Goal: Task Accomplishment & Management: Use online tool/utility

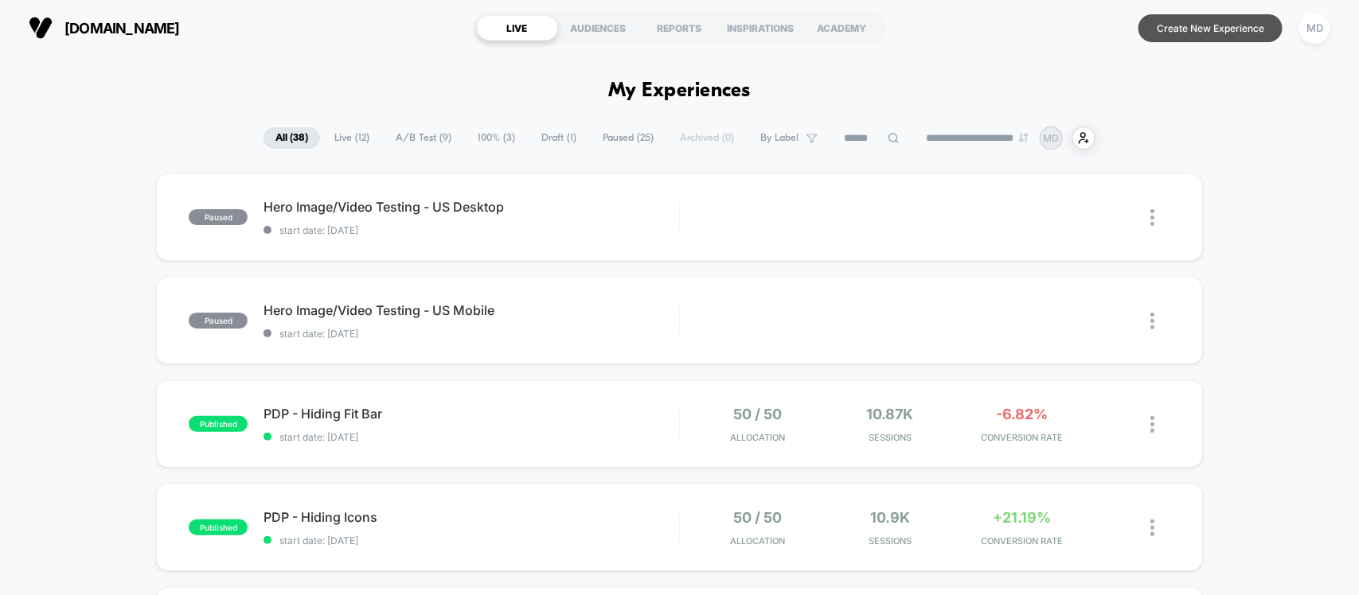
click at [1184, 32] on button "Create New Experience" at bounding box center [1210, 28] width 144 height 28
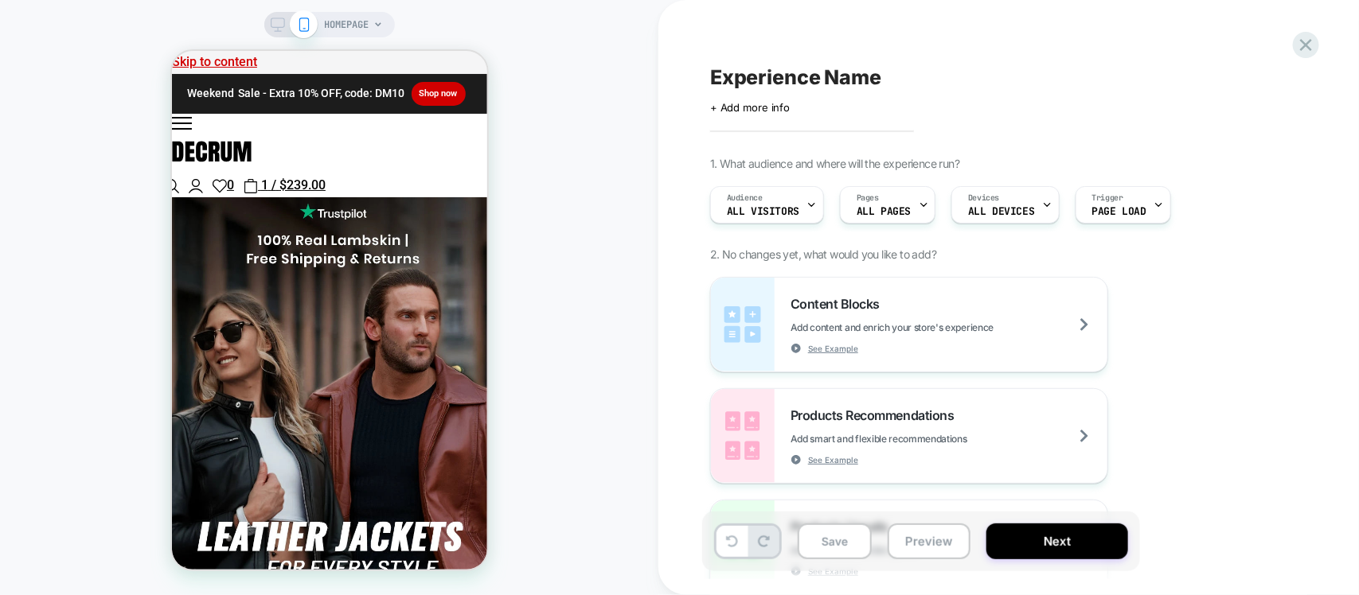
click at [273, 25] on icon at bounding box center [278, 25] width 14 height 14
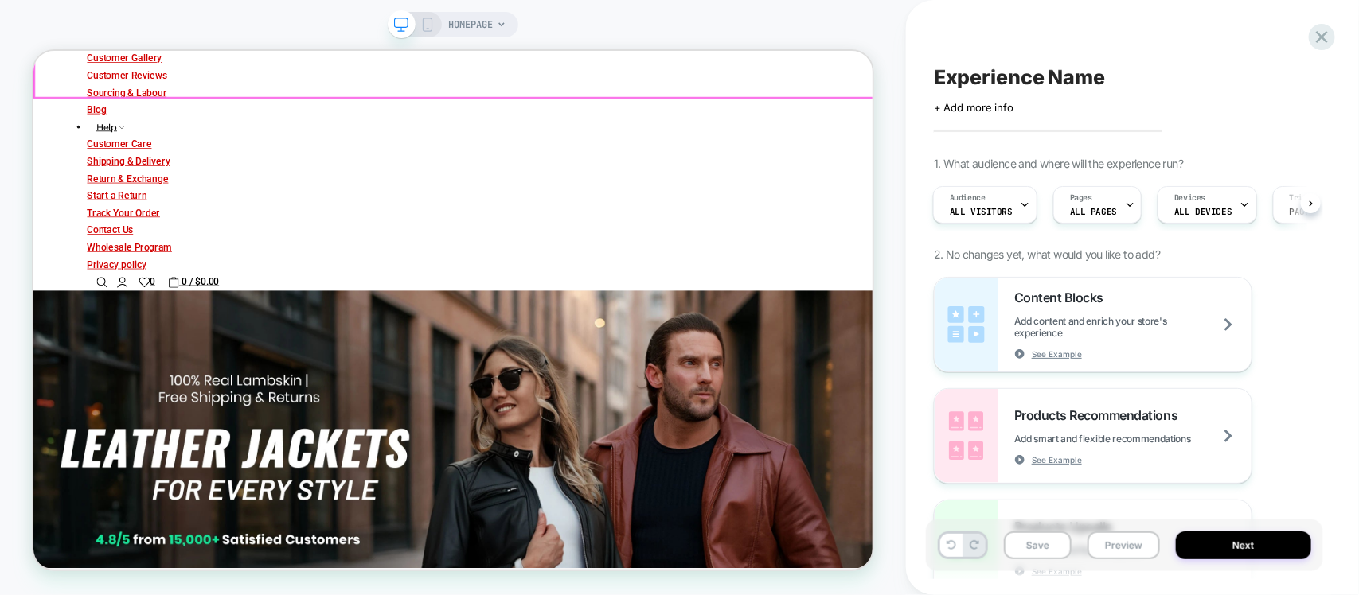
scroll to position [597, 0]
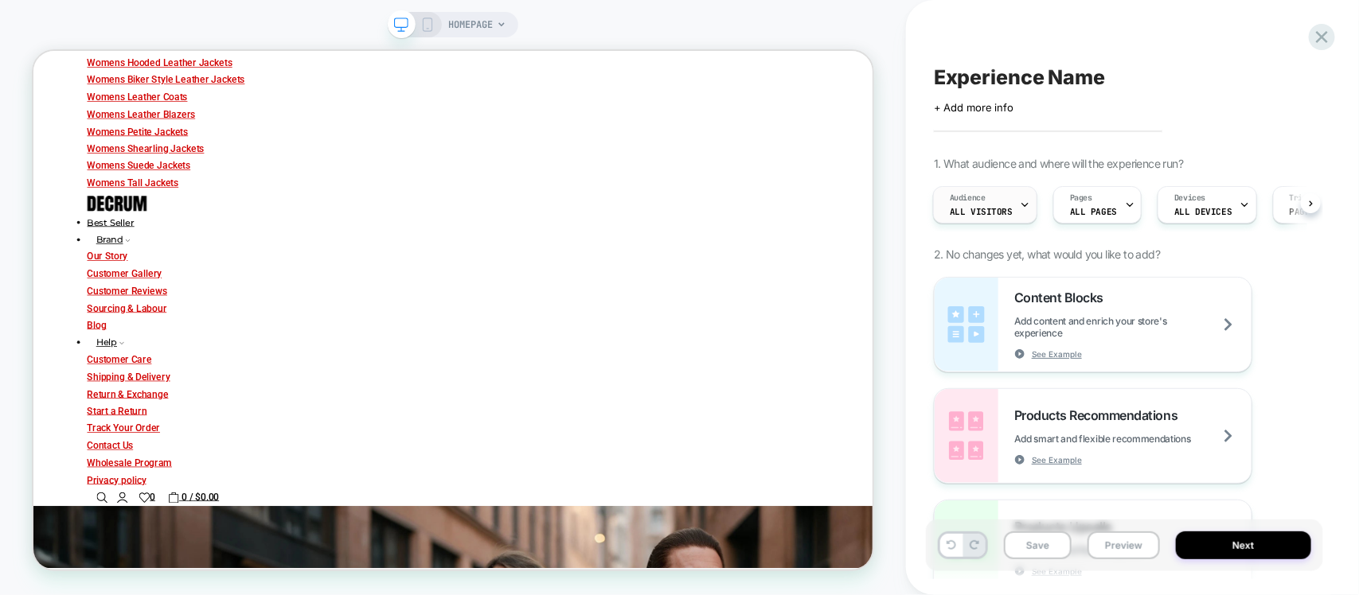
click at [1009, 197] on div "Audience All Visitors" at bounding box center [981, 205] width 95 height 36
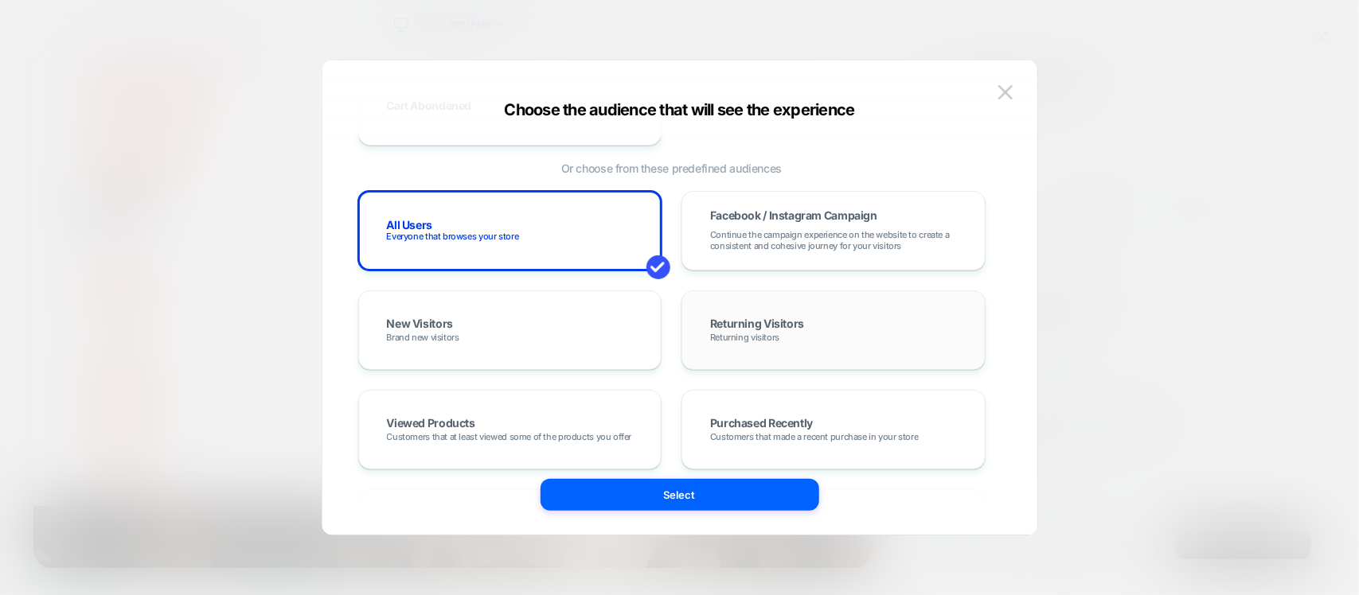
scroll to position [0, 0]
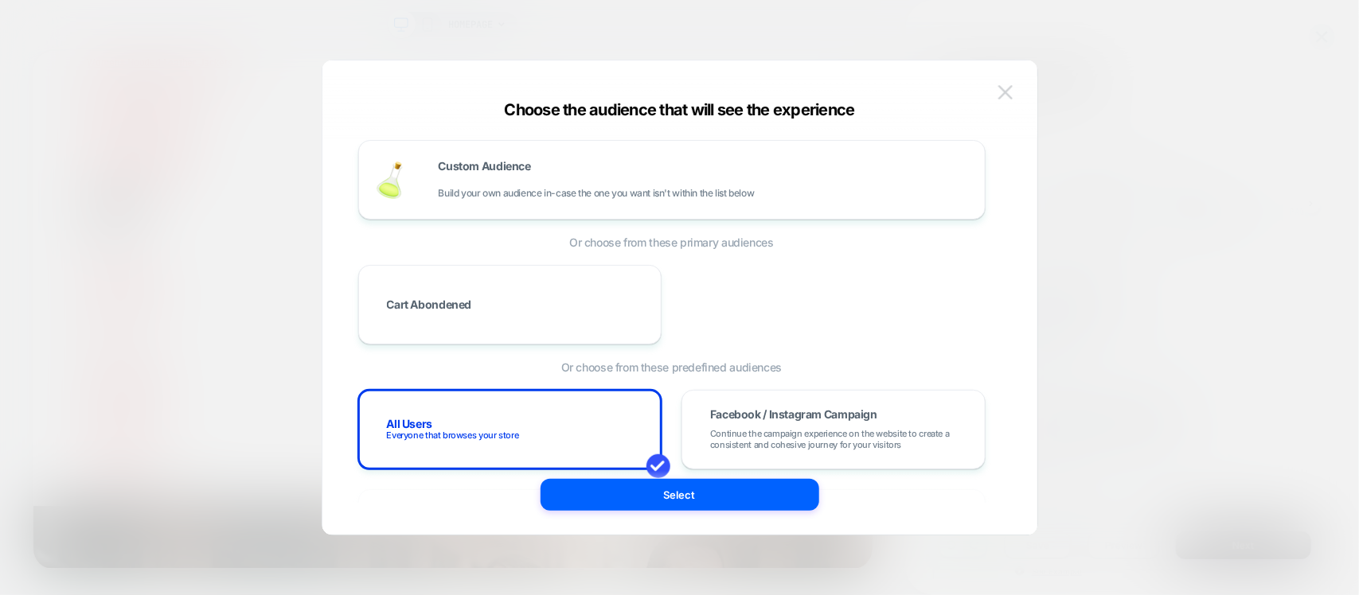
click at [1005, 80] on button at bounding box center [1005, 92] width 24 height 24
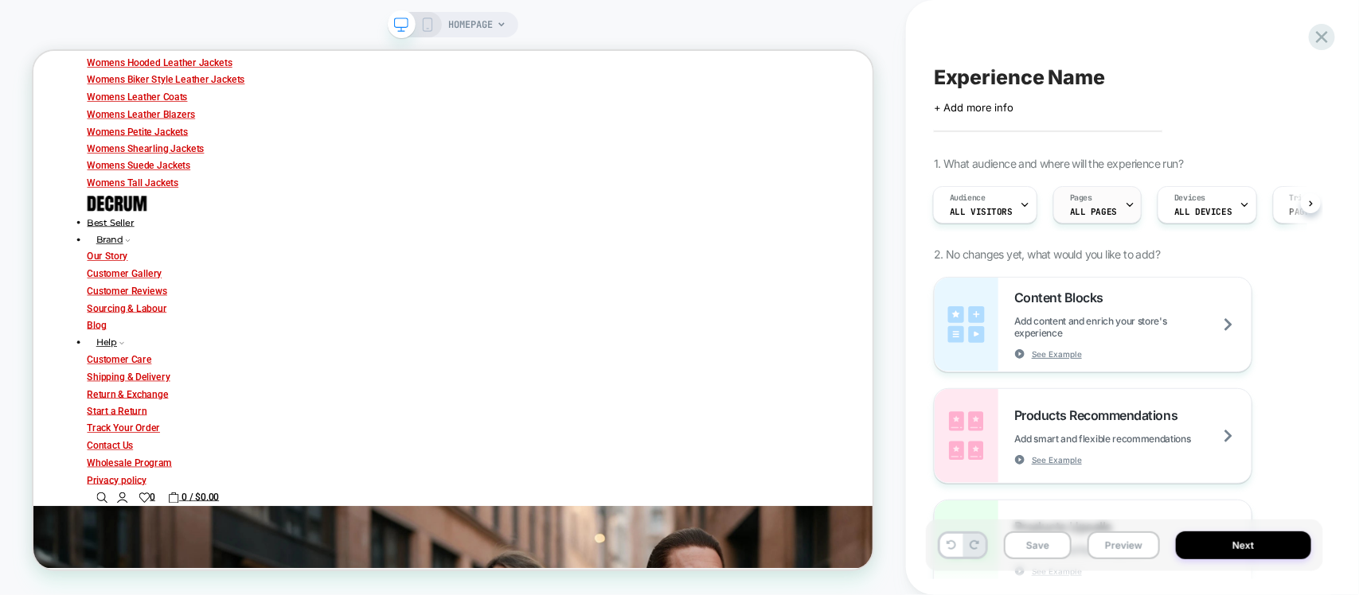
click at [1096, 212] on span "ALL PAGES" at bounding box center [1093, 211] width 47 height 11
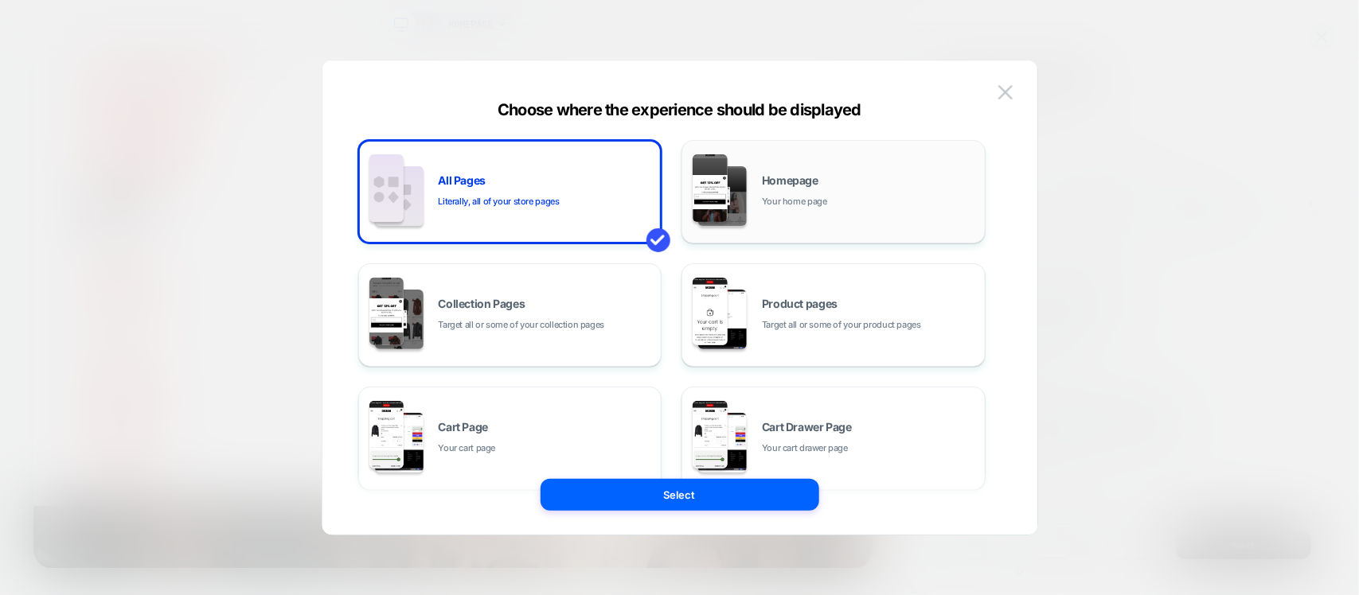
click at [790, 178] on span "Homepage" at bounding box center [790, 180] width 57 height 11
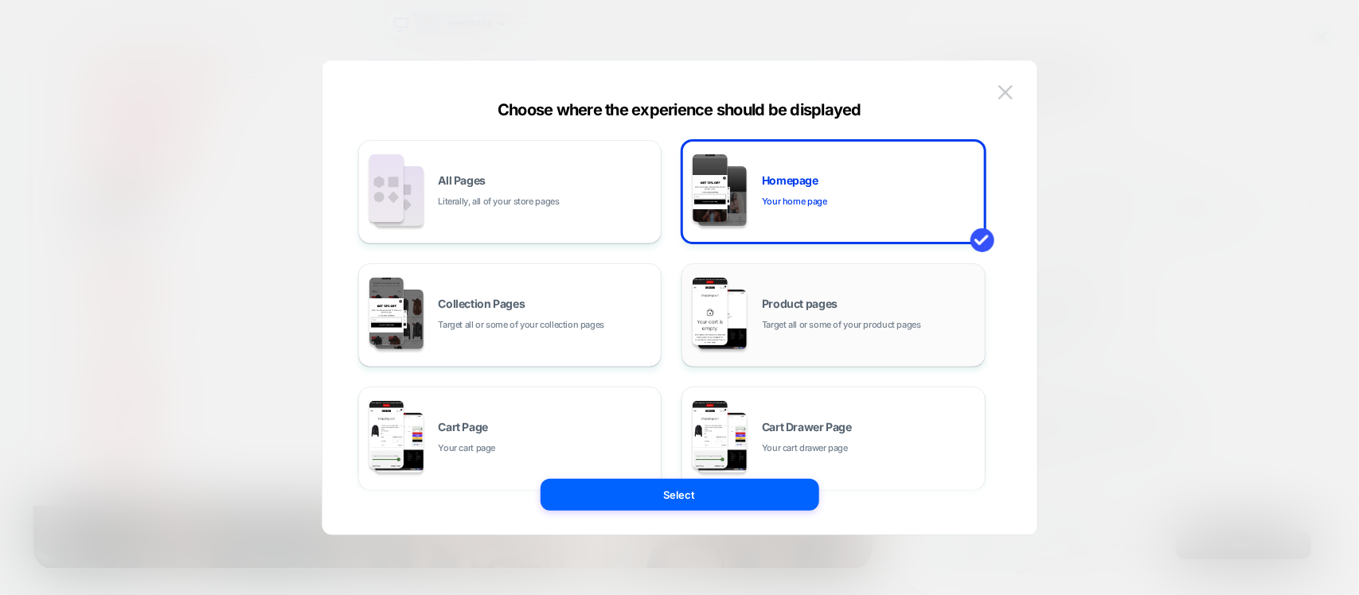
click at [743, 344] on img at bounding box center [722, 320] width 49 height 60
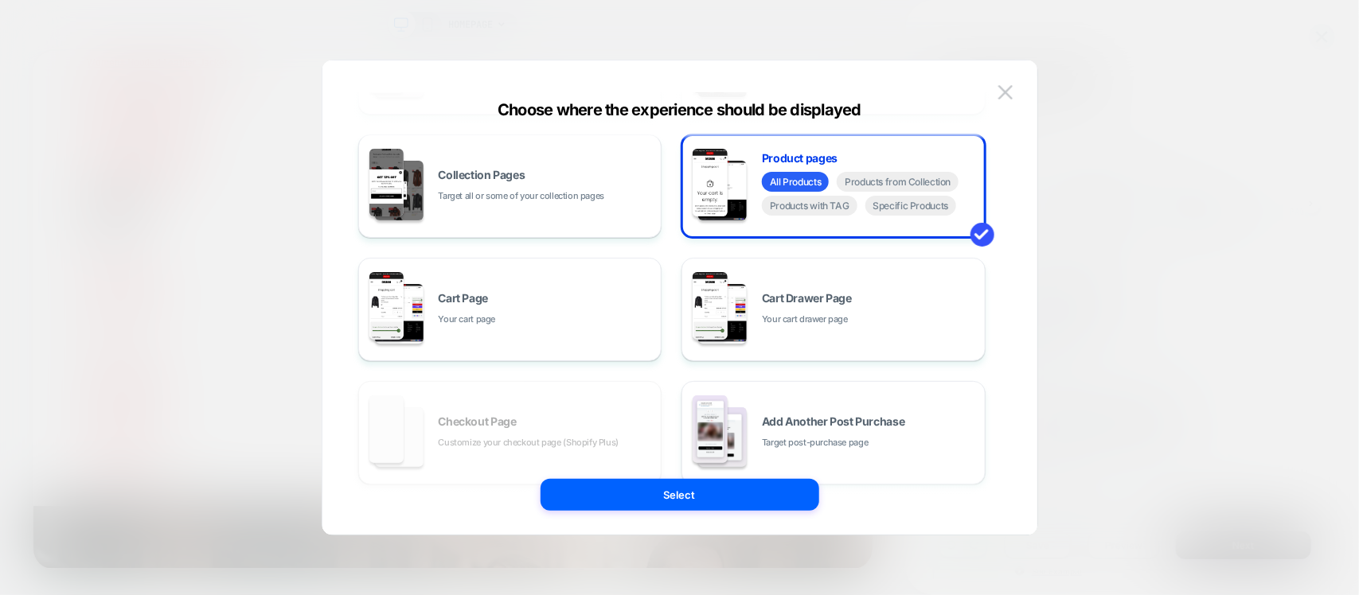
scroll to position [283, 0]
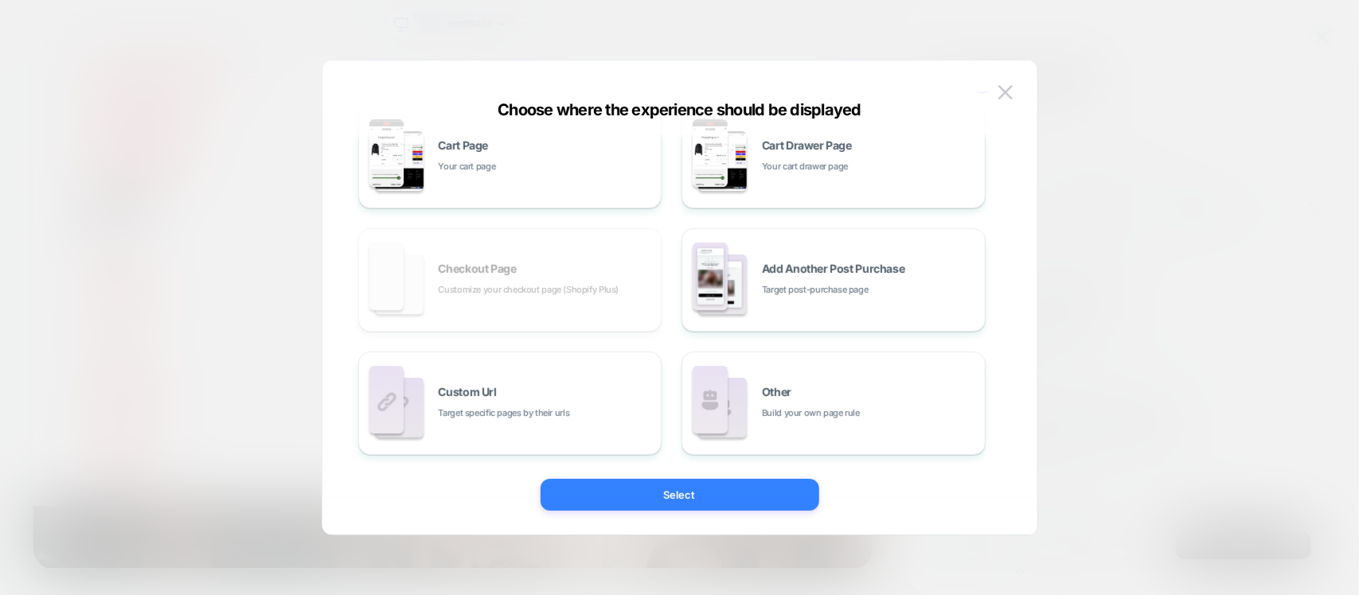
click at [694, 482] on button "Select" at bounding box center [679, 495] width 279 height 32
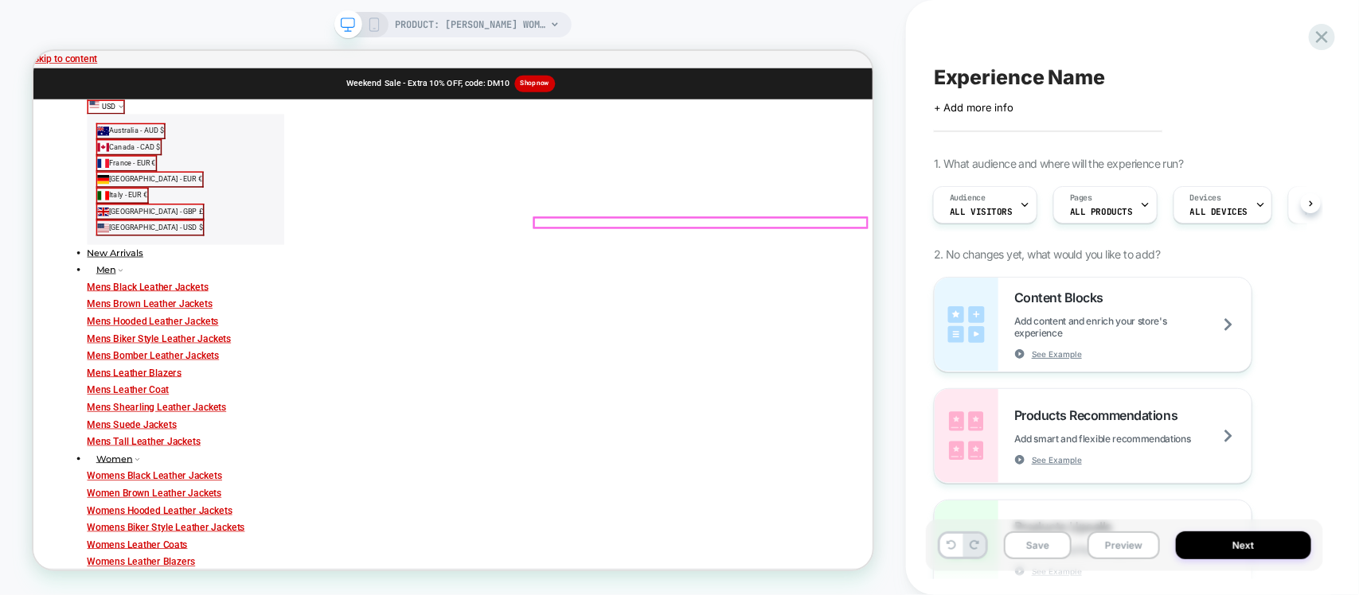
scroll to position [0, 2]
click at [1293, 49] on div "Experience Name Click to edit experience details + Add more info 1. What audien…" at bounding box center [1124, 298] width 397 height 564
click at [1322, 41] on icon at bounding box center [1321, 36] width 21 height 21
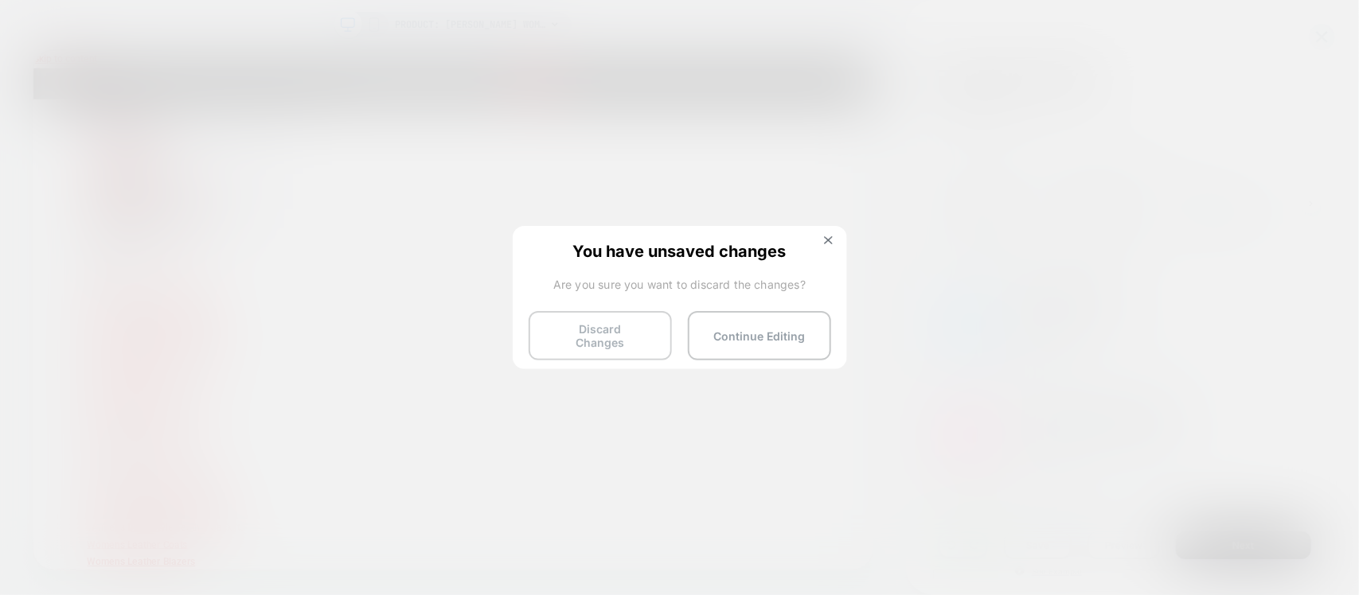
click at [590, 336] on button "Discard Changes" at bounding box center [600, 335] width 143 height 49
drag, startPoint x: 561, startPoint y: 320, endPoint x: 232, endPoint y: 8, distance: 453.2
click at [463, 241] on body "PRODUCT: Kandis Womens Camel Brown Suede Car Coat PRODUCT: Kandis Womens Camel …" at bounding box center [679, 297] width 1359 height 595
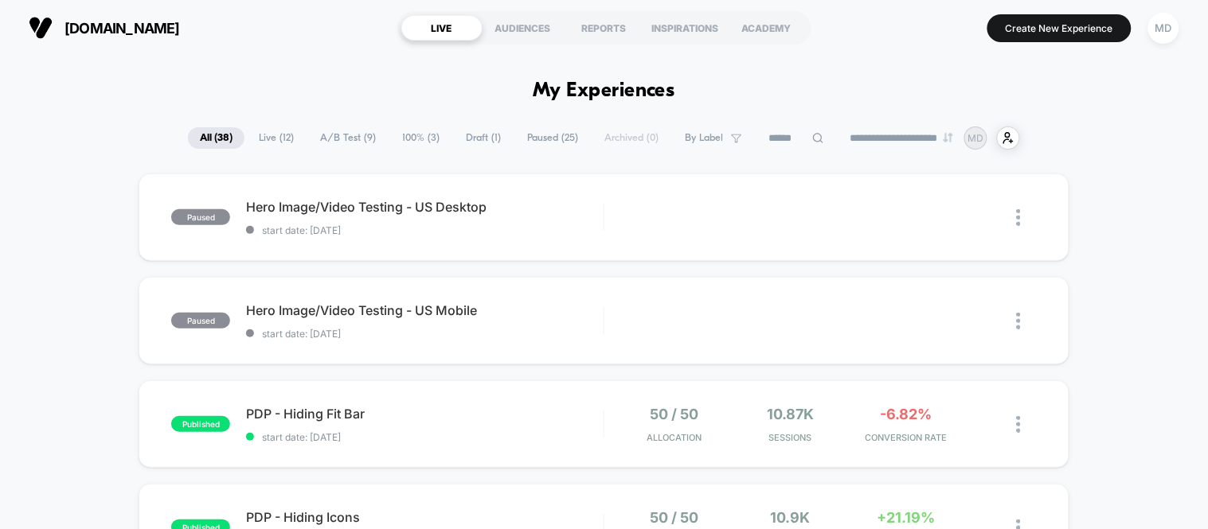
click at [409, 130] on span "100% ( 3 )" at bounding box center [420, 137] width 61 height 21
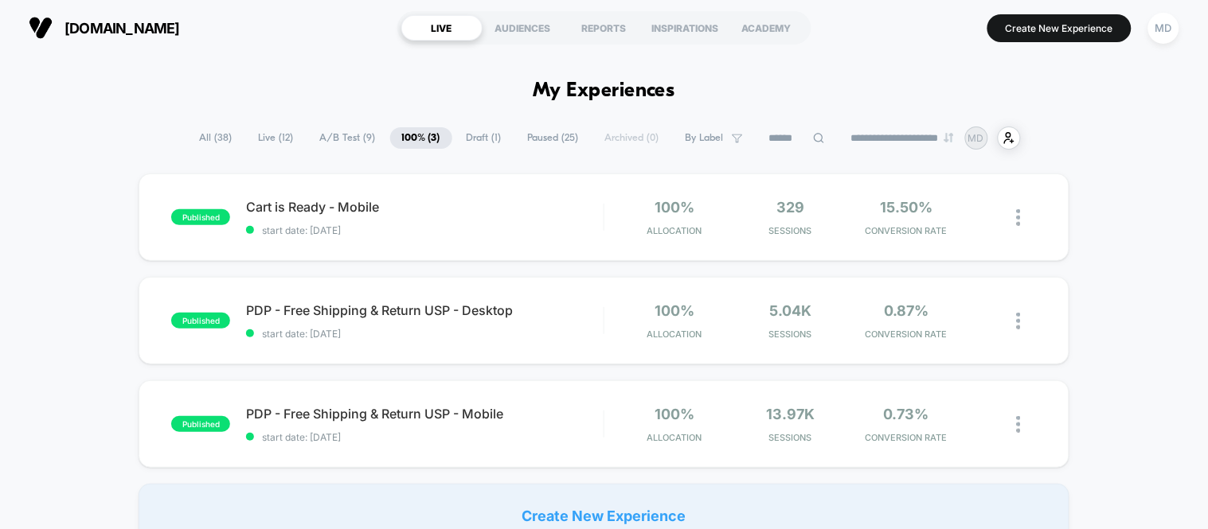
click at [341, 143] on span "A/B Test ( 9 )" at bounding box center [348, 137] width 80 height 21
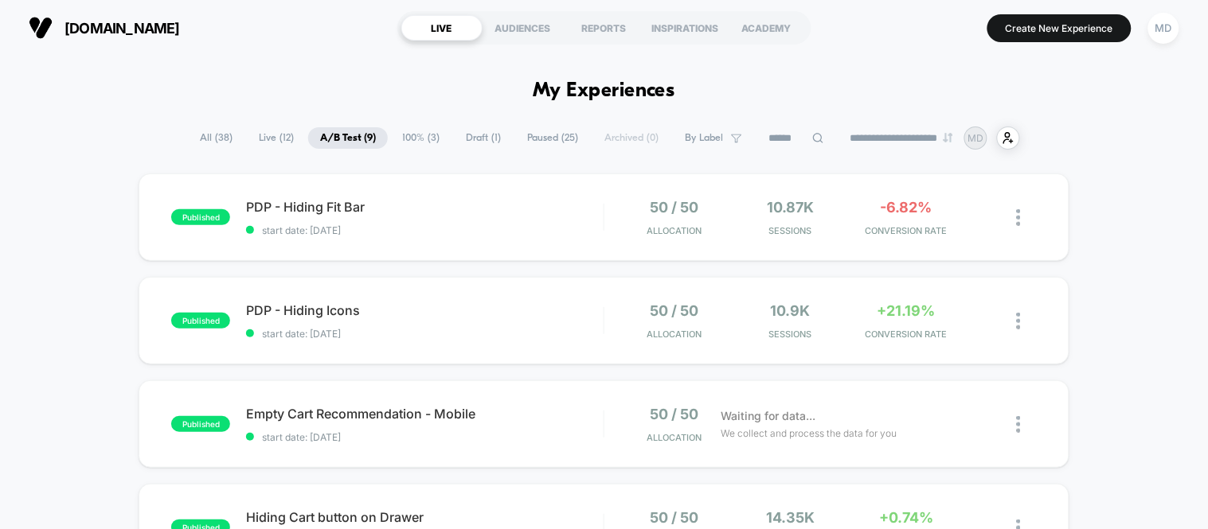
click at [279, 142] on span "Live ( 12 )" at bounding box center [276, 137] width 59 height 21
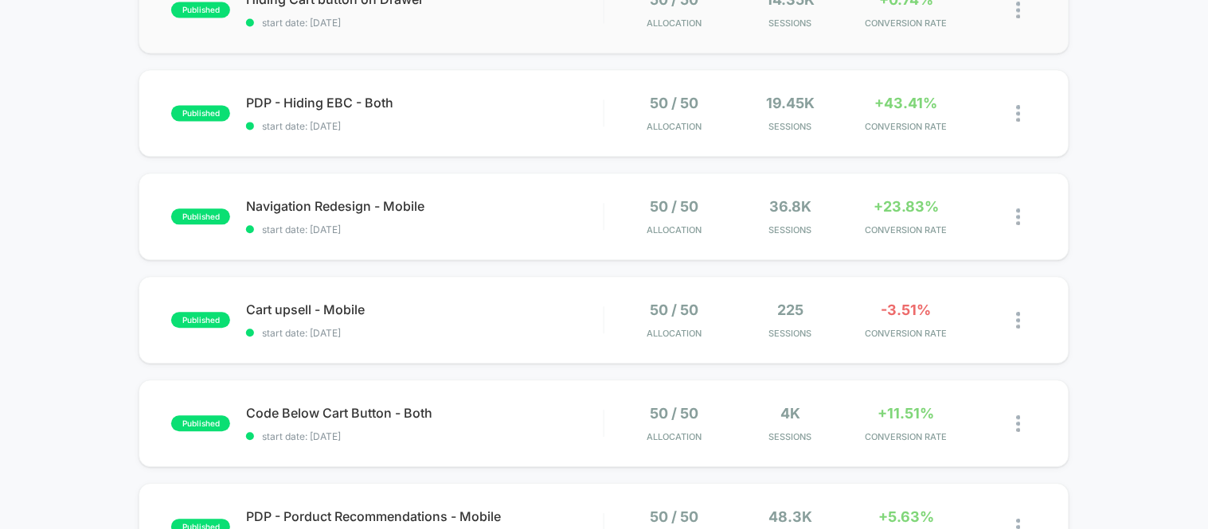
scroll to position [1061, 0]
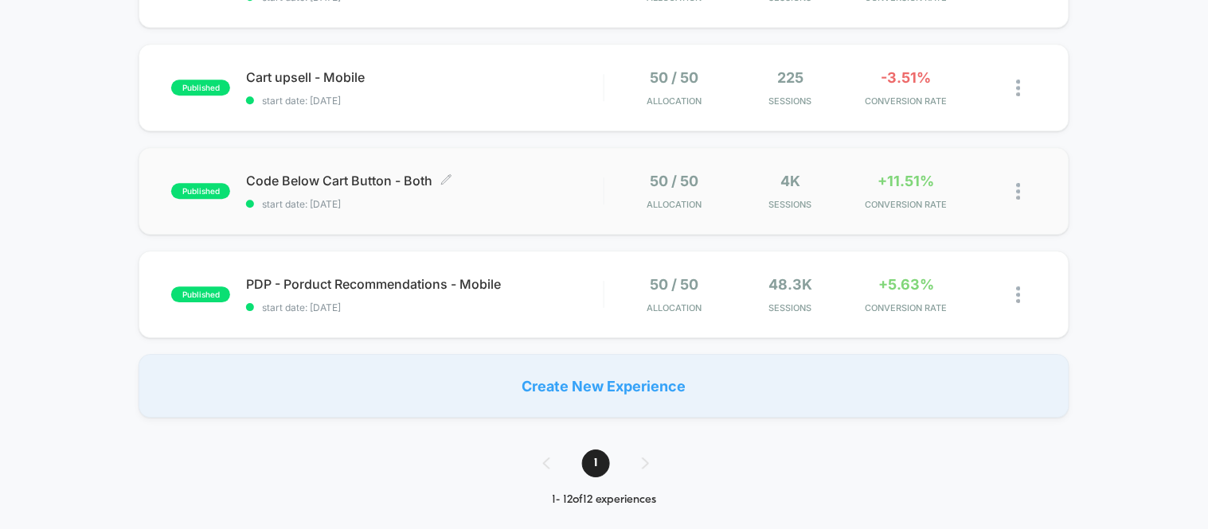
click at [491, 184] on span "Code Below Cart Button - Both Click to edit experience details" at bounding box center [424, 181] width 357 height 16
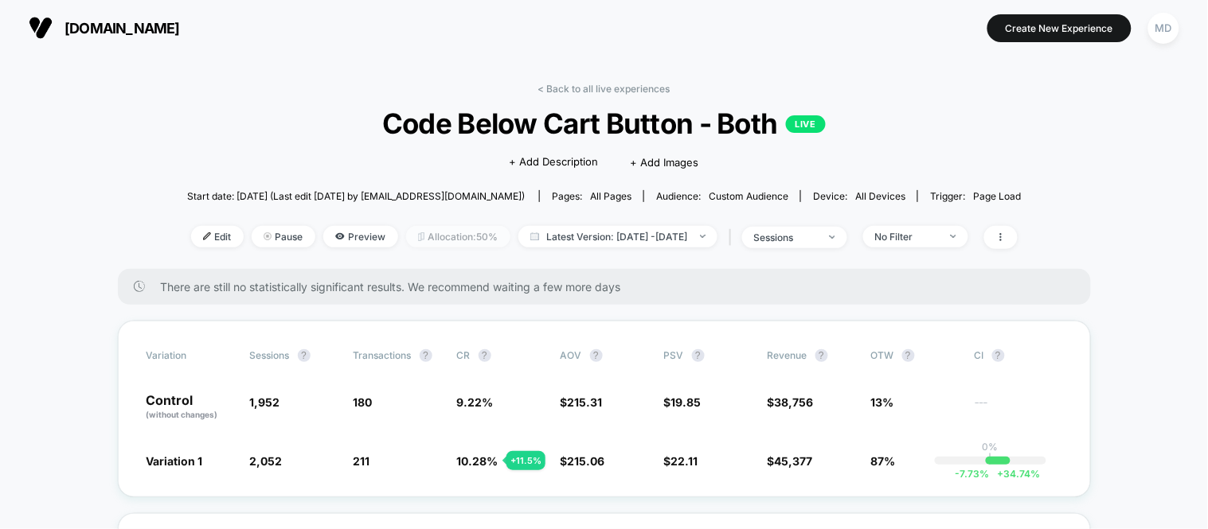
click at [406, 236] on span "Allocation: 50%" at bounding box center [458, 236] width 104 height 21
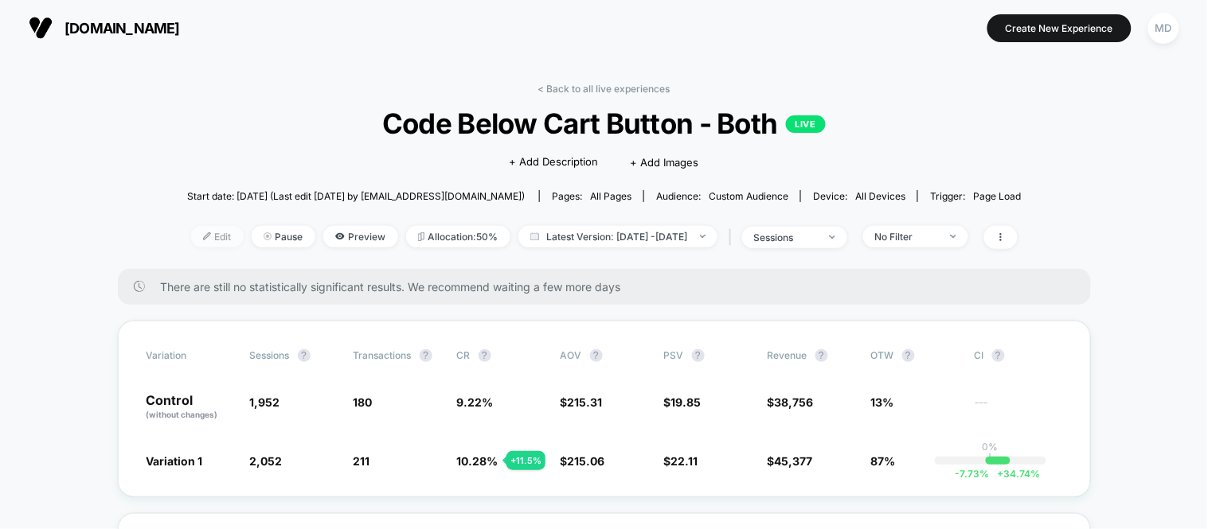
click at [191, 244] on span "Edit" at bounding box center [217, 236] width 53 height 21
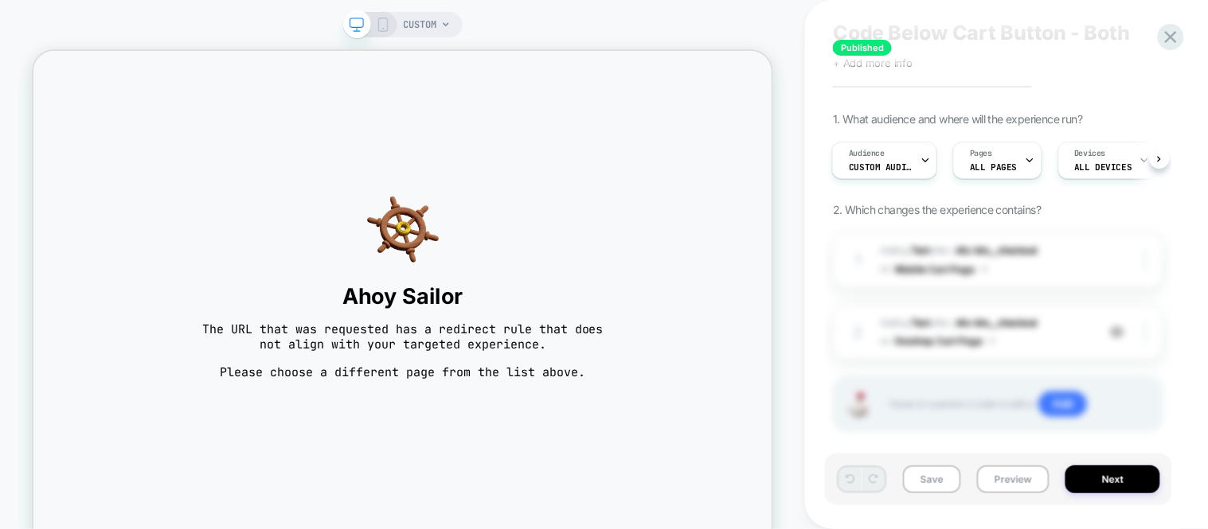
scroll to position [64, 0]
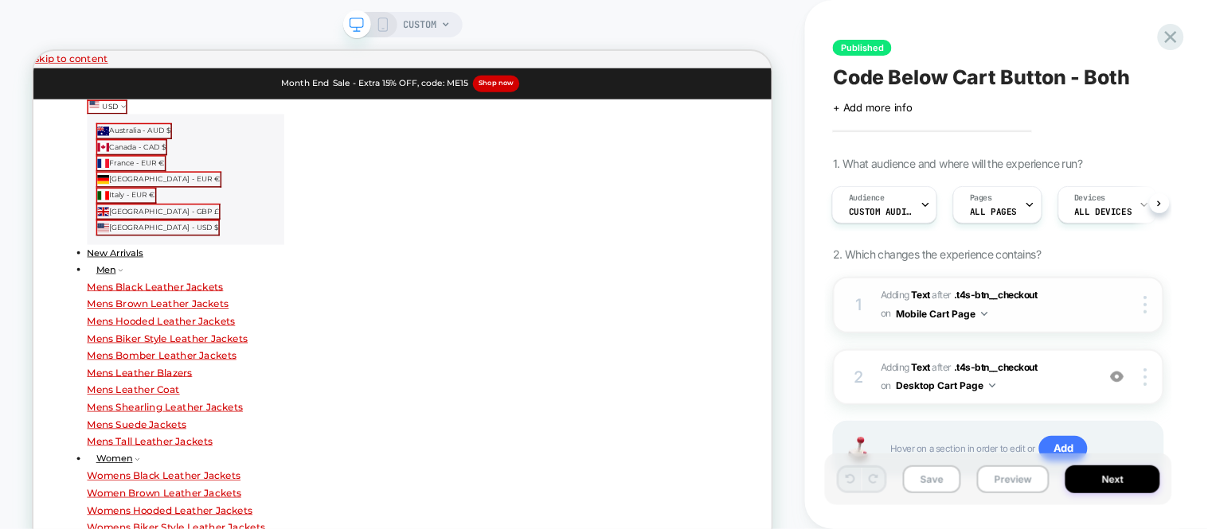
scroll to position [64, 0]
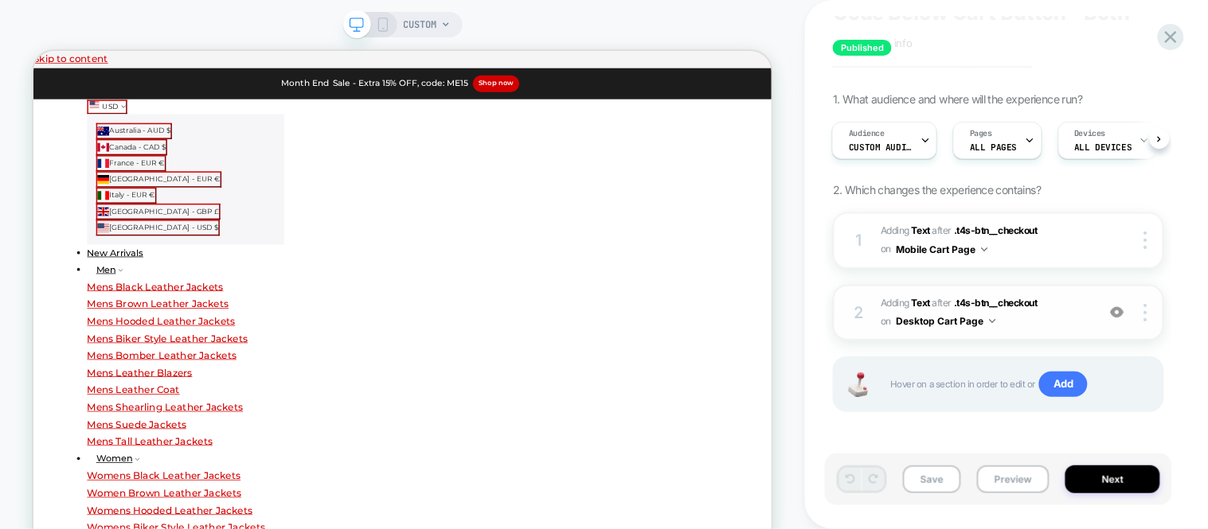
click at [1009, 315] on span "#_loomi_addon_1756712661896 Adding Text AFTER .t4s-btn__checkout .t4s-btn__chec…" at bounding box center [984, 313] width 208 height 37
click at [923, 301] on b "Text" at bounding box center [920, 303] width 18 height 12
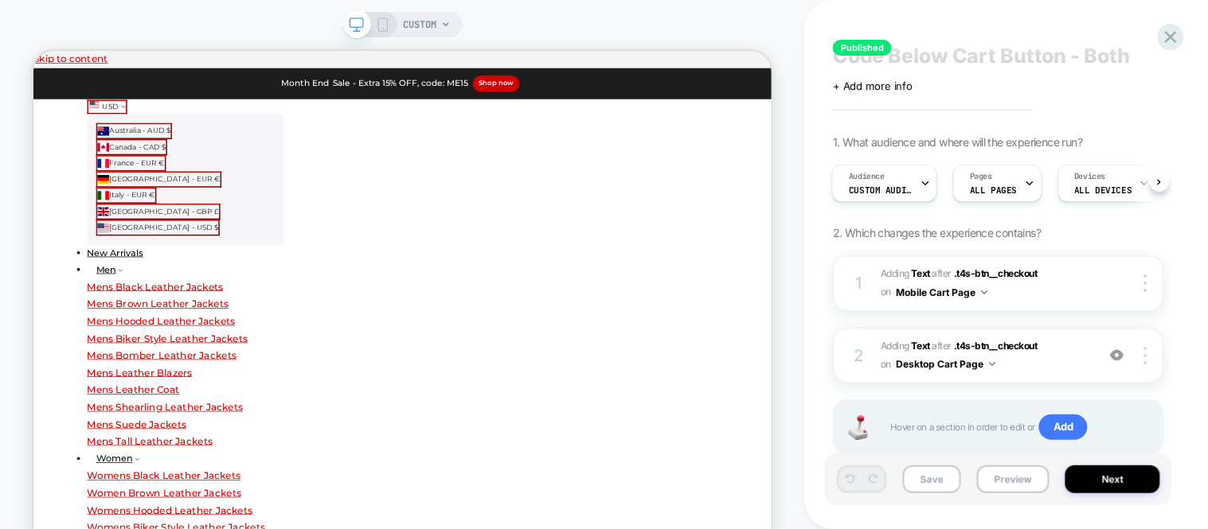
scroll to position [0, 0]
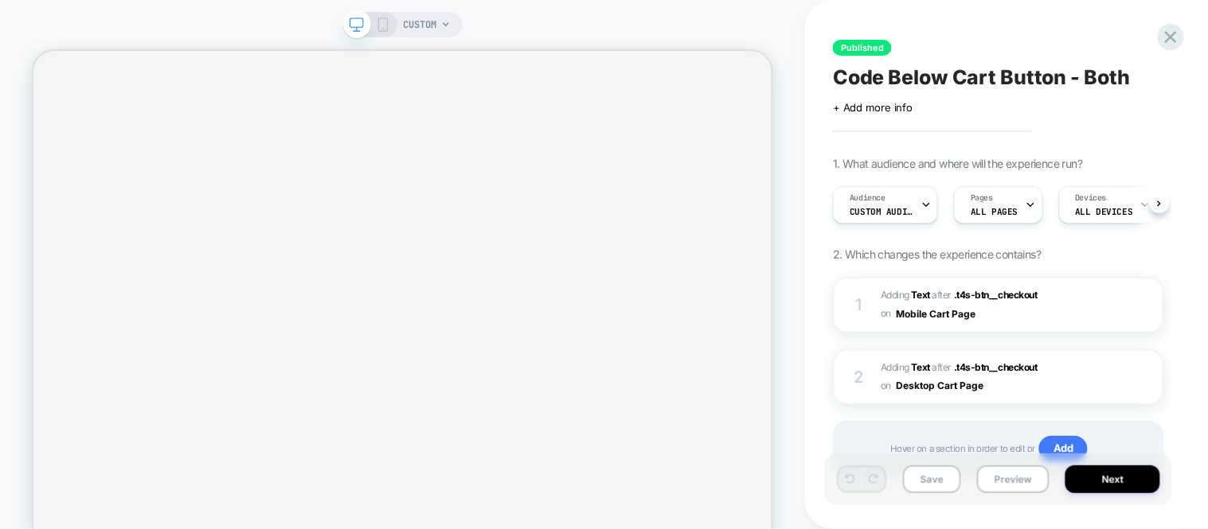
scroll to position [0, 1]
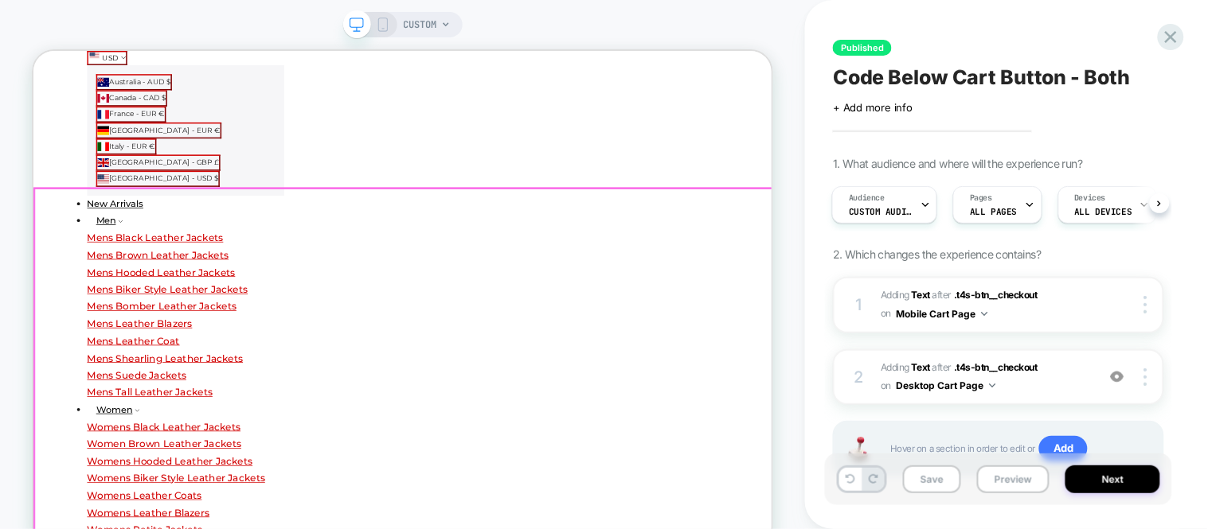
scroll to position [177, 0]
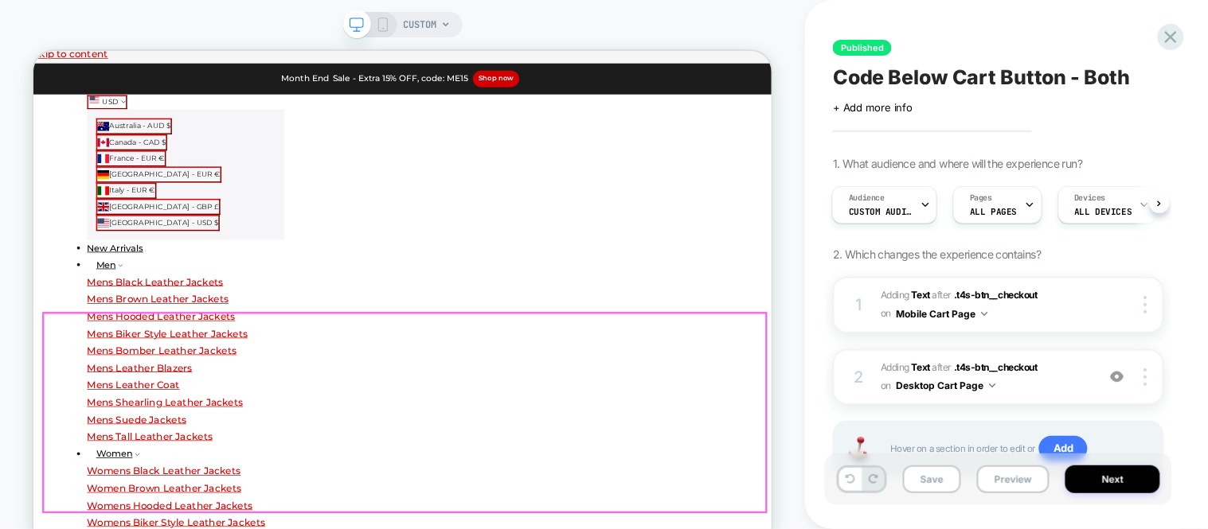
scroll to position [0, 0]
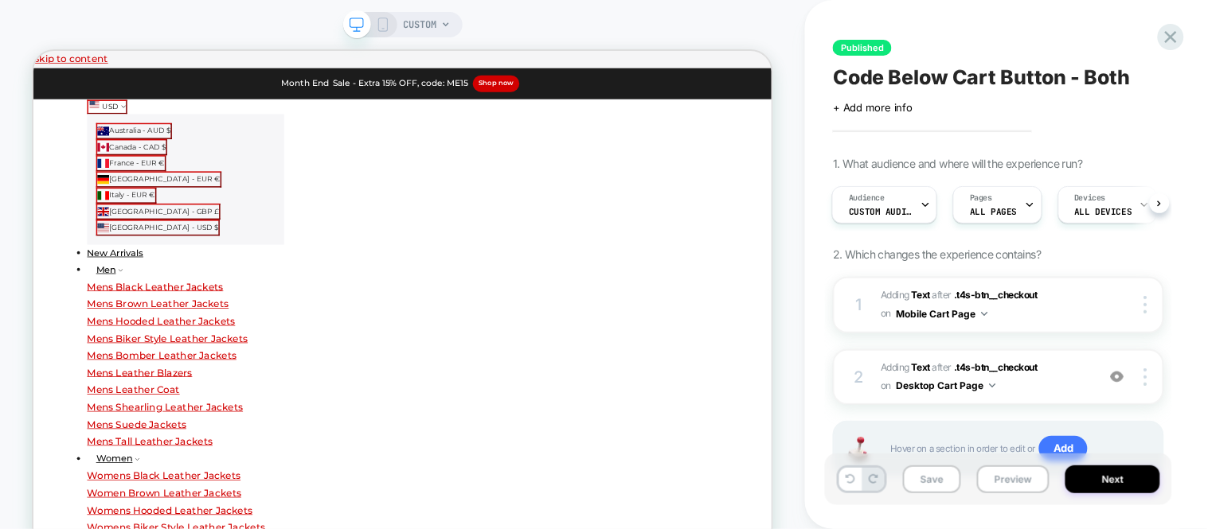
click at [1165, 52] on div "Published Code Below Cart Button - Both Click to edit experience details + Add …" at bounding box center [998, 264] width 347 height 497
click at [1171, 40] on icon at bounding box center [1170, 36] width 21 height 21
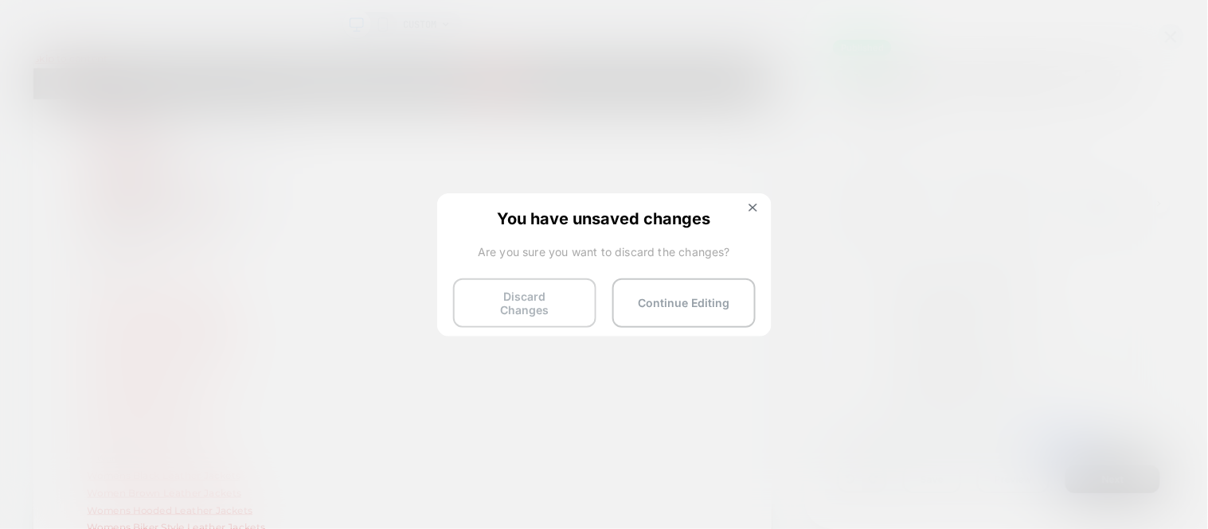
click at [520, 314] on button "Discard Changes" at bounding box center [524, 303] width 143 height 49
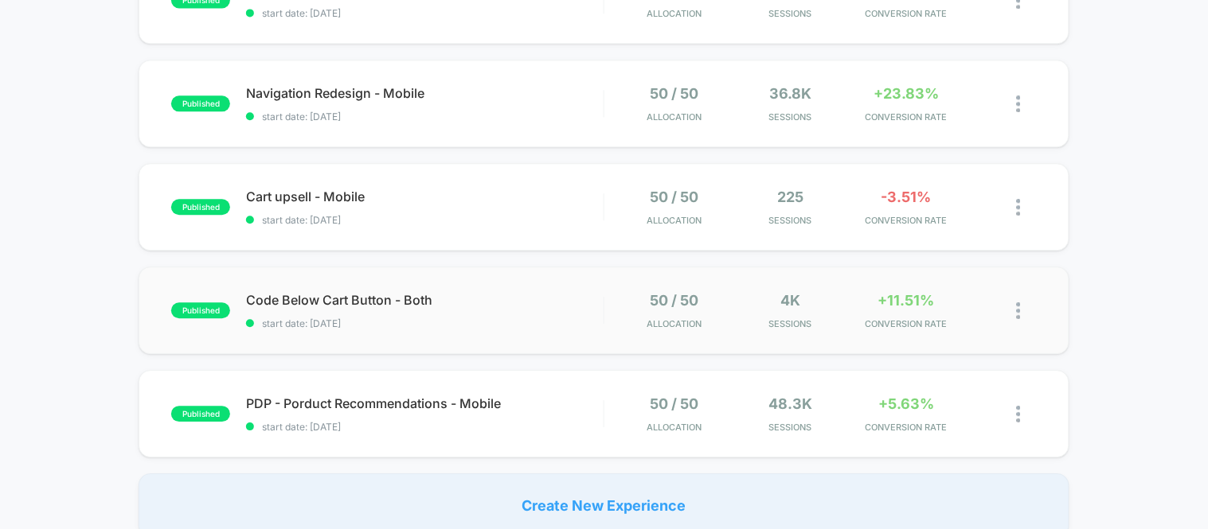
scroll to position [973, 0]
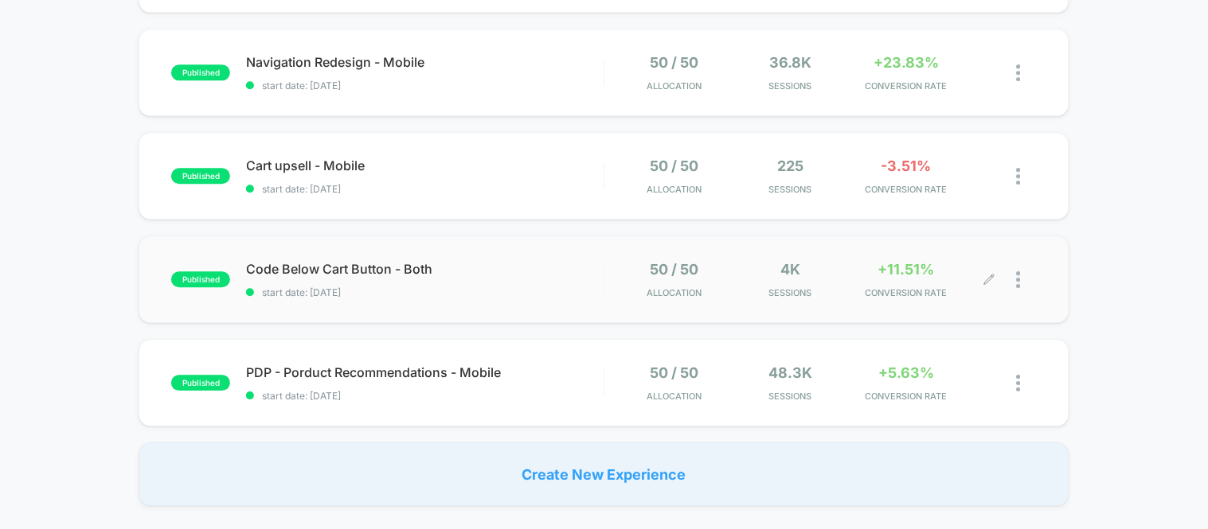
click at [985, 275] on icon at bounding box center [989, 280] width 12 height 12
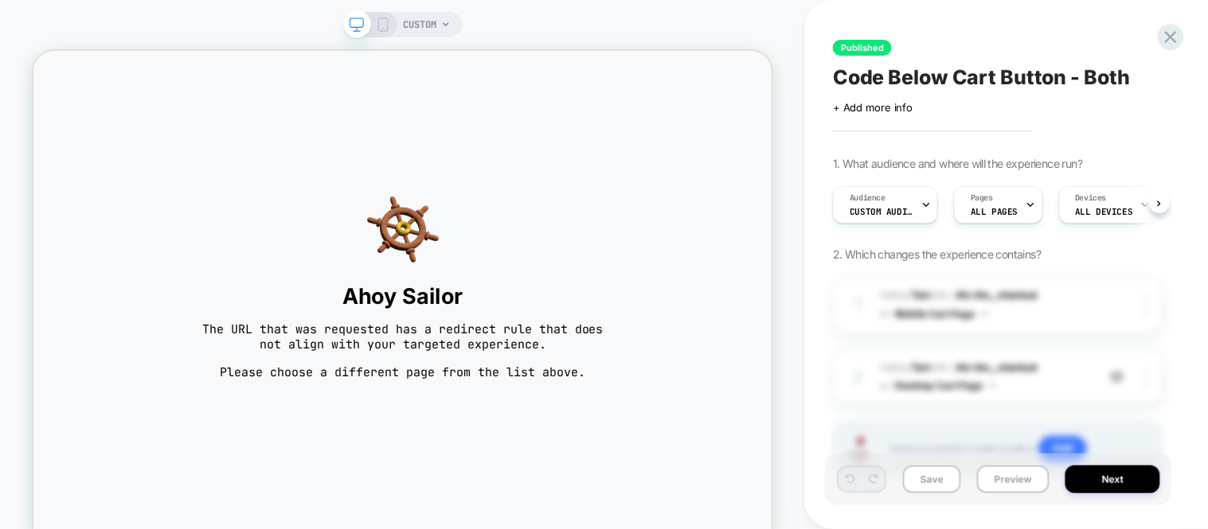
scroll to position [0, 1]
click at [873, 197] on span "Audience" at bounding box center [867, 198] width 36 height 11
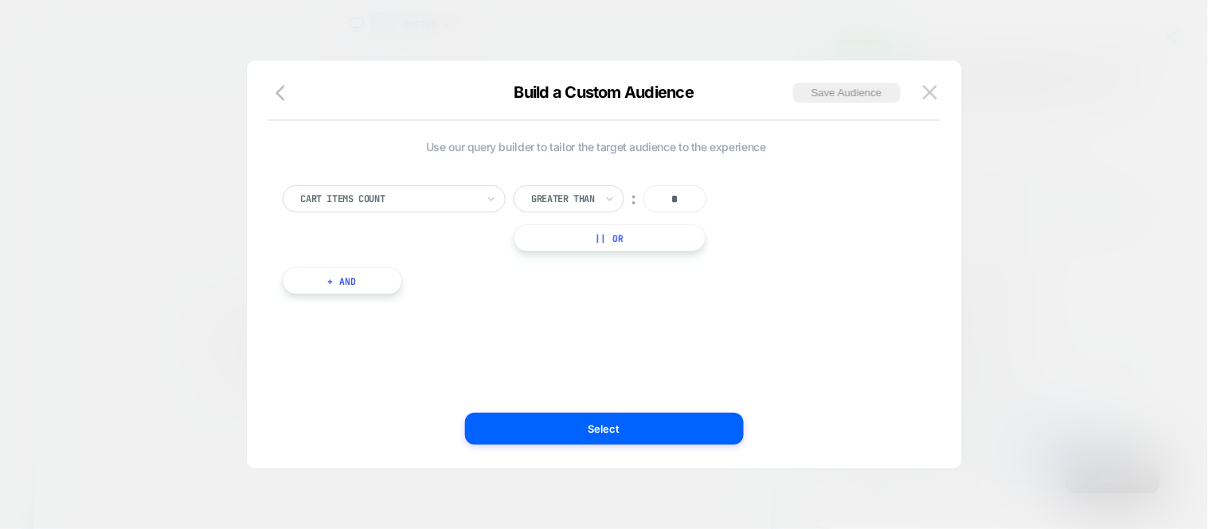
click at [1021, 75] on div at bounding box center [604, 264] width 1208 height 529
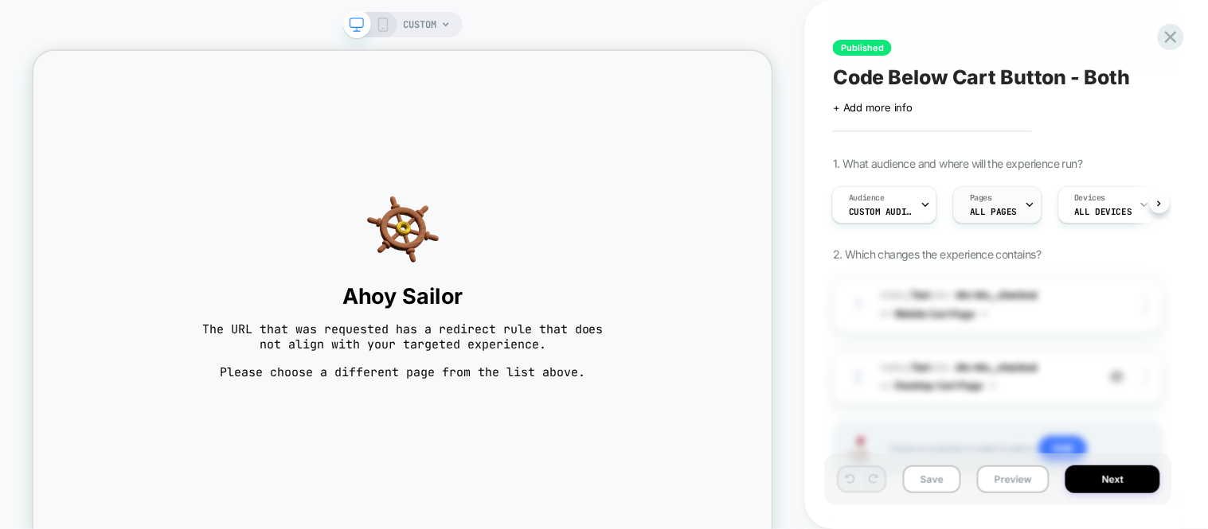
click at [1009, 201] on div "Pages ALL PAGES" at bounding box center [993, 205] width 79 height 36
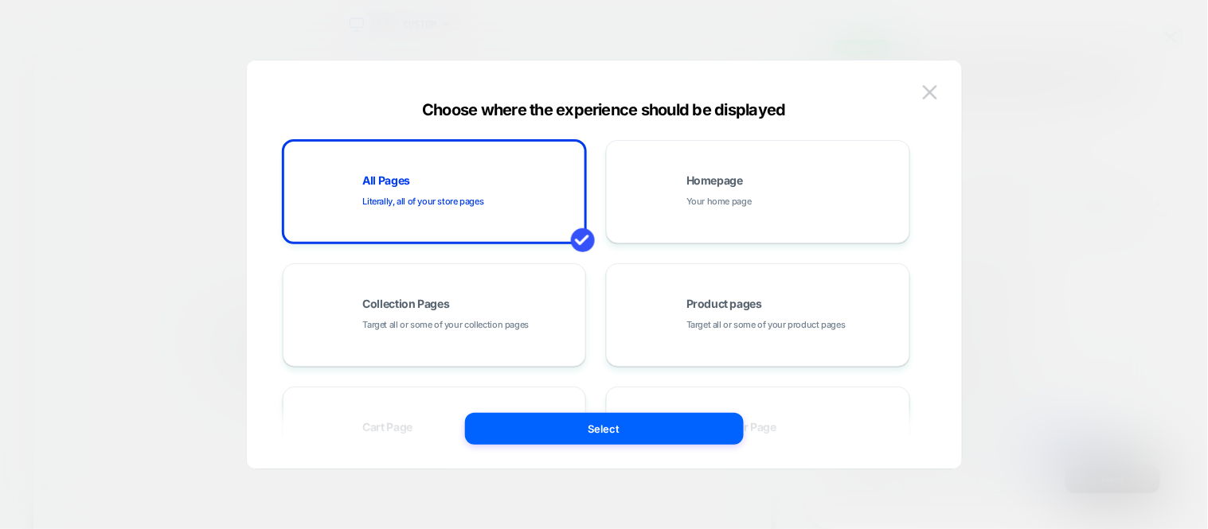
click at [1046, 118] on div at bounding box center [604, 264] width 1208 height 529
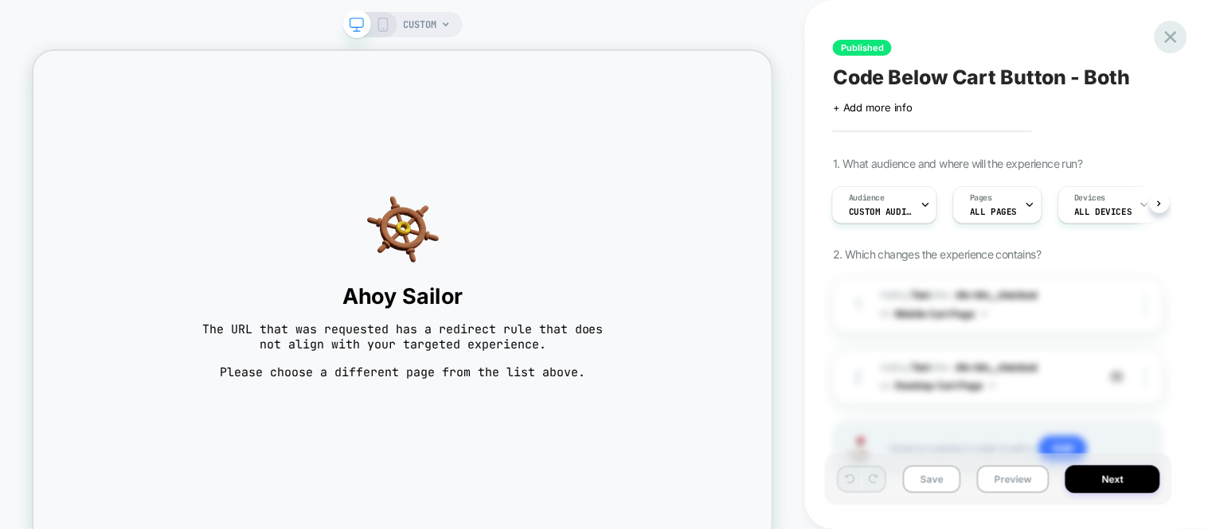
click at [1176, 32] on icon at bounding box center [1170, 36] width 21 height 21
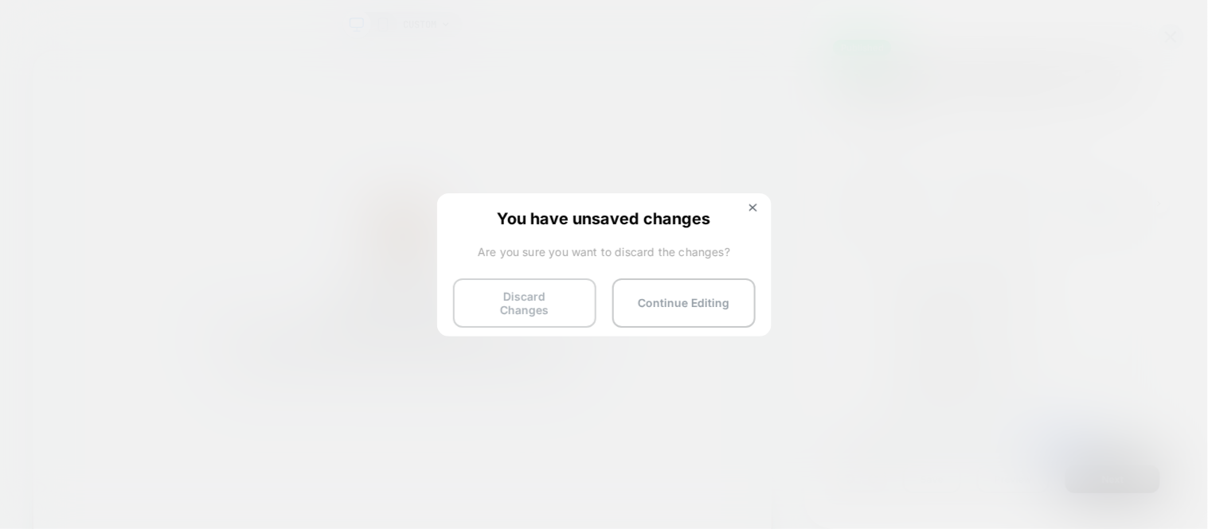
click at [520, 304] on button "Discard Changes" at bounding box center [524, 303] width 143 height 49
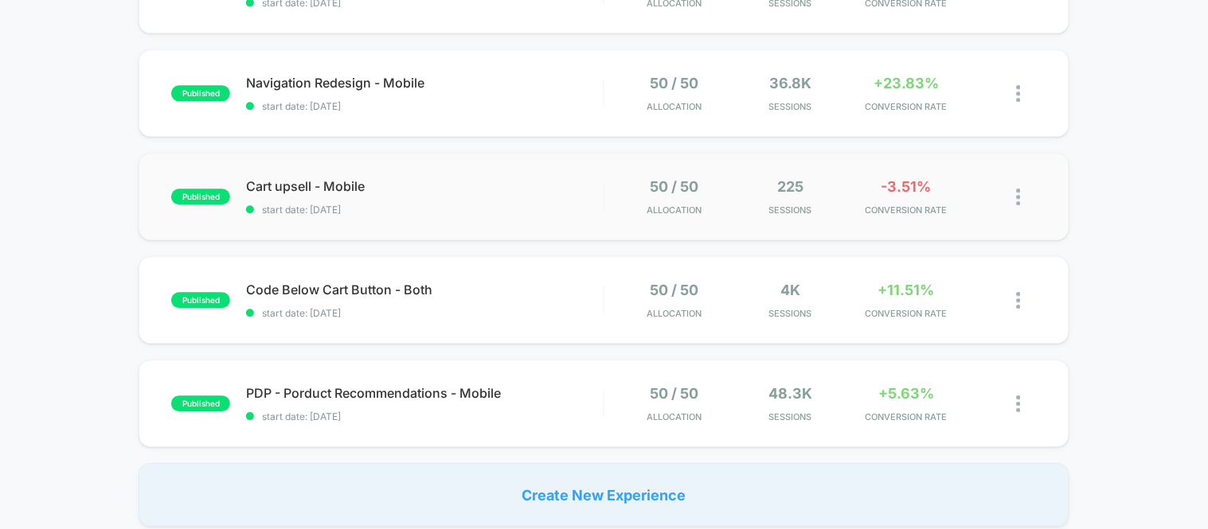
scroll to position [1061, 0]
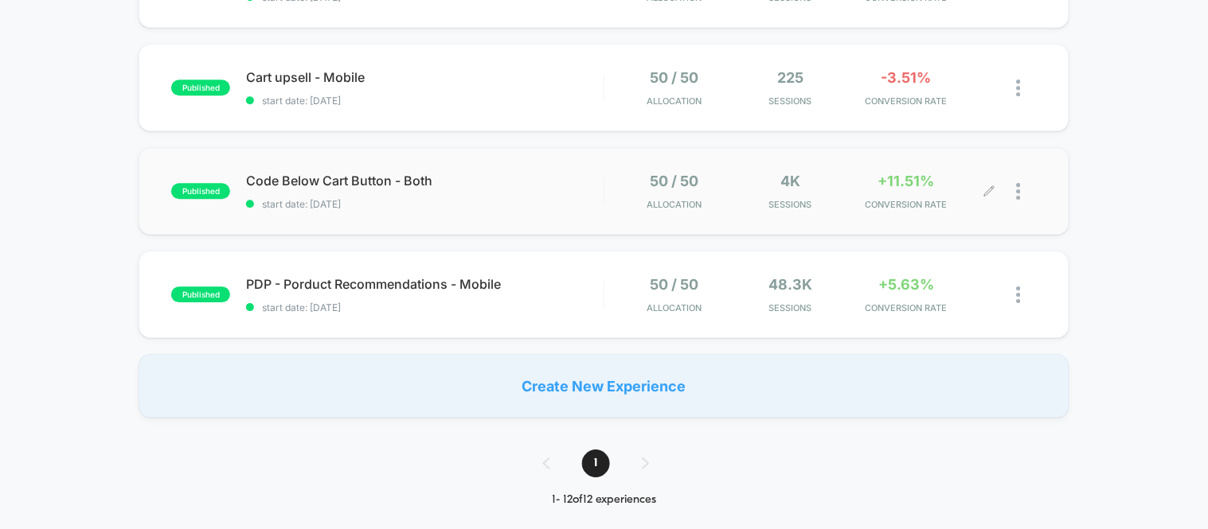
click at [985, 197] on icon at bounding box center [989, 191] width 12 height 12
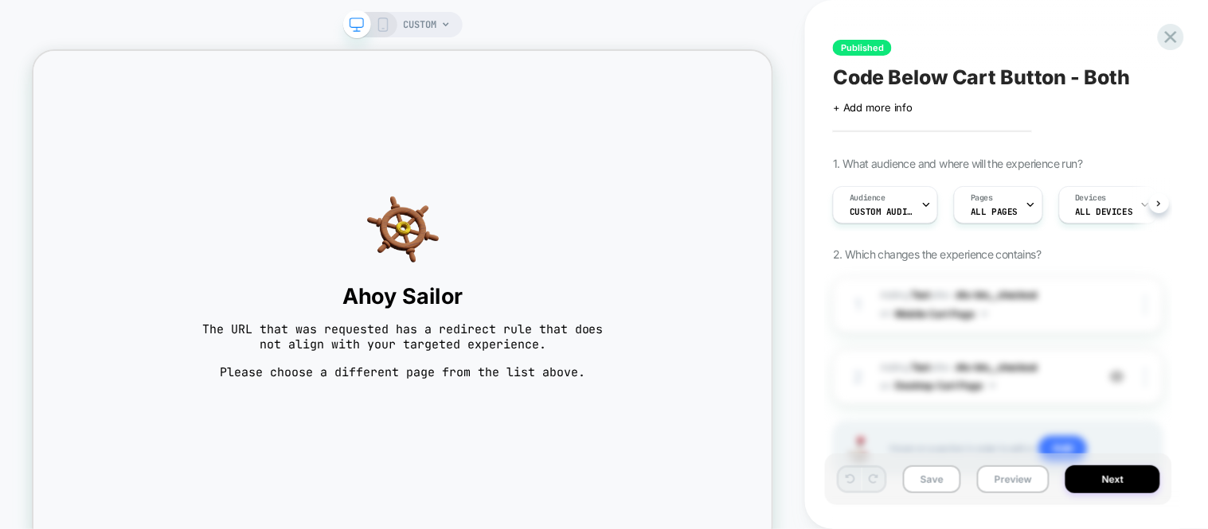
scroll to position [0, 1]
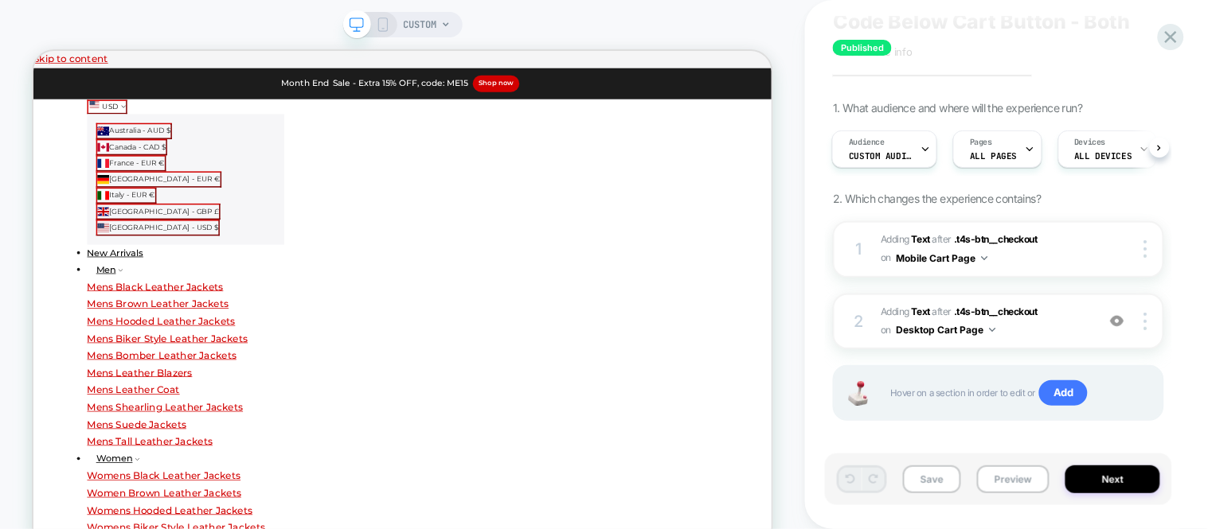
scroll to position [64, 0]
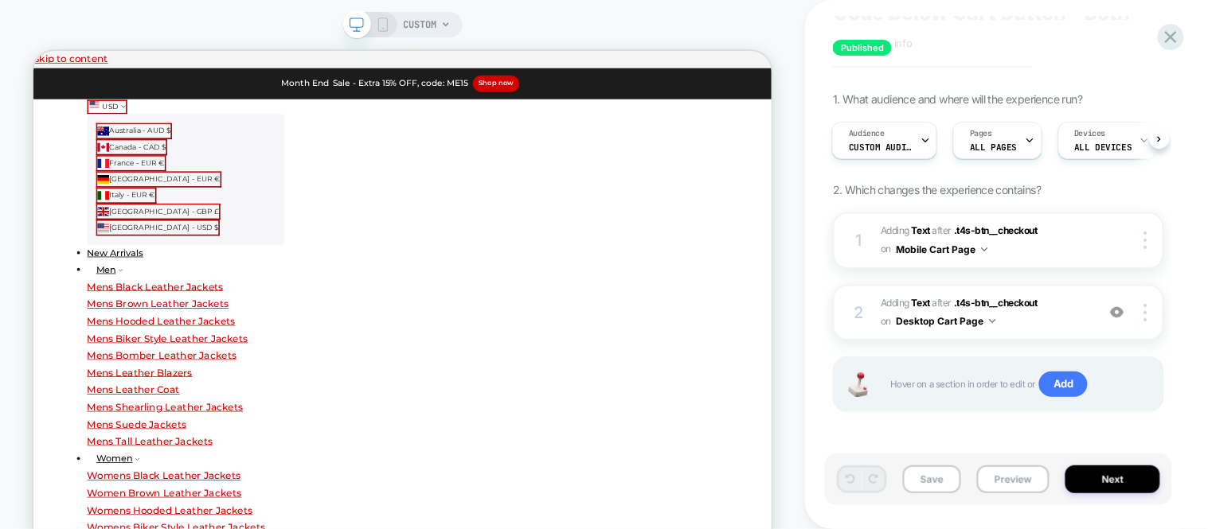
click at [380, 21] on icon at bounding box center [383, 25] width 14 height 14
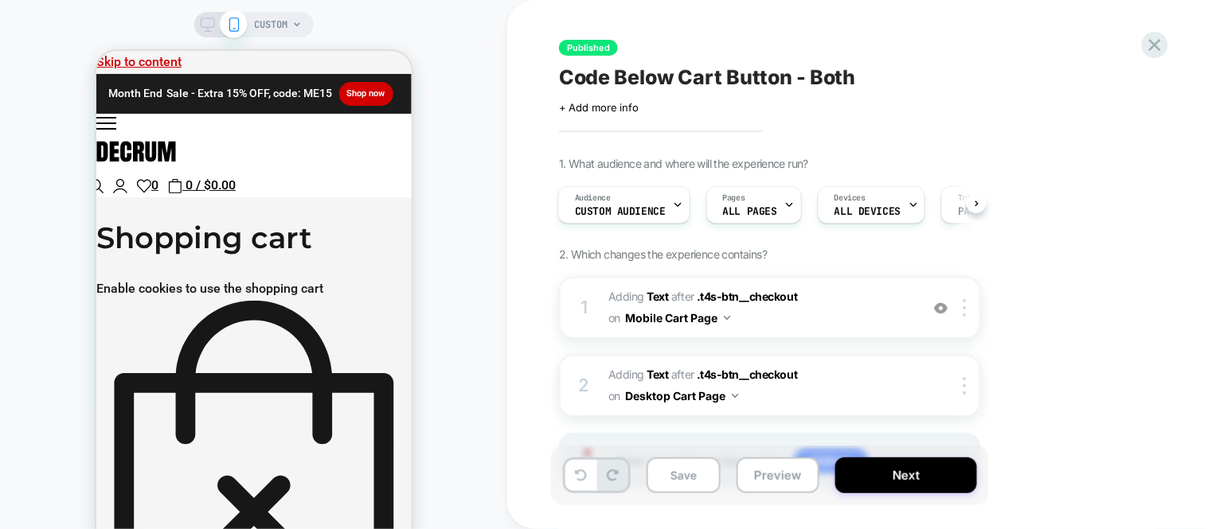
click at [291, 19] on div "CUSTOM" at bounding box center [278, 24] width 47 height 25
click at [292, 25] on icon at bounding box center [297, 25] width 10 height 10
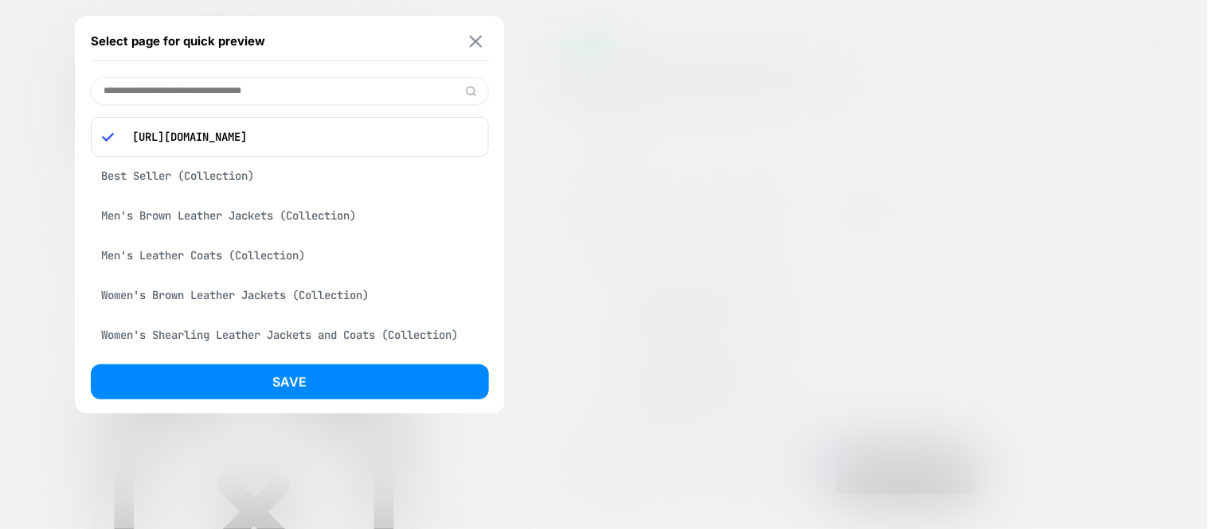
click at [473, 40] on img at bounding box center [476, 41] width 13 height 12
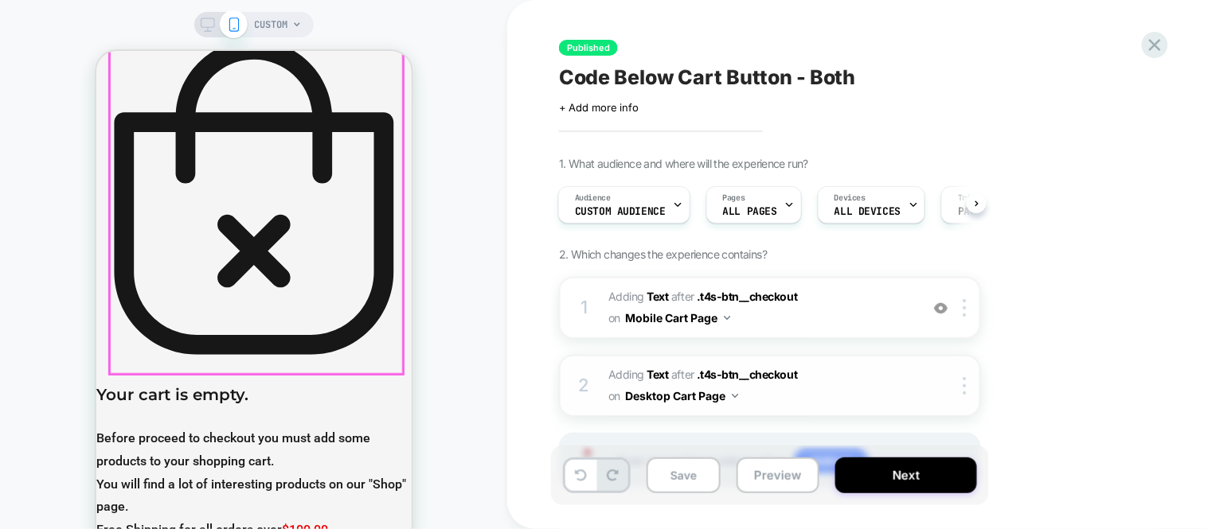
scroll to position [265, 0]
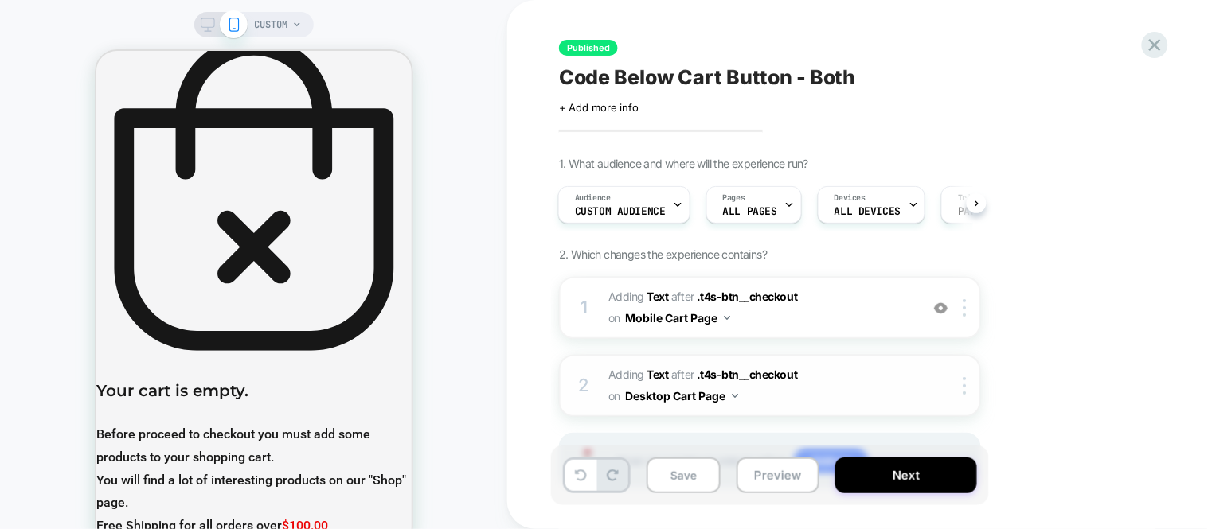
click at [806, 371] on span "#_loomi_addon_1756712661896 Adding Text AFTER .t4s-btn__checkout .t4s-btn__chec…" at bounding box center [759, 386] width 303 height 43
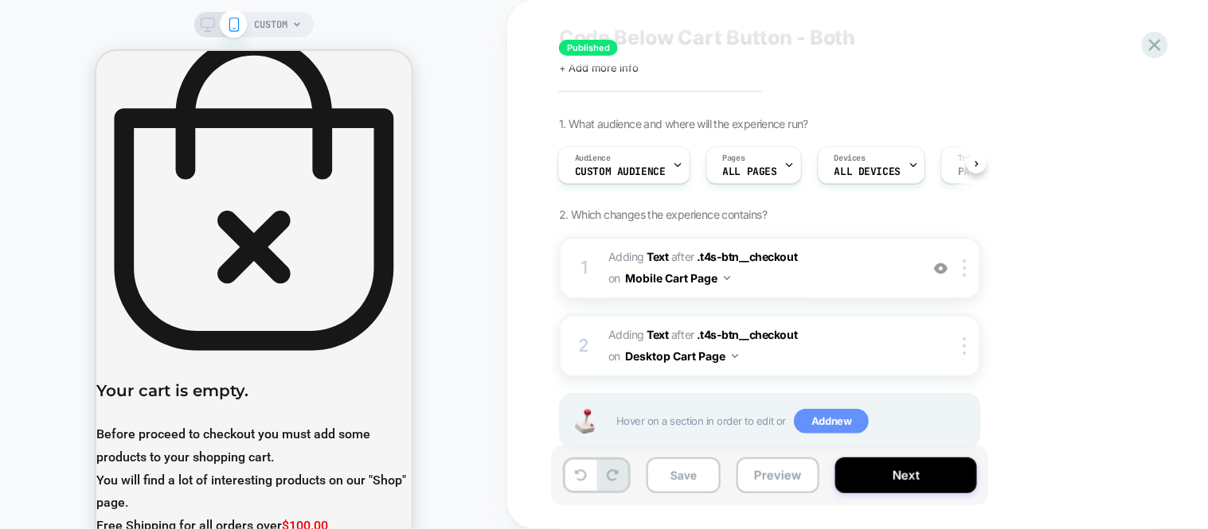
scroll to position [74, 0]
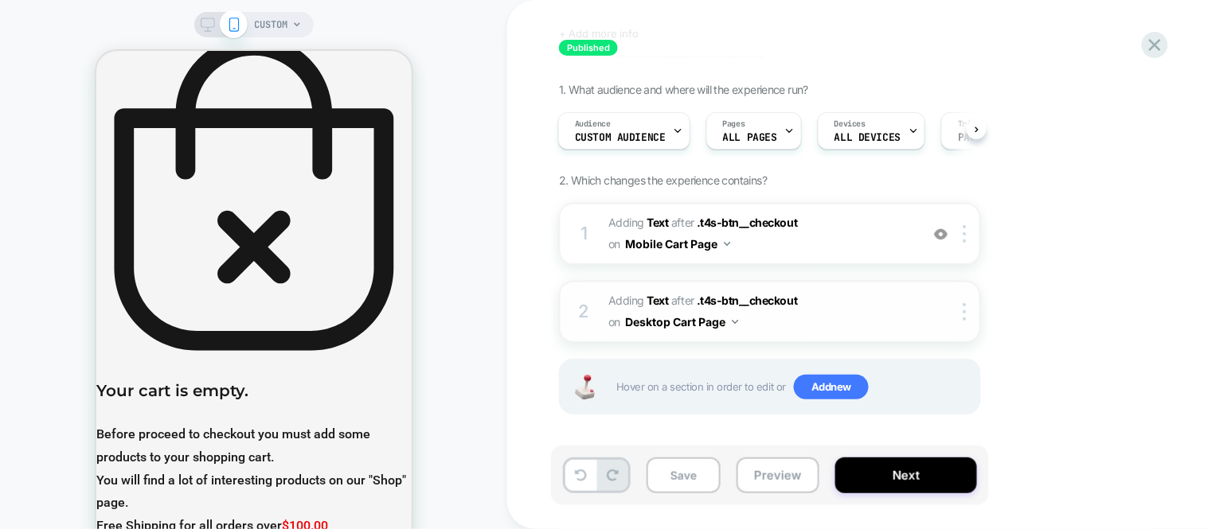
click at [657, 303] on span "#_loomi_addon_1756712661896 Adding Text AFTER .t4s-btn__checkout .t4s-btn__chec…" at bounding box center [759, 312] width 303 height 43
click at [654, 297] on b "Text" at bounding box center [657, 301] width 21 height 14
click at [1157, 50] on icon at bounding box center [1154, 44] width 21 height 21
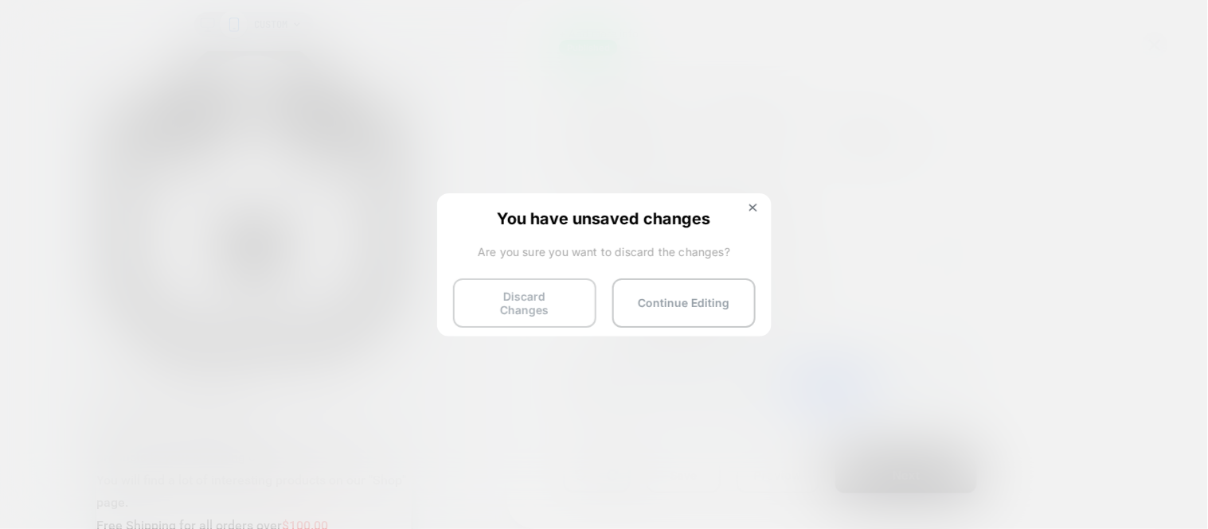
click at [515, 310] on button "Discard Changes" at bounding box center [524, 303] width 143 height 49
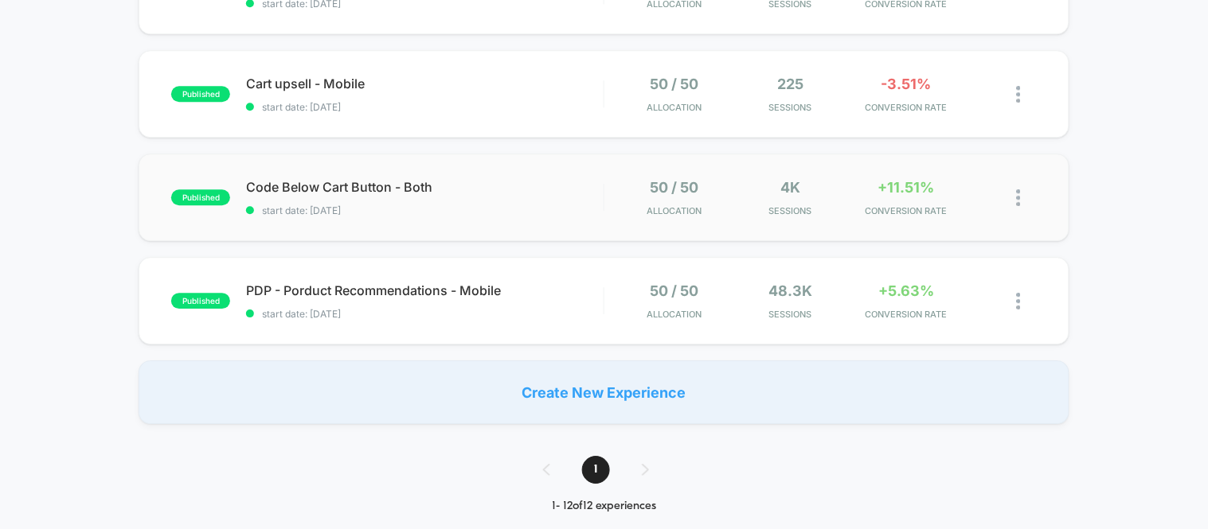
scroll to position [1061, 0]
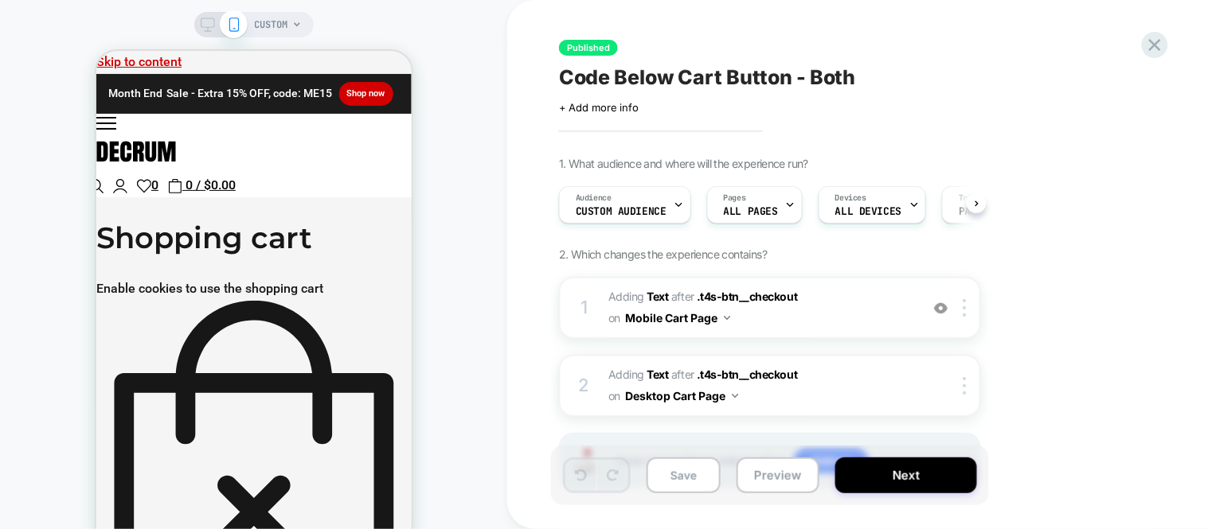
scroll to position [0, 1]
click at [175, 136] on img at bounding box center [136, 150] width 80 height 29
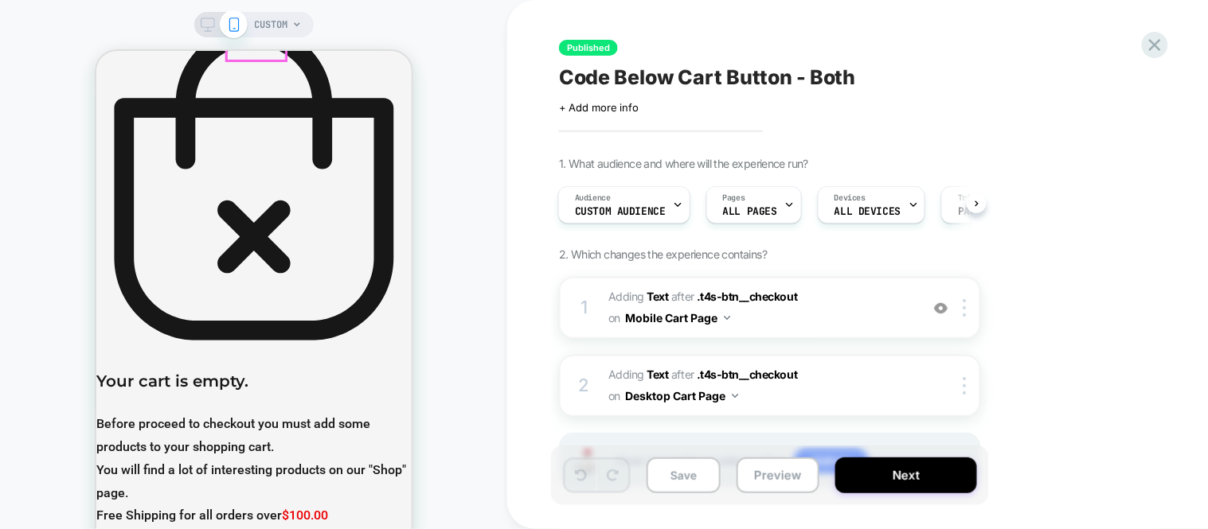
scroll to position [0, 0]
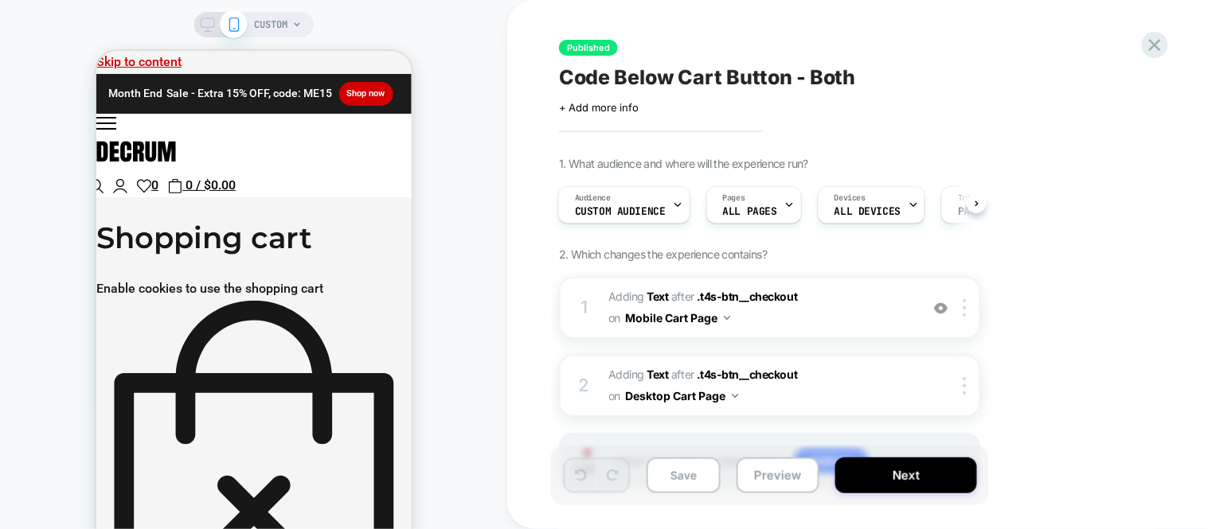
click at [273, 22] on span "CUSTOM" at bounding box center [271, 24] width 33 height 25
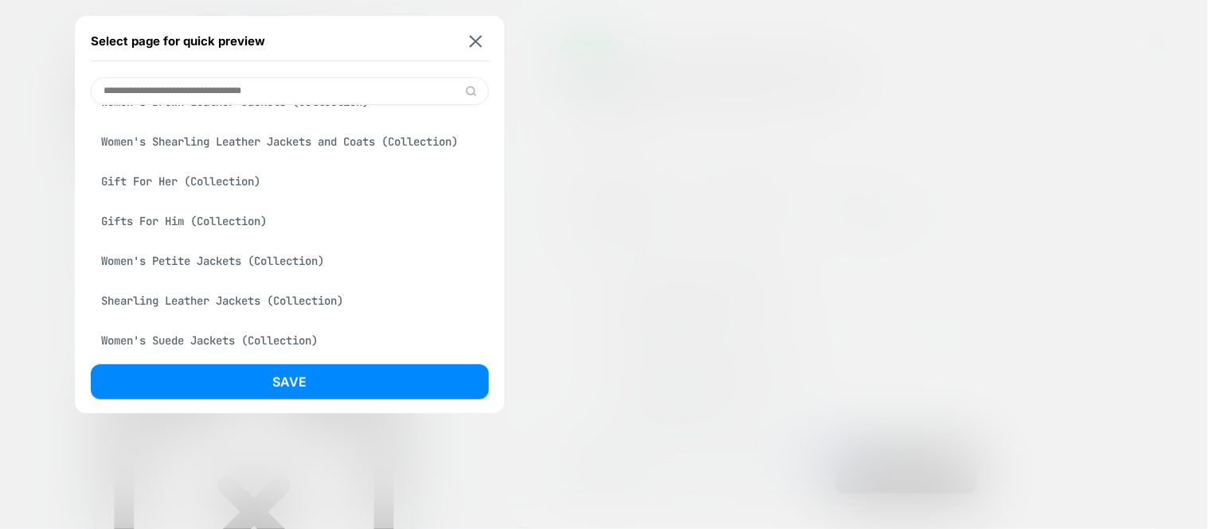
scroll to position [353, 0]
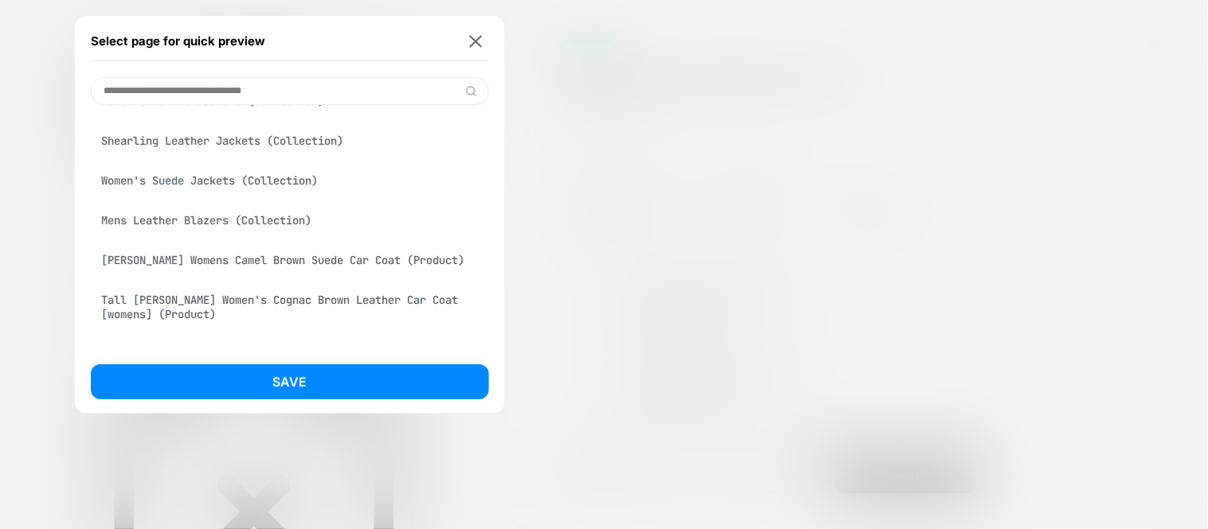
click at [257, 275] on div "Kandis Womens Camel Brown Suede Car Coat (Product)" at bounding box center [290, 260] width 398 height 30
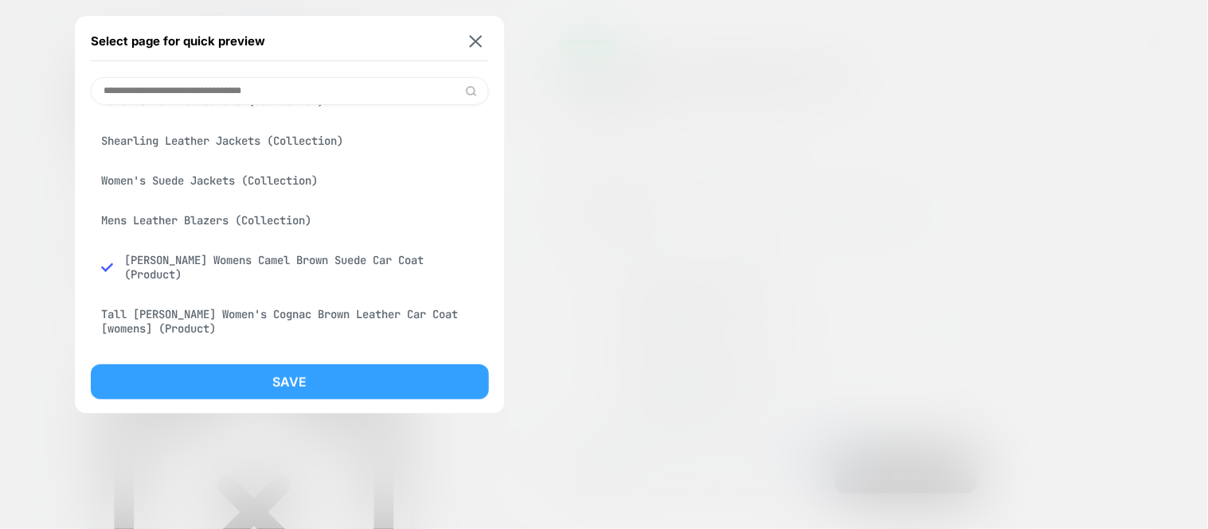
click at [263, 379] on button "Save" at bounding box center [290, 382] width 398 height 35
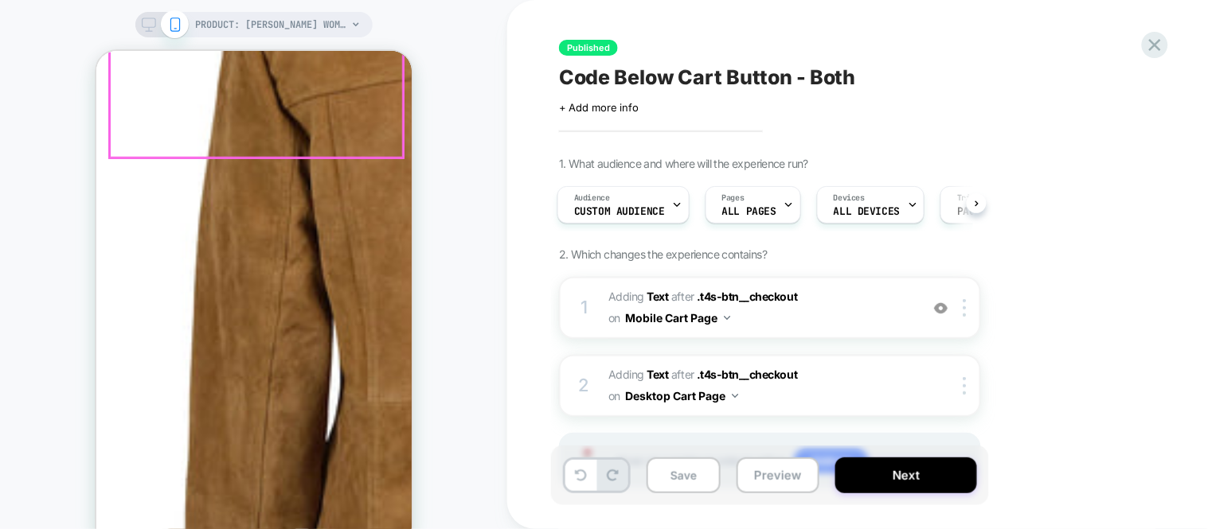
scroll to position [442, 0]
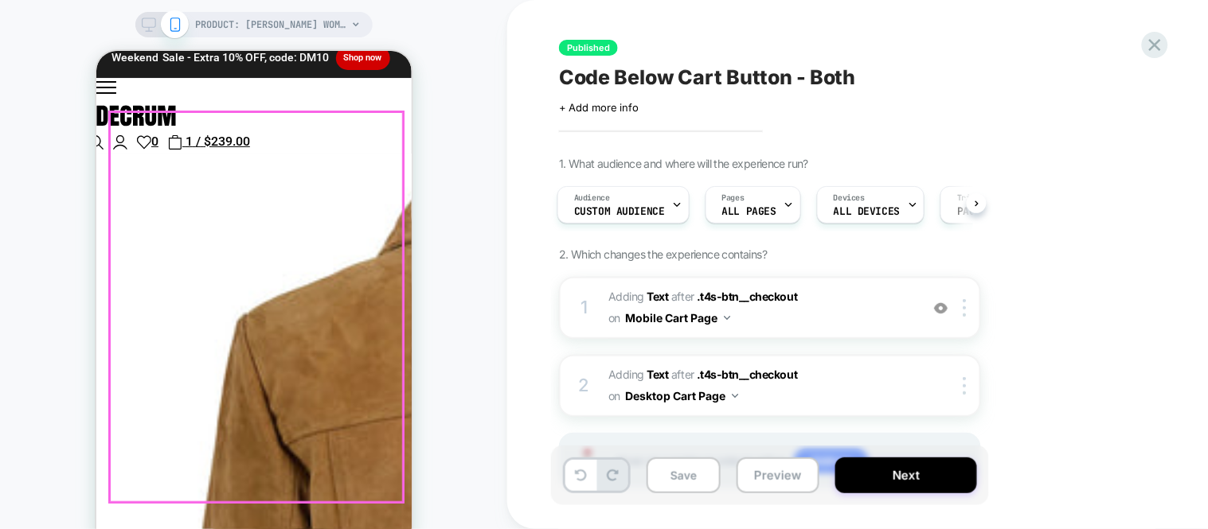
scroll to position [0, 0]
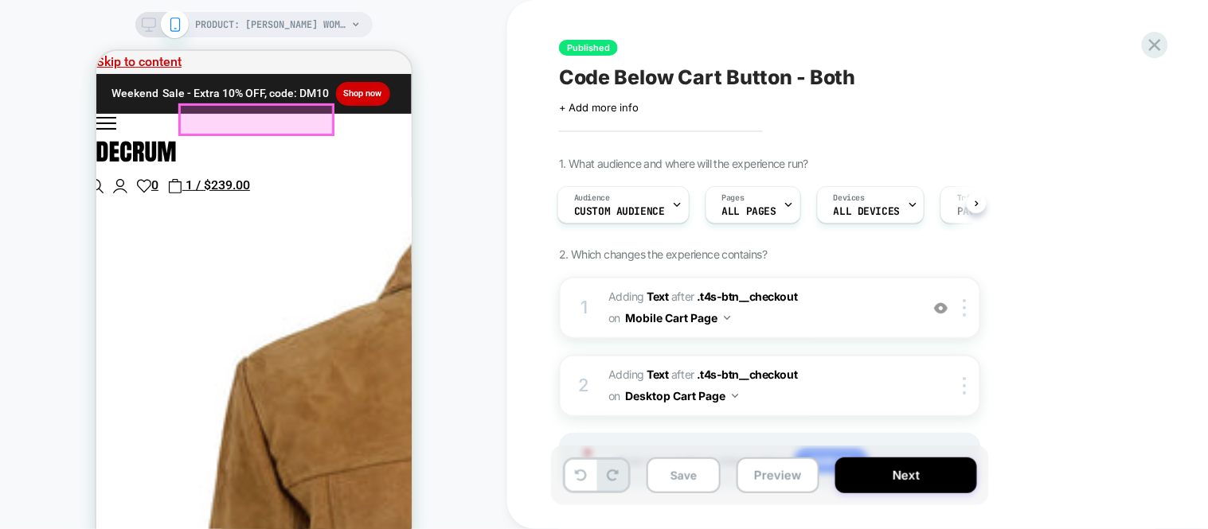
click at [244, 113] on div at bounding box center [255, 118] width 152 height 29
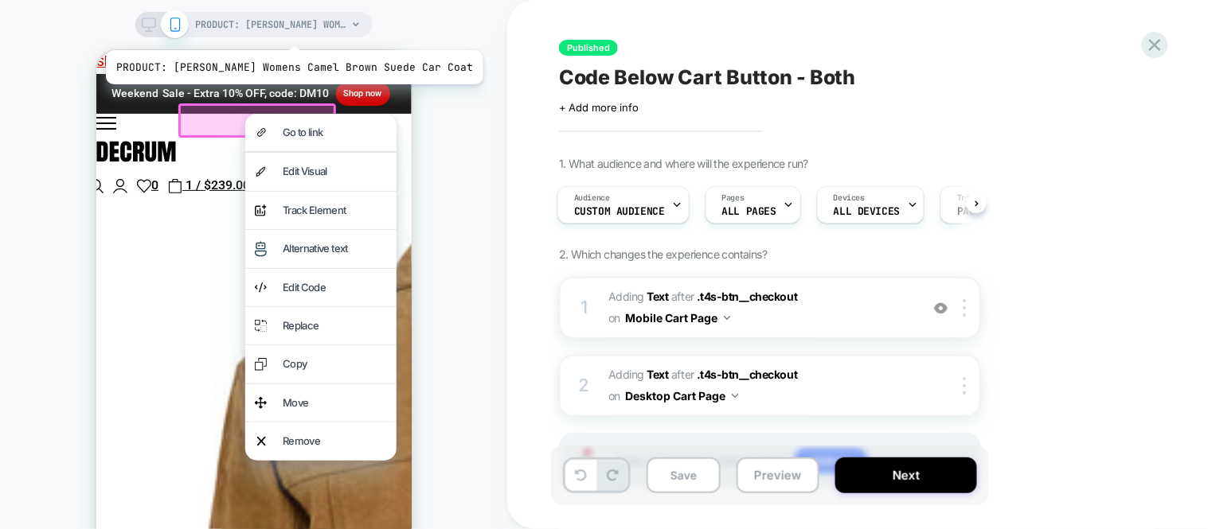
click at [268, 30] on span "PRODUCT: [PERSON_NAME] Womens Camel Brown Suede Car Coat" at bounding box center [271, 24] width 151 height 25
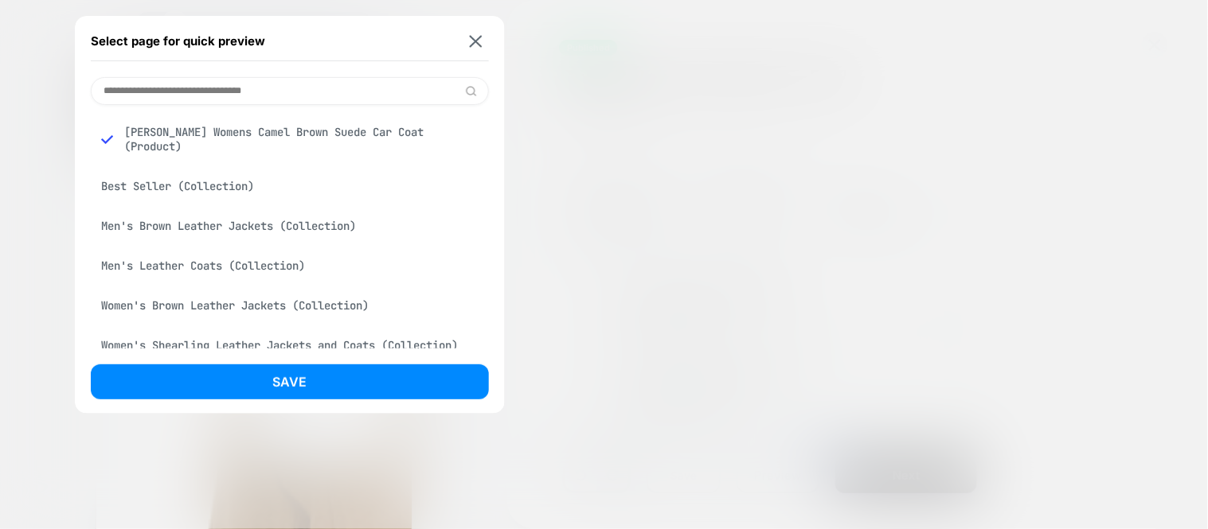
click at [235, 82] on input at bounding box center [290, 91] width 398 height 28
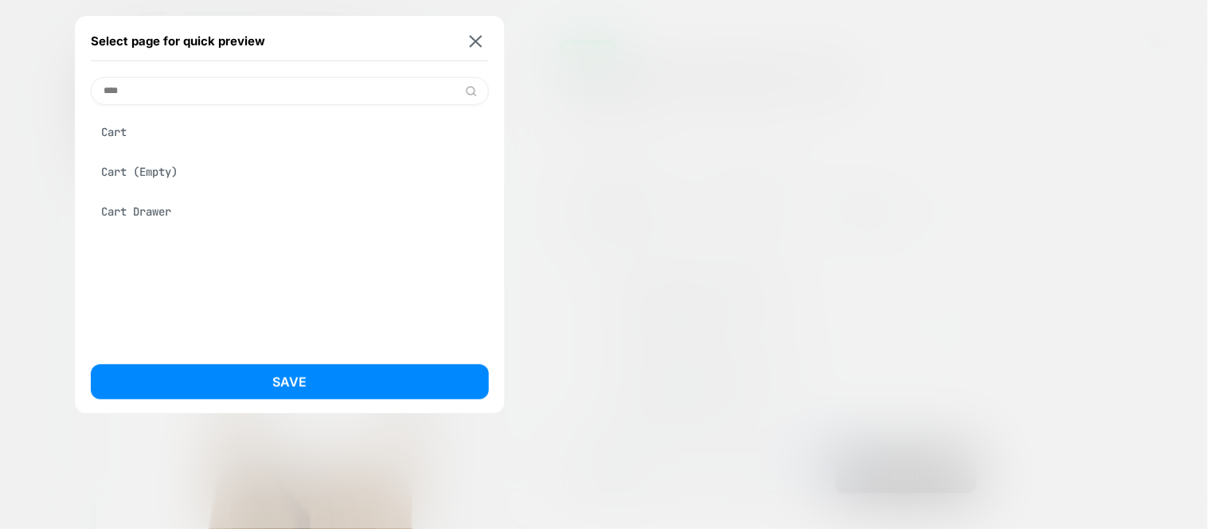
type input "****"
click at [152, 134] on div "Cart" at bounding box center [290, 132] width 398 height 30
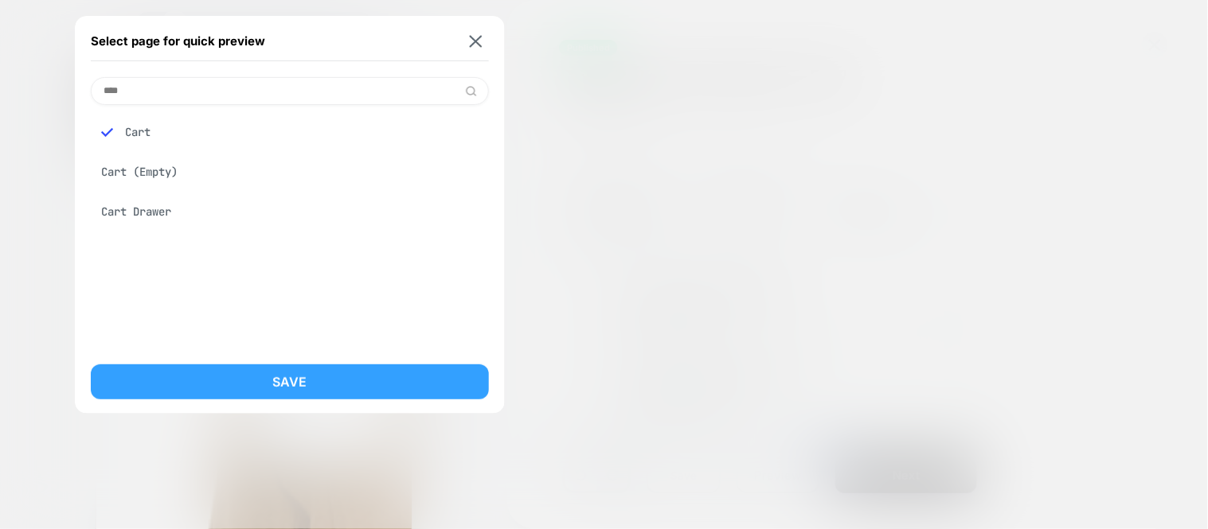
click at [276, 382] on button "Save" at bounding box center [290, 382] width 398 height 35
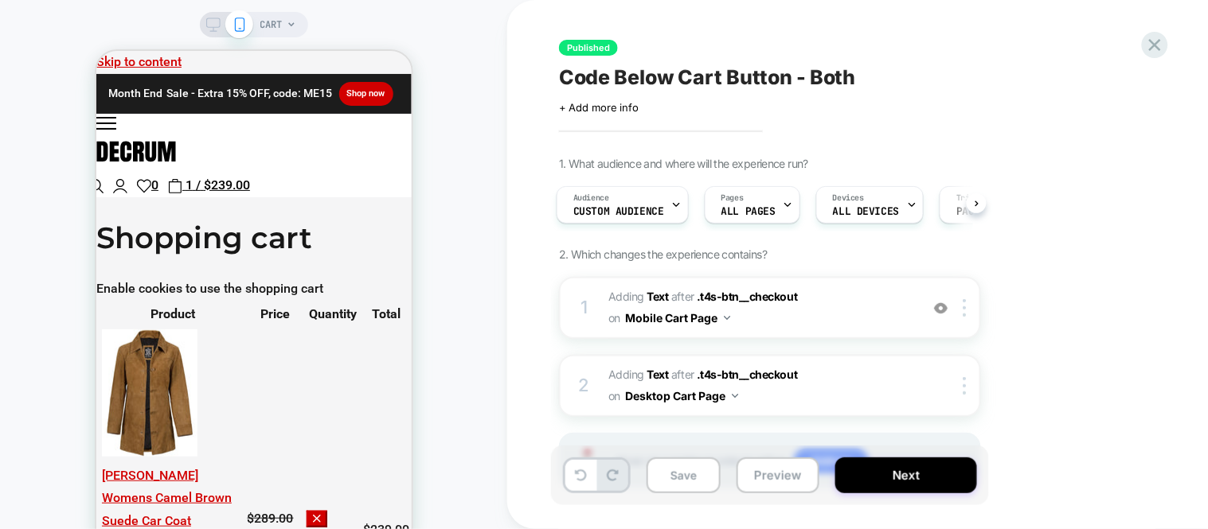
scroll to position [353, 0]
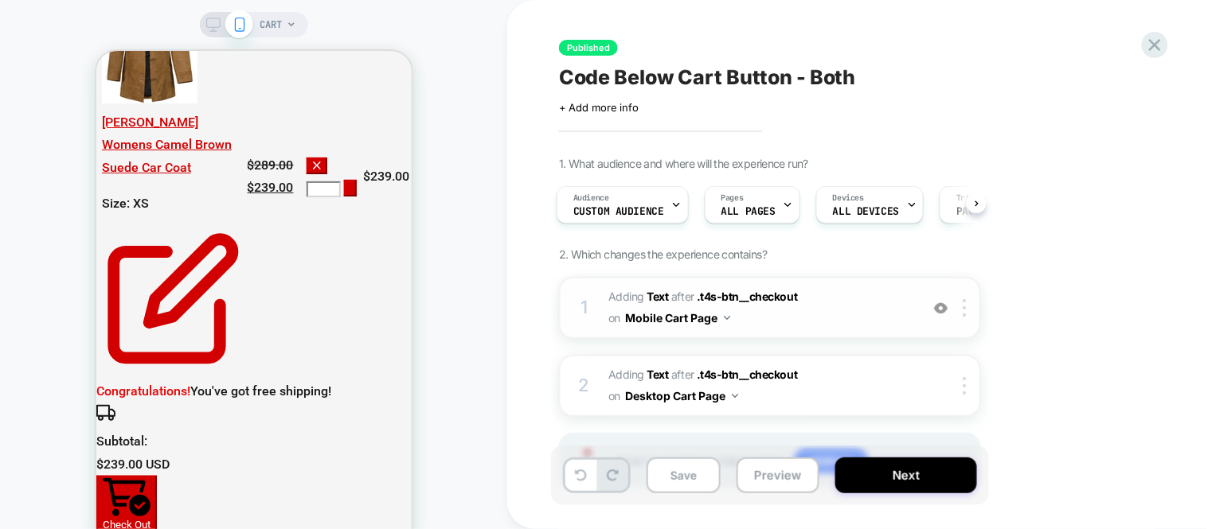
click at [804, 322] on span "#_loomi_addon_1756471068452 Adding Text AFTER .t4s-btn__checkout .t4s-btn__chec…" at bounding box center [759, 308] width 303 height 43
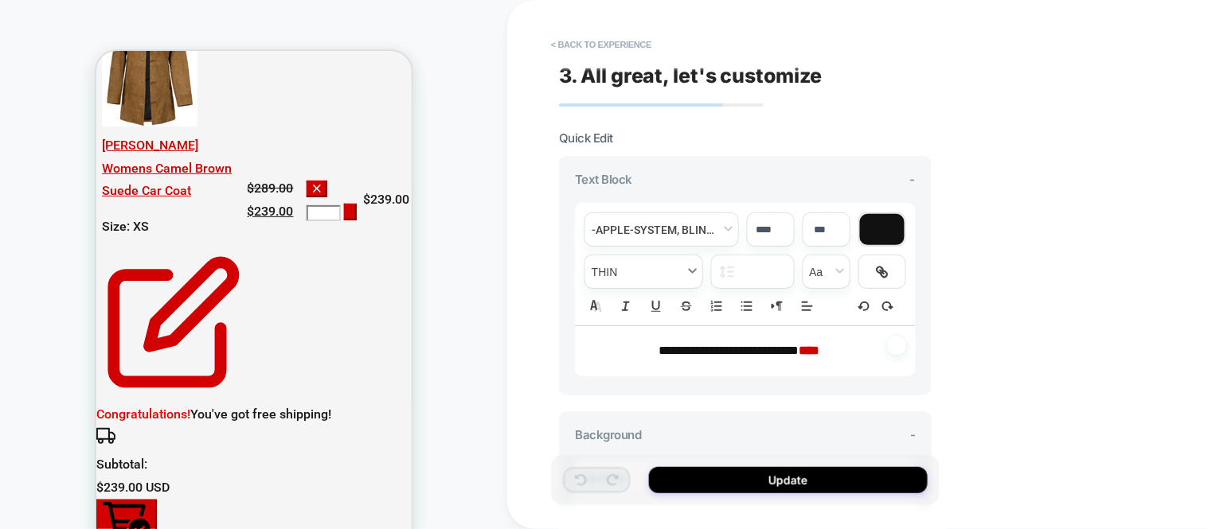
scroll to position [321, 0]
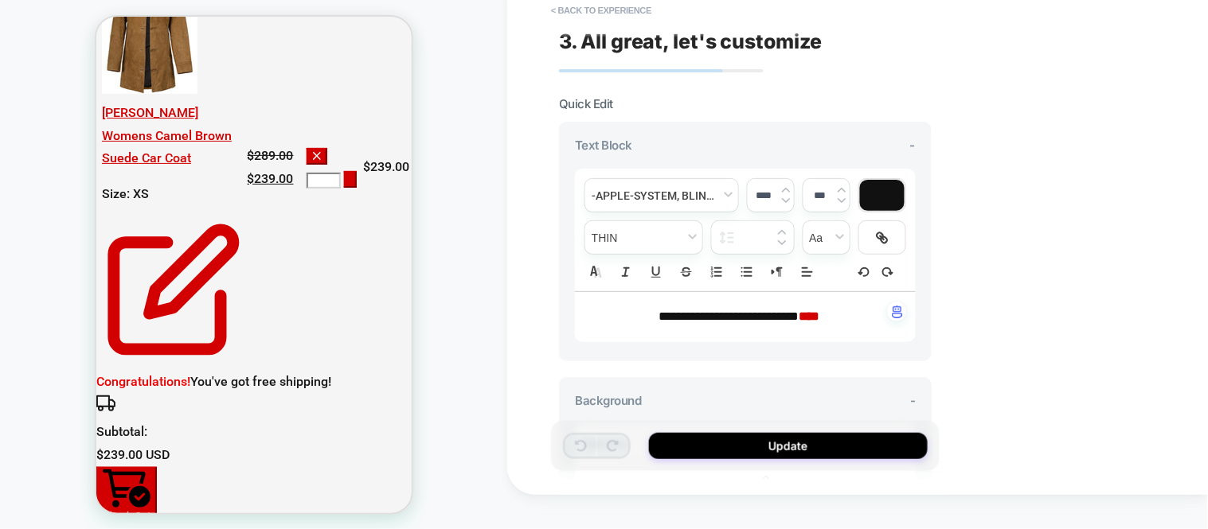
click at [819, 316] on strong "****" at bounding box center [808, 316] width 21 height 12
click at [819, 310] on strong "****" at bounding box center [808, 316] width 21 height 12
type input "****"
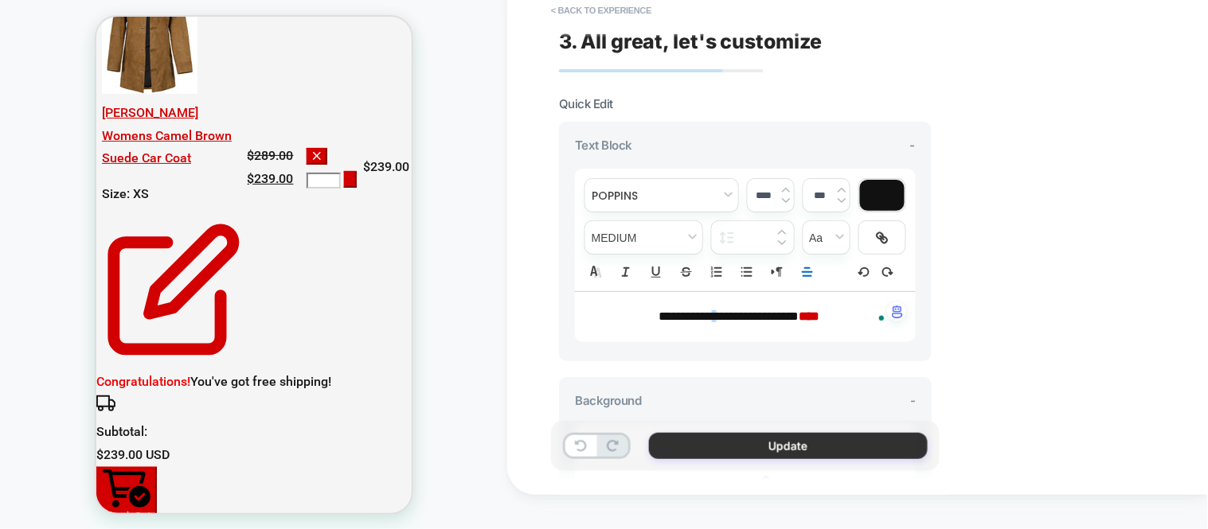
click at [791, 441] on button "Update" at bounding box center [788, 446] width 279 height 26
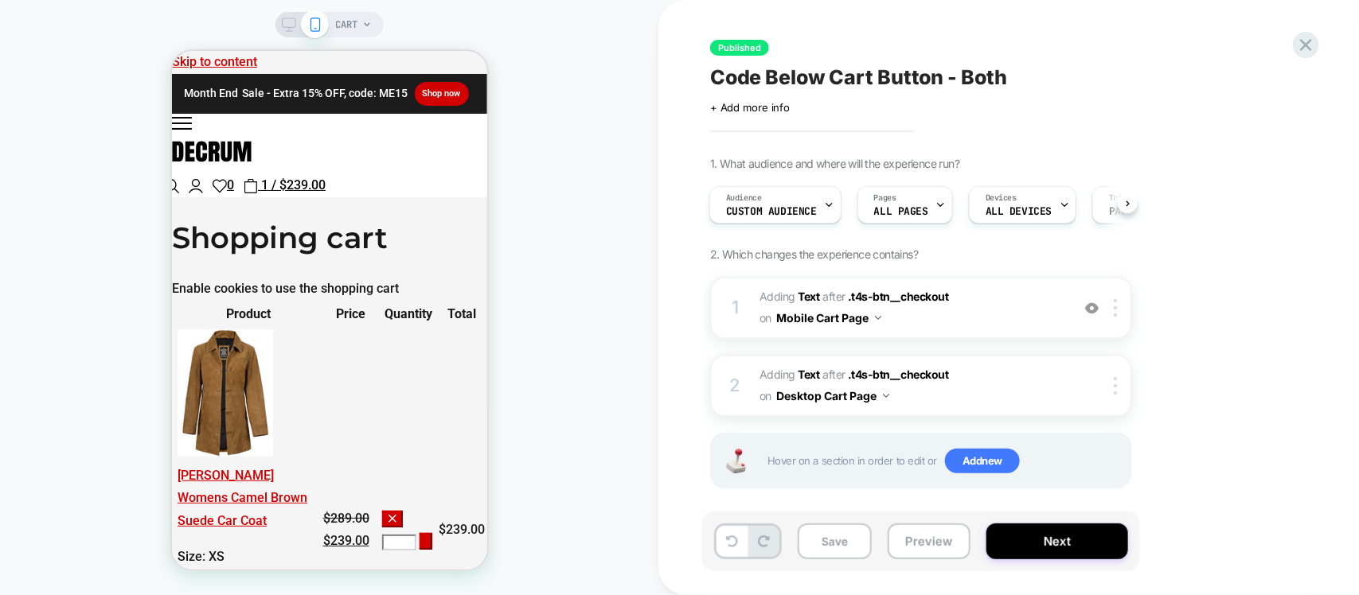
scroll to position [0, 0]
click at [833, 529] on button "Save" at bounding box center [835, 542] width 74 height 36
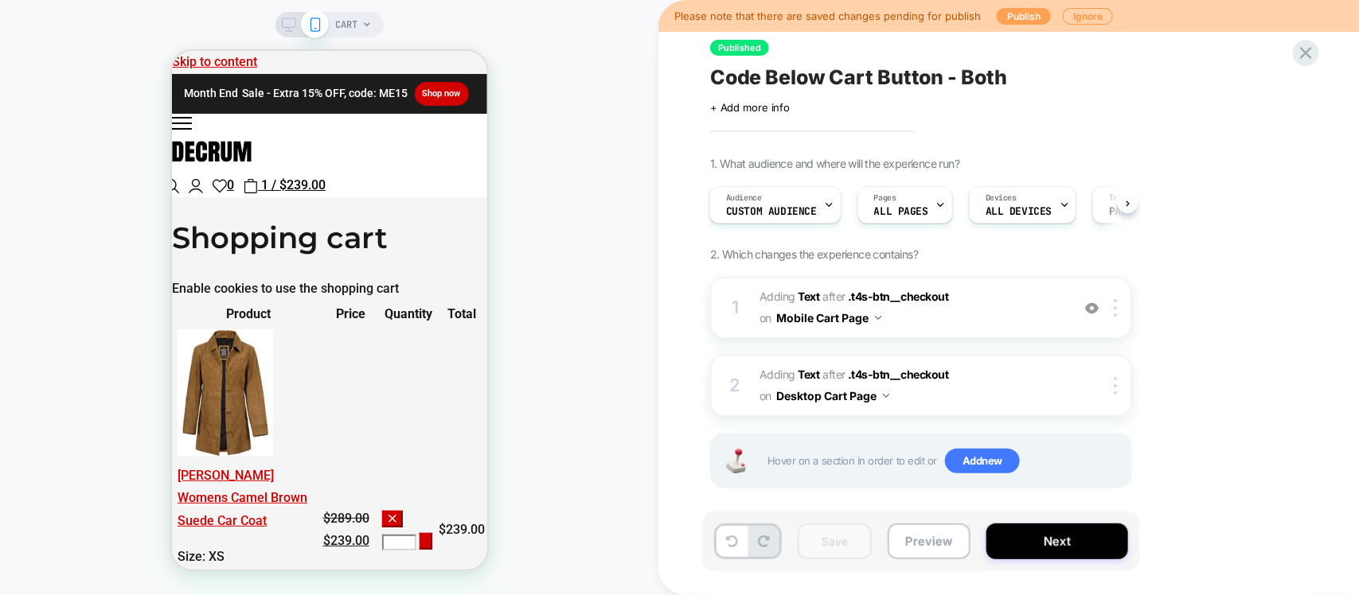
click at [1013, 20] on button "Publish" at bounding box center [1024, 16] width 54 height 17
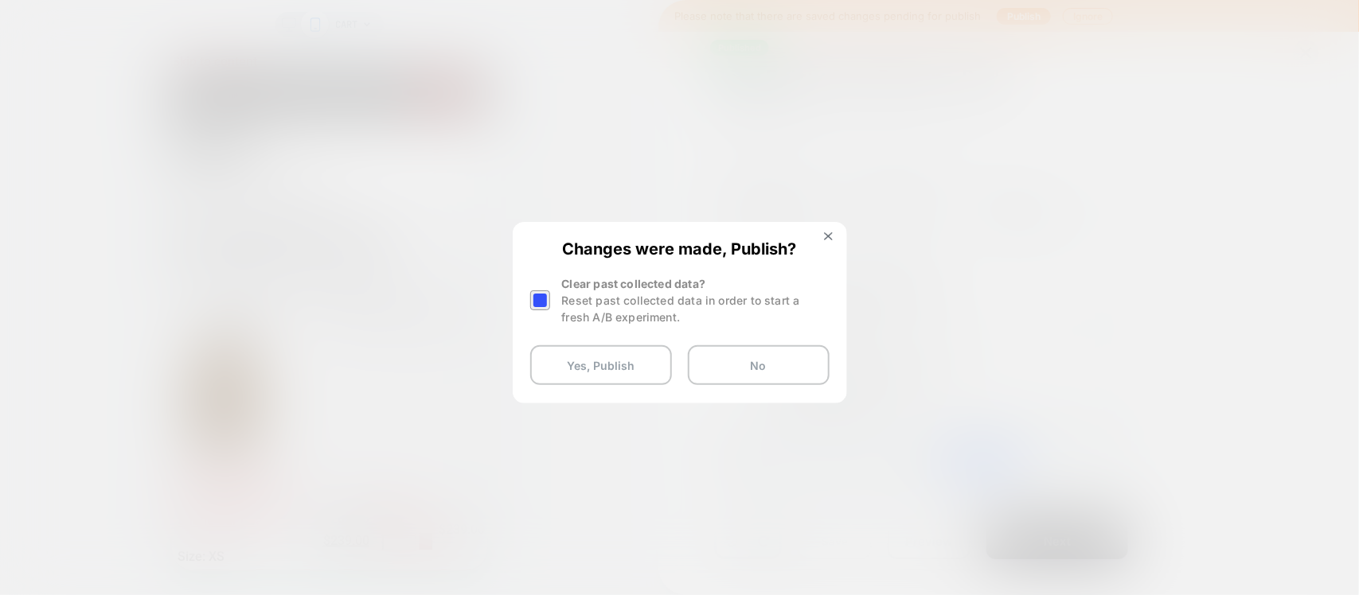
click at [539, 287] on div at bounding box center [542, 300] width 24 height 50
click at [611, 293] on div "Reset past collected data in order to start a fresh A/B experiment." at bounding box center [695, 308] width 267 height 33
click at [820, 241] on button at bounding box center [829, 239] width 18 height 14
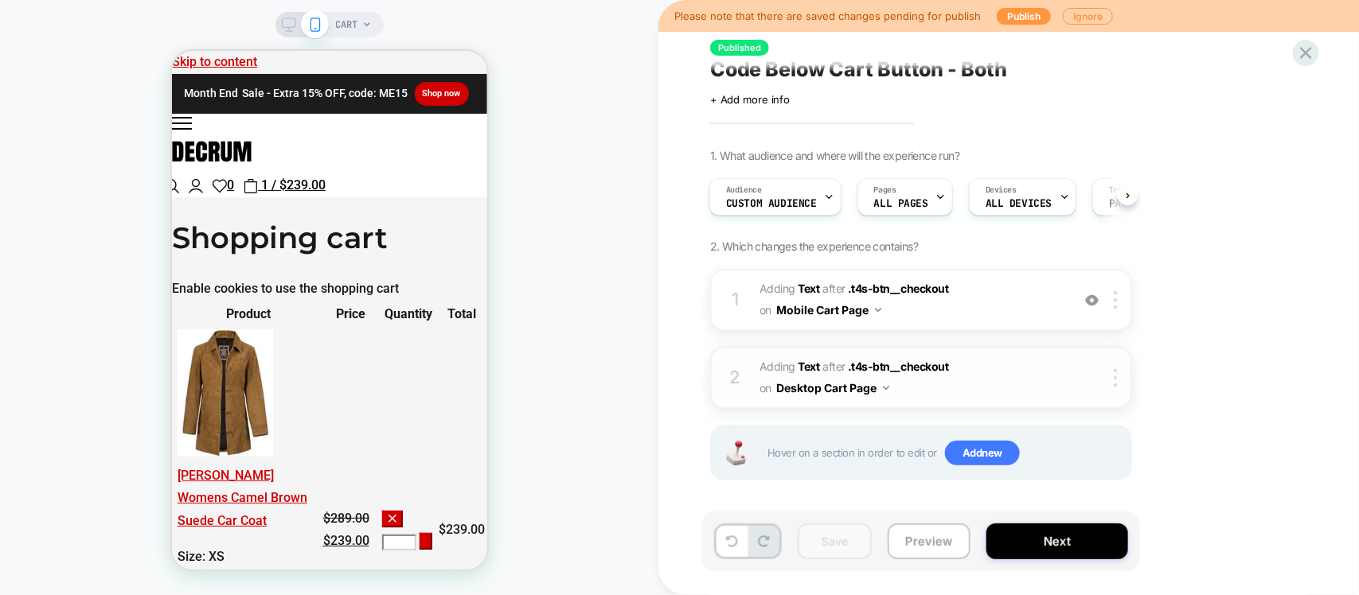
scroll to position [12, 0]
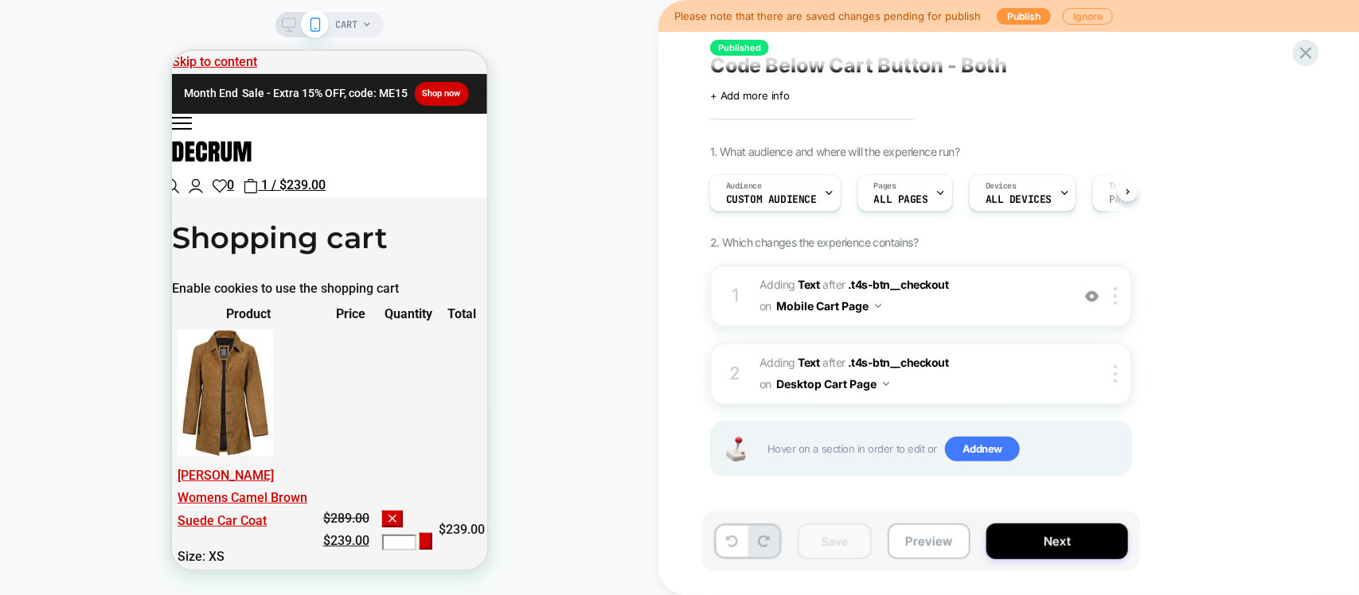
drag, startPoint x: 748, startPoint y: 22, endPoint x: 360, endPoint y: 32, distance: 388.6
click at [291, 21] on icon at bounding box center [289, 25] width 14 height 14
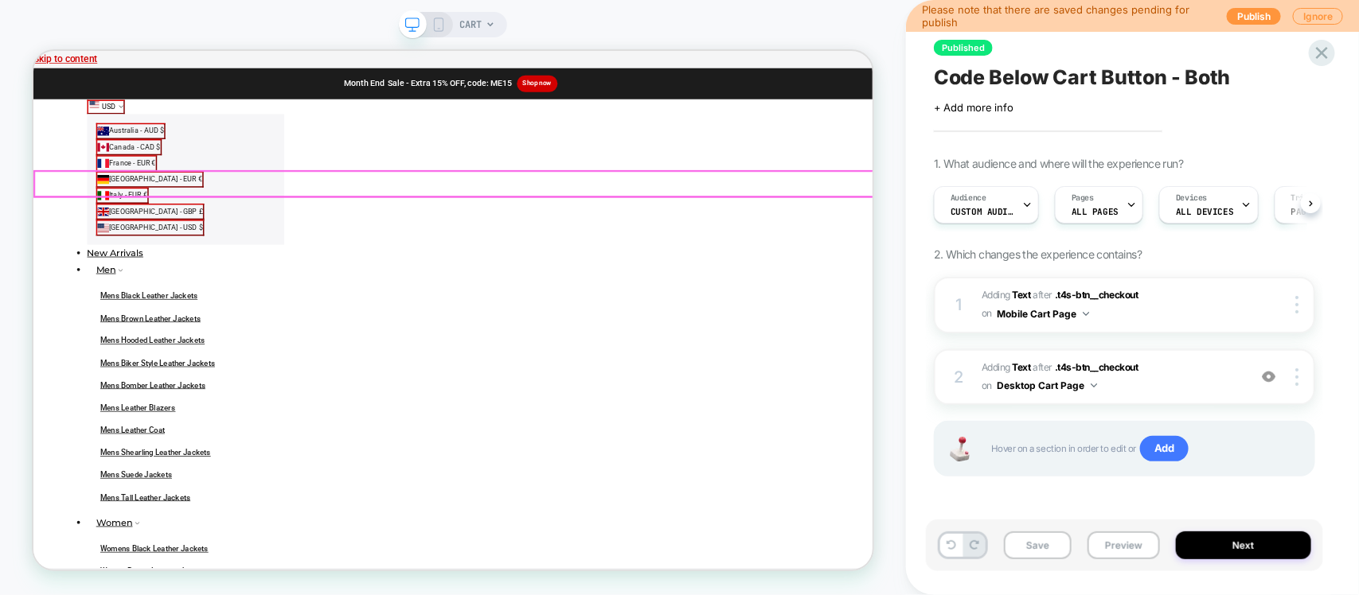
scroll to position [0, 1]
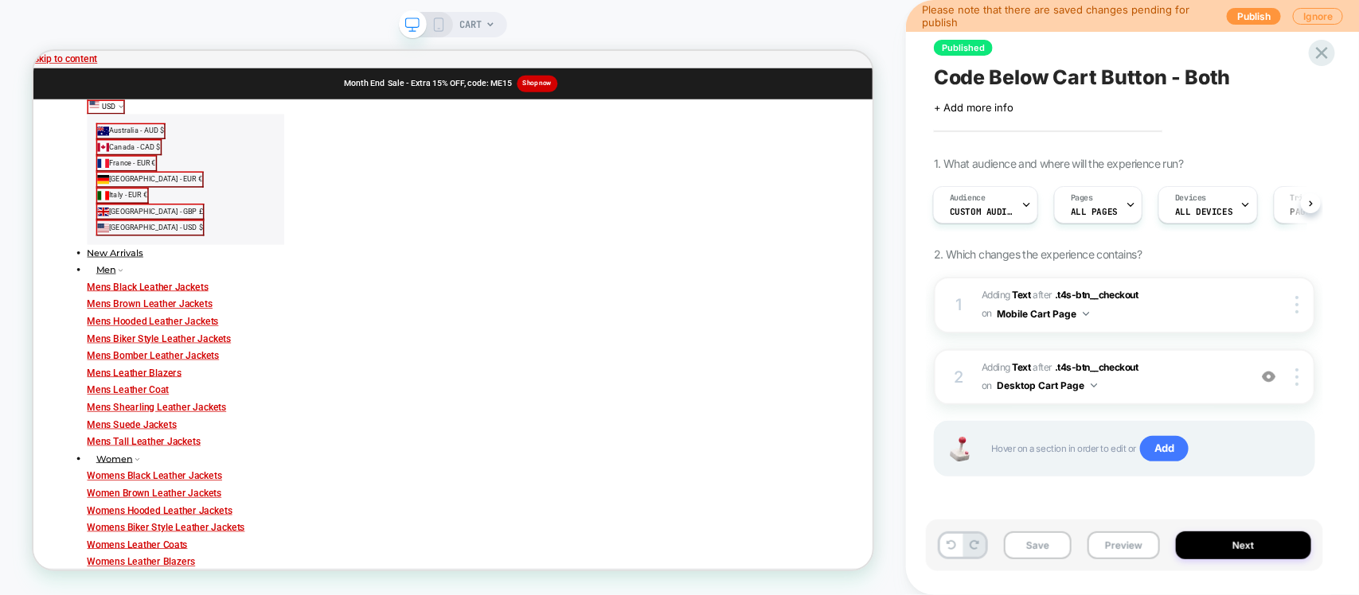
click at [470, 25] on span "CART" at bounding box center [470, 24] width 22 height 25
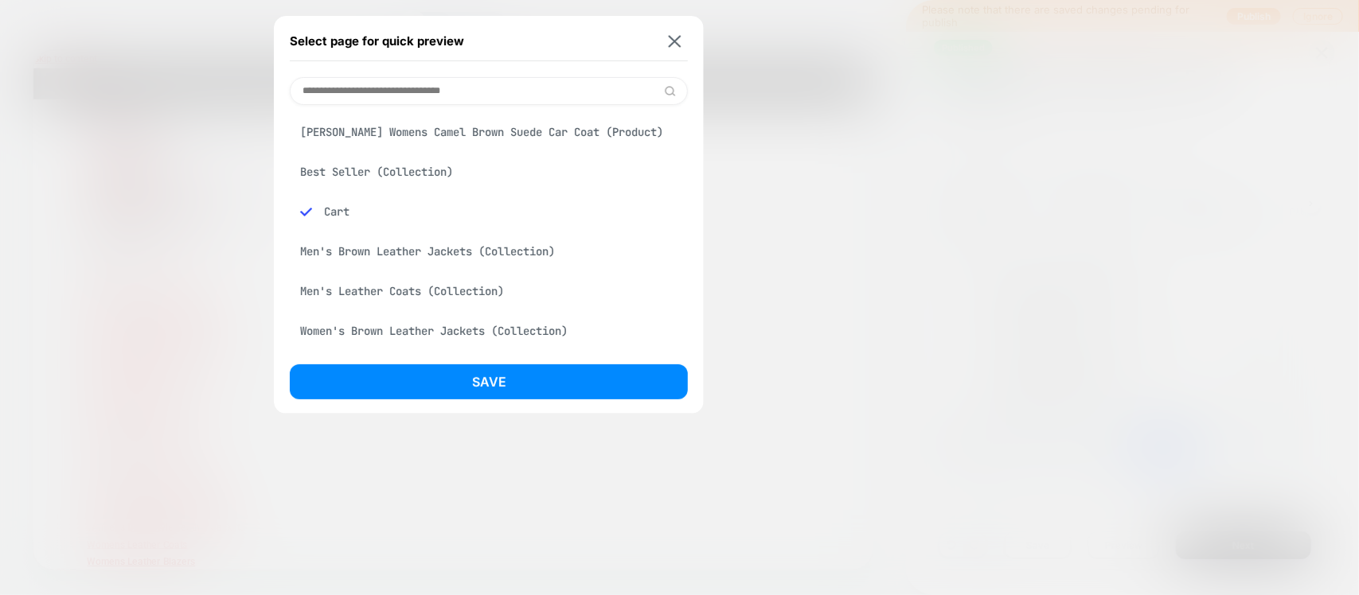
click at [412, 98] on input at bounding box center [489, 91] width 398 height 28
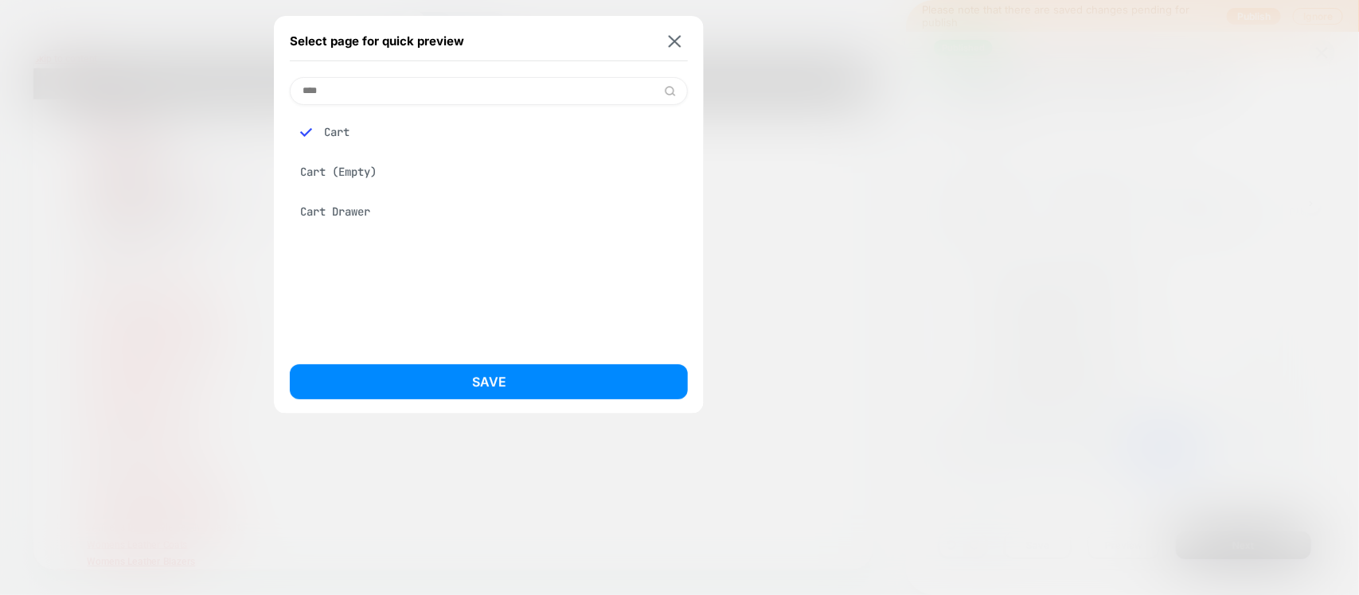
type input "****"
click at [360, 126] on div "Cart" at bounding box center [489, 132] width 398 height 30
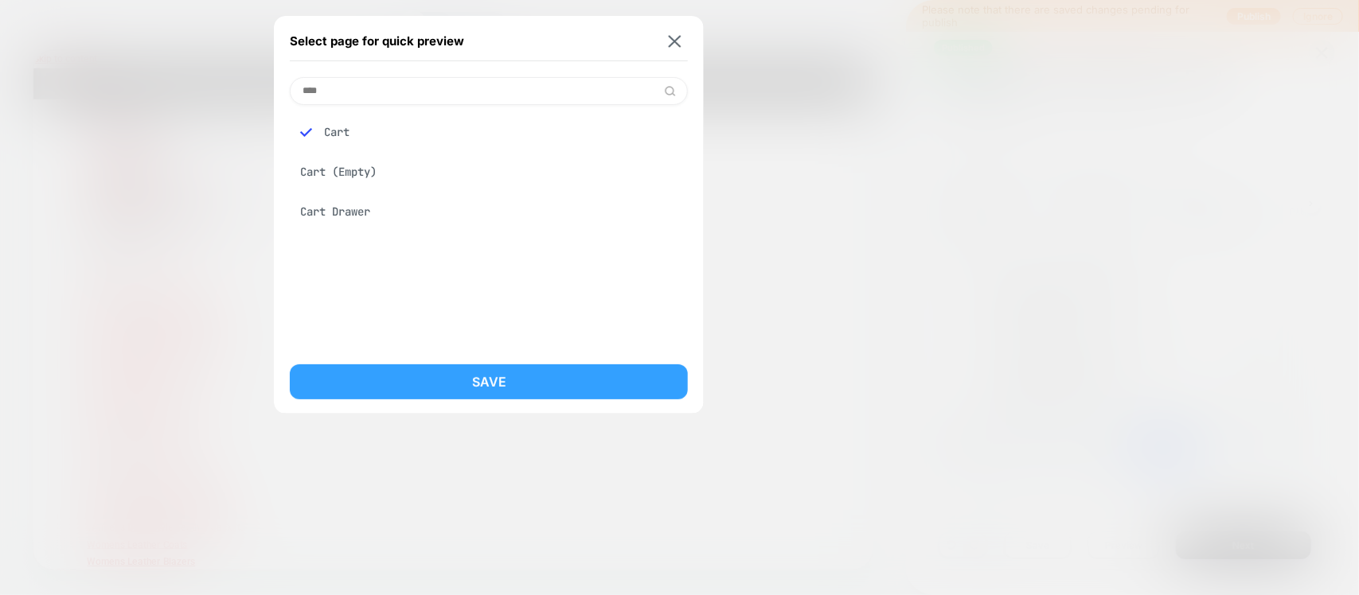
drag, startPoint x: 462, startPoint y: 379, endPoint x: 577, endPoint y: 438, distance: 129.6
click at [462, 379] on button "Save" at bounding box center [489, 382] width 398 height 35
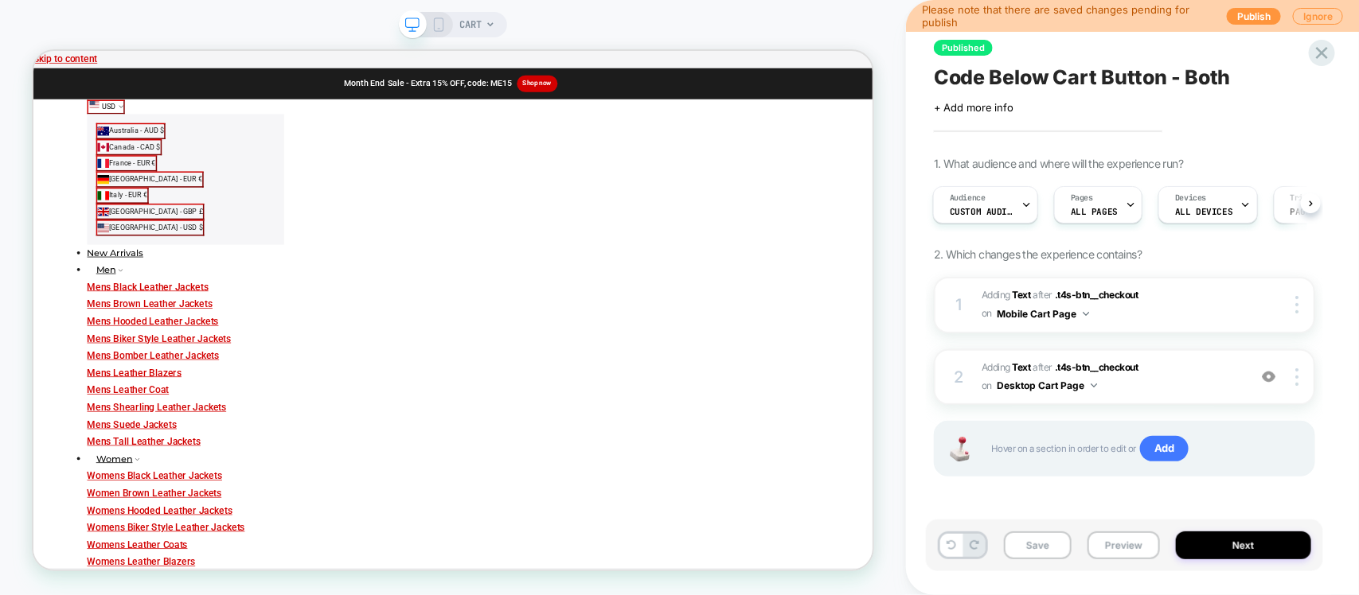
scroll to position [1, 0]
click at [1119, 387] on span "#_loomi_addon_1756712661896 Adding Text AFTER .t4s-btn__checkout .t4s-btn__chec…" at bounding box center [1110, 376] width 258 height 37
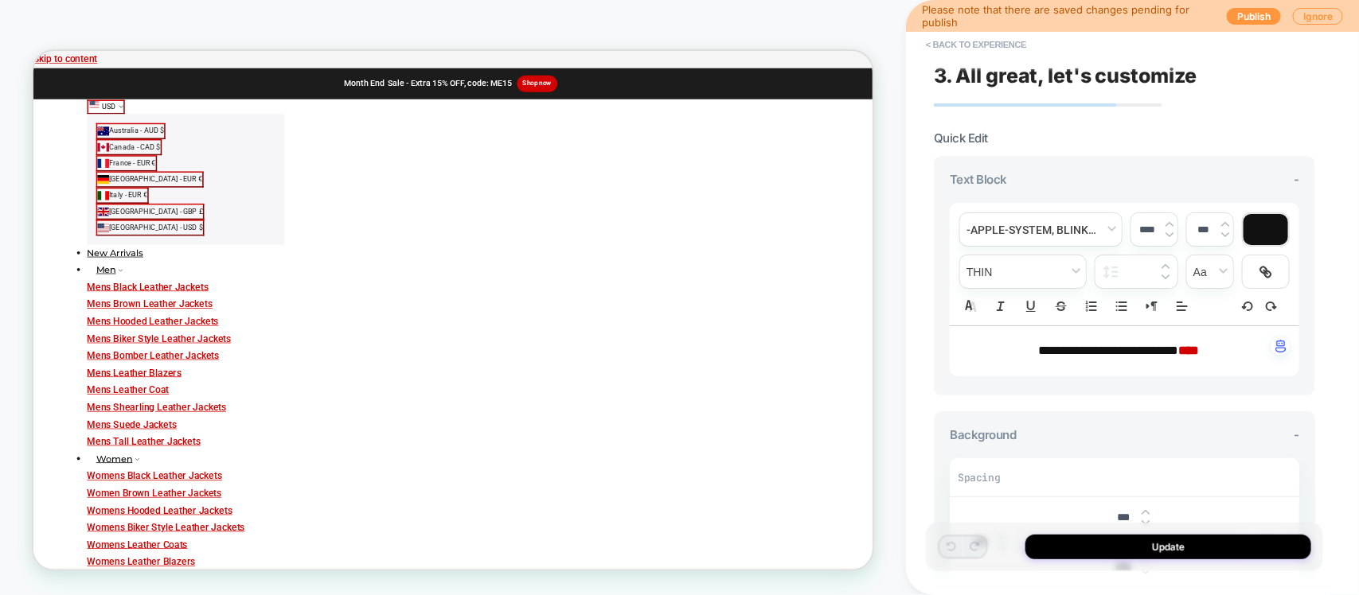
click at [1207, 353] on p "**********" at bounding box center [1119, 351] width 306 height 18
click at [1199, 347] on strong "****" at bounding box center [1188, 351] width 21 height 12
type input "****"
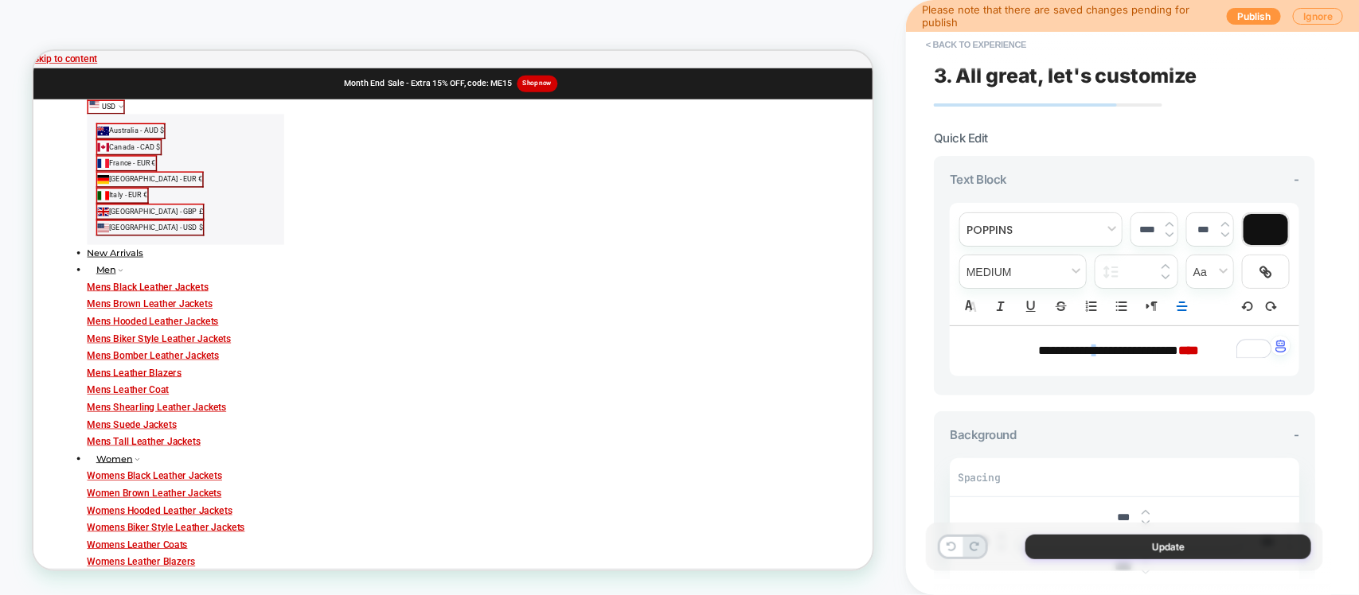
click at [1137, 529] on button "Update" at bounding box center [1168, 547] width 286 height 25
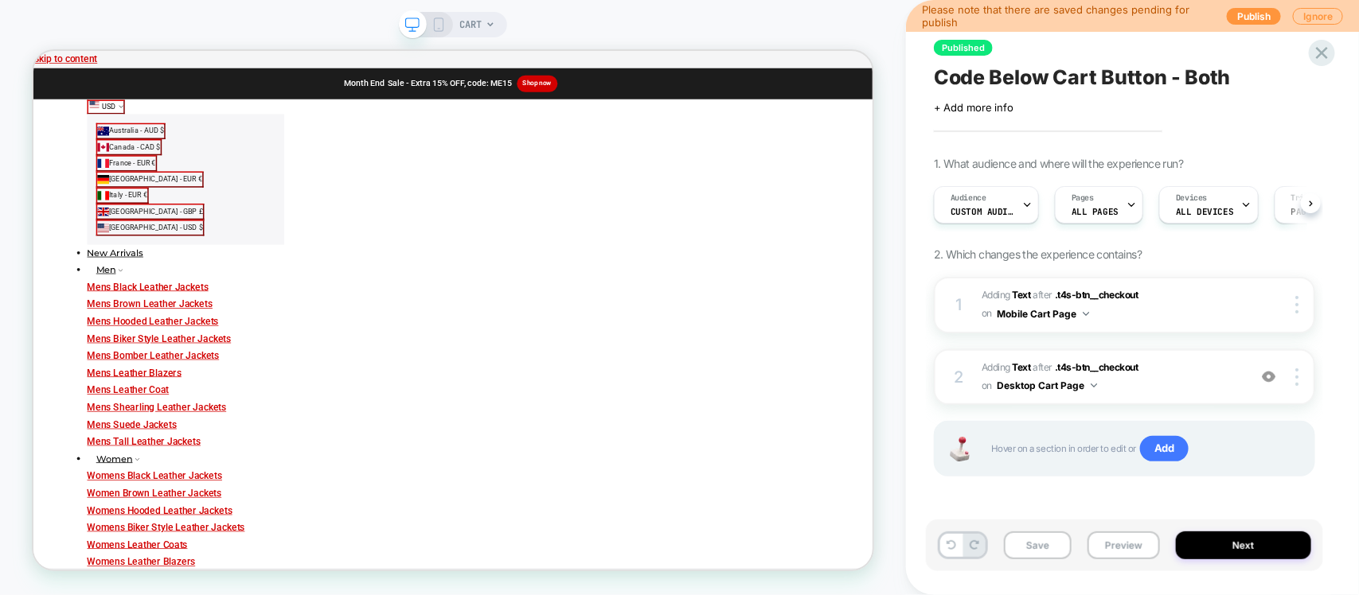
scroll to position [0, 1]
click at [1043, 529] on button "Save" at bounding box center [1038, 546] width 68 height 28
click at [1207, 529] on button "Next" at bounding box center [1243, 546] width 135 height 28
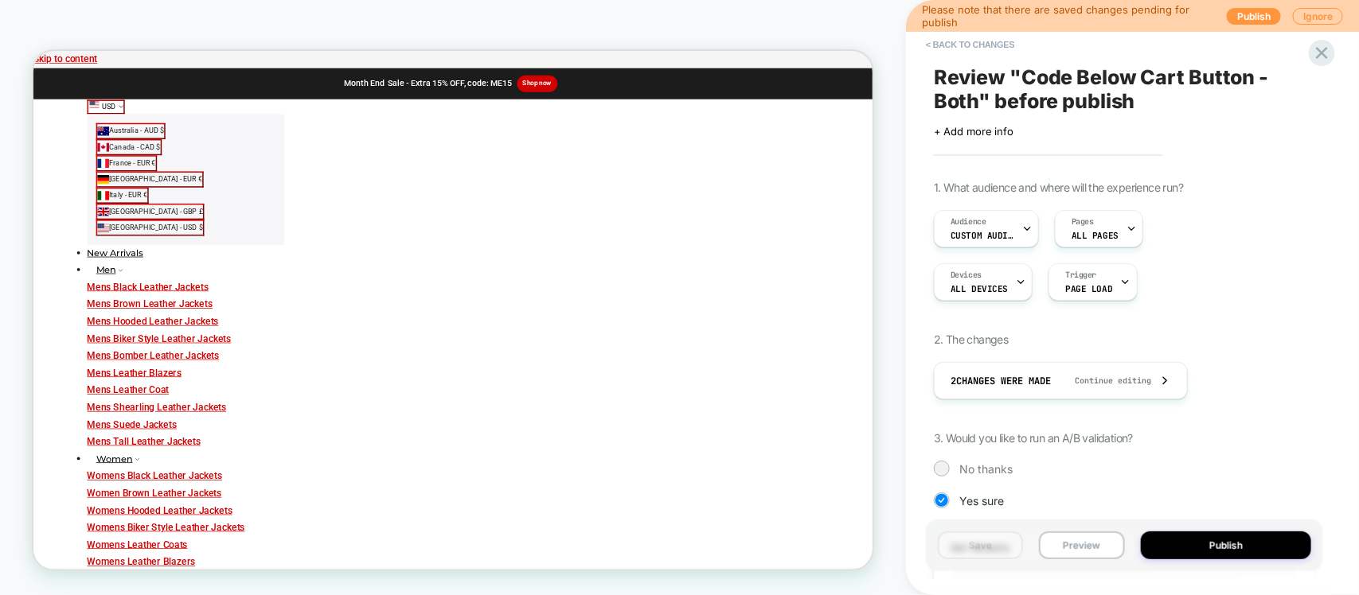
scroll to position [0, 2]
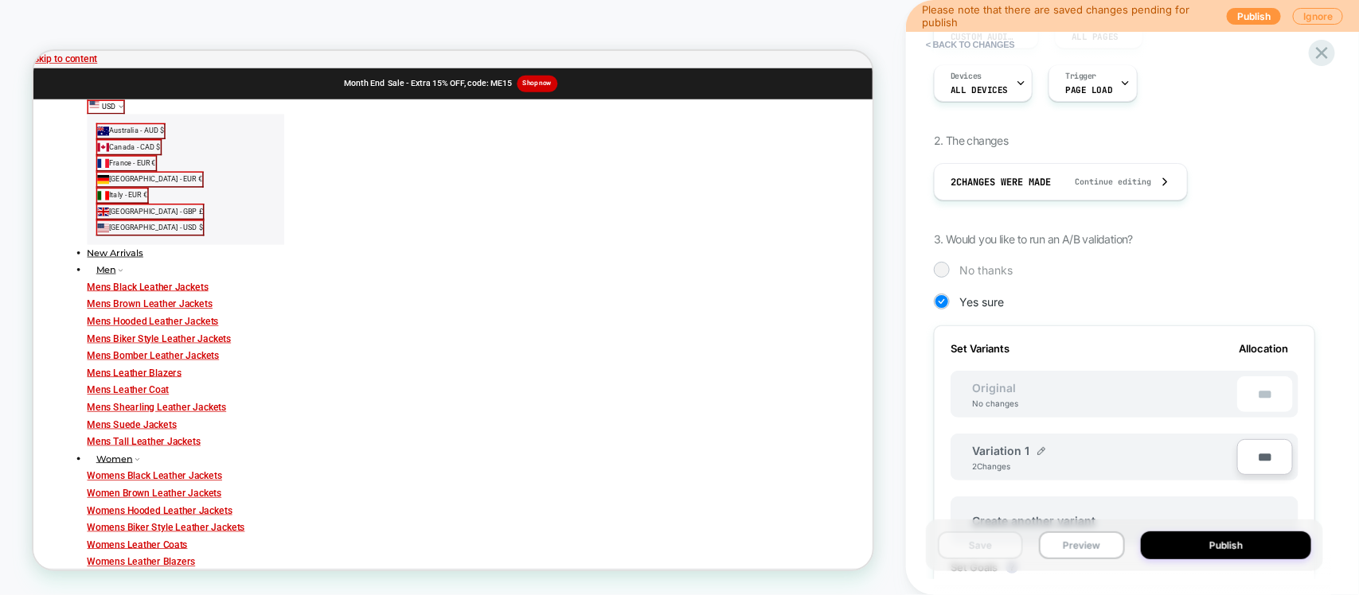
click at [971, 267] on span "No thanks" at bounding box center [985, 270] width 53 height 14
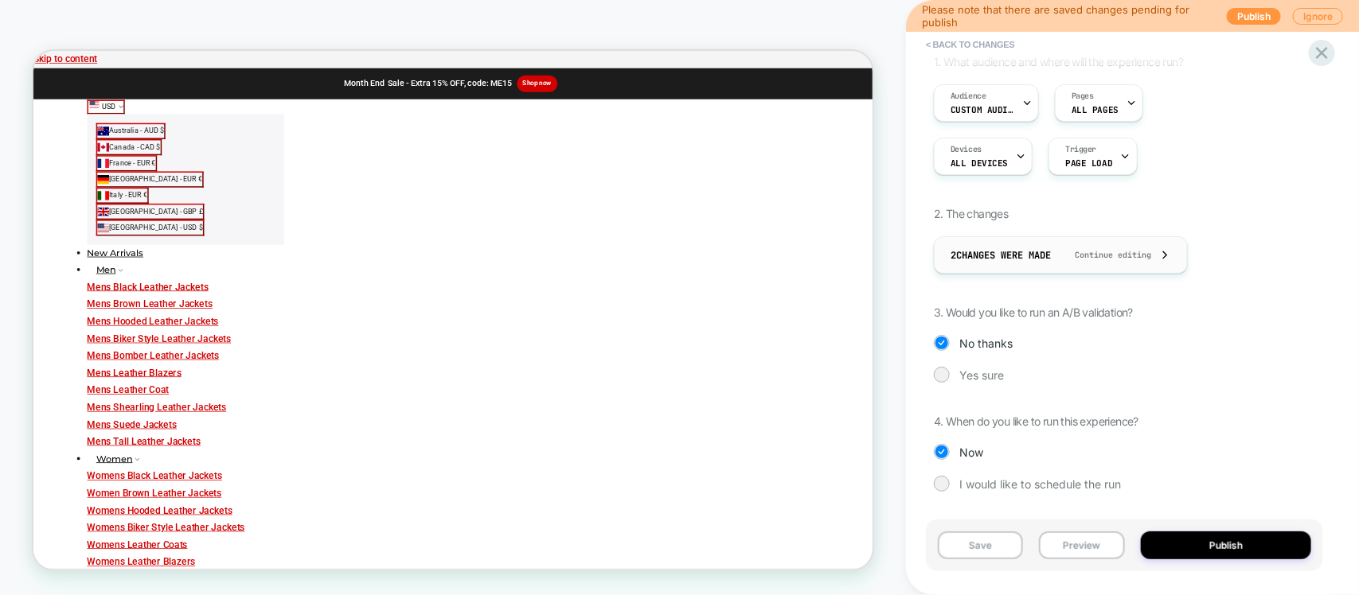
scroll to position [127, 0]
click at [1202, 529] on button "Publish" at bounding box center [1226, 546] width 171 height 28
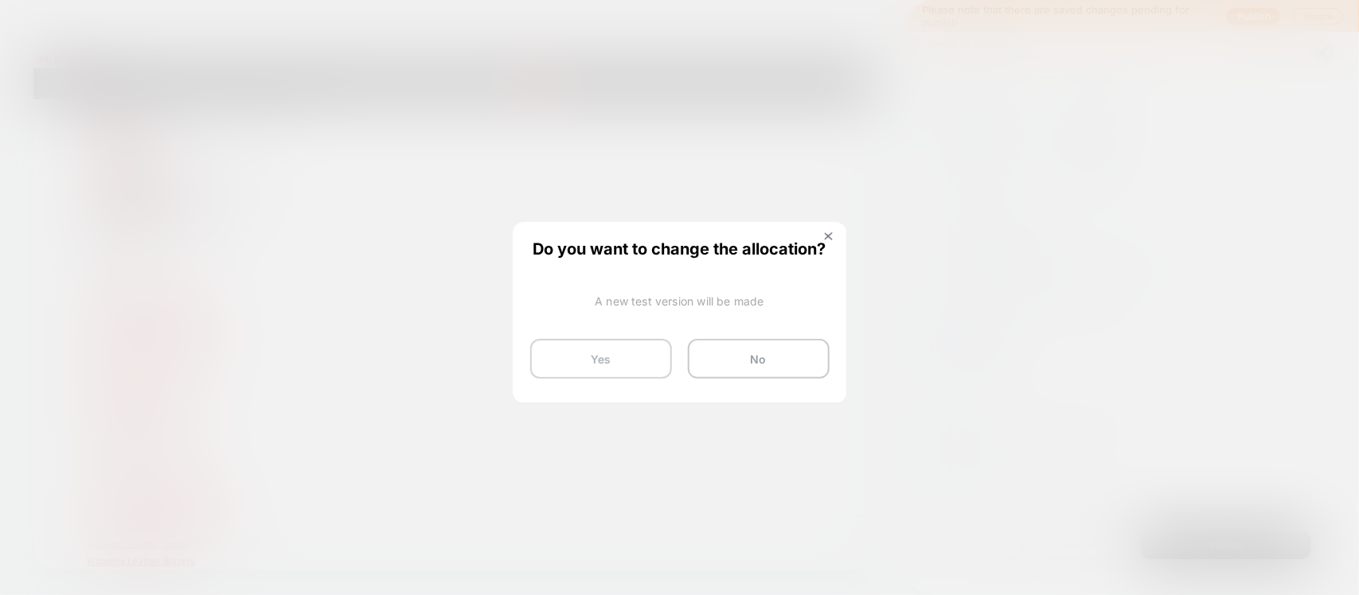
click at [613, 372] on button "Yes" at bounding box center [601, 359] width 142 height 40
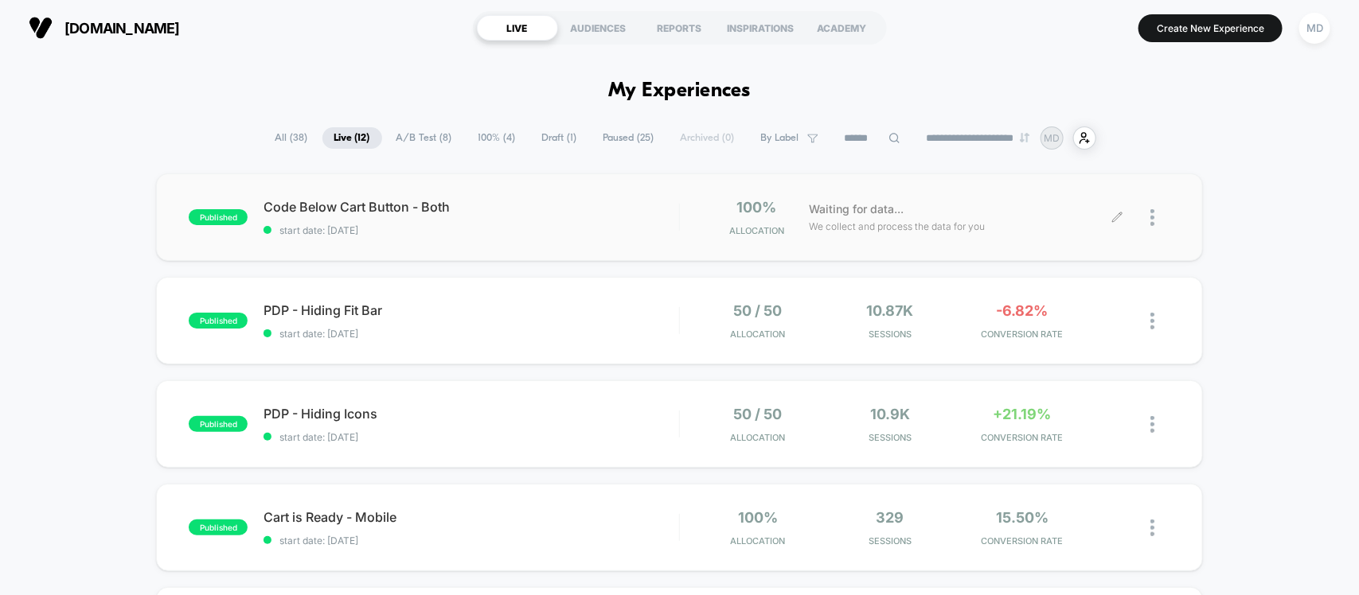
click at [1148, 223] on div at bounding box center [1144, 217] width 53 height 37
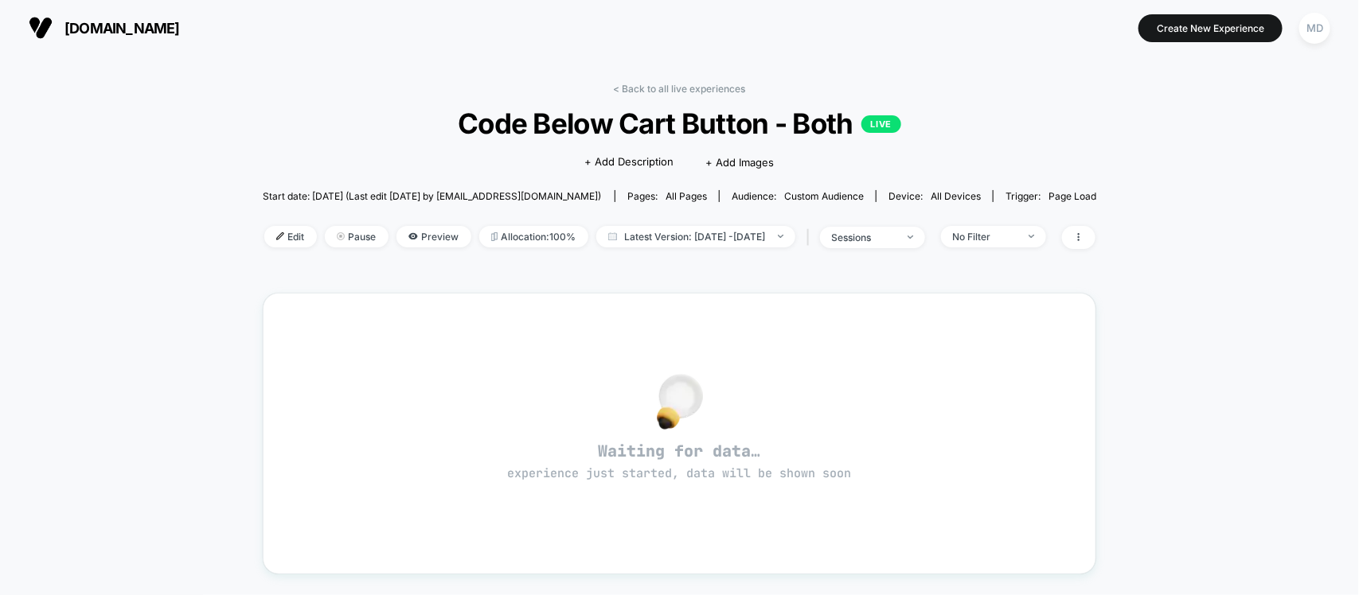
click at [650, 97] on div "< Back to all live experiences Code Below Cart Button - Both LIVE Click to edit…" at bounding box center [680, 176] width 834 height 186
click at [654, 92] on link "< Back to all live experiences" at bounding box center [680, 89] width 132 height 12
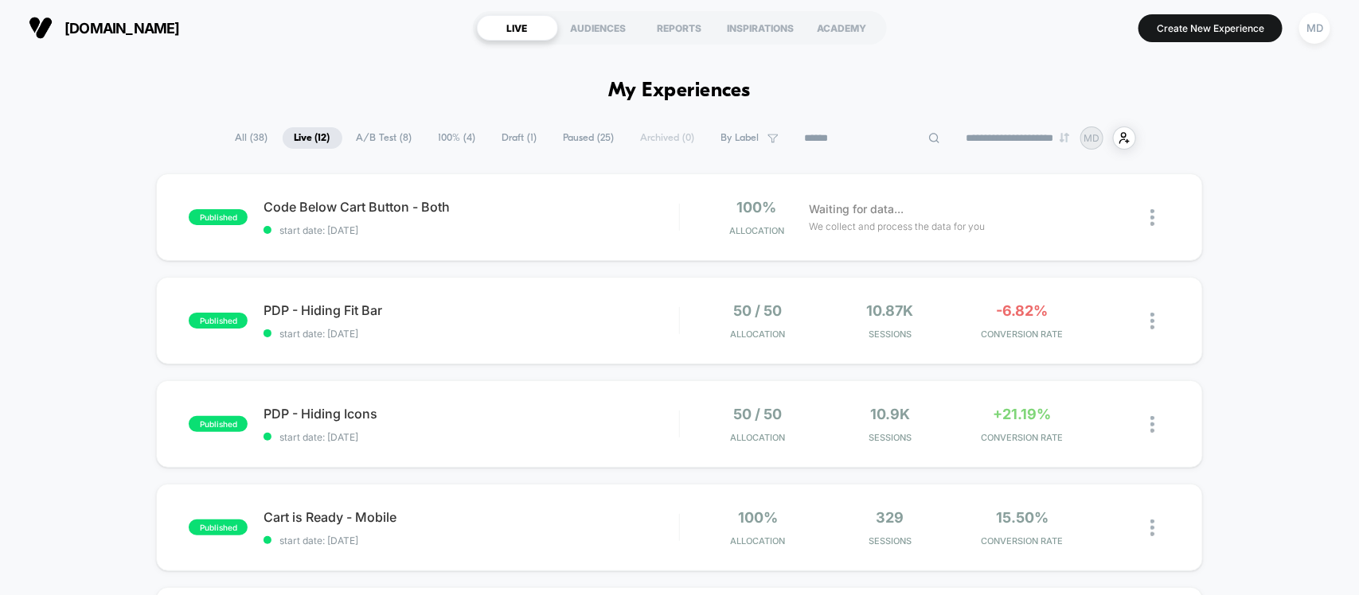
click at [872, 134] on input at bounding box center [872, 138] width 159 height 19
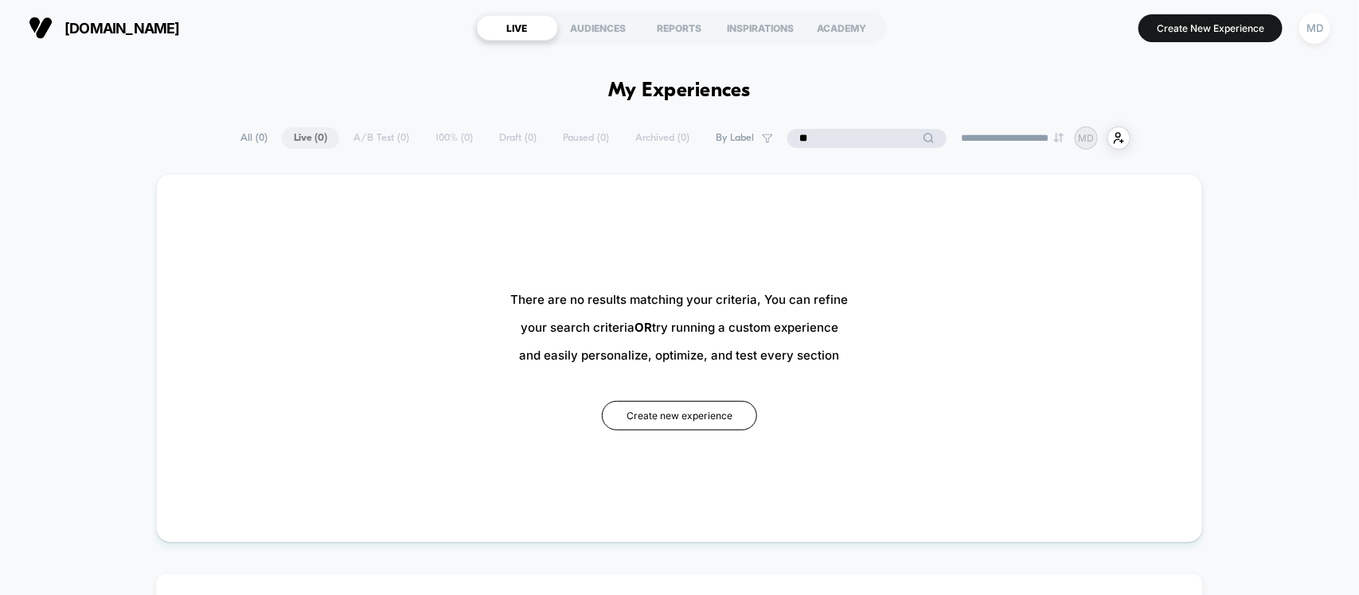
type input "*"
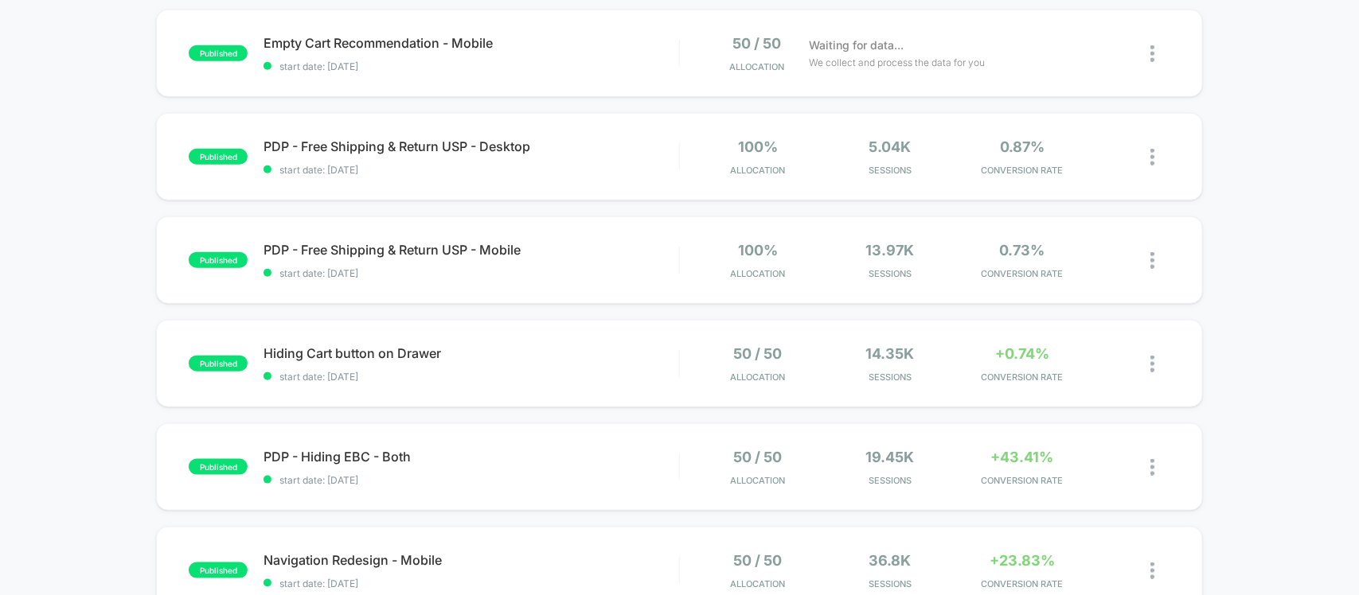
scroll to position [597, 0]
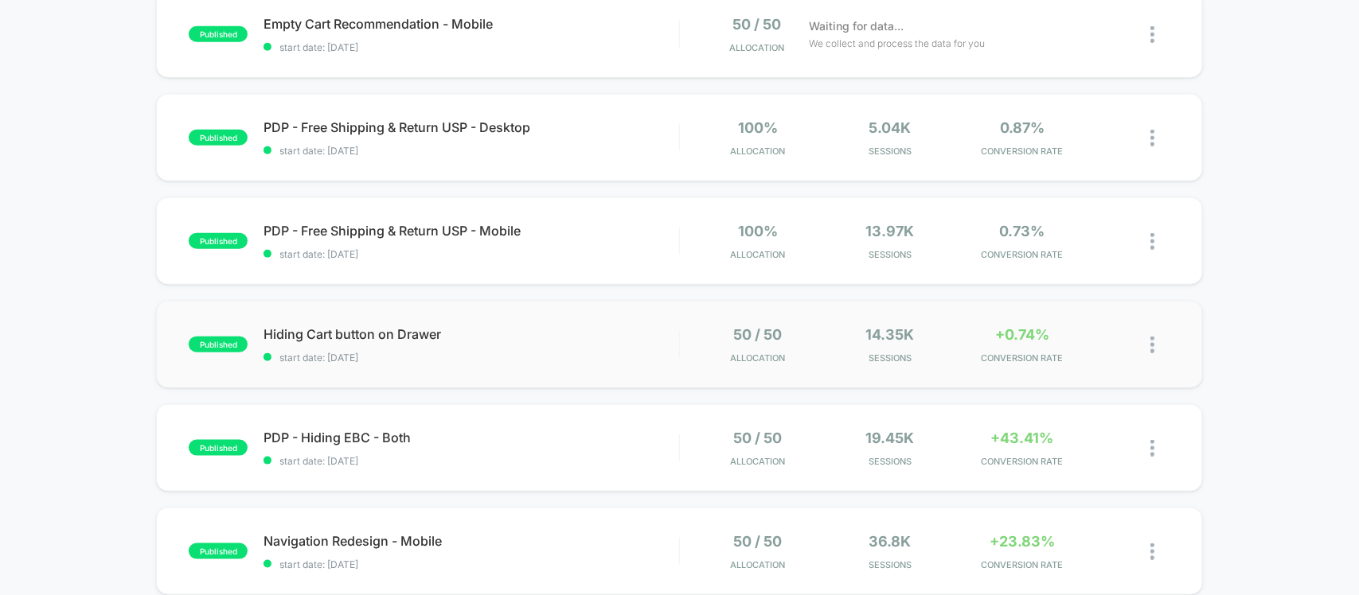
click at [1152, 339] on img at bounding box center [1152, 345] width 4 height 17
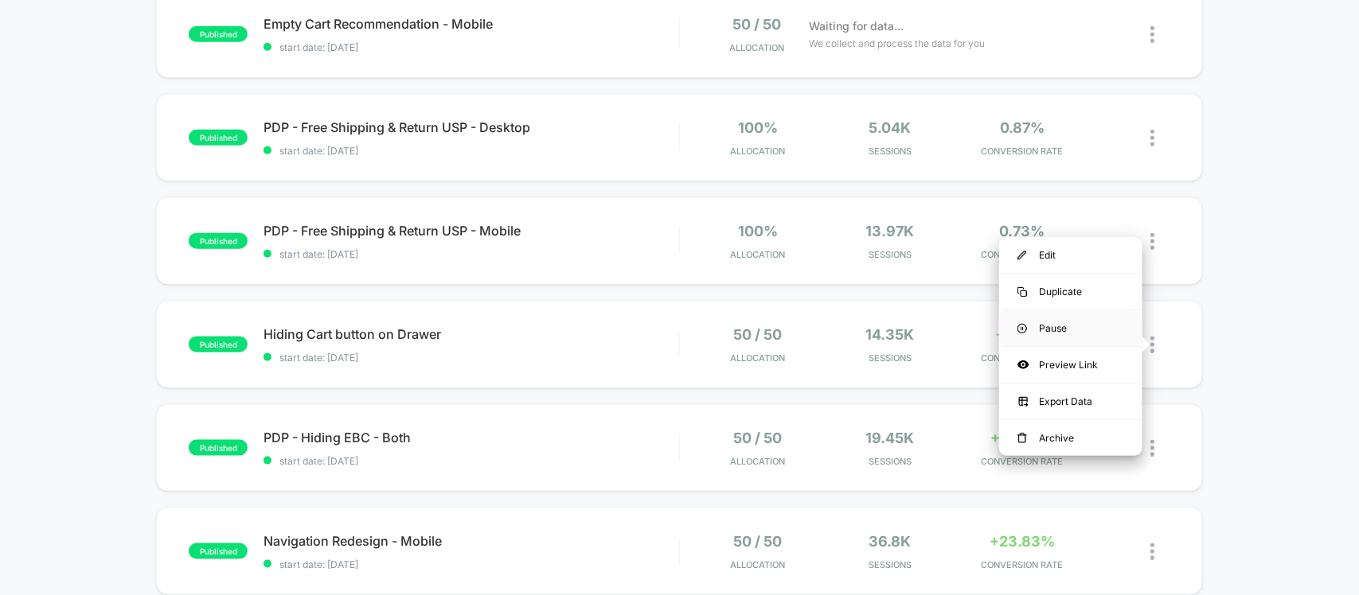
click at [1064, 331] on div "Pause" at bounding box center [1070, 328] width 143 height 36
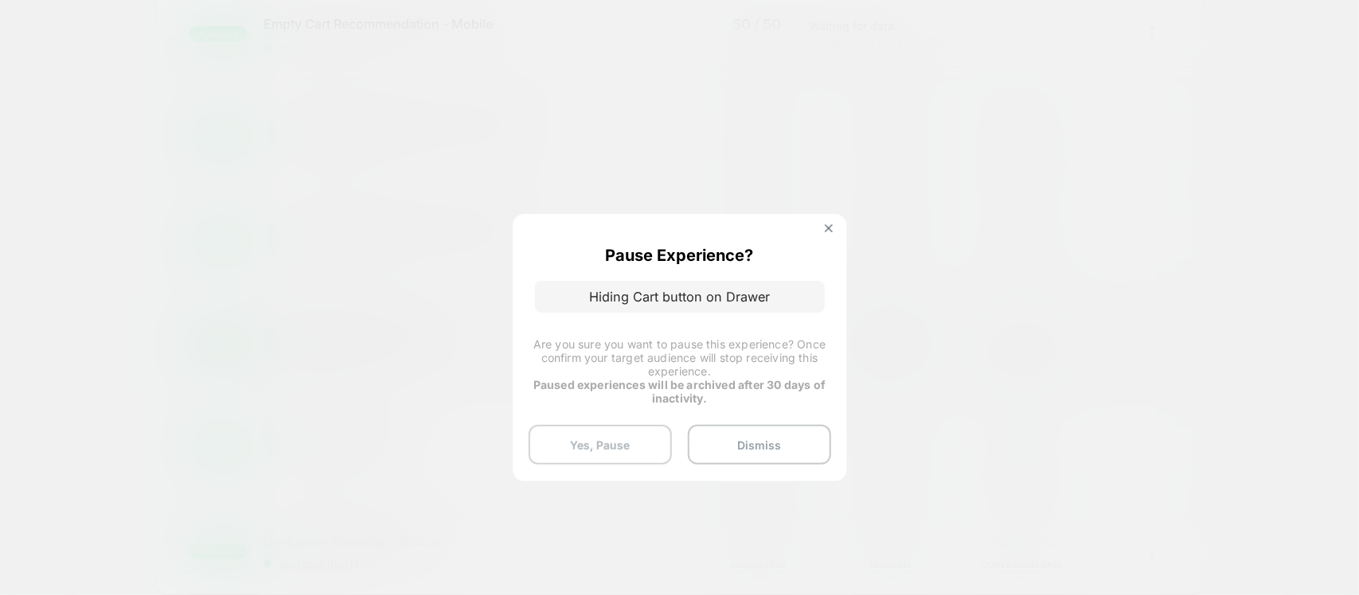
click at [595, 436] on button "Yes, Pause" at bounding box center [600, 445] width 143 height 40
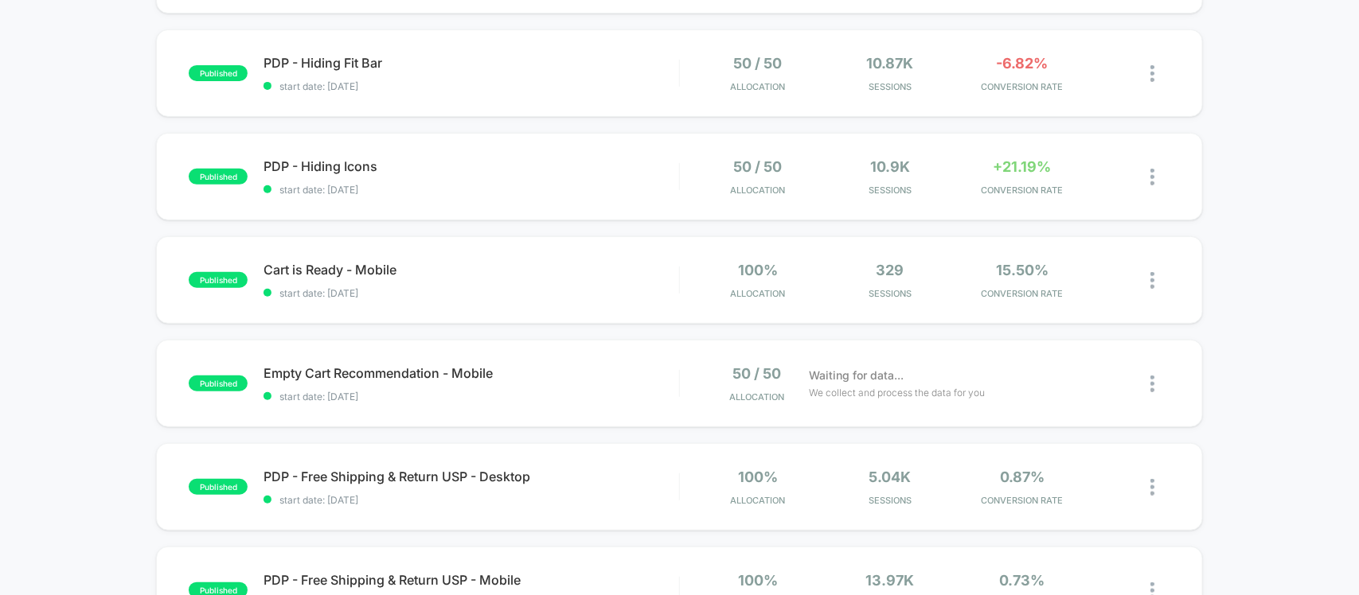
scroll to position [0, 0]
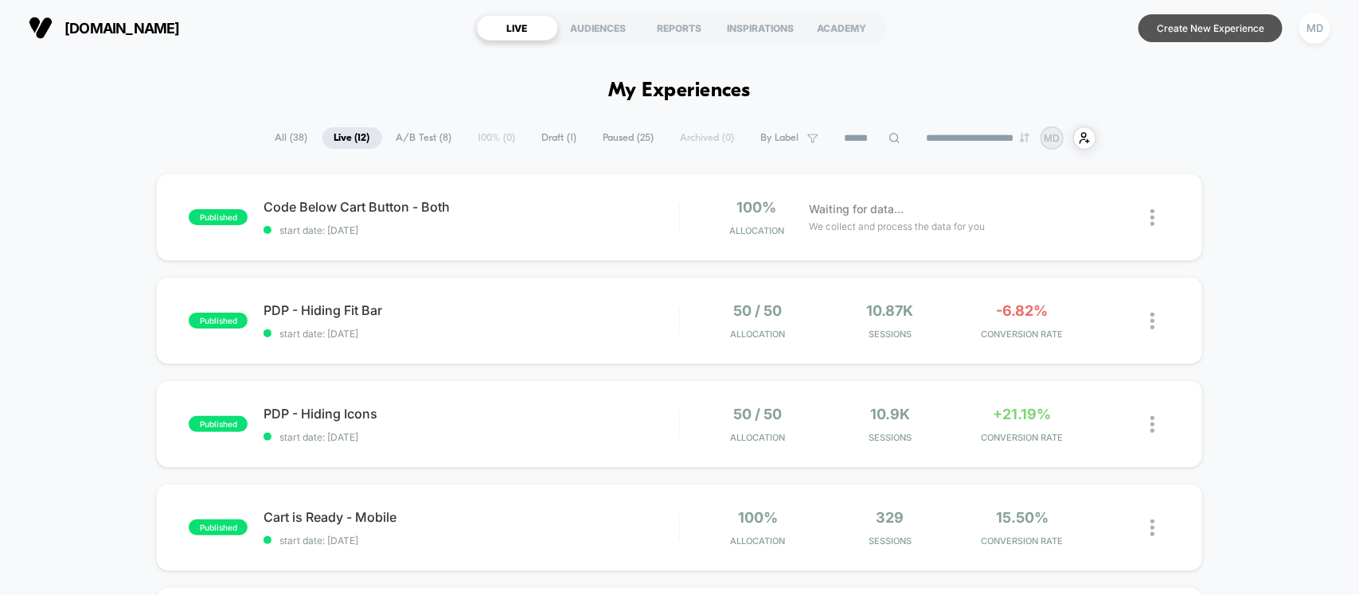
click at [1207, 40] on button "Create New Experience" at bounding box center [1210, 28] width 144 height 28
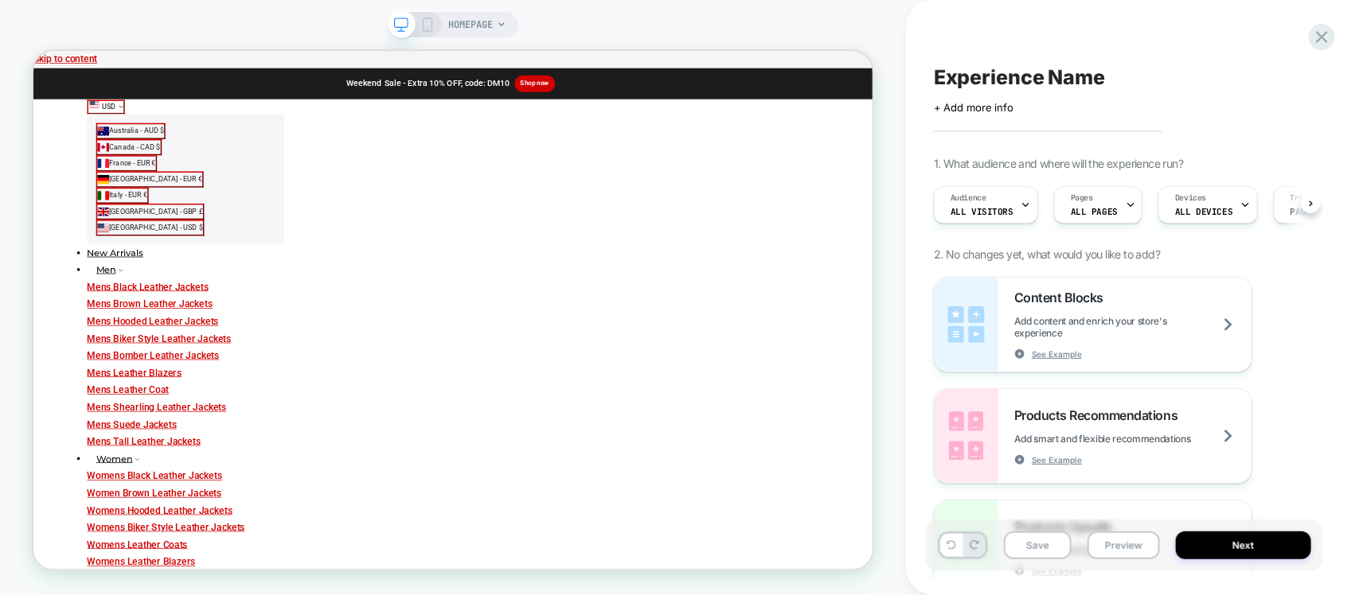
scroll to position [0, 1]
click at [988, 215] on span "All Visitors" at bounding box center [981, 211] width 63 height 11
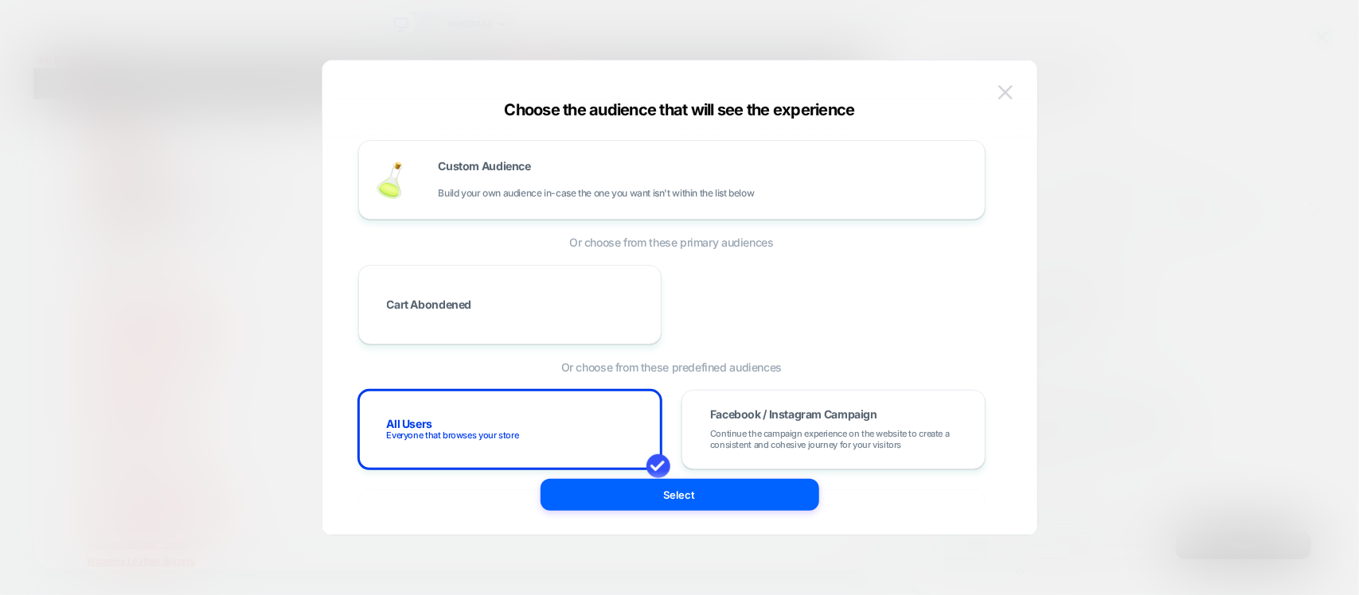
click at [1013, 88] on button at bounding box center [1005, 92] width 24 height 24
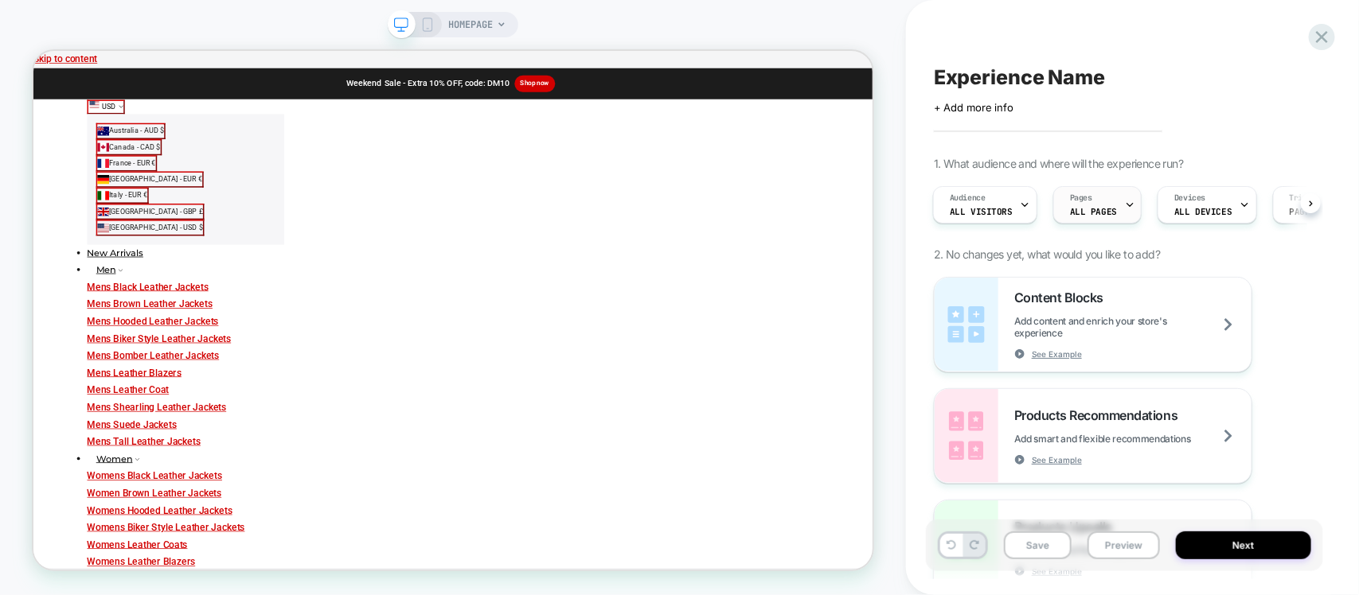
click at [1112, 212] on div "Pages ALL PAGES" at bounding box center [1093, 205] width 79 height 36
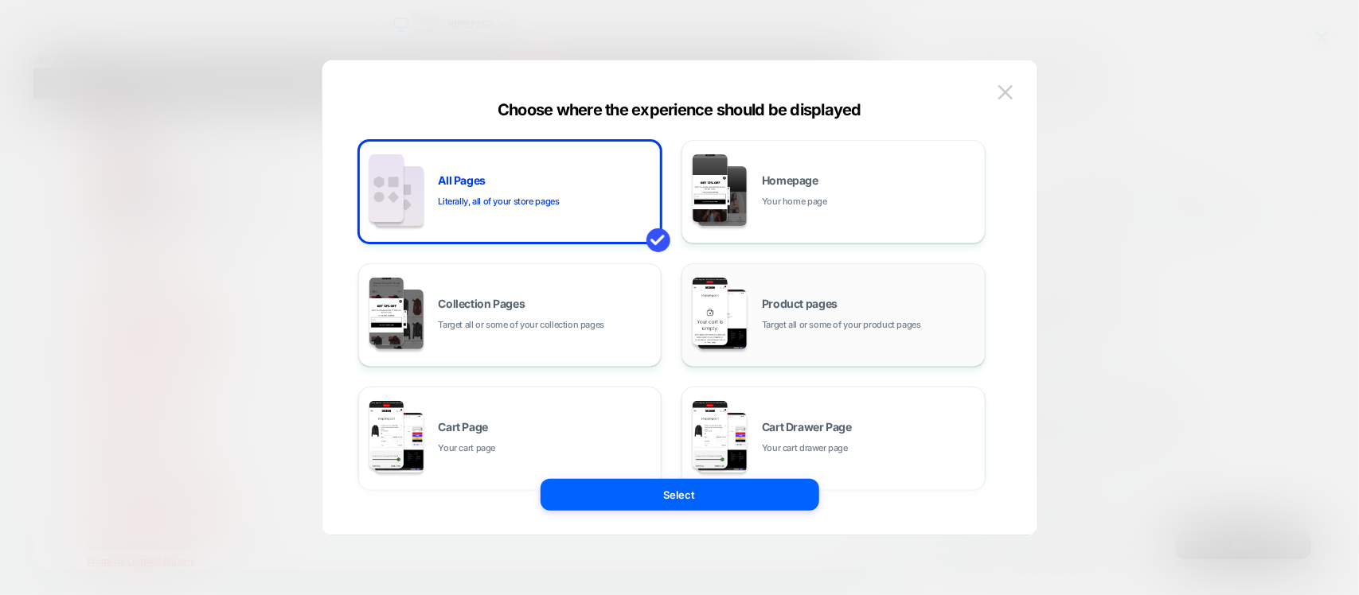
click at [786, 298] on span "Product pages" at bounding box center [800, 303] width 76 height 11
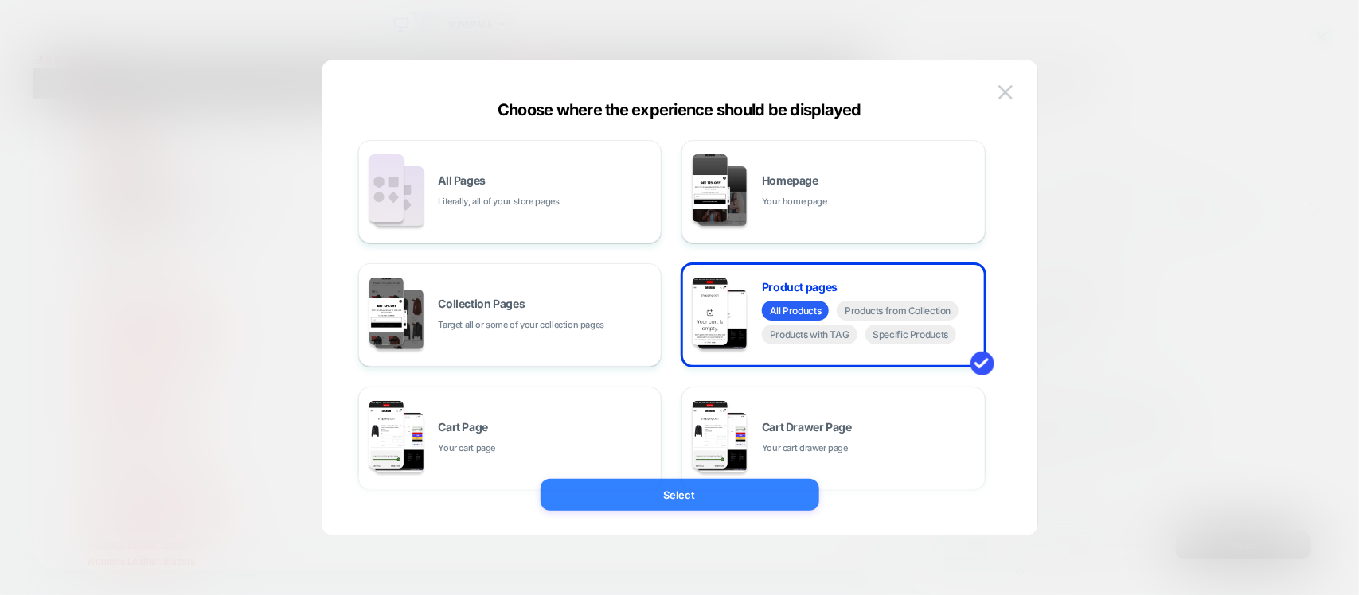
click at [723, 487] on button "Select" at bounding box center [679, 495] width 279 height 32
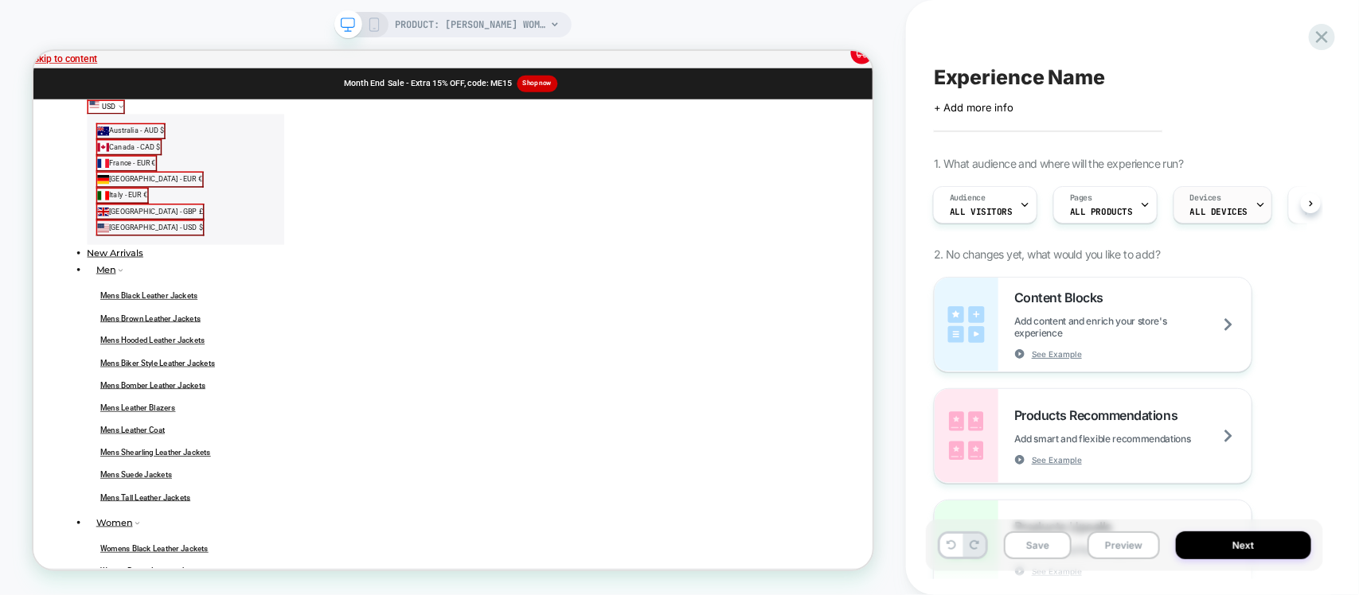
scroll to position [0, 2]
click at [1207, 212] on span "ALL DEVICES" at bounding box center [1217, 211] width 57 height 11
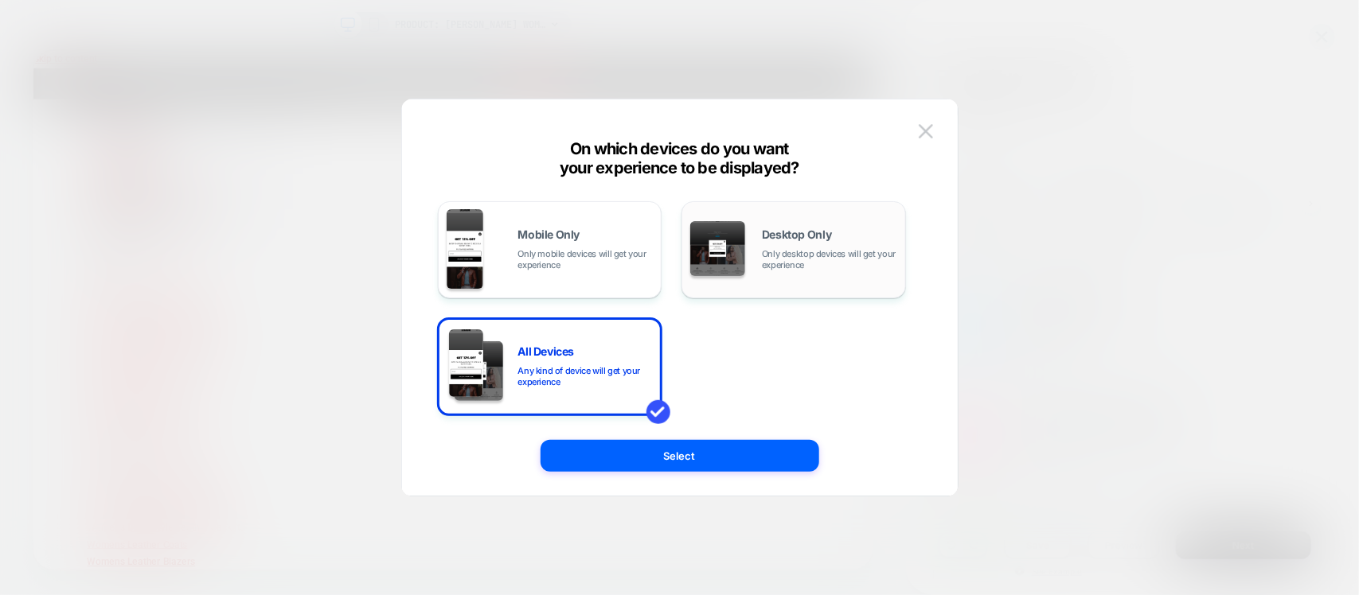
click at [809, 232] on span "Desktop Only" at bounding box center [796, 234] width 69 height 11
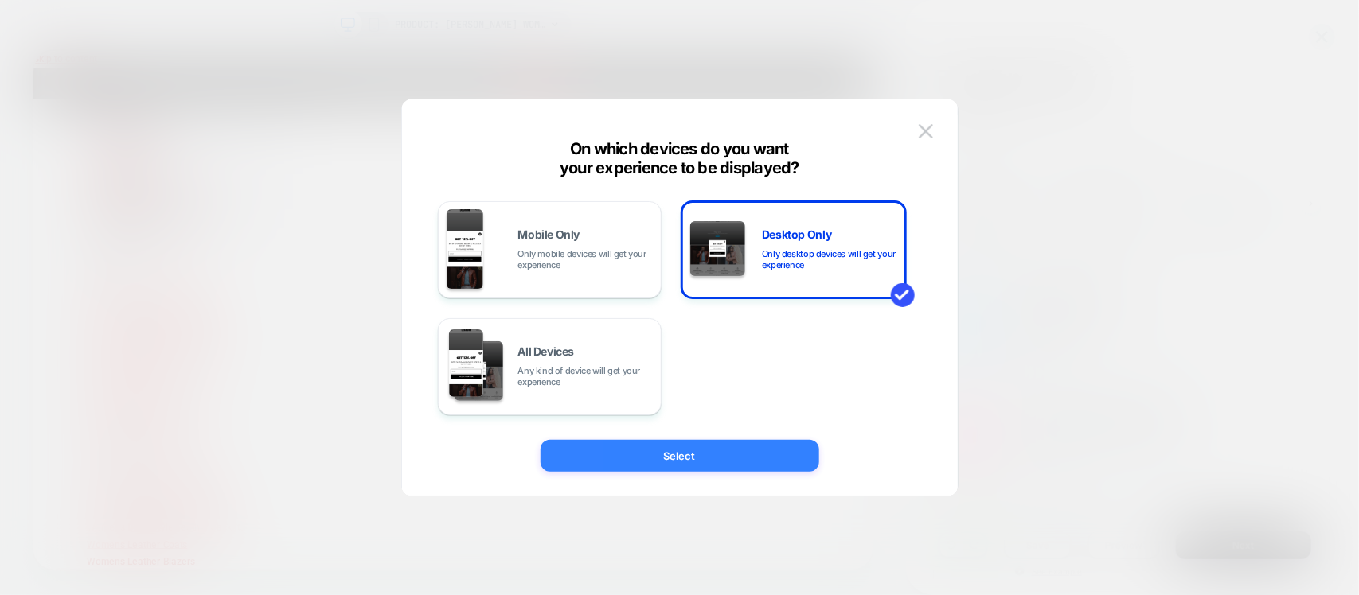
drag, startPoint x: 697, startPoint y: 456, endPoint x: 924, endPoint y: 557, distance: 248.4
click at [697, 456] on button "Select" at bounding box center [679, 456] width 279 height 32
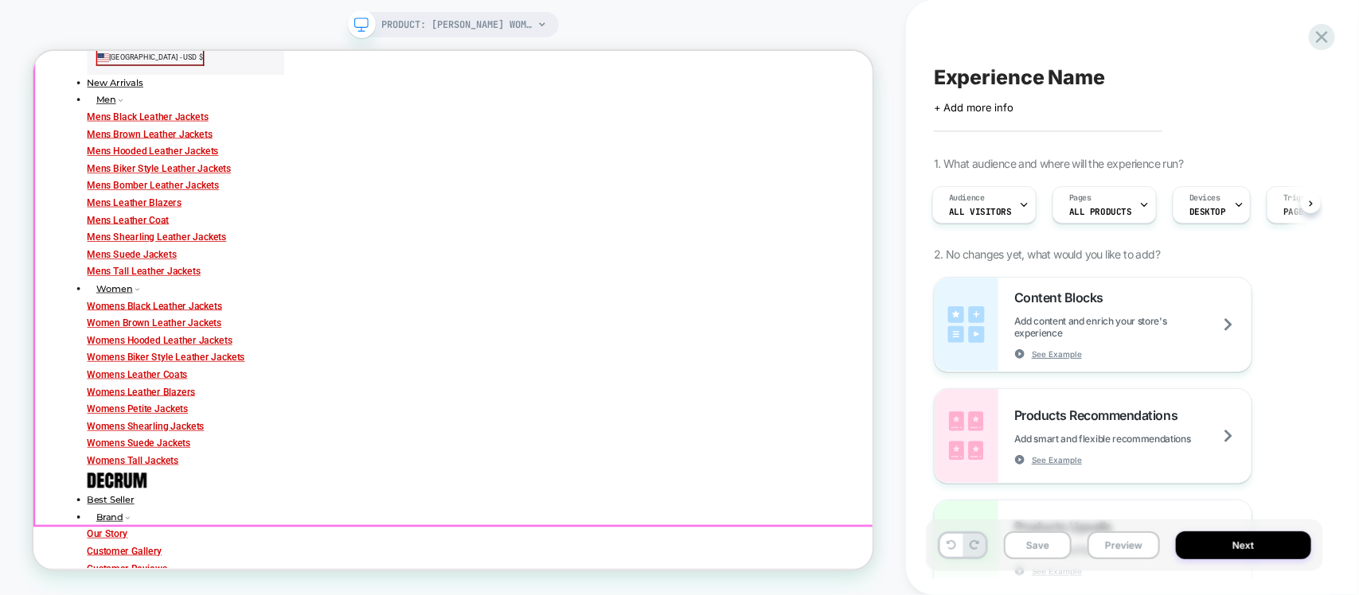
scroll to position [0, 0]
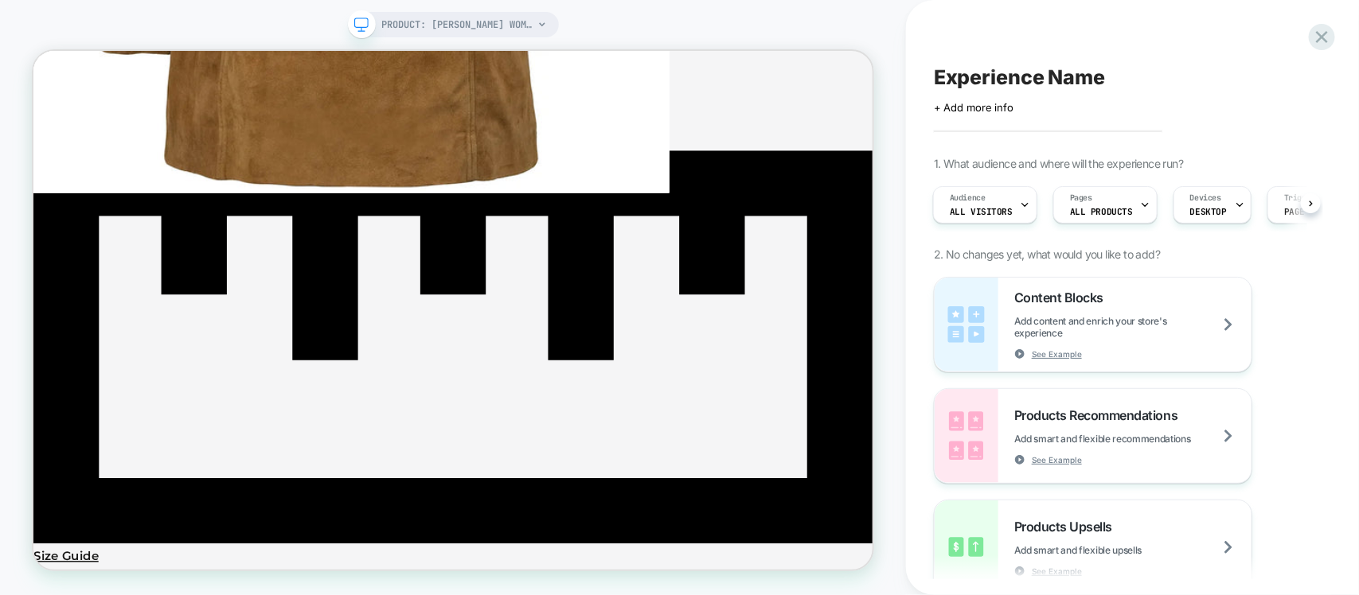
scroll to position [2288, 0]
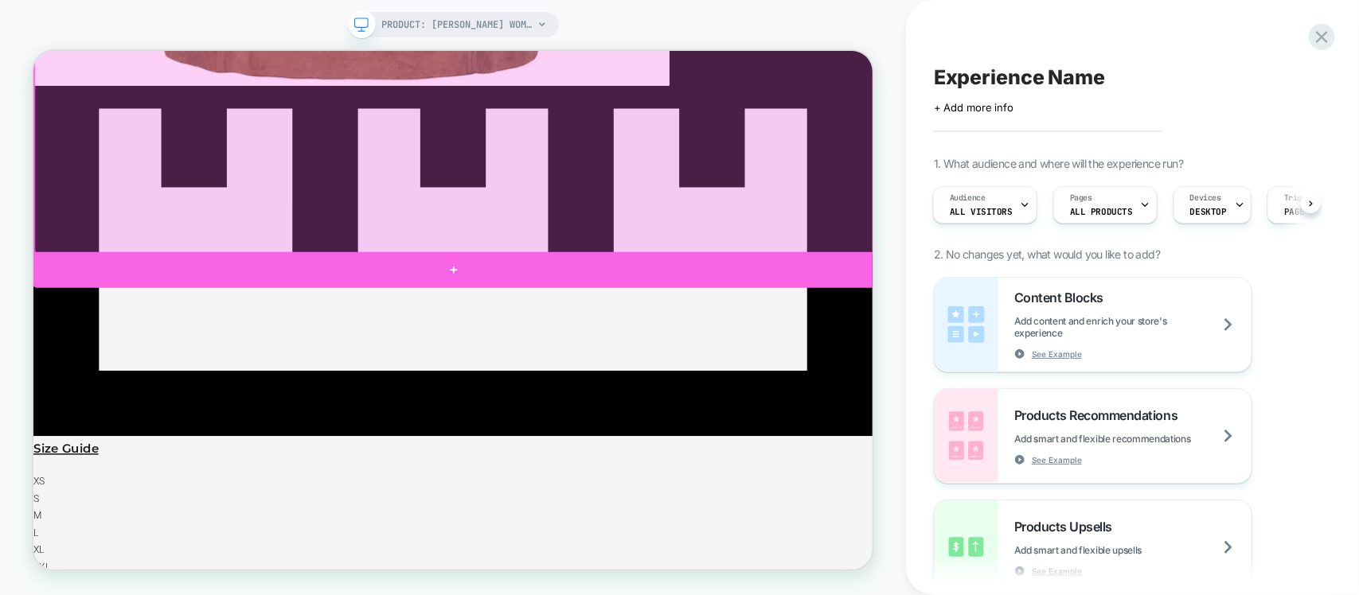
click at [702, 326] on div at bounding box center [594, 342] width 1122 height 48
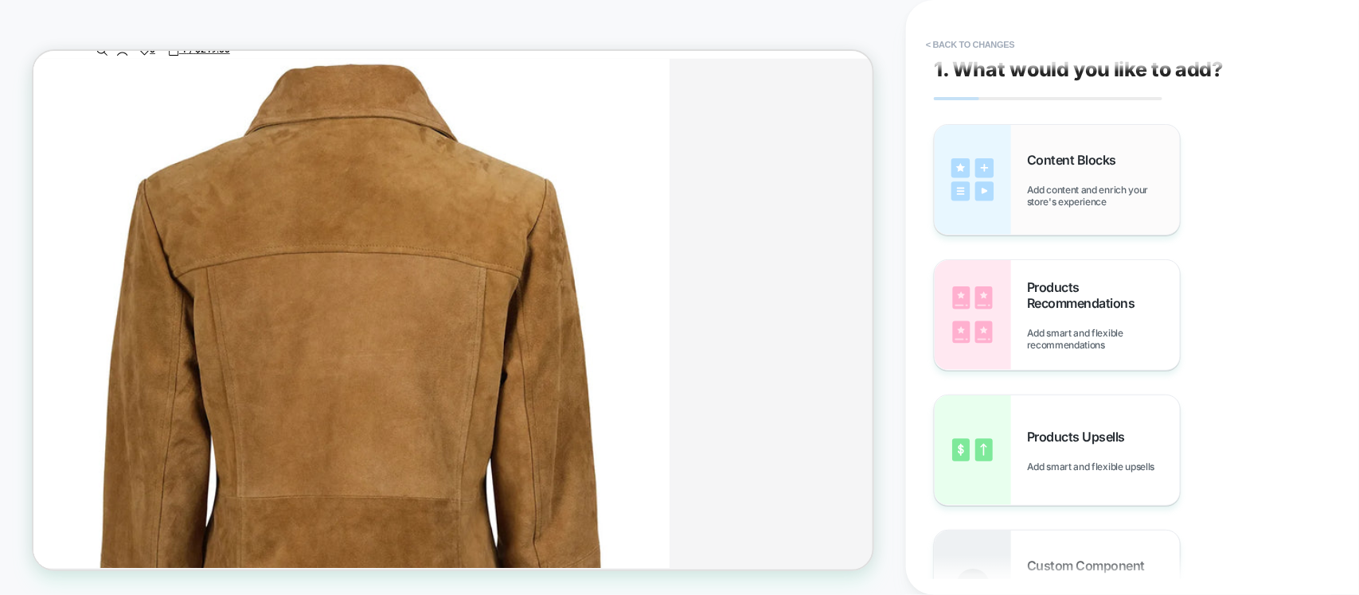
scroll to position [0, 0]
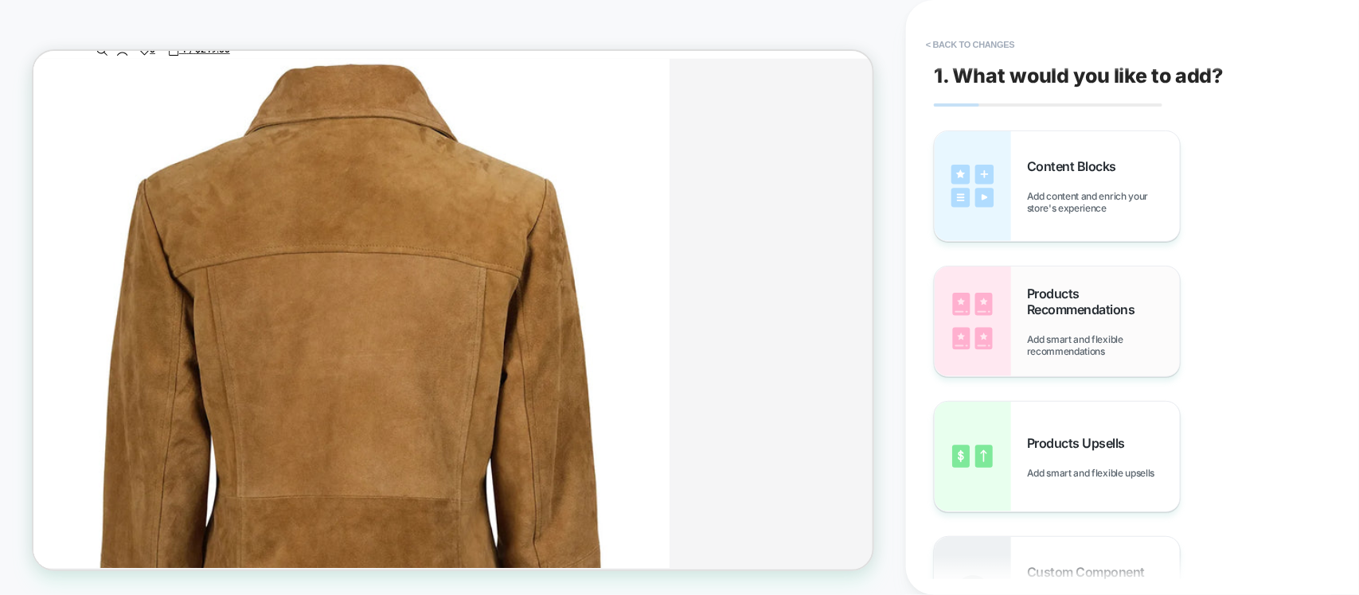
click at [1036, 314] on span "Products Recommendations" at bounding box center [1103, 302] width 153 height 32
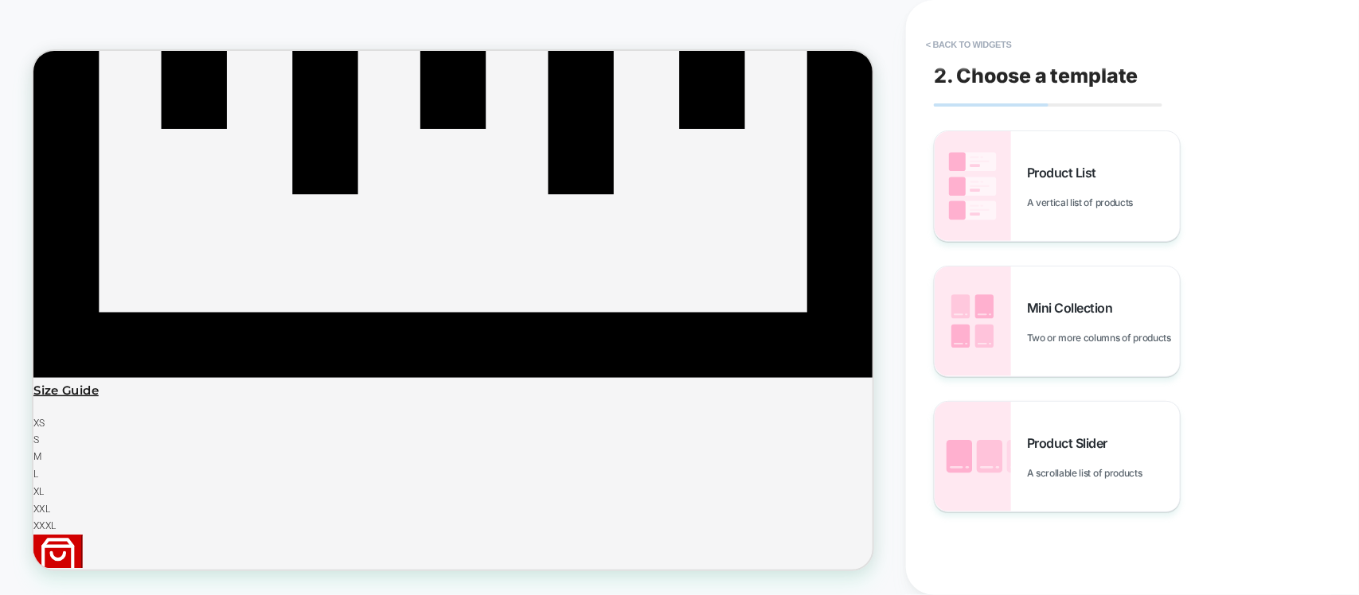
scroll to position [2466, 0]
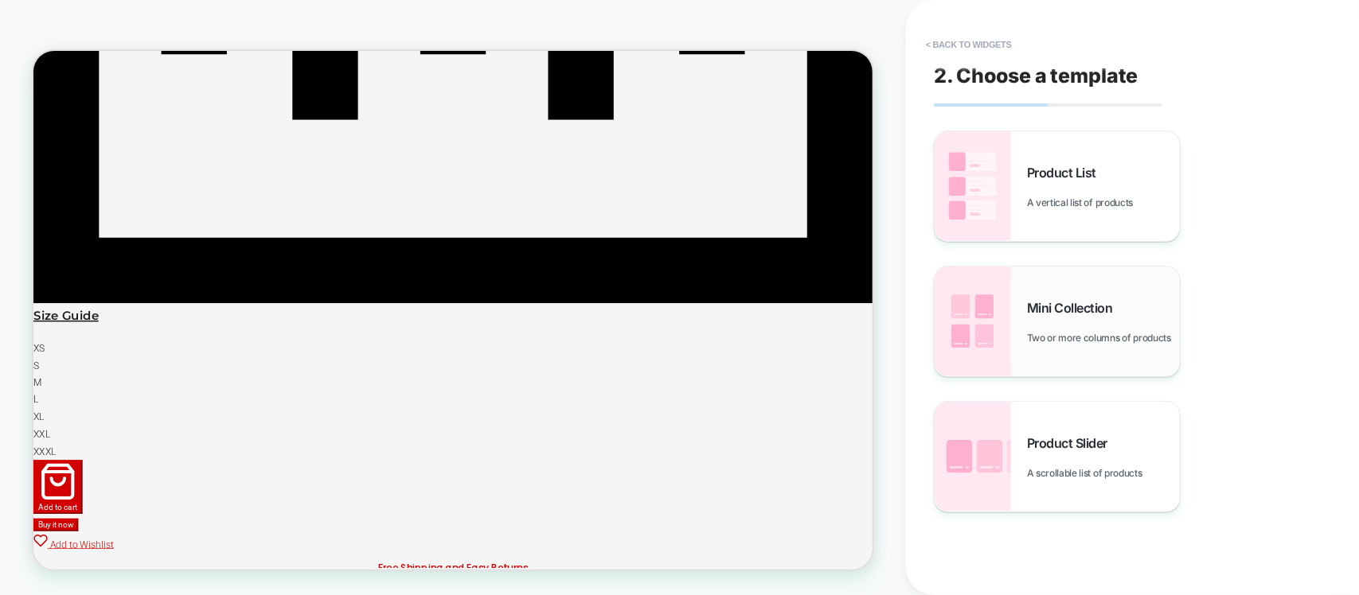
click at [1048, 319] on div "Mini Collection Two or more columns of products" at bounding box center [1103, 322] width 153 height 44
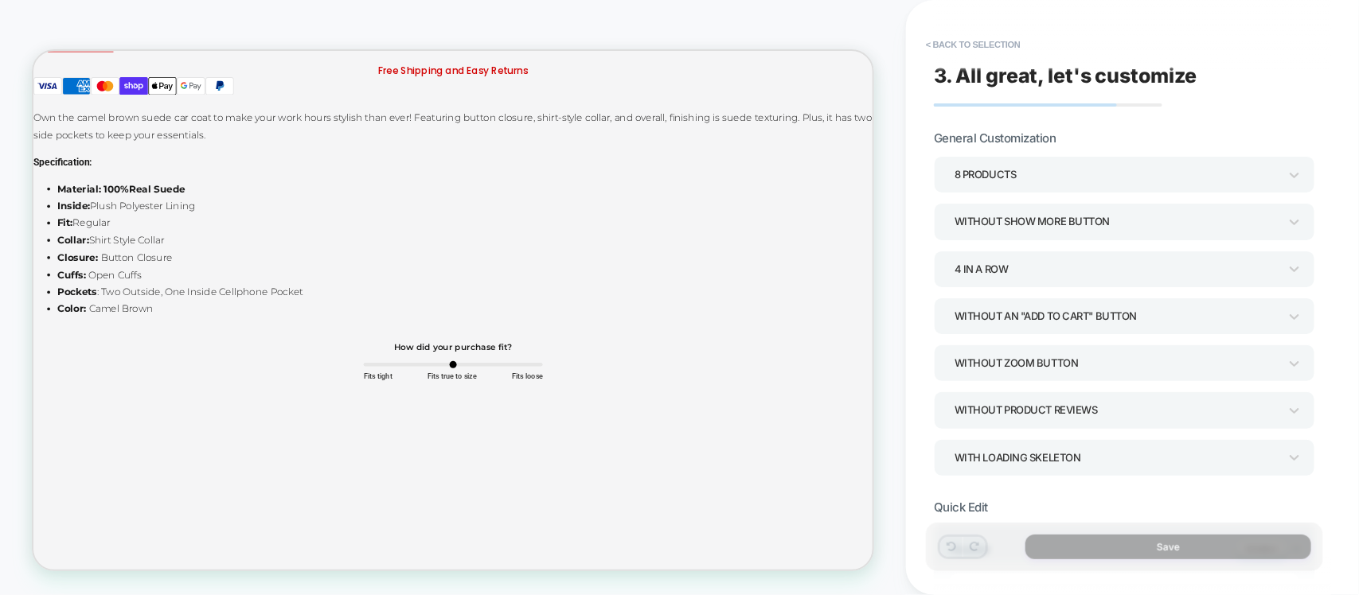
scroll to position [3162, 0]
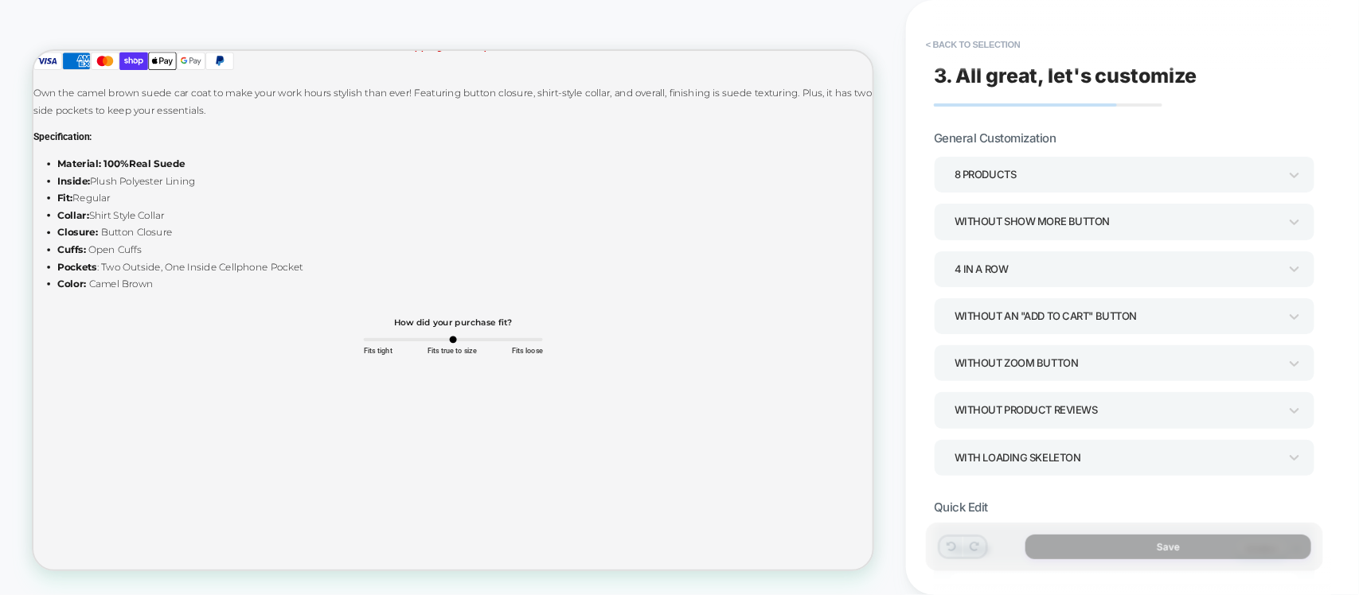
click at [1055, 167] on div "8 Products" at bounding box center [1116, 174] width 324 height 21
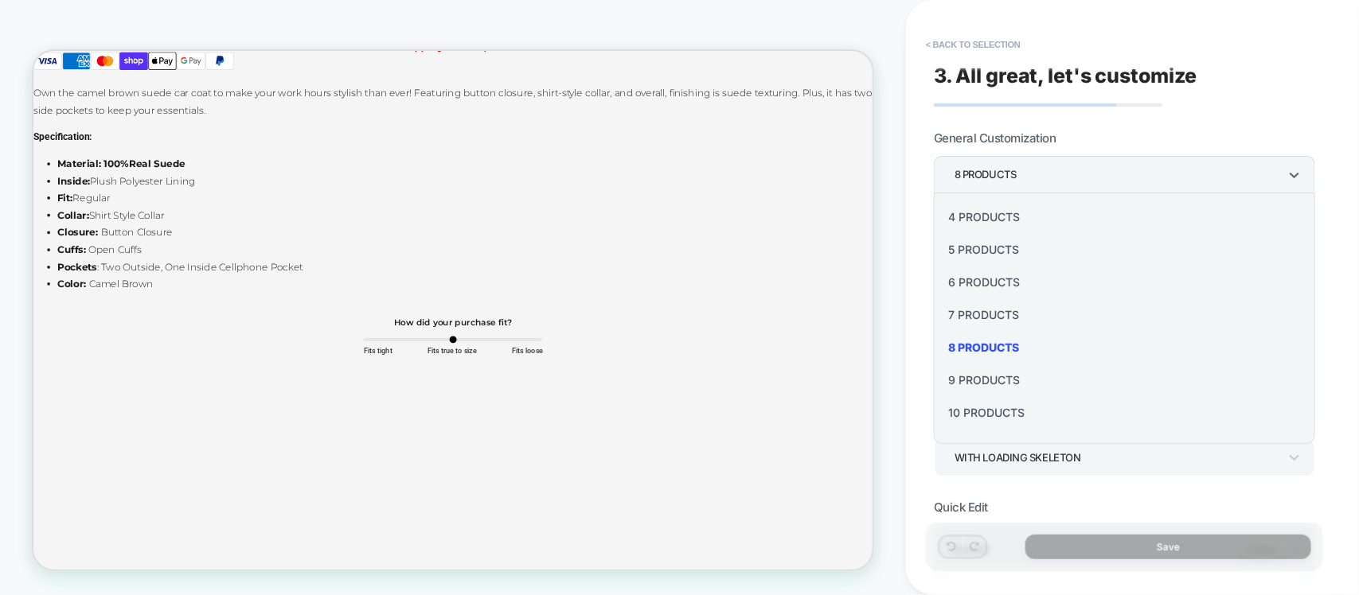
scroll to position [197, 0]
click at [981, 347] on div "12 Products" at bounding box center [1124, 353] width 369 height 33
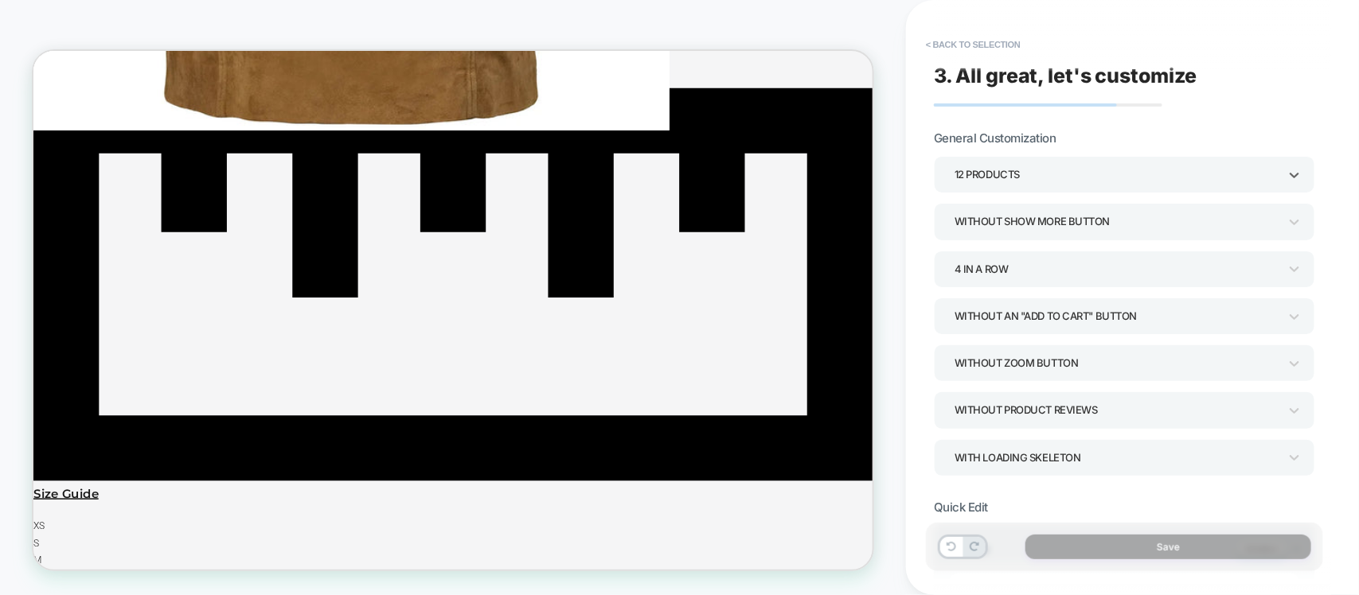
scroll to position [2227, 0]
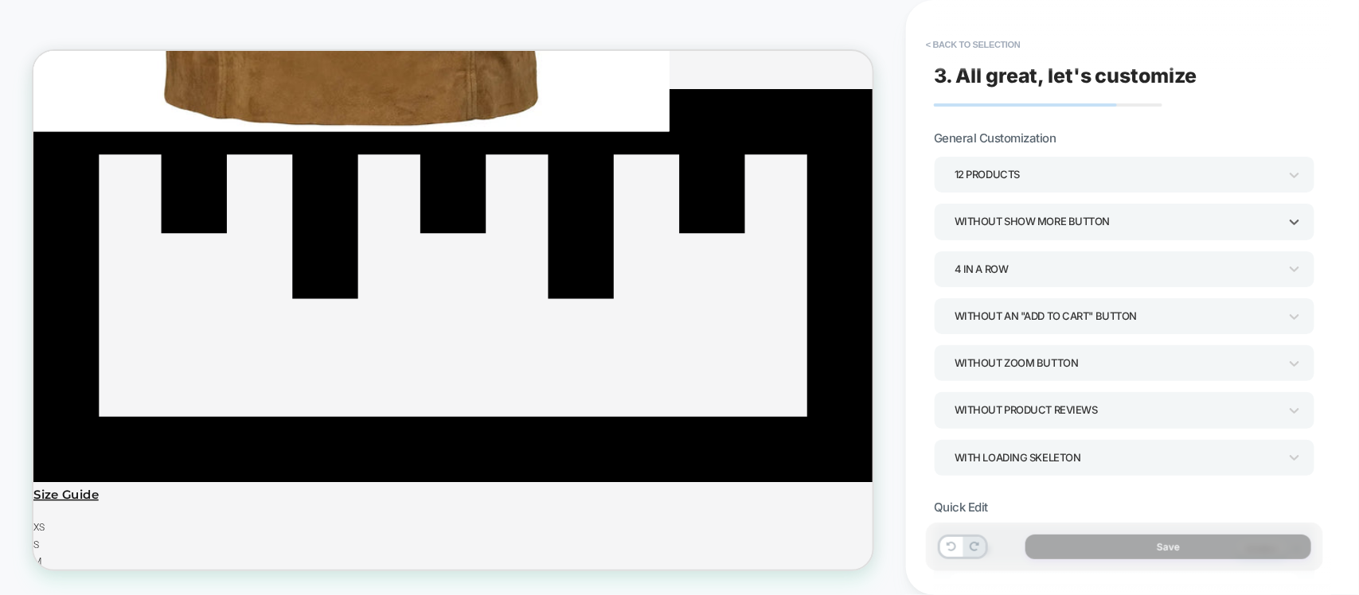
click at [1012, 225] on div "Without Show more button" at bounding box center [1116, 221] width 324 height 21
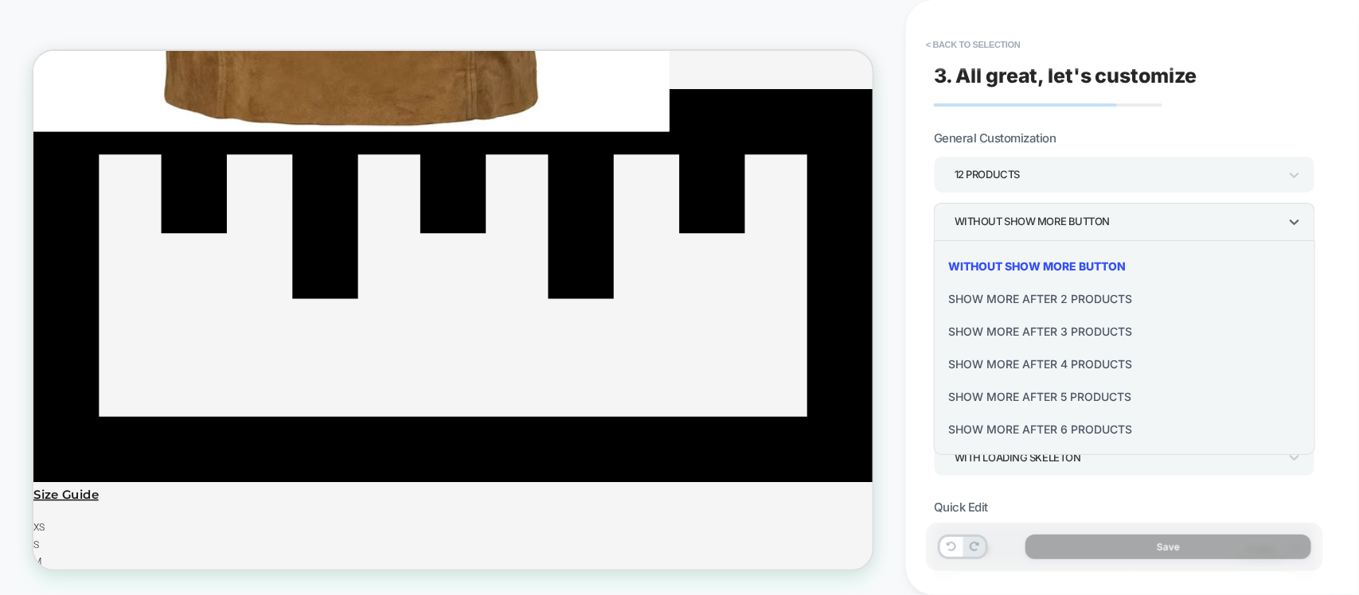
click at [1088, 117] on div at bounding box center [679, 297] width 1359 height 595
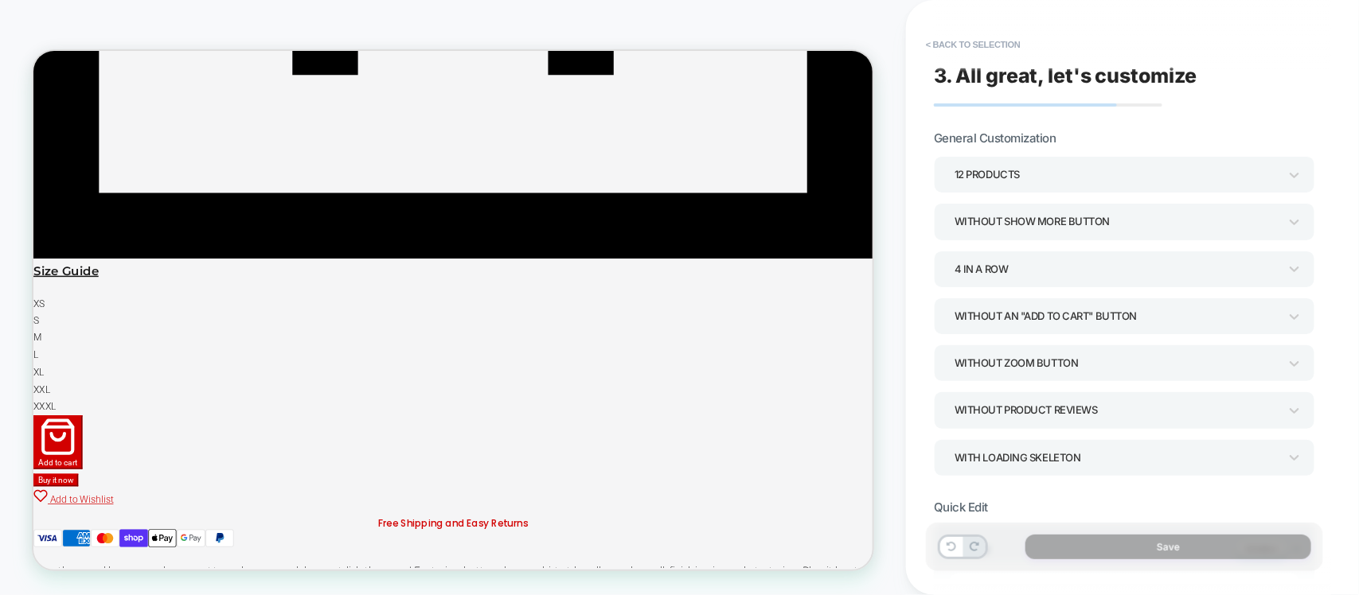
scroll to position [2625, 0]
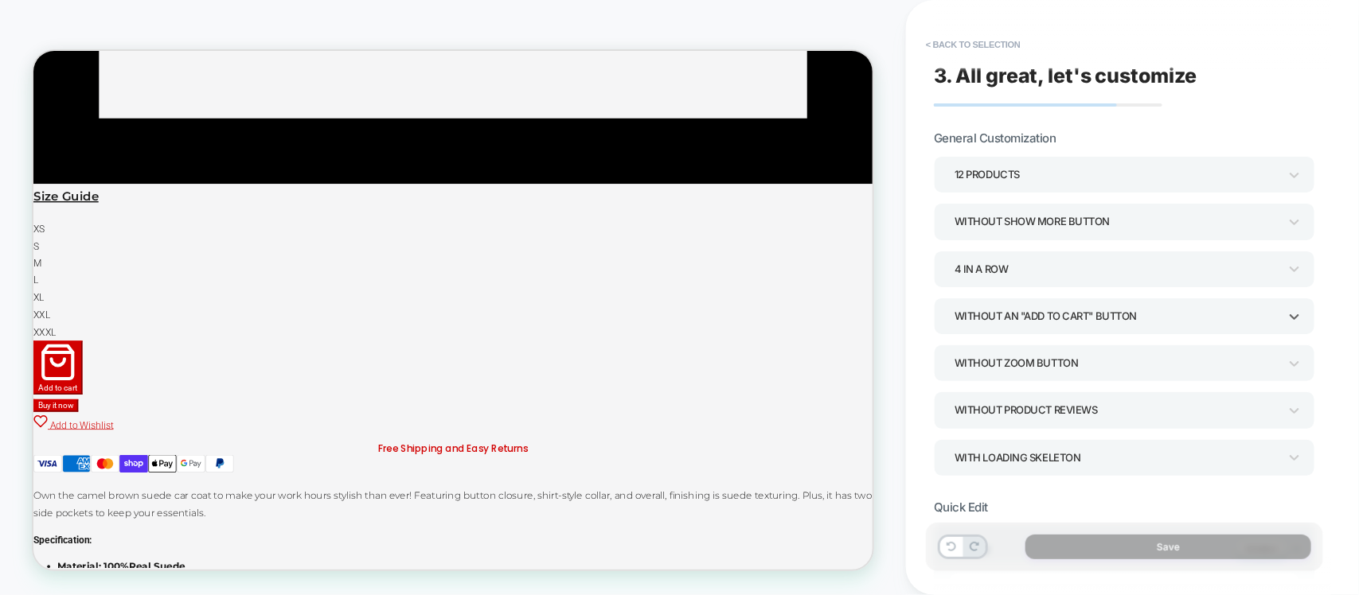
click at [1098, 311] on div "Without an "add to cart" button" at bounding box center [1116, 316] width 324 height 21
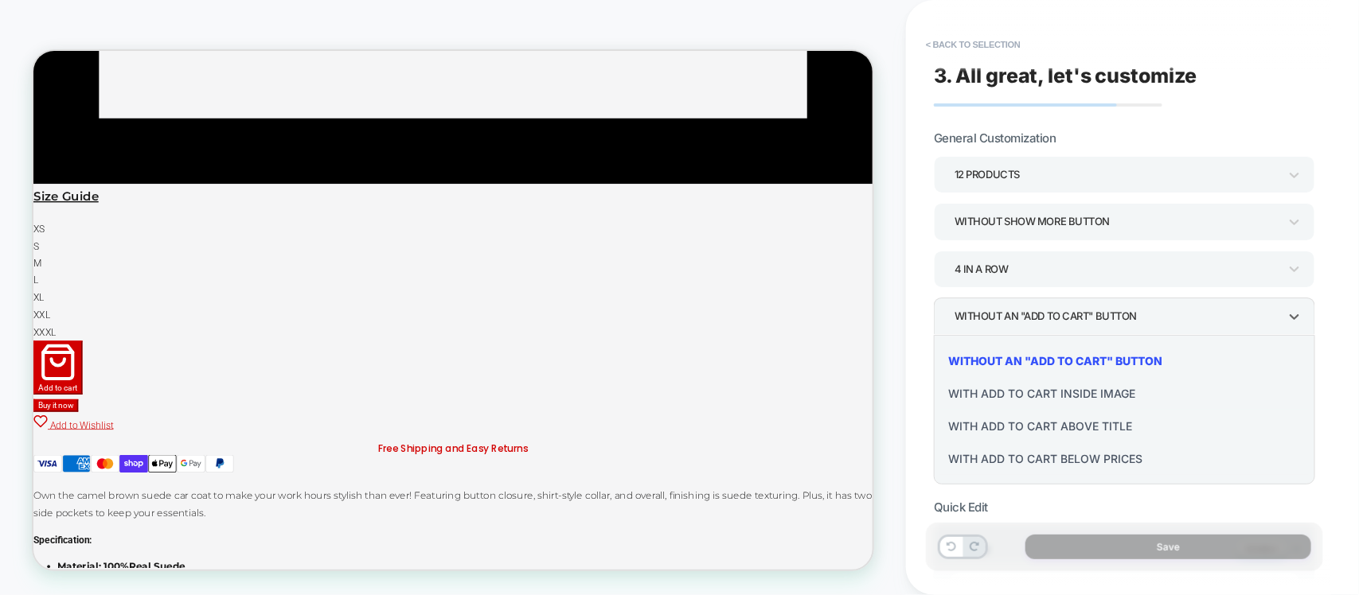
click at [1024, 458] on div "With add to cart below prices" at bounding box center [1124, 459] width 369 height 33
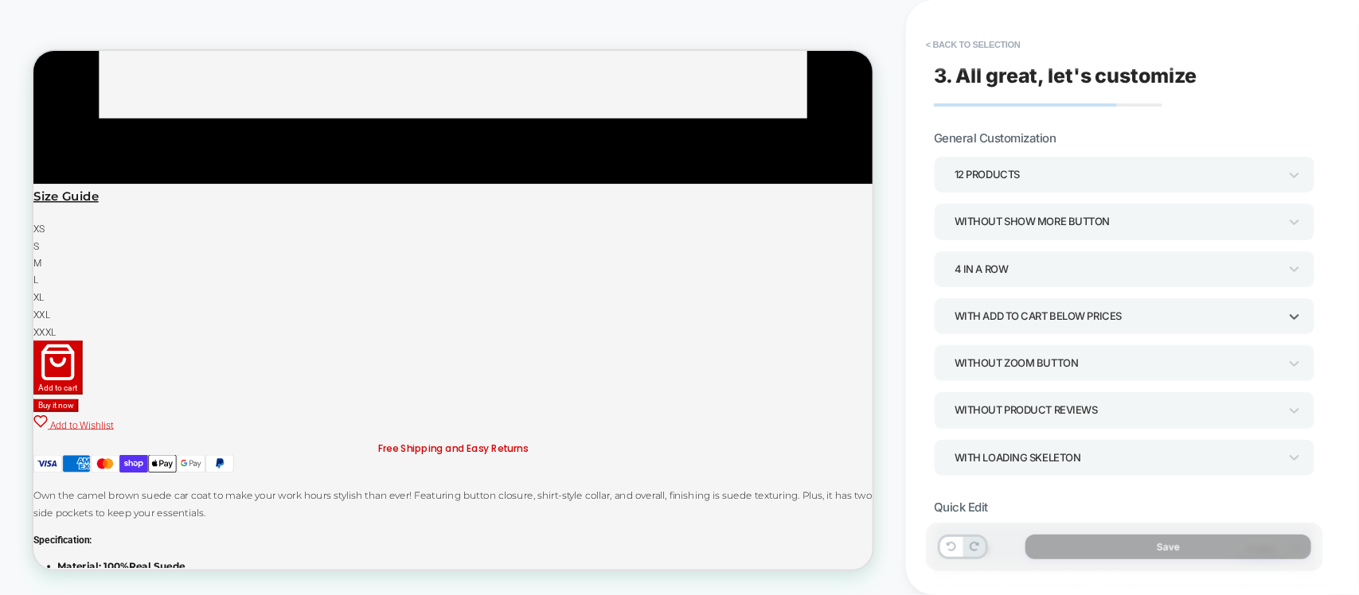
click at [1056, 320] on div "With add to cart below prices" at bounding box center [1116, 316] width 324 height 21
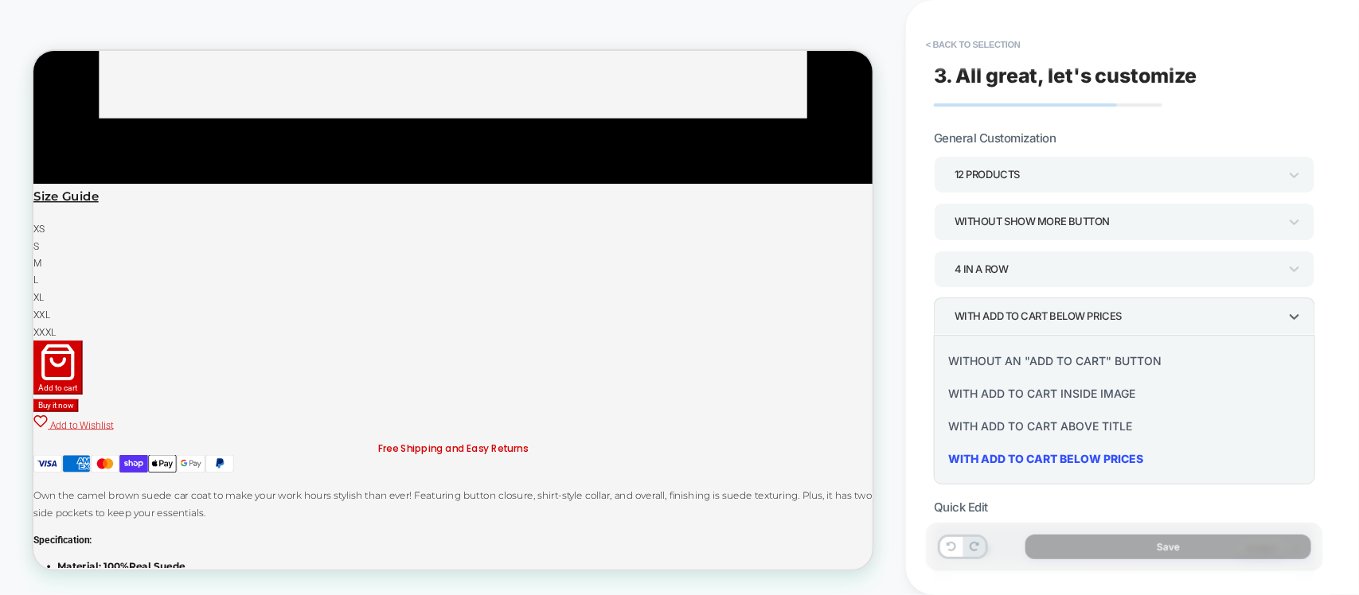
click at [1051, 414] on div "With add to cart above title" at bounding box center [1124, 426] width 369 height 33
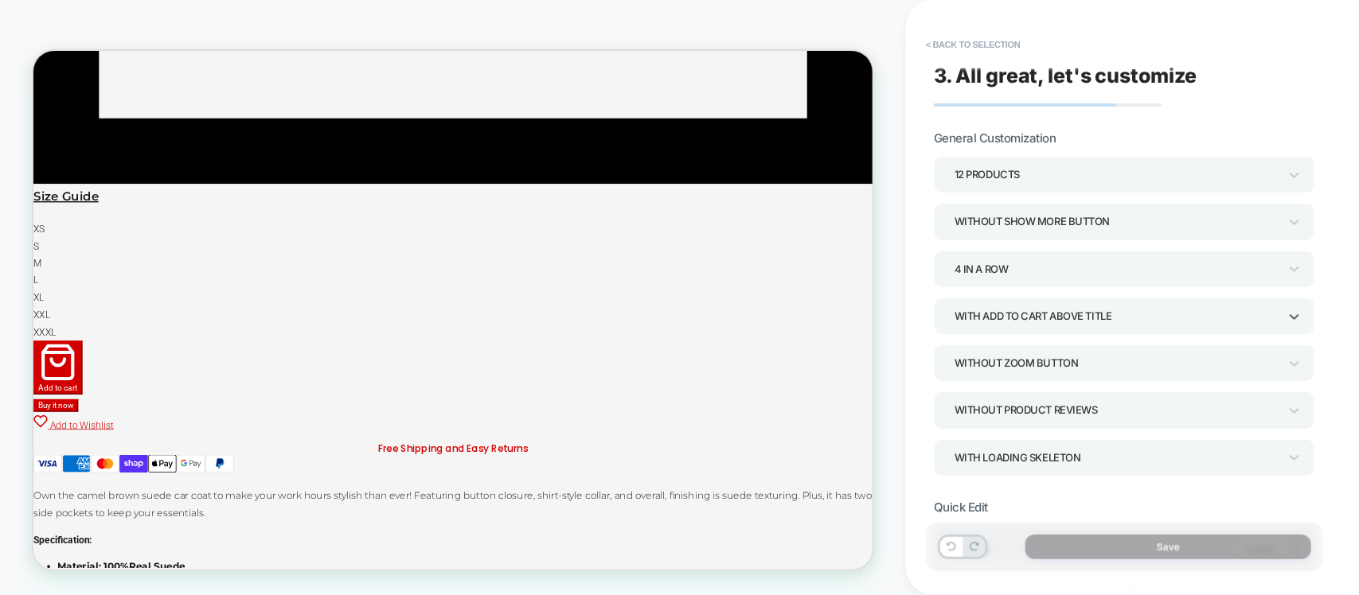
click at [1041, 321] on div "With add to cart above title" at bounding box center [1116, 316] width 324 height 21
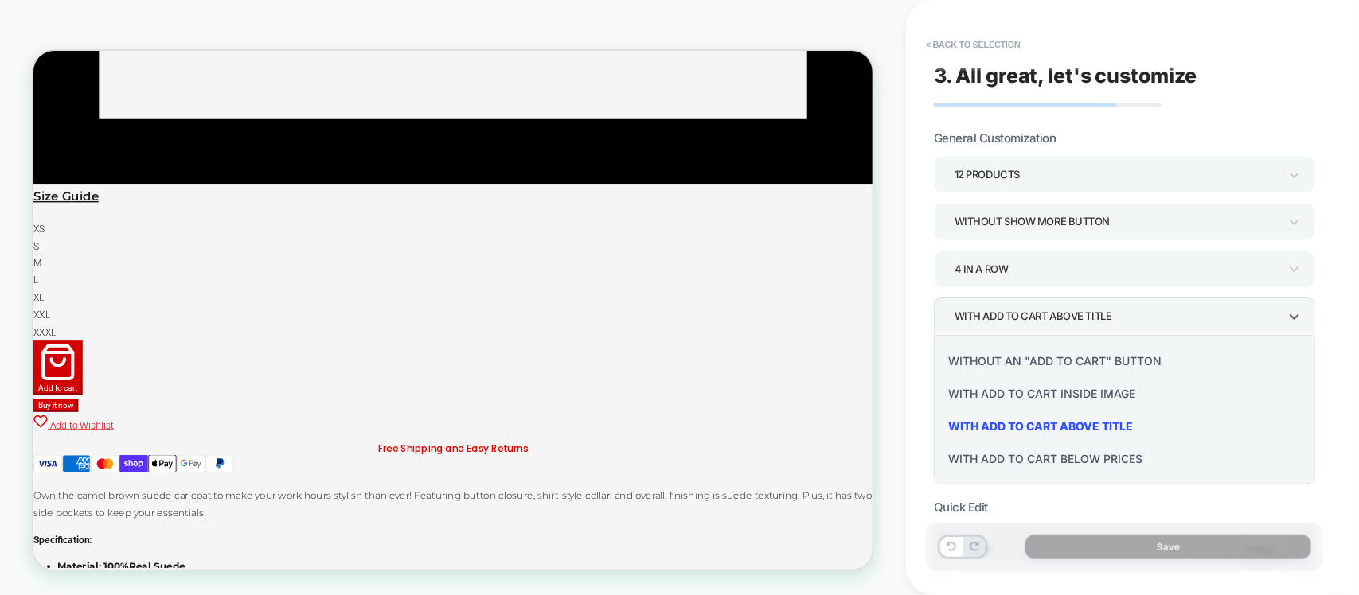
click at [1024, 383] on div "With add to cart inside image" at bounding box center [1124, 393] width 369 height 33
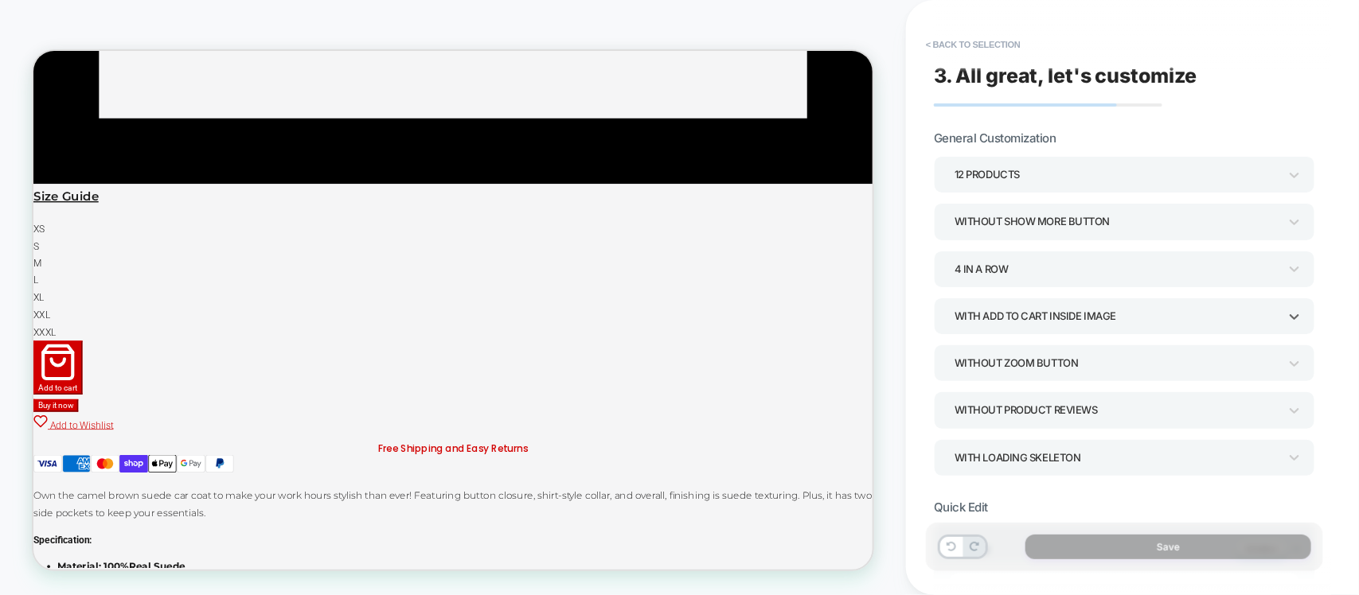
click at [1027, 321] on div "With add to cart inside image" at bounding box center [1116, 316] width 324 height 21
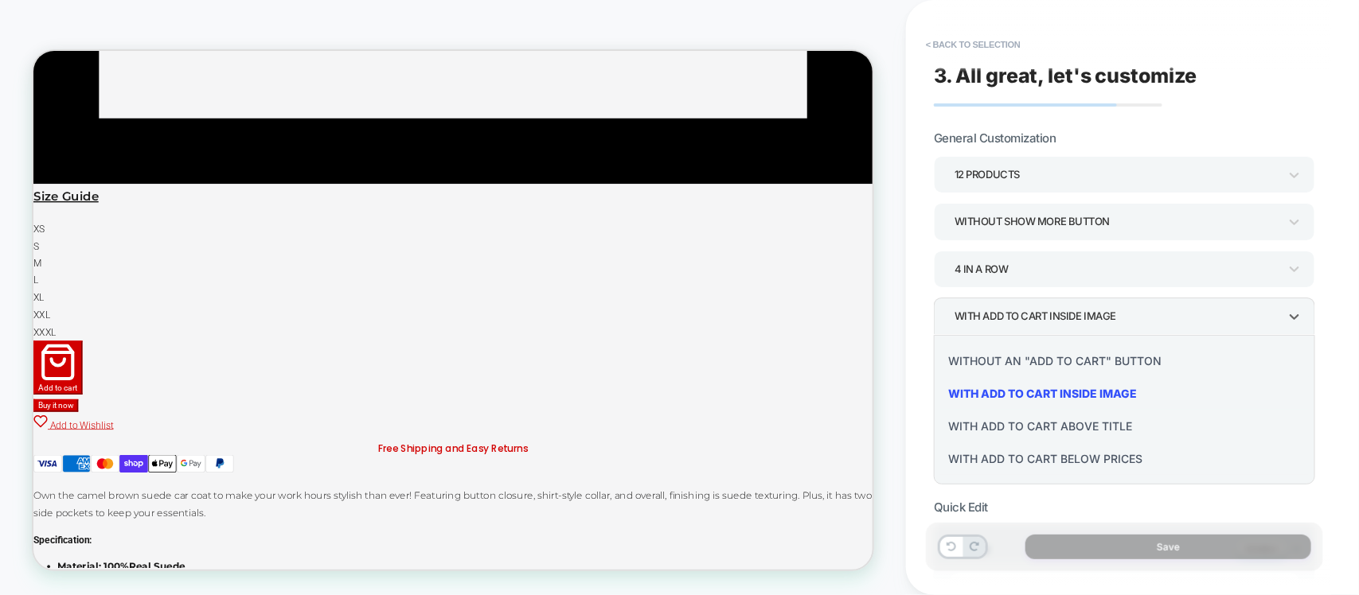
click at [1012, 360] on div "Without an "add to cart" button" at bounding box center [1124, 361] width 369 height 33
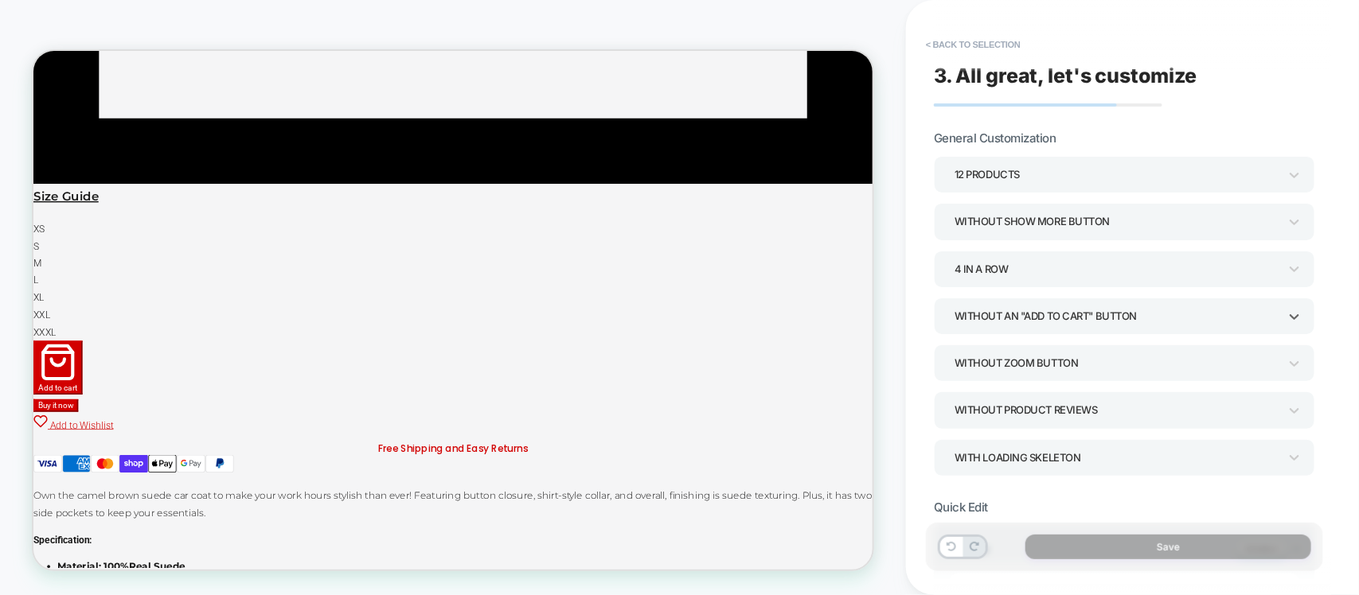
click at [1036, 325] on div "Without an "add to cart" button" at bounding box center [1116, 316] width 324 height 21
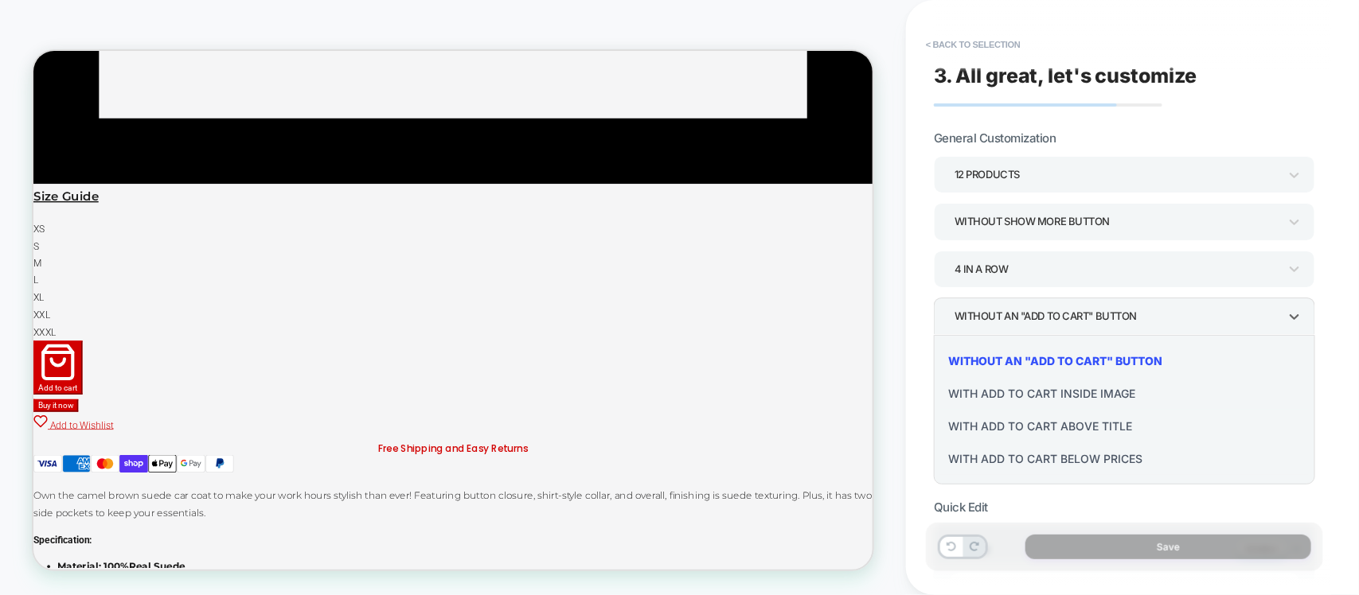
click at [1012, 460] on div "With add to cart below prices" at bounding box center [1124, 459] width 369 height 33
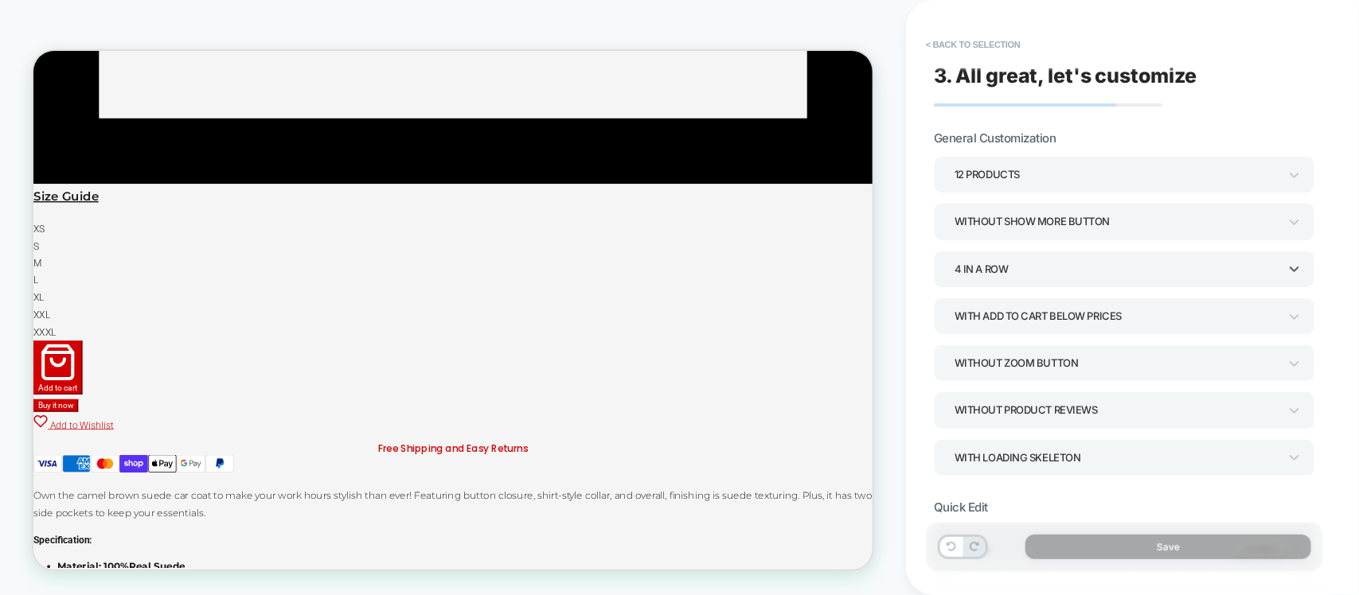
click at [1024, 279] on div "4 In a Row" at bounding box center [1116, 269] width 324 height 21
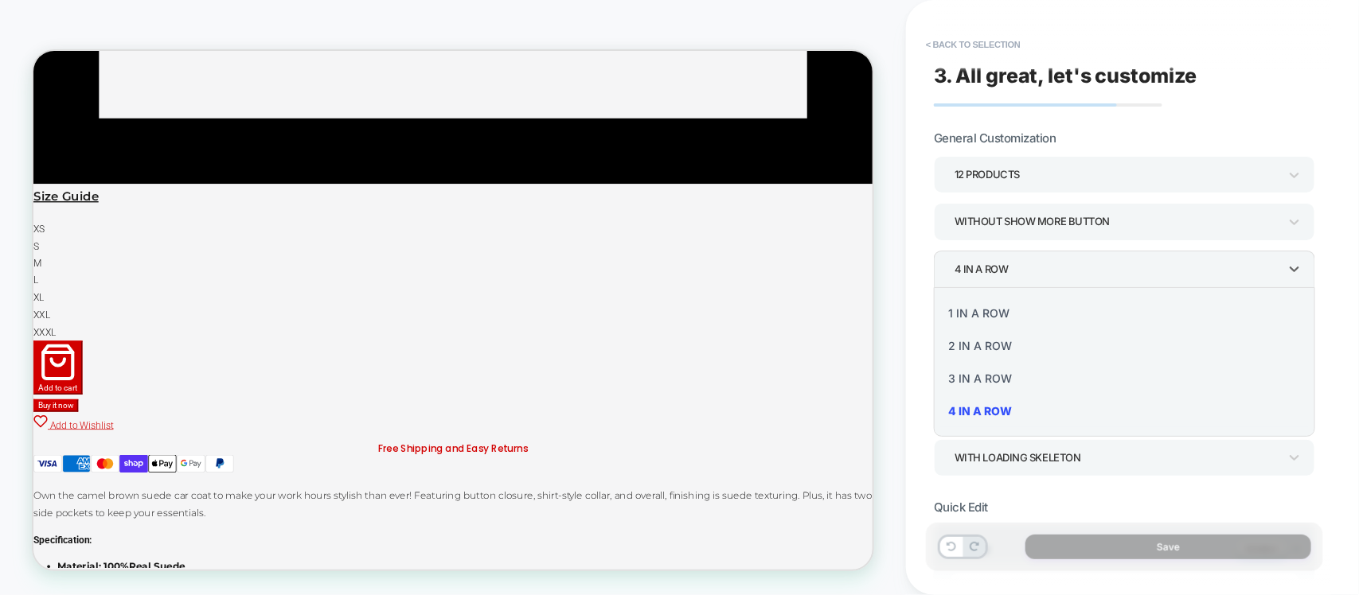
click at [1024, 279] on div at bounding box center [679, 297] width 1359 height 595
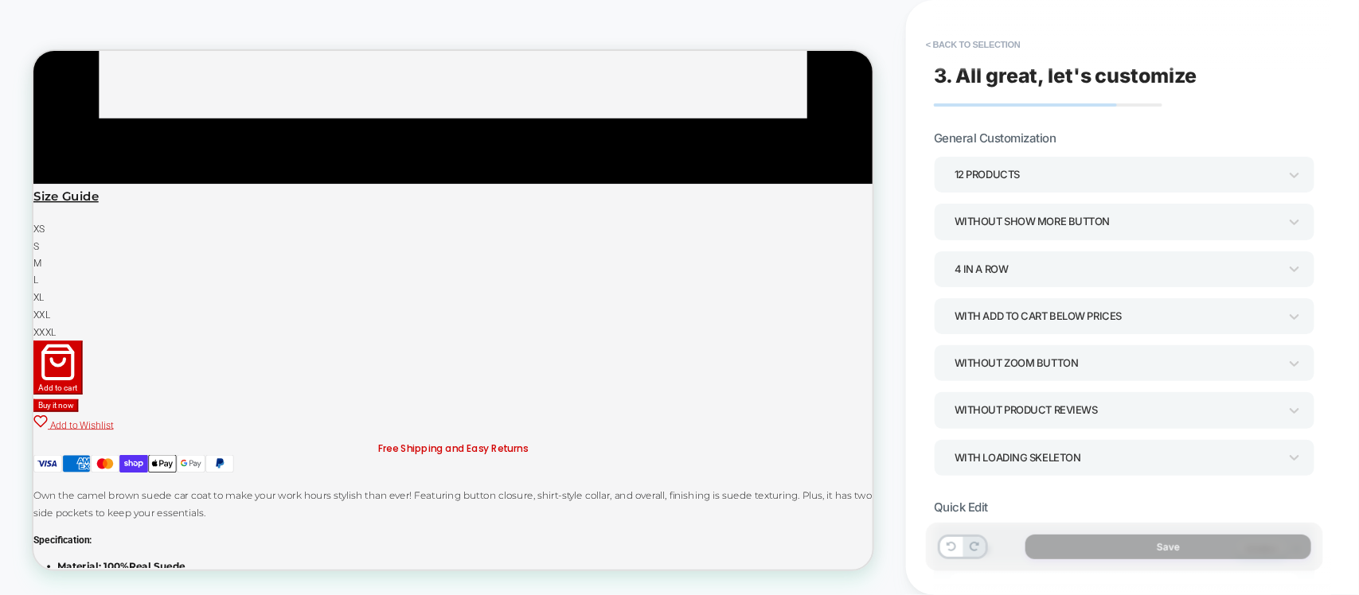
click at [1024, 225] on div "Without Show more button" at bounding box center [1116, 221] width 324 height 21
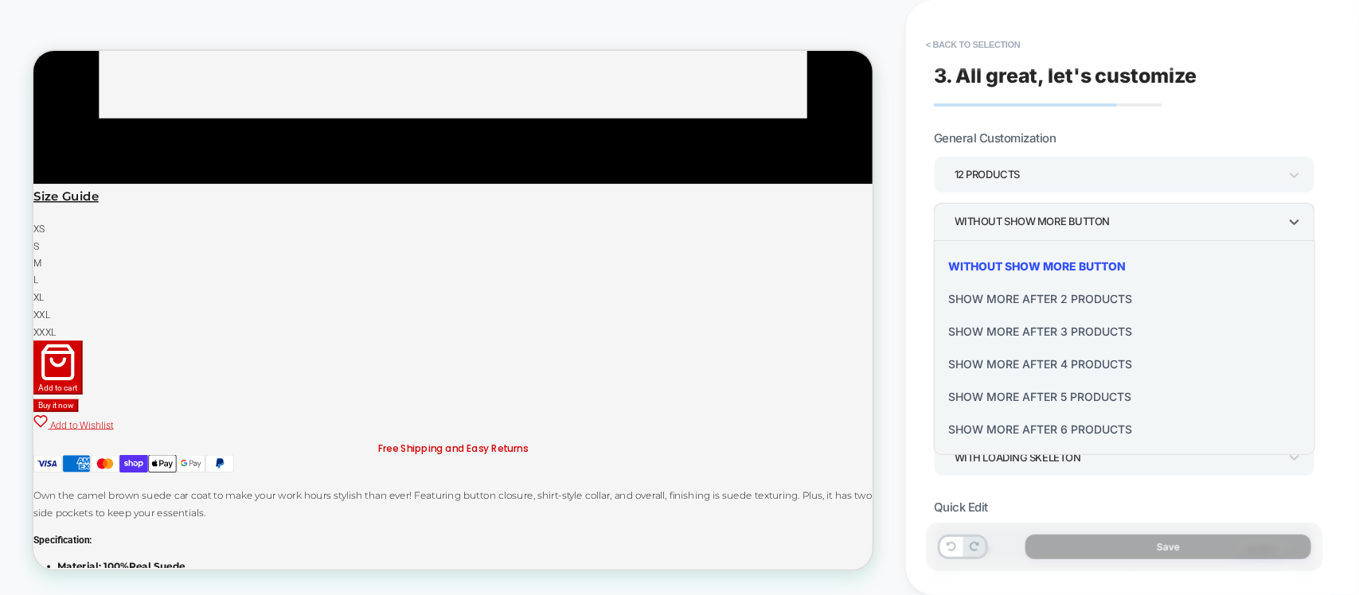
click at [1035, 224] on div at bounding box center [679, 297] width 1359 height 595
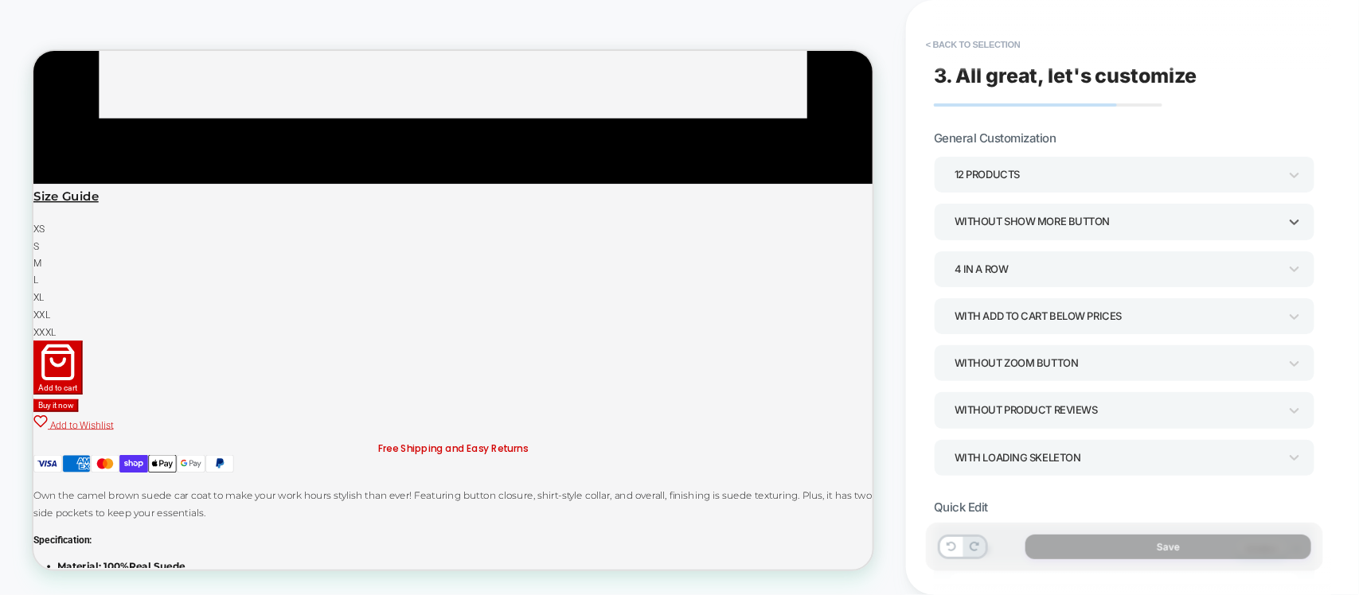
click at [1041, 217] on div "Without Show more button" at bounding box center [1116, 221] width 324 height 21
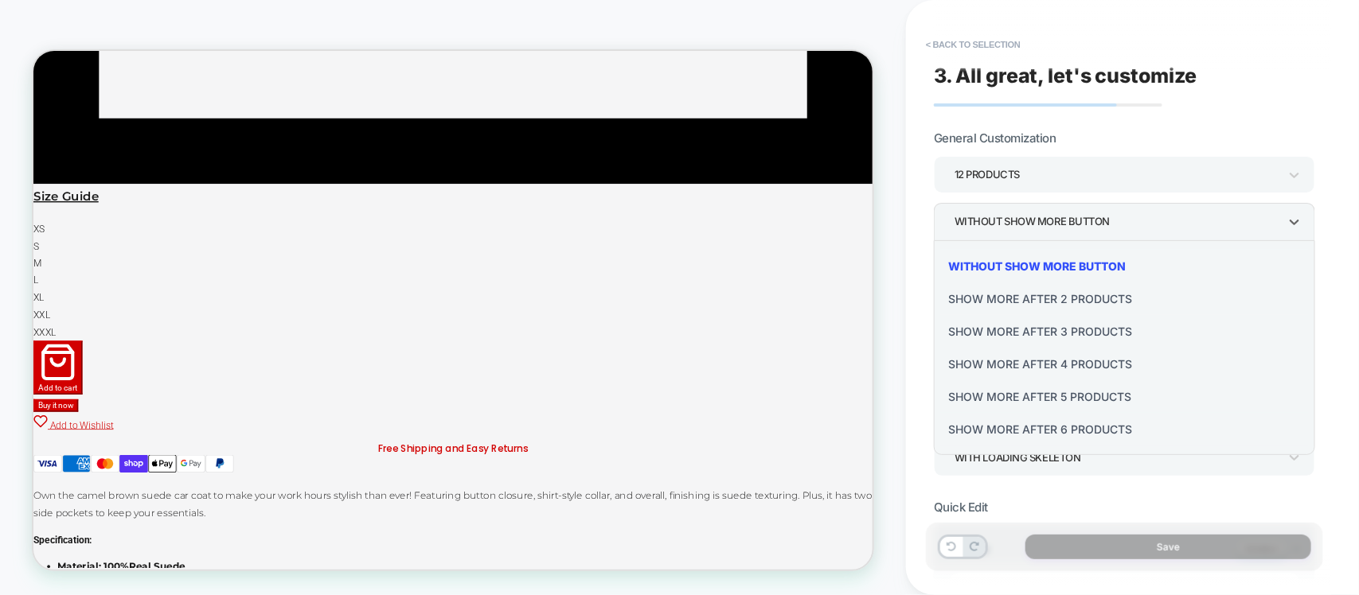
click at [1020, 220] on div at bounding box center [679, 297] width 1359 height 595
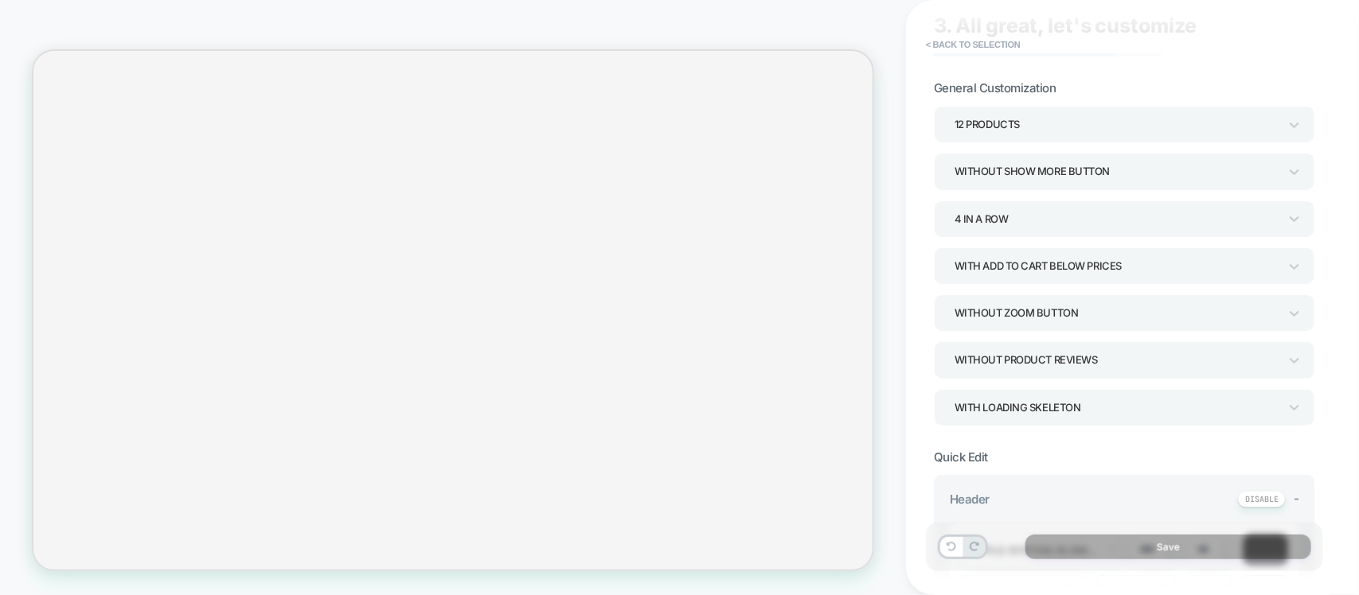
scroll to position [99, 0]
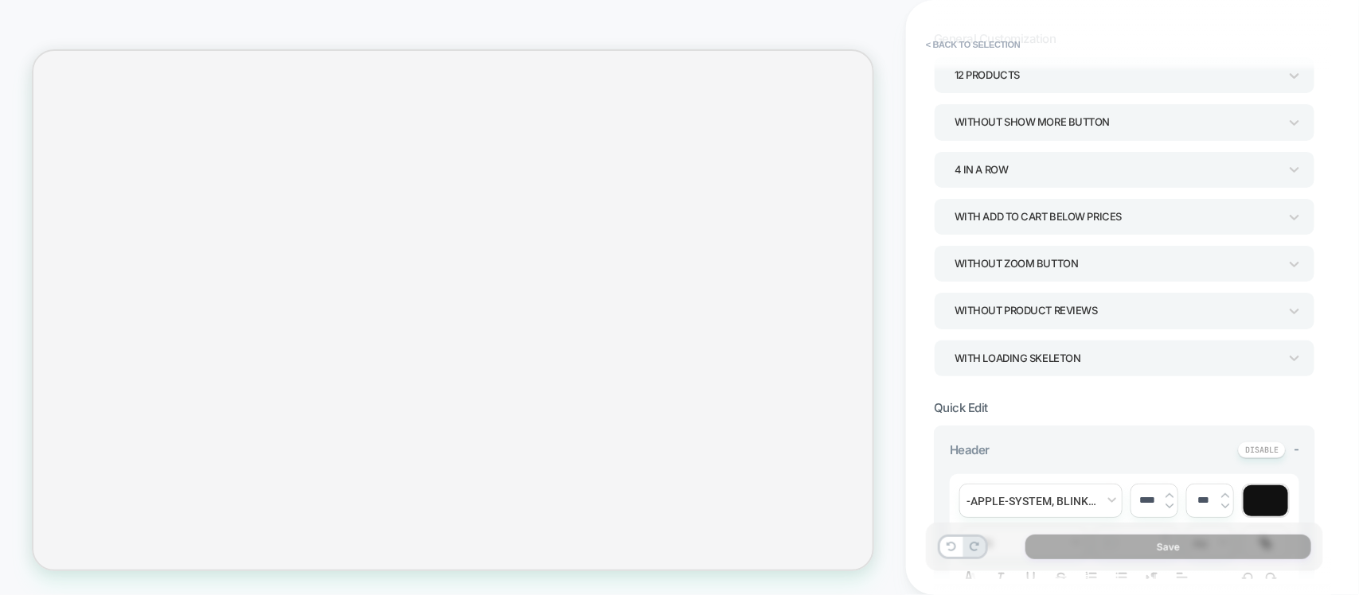
click at [1015, 319] on div "Without Product Reviews" at bounding box center [1116, 310] width 324 height 21
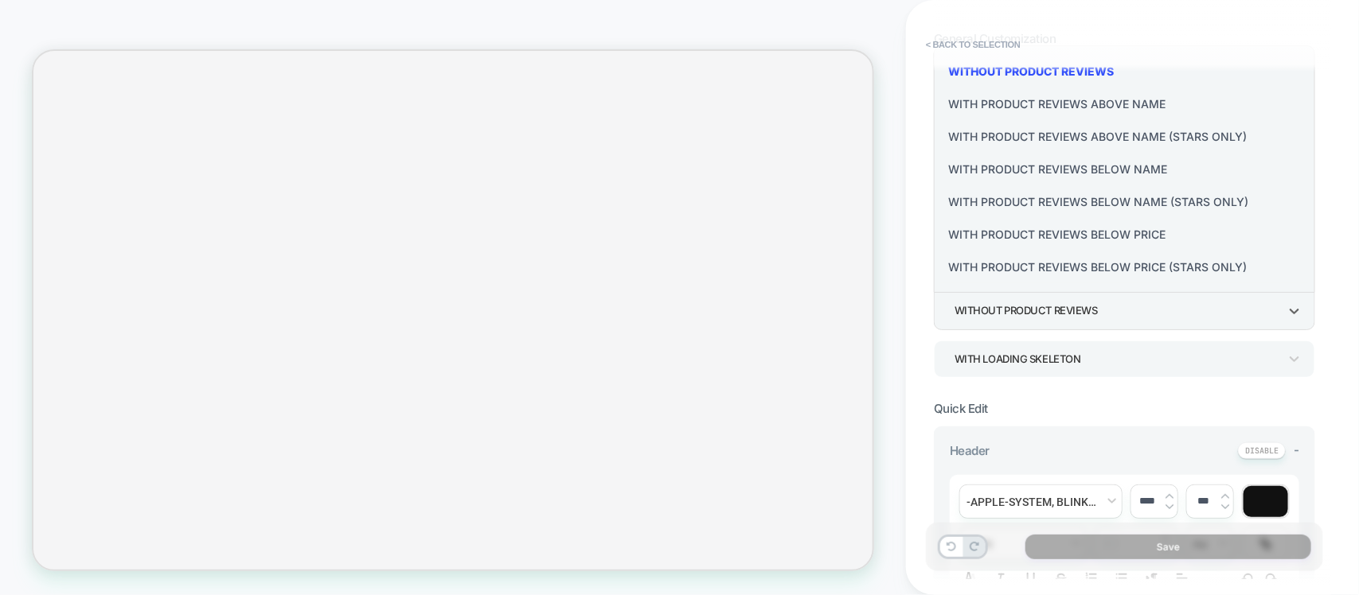
click at [984, 103] on div "With Product Reviews Above Name" at bounding box center [1124, 104] width 369 height 33
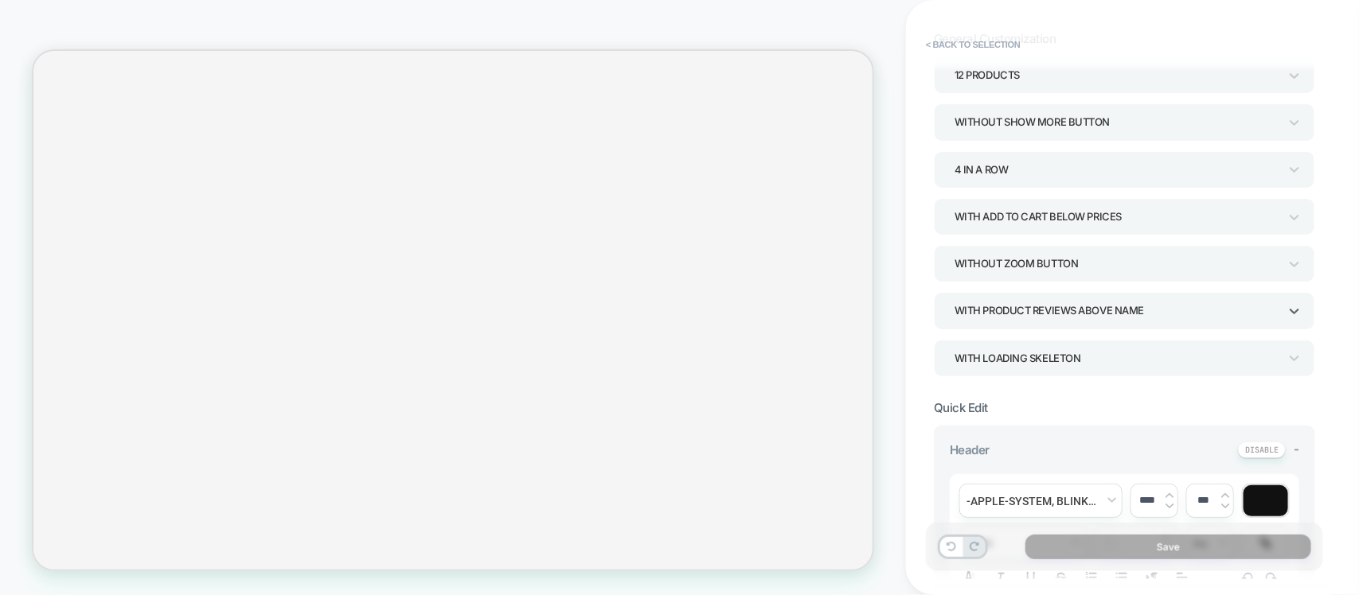
scroll to position [3630, 0]
click at [1055, 311] on div "With Product Reviews Above Name" at bounding box center [1116, 310] width 324 height 21
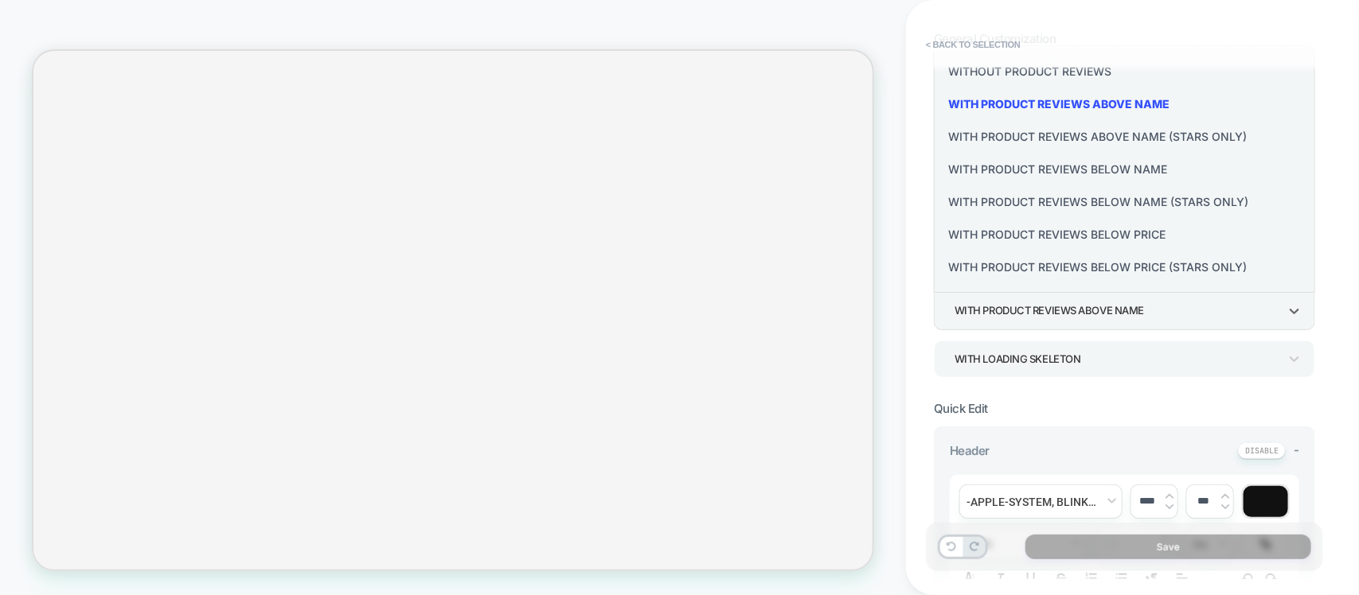
click at [1057, 175] on div "With Product Reviews Below Name" at bounding box center [1124, 169] width 369 height 33
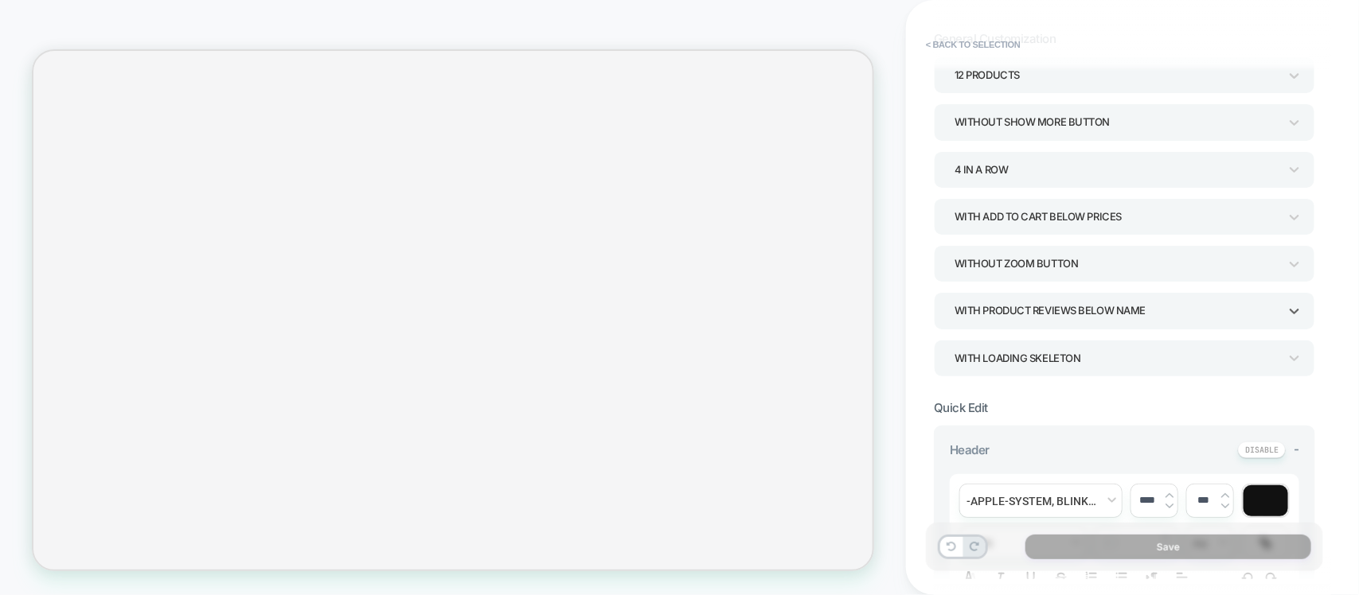
click at [1036, 312] on div "With Product Reviews Below Name" at bounding box center [1116, 310] width 324 height 21
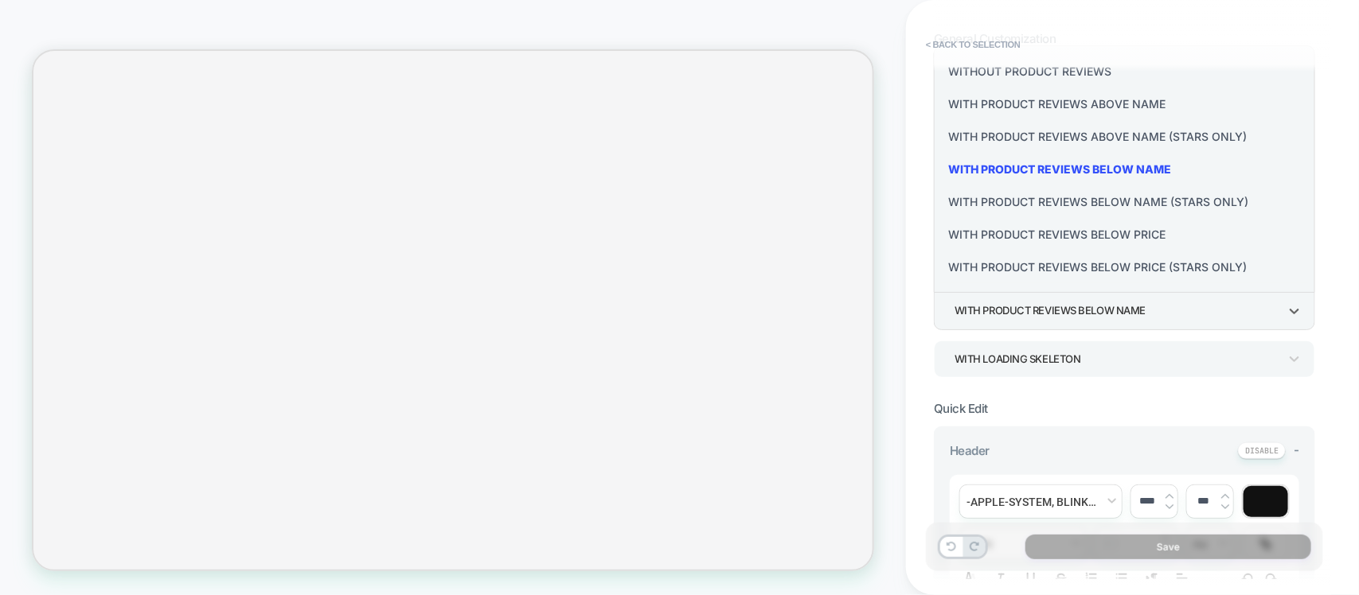
click at [1040, 103] on div "With Product Reviews Above Name" at bounding box center [1124, 104] width 369 height 33
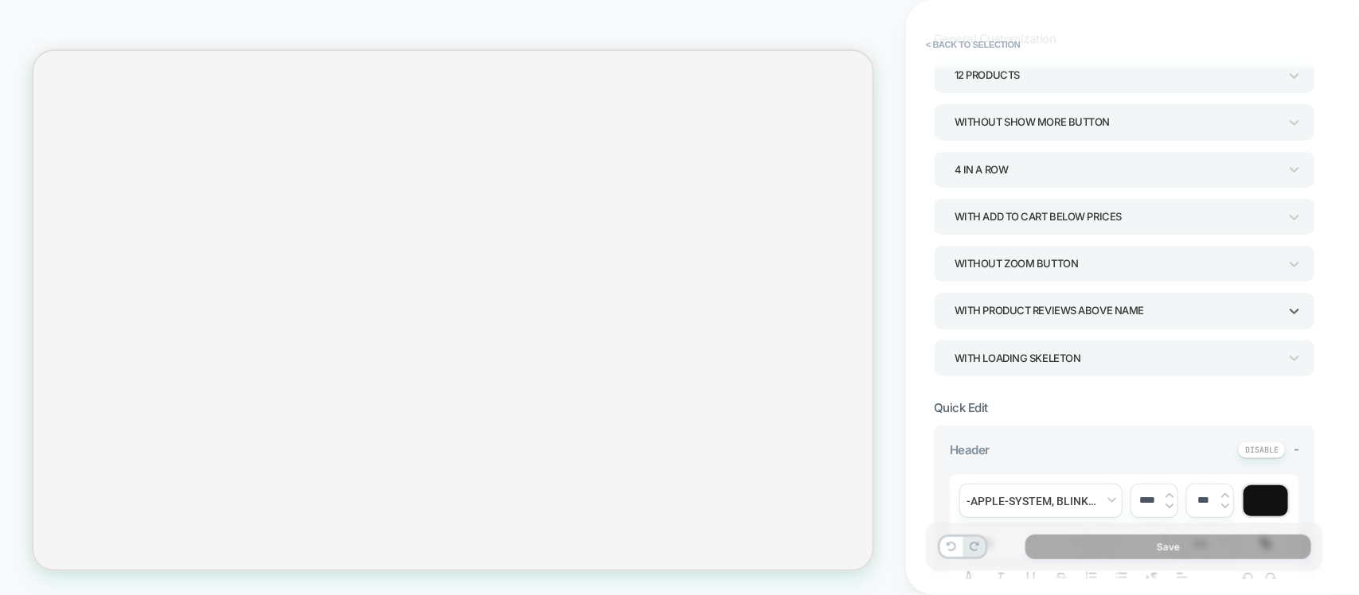
click at [1048, 317] on div "With Product Reviews Above Name" at bounding box center [1116, 310] width 324 height 21
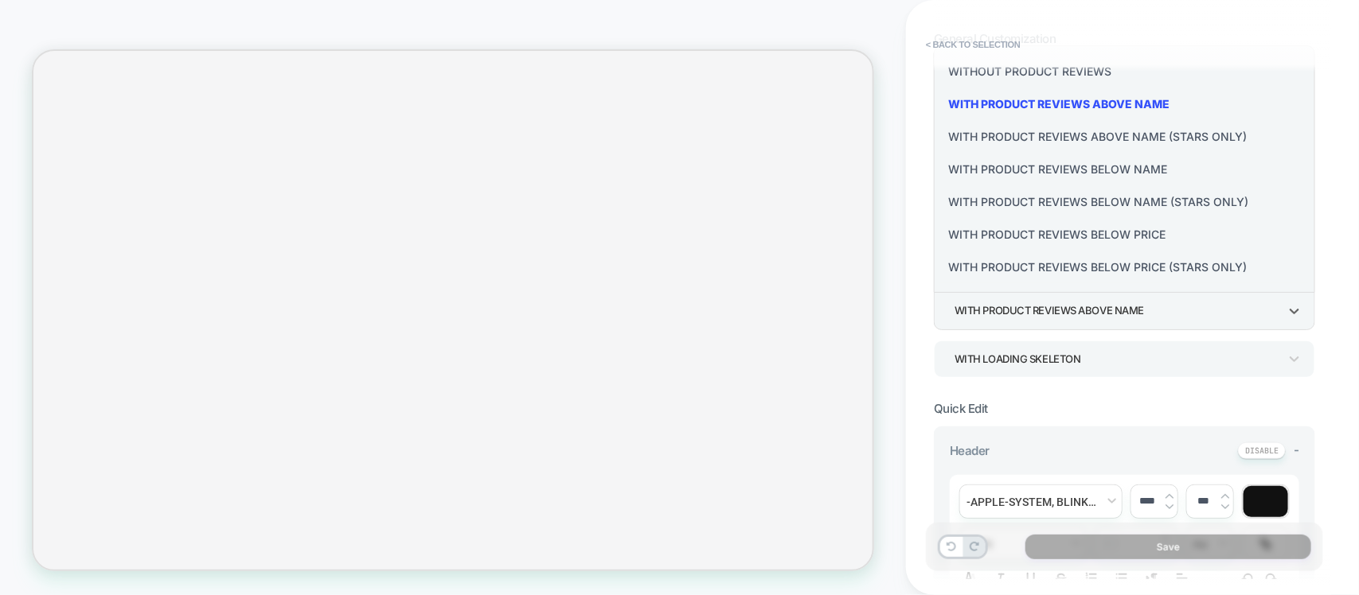
click at [1023, 236] on div "With Product Reviews Below Price" at bounding box center [1124, 234] width 369 height 33
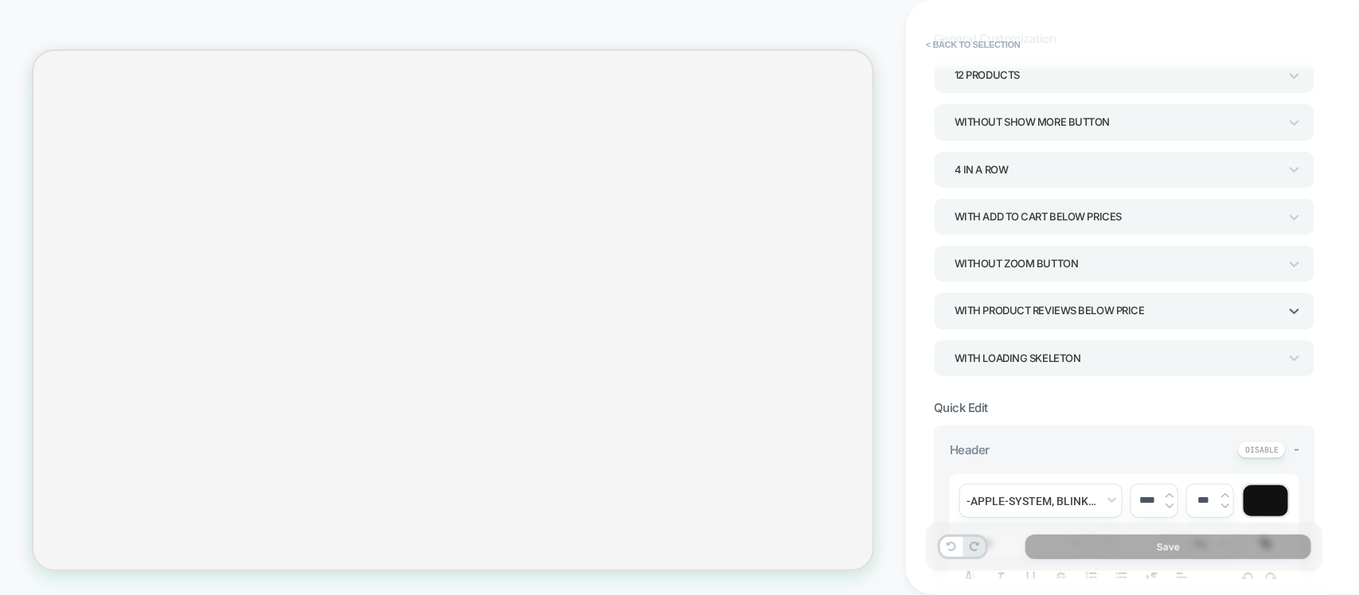
click at [1039, 316] on div "With Product Reviews Below Price" at bounding box center [1116, 310] width 324 height 21
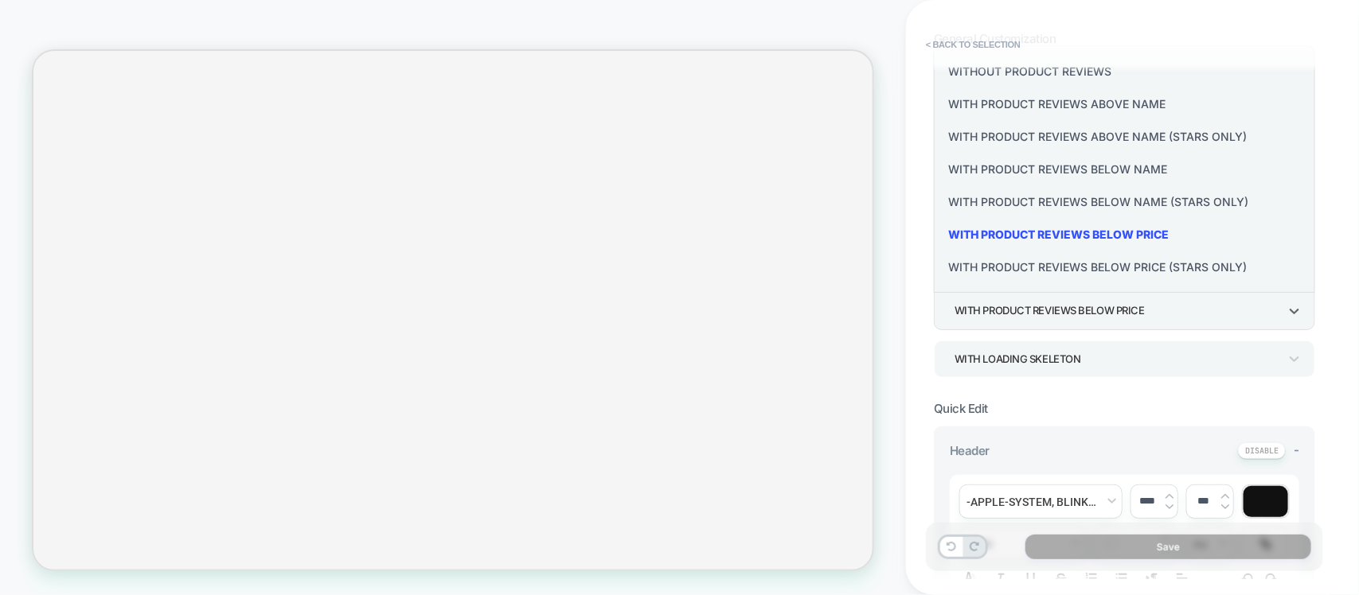
click at [1032, 209] on div "With Product Reviews Below Name (Stars Only)" at bounding box center [1124, 201] width 369 height 33
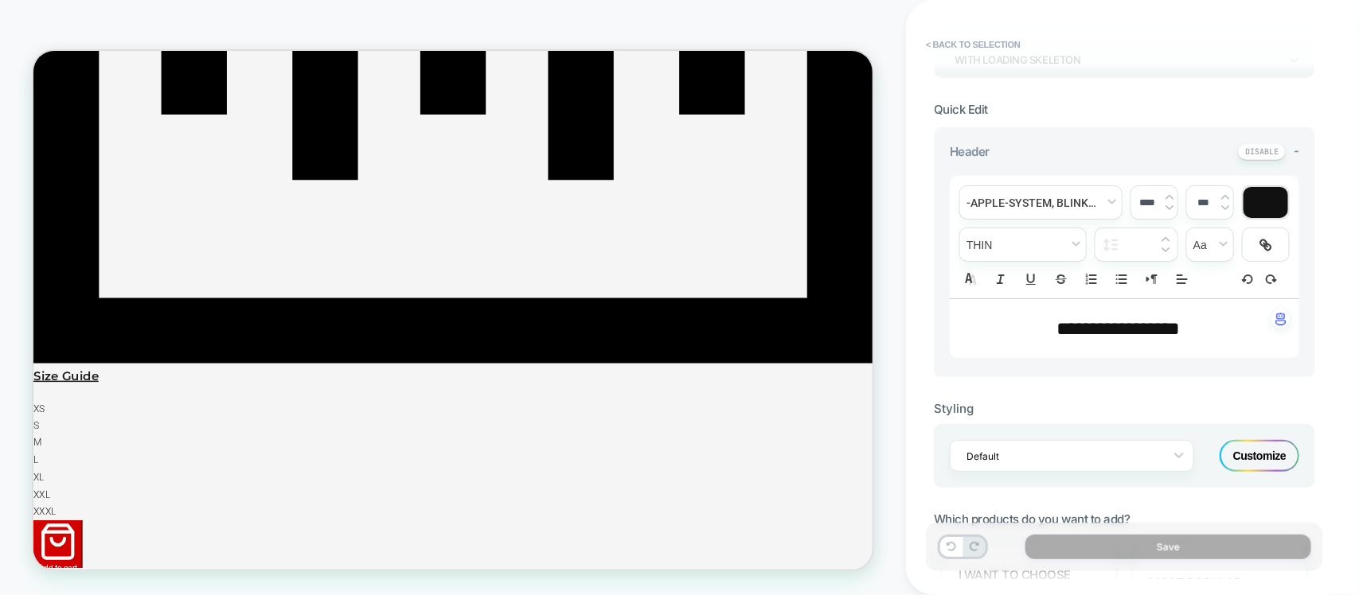
scroll to position [2388, 0]
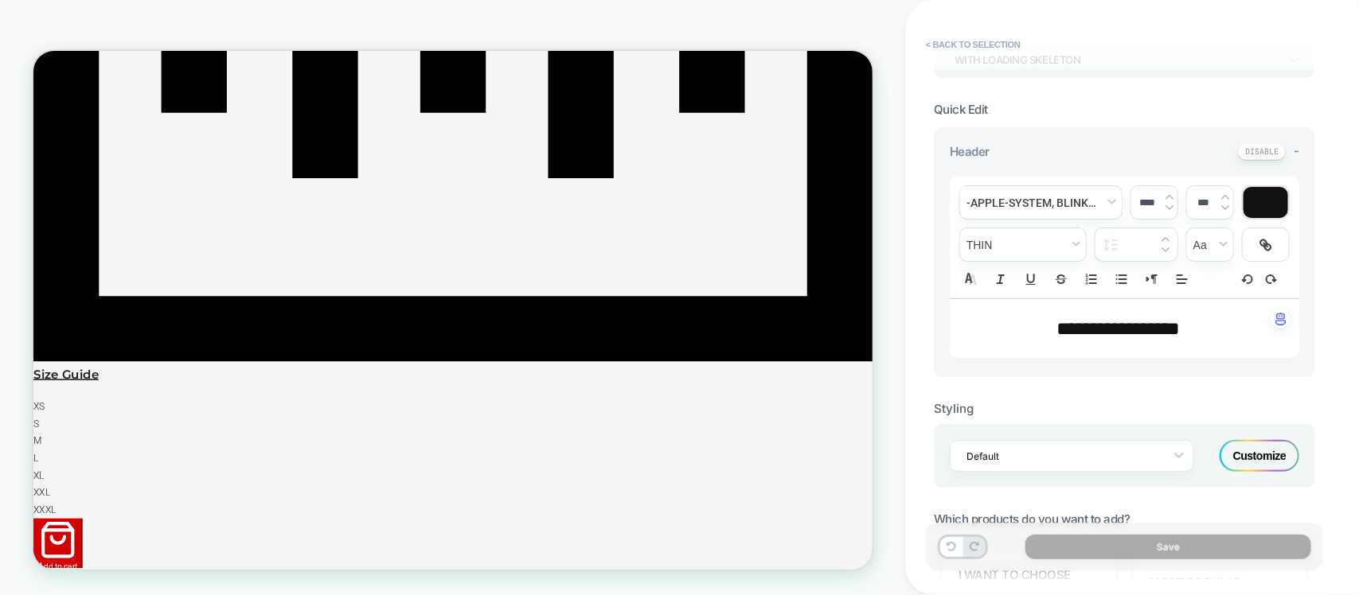
click at [1057, 326] on span "**********" at bounding box center [1118, 328] width 123 height 19
type input "****"
click at [1057, 326] on span "**********" at bounding box center [1118, 328] width 123 height 19
click at [1057, 326] on span "***" at bounding box center [1071, 328] width 29 height 19
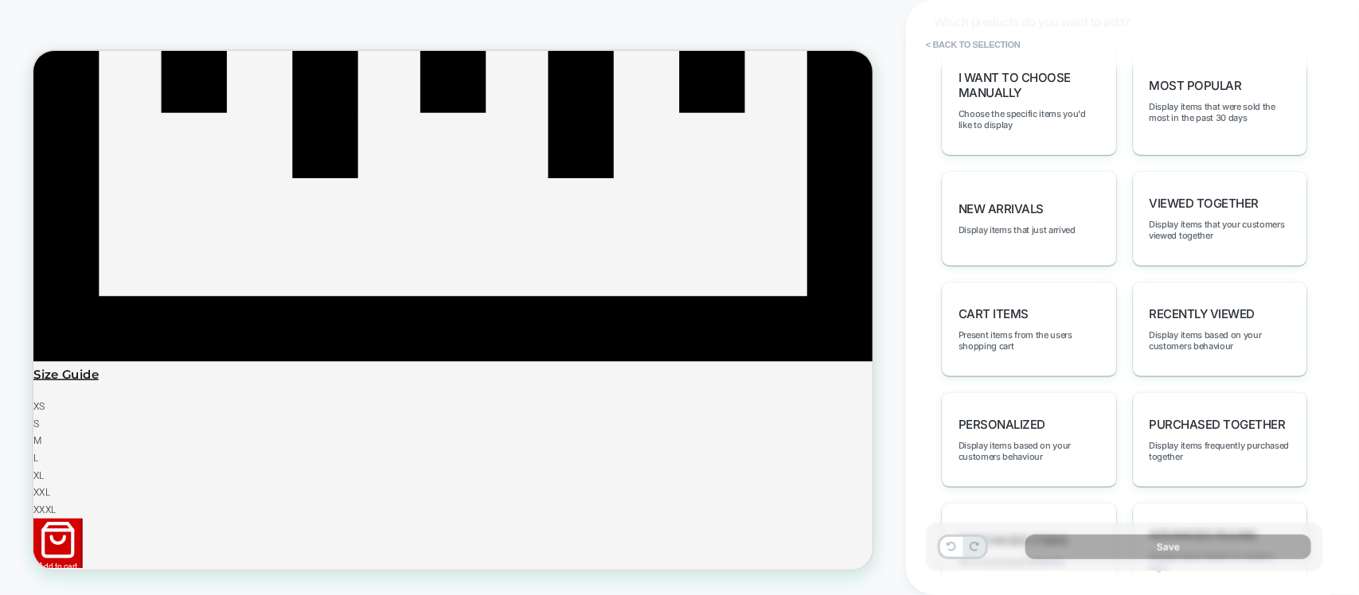
scroll to position [1094, 0]
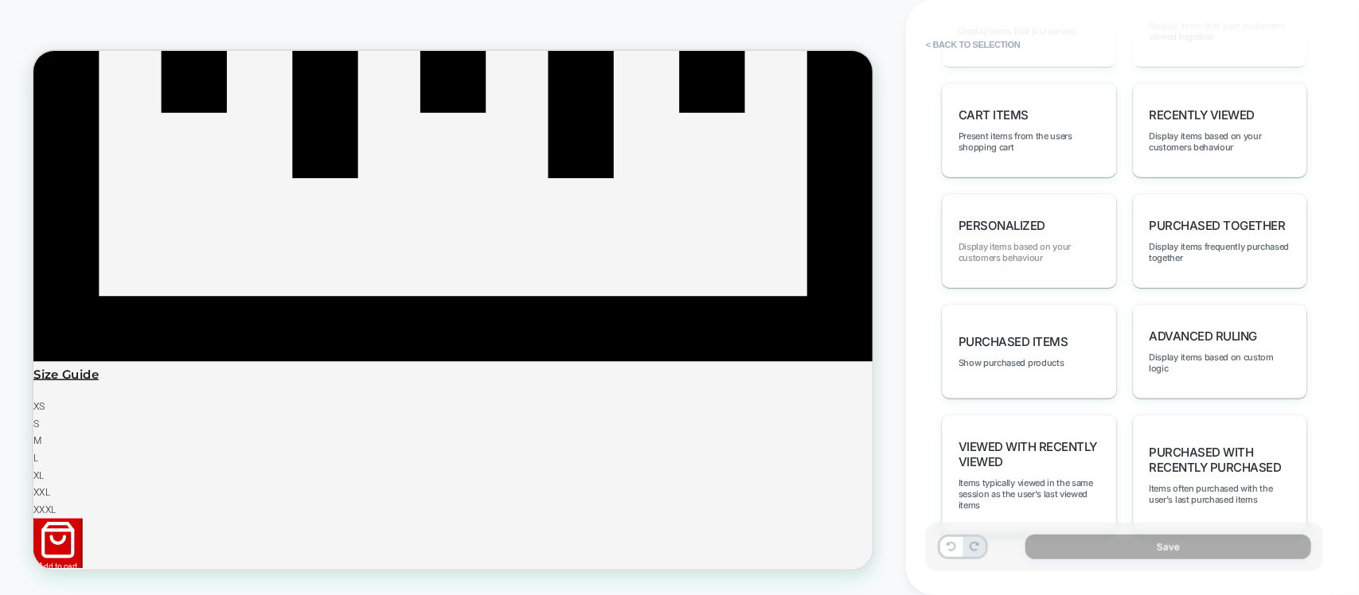
click at [1005, 253] on span "Display items based on your customers behaviour" at bounding box center [1029, 252] width 142 height 22
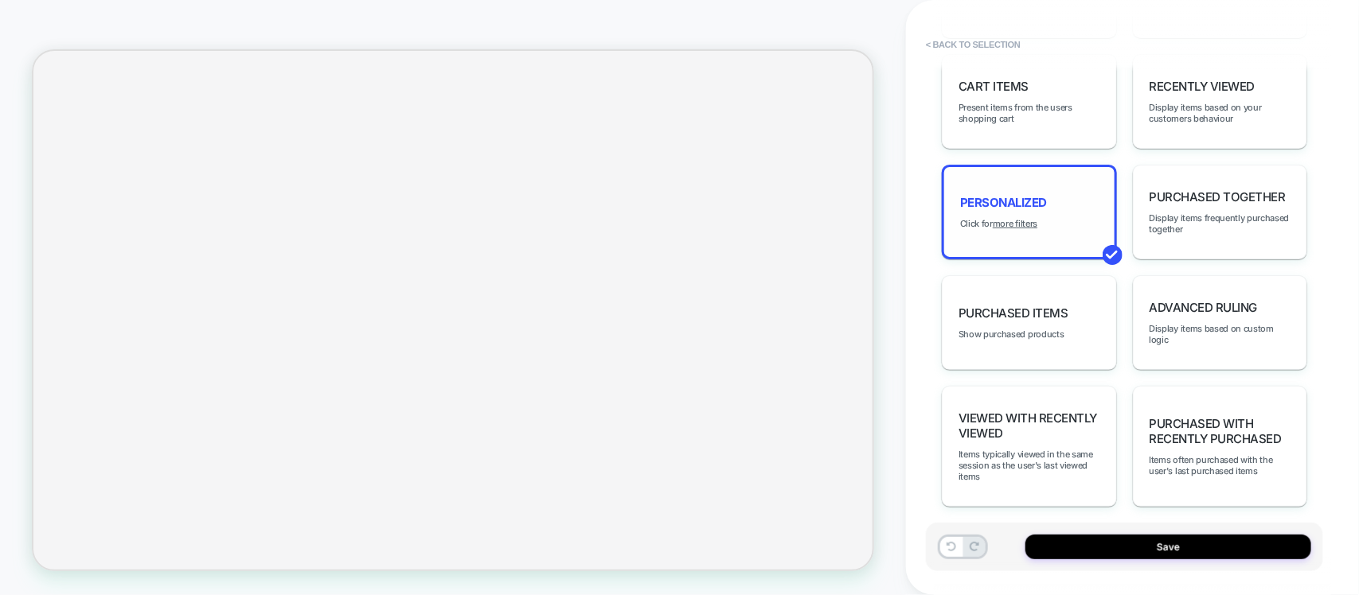
scroll to position [1137, 0]
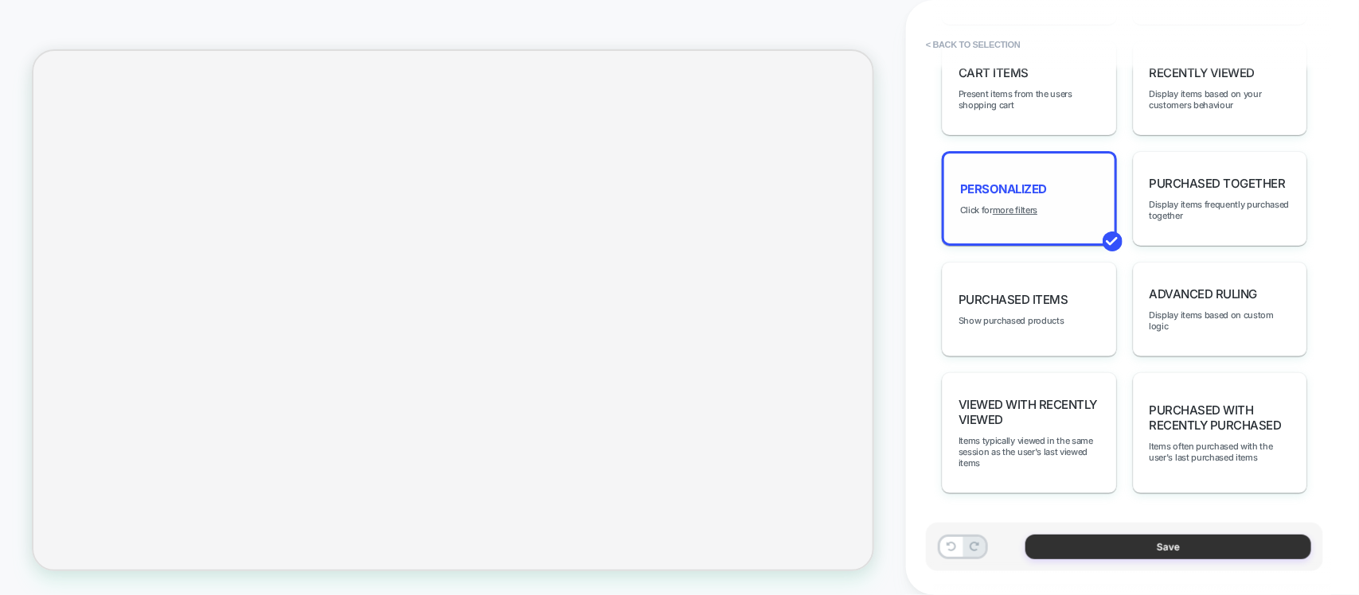
click at [1130, 545] on button "Save" at bounding box center [1168, 547] width 286 height 25
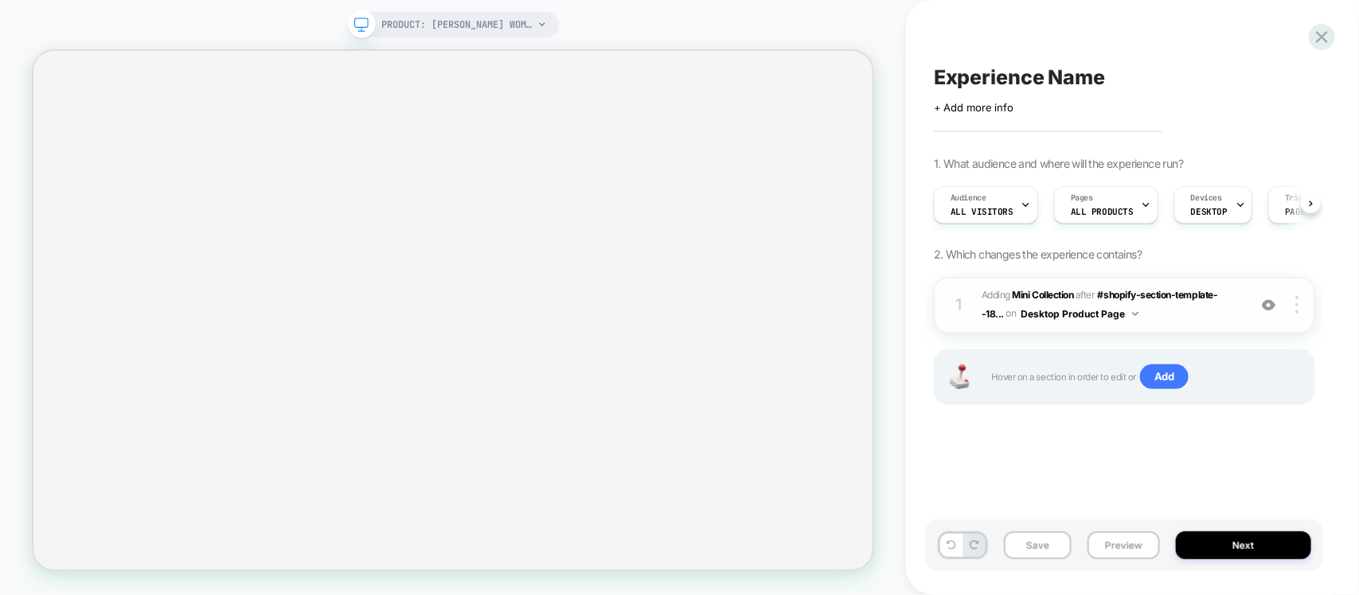
scroll to position [0, 1]
click at [1206, 306] on span "#_loomi_addon_1758966141295 Adding Mini Collection AFTER #shopify-section-templ…" at bounding box center [1110, 305] width 258 height 37
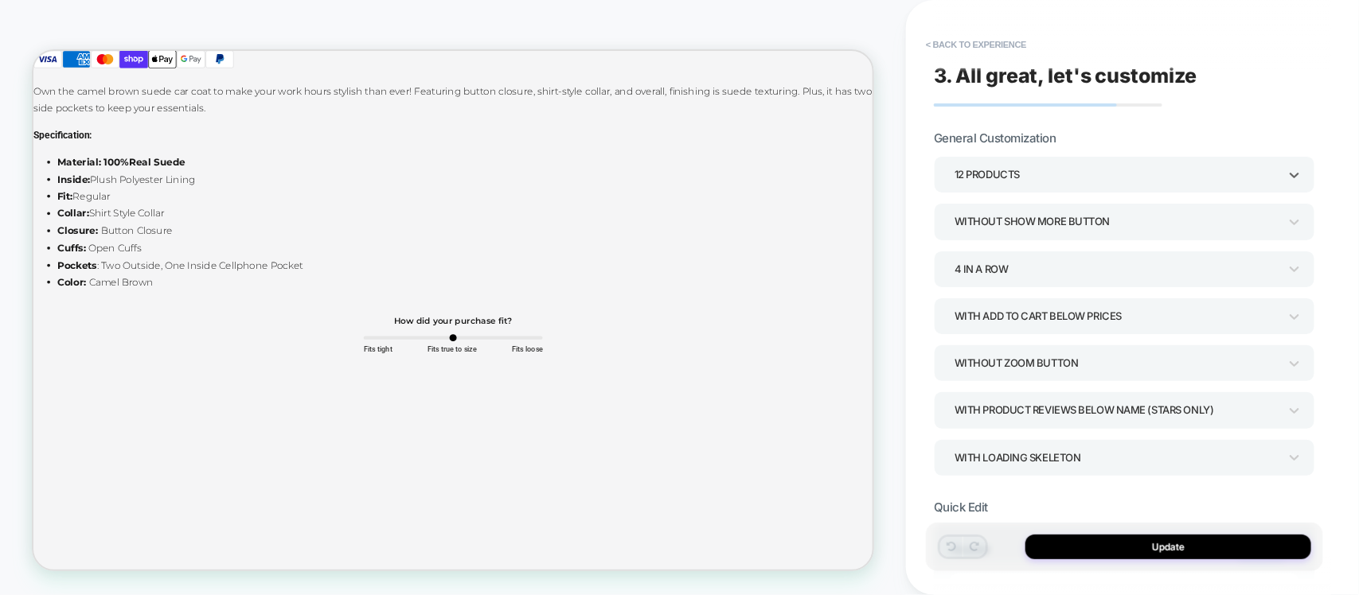
click at [1012, 175] on div "12 Products" at bounding box center [1116, 174] width 324 height 21
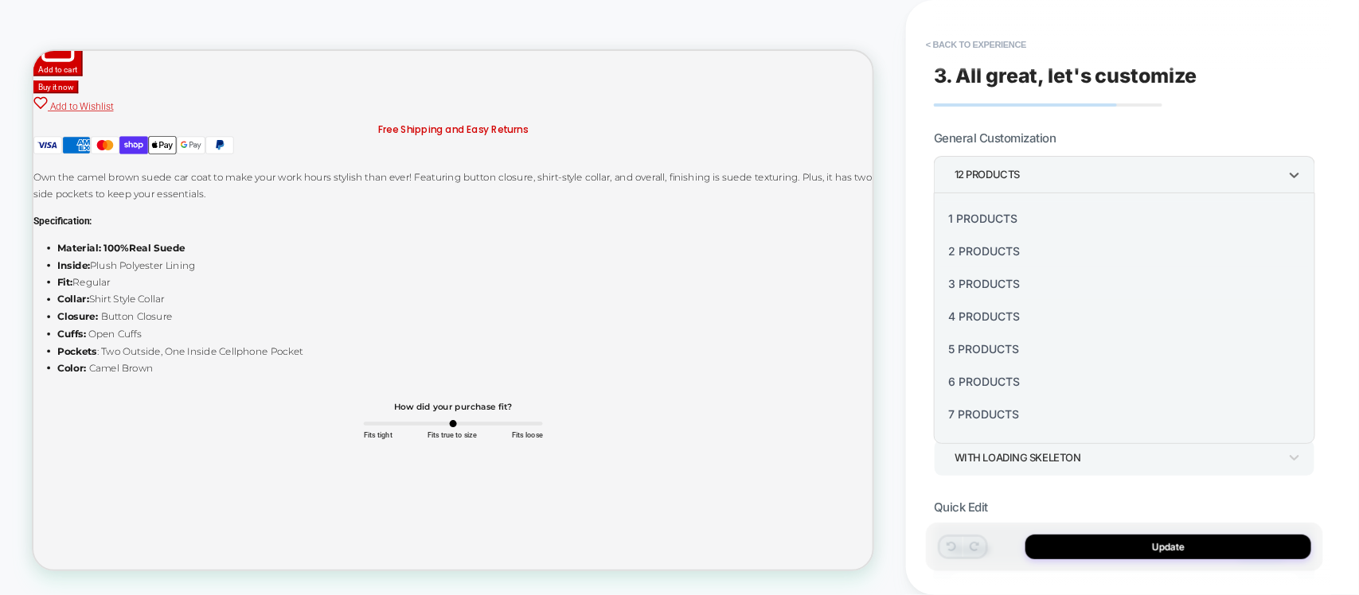
scroll to position [3049, 0]
click at [1012, 175] on div at bounding box center [679, 297] width 1359 height 595
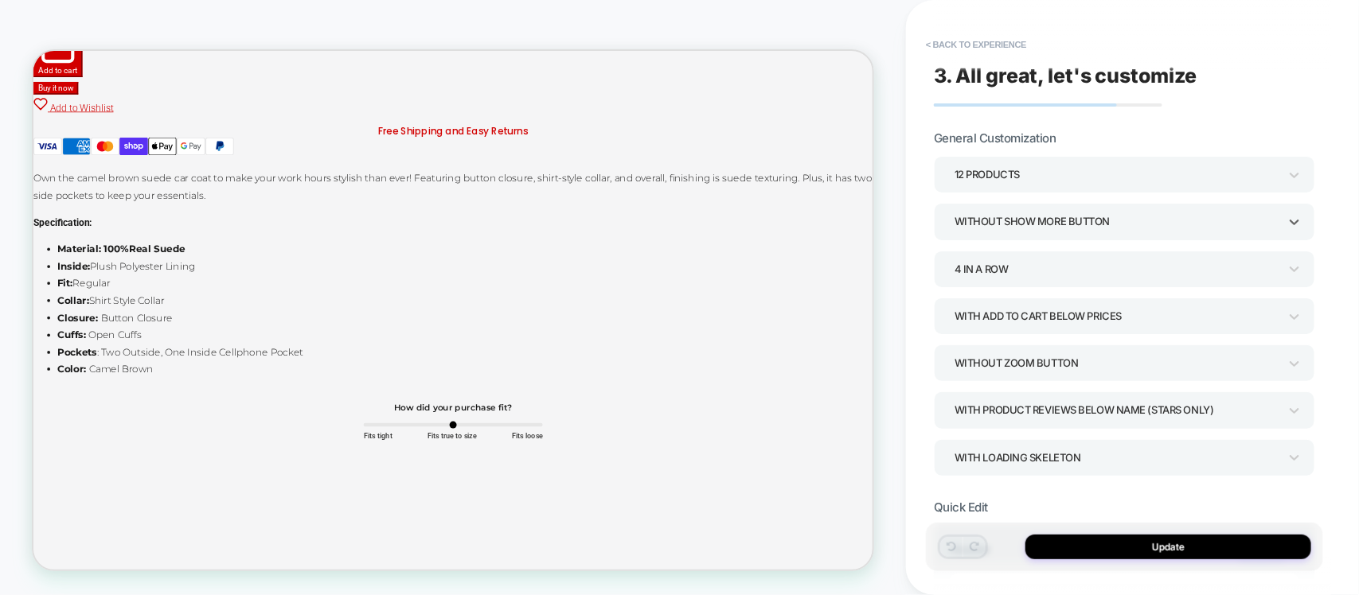
click at [1013, 220] on div "Without Show more button" at bounding box center [1116, 221] width 324 height 21
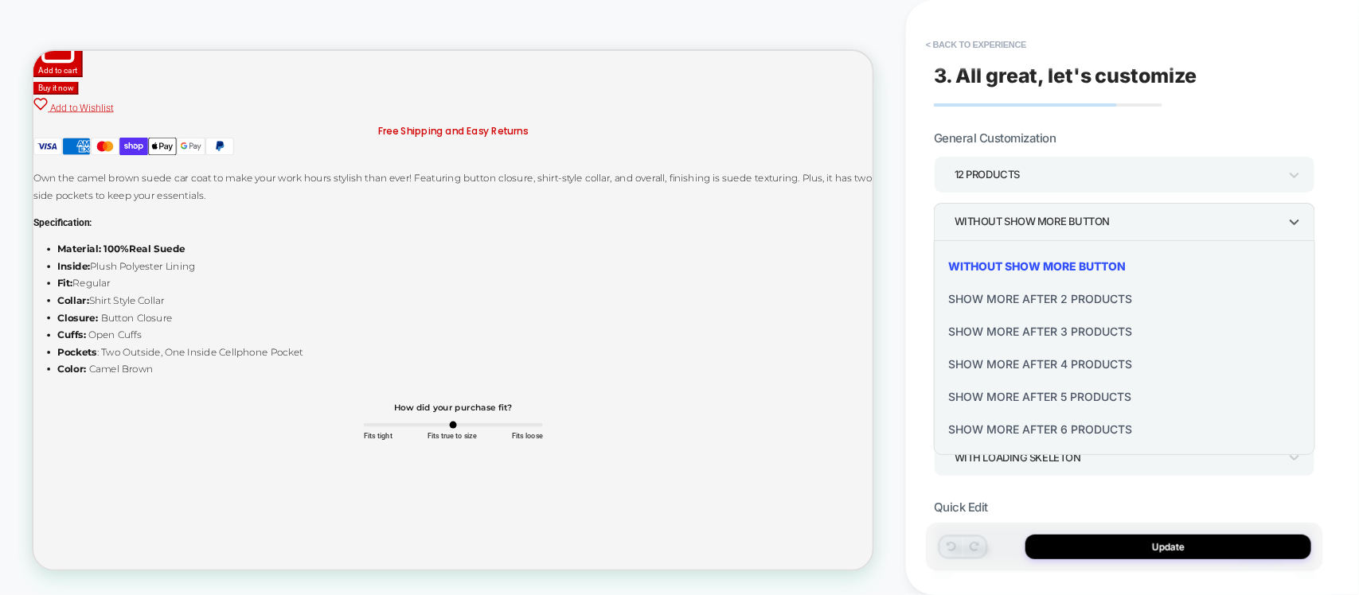
click at [1013, 220] on div at bounding box center [679, 297] width 1359 height 595
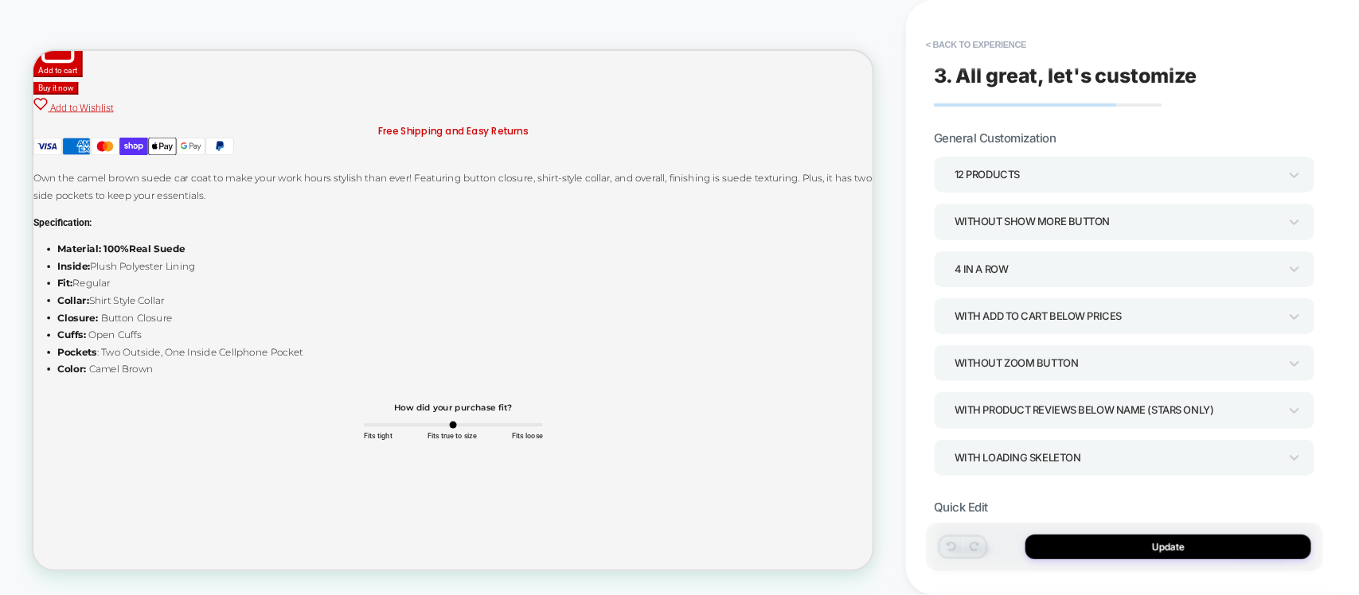
click at [1025, 256] on div "4 In a Row" at bounding box center [1124, 269] width 381 height 37
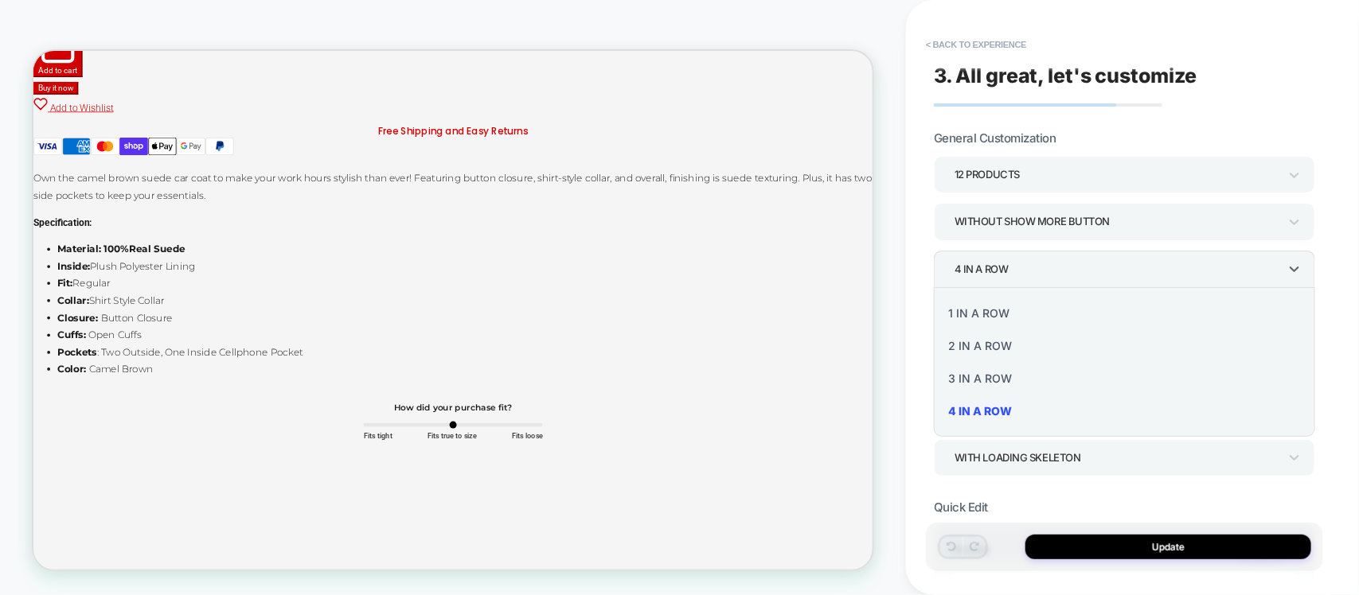
click at [1025, 256] on div at bounding box center [679, 297] width 1359 height 595
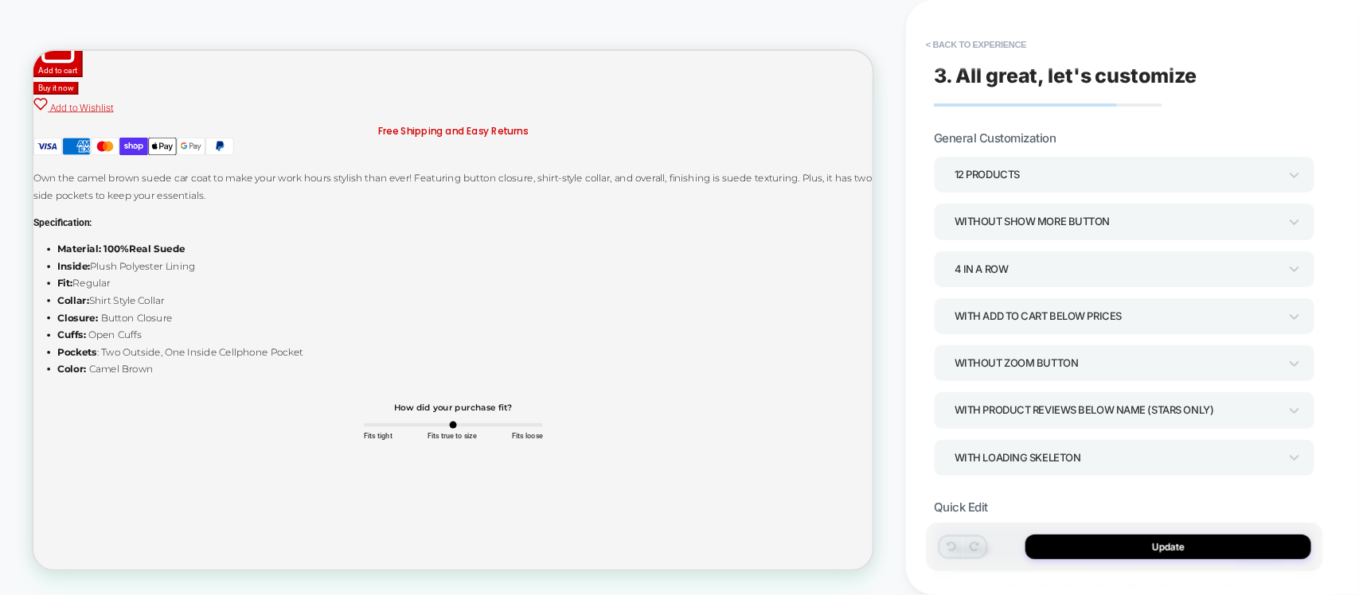
click at [1079, 314] on div "With add to cart below prices" at bounding box center [1116, 316] width 324 height 21
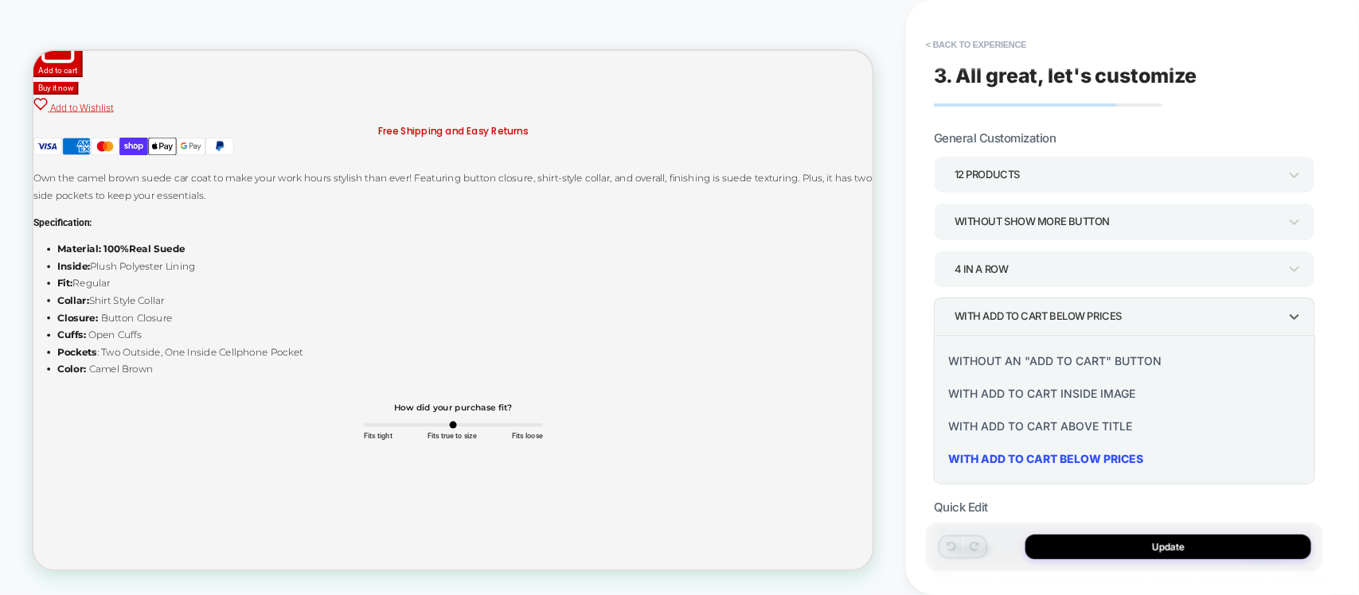
click at [1079, 314] on div at bounding box center [679, 297] width 1359 height 595
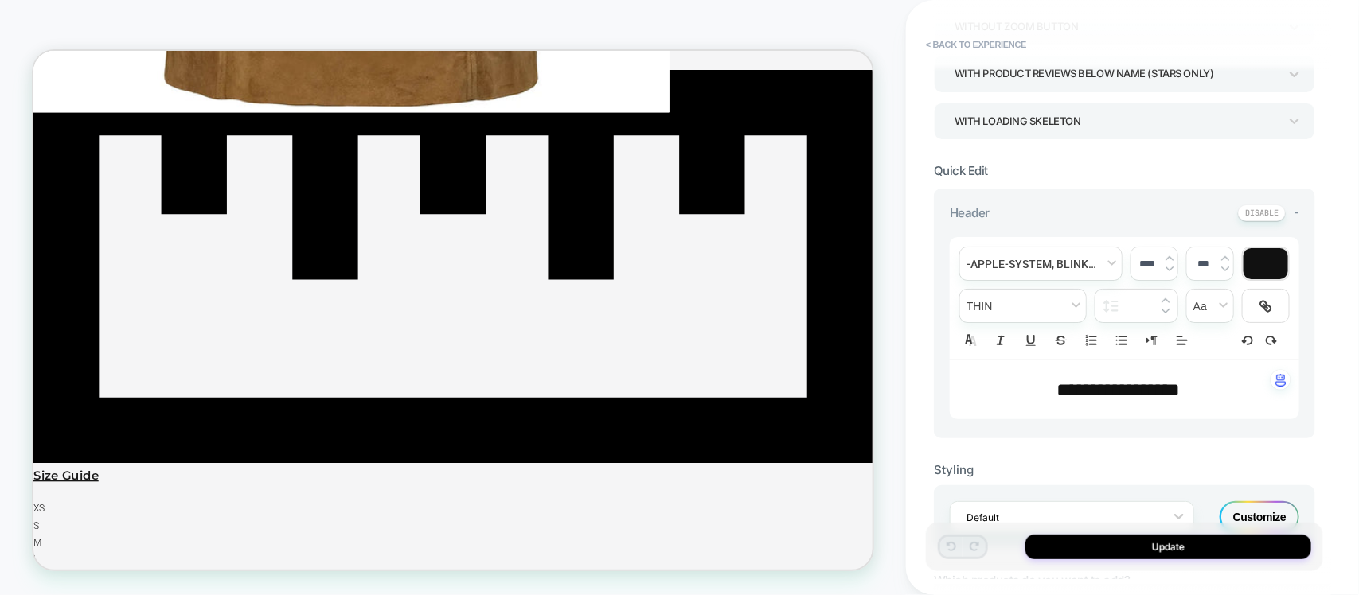
scroll to position [341, 0]
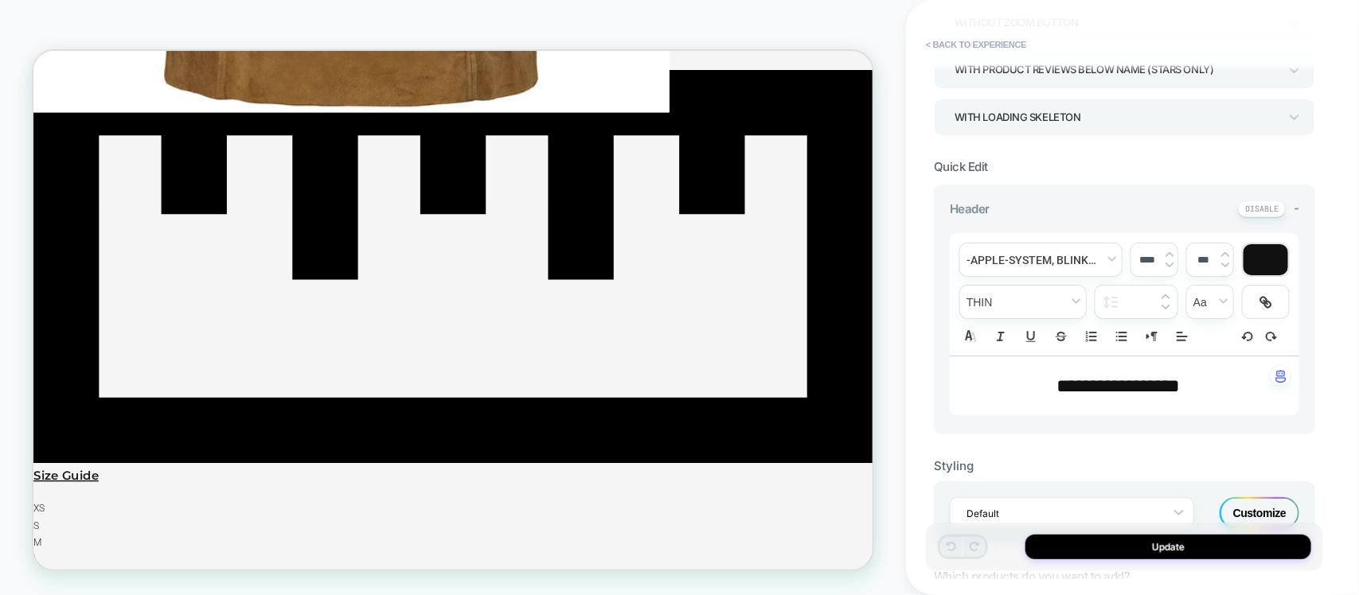
click at [1057, 396] on span "**********" at bounding box center [1118, 385] width 123 height 19
type input "****"
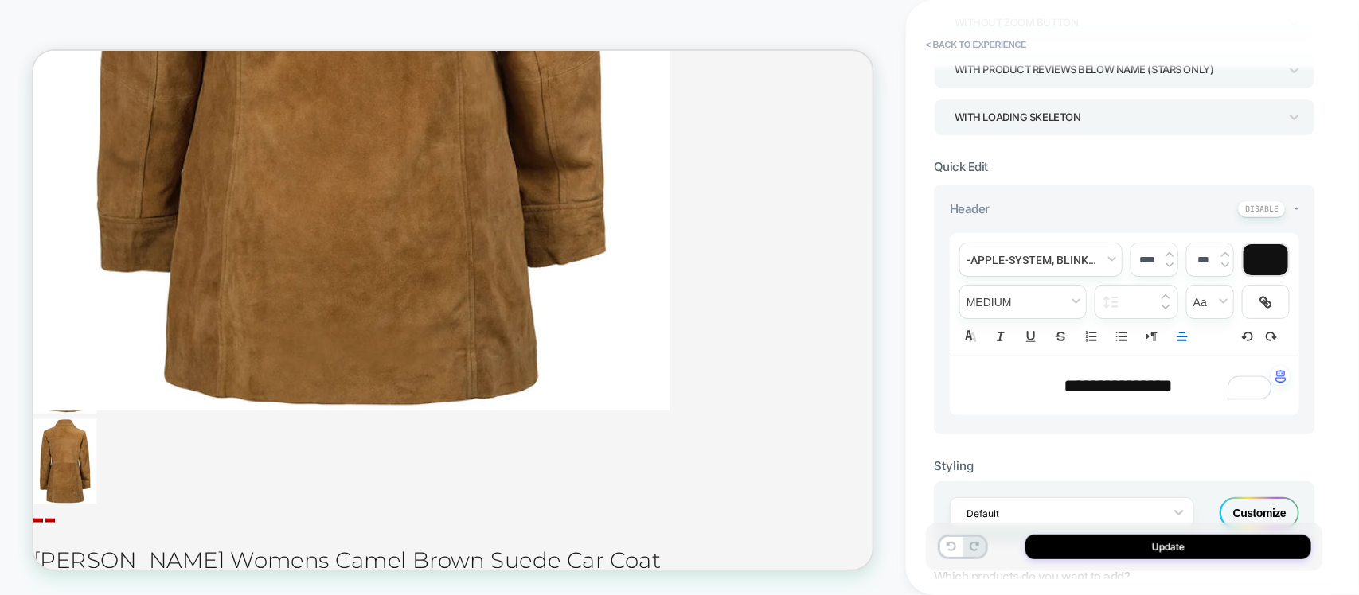
click at [1067, 396] on span "**********" at bounding box center [1118, 385] width 109 height 19
click at [1067, 396] on span "*******" at bounding box center [1093, 385] width 58 height 19
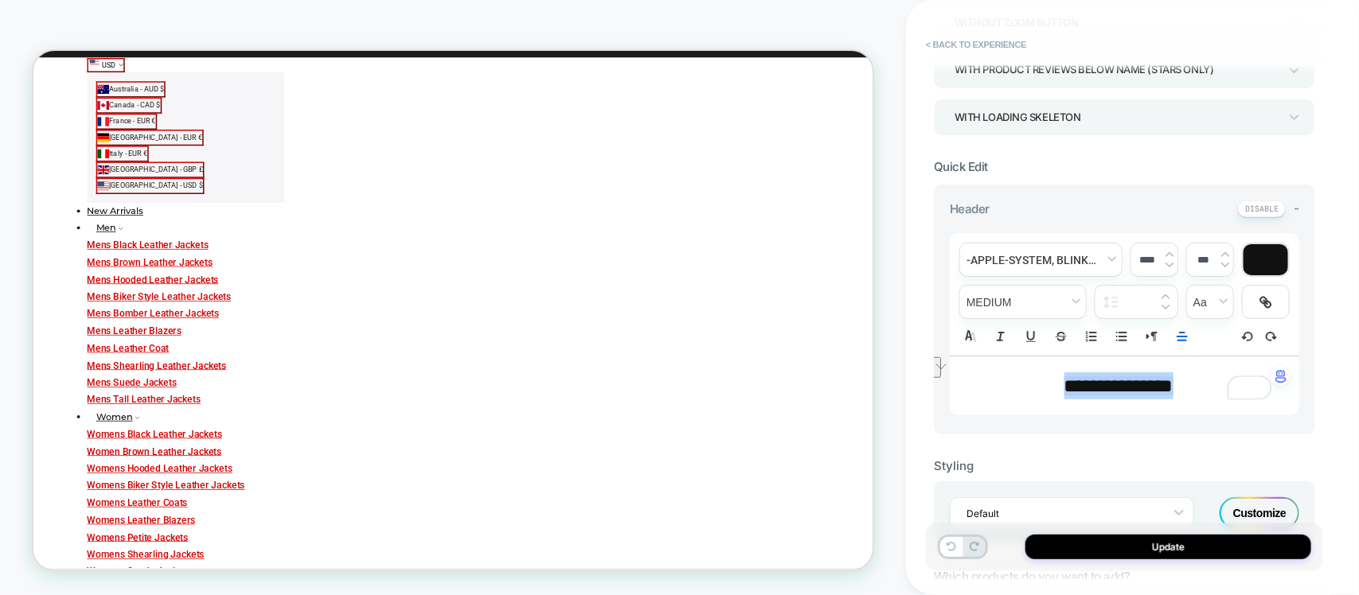
scroll to position [0, 0]
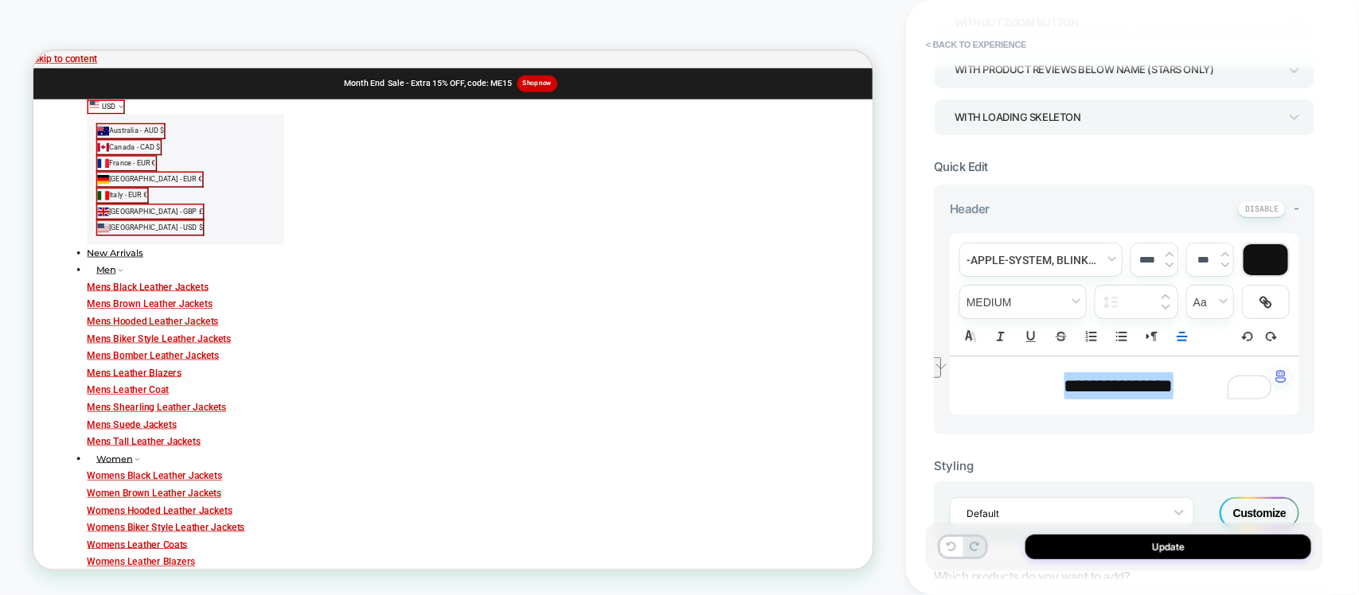
drag, startPoint x: 1291, startPoint y: 24, endPoint x: 1251, endPoint y: 77, distance: 66.5
click at [1292, 595] on div at bounding box center [679, 595] width 1359 height 0
click at [1109, 404] on div "**********" at bounding box center [1124, 386] width 349 height 59
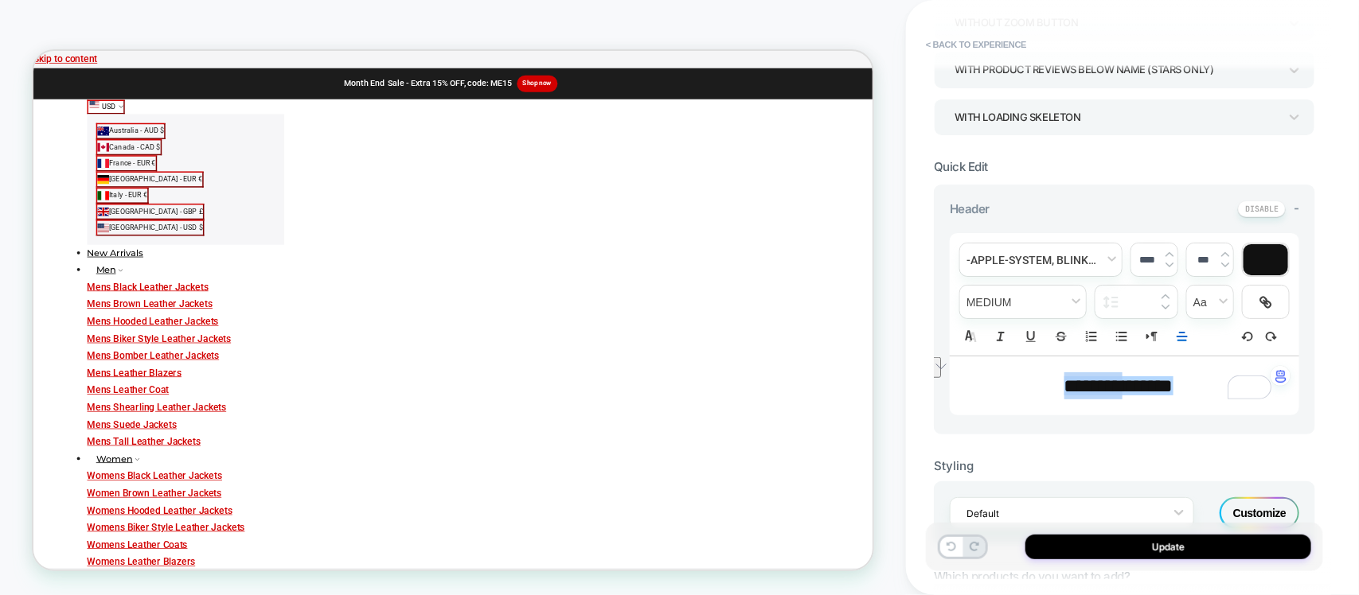
click at [1109, 404] on div "**********" at bounding box center [1124, 386] width 349 height 59
click at [1109, 404] on div "******* *******" at bounding box center [1124, 386] width 349 height 59
click at [1048, 265] on span "font" at bounding box center [1041, 260] width 162 height 33
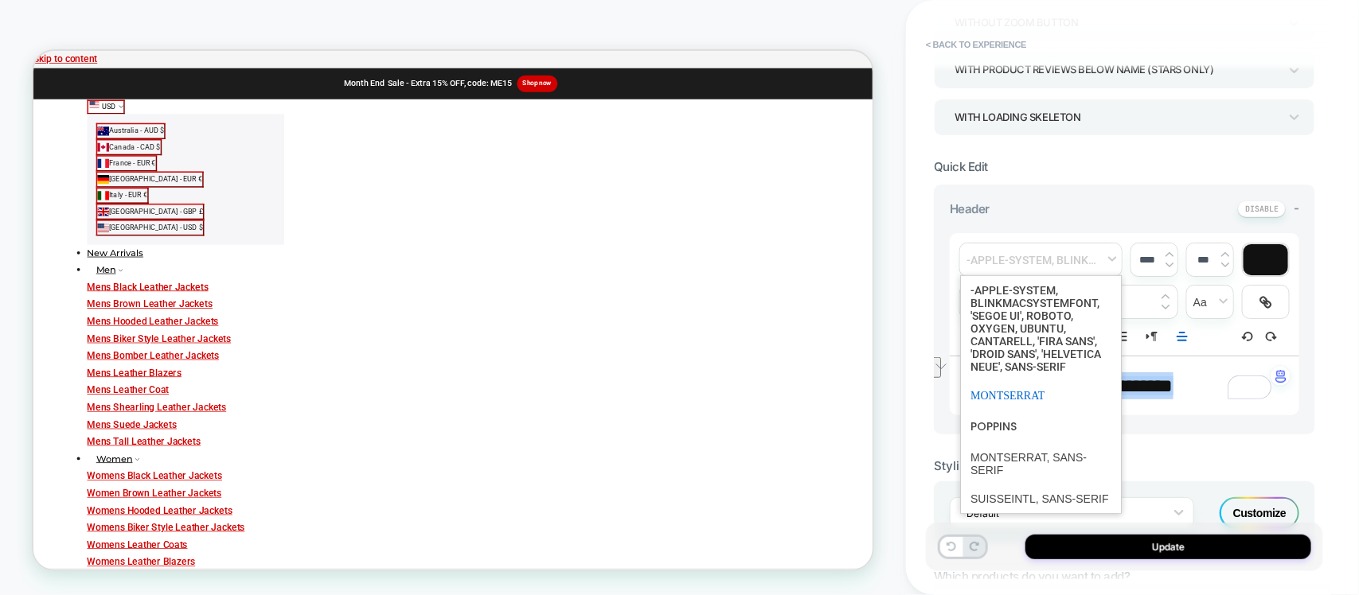
click at [997, 406] on span "font" at bounding box center [1040, 395] width 141 height 29
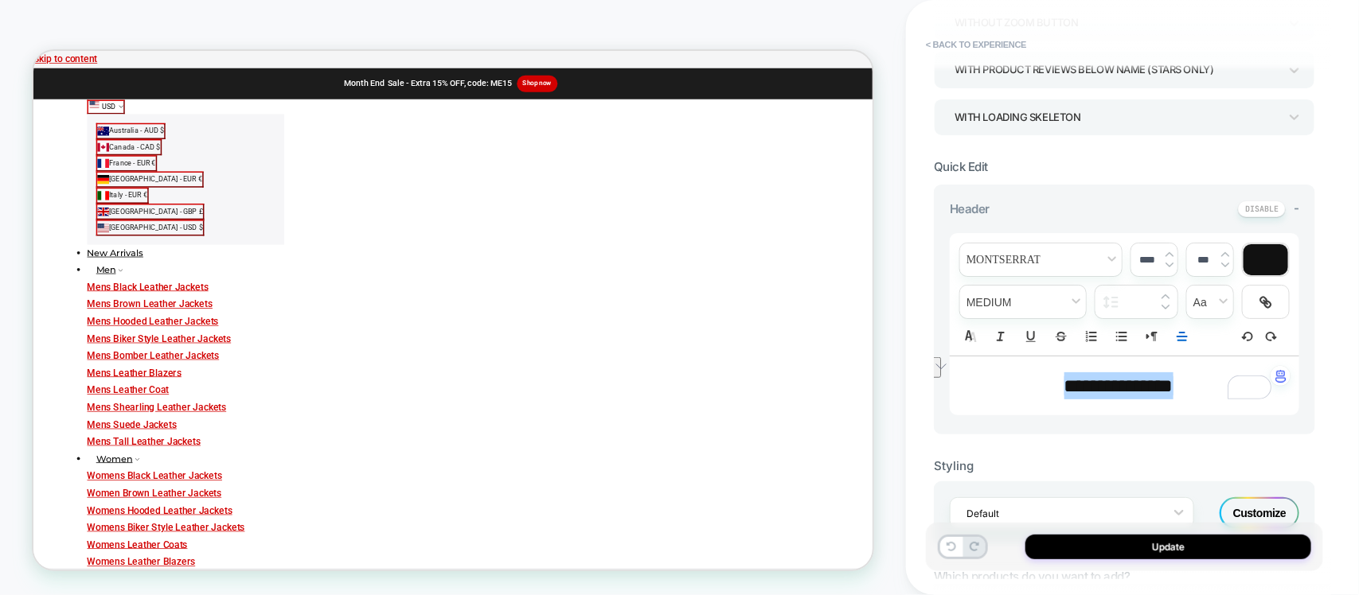
copy div "[PERSON_NAME] Womens Camel Brown Suede Car Coat 4.8 rating (21 votes)"
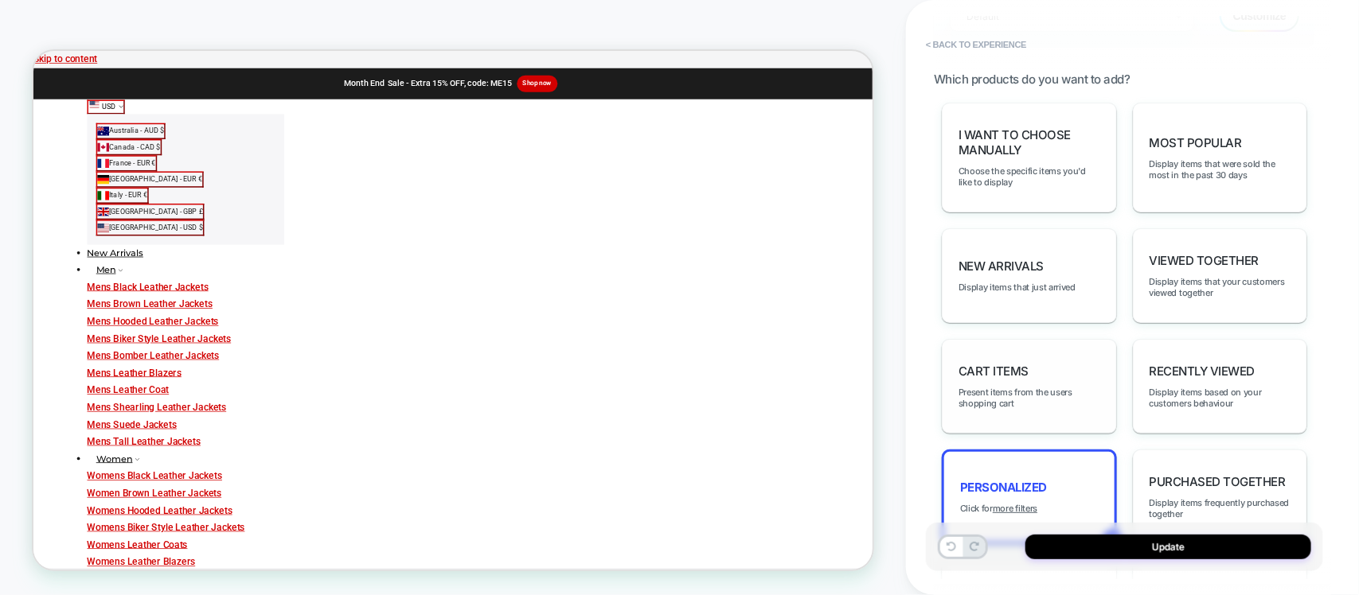
scroll to position [440, 0]
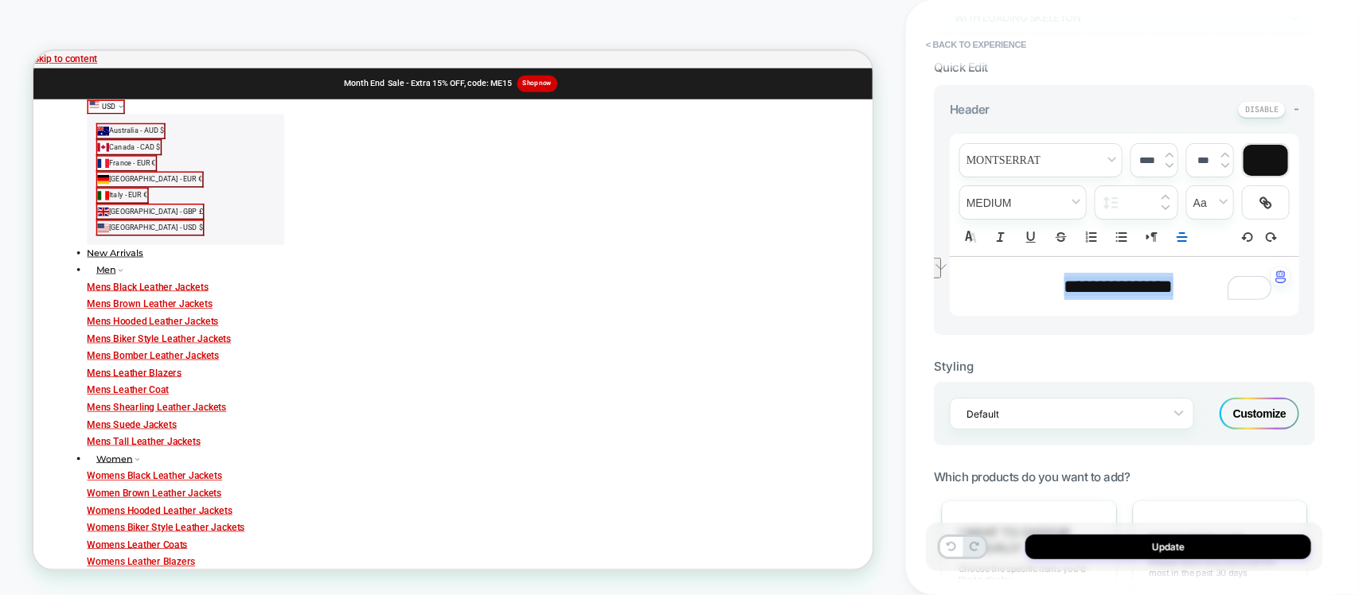
click at [1168, 164] on img at bounding box center [1169, 165] width 8 height 6
type input "****"
click at [1107, 288] on span "**********" at bounding box center [1119, 285] width 106 height 18
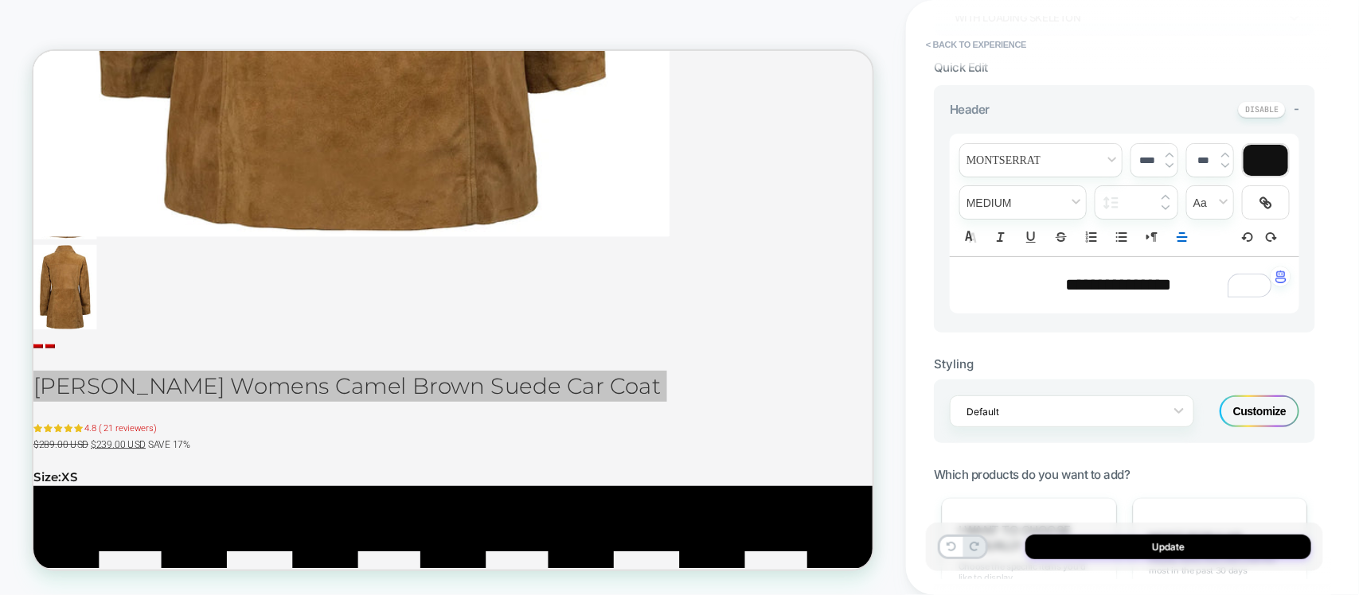
scroll to position [2288, 0]
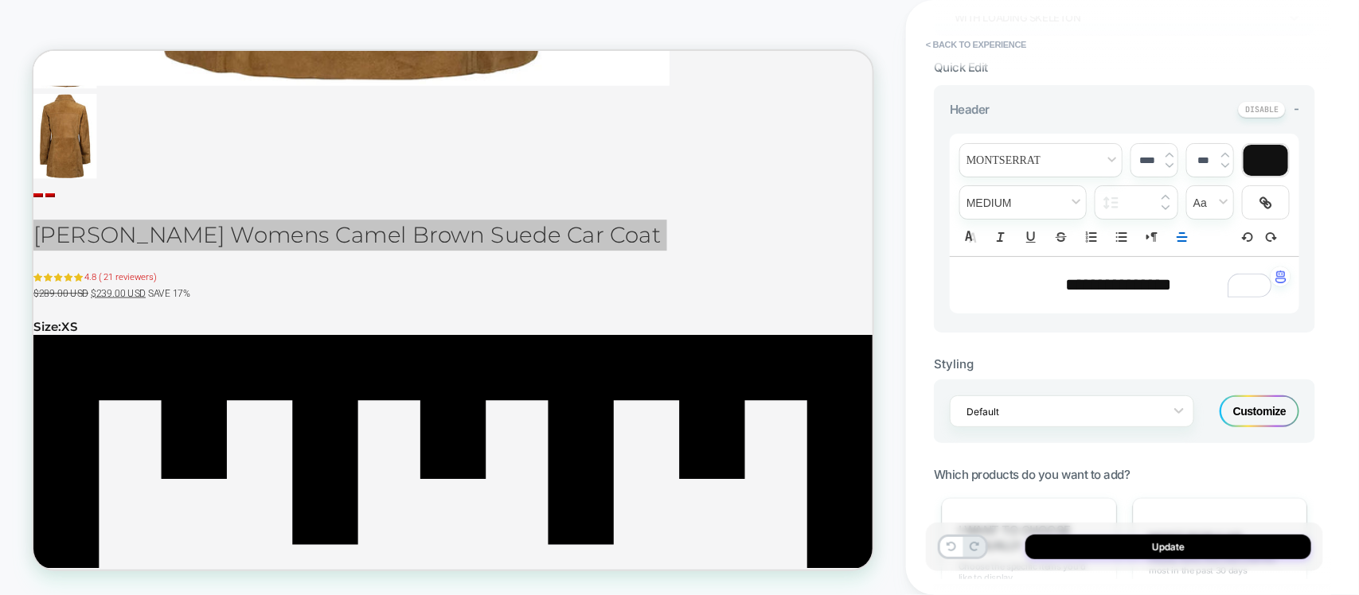
click at [1099, 283] on span "**********" at bounding box center [1119, 285] width 106 height 18
click at [1099, 283] on span "*******" at bounding box center [1094, 285] width 57 height 18
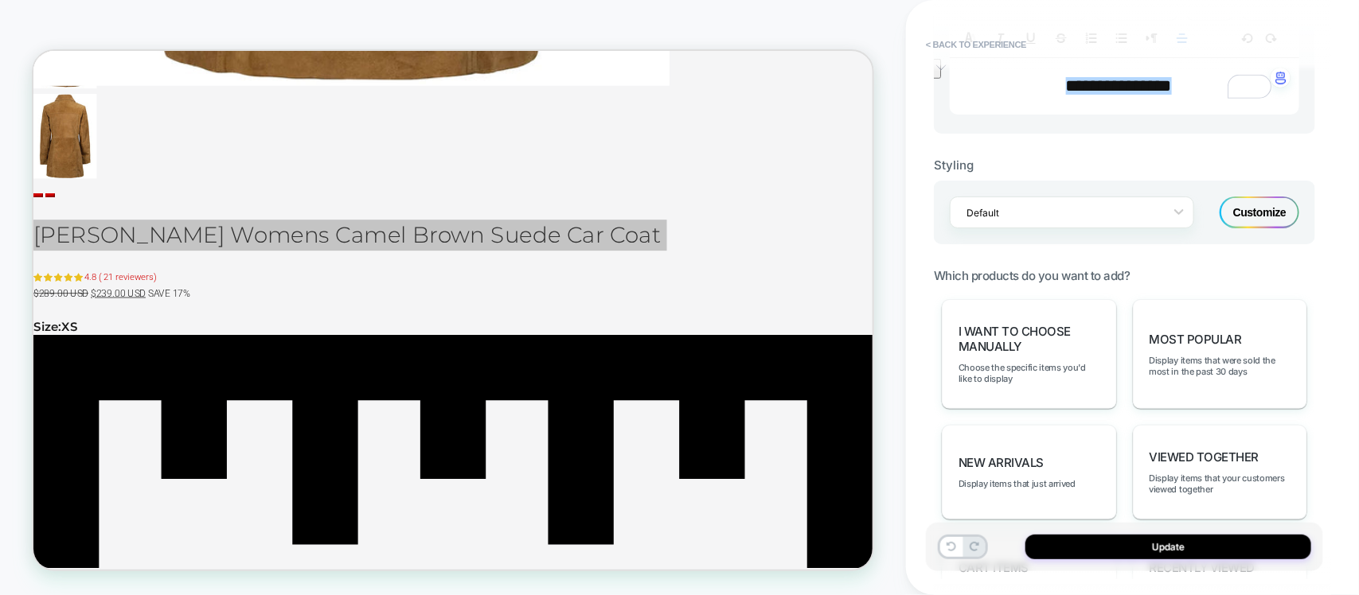
drag, startPoint x: 1069, startPoint y: 646, endPoint x: 810, endPoint y: 595, distance: 263.8
click at [1262, 208] on div "Customize" at bounding box center [1259, 213] width 80 height 32
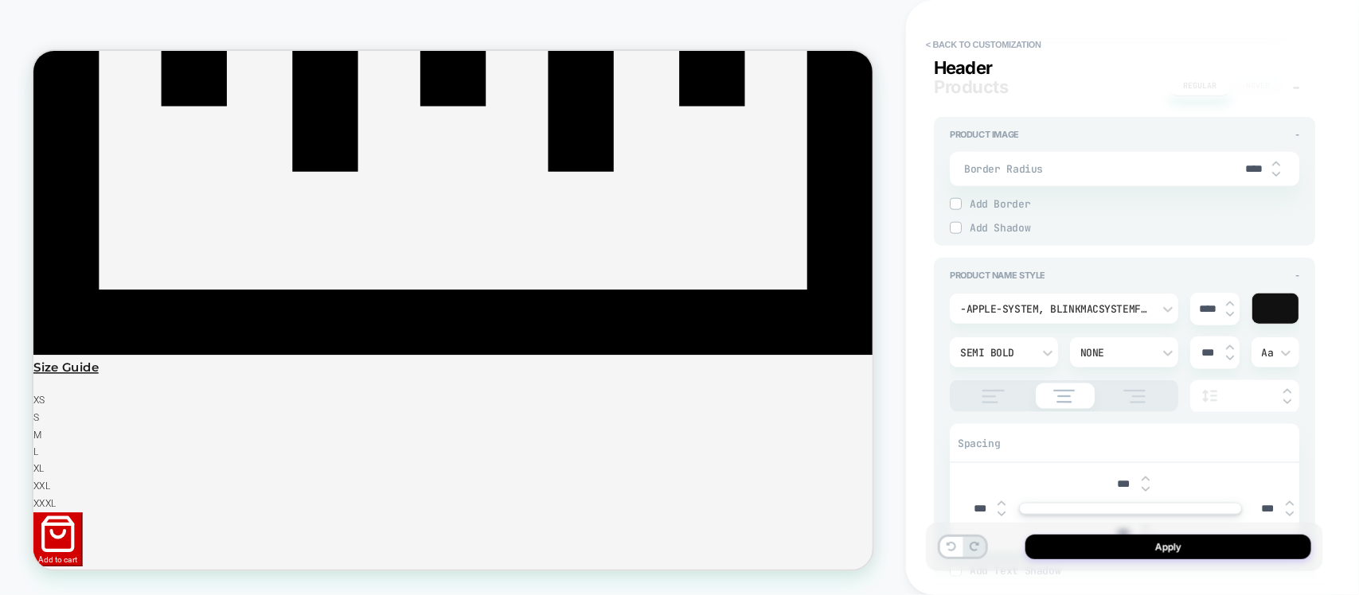
scroll to position [597, 0]
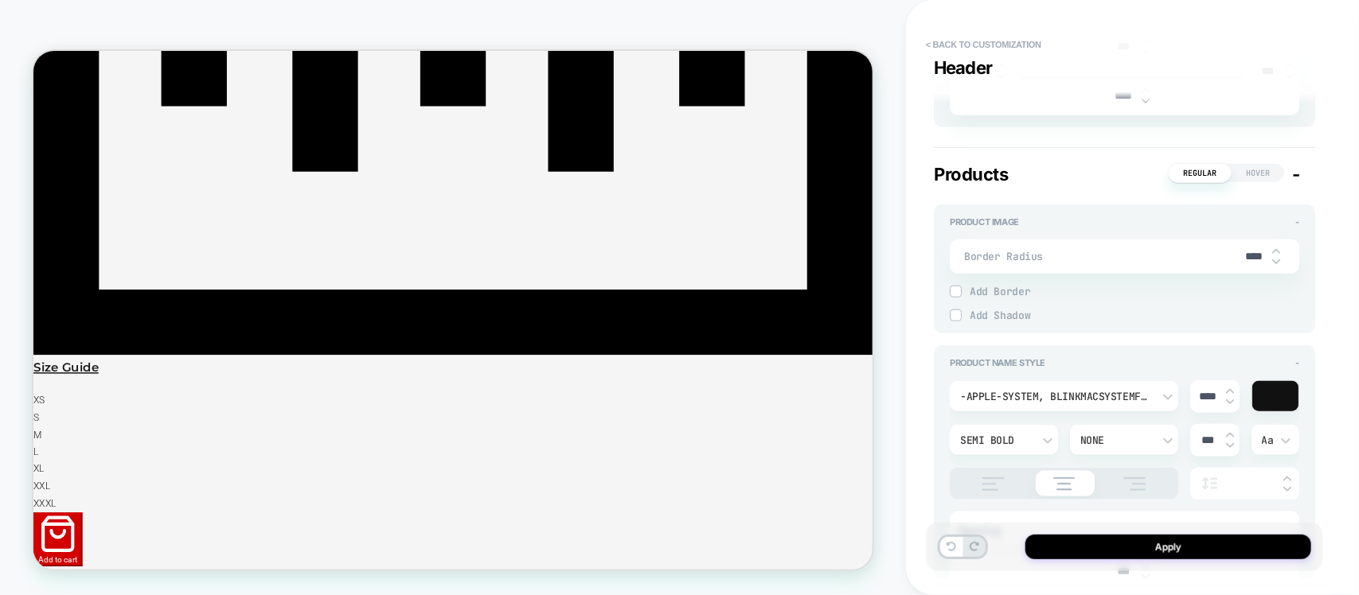
type textarea "*"
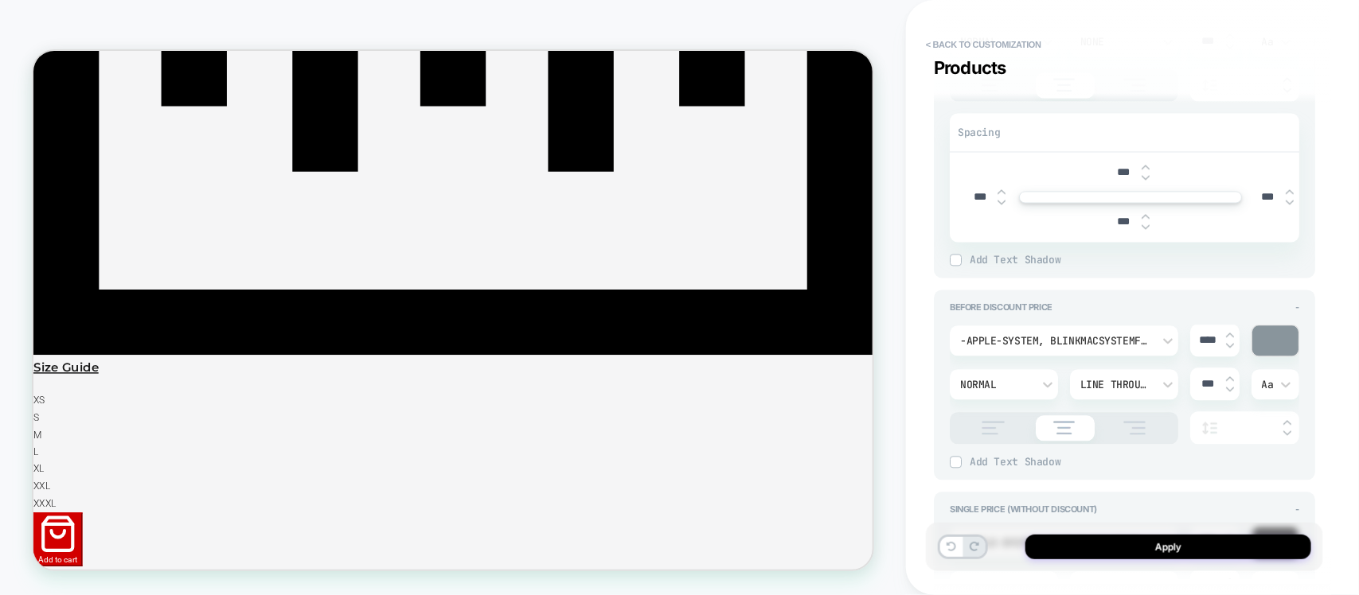
scroll to position [1094, 0]
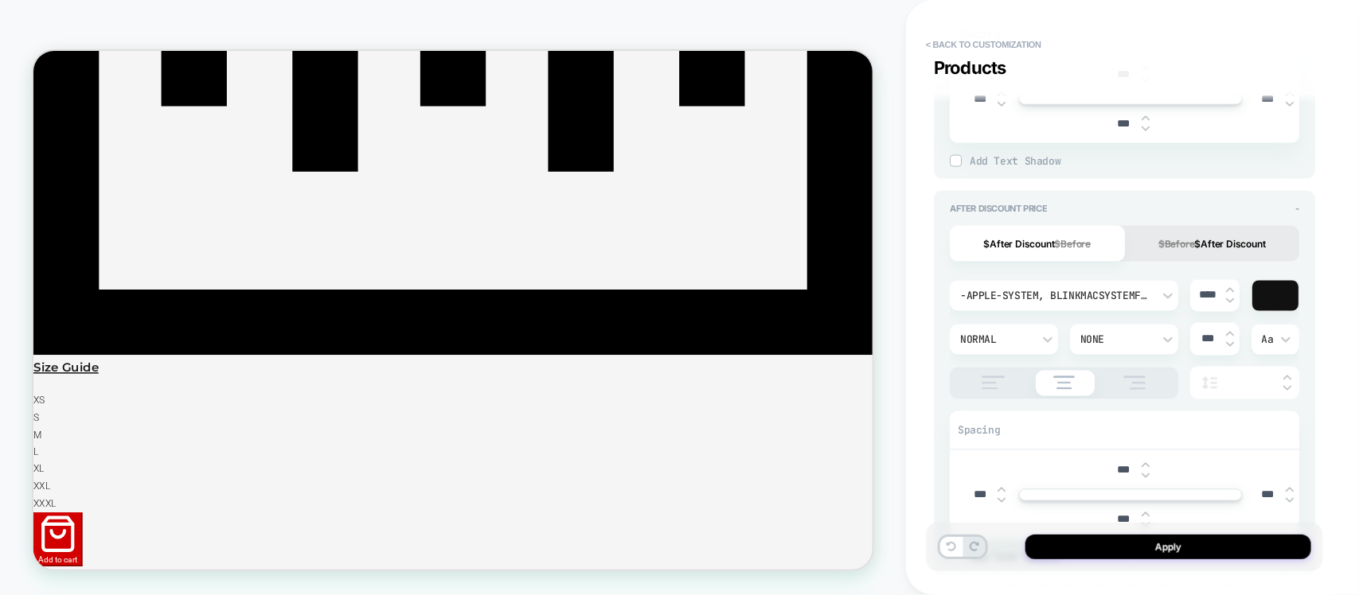
click at [1274, 284] on div at bounding box center [1275, 296] width 46 height 30
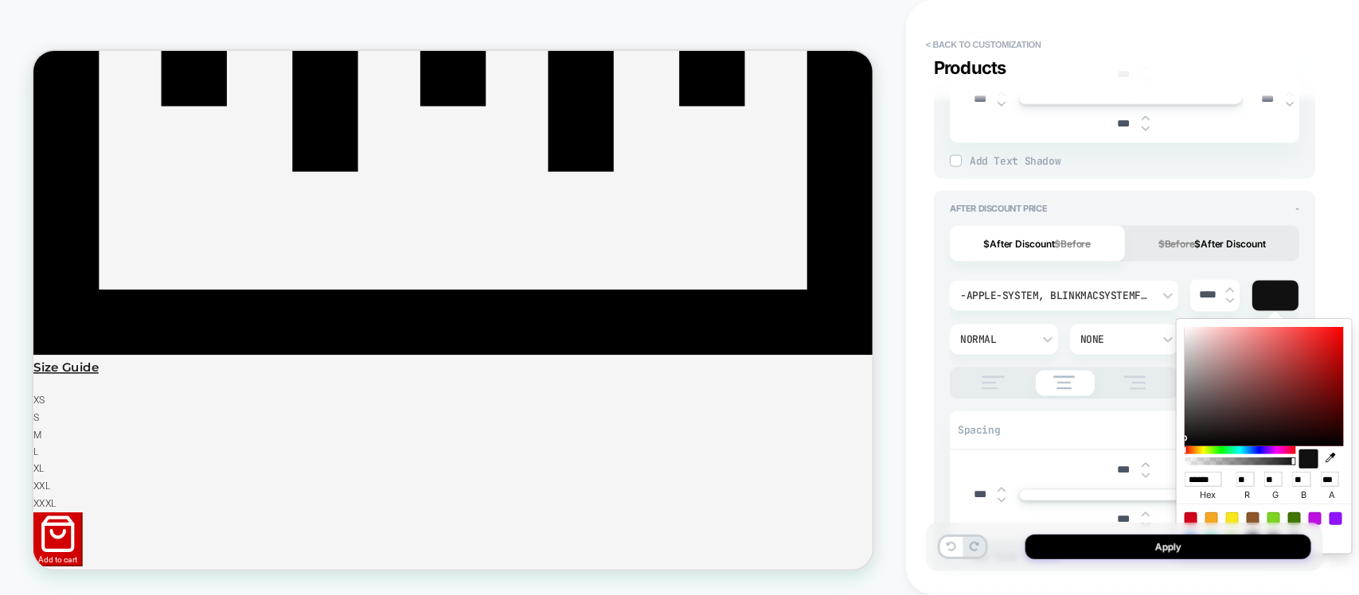
click at [1207, 474] on input "******" at bounding box center [1202, 479] width 37 height 15
type input "***"
type textarea "*"
type input "****"
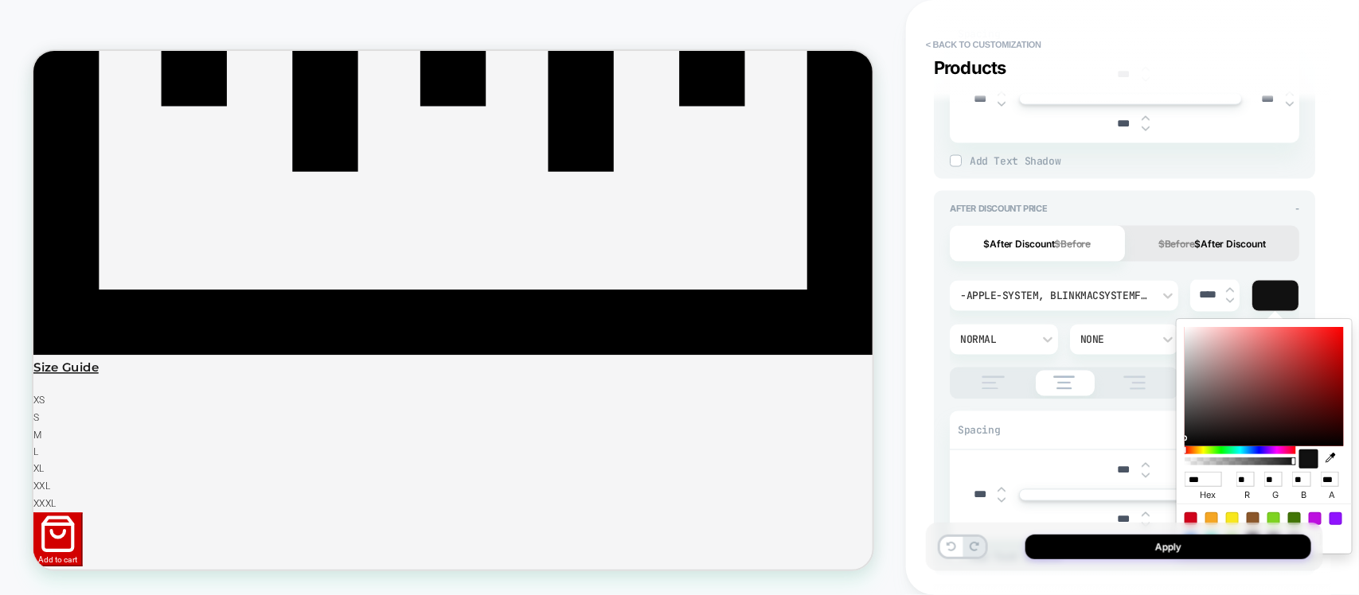
type input "***"
type input "**"
type input "*"
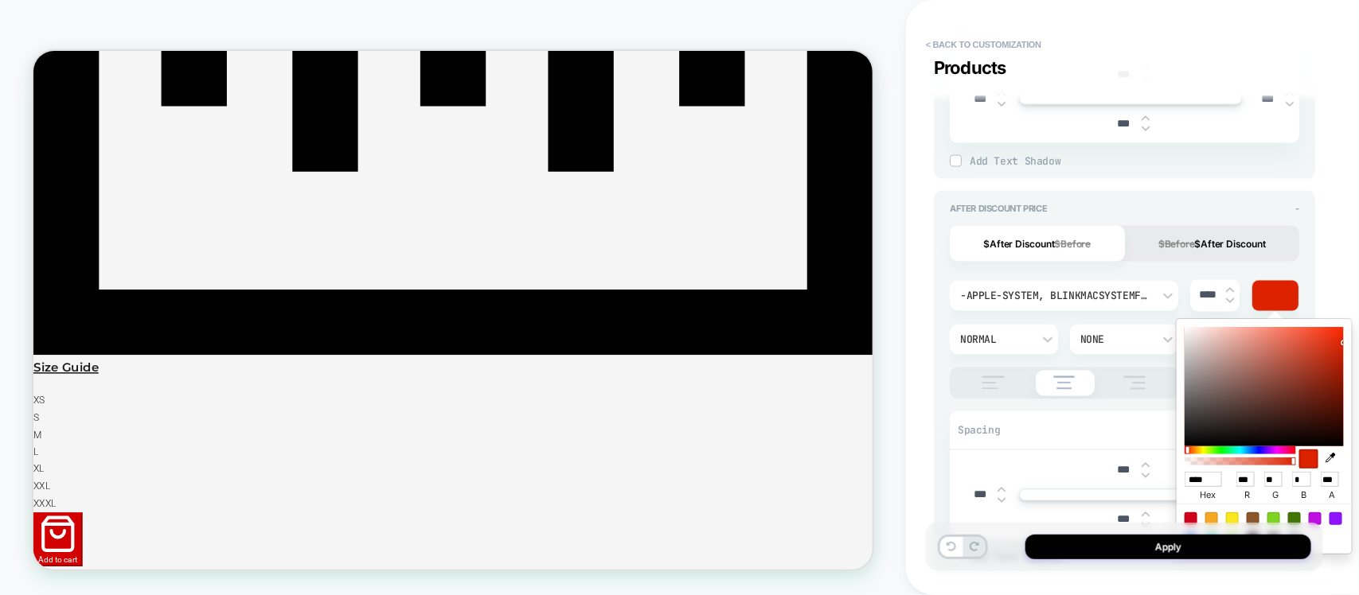
type textarea "*"
type input "******"
type textarea "*"
type input "***"
type input "*"
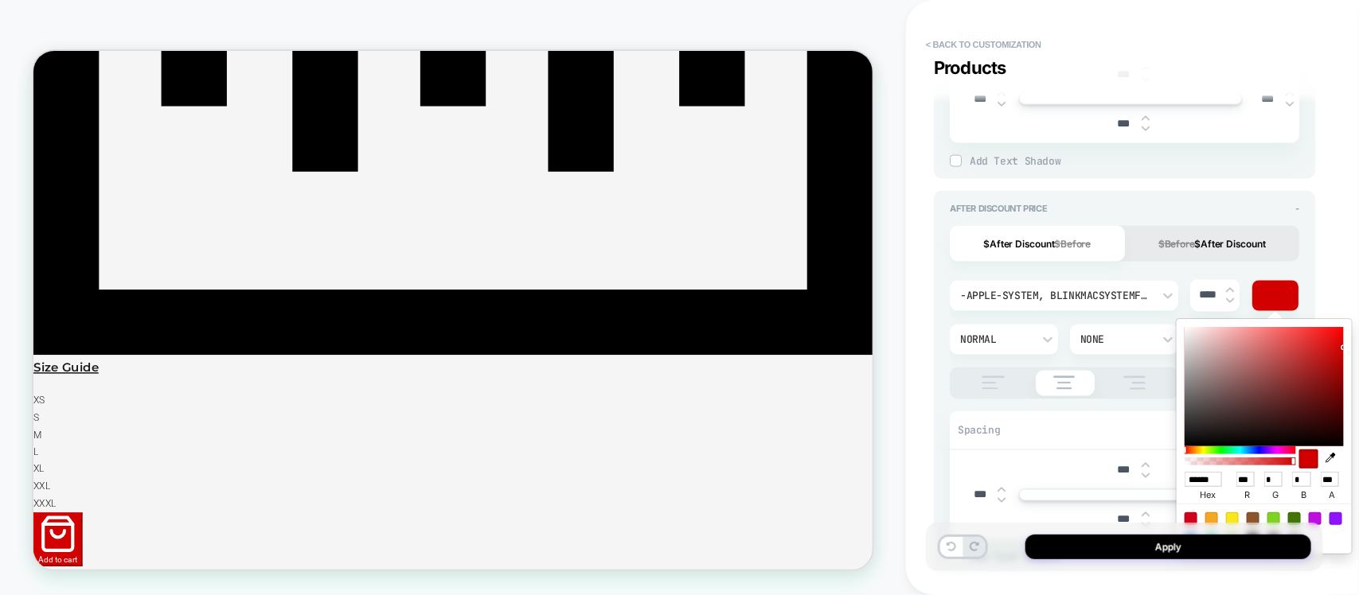
type textarea "*"
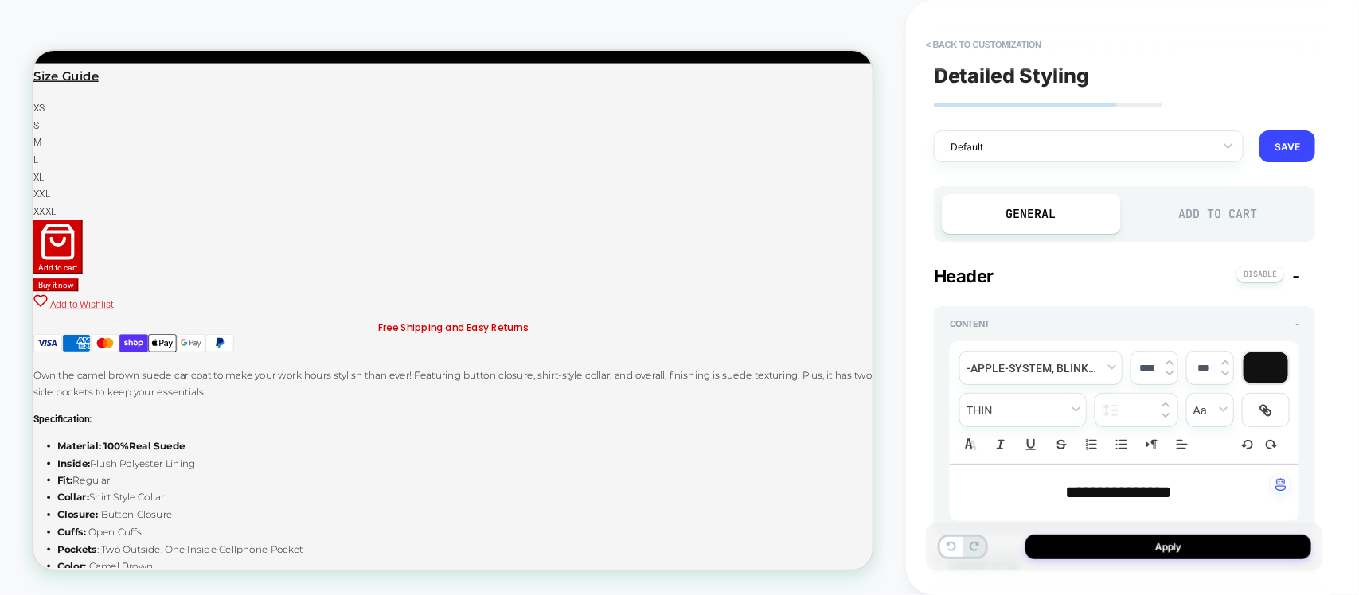
click at [1218, 213] on div "Add to Cart" at bounding box center [1218, 214] width 179 height 40
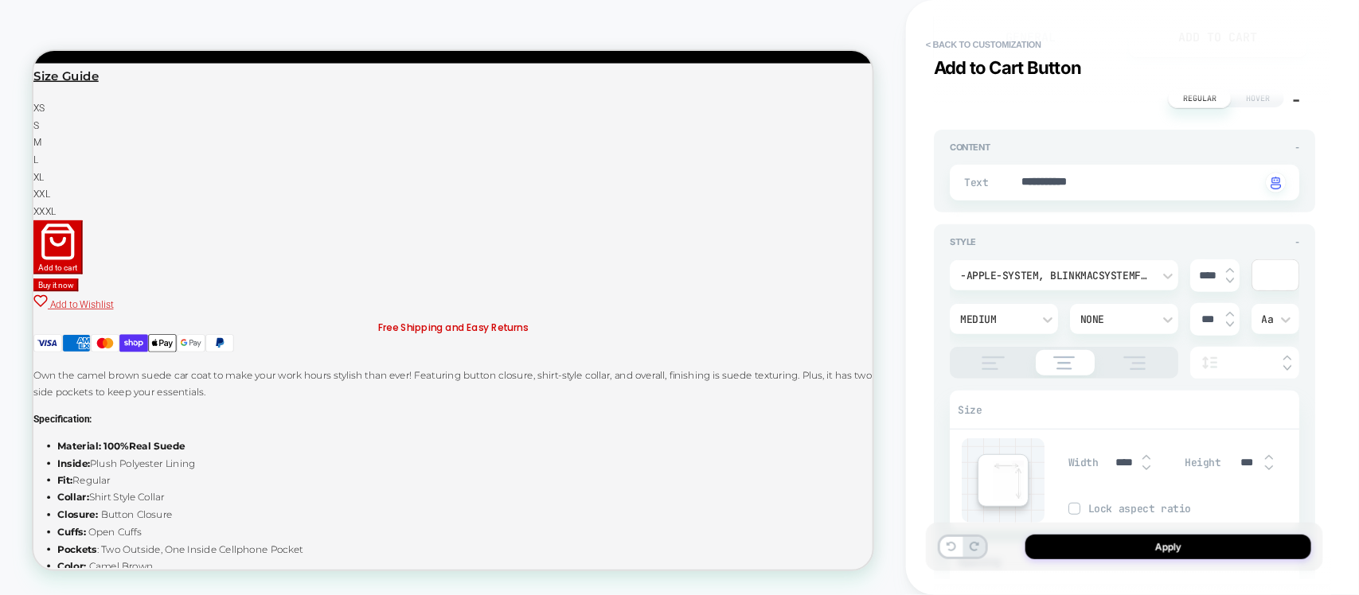
scroll to position [497, 0]
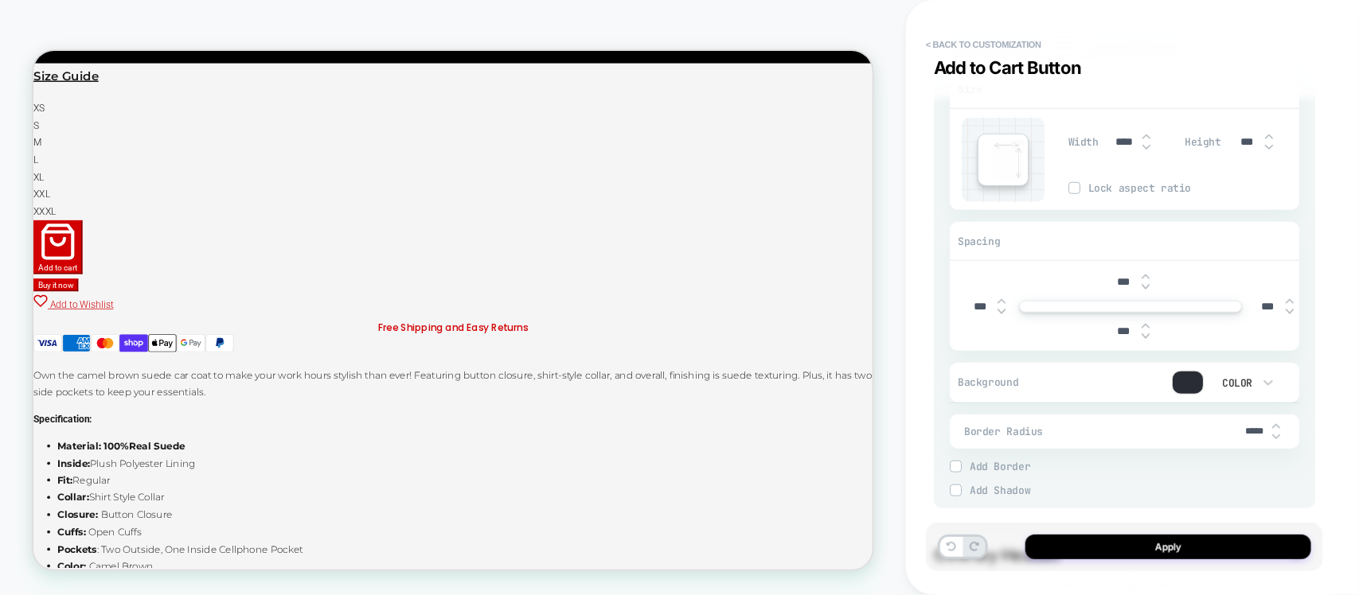
click at [1192, 376] on div at bounding box center [1187, 383] width 30 height 22
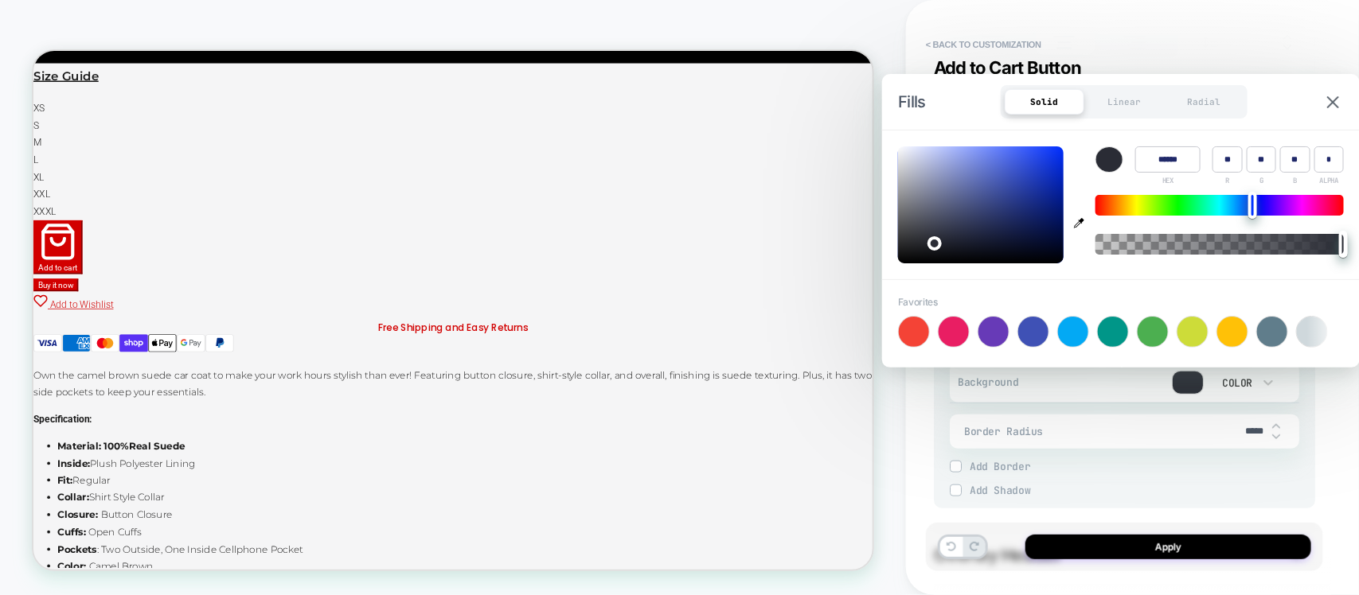
type textarea "*"
click at [1159, 163] on input "******" at bounding box center [1167, 159] width 65 height 26
type input "******"
type input "***"
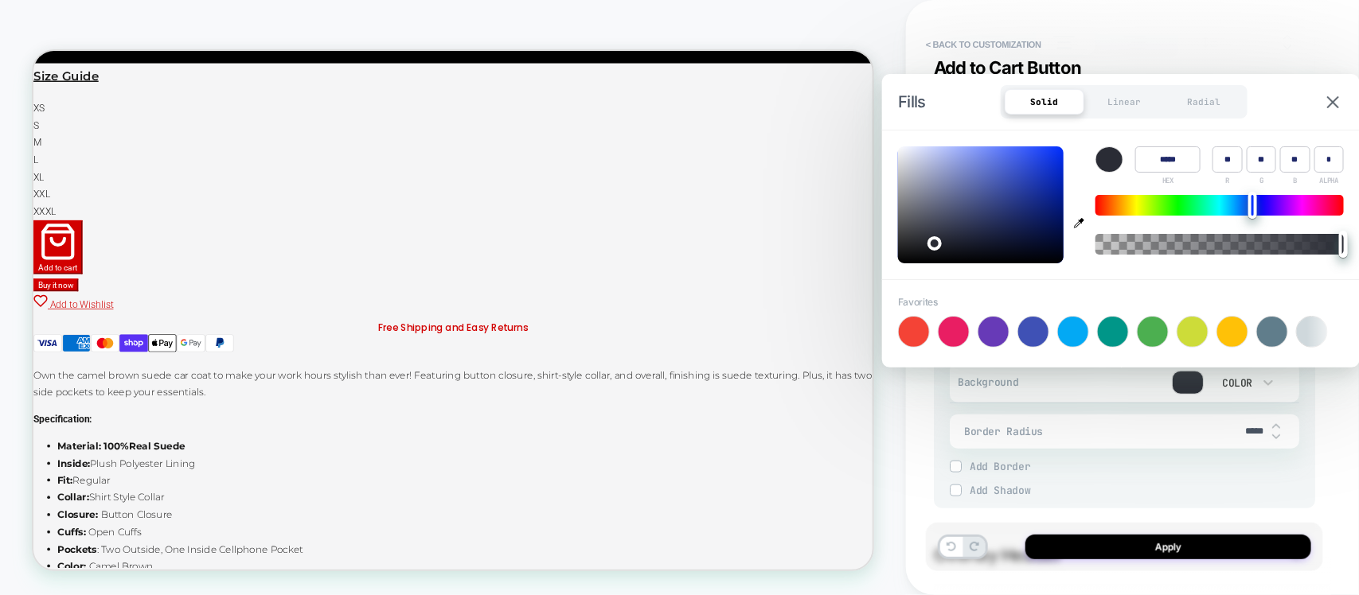
type input "*"
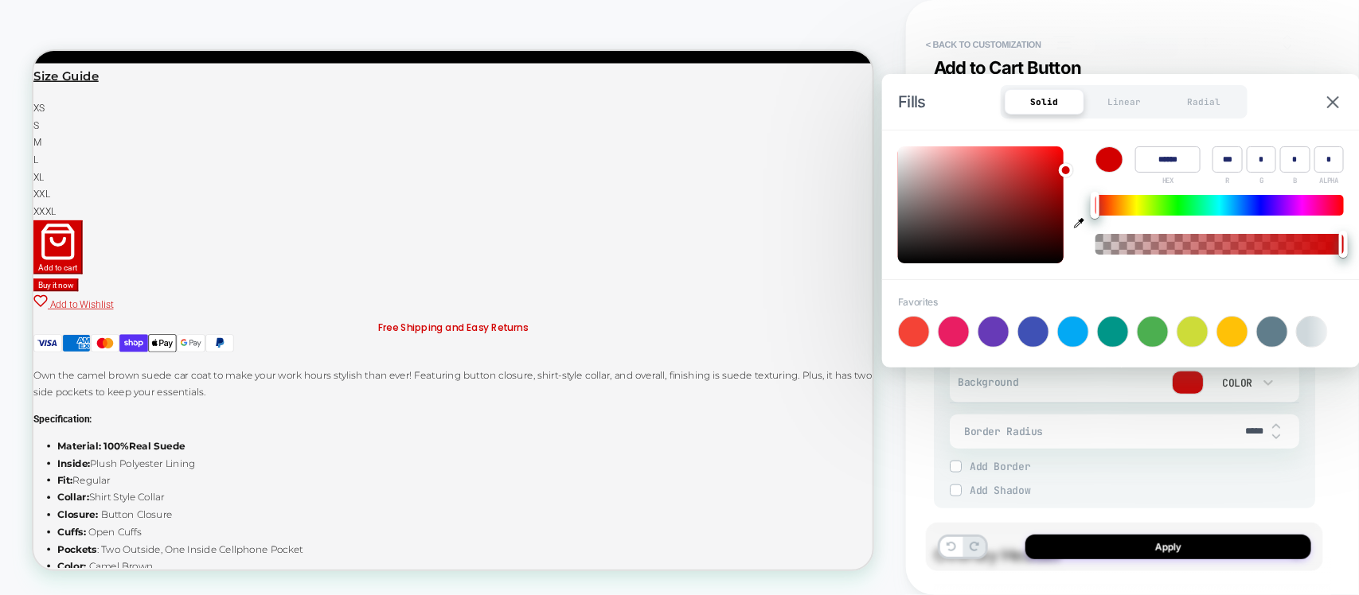
type textarea "*"
type input "******"
click at [1219, 57] on span "< Back to customization" at bounding box center [1116, 44] width 397 height 25
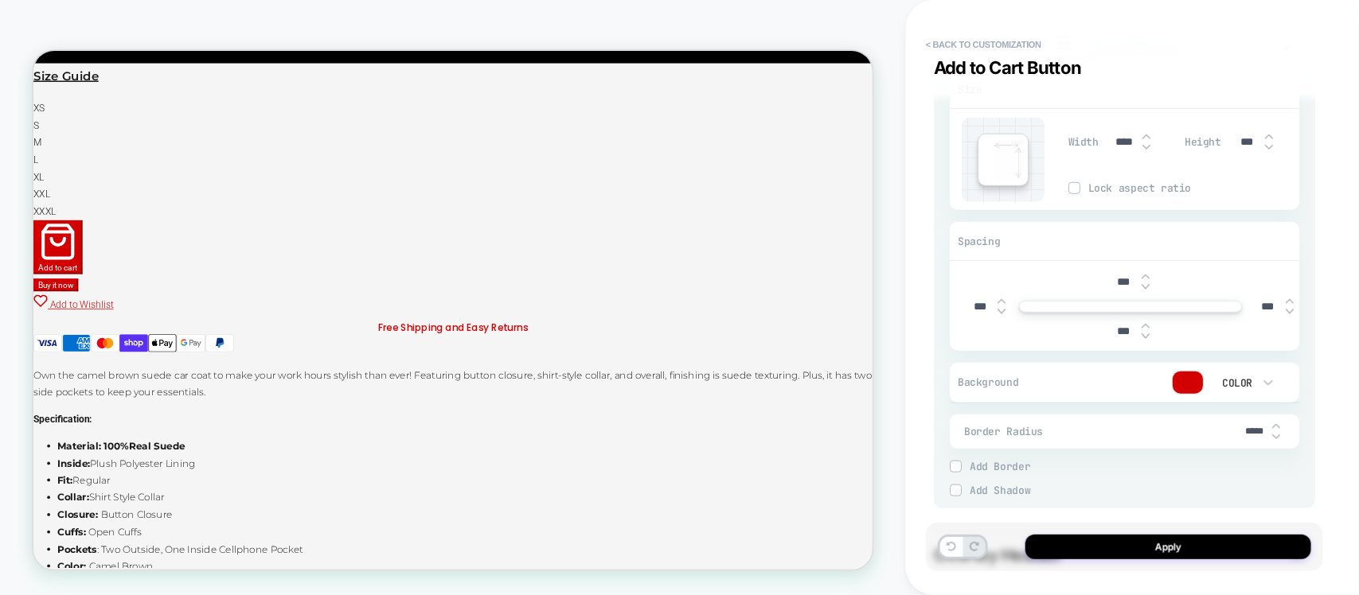
type textarea "*"
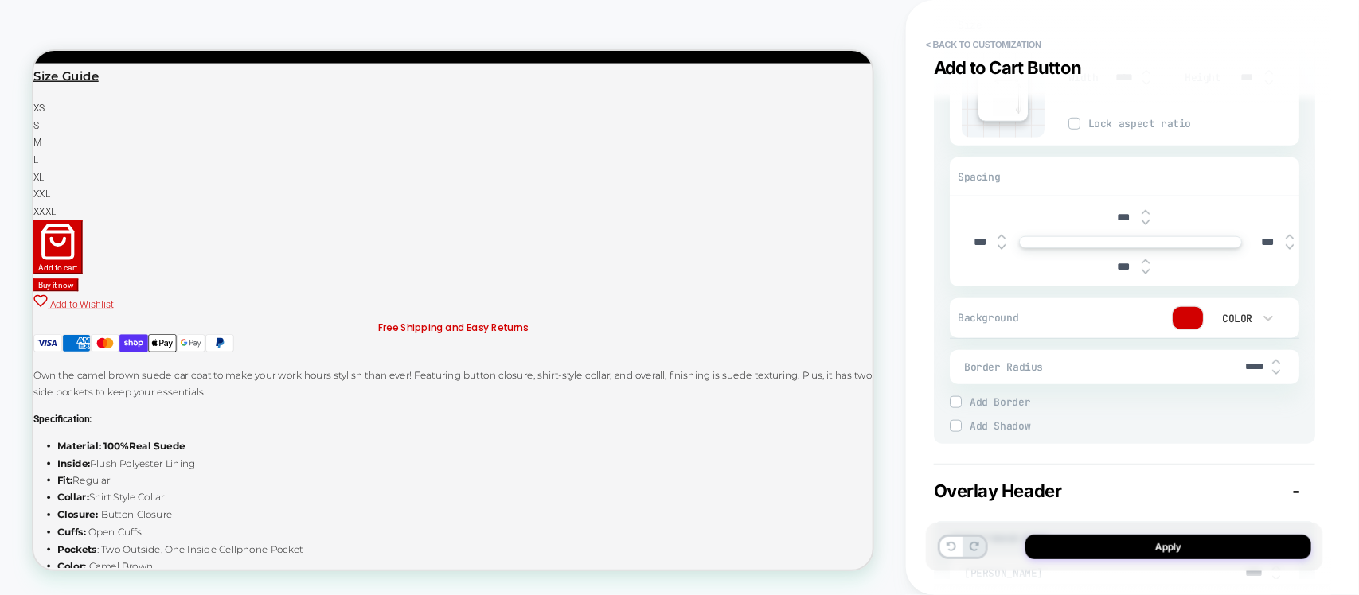
scroll to position [696, 0]
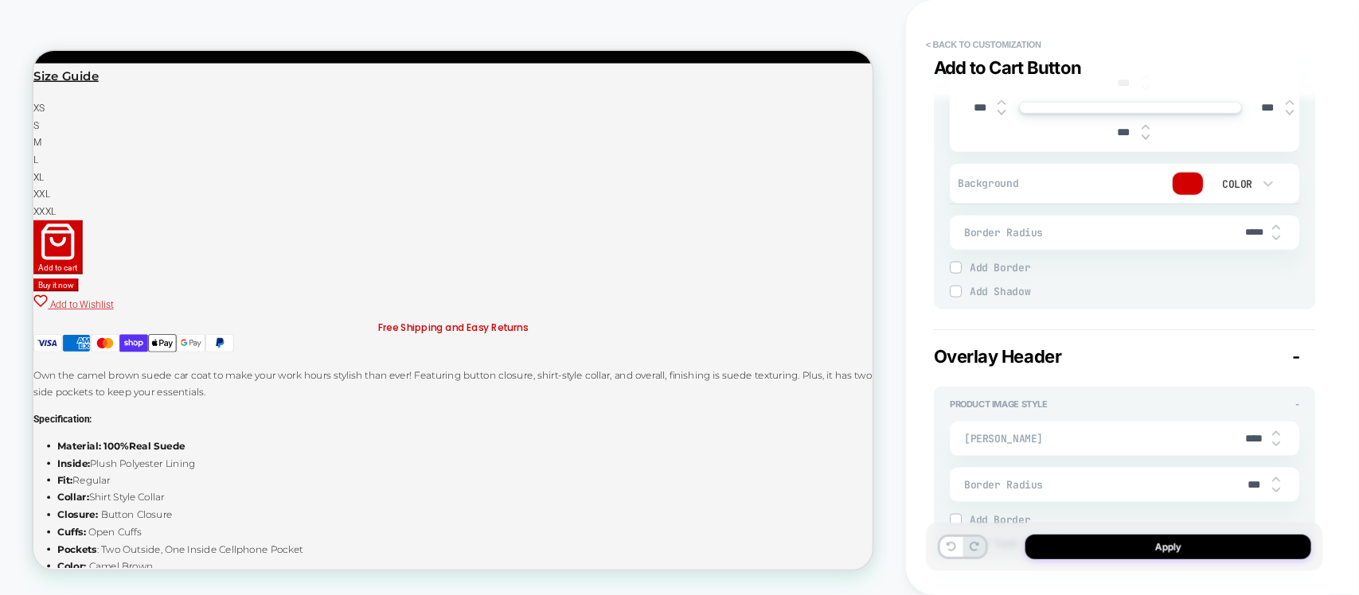
click at [1256, 231] on input "*****" at bounding box center [1254, 233] width 36 height 12
click at [1254, 231] on input "*****" at bounding box center [1254, 233] width 36 height 12
click at [1250, 231] on input "*****" at bounding box center [1254, 233] width 36 height 12
type input "****"
type textarea "*"
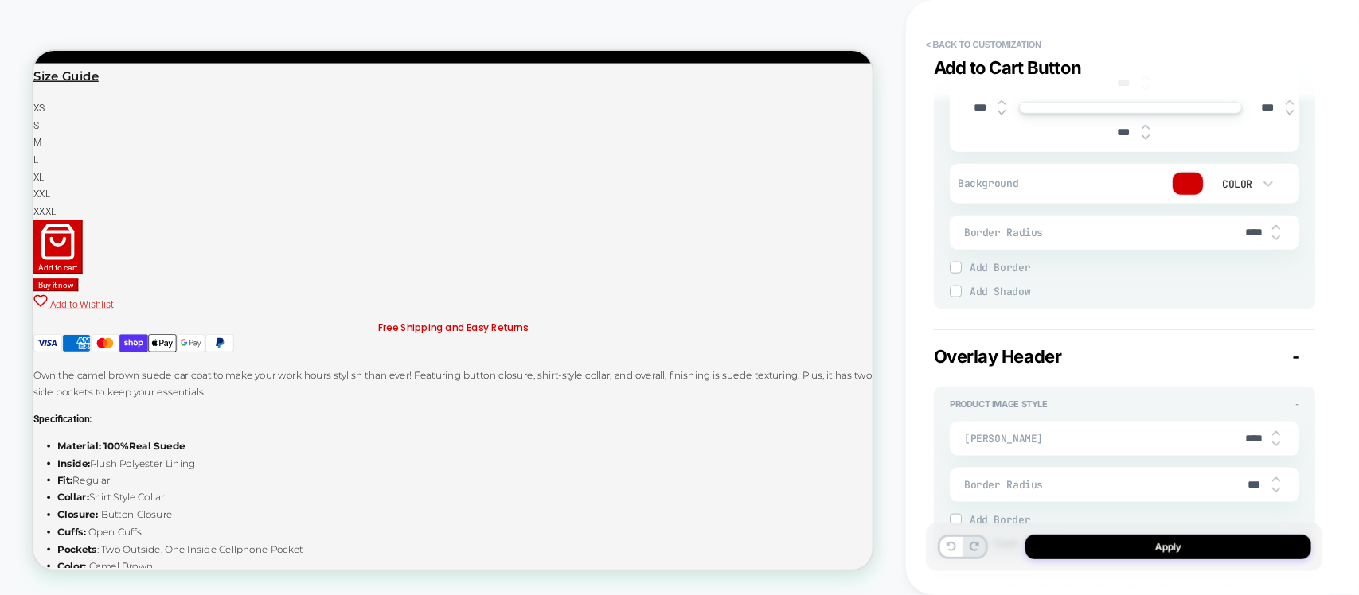
type input "***"
type textarea "*"
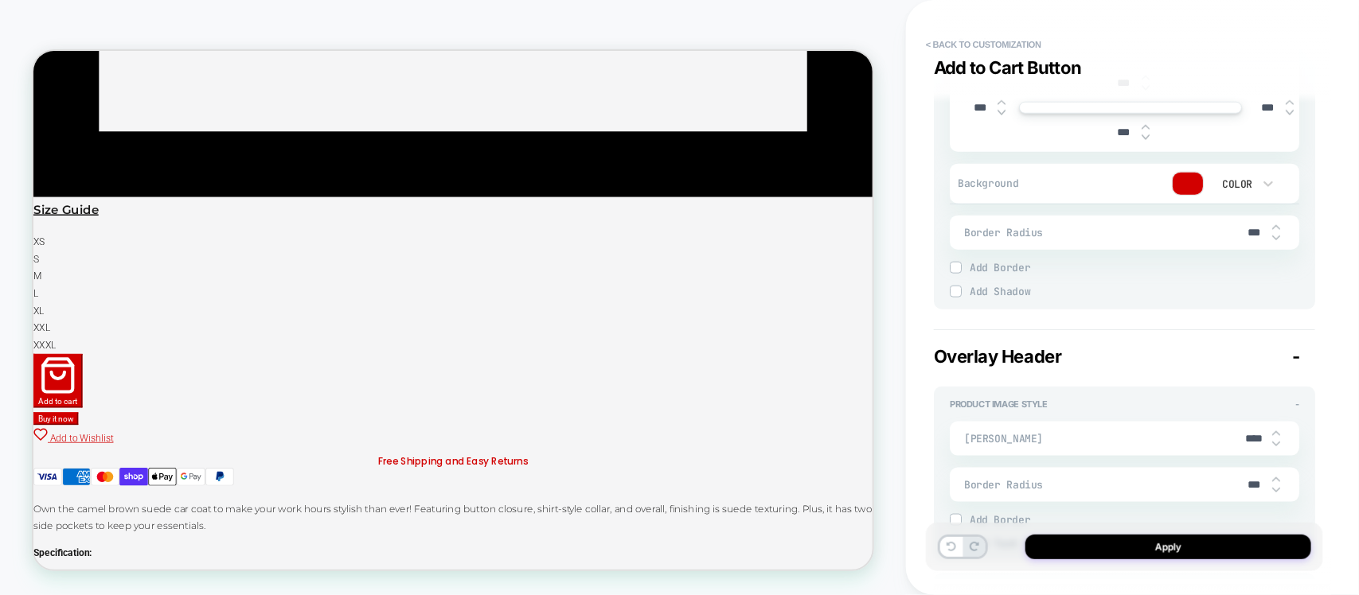
scroll to position [2686, 0]
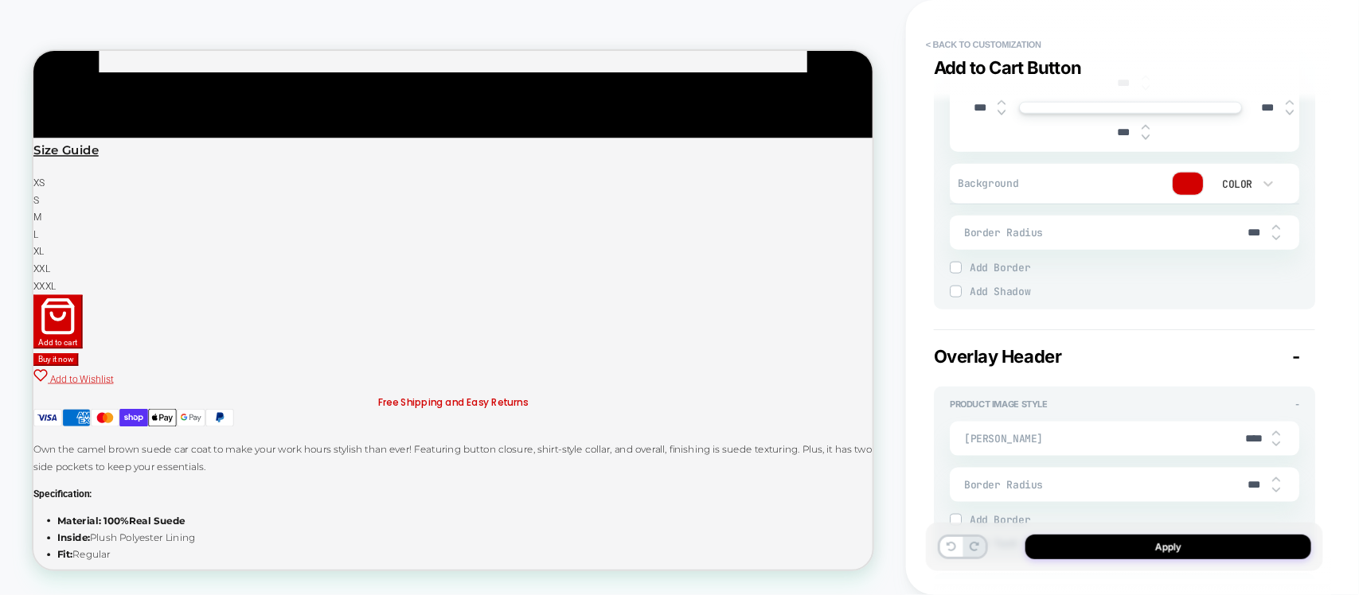
type input "****"
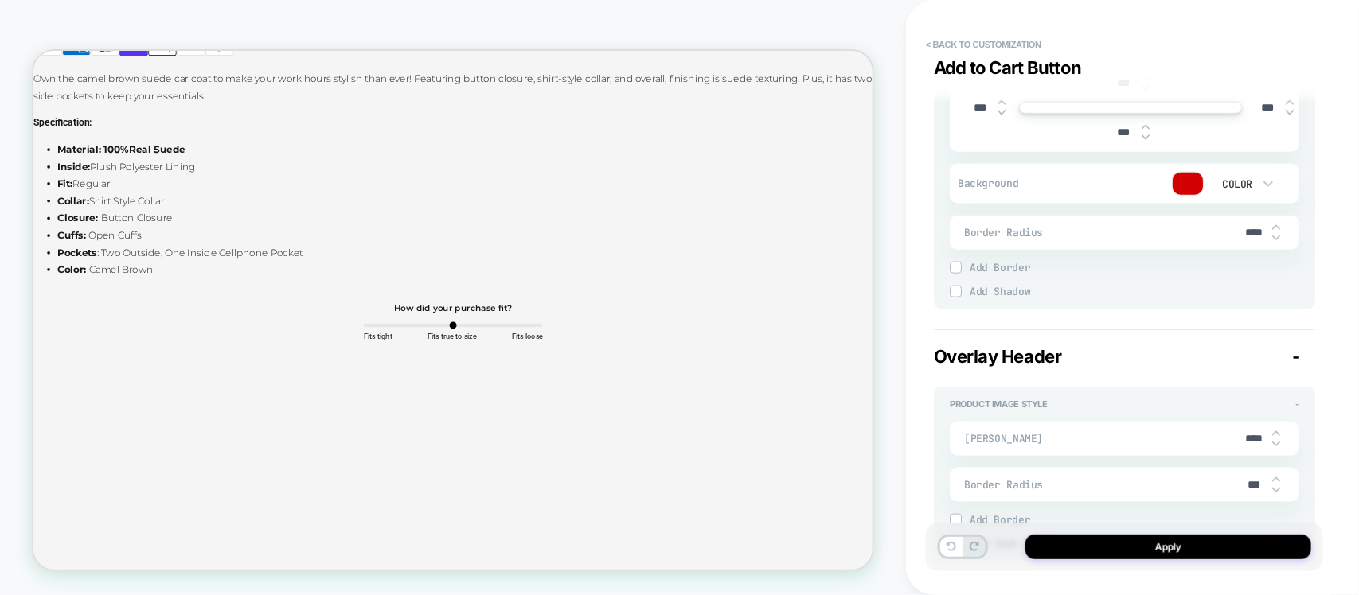
scroll to position [3184, 0]
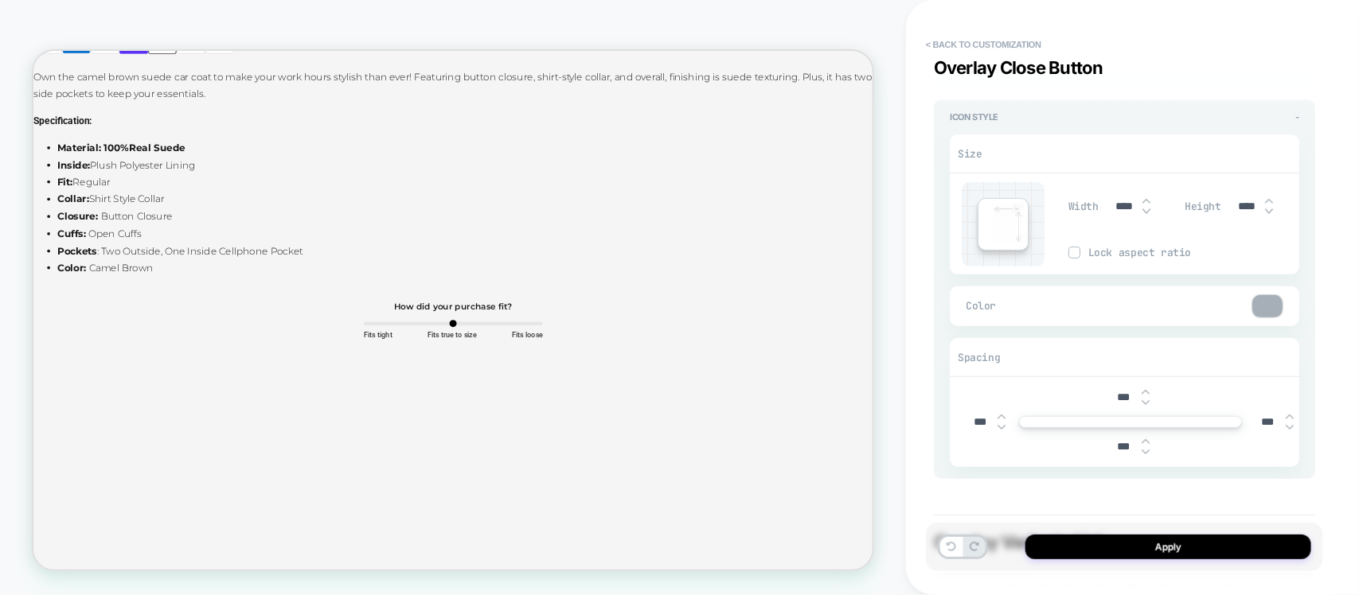
type textarea "*"
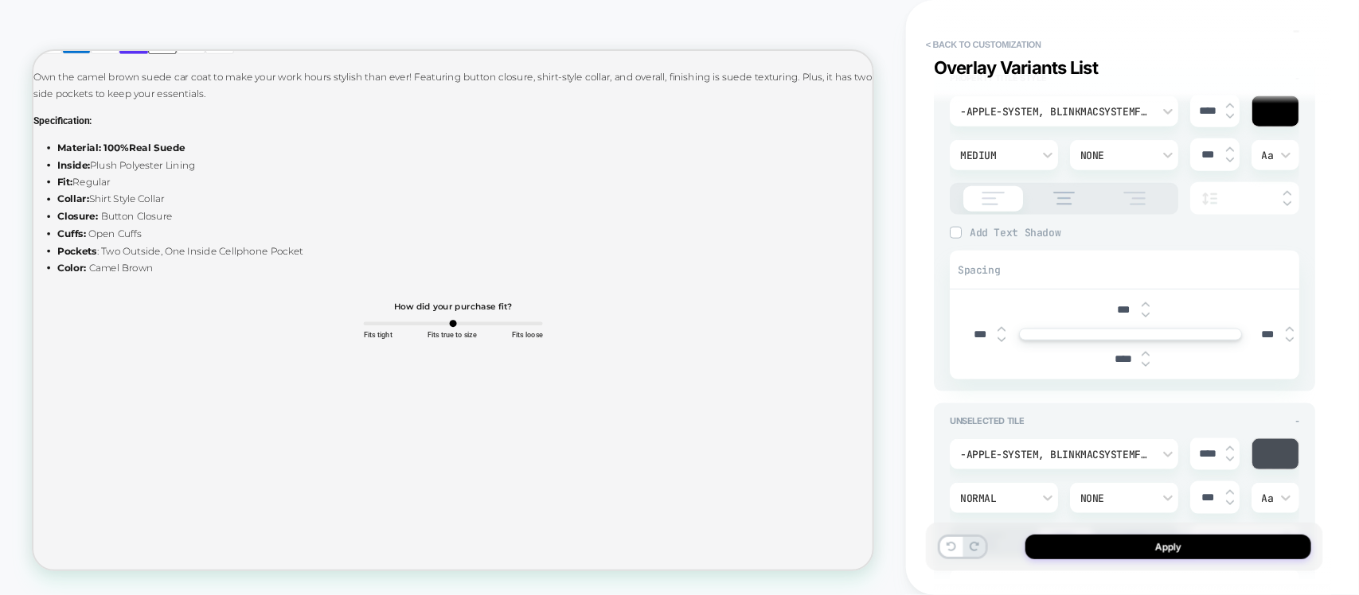
type input "****"
click at [1113, 532] on div "Apply" at bounding box center [1124, 547] width 397 height 49
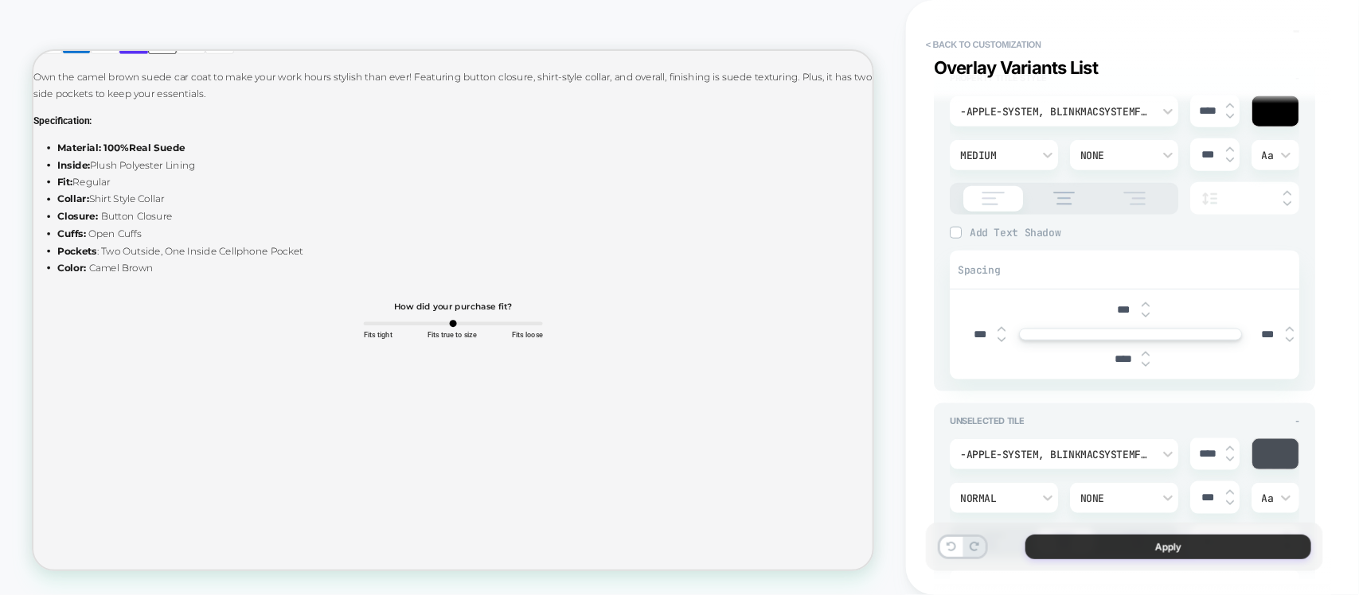
click at [1106, 541] on button "Apply" at bounding box center [1168, 547] width 286 height 25
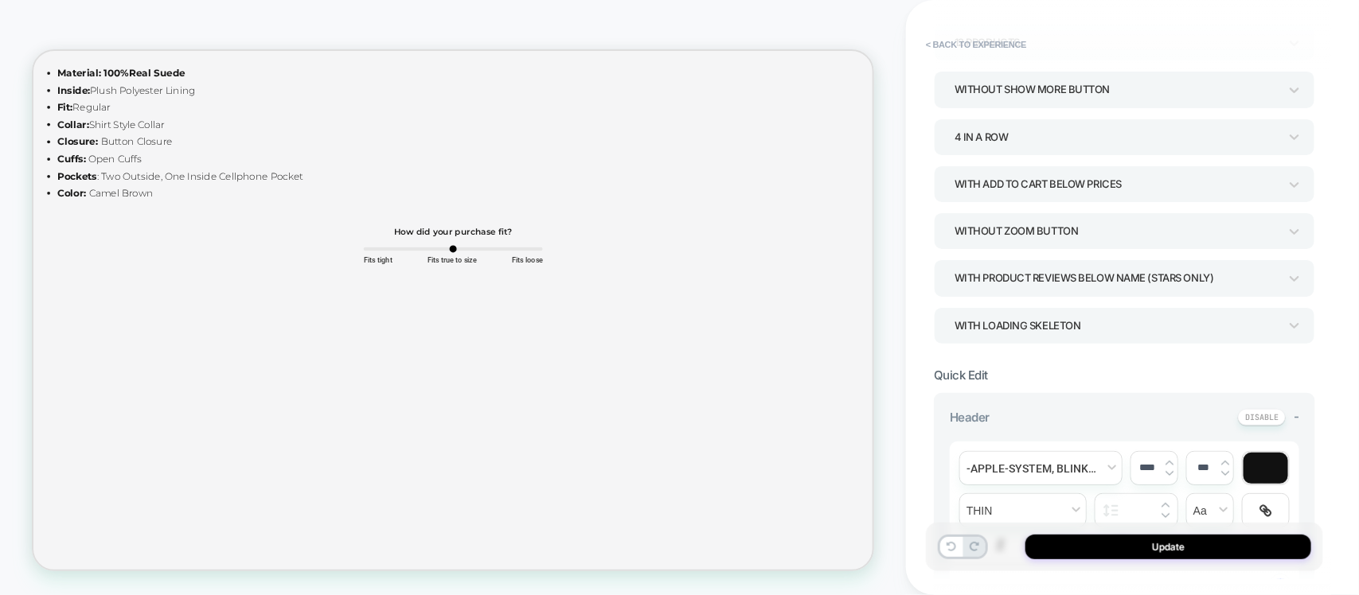
scroll to position [0, 0]
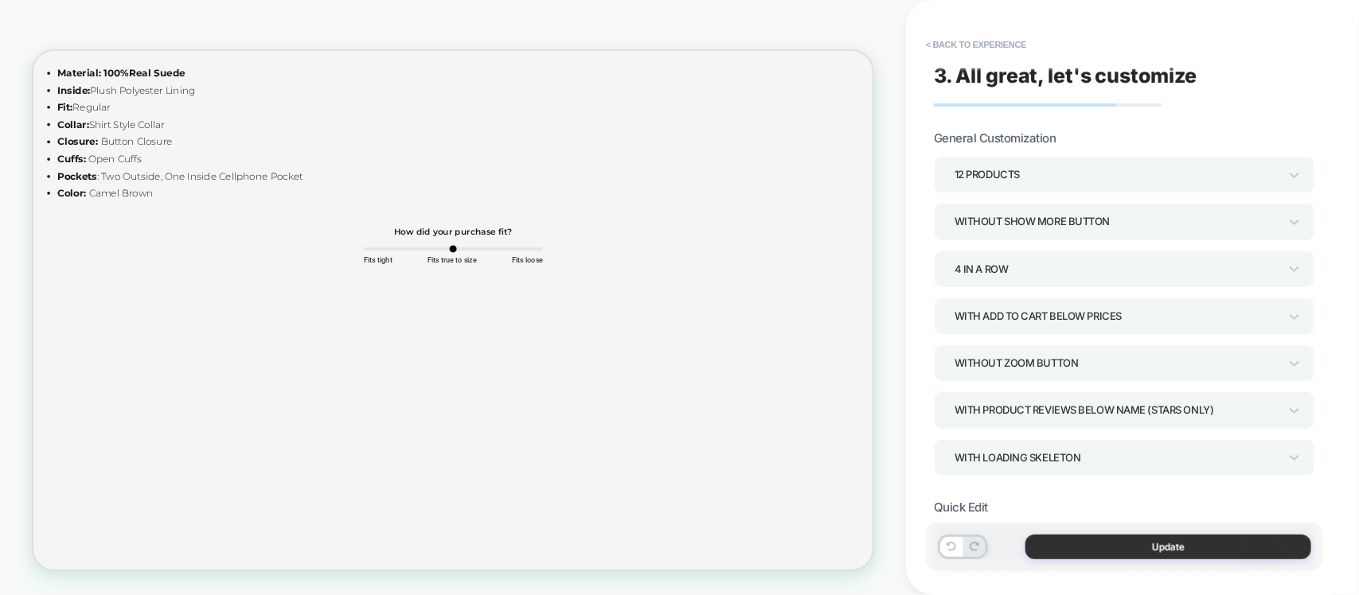
click at [1130, 540] on button "Update" at bounding box center [1168, 547] width 286 height 25
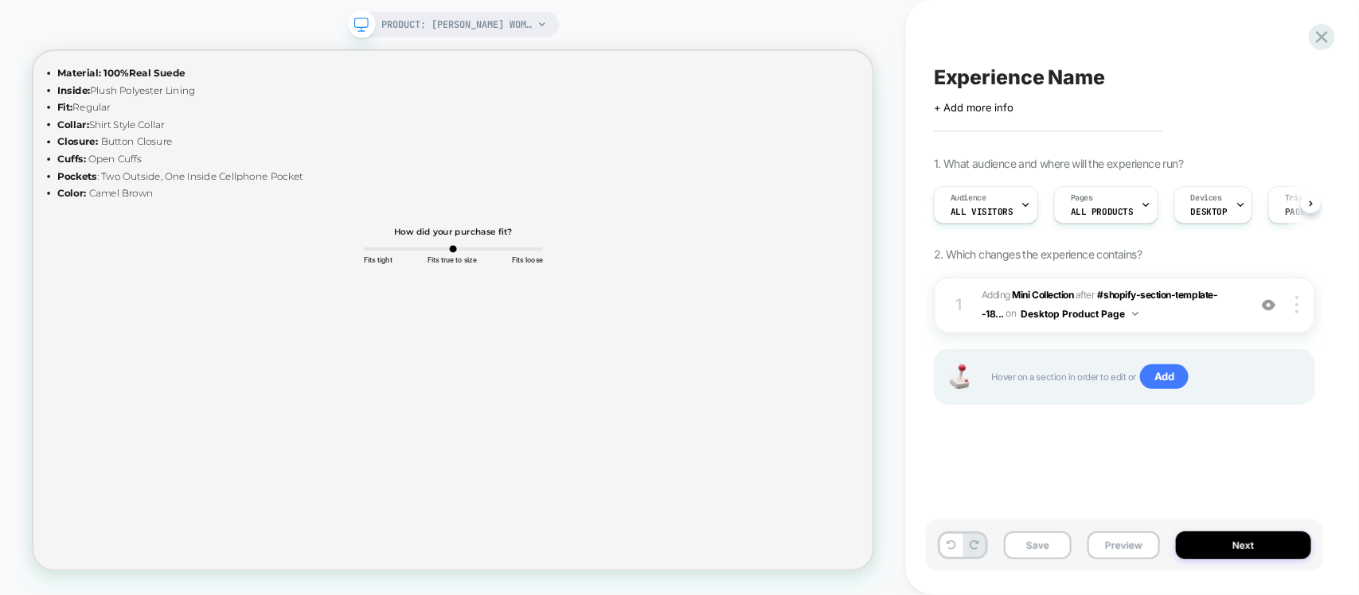
click at [1162, 314] on span "#_loomi_addon_1758966141295 Adding Mini Collection AFTER #shopify-section-templ…" at bounding box center [1110, 305] width 258 height 37
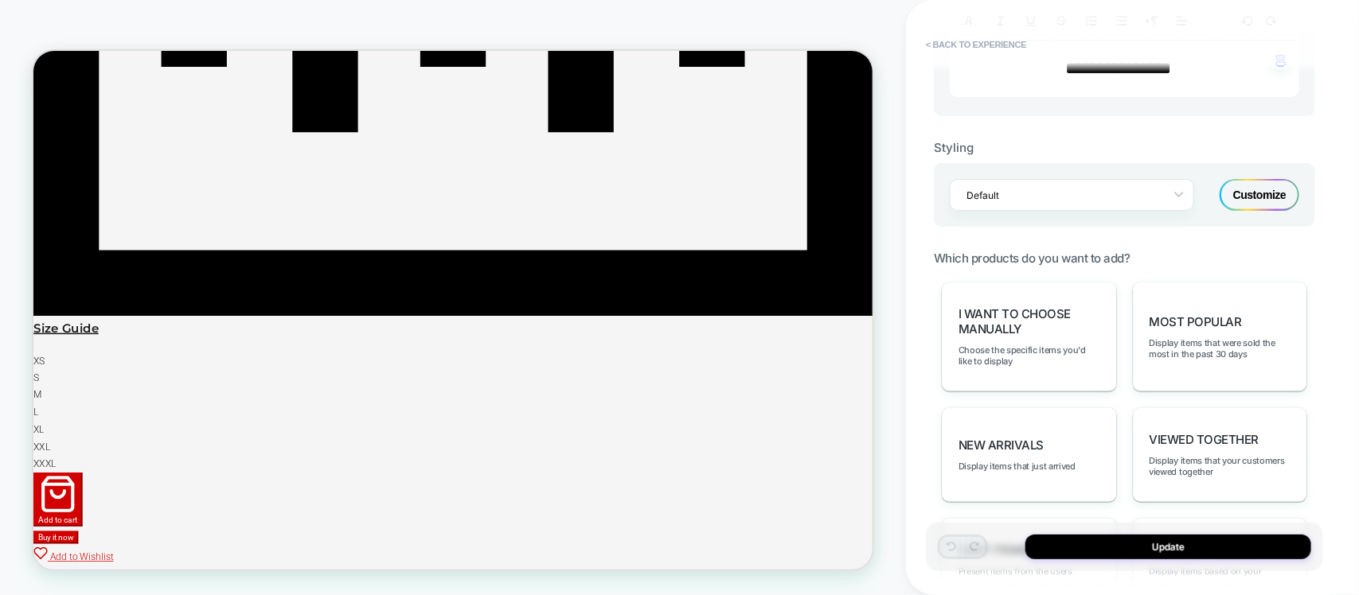
scroll to position [638, 0]
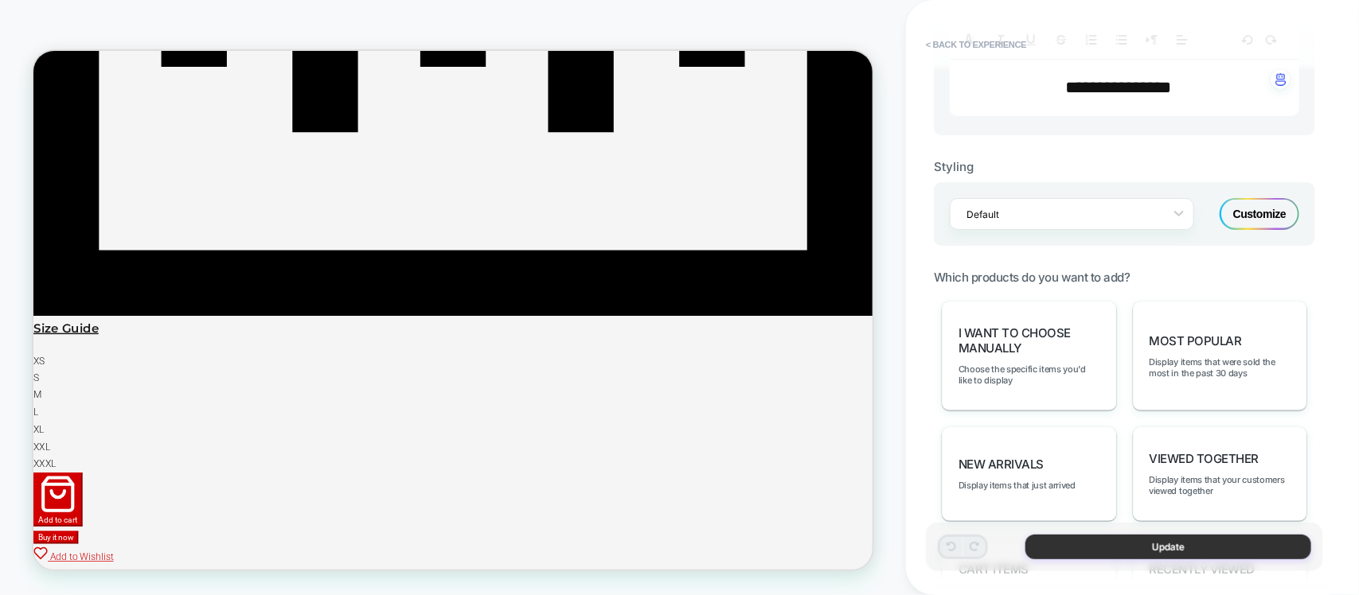
click at [1148, 549] on button "Update" at bounding box center [1168, 547] width 286 height 25
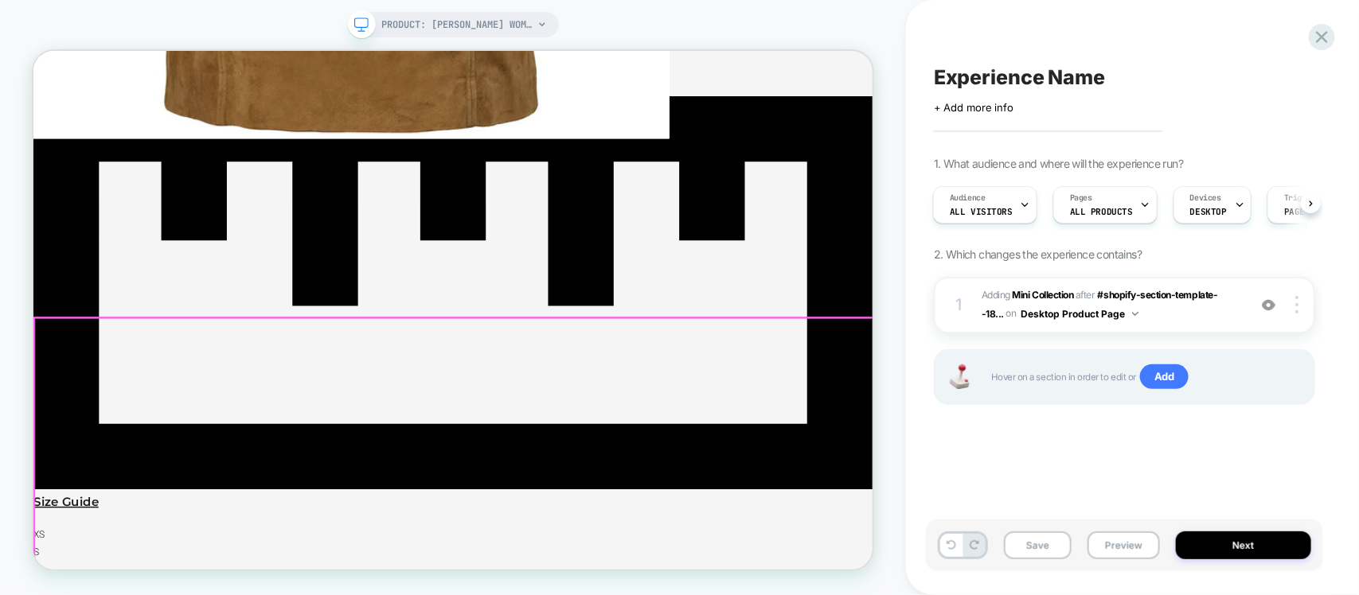
scroll to position [2350, 0]
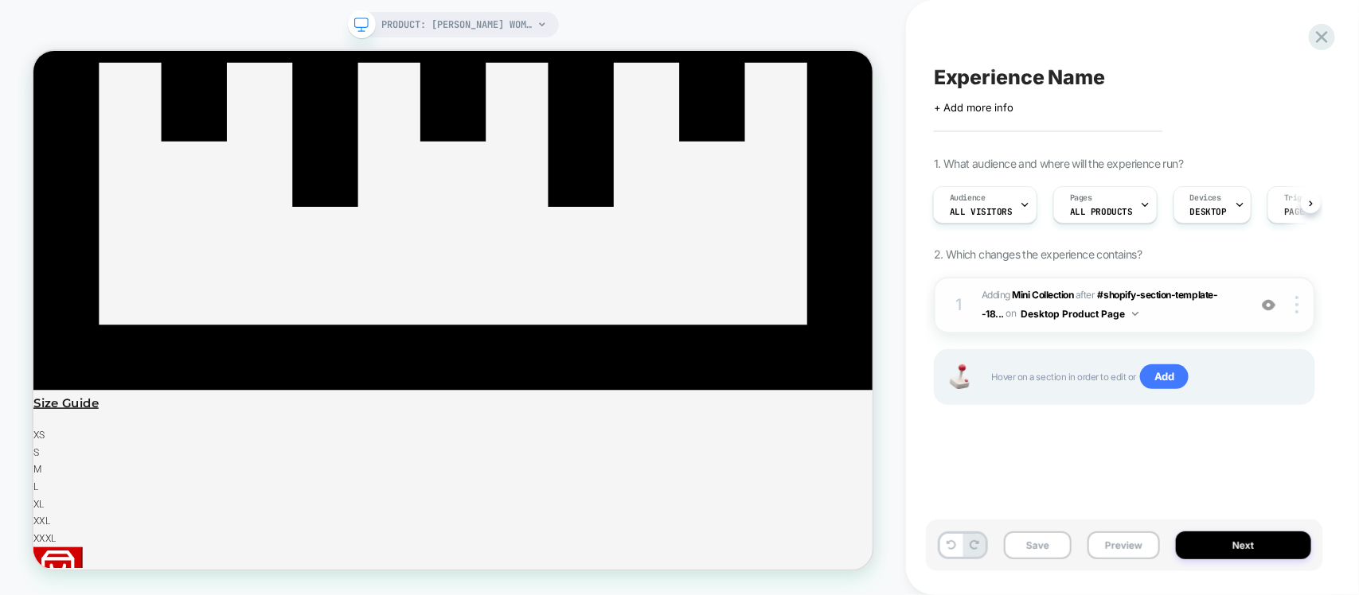
click at [1188, 314] on span "#_loomi_addon_1758966141295 Adding Mini Collection AFTER #shopify-section-templ…" at bounding box center [1110, 305] width 258 height 37
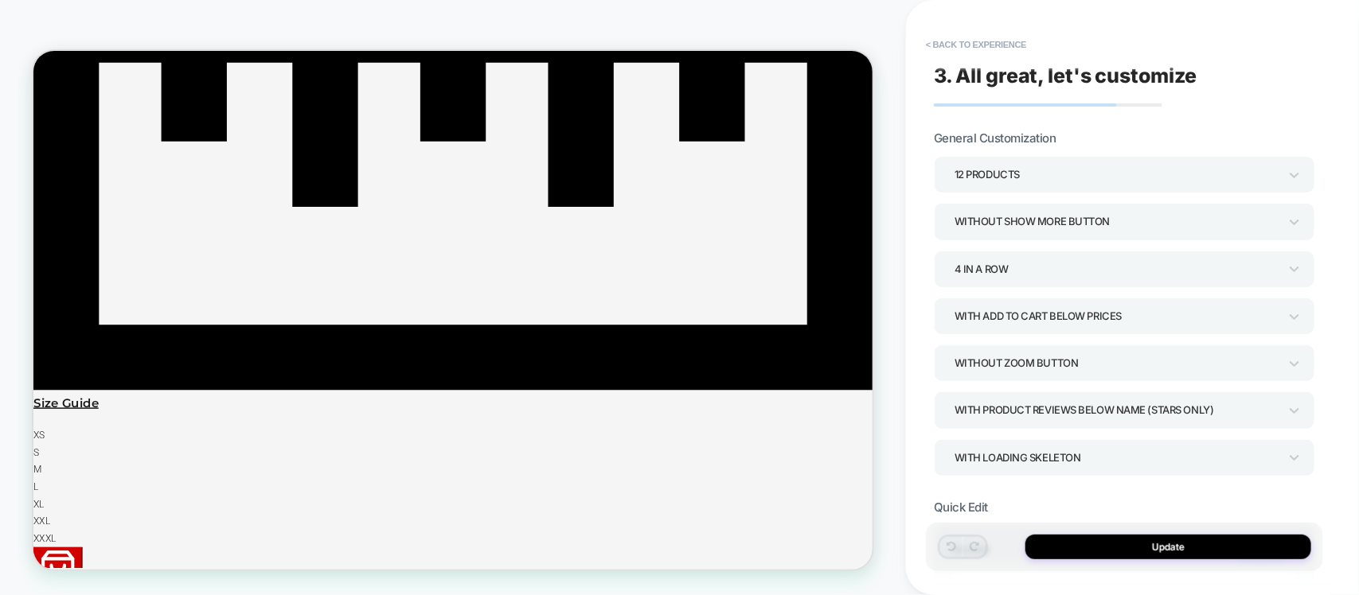
click at [1032, 172] on div "12 Products" at bounding box center [1116, 174] width 324 height 21
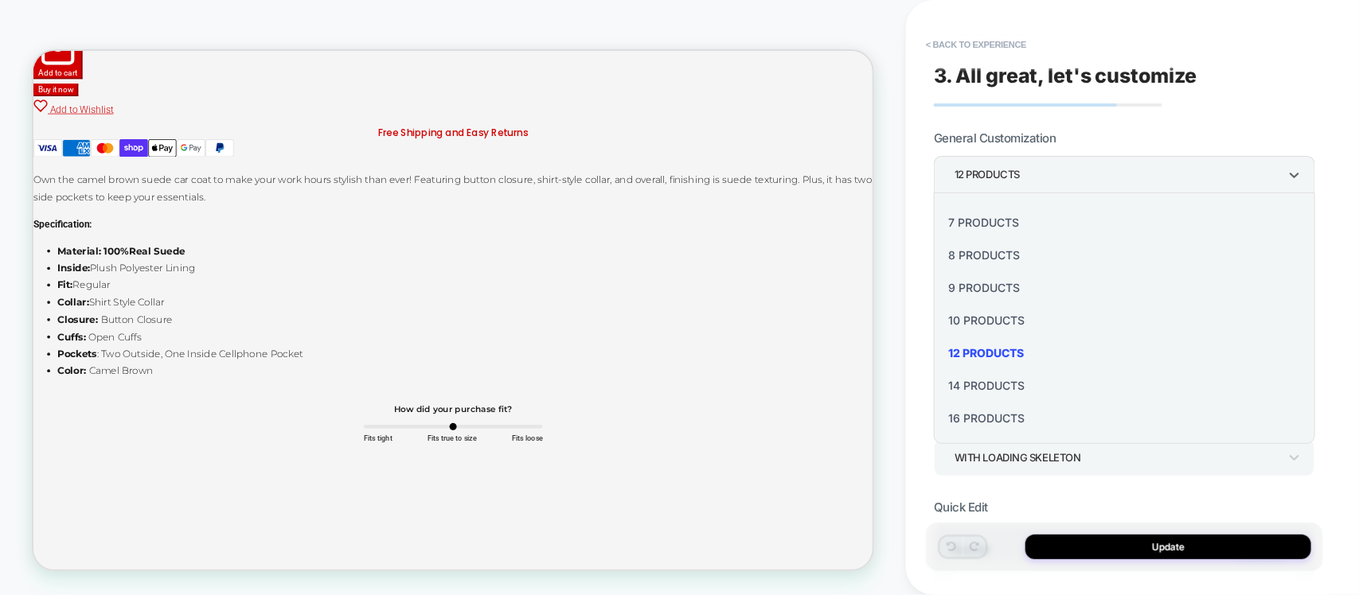
scroll to position [197, 0]
click at [973, 259] on div "8 Products" at bounding box center [1124, 255] width 369 height 33
click at [1142, 559] on button "Update" at bounding box center [1168, 547] width 286 height 25
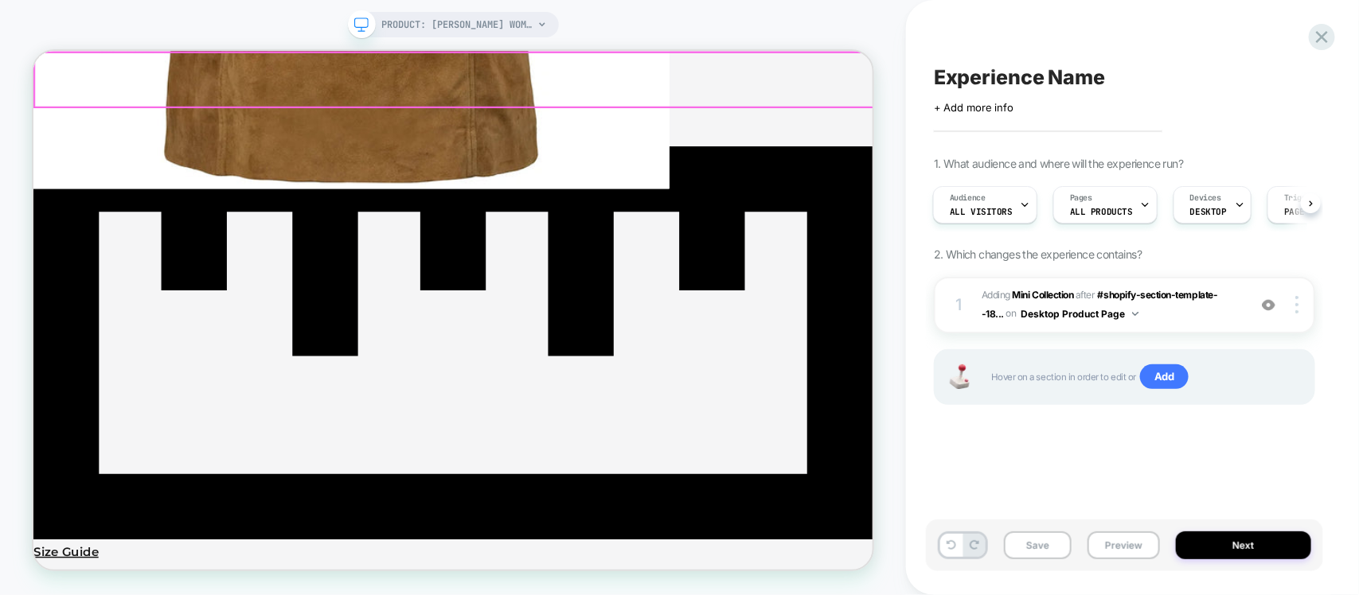
scroll to position [2549, 0]
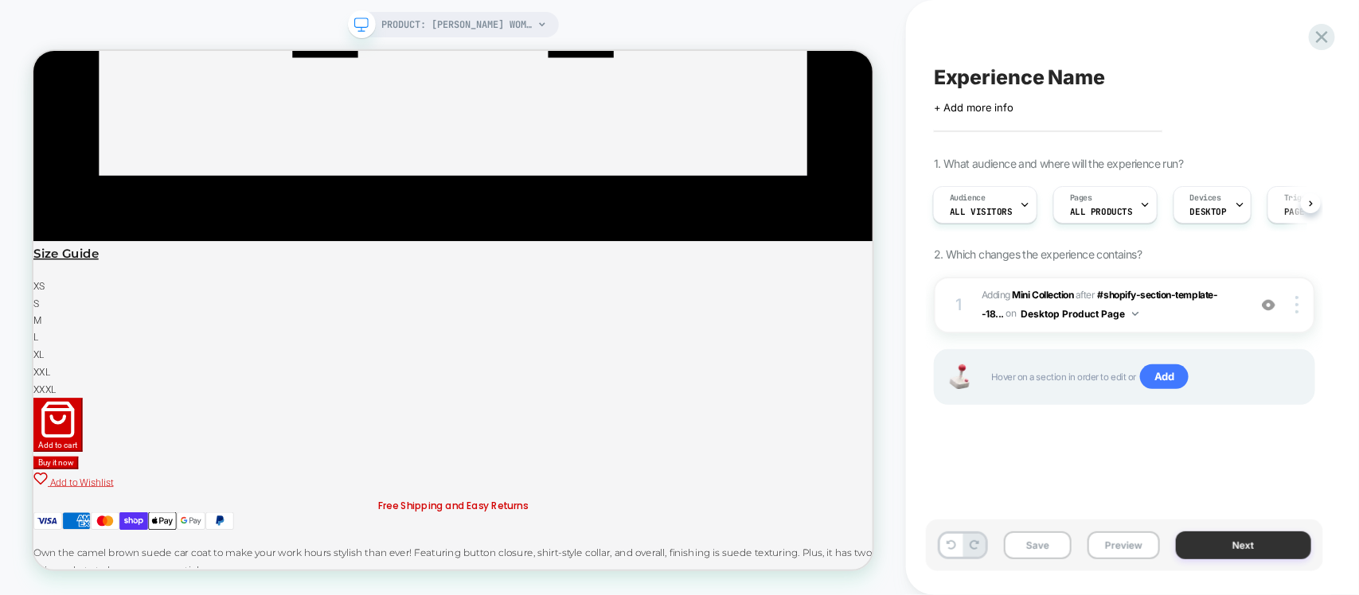
click at [1219, 559] on button "Next" at bounding box center [1243, 546] width 135 height 28
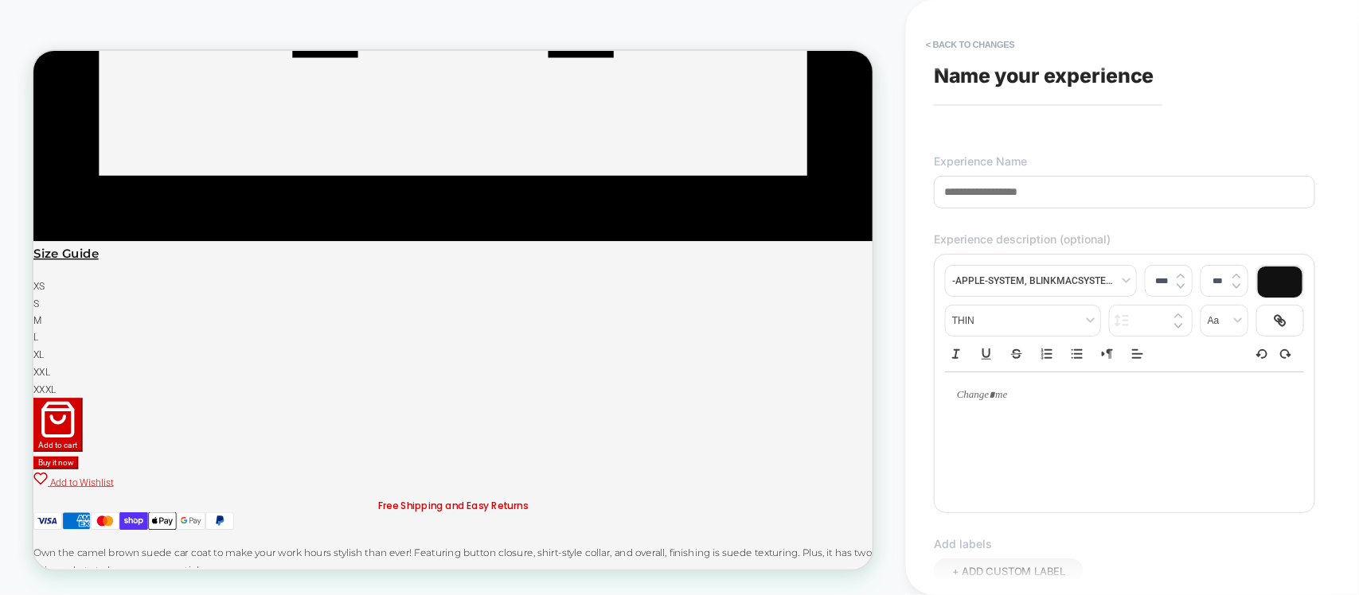
paste input "**********"
click at [950, 189] on input "**********" at bounding box center [1124, 192] width 381 height 33
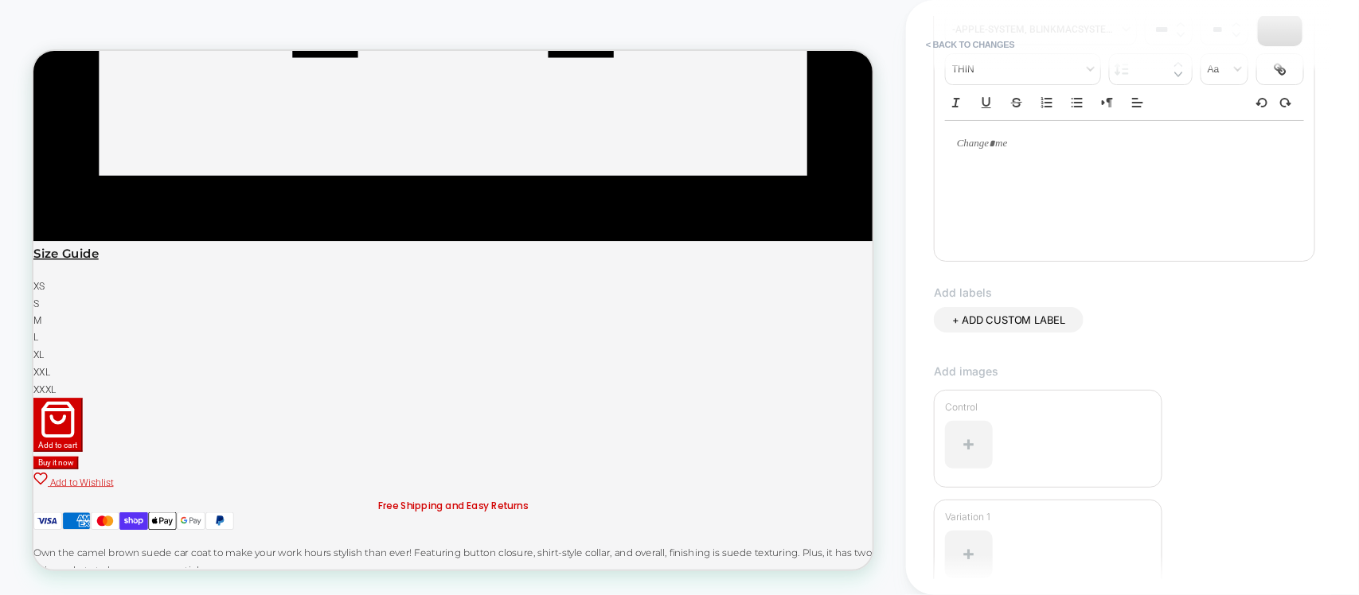
scroll to position [398, 0]
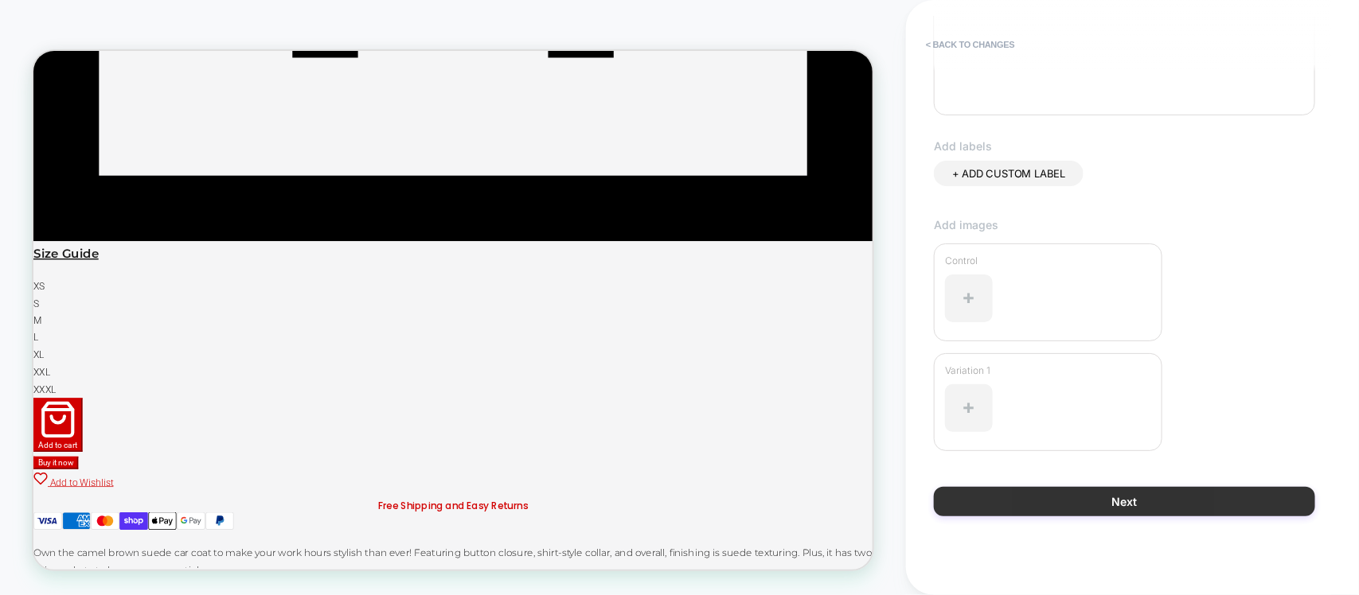
type input "**********"
click at [1176, 494] on button "Next" at bounding box center [1124, 501] width 381 height 29
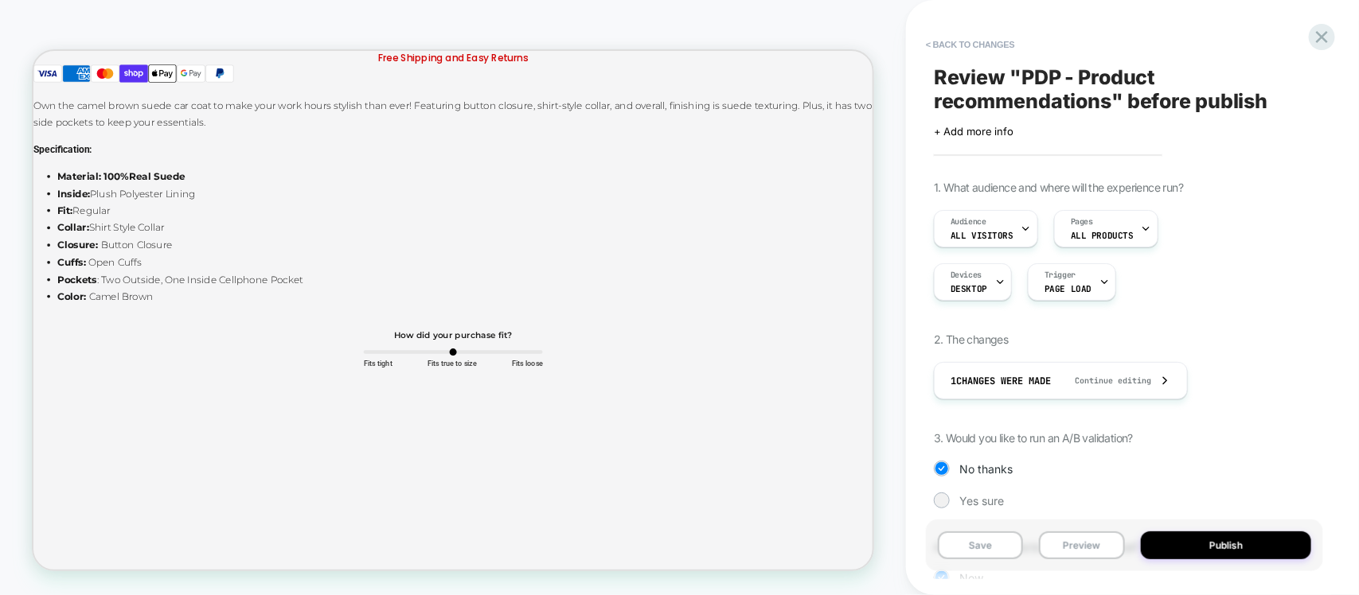
scroll to position [99, 0]
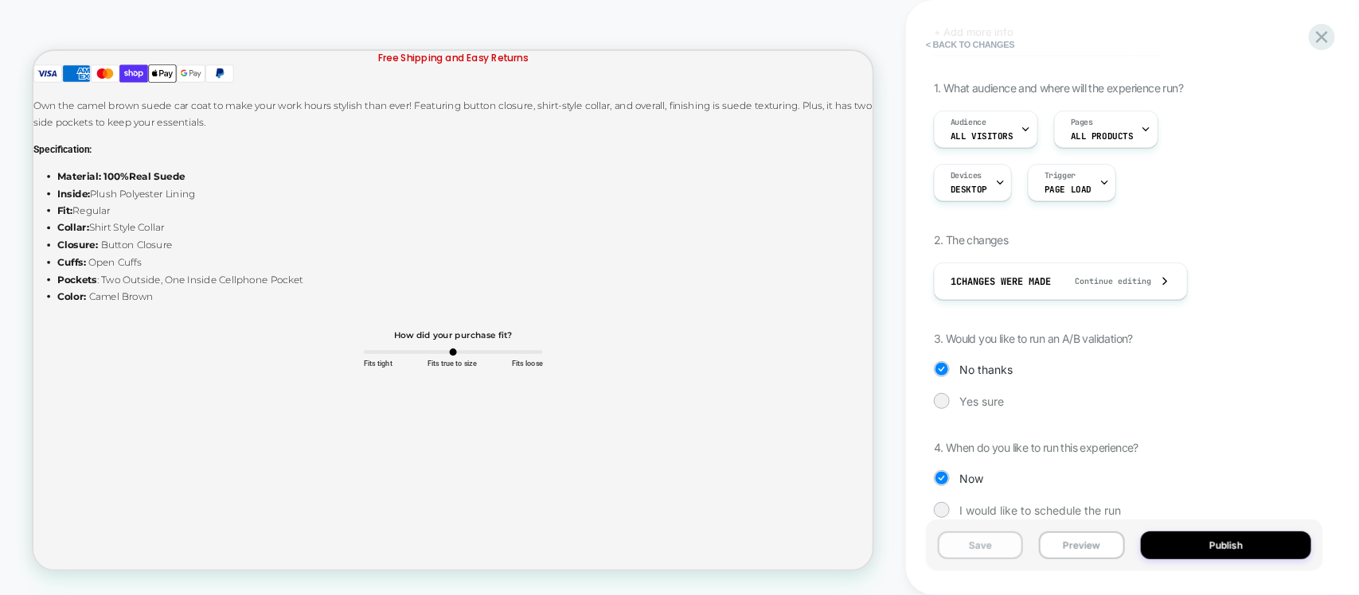
click at [996, 548] on button "Save" at bounding box center [980, 546] width 85 height 28
click at [1215, 552] on button "Publish" at bounding box center [1226, 546] width 171 height 28
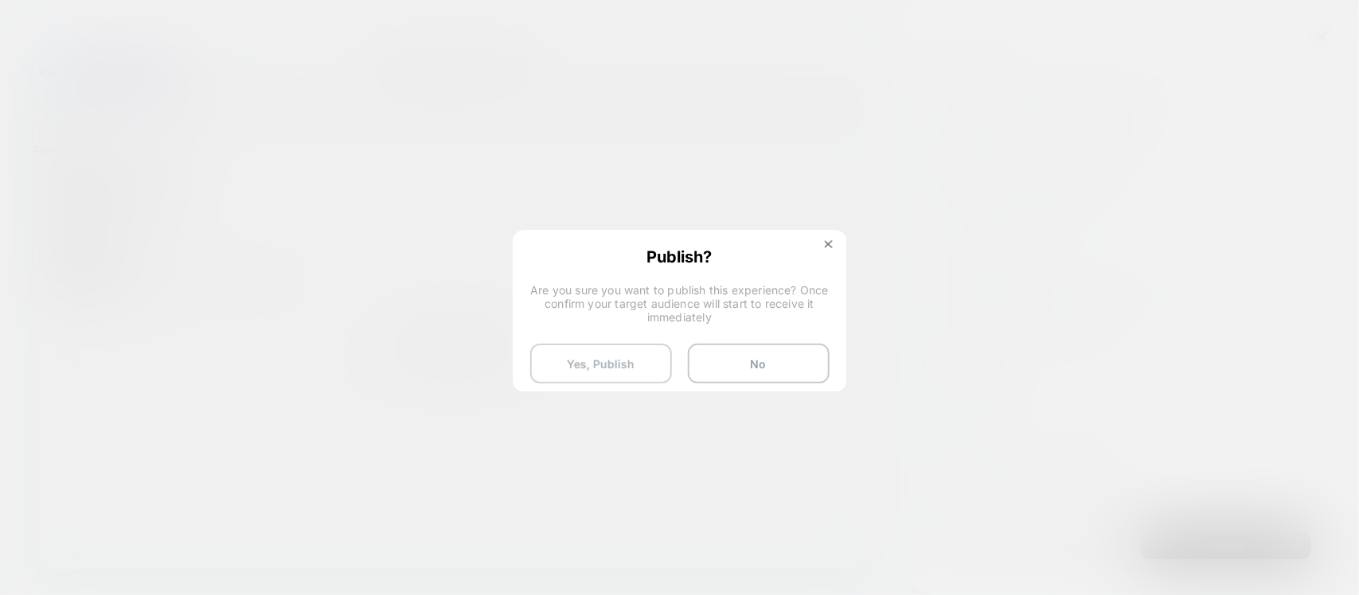
click at [617, 361] on button "Yes, Publish" at bounding box center [601, 364] width 142 height 40
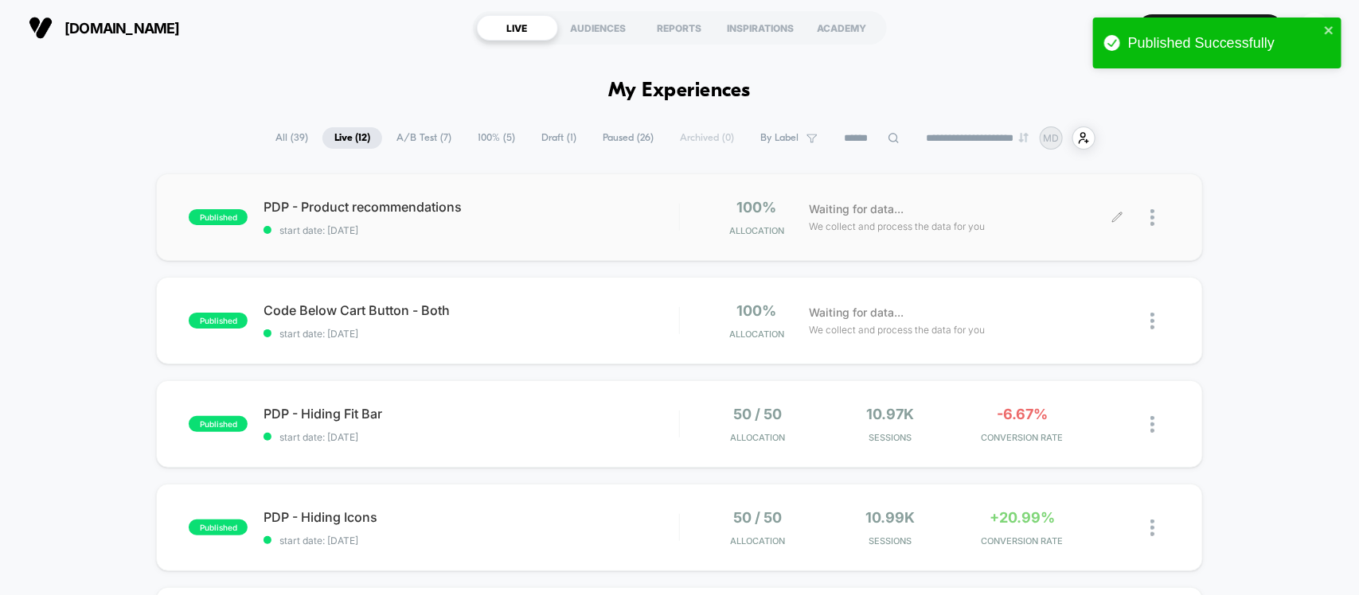
click at [1156, 219] on div at bounding box center [1160, 217] width 20 height 37
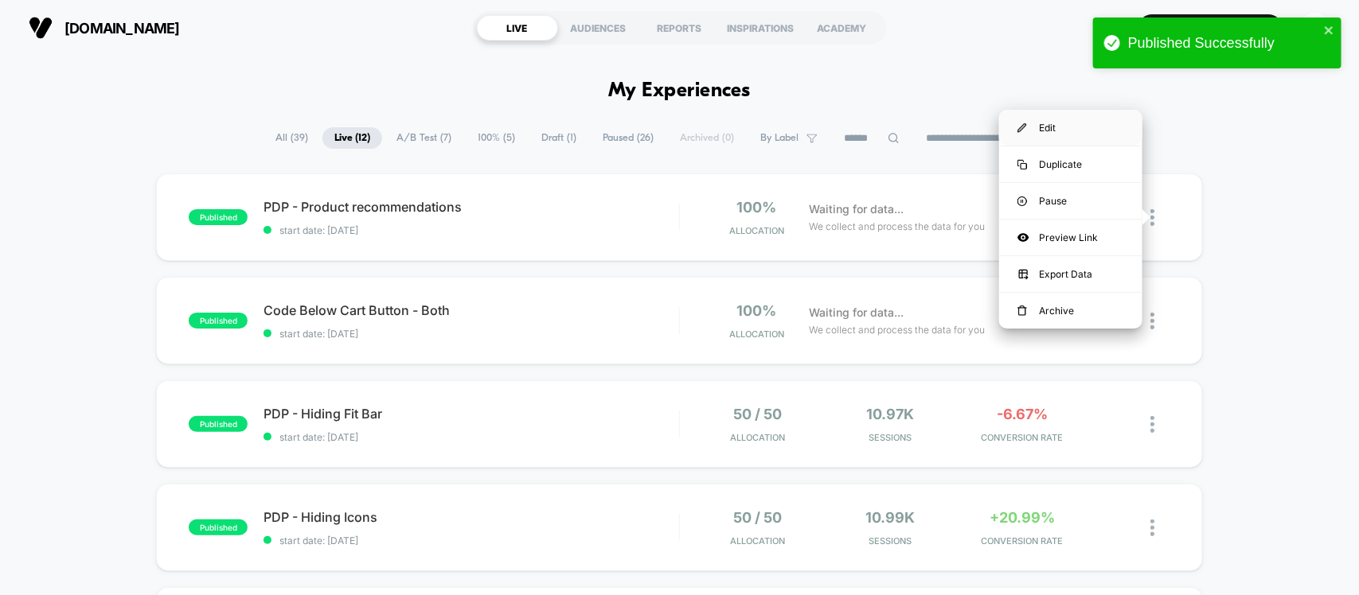
click at [1061, 119] on div "Edit" at bounding box center [1070, 128] width 143 height 36
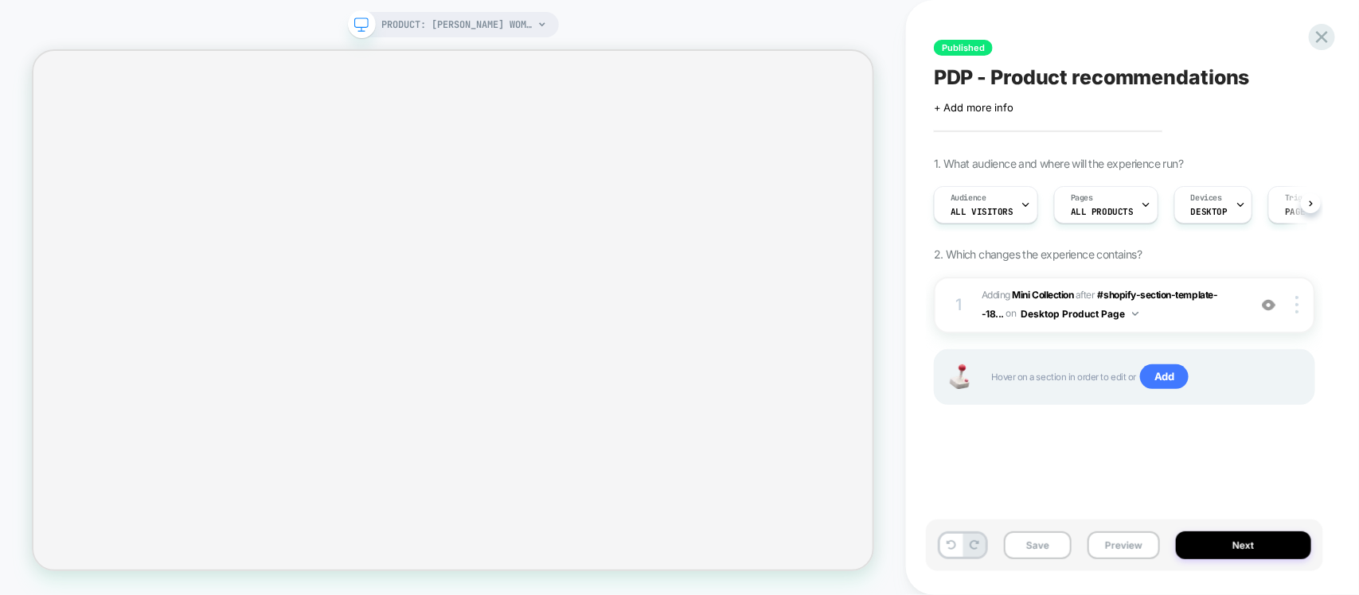
scroll to position [0, 1]
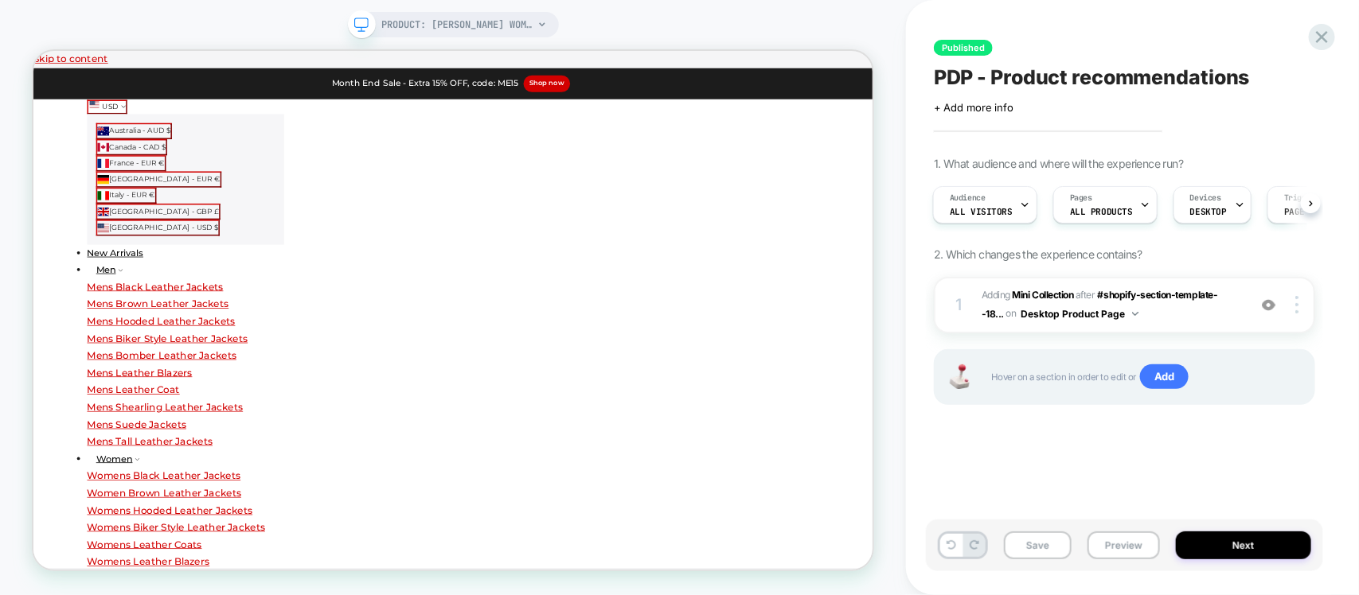
click at [371, 32] on span at bounding box center [362, 24] width 28 height 28
click at [371, 28] on span at bounding box center [362, 24] width 28 height 28
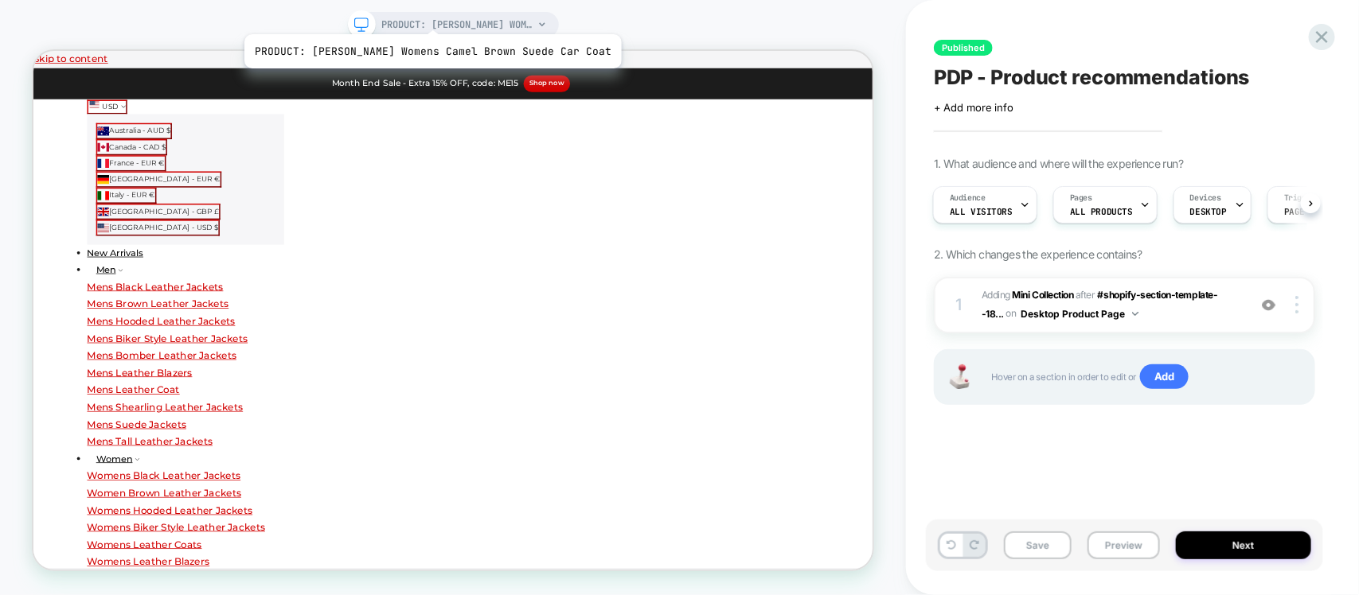
click at [407, 14] on span "PRODUCT: [PERSON_NAME] Womens Camel Brown Suede Car Coat" at bounding box center [457, 24] width 151 height 25
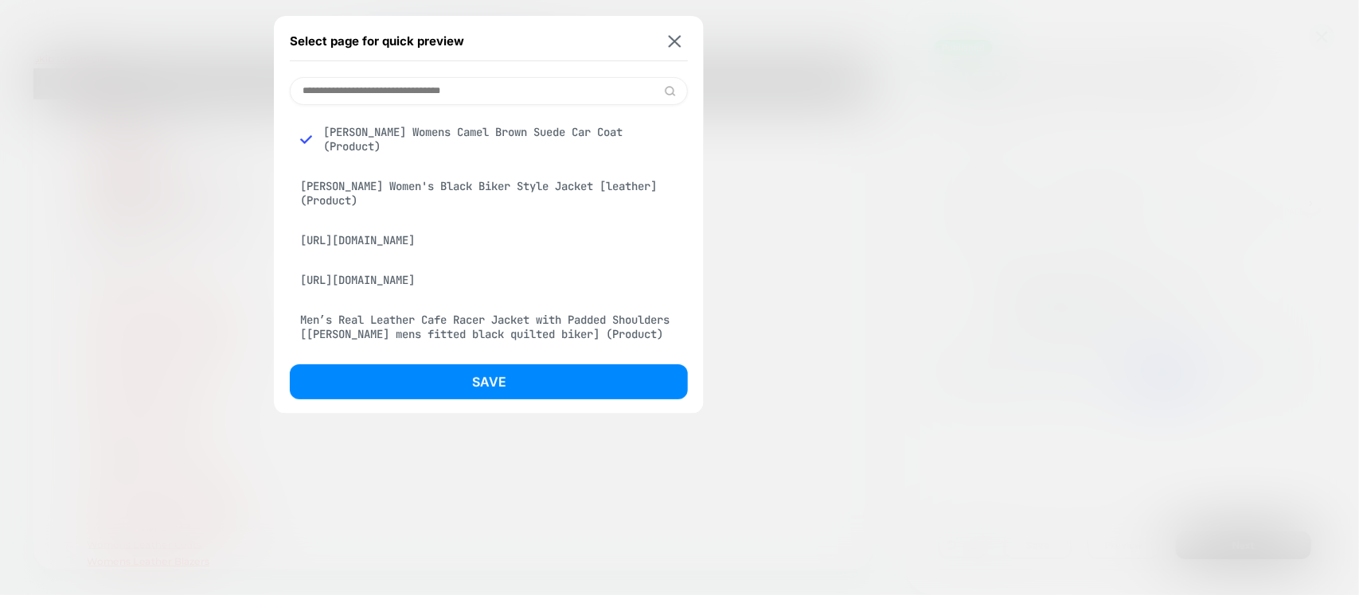
click at [758, 64] on div at bounding box center [679, 297] width 1359 height 595
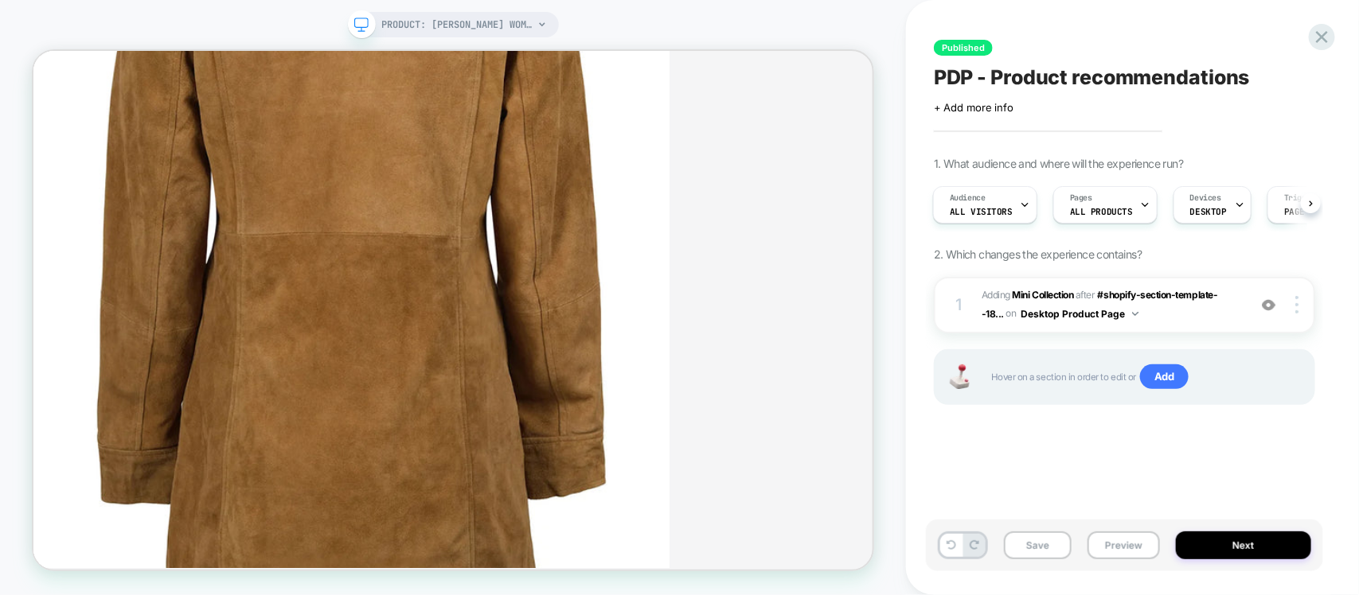
scroll to position [1393, 0]
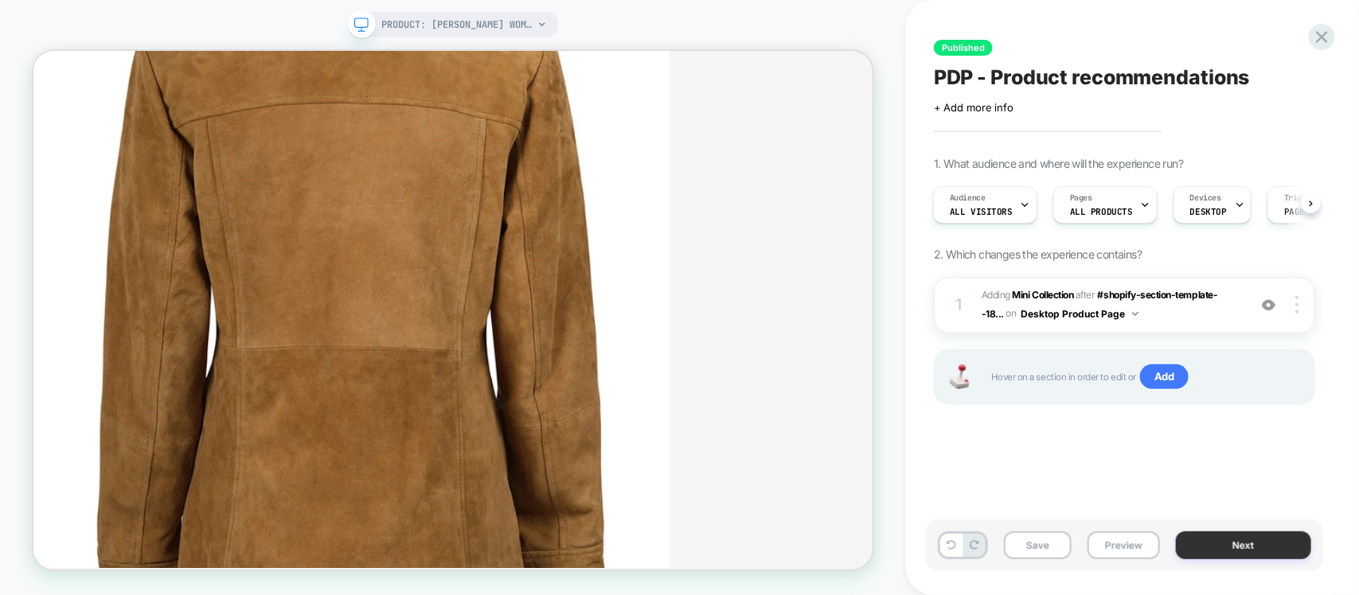
click at [1208, 557] on button "Next" at bounding box center [1243, 546] width 135 height 28
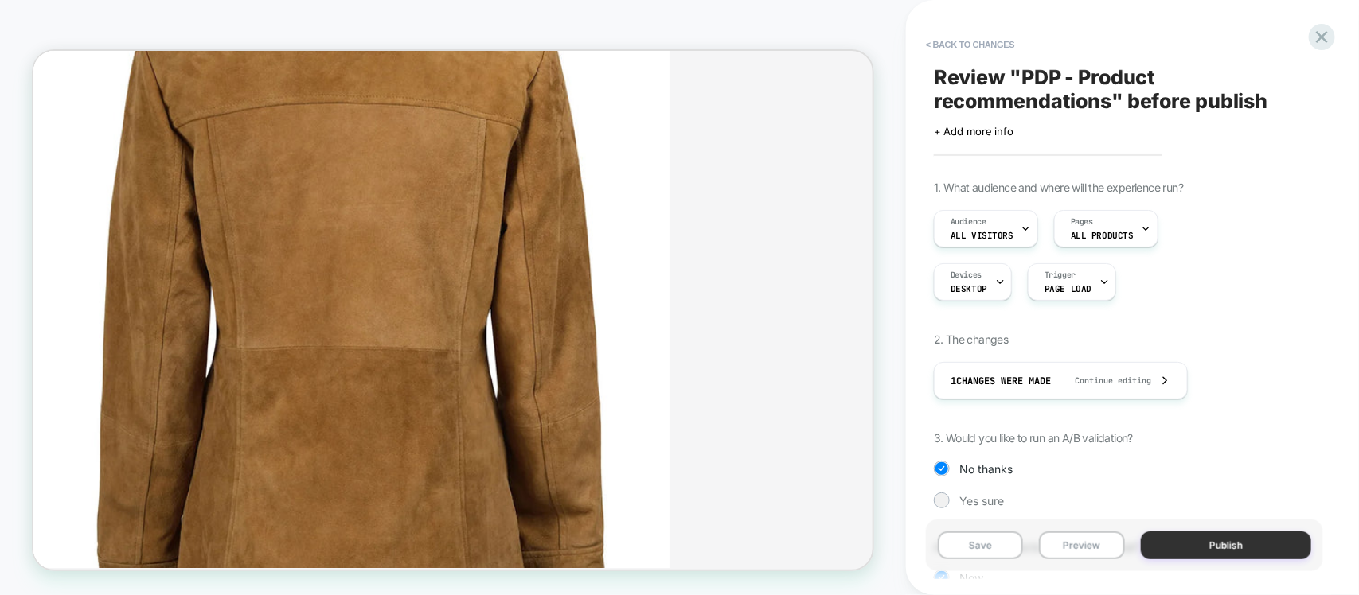
click at [1187, 543] on button "Publish" at bounding box center [1226, 546] width 171 height 28
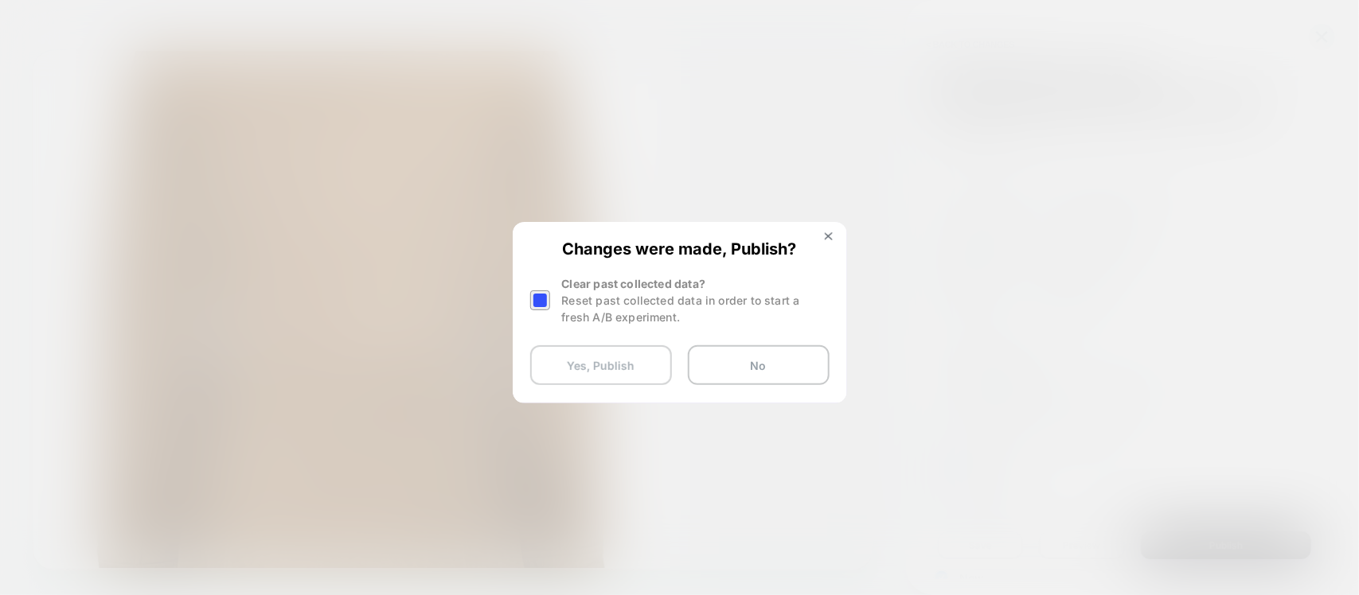
click at [615, 366] on button "Yes, Publish" at bounding box center [601, 365] width 142 height 40
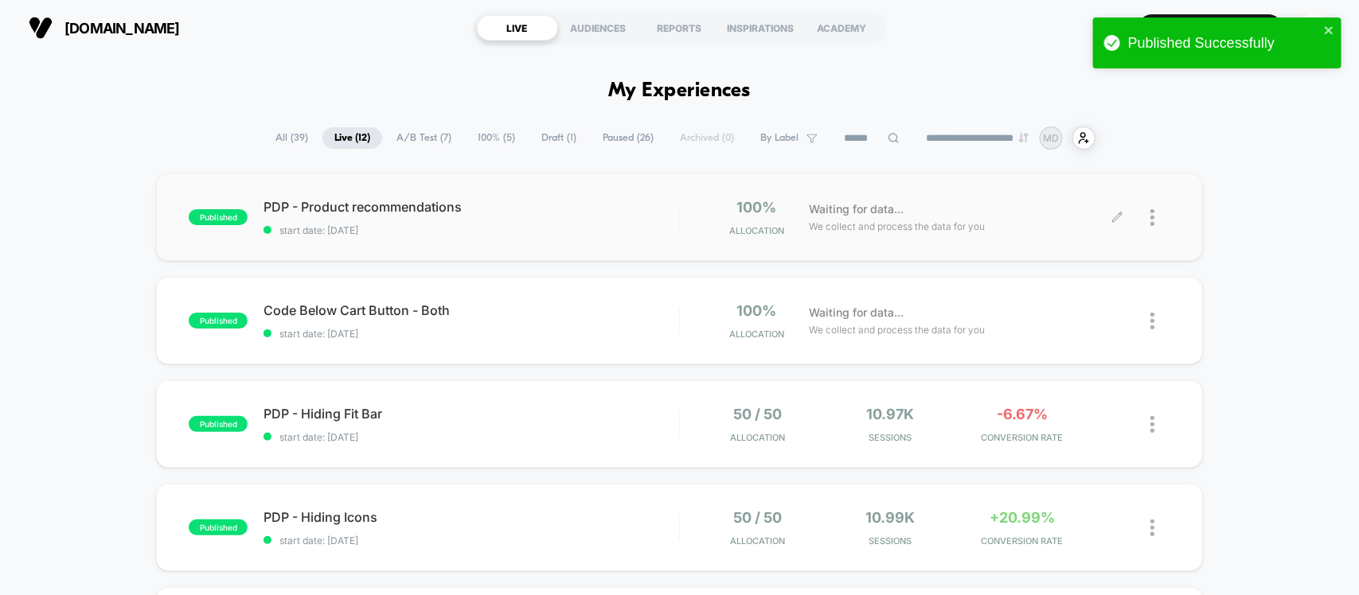
click at [1162, 213] on div at bounding box center [1160, 217] width 20 height 37
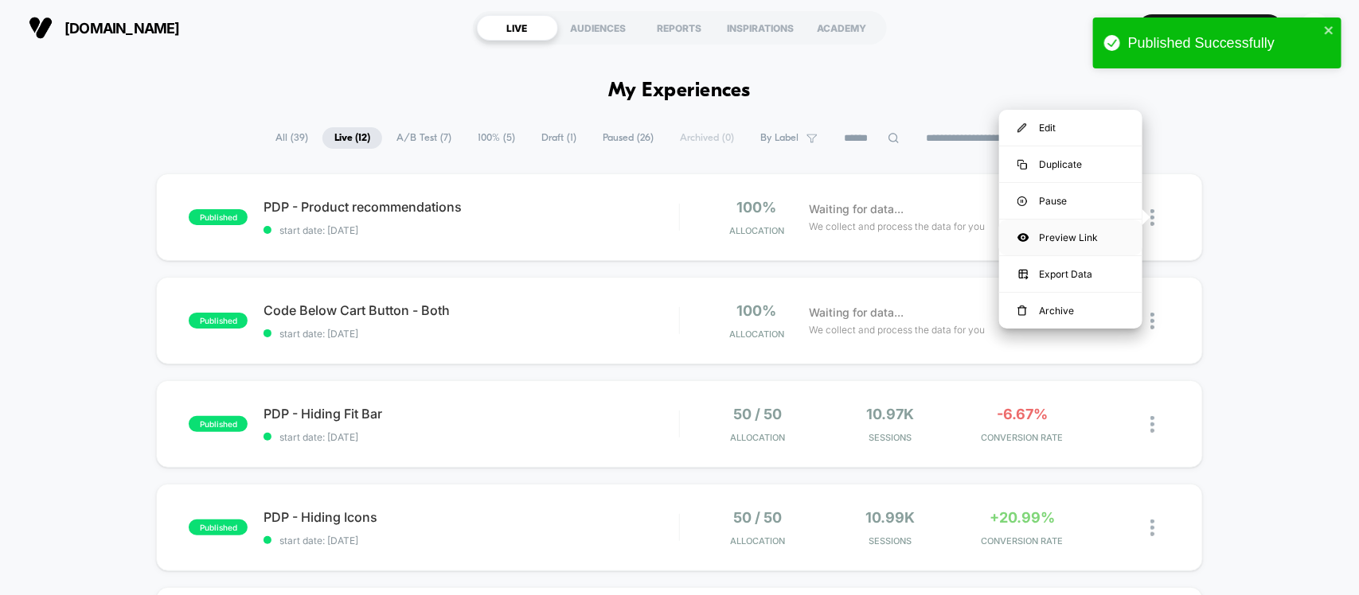
click at [1040, 228] on div "Preview Link" at bounding box center [1070, 238] width 143 height 36
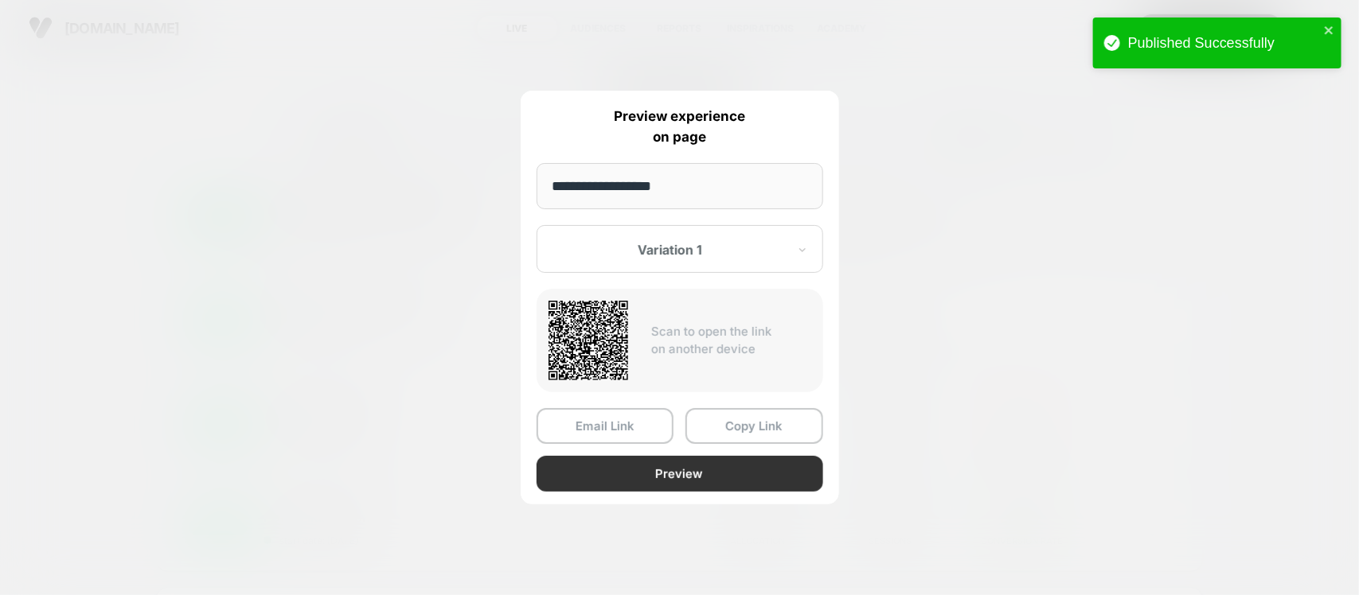
click at [669, 470] on button "Preview" at bounding box center [679, 474] width 287 height 36
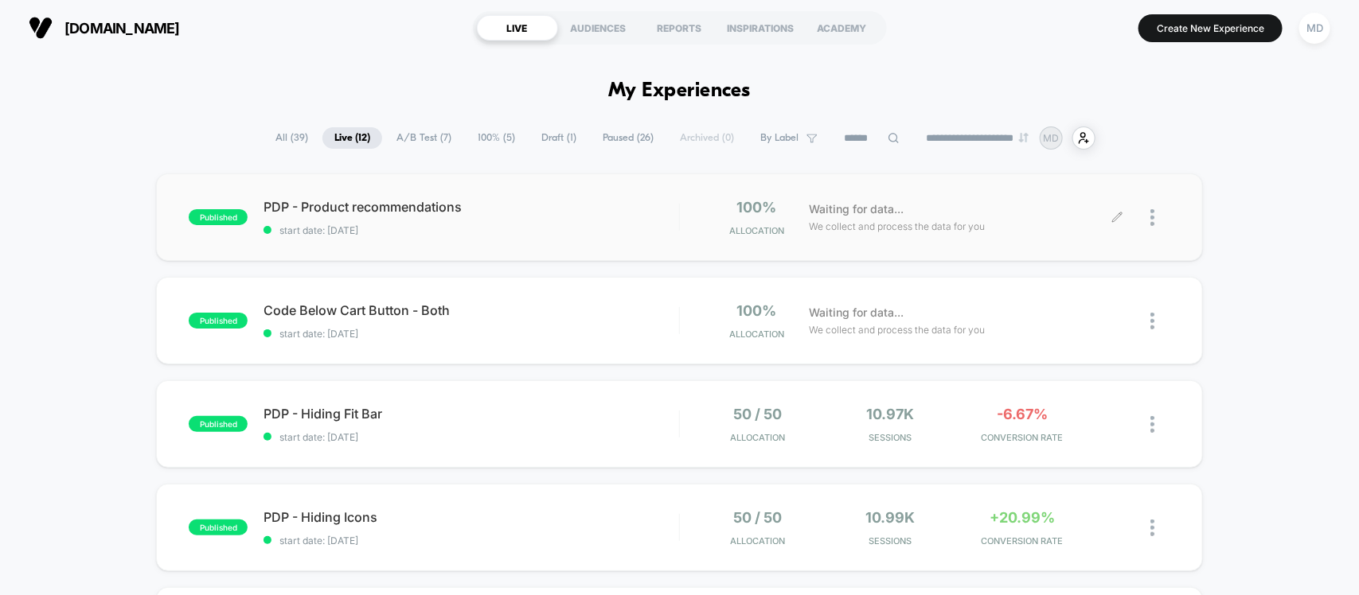
click at [1154, 224] on div at bounding box center [1160, 217] width 20 height 37
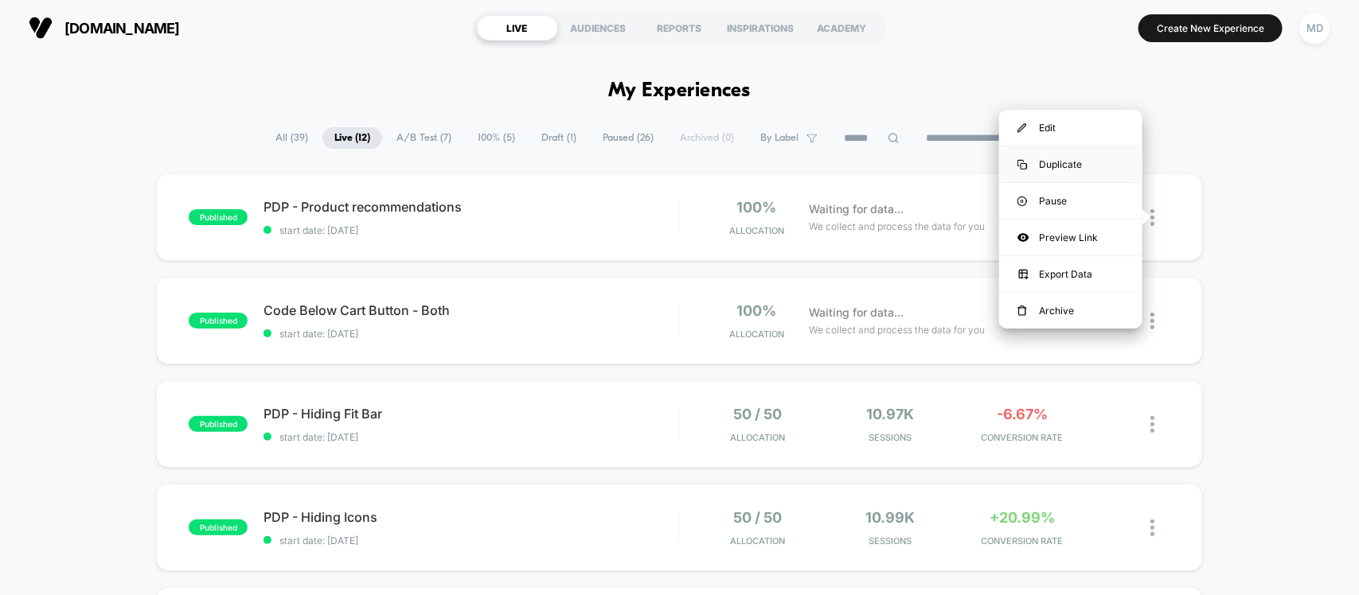
click at [1059, 169] on div "Duplicate" at bounding box center [1070, 164] width 143 height 36
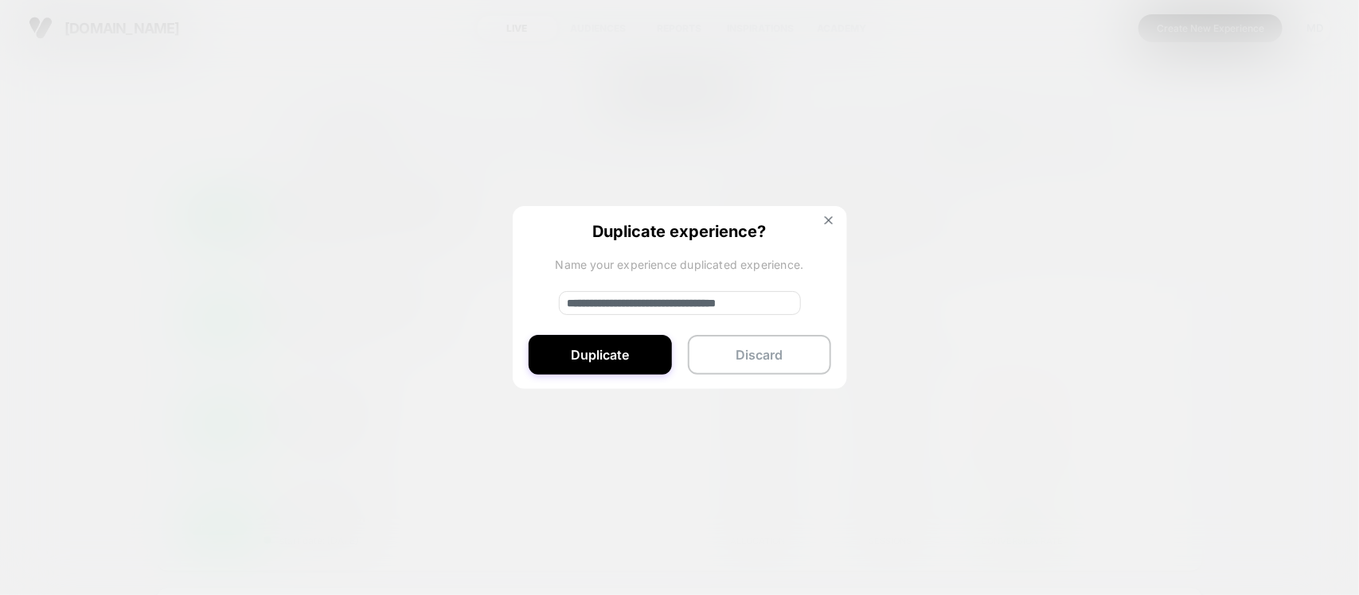
drag, startPoint x: 626, startPoint y: 303, endPoint x: 526, endPoint y: 314, distance: 100.9
click at [526, 314] on div "**********" at bounding box center [680, 298] width 334 height 185
type input "**********"
click at [602, 362] on button "Duplicate" at bounding box center [600, 355] width 143 height 40
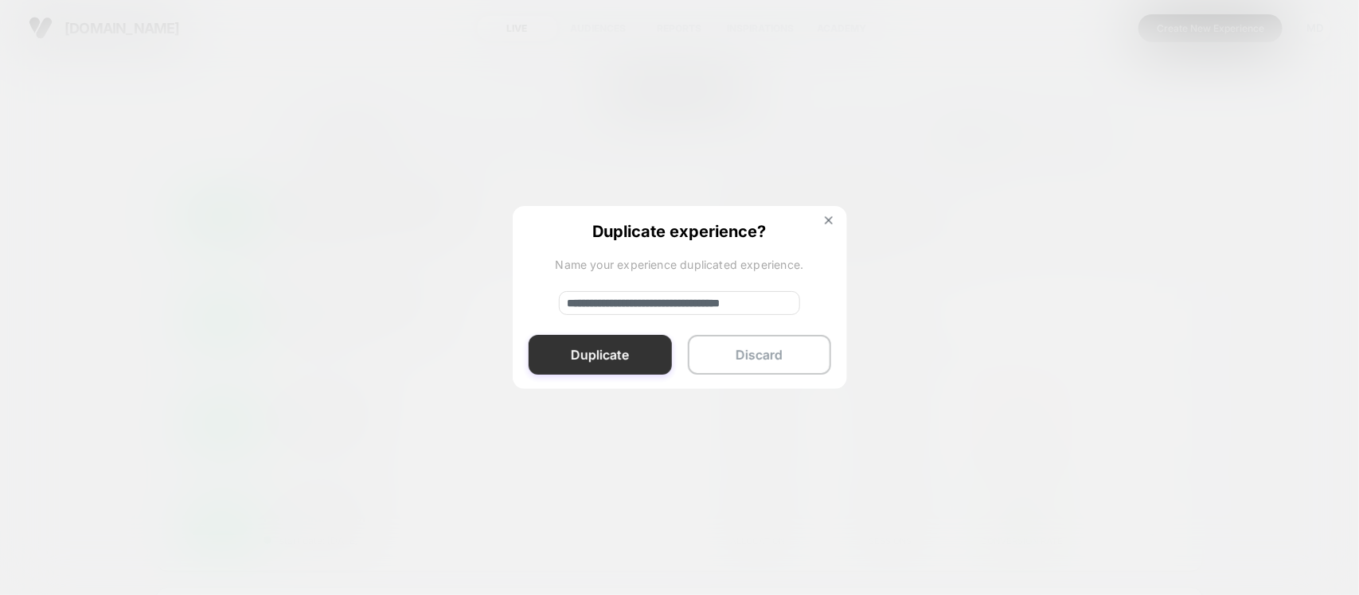
scroll to position [0, 0]
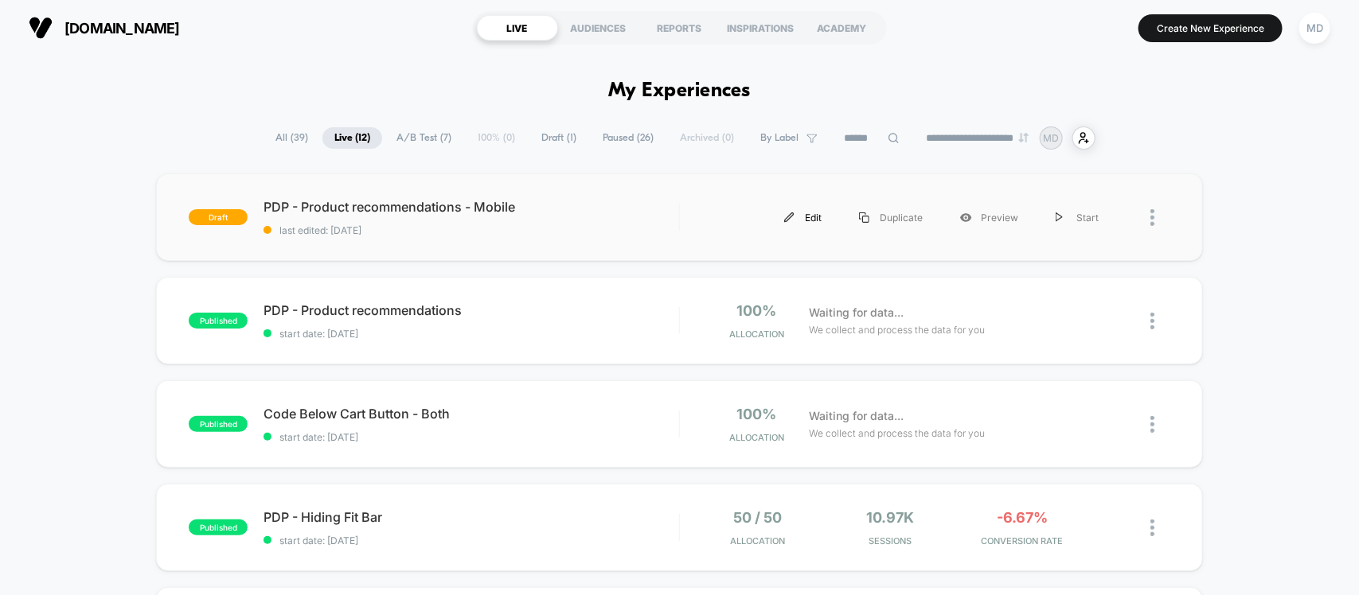
click at [806, 224] on div "Edit" at bounding box center [803, 218] width 75 height 36
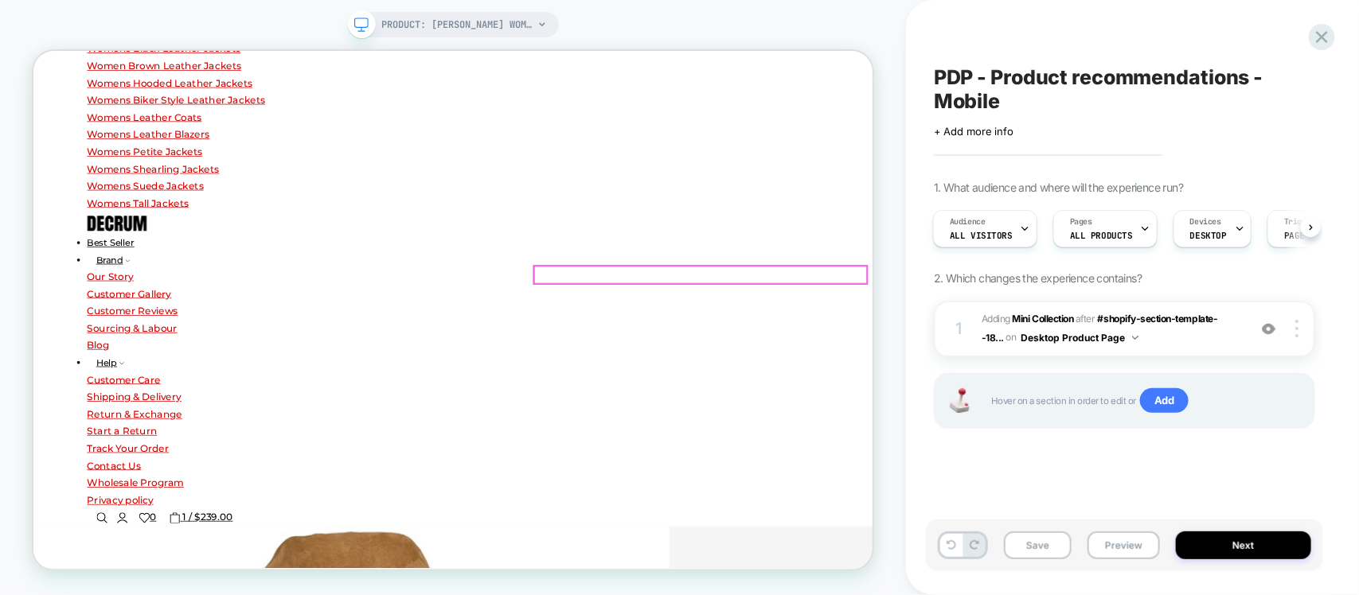
scroll to position [497, 0]
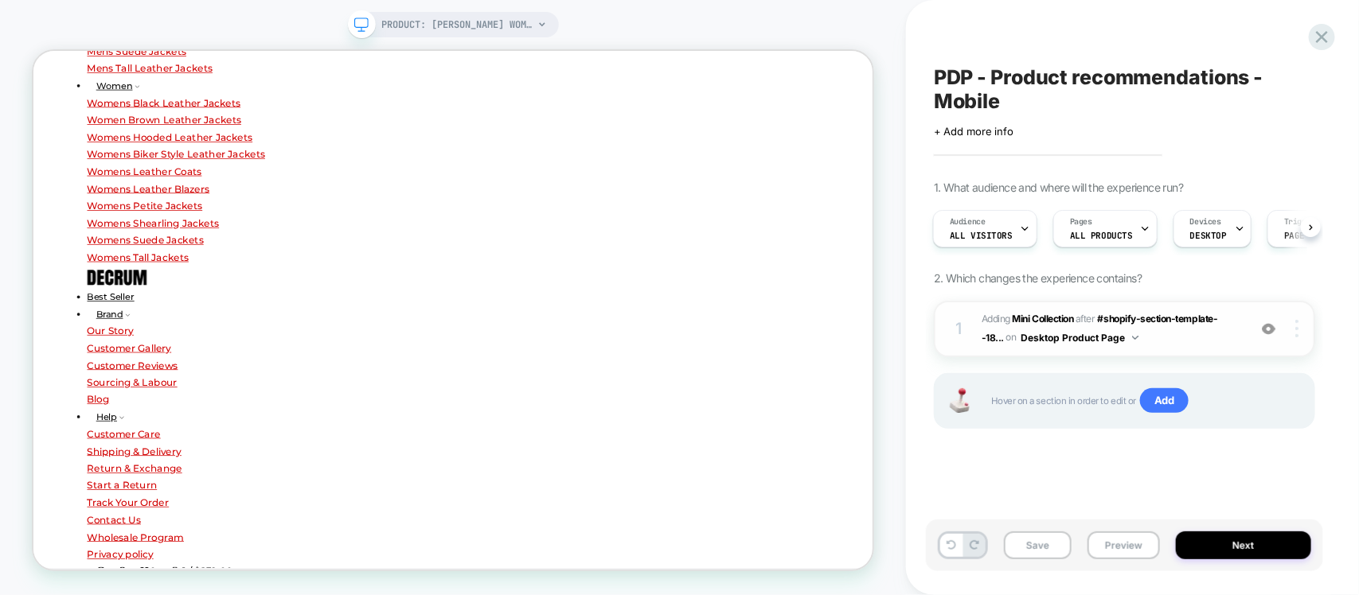
click at [1299, 329] on div at bounding box center [1299, 329] width 30 height 18
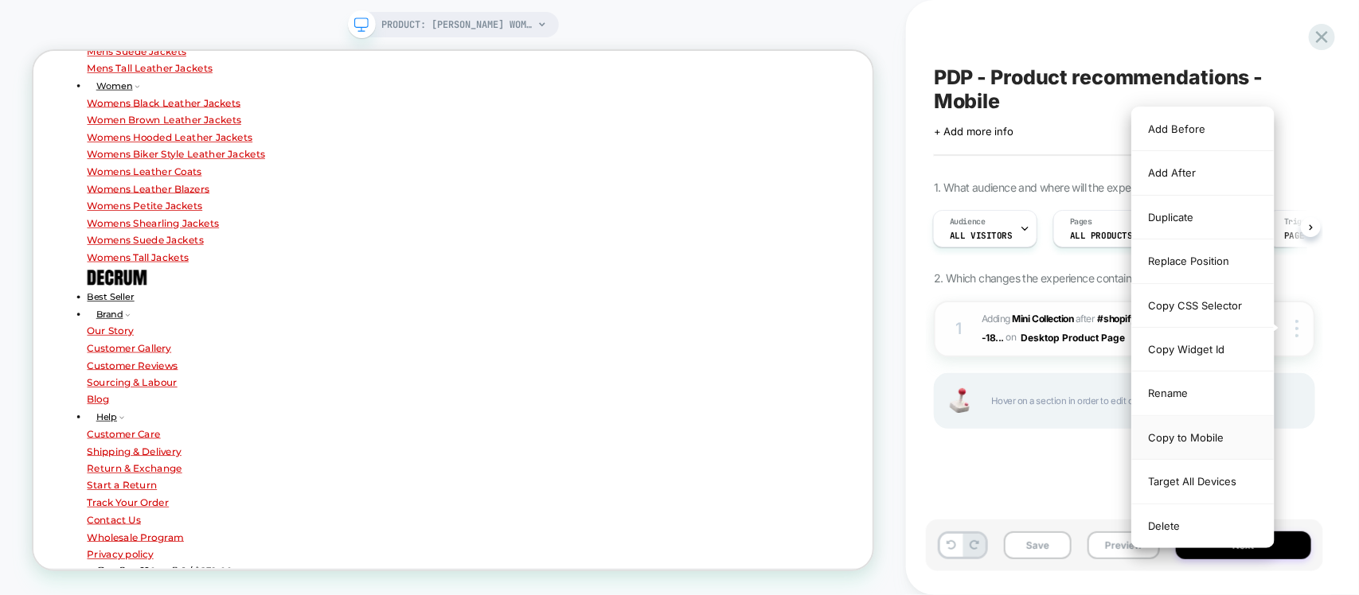
click at [1196, 430] on div "Copy to Mobile" at bounding box center [1203, 438] width 142 height 44
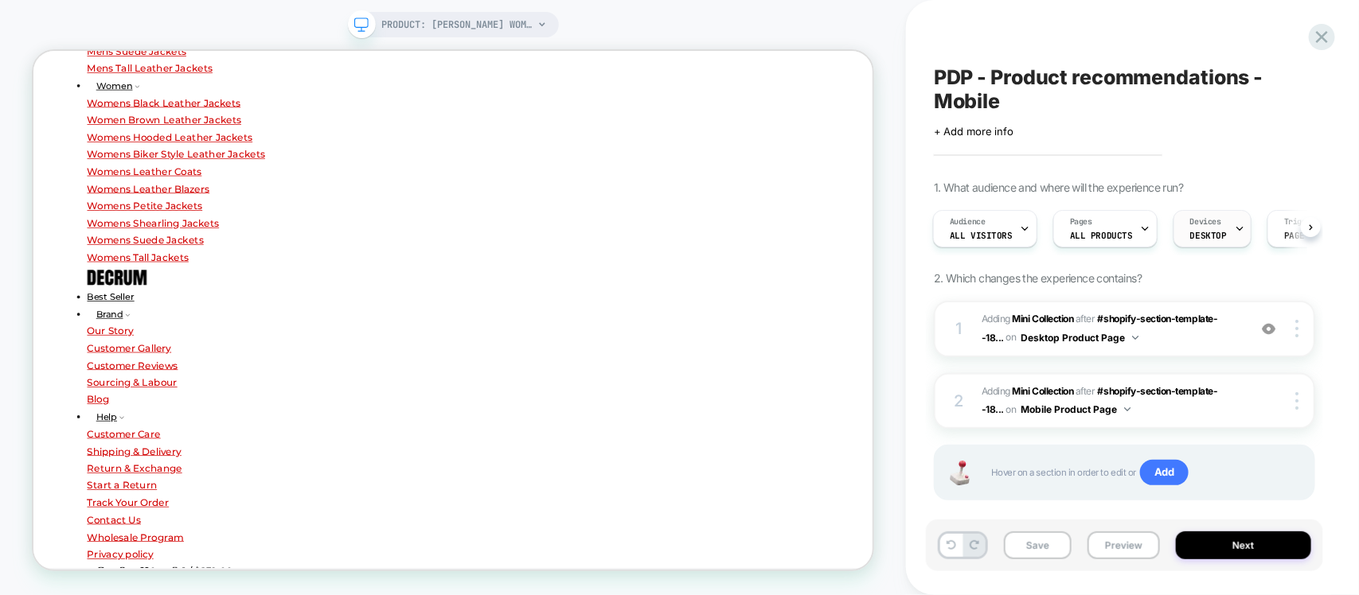
click at [1235, 228] on icon at bounding box center [1240, 229] width 10 height 10
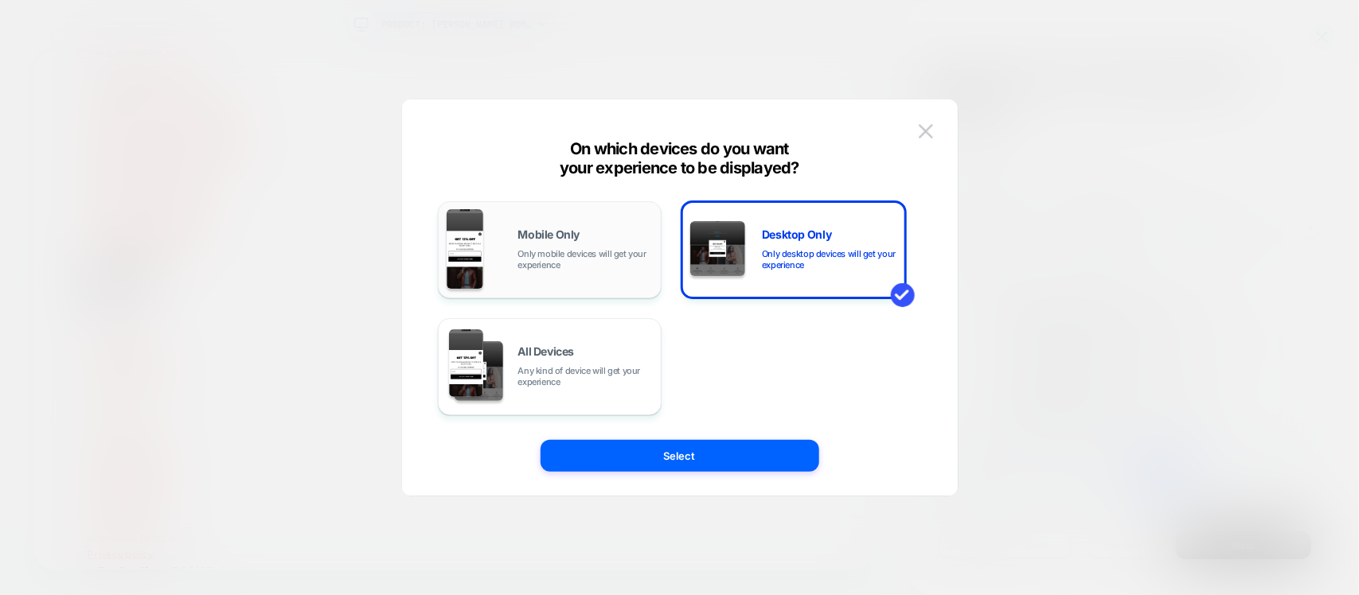
click at [564, 244] on div "Mobile Only Only mobile devices will get your experience" at bounding box center [585, 249] width 135 height 41
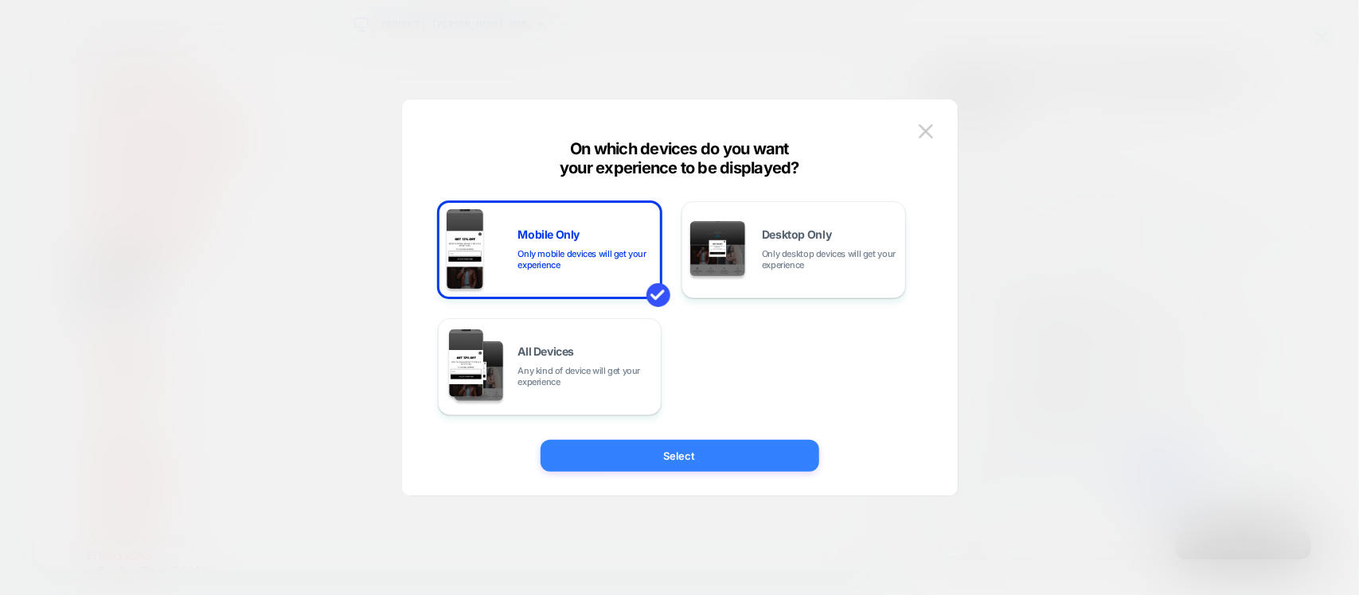
click at [683, 458] on button "Select" at bounding box center [679, 456] width 279 height 32
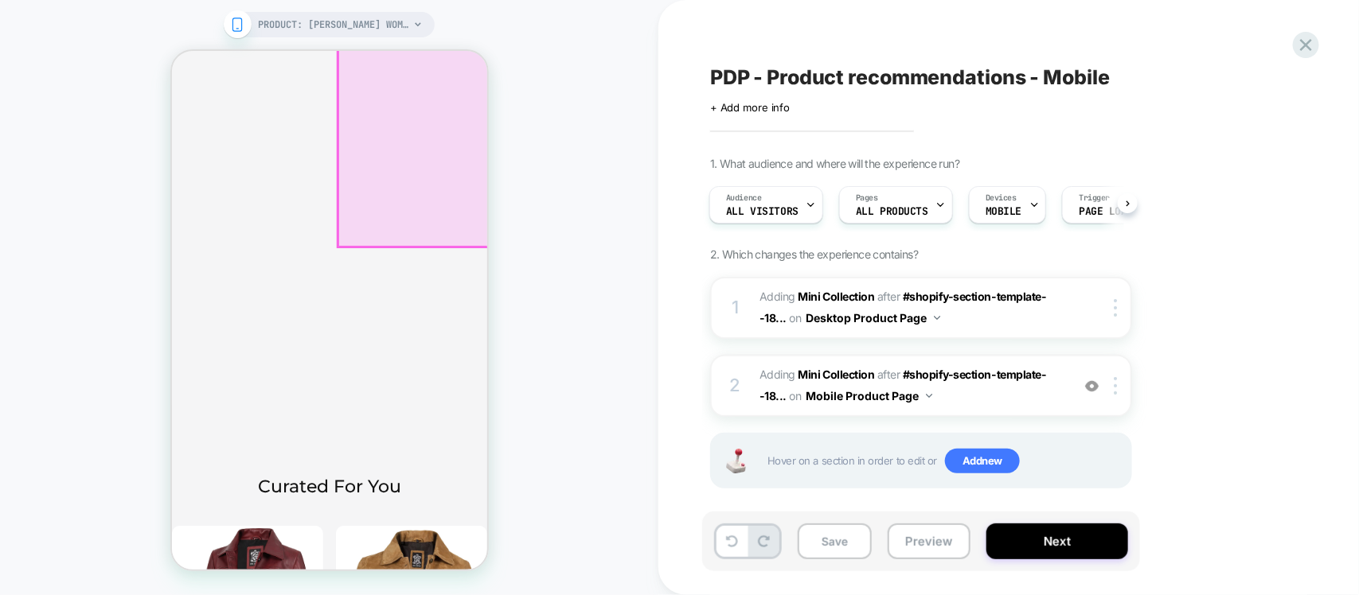
scroll to position [6648, 0]
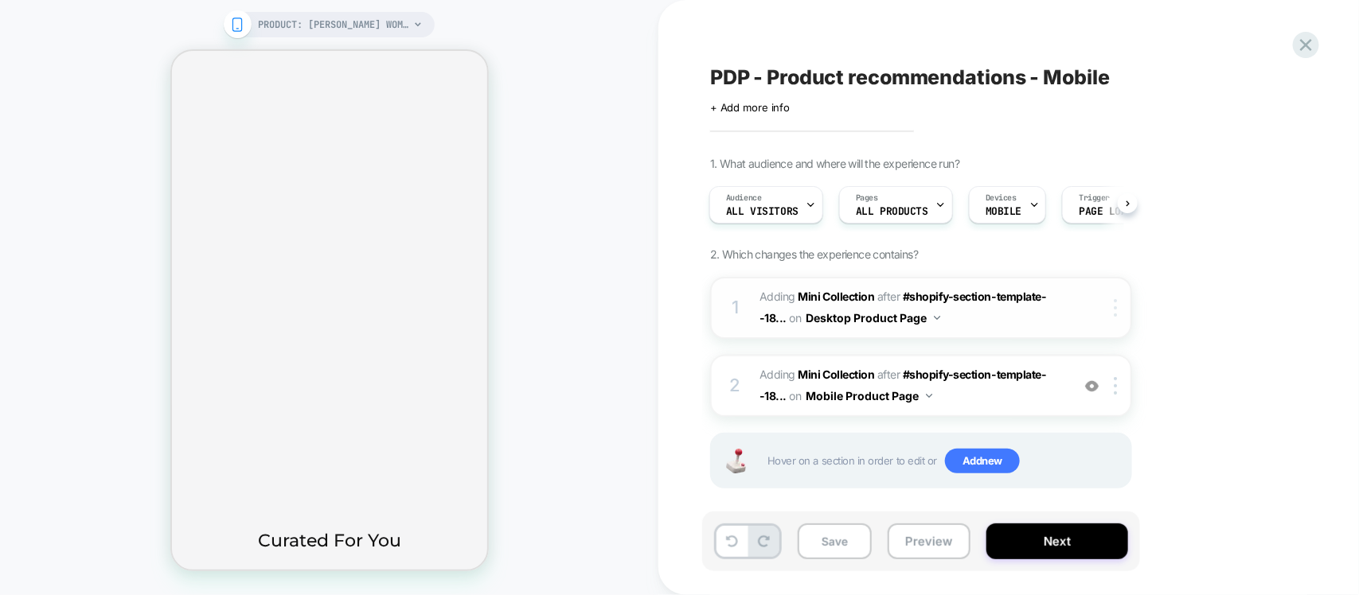
click at [1119, 311] on div at bounding box center [1118, 308] width 26 height 18
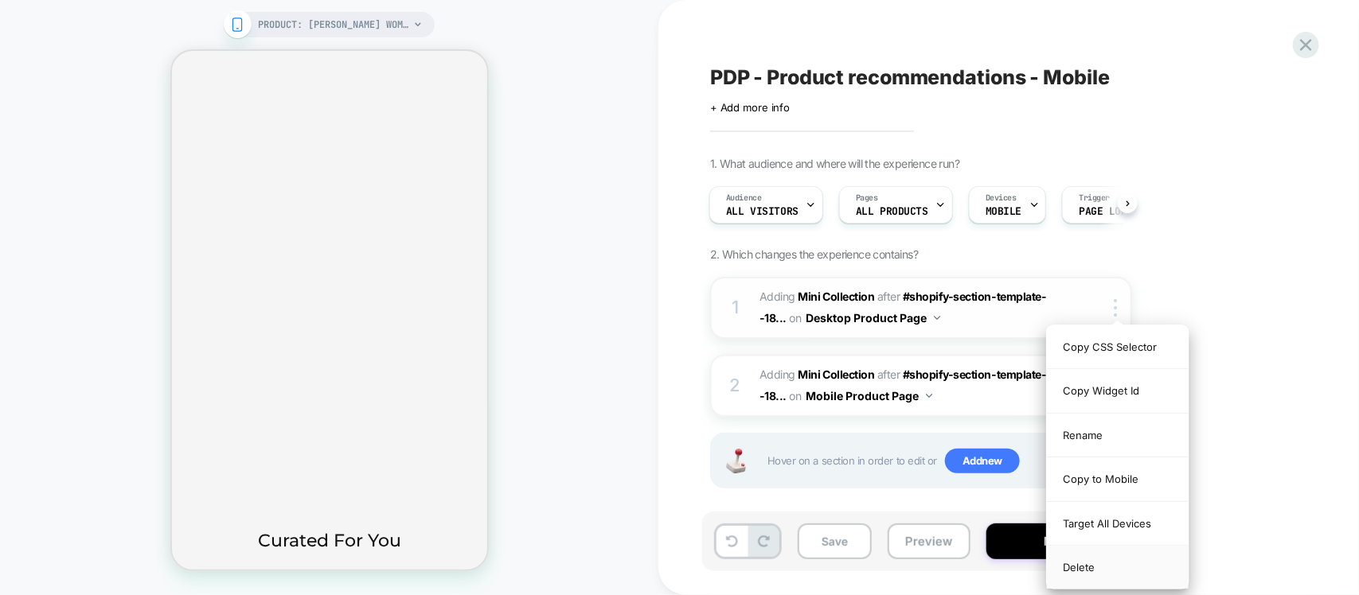
click at [1079, 570] on div "Delete" at bounding box center [1118, 567] width 142 height 43
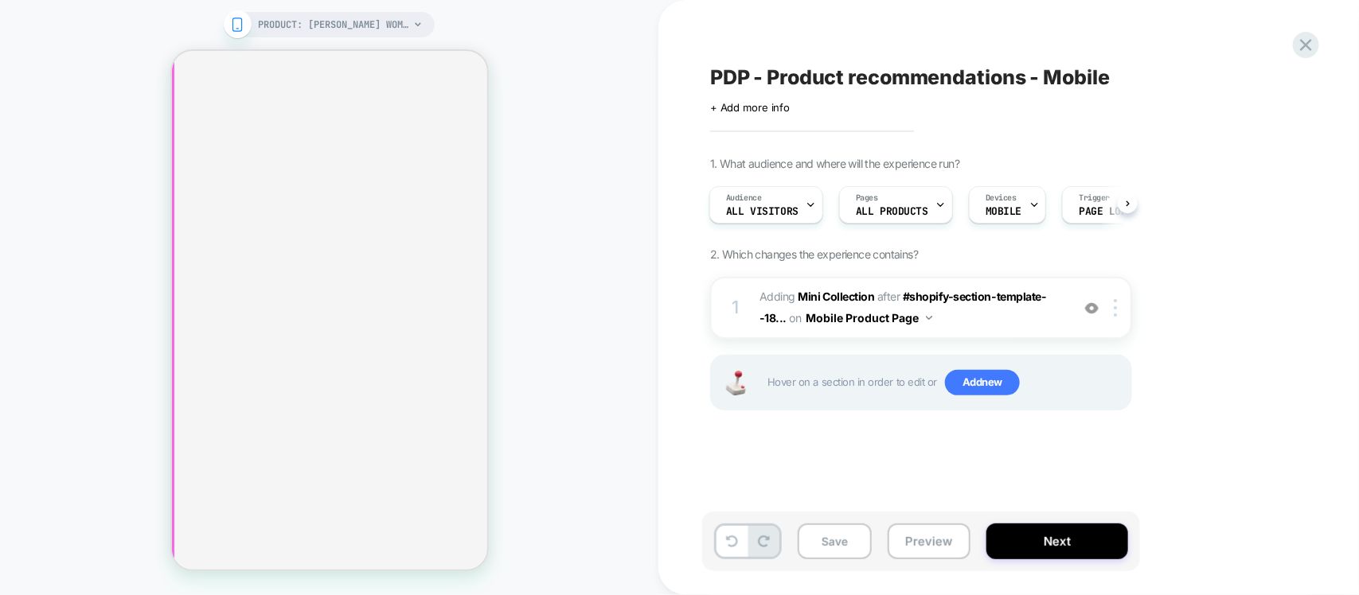
scroll to position [6119, 0]
click at [1302, 38] on icon at bounding box center [1305, 44] width 21 height 21
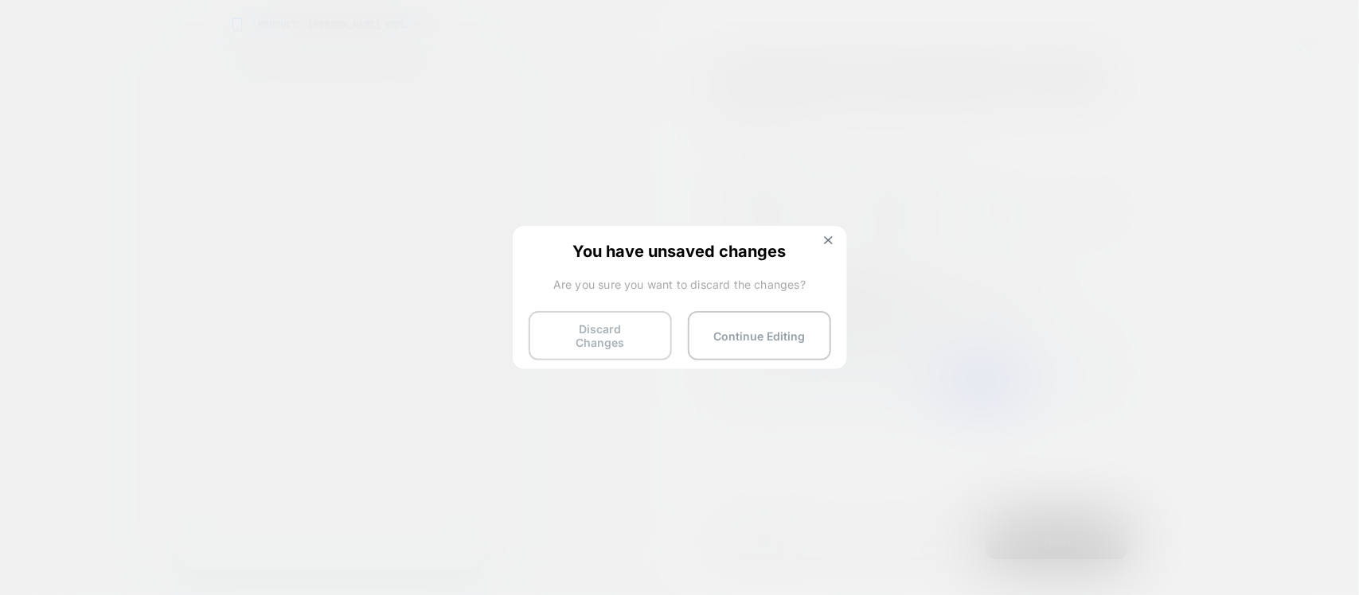
click at [631, 325] on button "Discard Changes" at bounding box center [600, 335] width 143 height 49
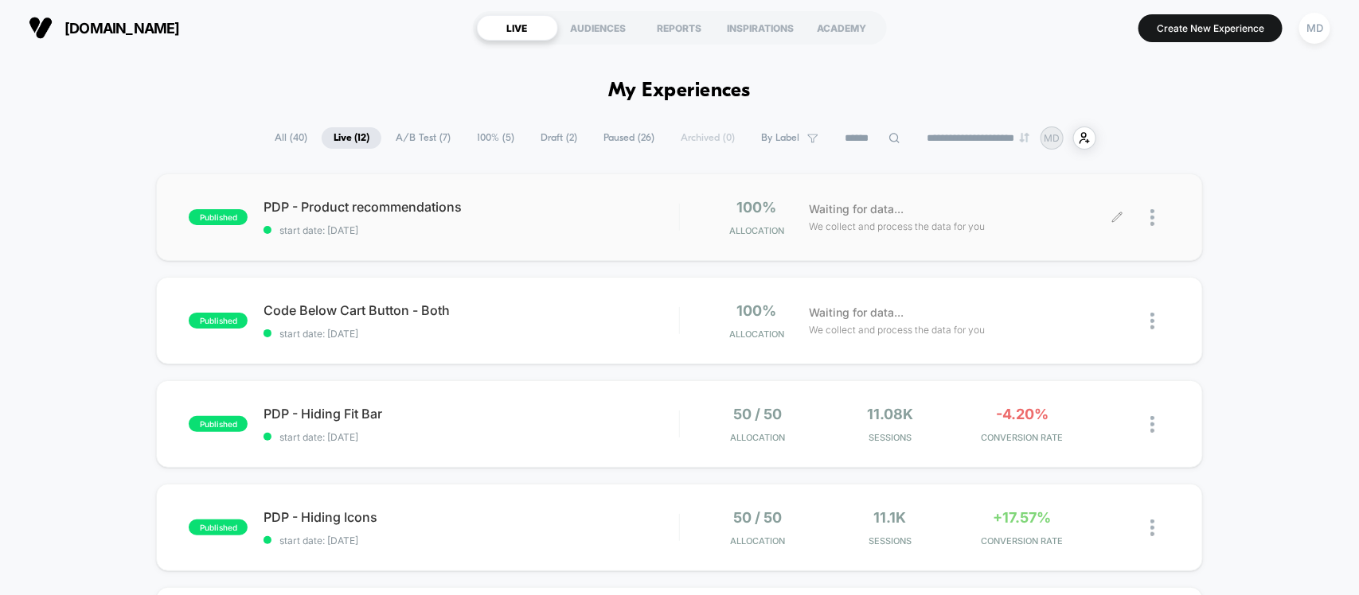
click at [1120, 213] on icon at bounding box center [1117, 218] width 10 height 10
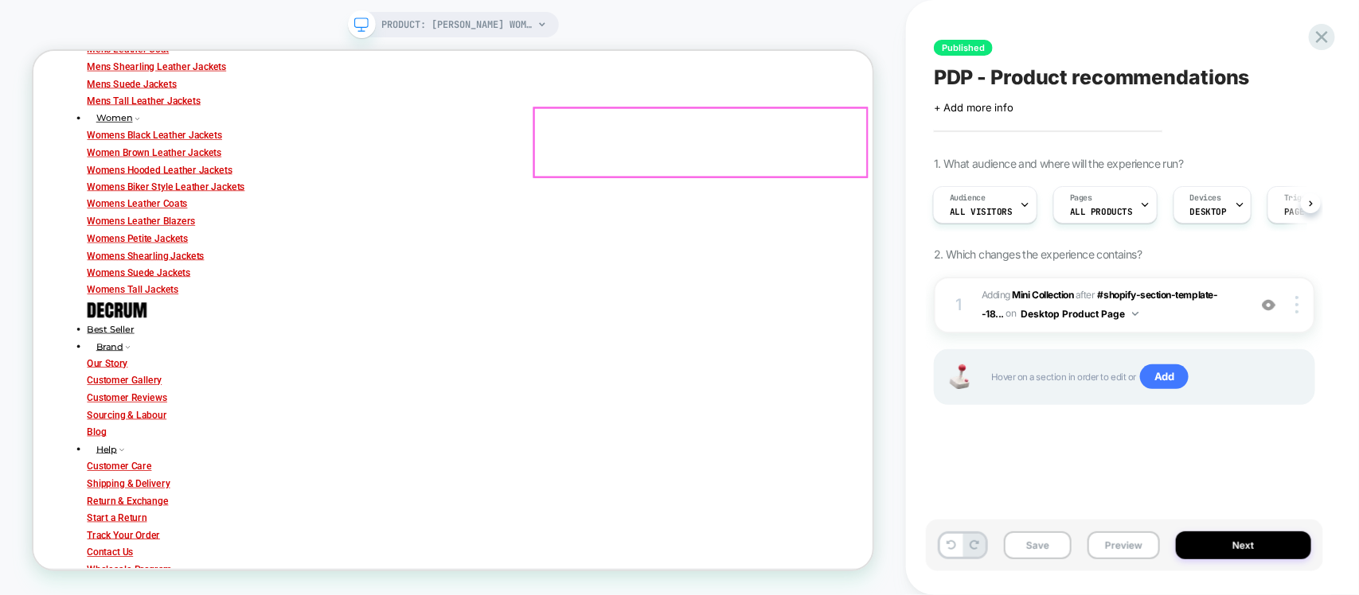
scroll to position [301, 0]
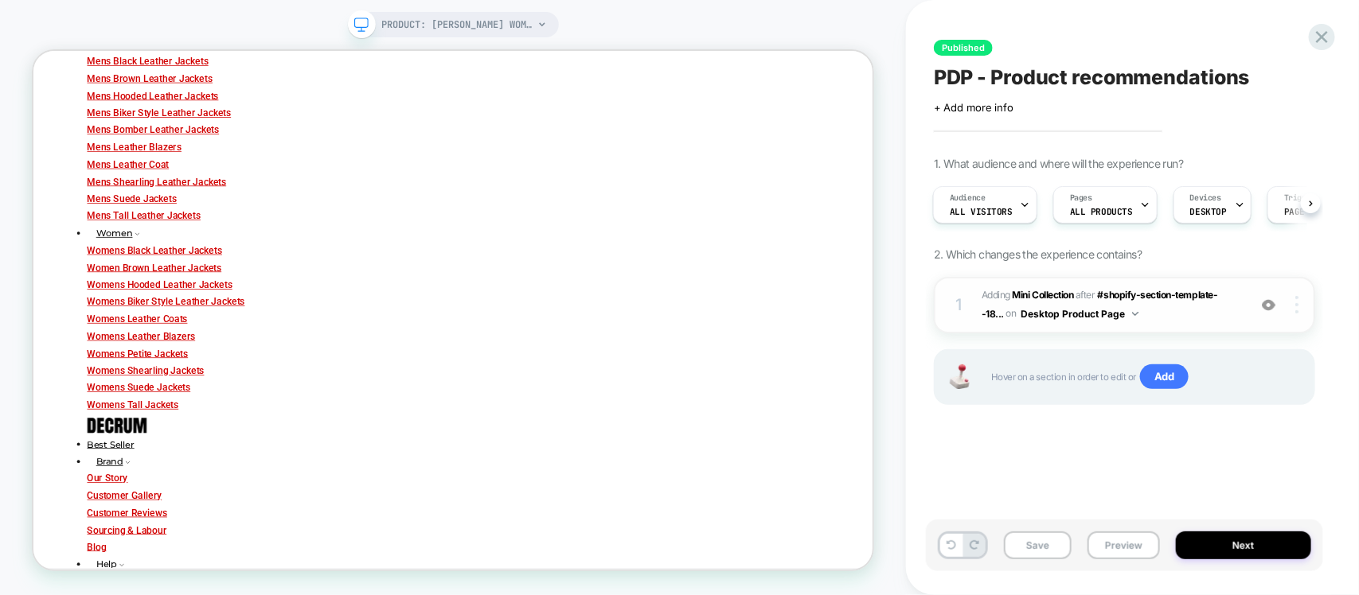
click at [1306, 312] on div at bounding box center [1299, 305] width 30 height 18
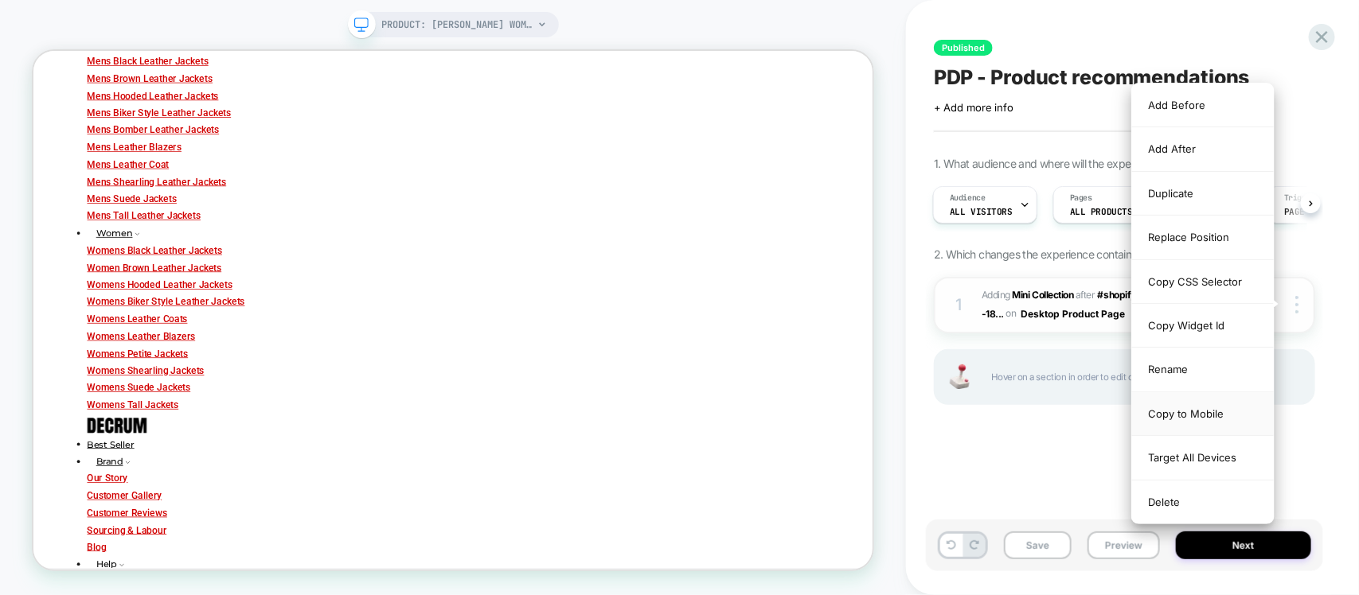
click at [1171, 411] on div "Copy to Mobile" at bounding box center [1203, 414] width 142 height 44
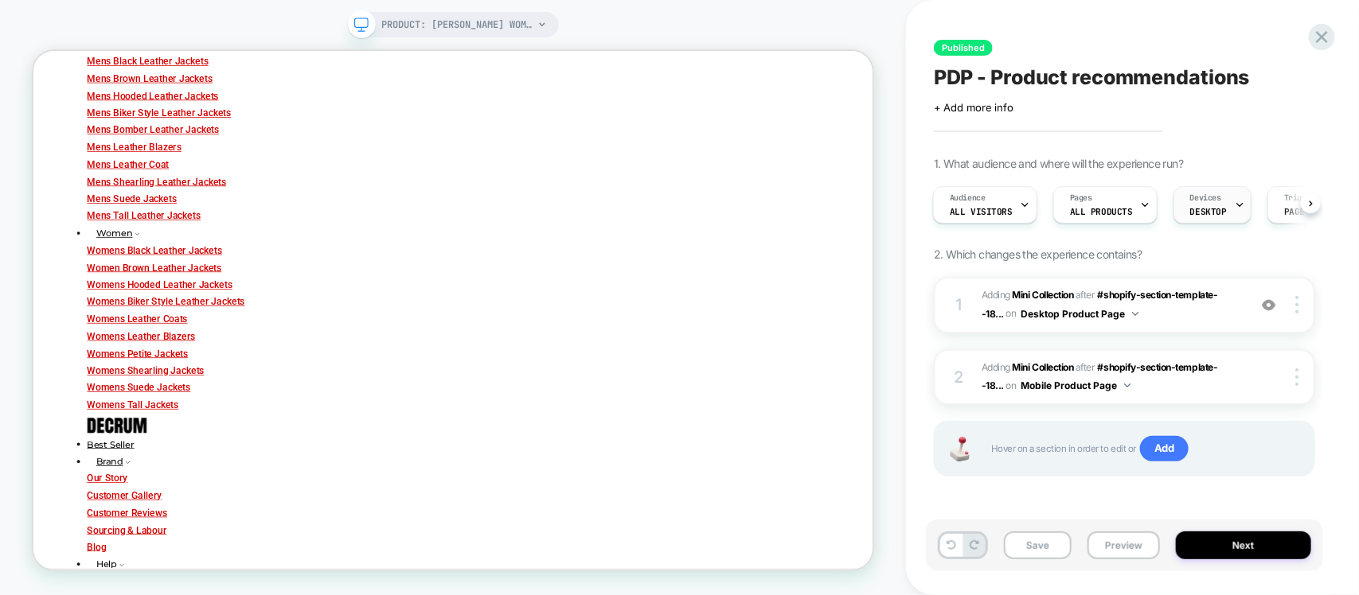
click at [1206, 220] on div "Devices DESKTOP" at bounding box center [1208, 205] width 68 height 36
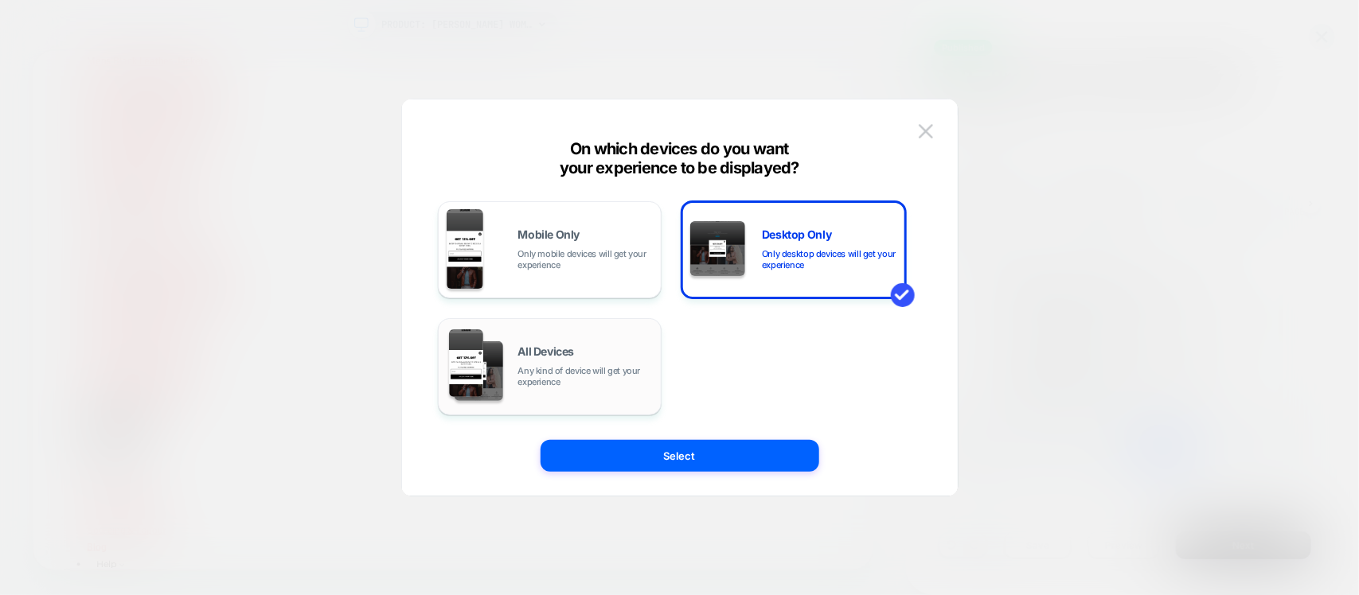
click at [549, 388] on div "All Devices Any kind of device will get your experience" at bounding box center [550, 366] width 207 height 81
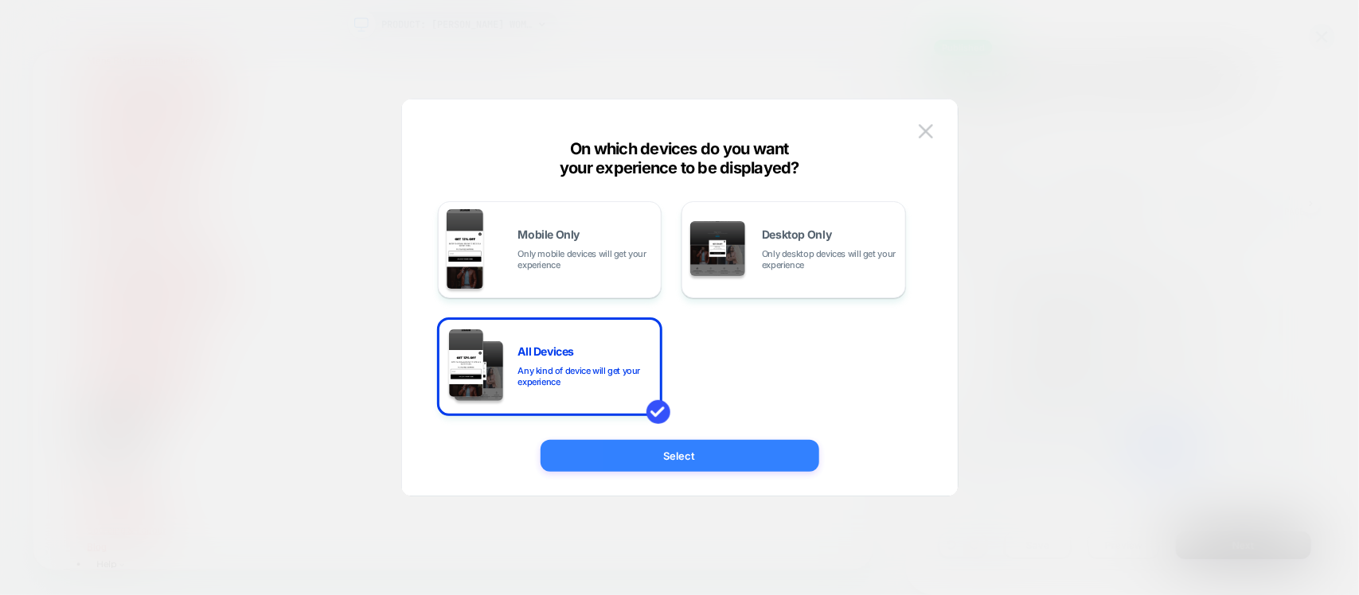
drag, startPoint x: 646, startPoint y: 458, endPoint x: 824, endPoint y: 544, distance: 196.9
click at [646, 458] on button "Select" at bounding box center [679, 456] width 279 height 32
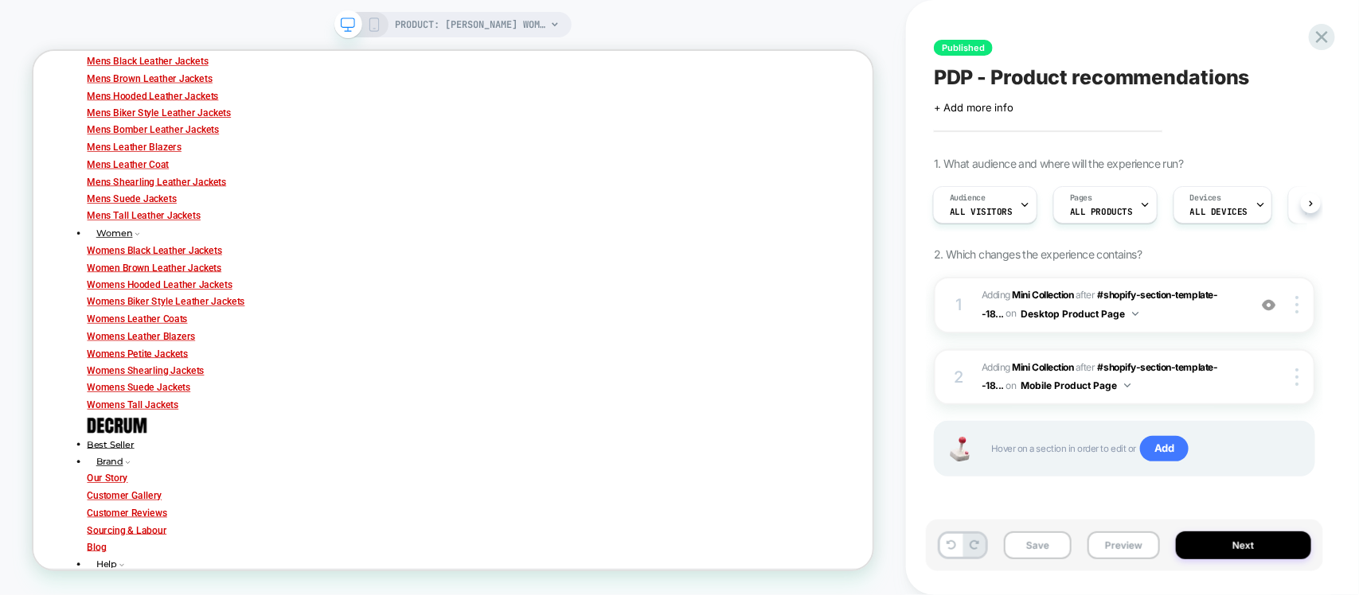
drag, startPoint x: 379, startPoint y: 26, endPoint x: 740, endPoint y: 90, distance: 366.9
click at [379, 26] on rect at bounding box center [374, 24] width 9 height 13
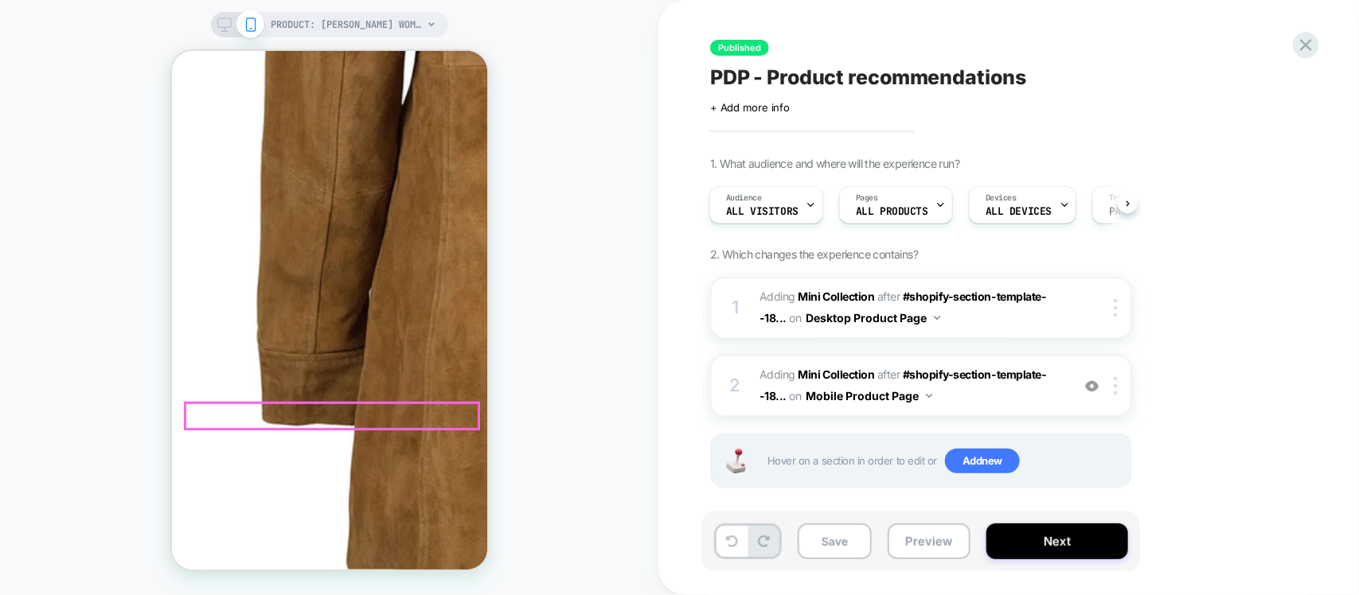
scroll to position [602, 0]
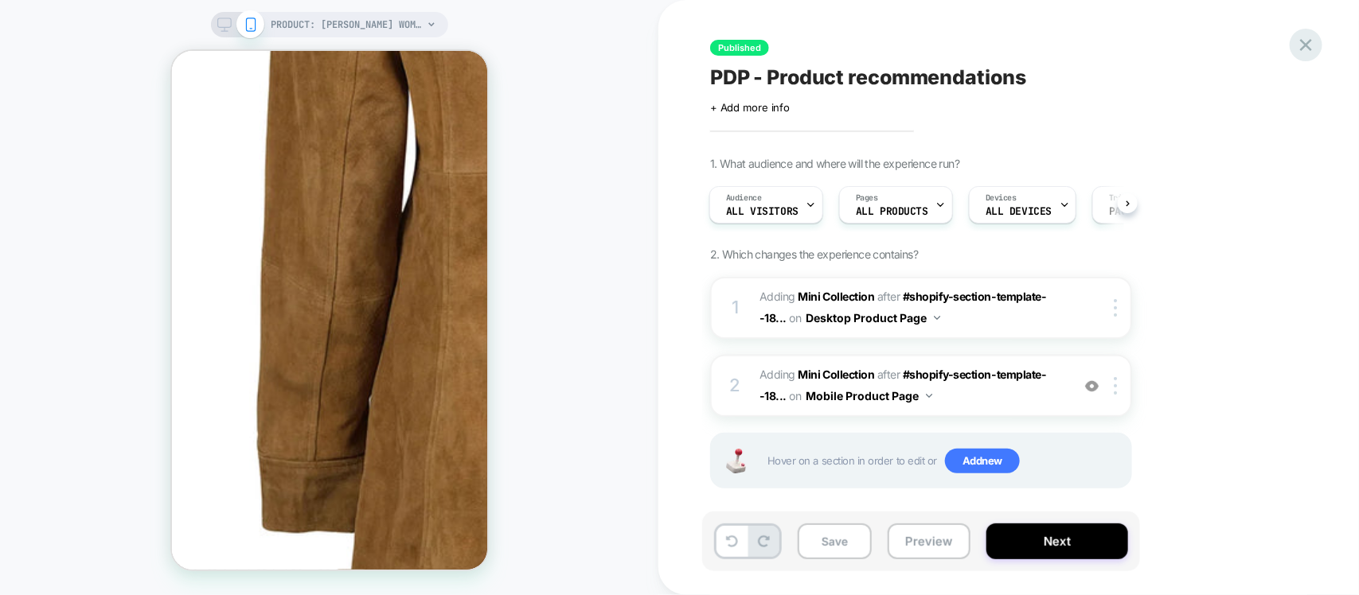
click at [1308, 46] on icon at bounding box center [1306, 45] width 12 height 12
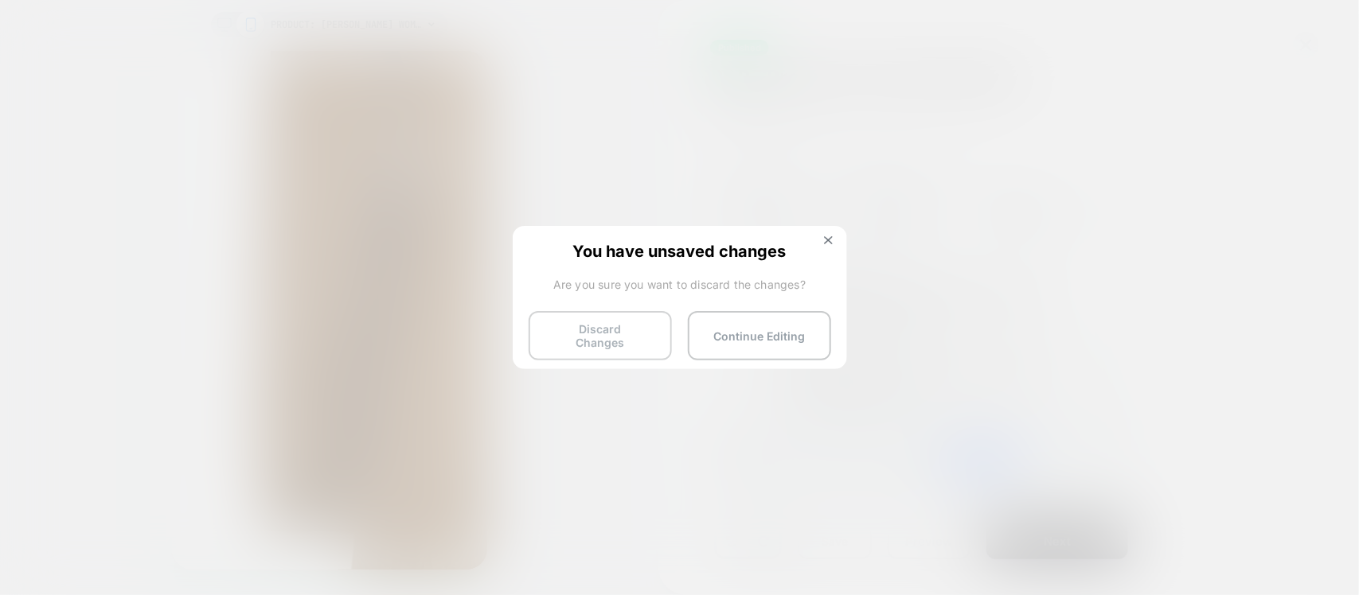
click at [621, 339] on button "Discard Changes" at bounding box center [600, 335] width 143 height 49
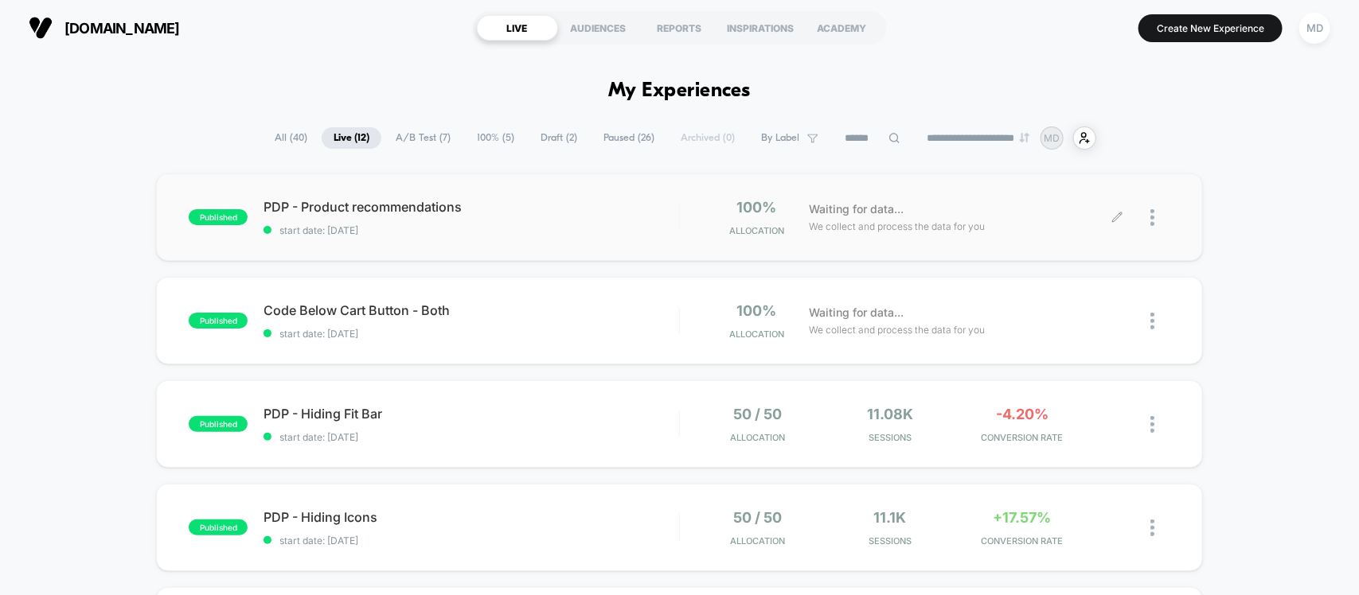
click at [1147, 215] on div at bounding box center [1144, 217] width 53 height 37
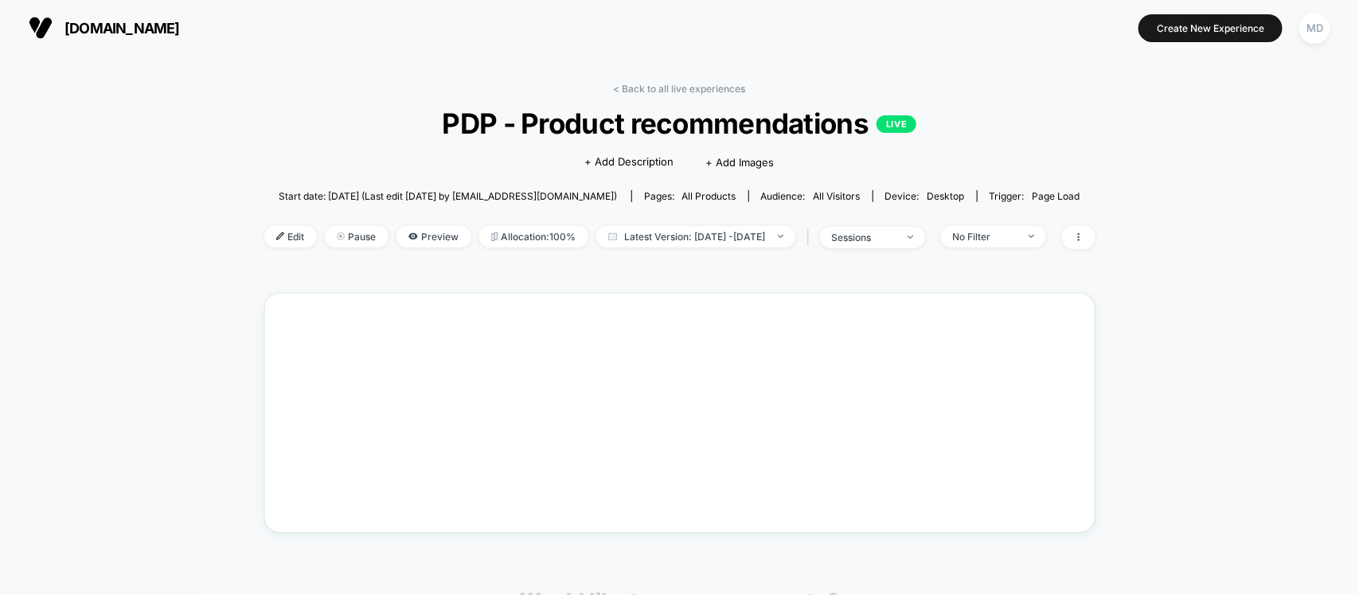
drag, startPoint x: 1147, startPoint y: 215, endPoint x: 1147, endPoint y: 161, distance: 54.1
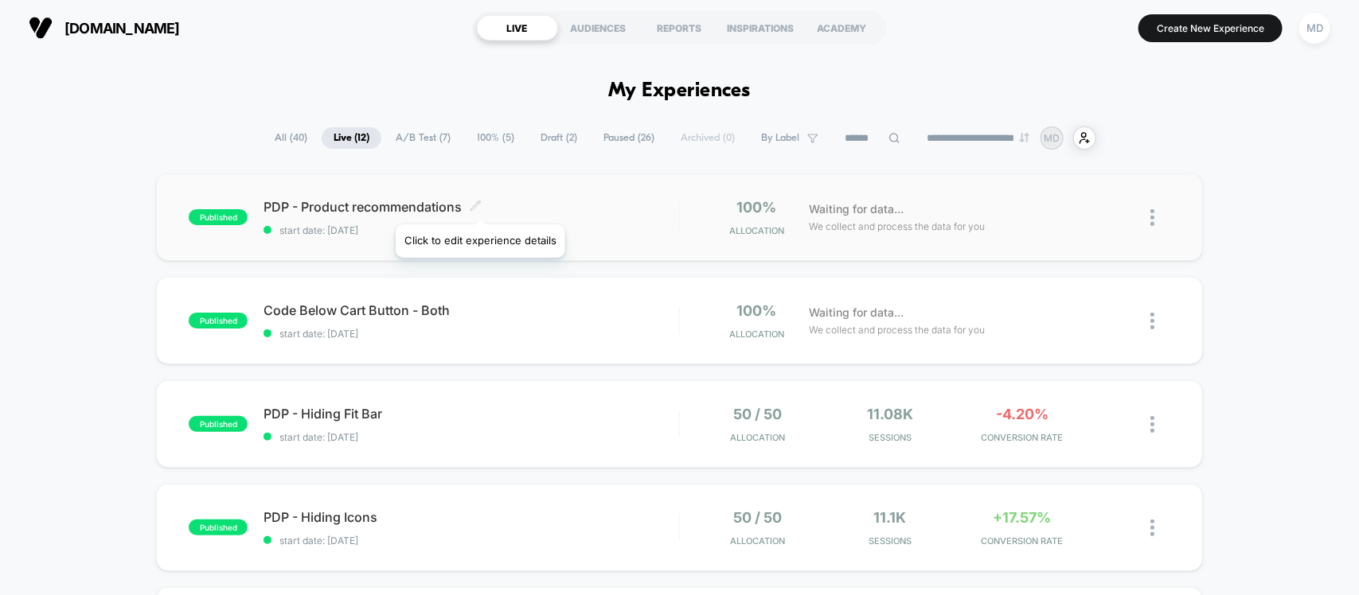
click at [479, 204] on icon at bounding box center [476, 206] width 12 height 12
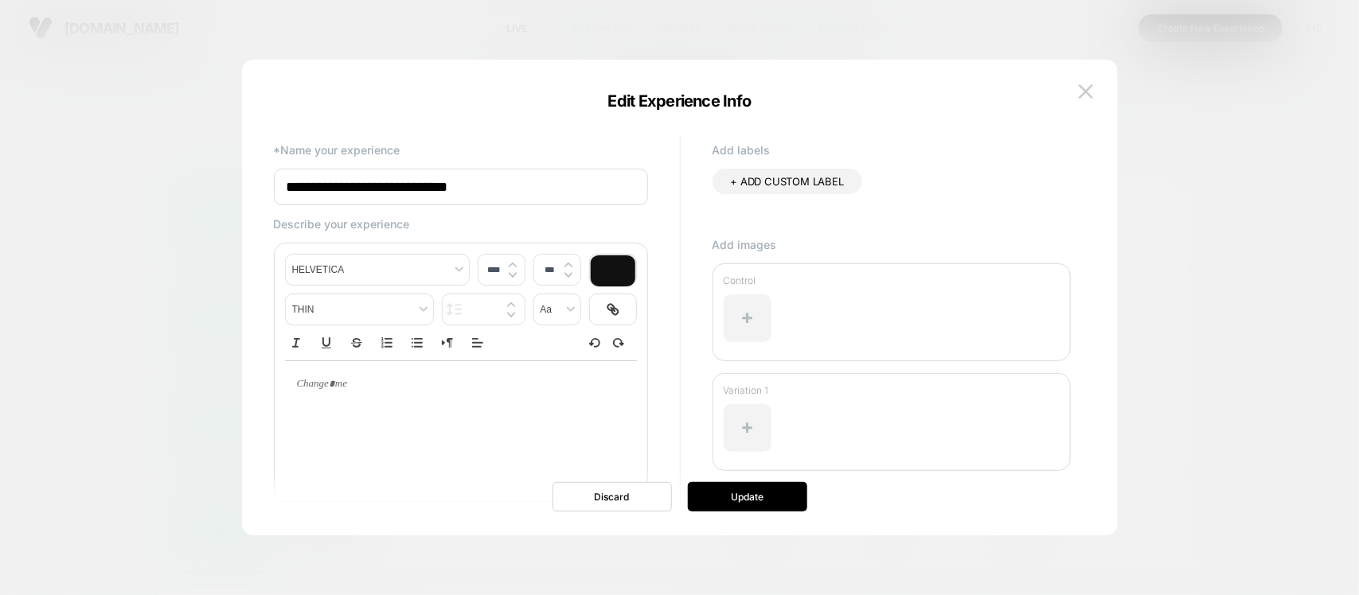
click at [575, 188] on input "**********" at bounding box center [461, 187] width 374 height 37
type input "**********"
click at [765, 500] on button "Update" at bounding box center [747, 496] width 119 height 29
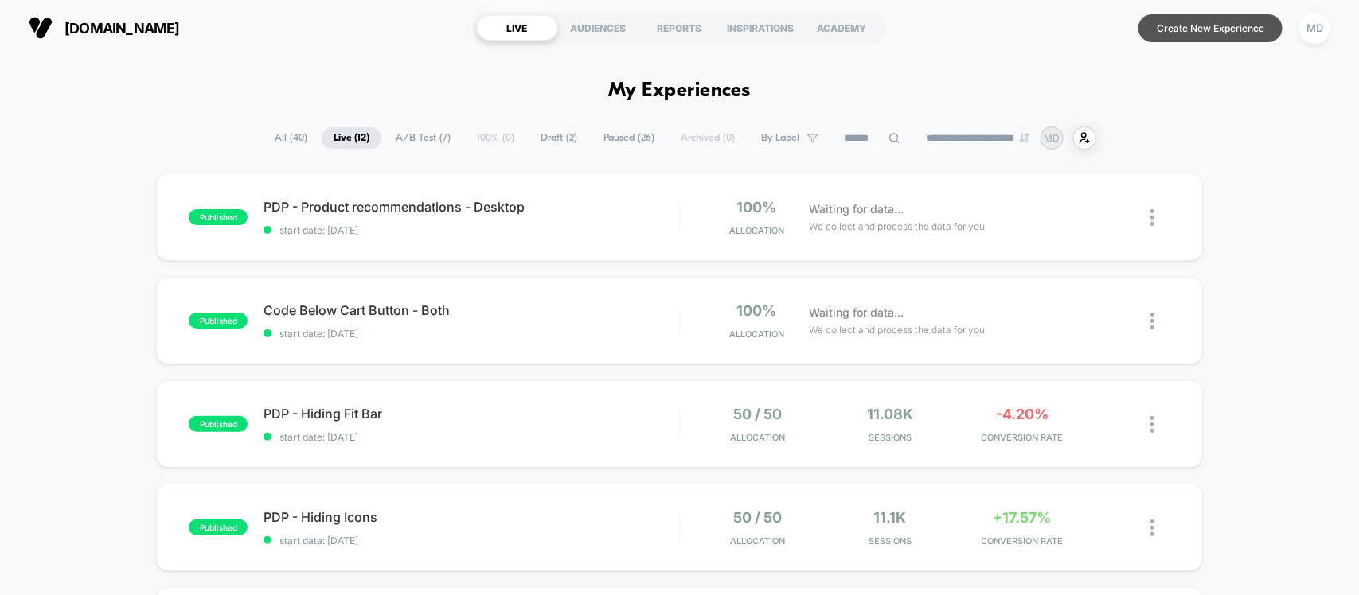
click at [1219, 22] on button "Create New Experience" at bounding box center [1210, 28] width 144 height 28
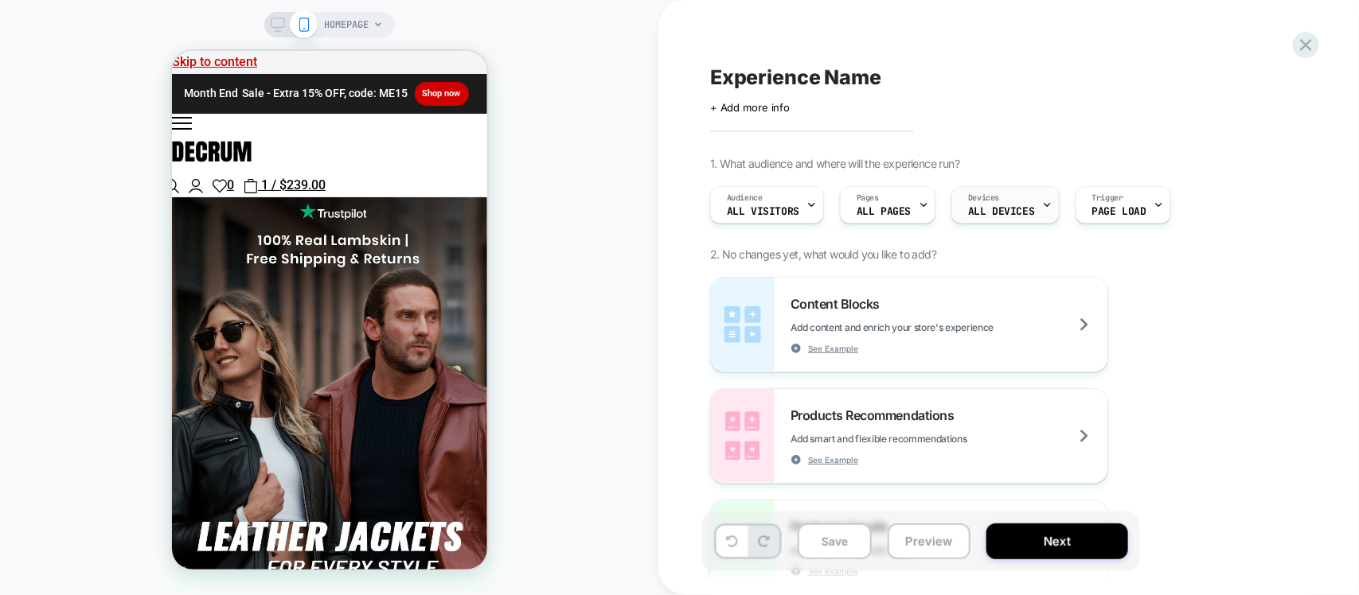
click at [1016, 208] on span "ALL DEVICES" at bounding box center [1001, 211] width 66 height 11
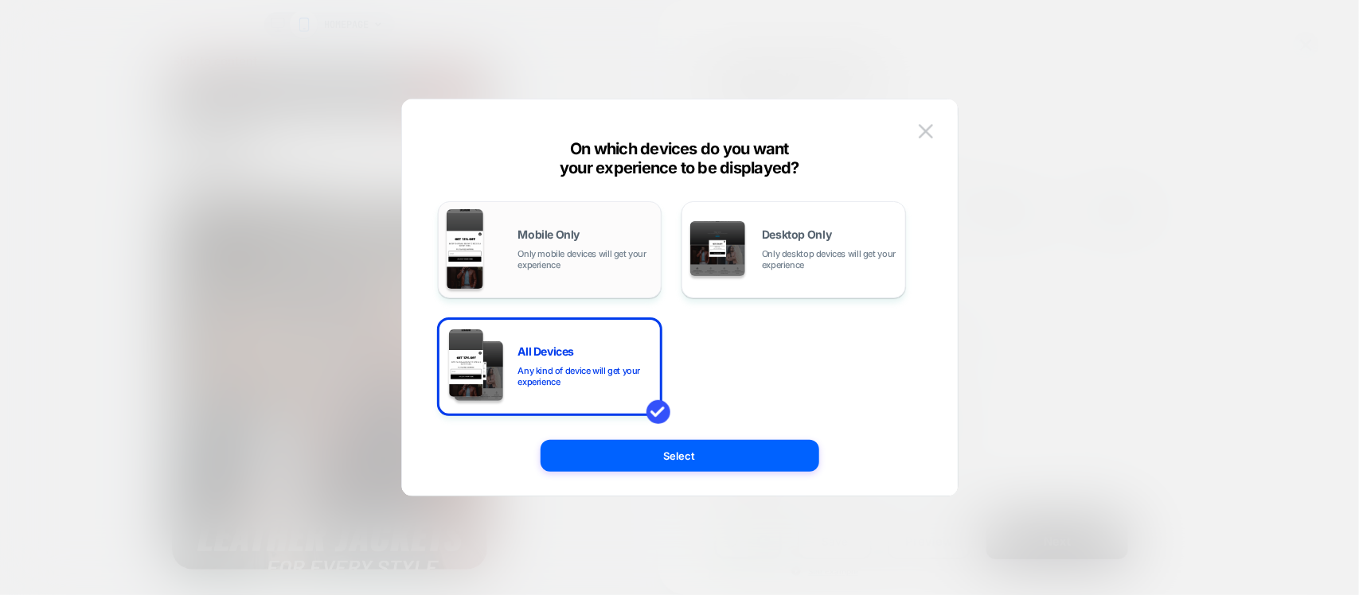
click at [534, 256] on span "Only mobile devices will get your experience" at bounding box center [585, 259] width 135 height 22
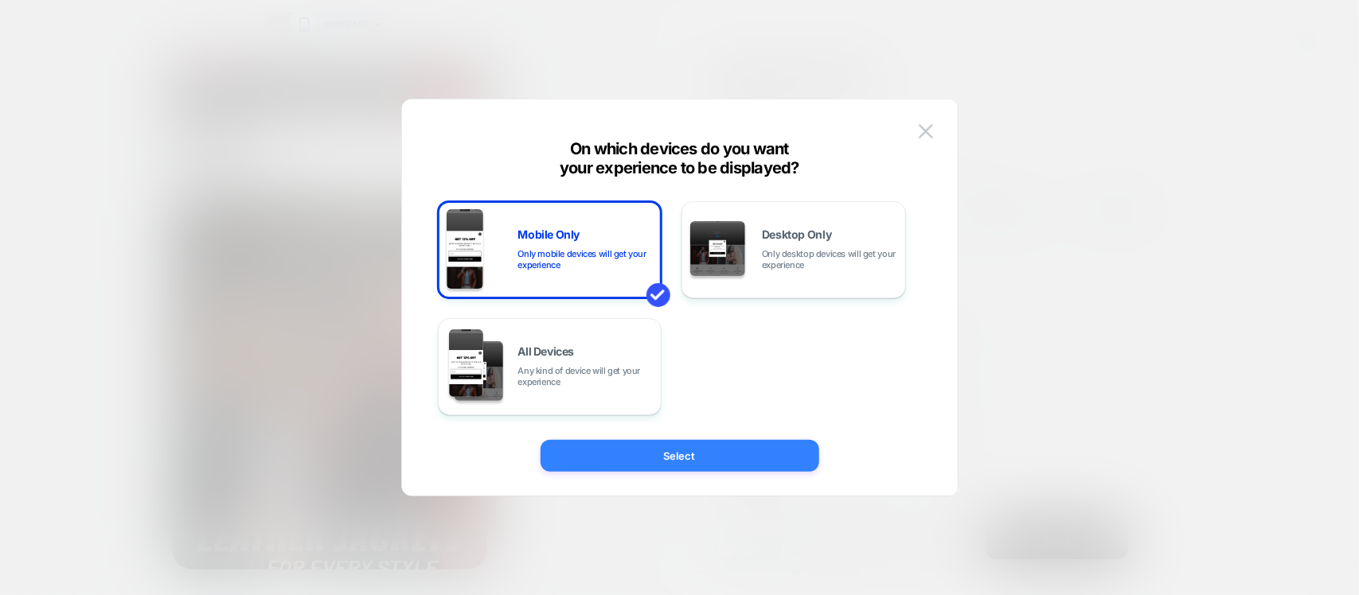
click at [665, 451] on button "Select" at bounding box center [679, 456] width 279 height 32
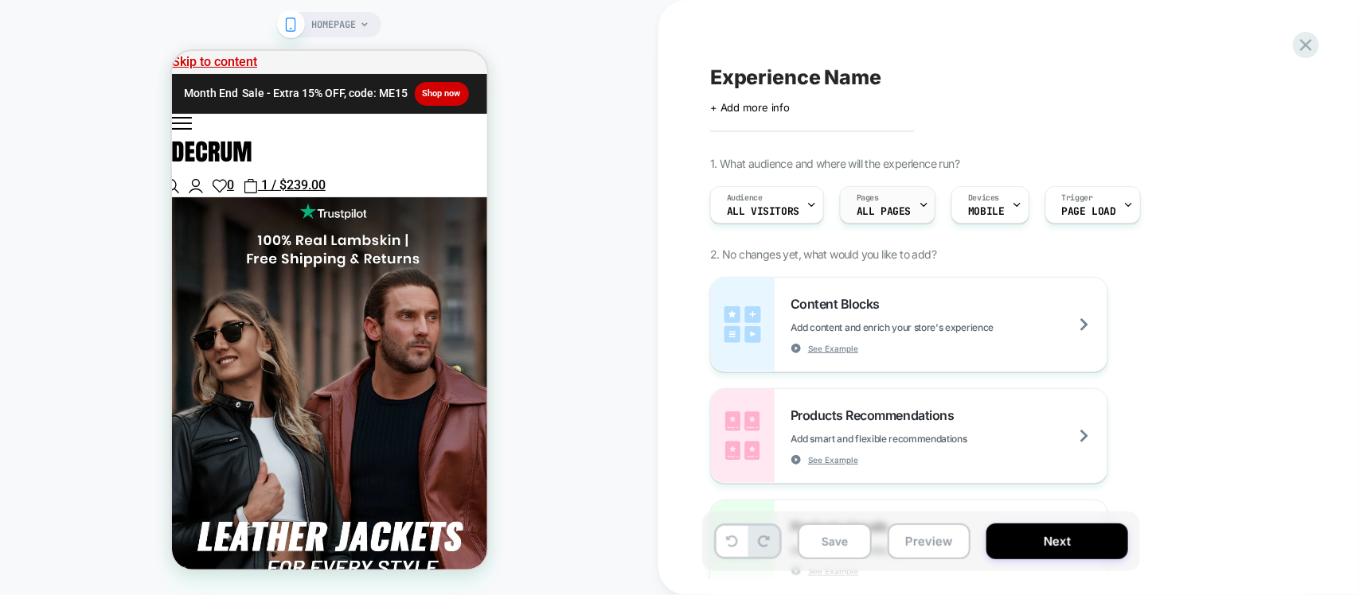
click at [888, 197] on div "Pages ALL PAGES" at bounding box center [884, 205] width 86 height 36
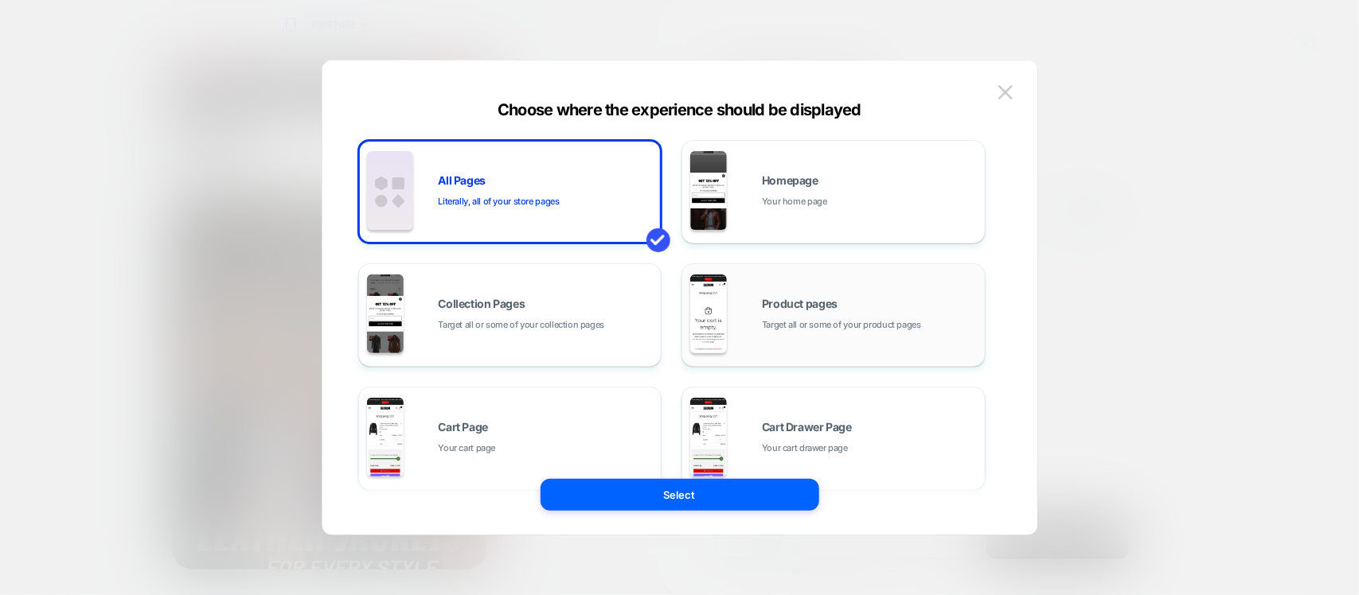
click at [801, 340] on div "Product pages Target all or some of your product pages" at bounding box center [833, 315] width 287 height 88
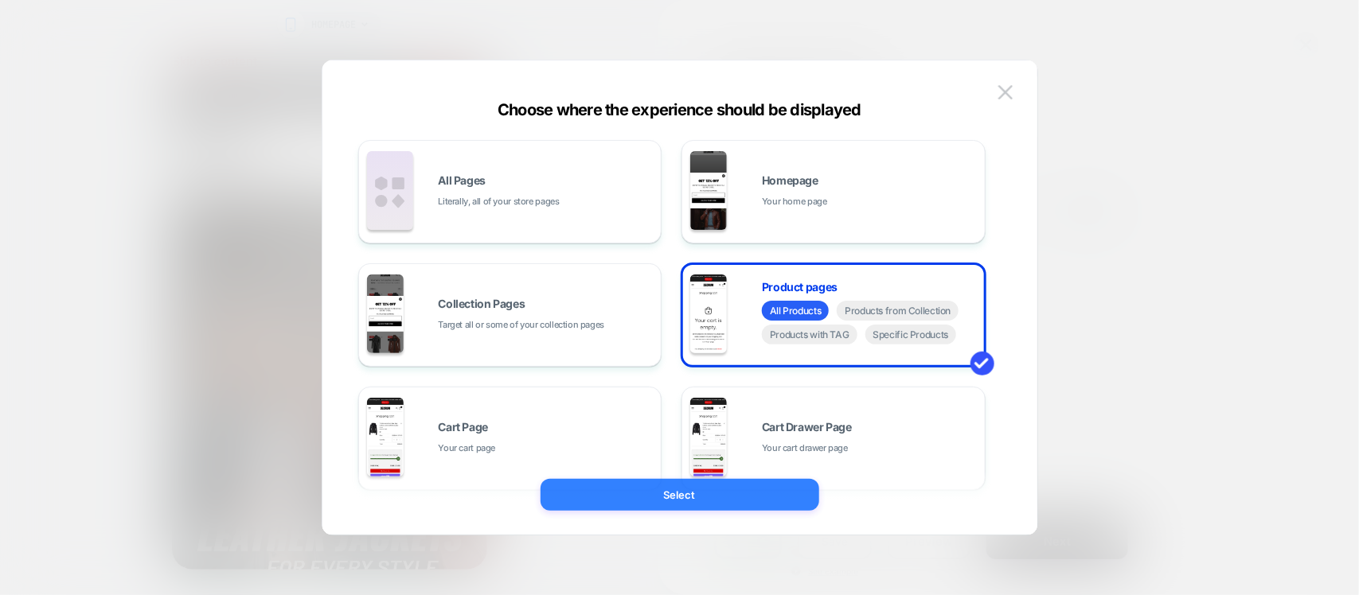
click at [705, 495] on button "Select" at bounding box center [679, 495] width 279 height 32
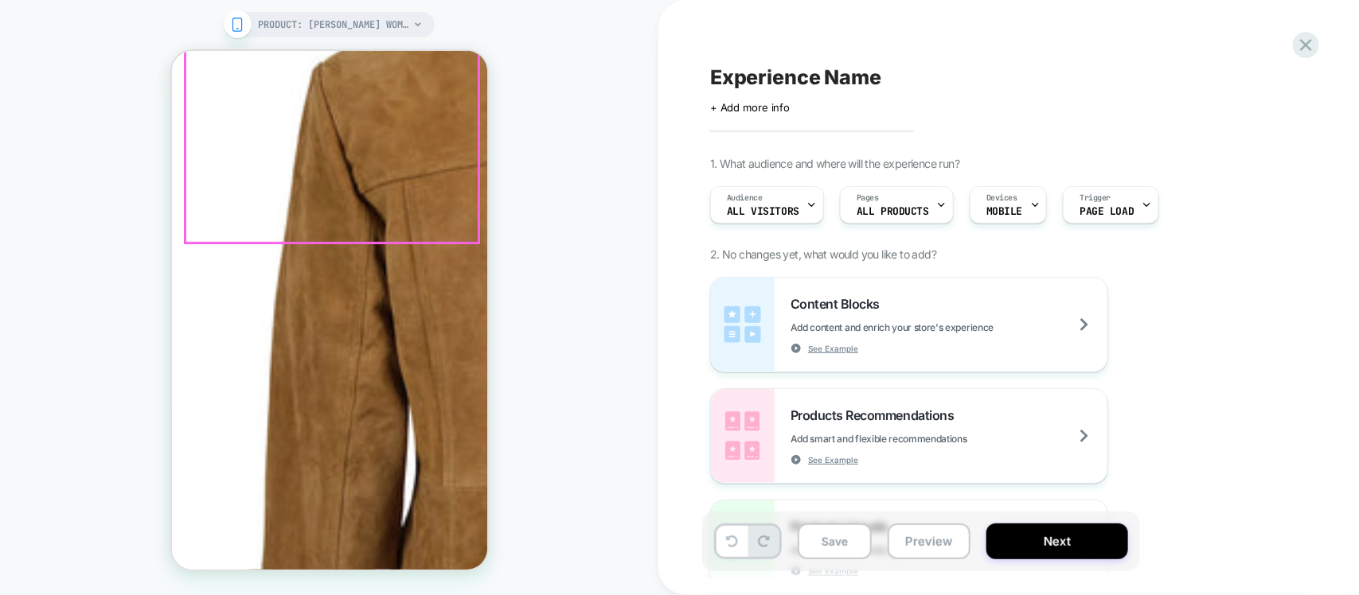
scroll to position [398, 0]
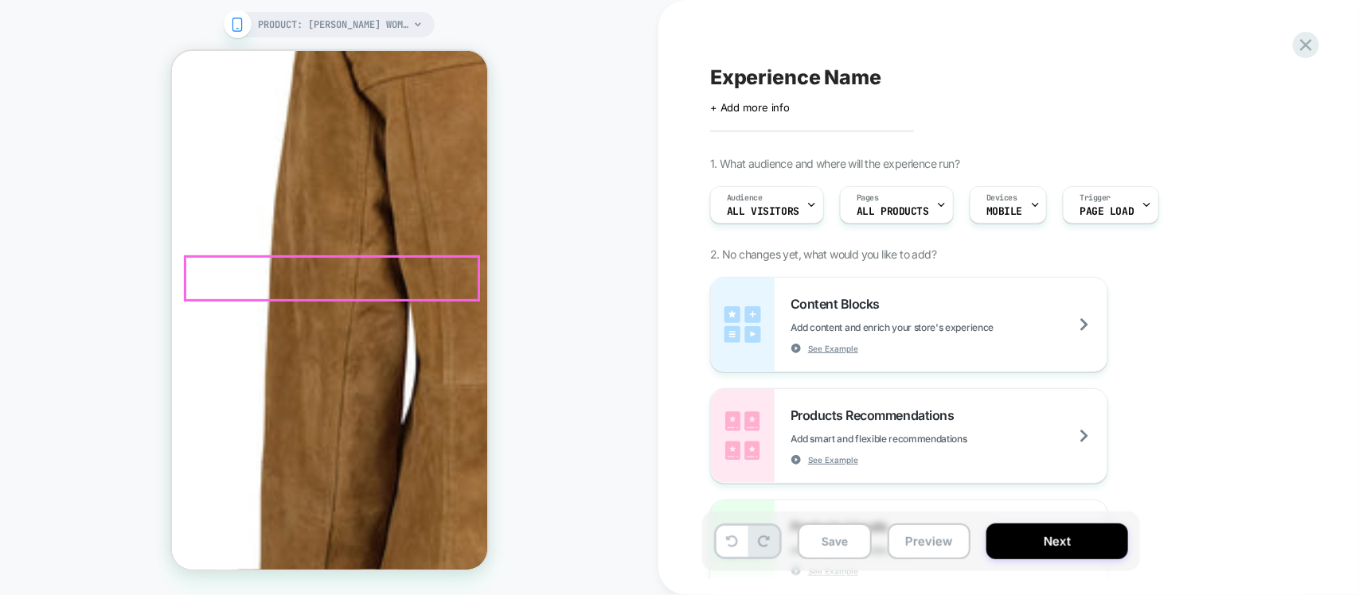
copy div "[PERSON_NAME] Womens Camel Brown Suede Car Coat 4.8 rating (21 votes)"
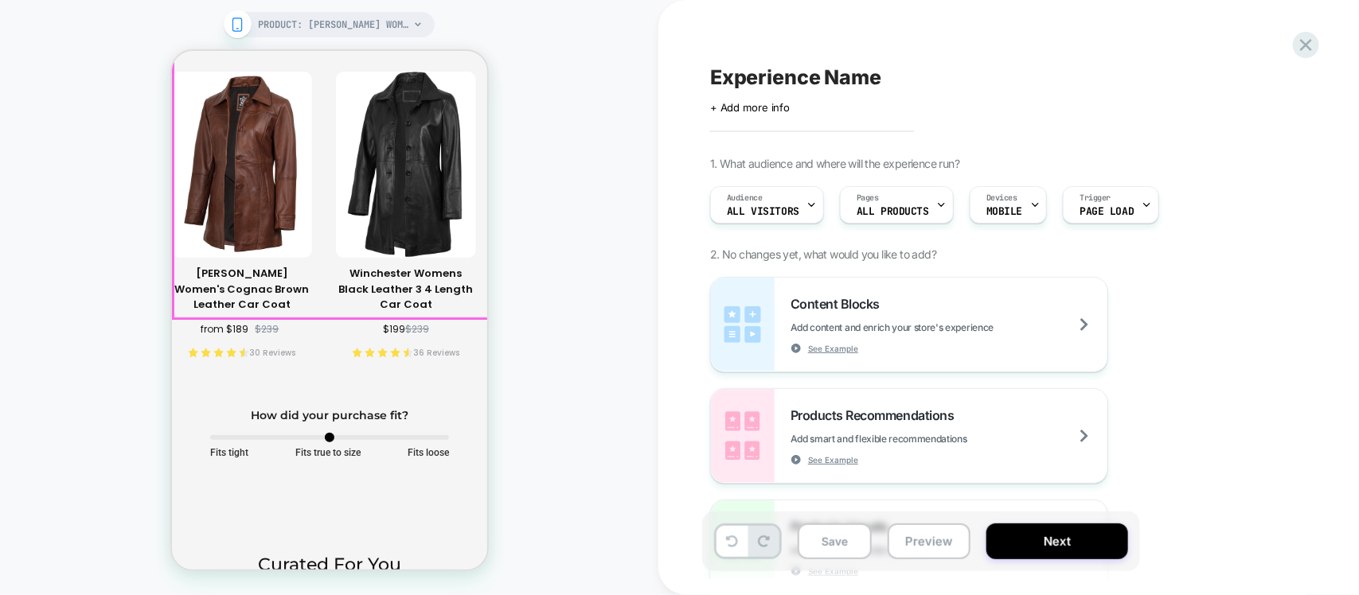
scroll to position [3482, 0]
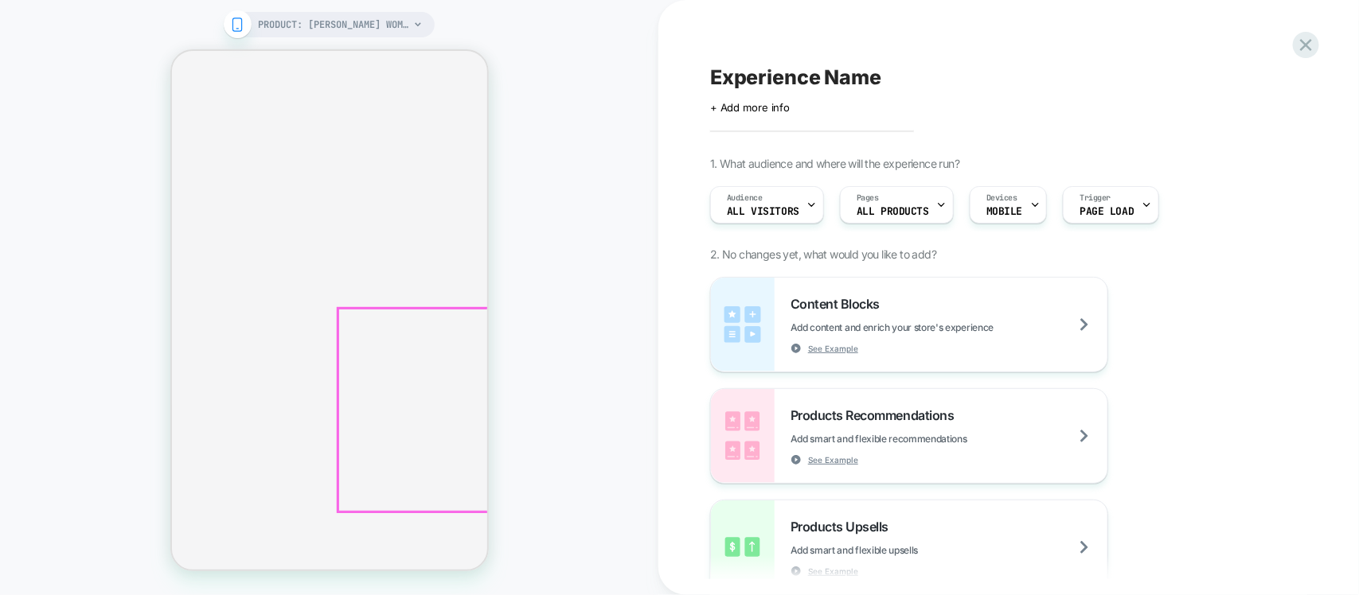
scroll to position [6069, 0]
click at [1322, 37] on div "Experience Name Click to edit experience details + Add more info 1. What audien…" at bounding box center [1008, 297] width 700 height 595
click at [1312, 37] on icon at bounding box center [1305, 44] width 21 height 21
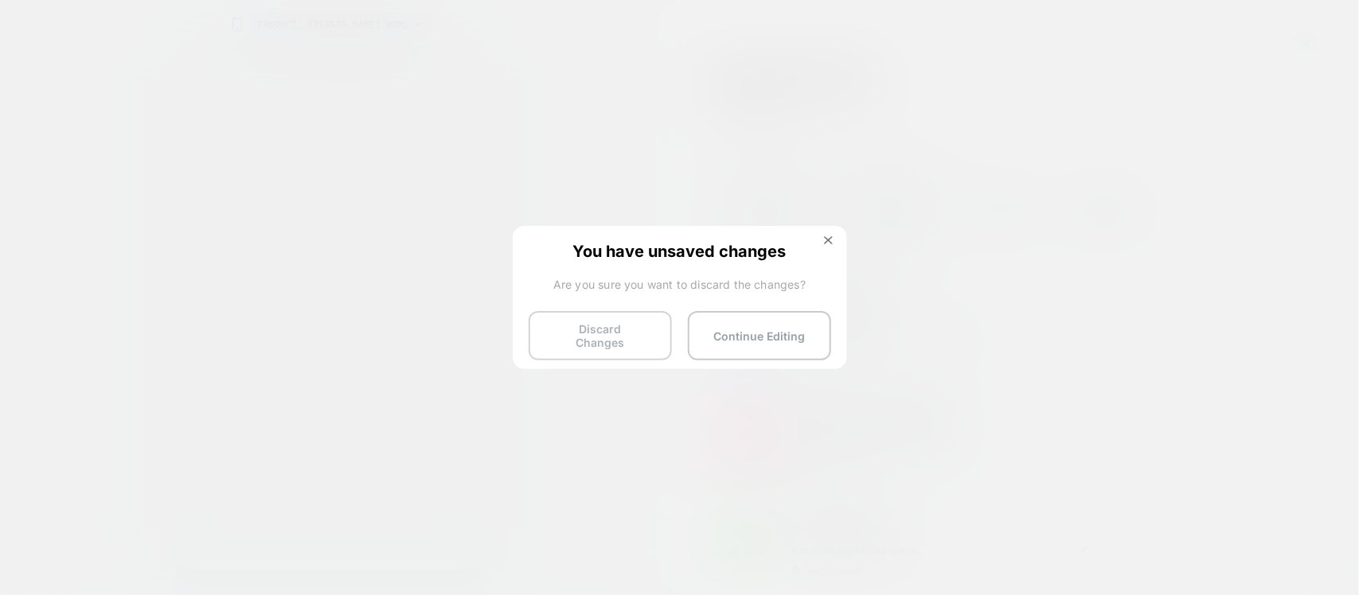
click at [598, 322] on button "Discard Changes" at bounding box center [600, 335] width 143 height 49
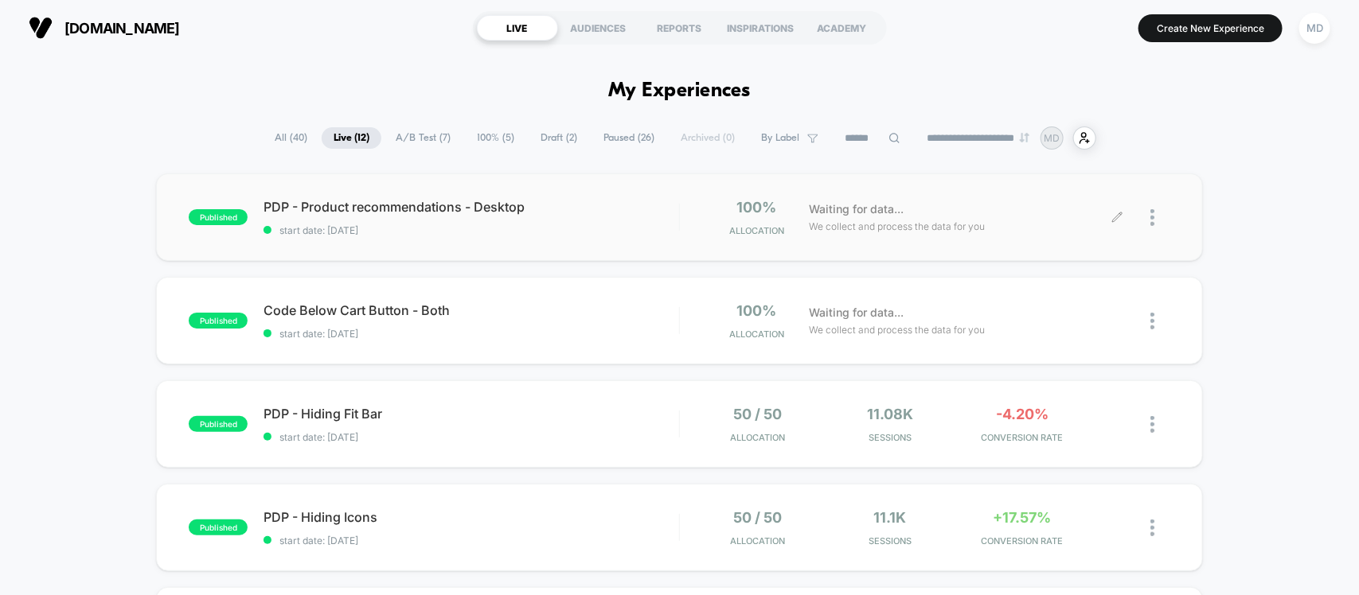
click at [1115, 220] on icon at bounding box center [1117, 218] width 12 height 12
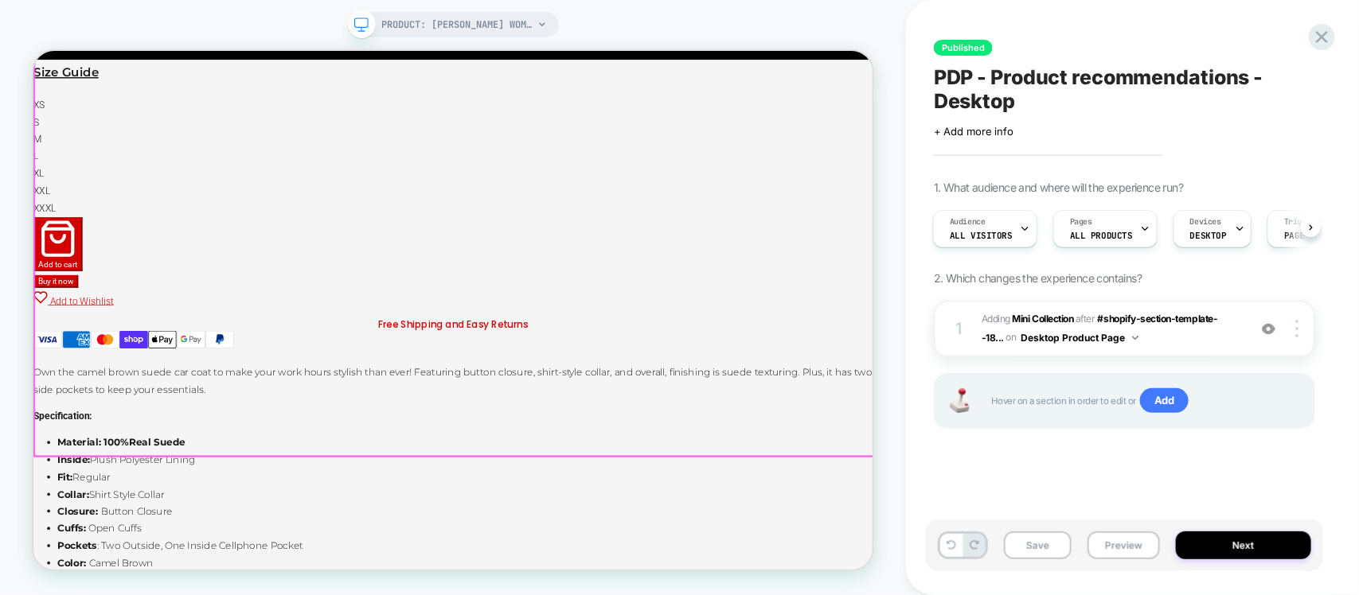
scroll to position [3383, 0]
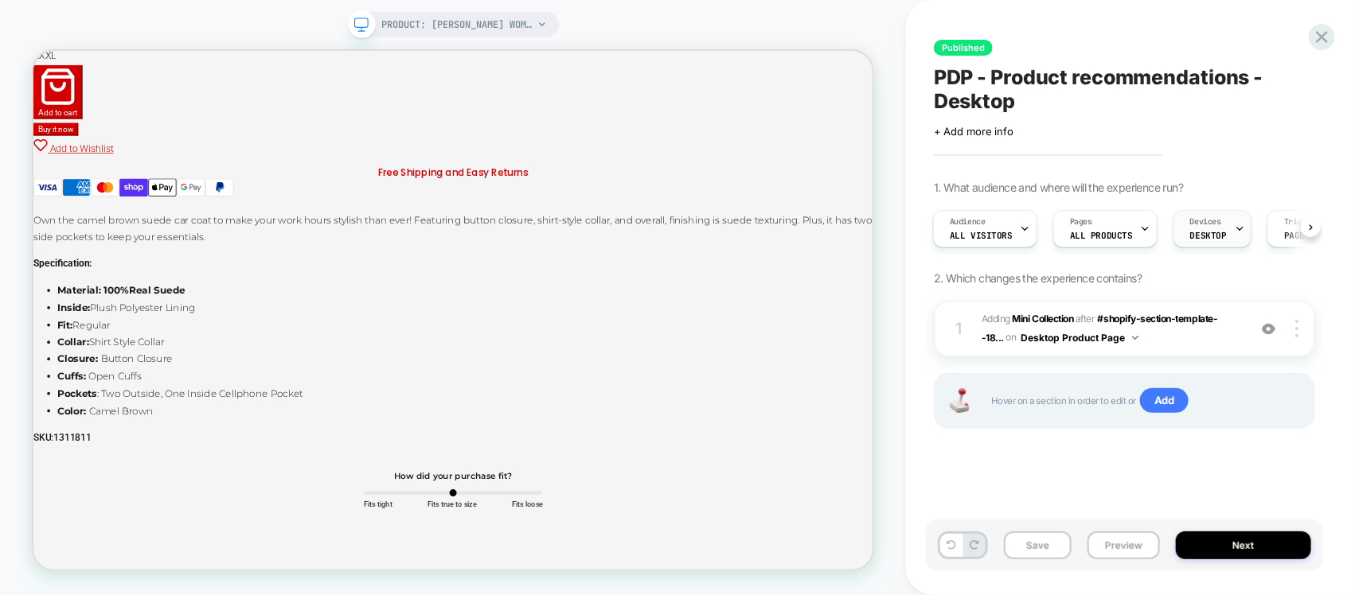
click at [1202, 227] on span "Devices" at bounding box center [1205, 222] width 31 height 11
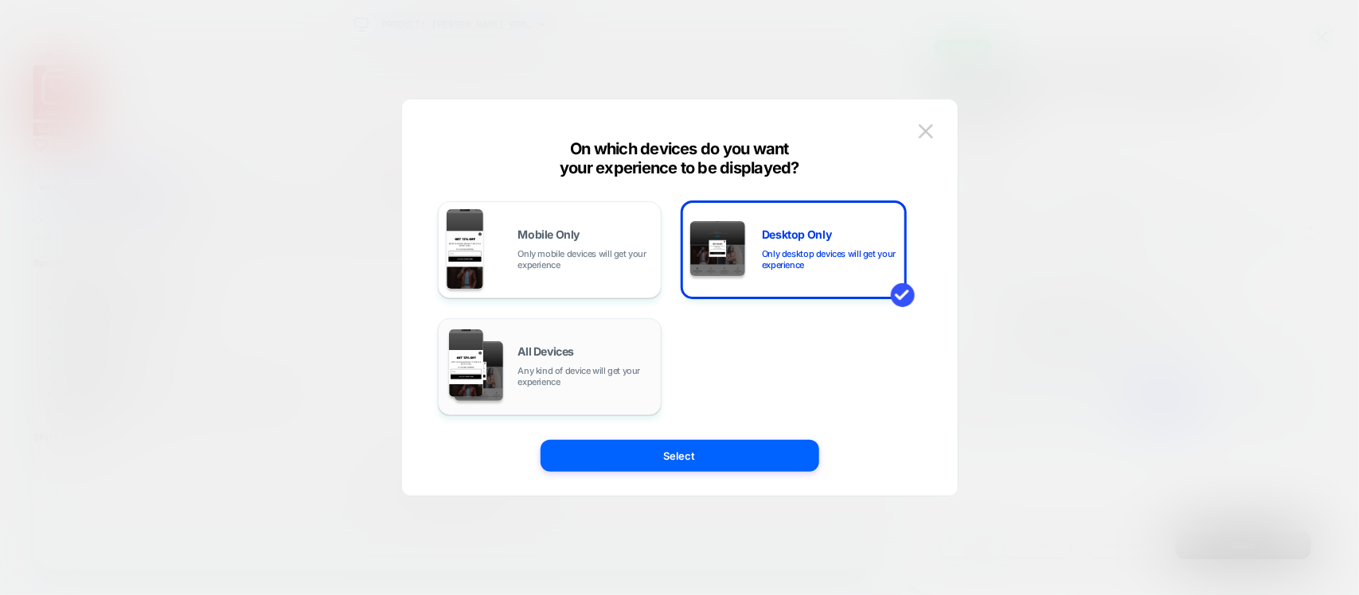
click at [534, 376] on span "Any kind of device will get your experience" at bounding box center [585, 376] width 135 height 22
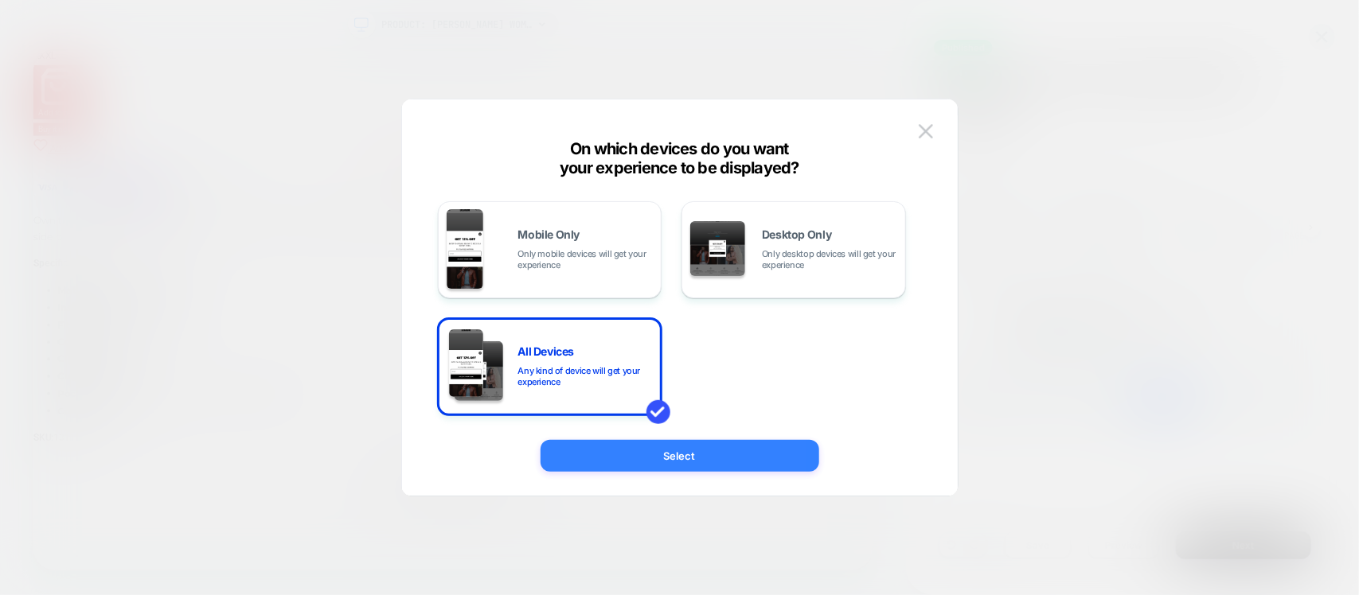
click at [630, 459] on button "Select" at bounding box center [679, 456] width 279 height 32
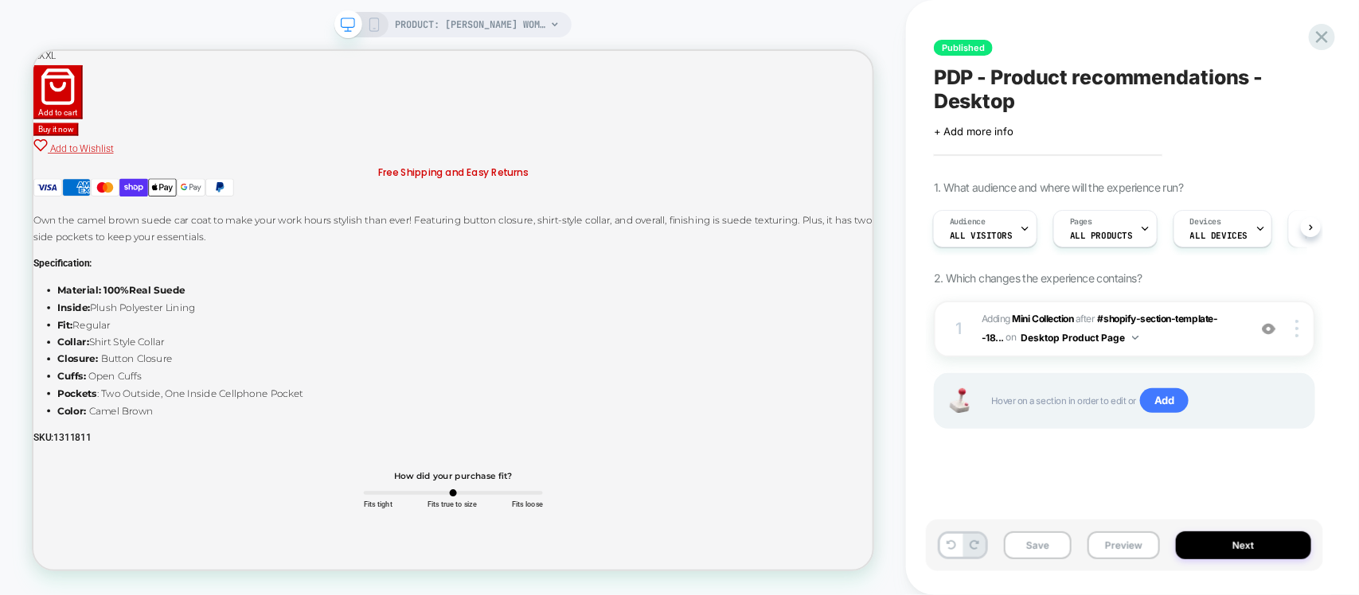
click at [379, 16] on div "PRODUCT: [PERSON_NAME] Womens Camel Brown Suede Car Coat" at bounding box center [452, 24] width 237 height 25
click at [373, 22] on icon at bounding box center [374, 25] width 14 height 14
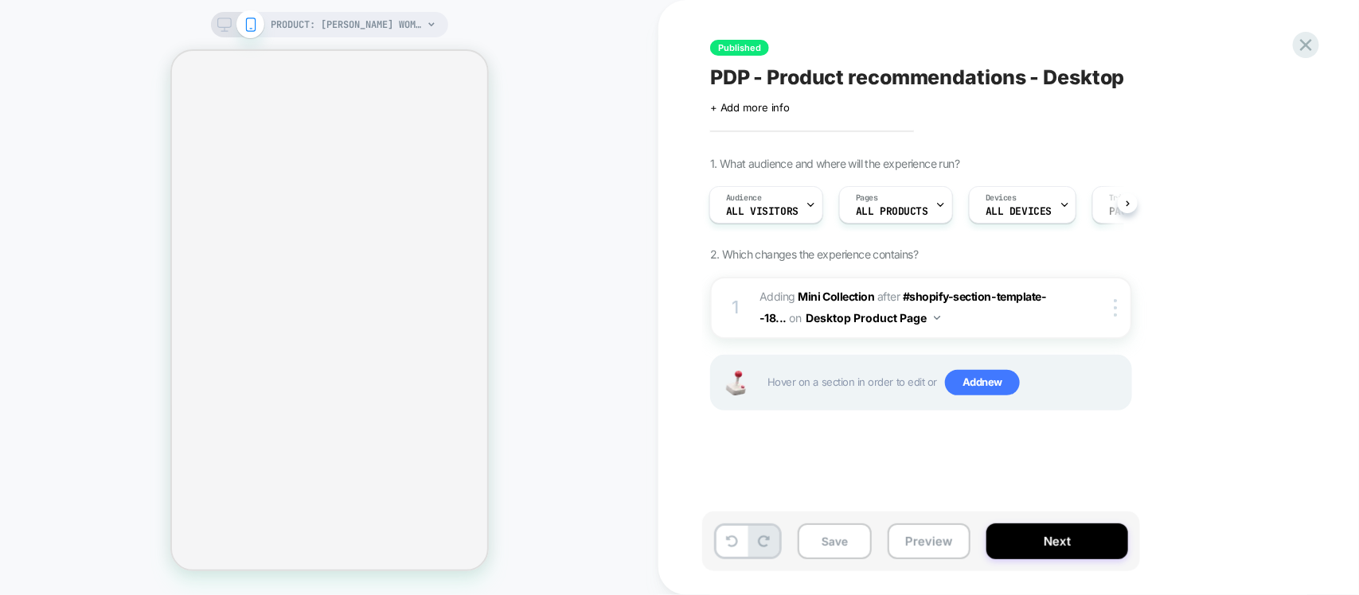
scroll to position [6207, 0]
click at [1122, 307] on div at bounding box center [1118, 308] width 26 height 18
click at [1114, 314] on img at bounding box center [1115, 308] width 3 height 18
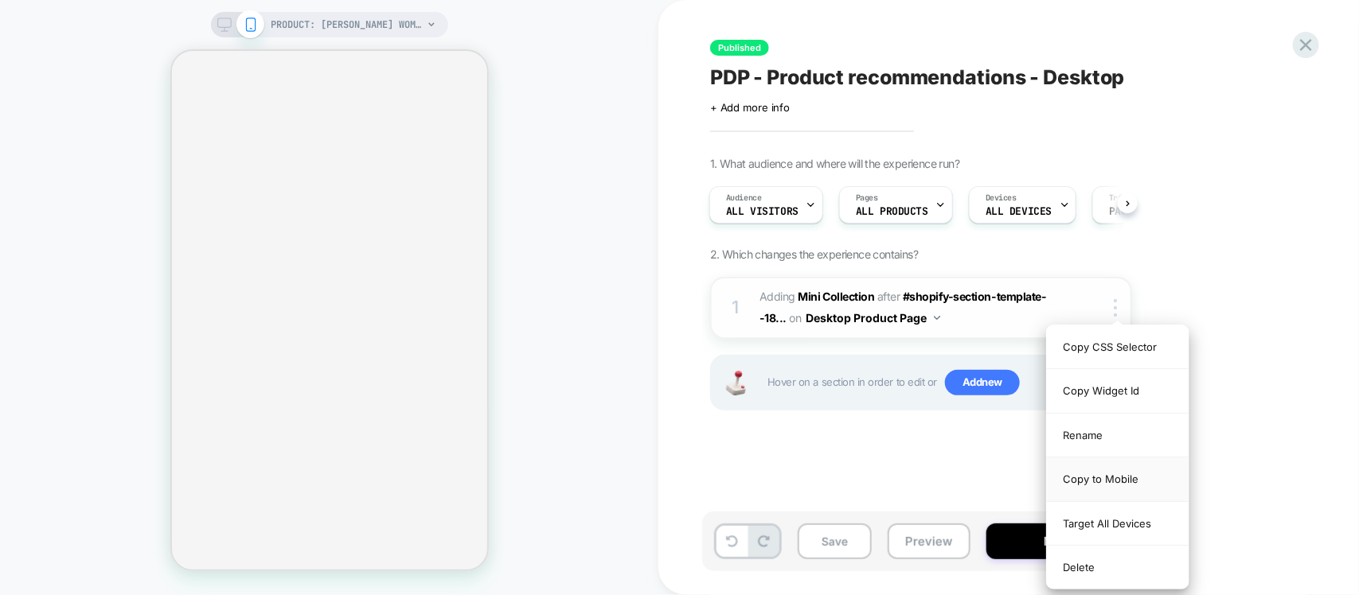
click at [1091, 480] on div "Copy to Mobile" at bounding box center [1118, 480] width 142 height 44
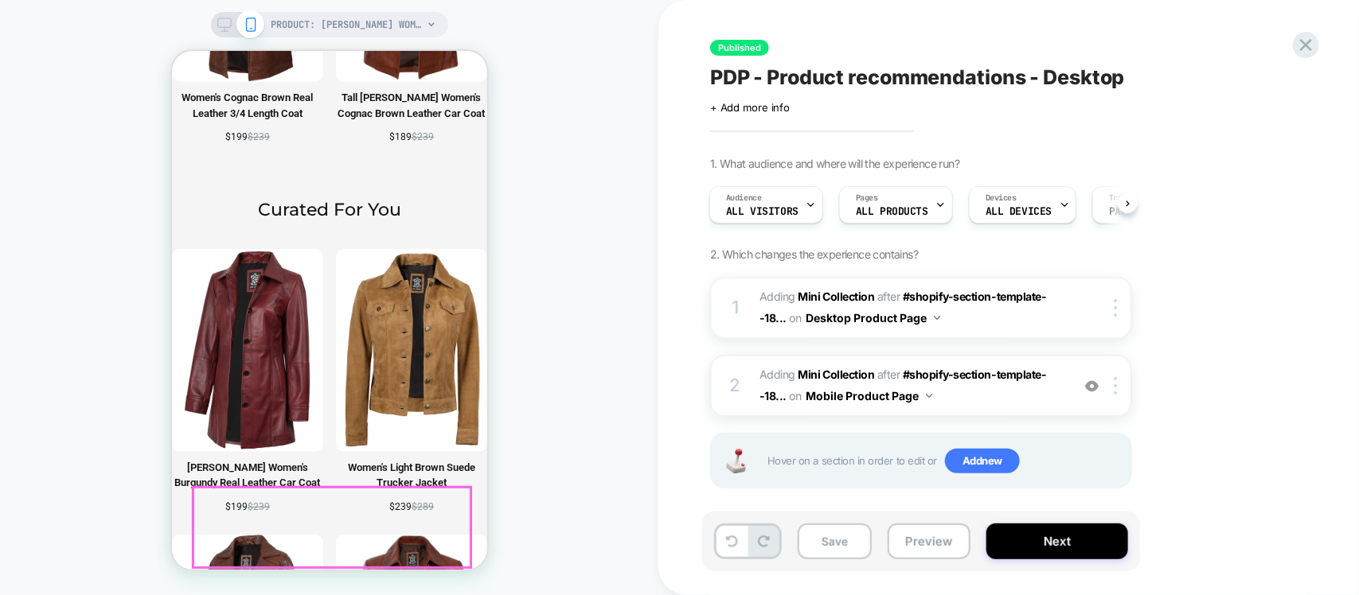
scroll to position [7003, 0]
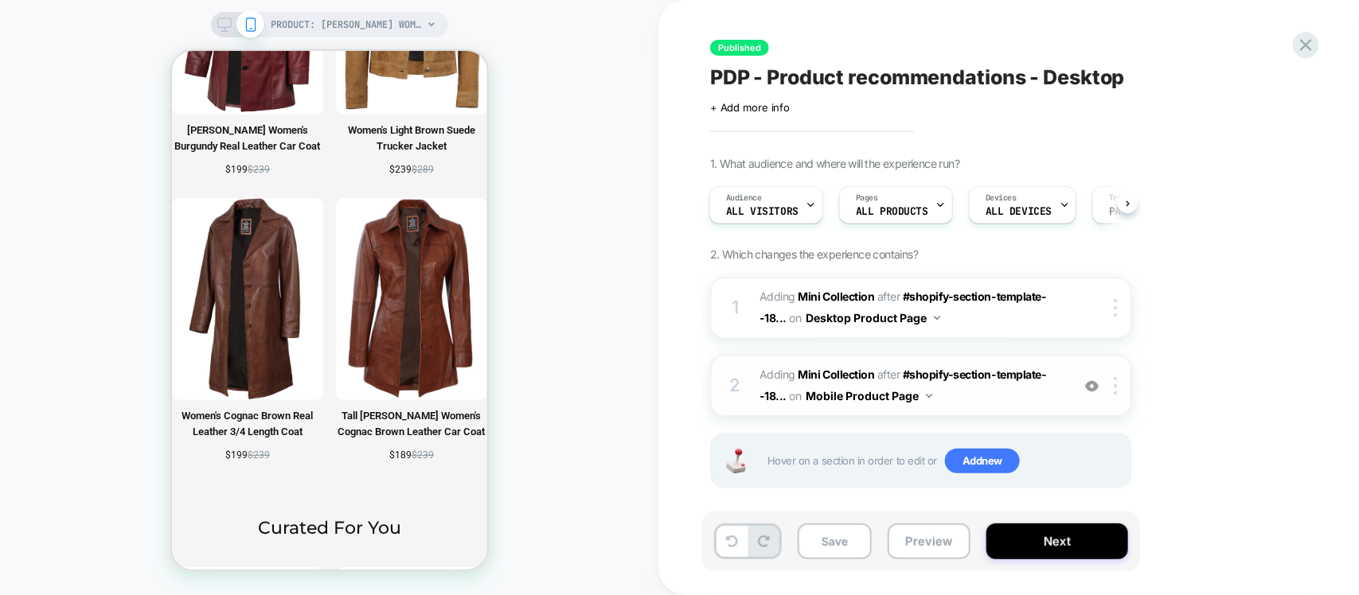
click at [1036, 395] on span "#_loomi_addon_1758970899821 Adding Mini Collection AFTER #shopify-section-templ…" at bounding box center [910, 386] width 303 height 43
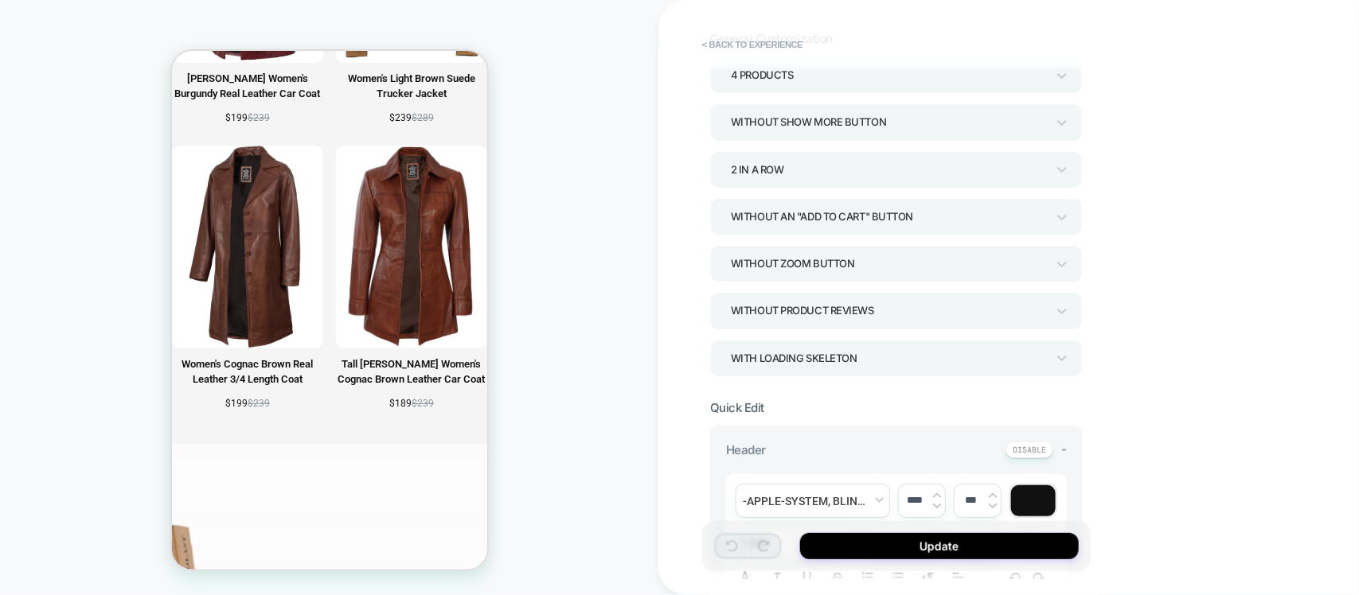
scroll to position [7924, 0]
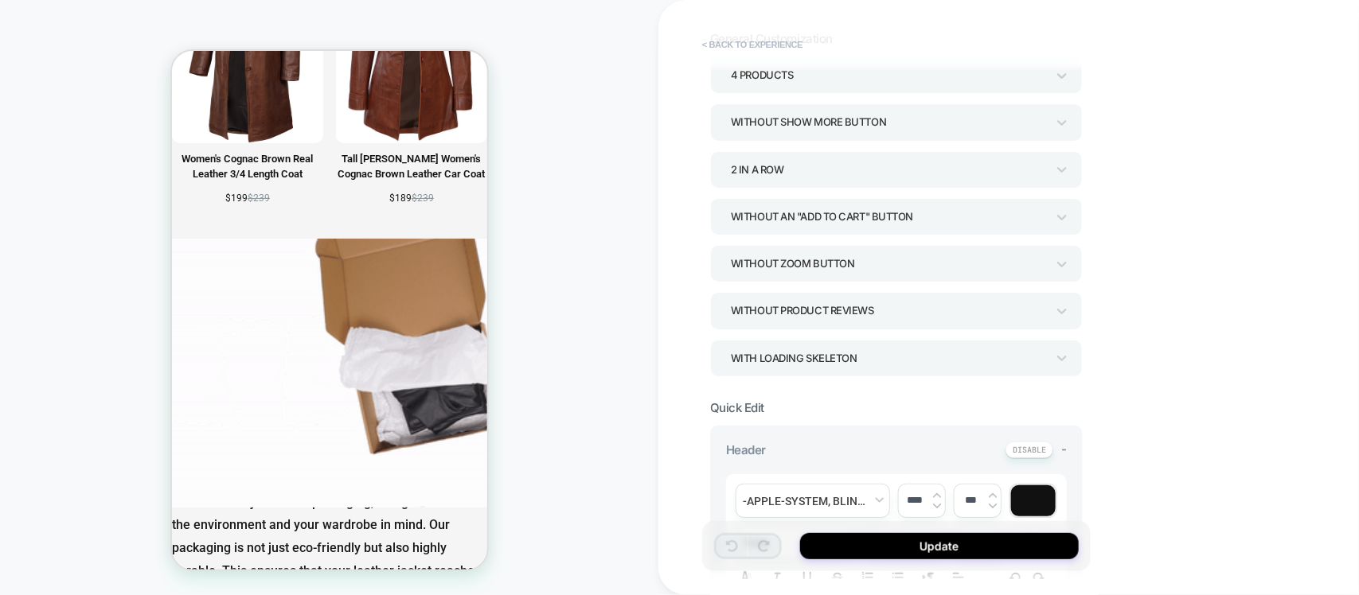
click at [707, 37] on button "< Back to experience" at bounding box center [752, 44] width 116 height 25
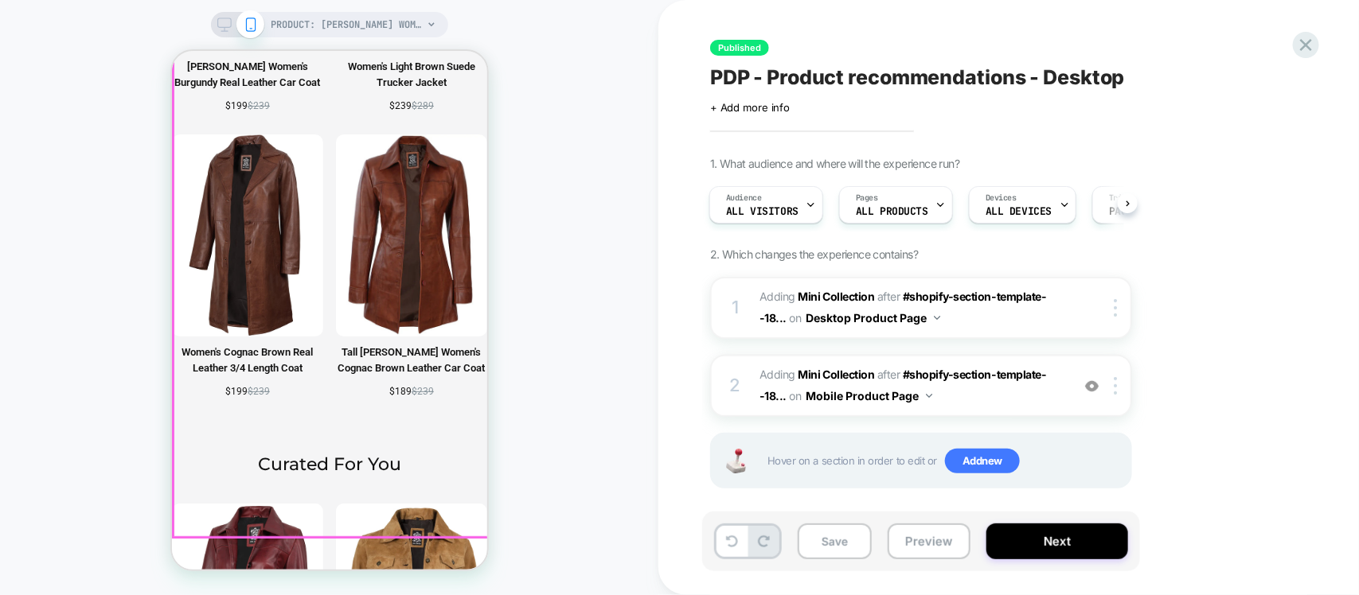
scroll to position [6929, 0]
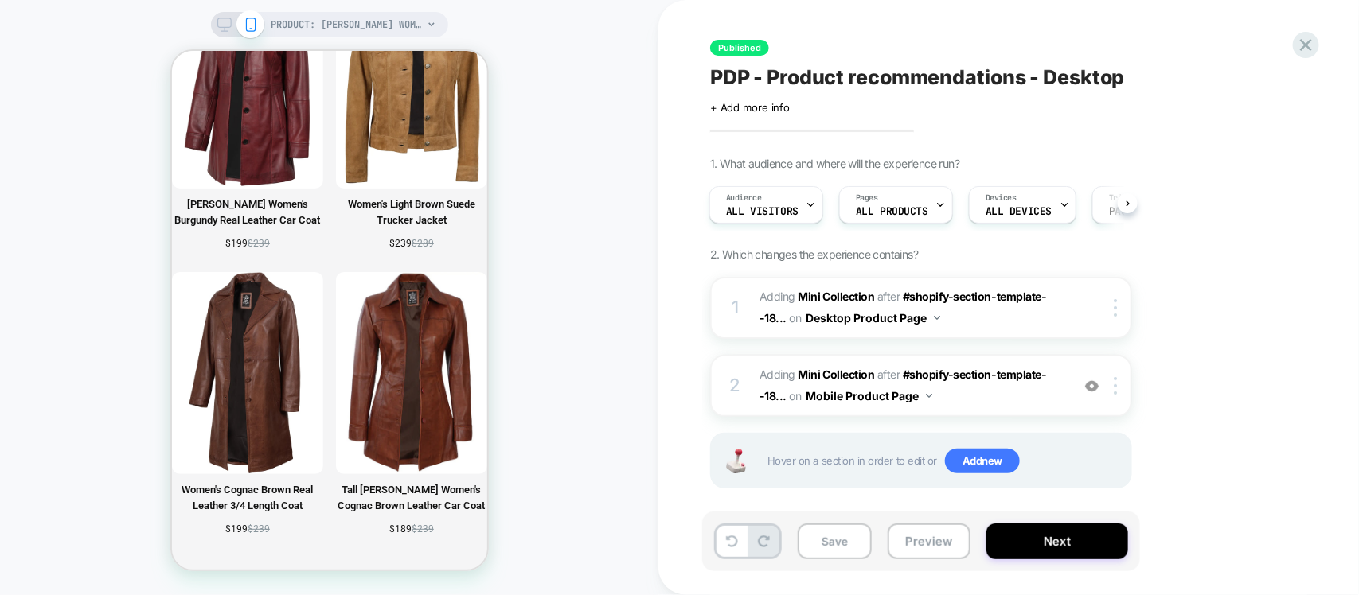
click at [221, 25] on icon at bounding box center [224, 25] width 14 height 14
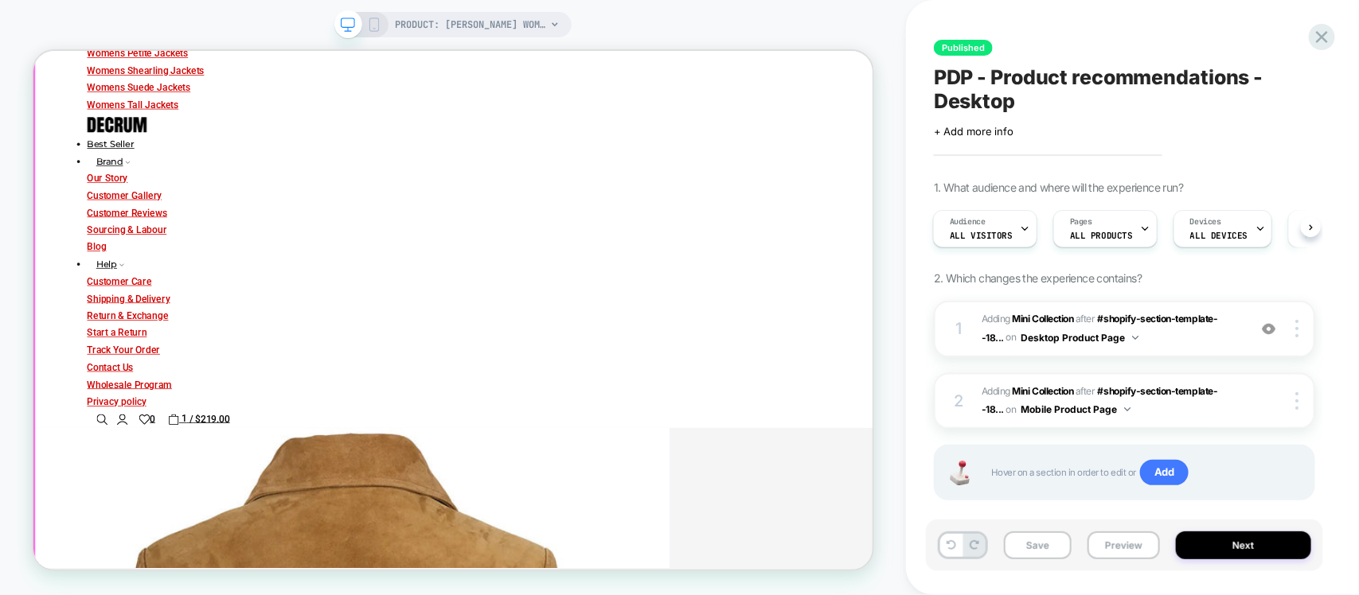
scroll to position [392, 0]
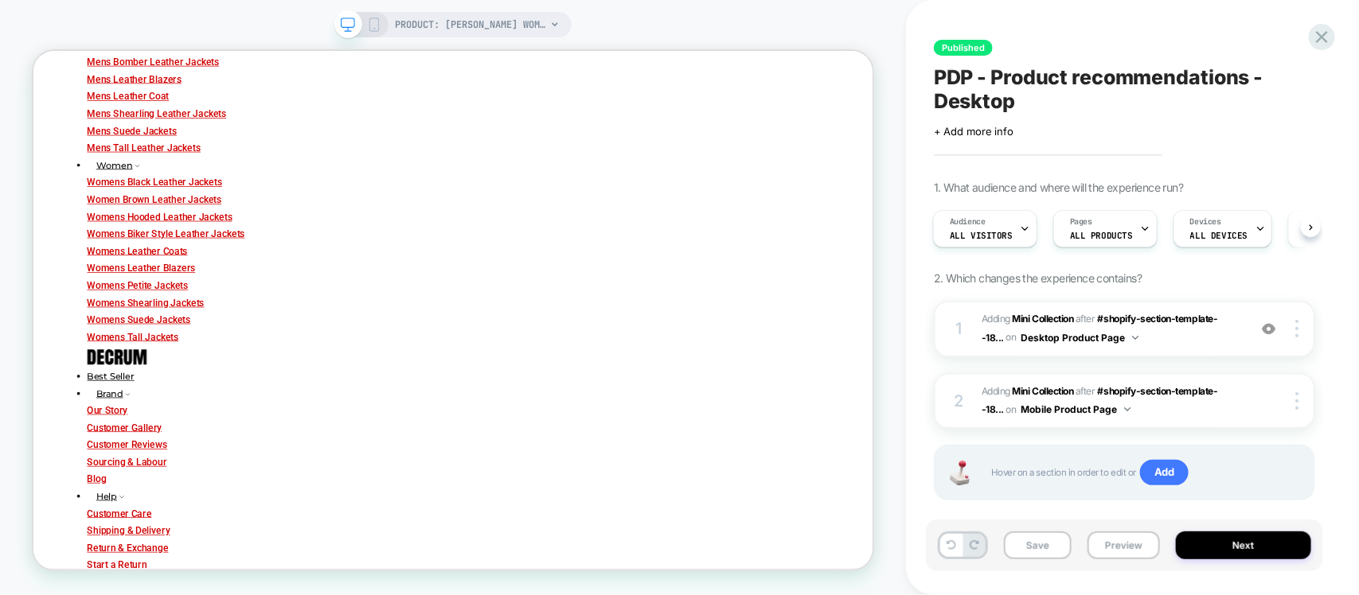
click at [369, 21] on icon at bounding box center [374, 25] width 14 height 14
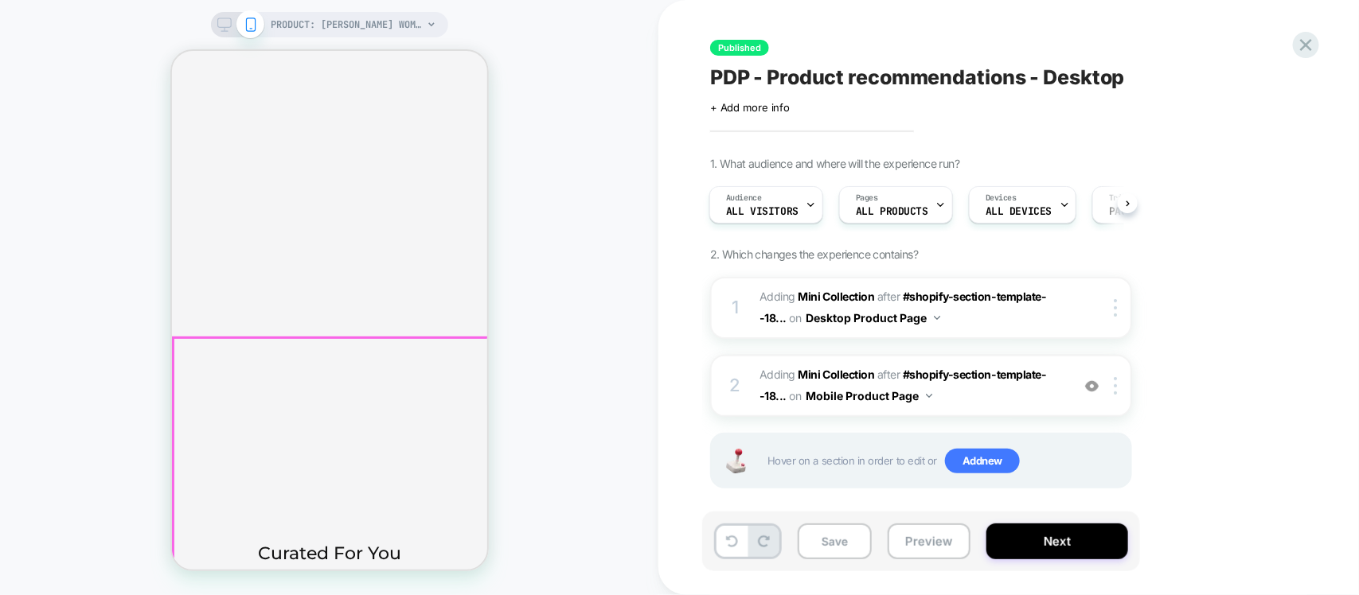
scroll to position [6941, 0]
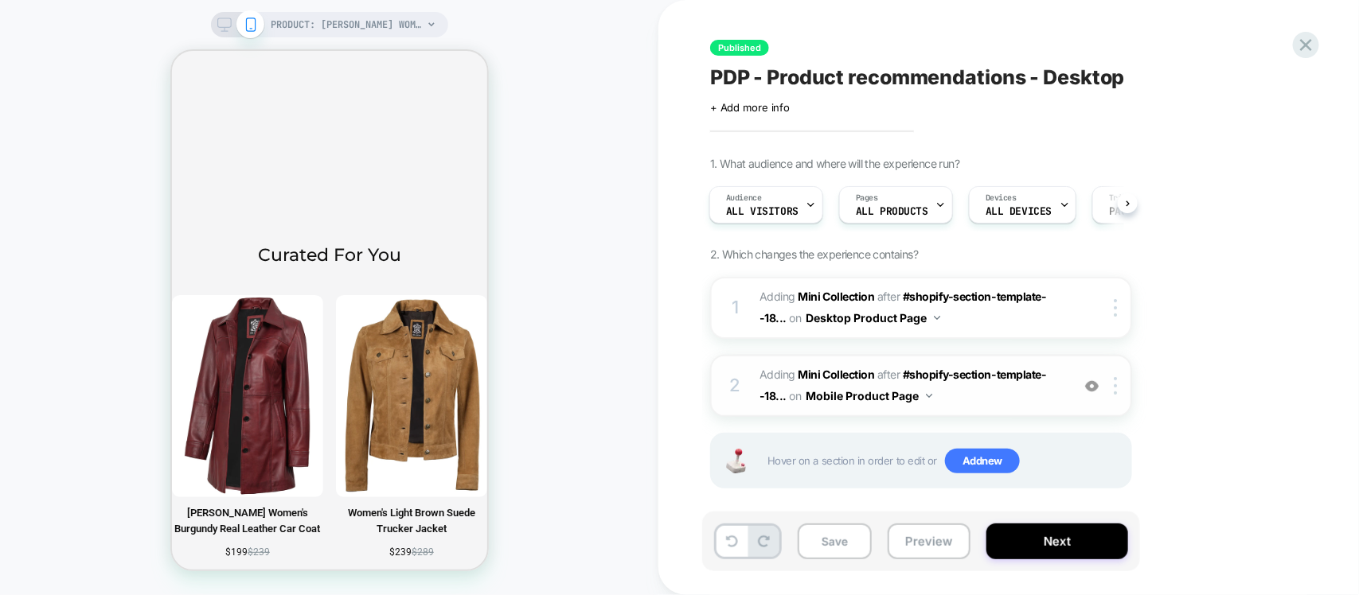
click at [1094, 390] on img at bounding box center [1092, 387] width 14 height 14
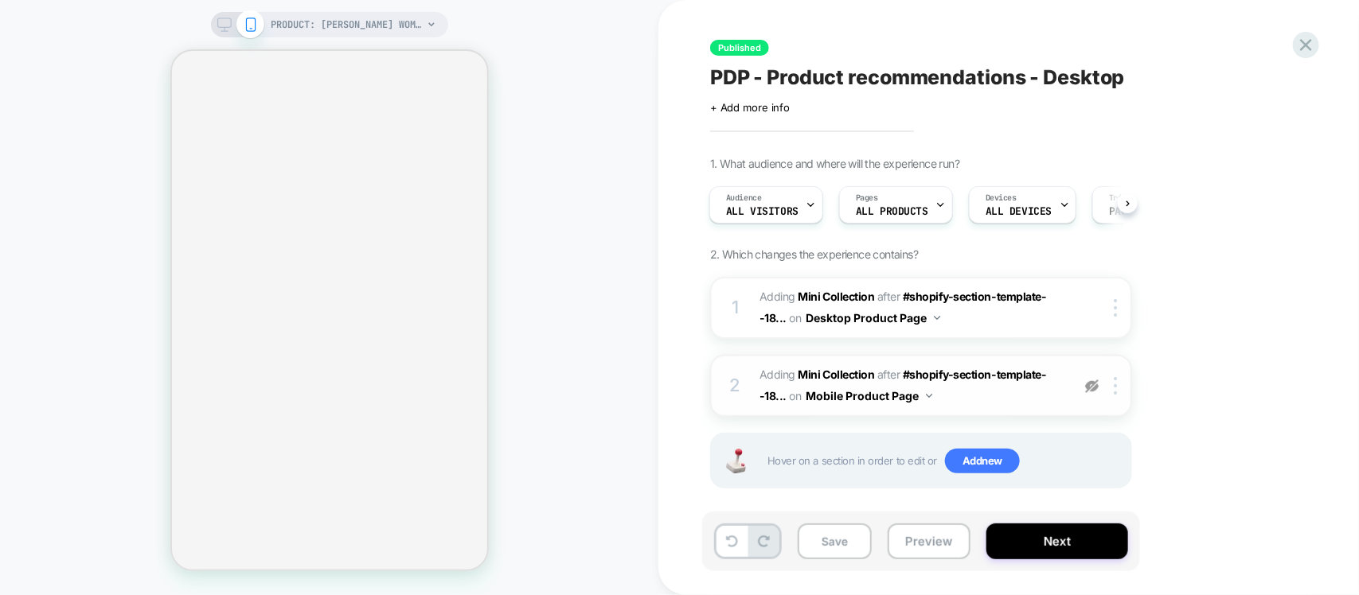
scroll to position [6584, 0]
click at [1088, 386] on img at bounding box center [1092, 387] width 14 height 14
click at [945, 396] on span "#_loomi_addon_1758970899821 Adding Mini Collection AFTER #shopify-section-templ…" at bounding box center [910, 386] width 303 height 43
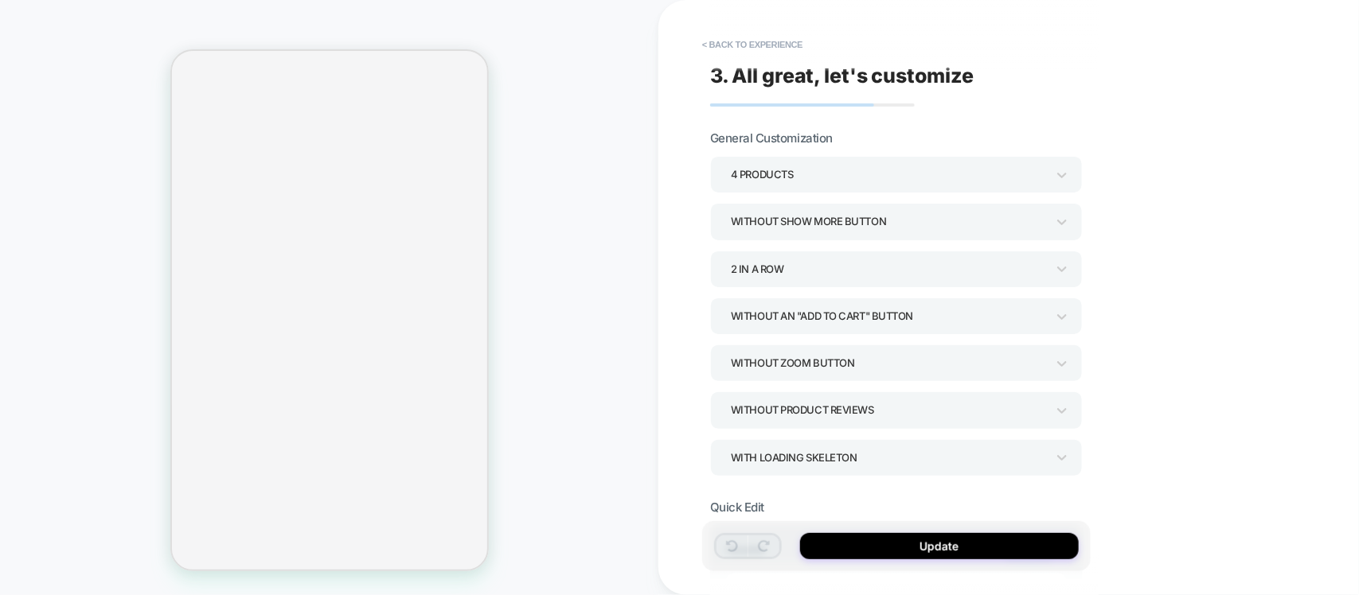
scroll to position [6332, 0]
click at [844, 212] on div "Without Show more button" at bounding box center [888, 221] width 315 height 21
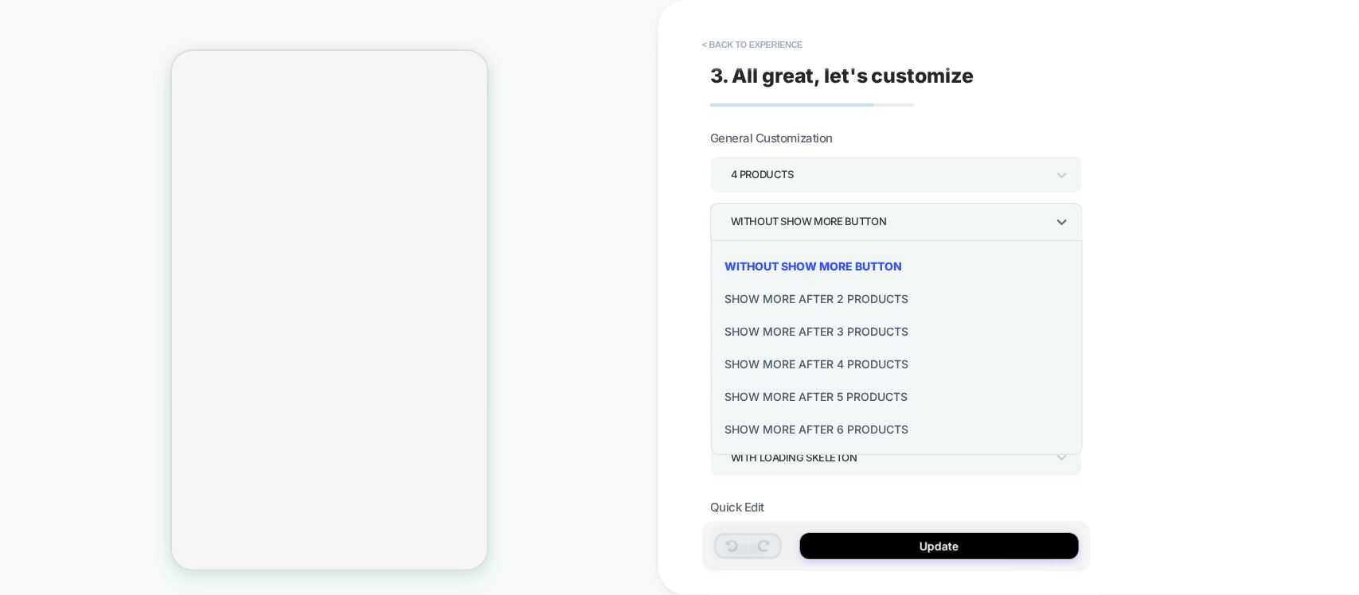
click at [1137, 147] on div at bounding box center [679, 297] width 1359 height 595
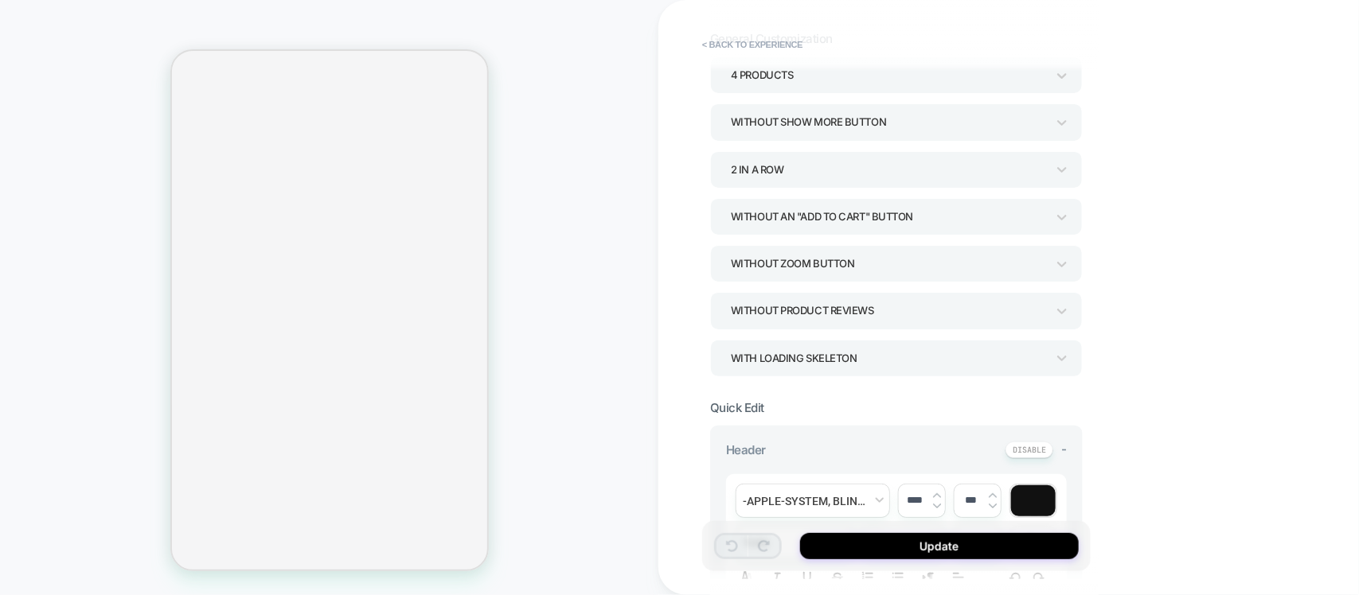
scroll to position [6233, 0]
click at [830, 314] on div "Without Product Reviews" at bounding box center [888, 310] width 315 height 21
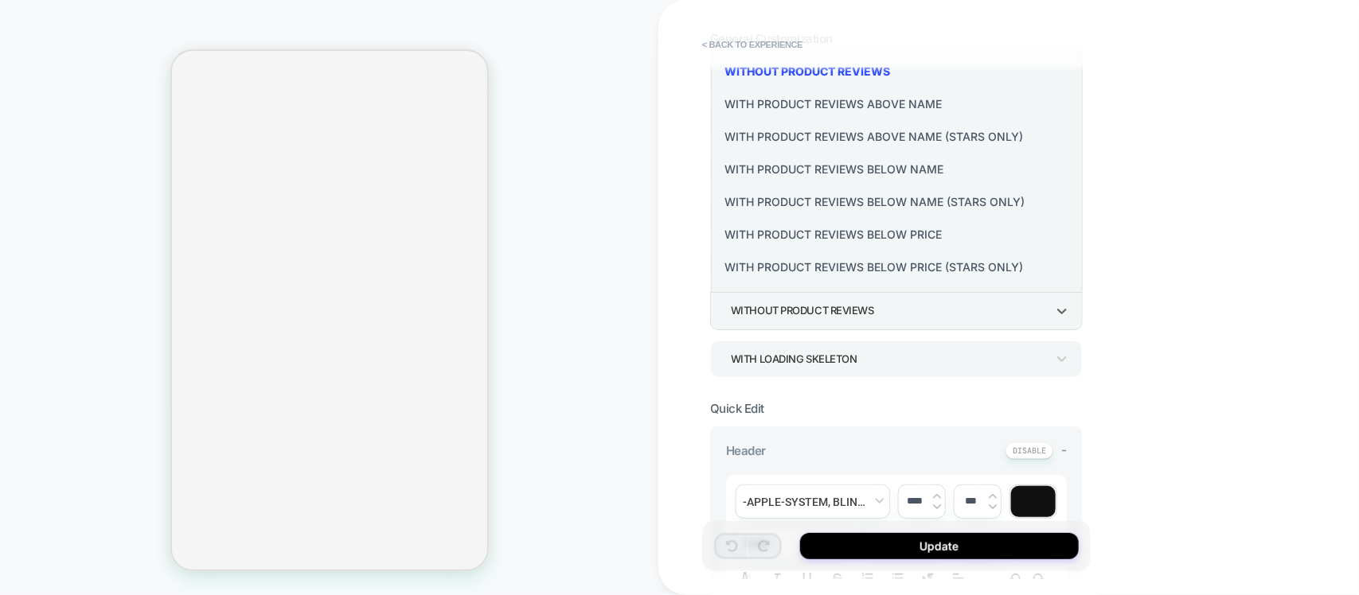
click at [897, 236] on div "With Product Reviews Below Price" at bounding box center [897, 234] width 360 height 33
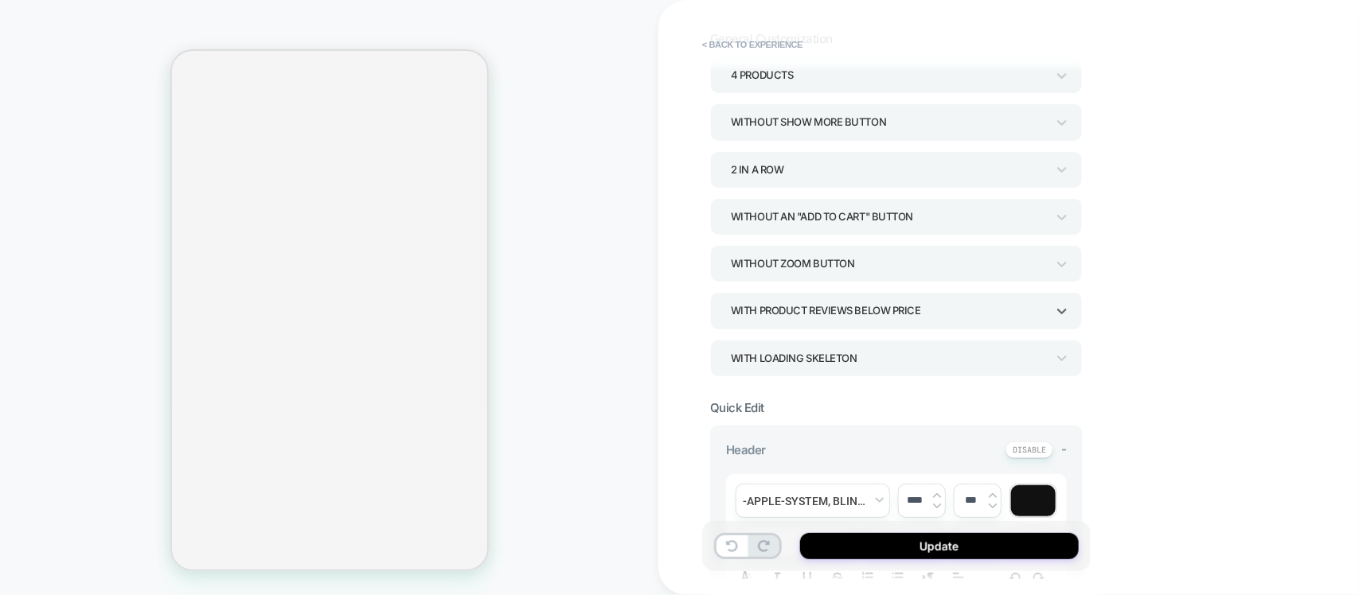
click at [833, 224] on div "Without an "add to cart" button" at bounding box center [888, 216] width 315 height 21
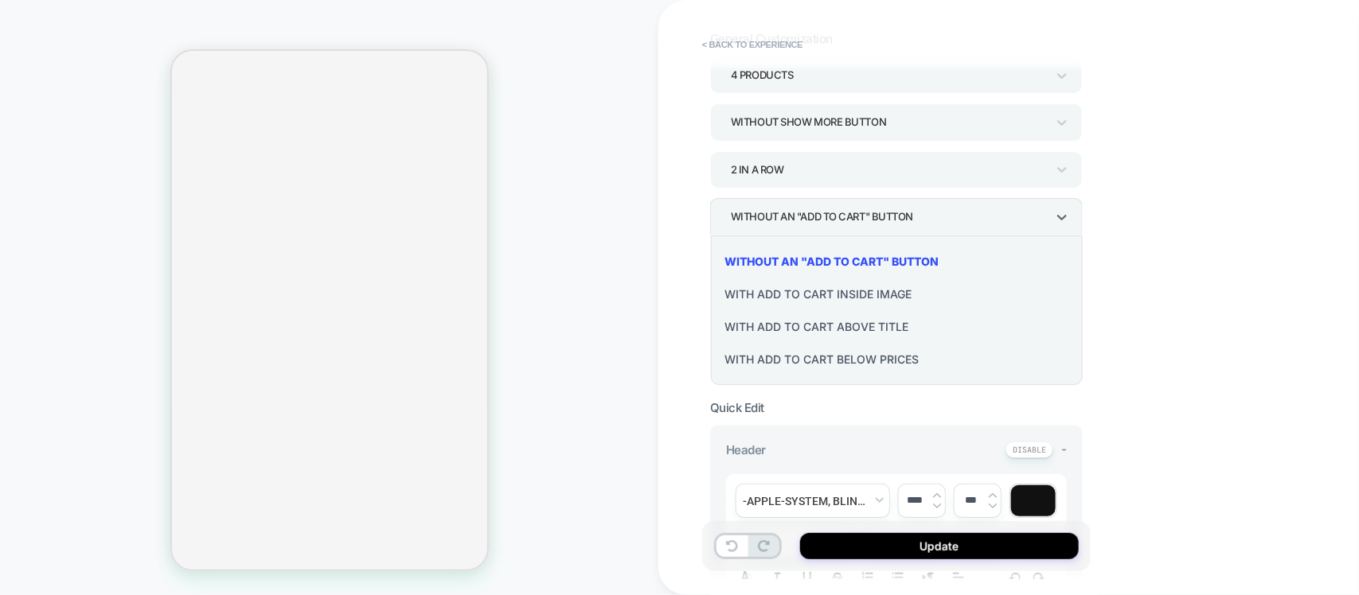
click at [814, 358] on div "With add to cart below prices" at bounding box center [897, 359] width 360 height 33
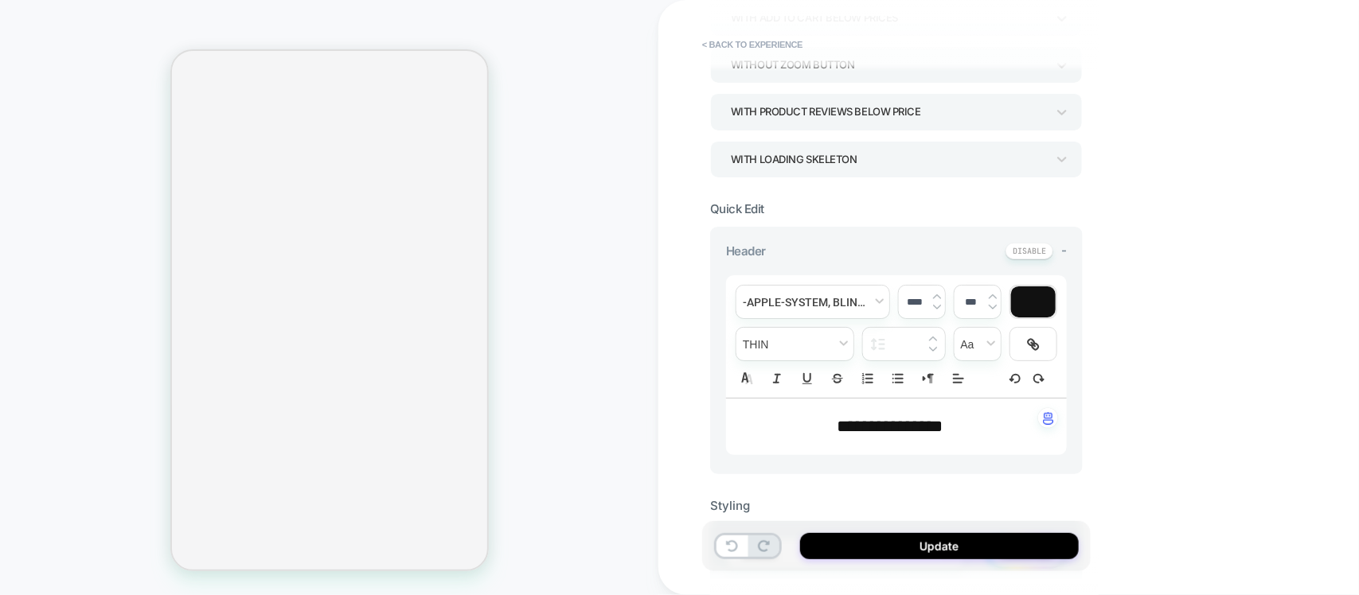
scroll to position [4342, 0]
click at [738, 40] on button "< Back to experience" at bounding box center [752, 44] width 116 height 25
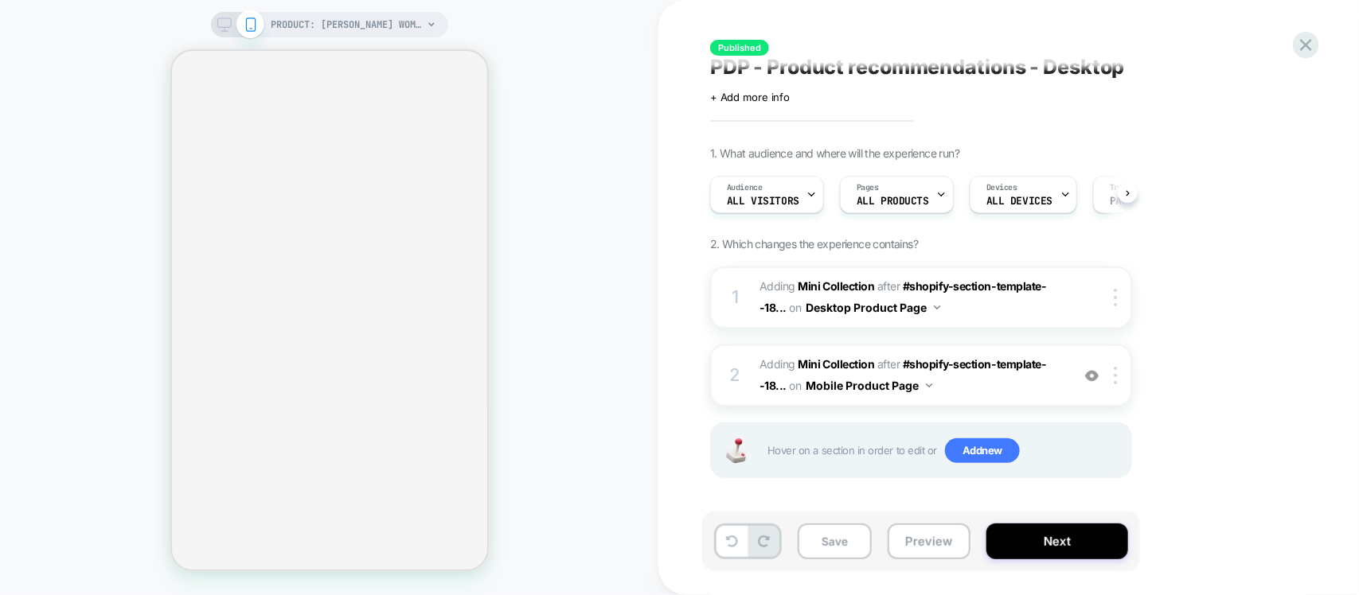
scroll to position [0, 1]
click at [933, 371] on span "#_loomi_addon_1758970899821 Adding Mini Collection AFTER #shopify-section-templ…" at bounding box center [910, 374] width 303 height 43
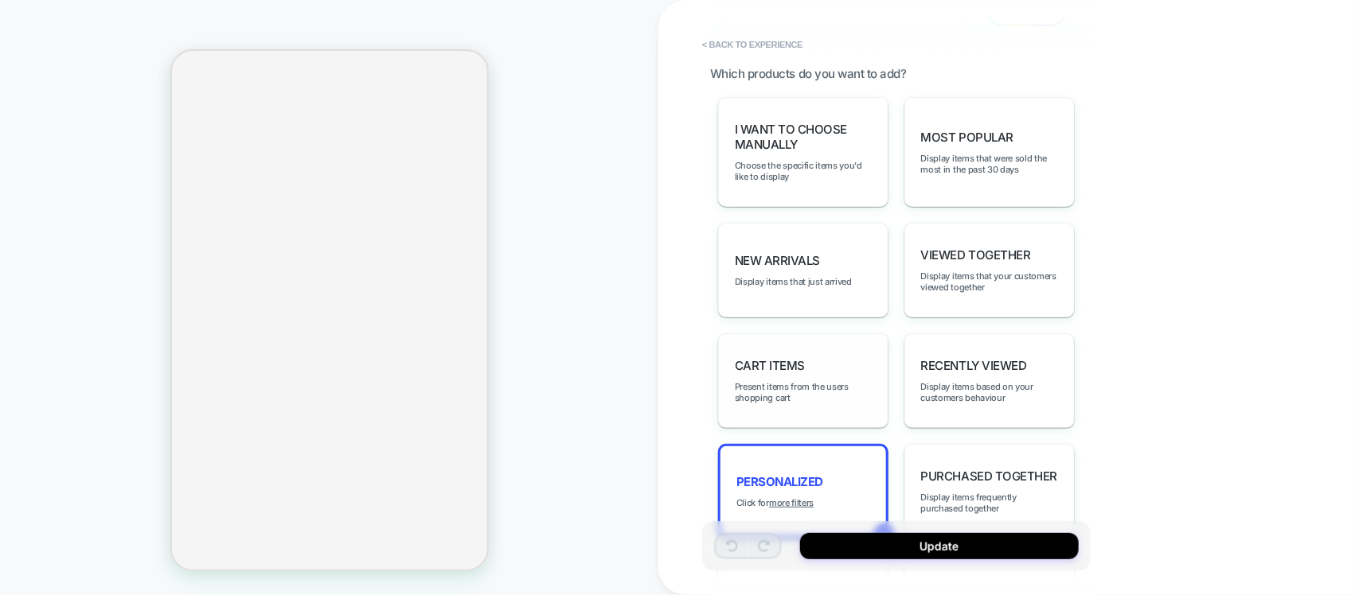
scroll to position [796, 0]
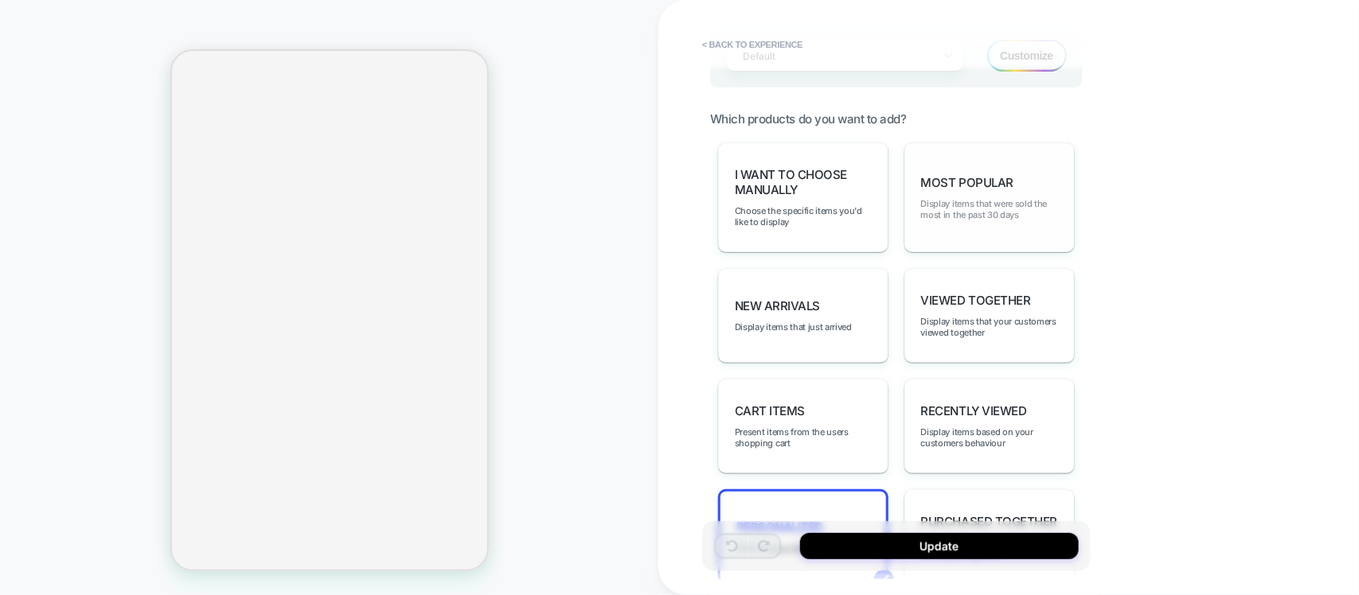
click at [984, 207] on span "Display items that were sold the most in the past 30 days" at bounding box center [989, 209] width 137 height 22
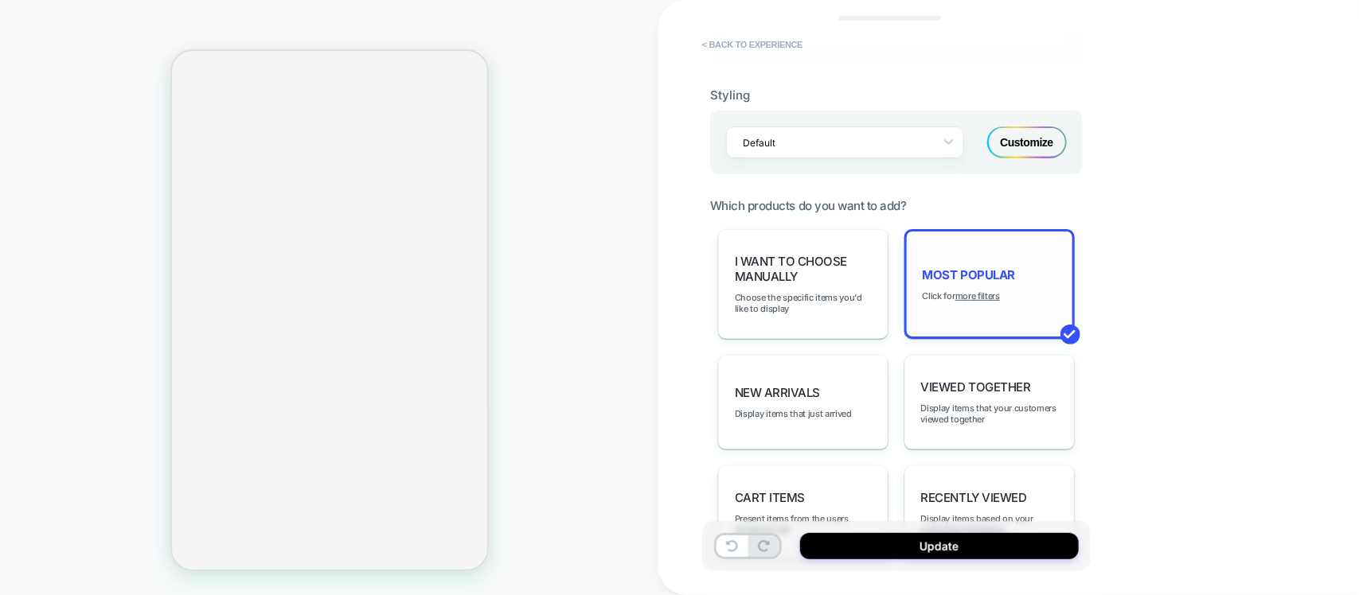
scroll to position [497, 0]
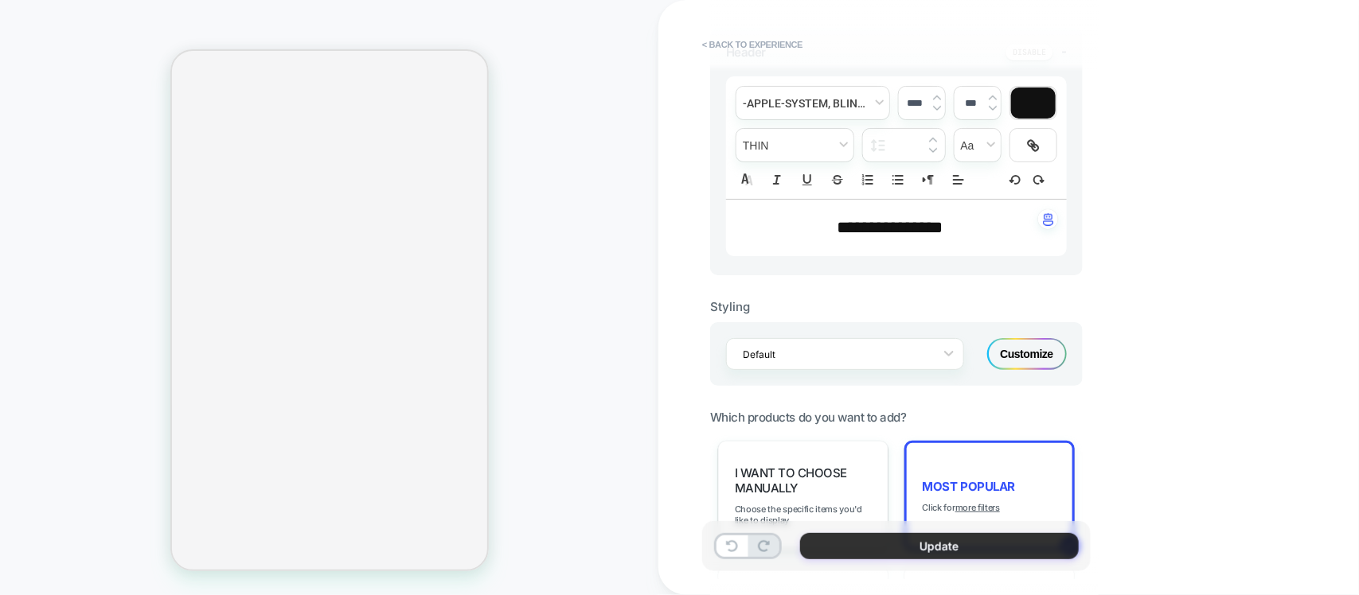
click at [944, 545] on button "Update" at bounding box center [939, 546] width 279 height 26
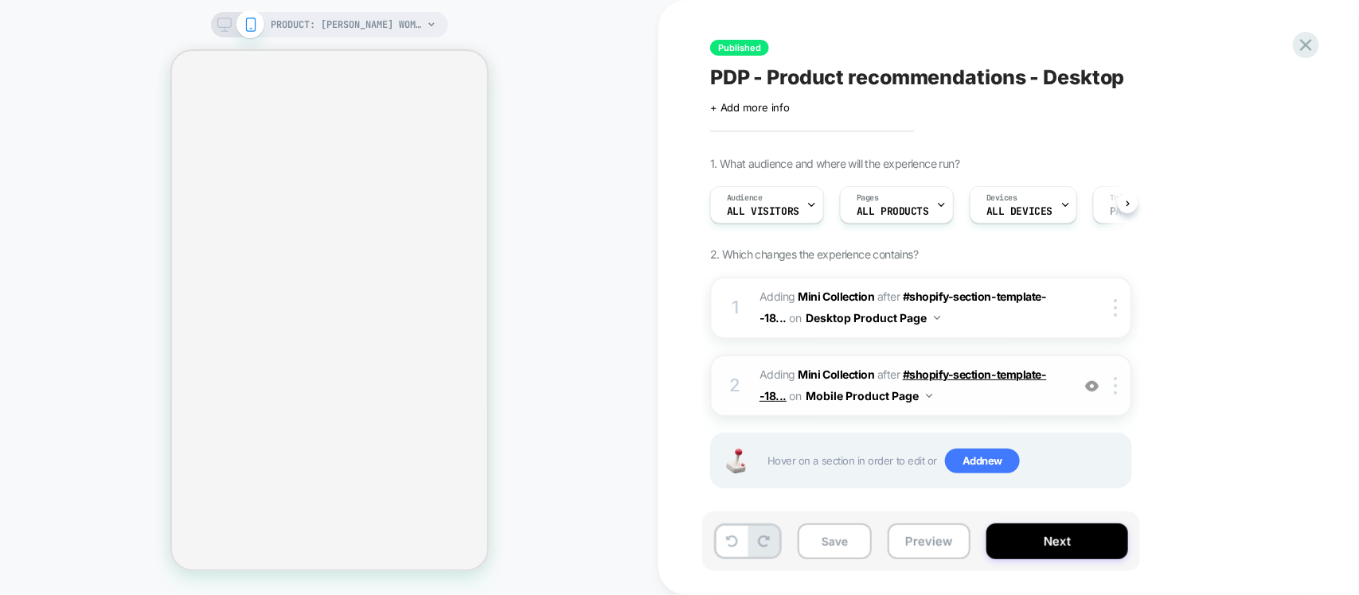
scroll to position [0, 1]
click at [964, 399] on span "#_loomi_addon_1758970899821 Adding Mini Collection AFTER #shopify-section-templ…" at bounding box center [910, 386] width 303 height 43
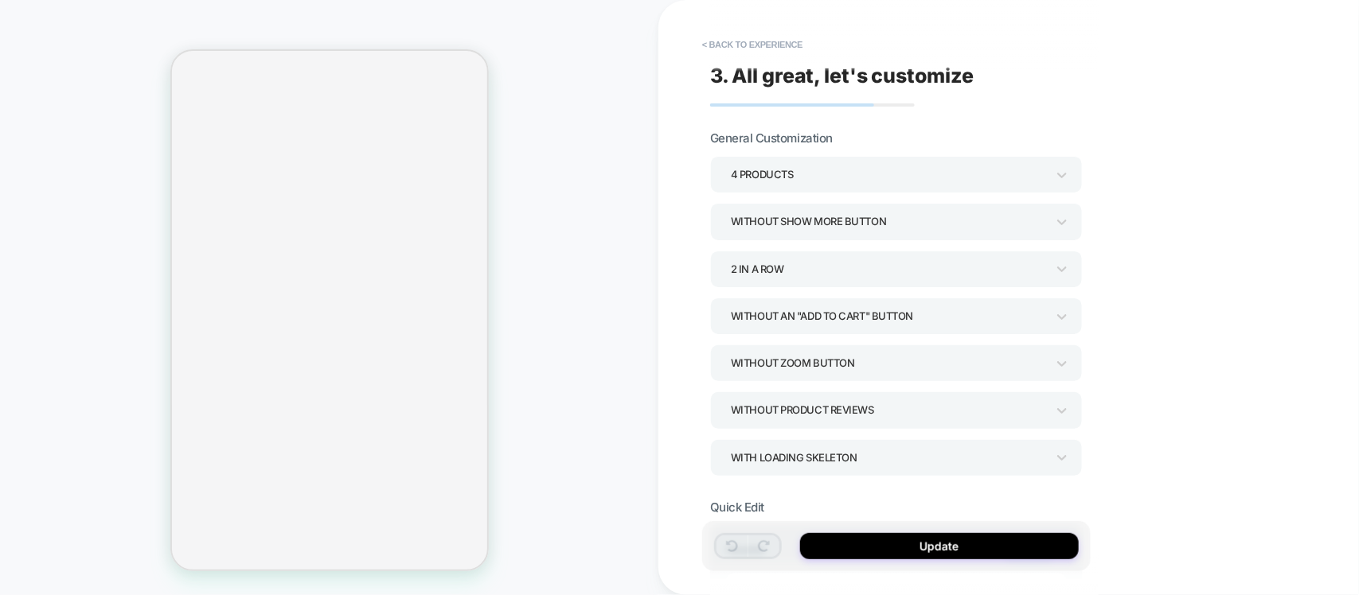
scroll to position [6332, 0]
click at [849, 178] on div "4 Products" at bounding box center [888, 174] width 315 height 21
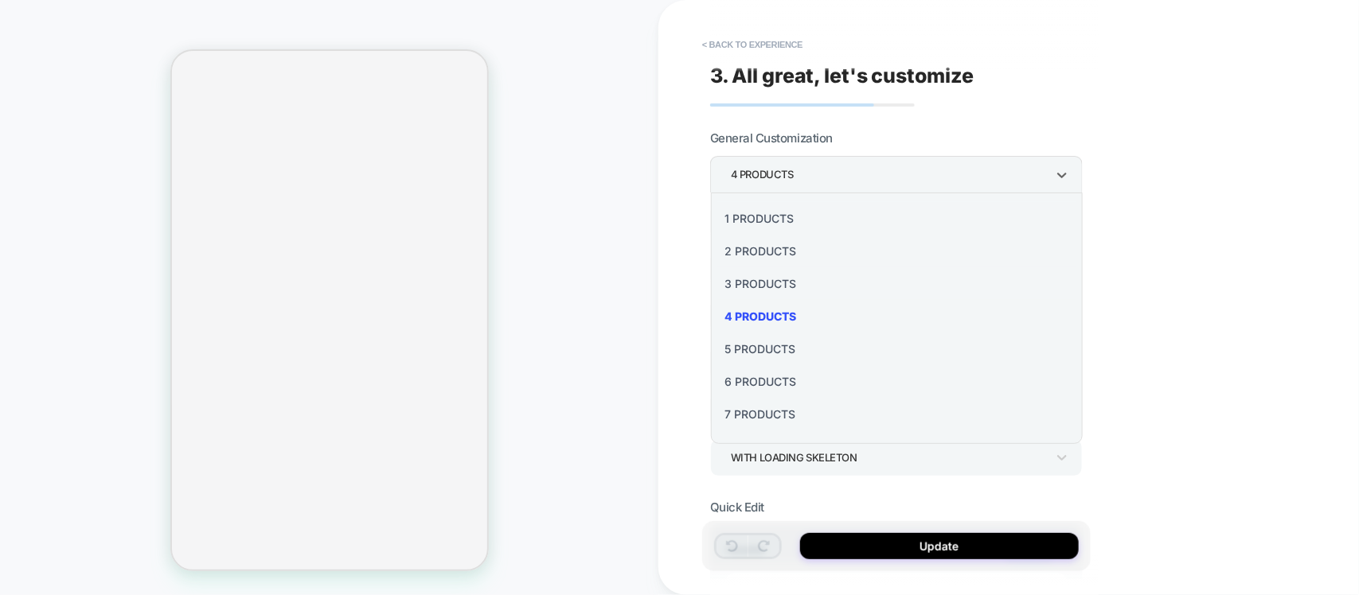
scroll to position [99, 0]
click at [762, 351] on div "8 Products" at bounding box center [897, 347] width 360 height 33
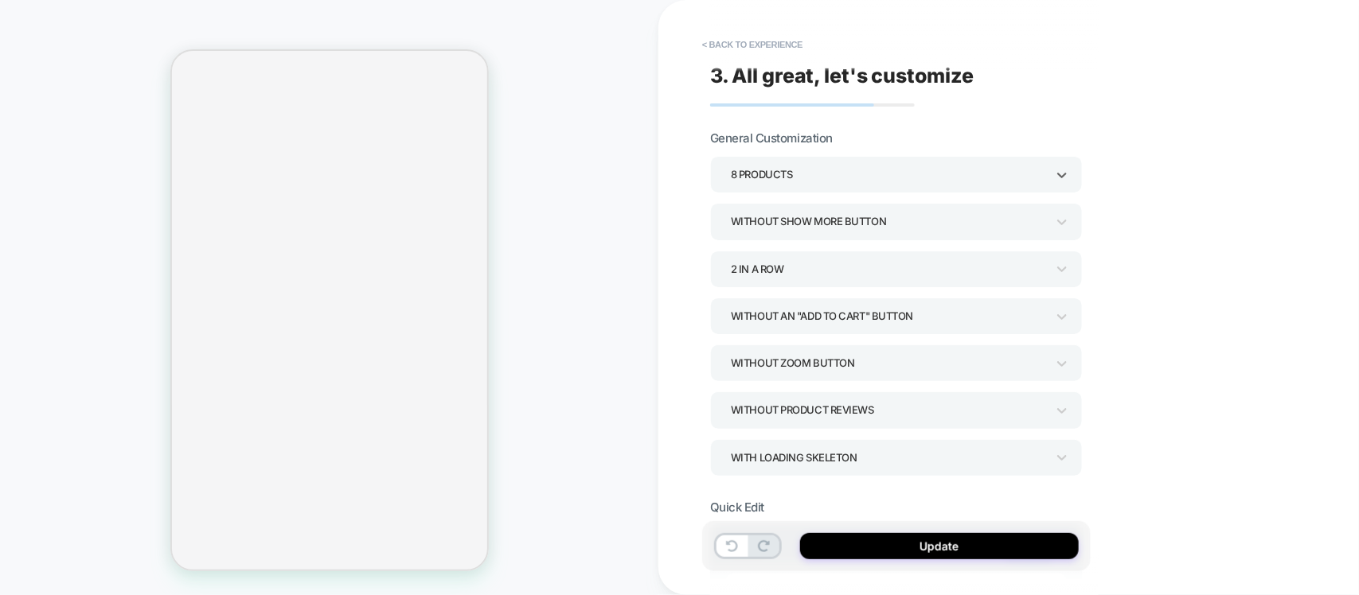
click at [782, 219] on div "Without Show more button" at bounding box center [888, 221] width 315 height 21
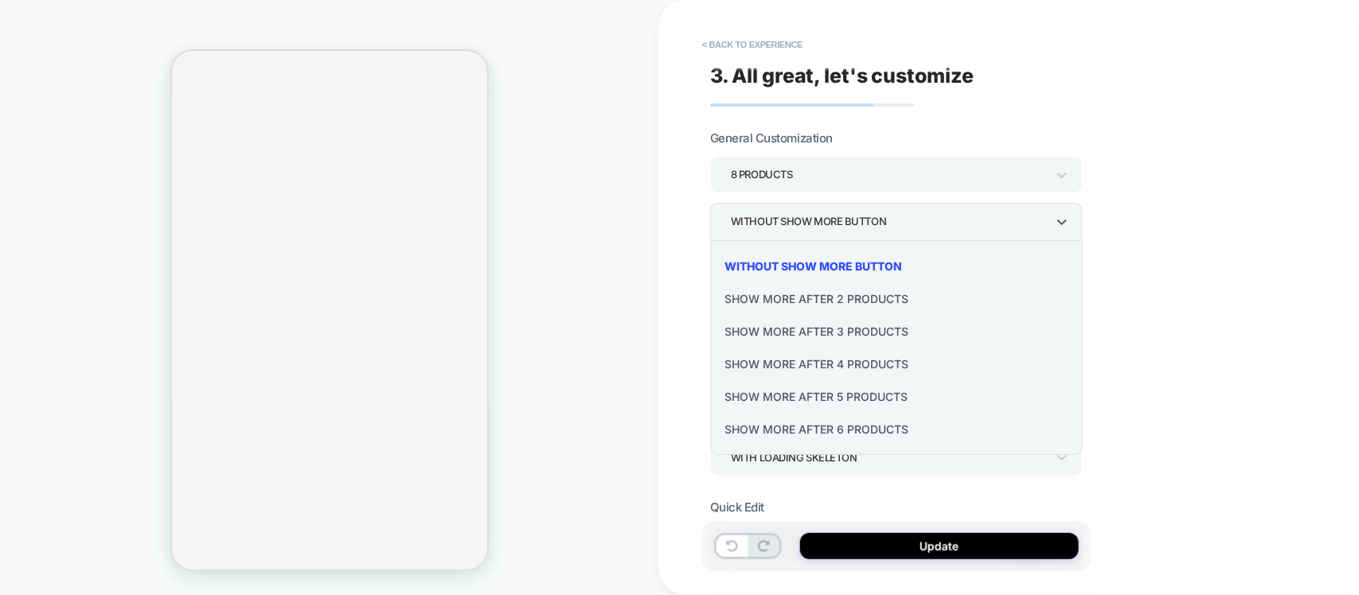
click at [782, 219] on div at bounding box center [679, 297] width 1359 height 595
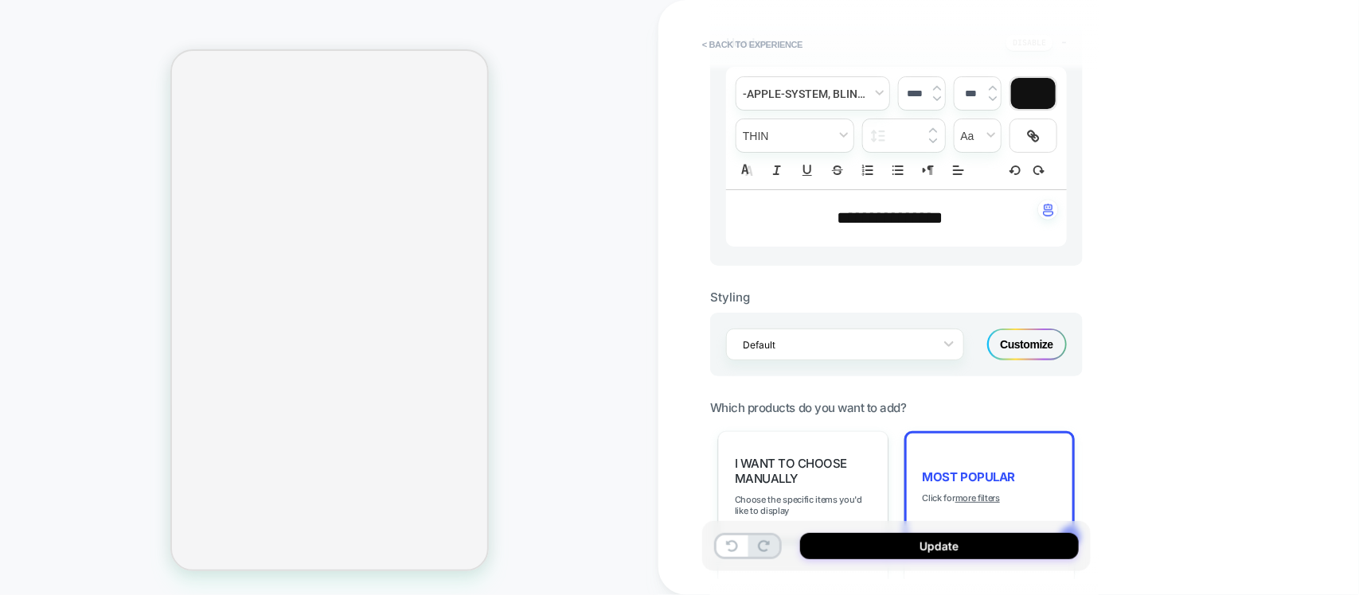
scroll to position [497, 0]
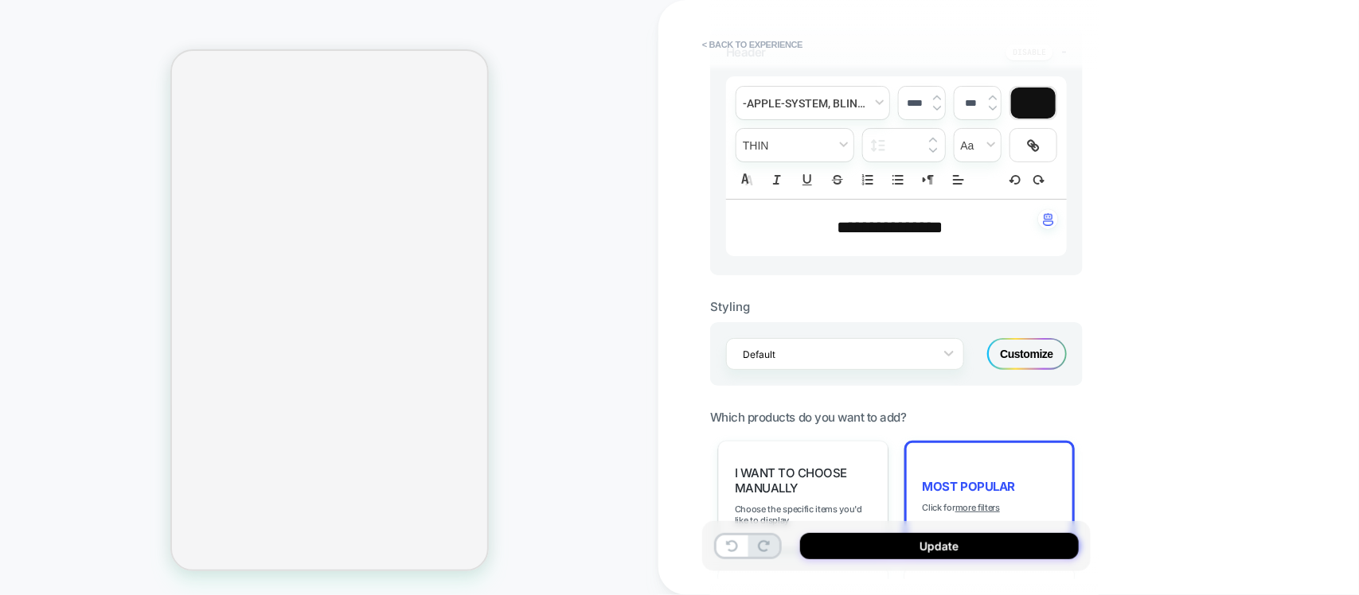
click at [902, 232] on span "**********" at bounding box center [890, 228] width 106 height 18
type input "****"
click at [864, 221] on span "**********" at bounding box center [890, 228] width 106 height 18
click at [864, 221] on span "*******" at bounding box center [865, 228] width 57 height 18
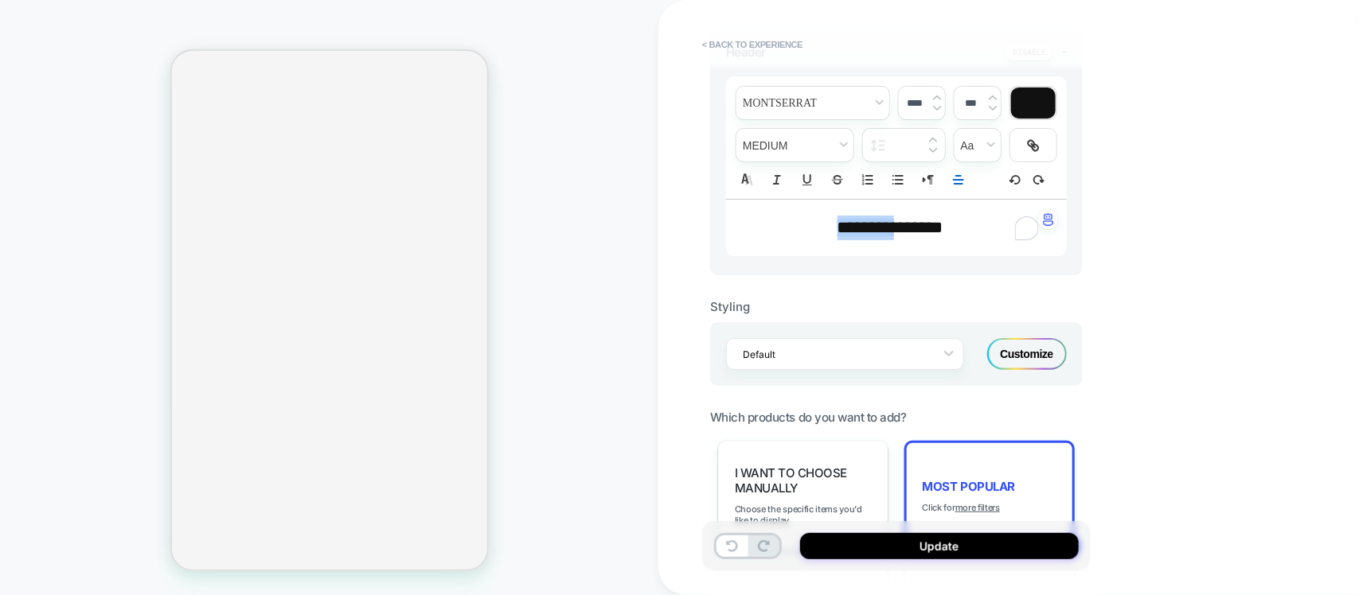
click at [864, 221] on span "*******" at bounding box center [865, 228] width 57 height 18
click at [942, 224] on span "**********" at bounding box center [890, 228] width 106 height 18
click at [1024, 361] on div "Customize" at bounding box center [1027, 354] width 80 height 32
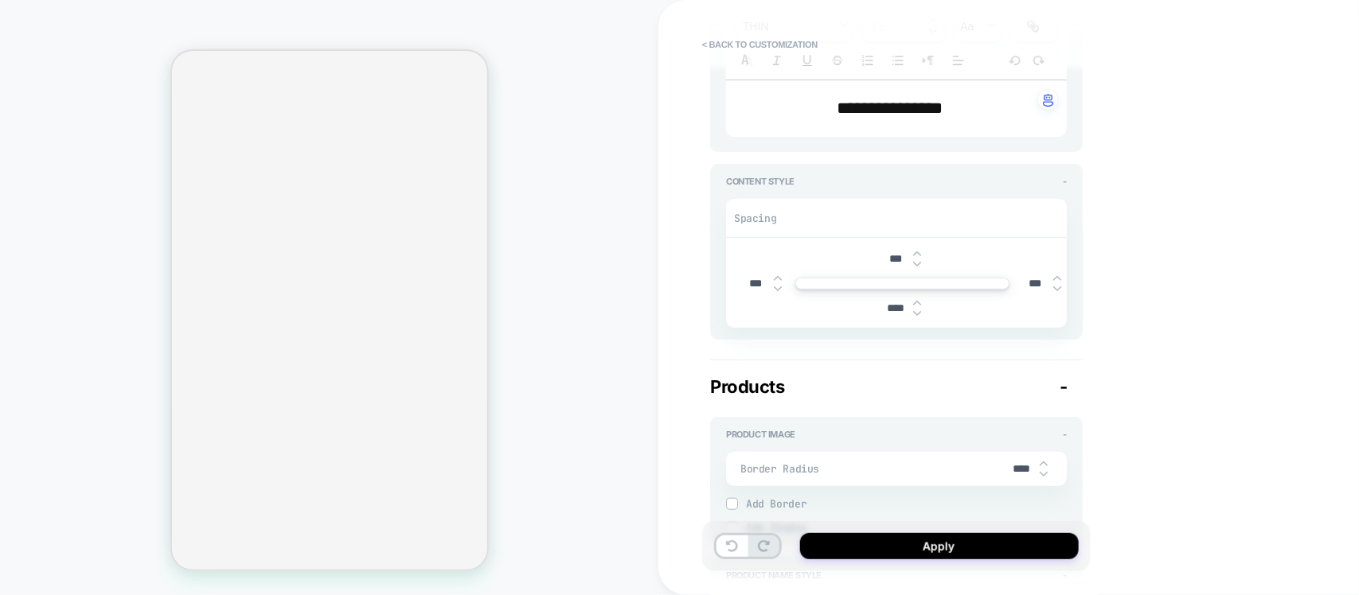
scroll to position [0, 0]
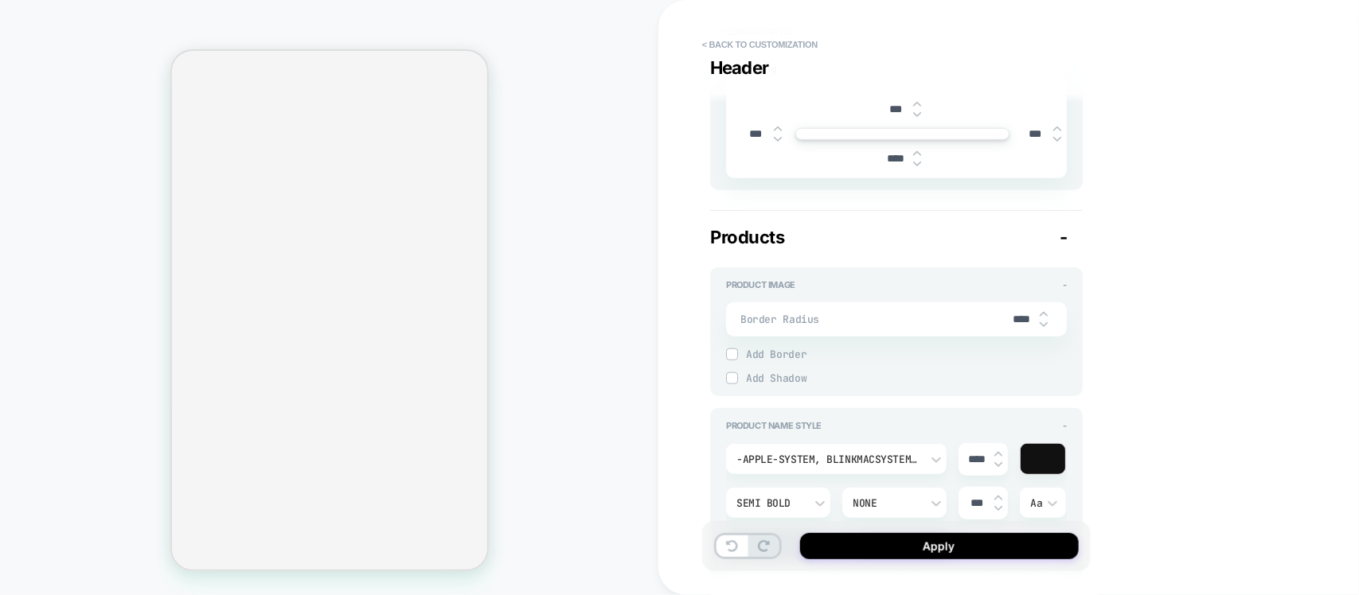
type textarea "*"
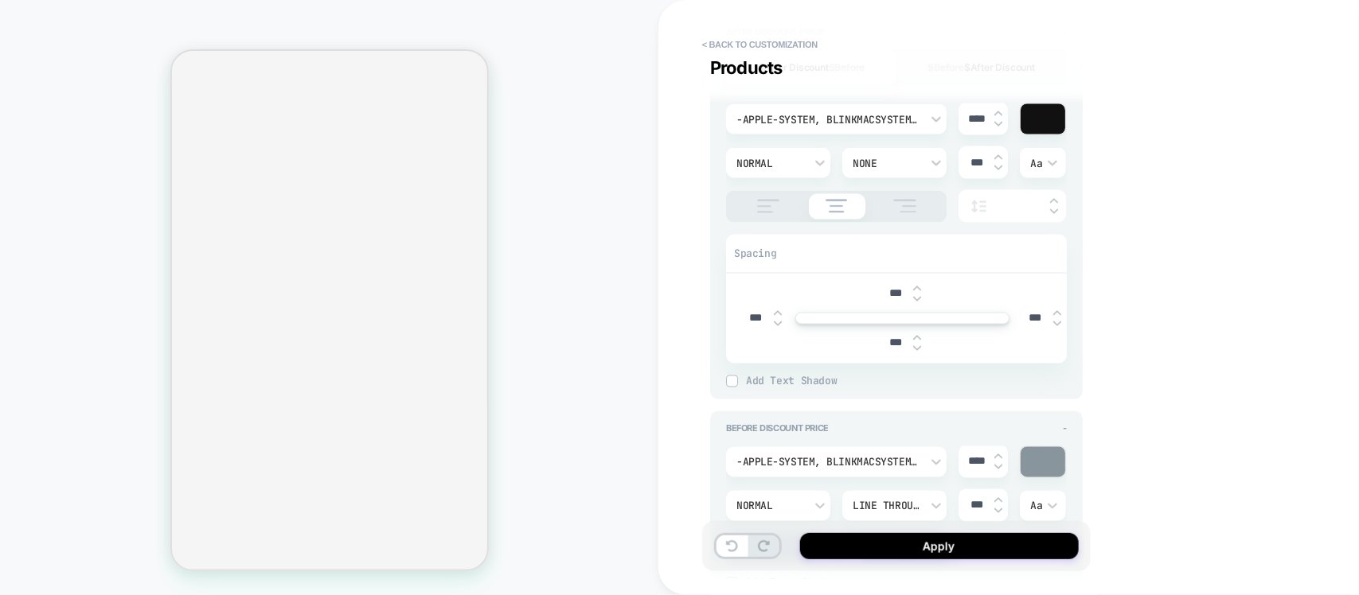
scroll to position [1094, 0]
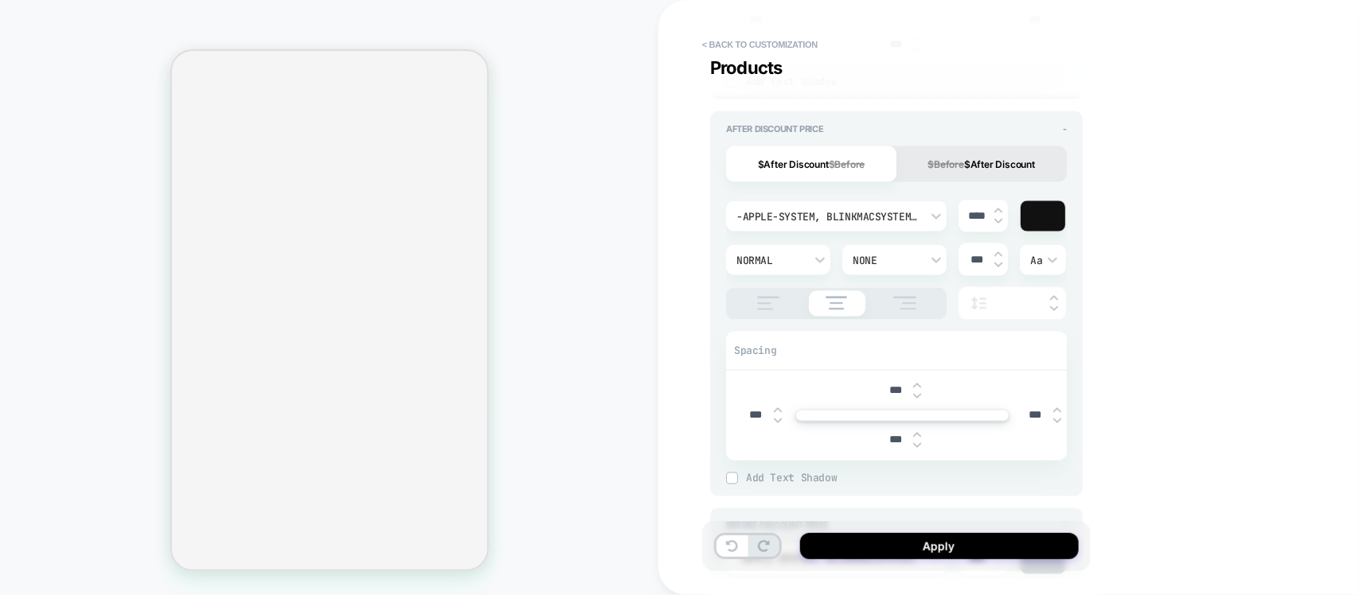
click at [1044, 209] on div at bounding box center [1042, 216] width 45 height 30
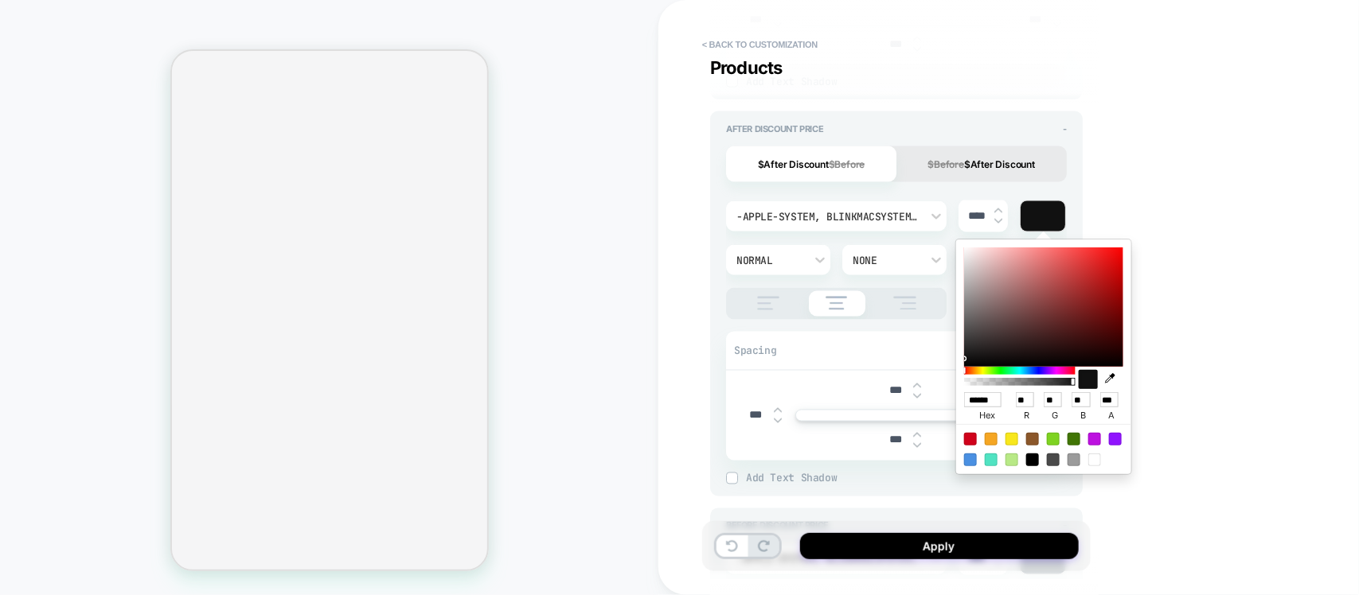
click at [981, 396] on input "******" at bounding box center [982, 399] width 37 height 15
type input "***"
type textarea "*"
type input "***"
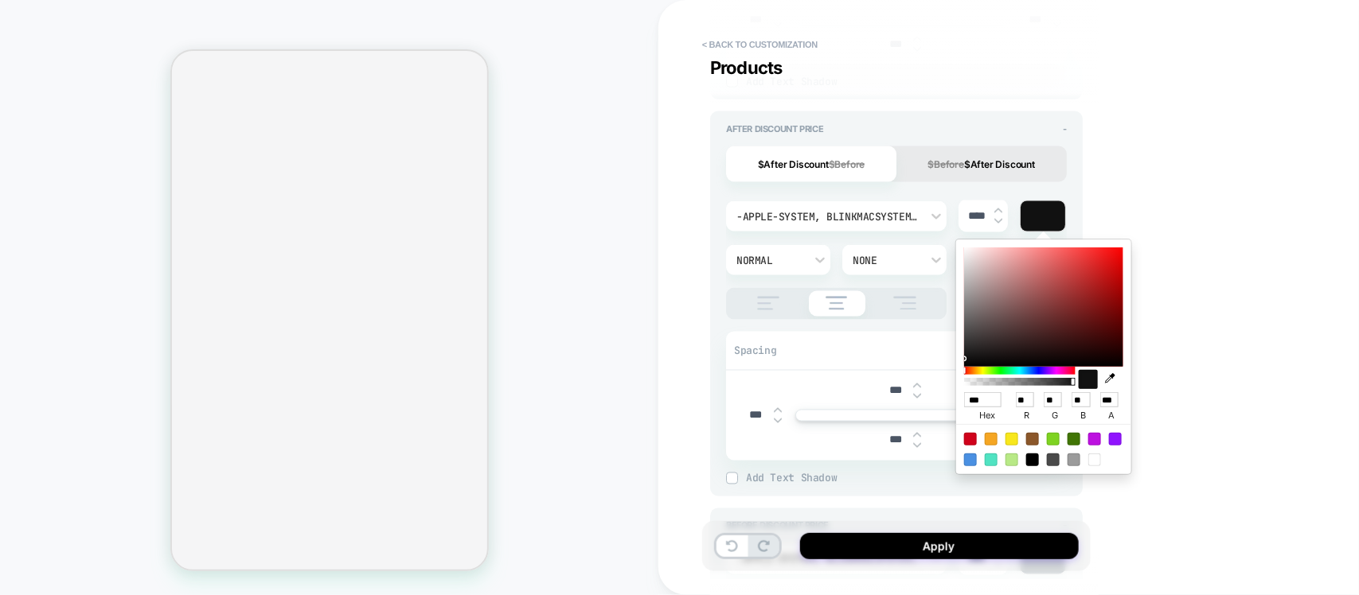
type input "**"
type input "*"
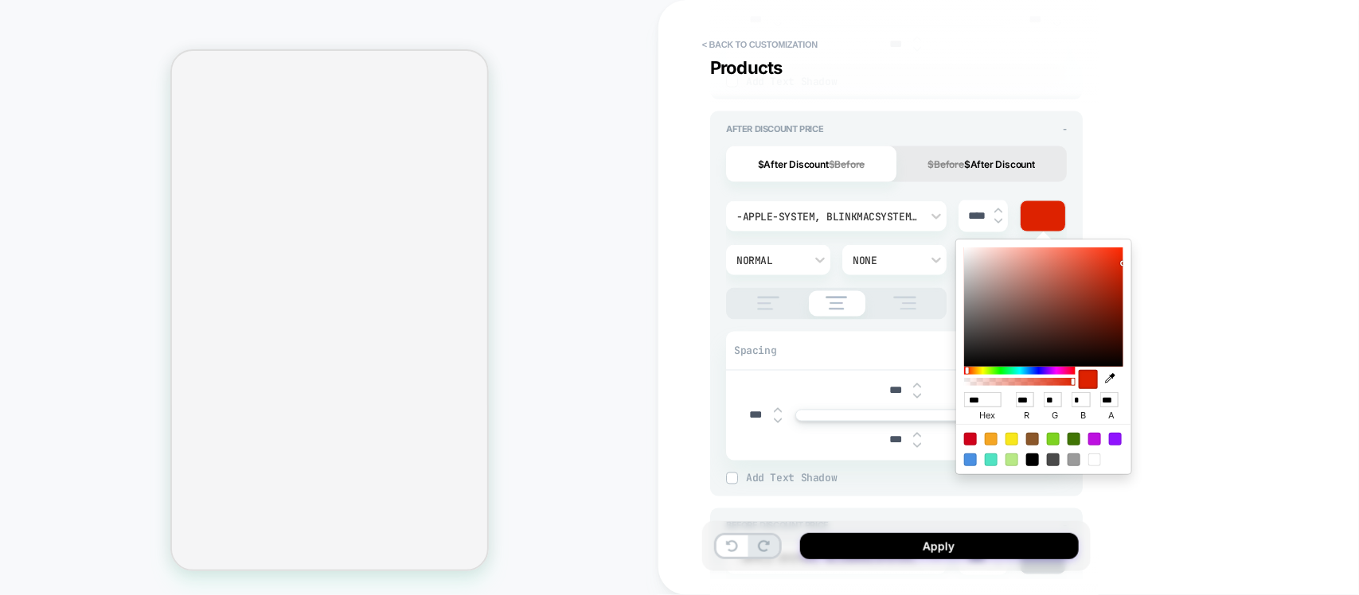
type input "****"
type textarea "*"
type input "******"
type textarea "*"
type input "***"
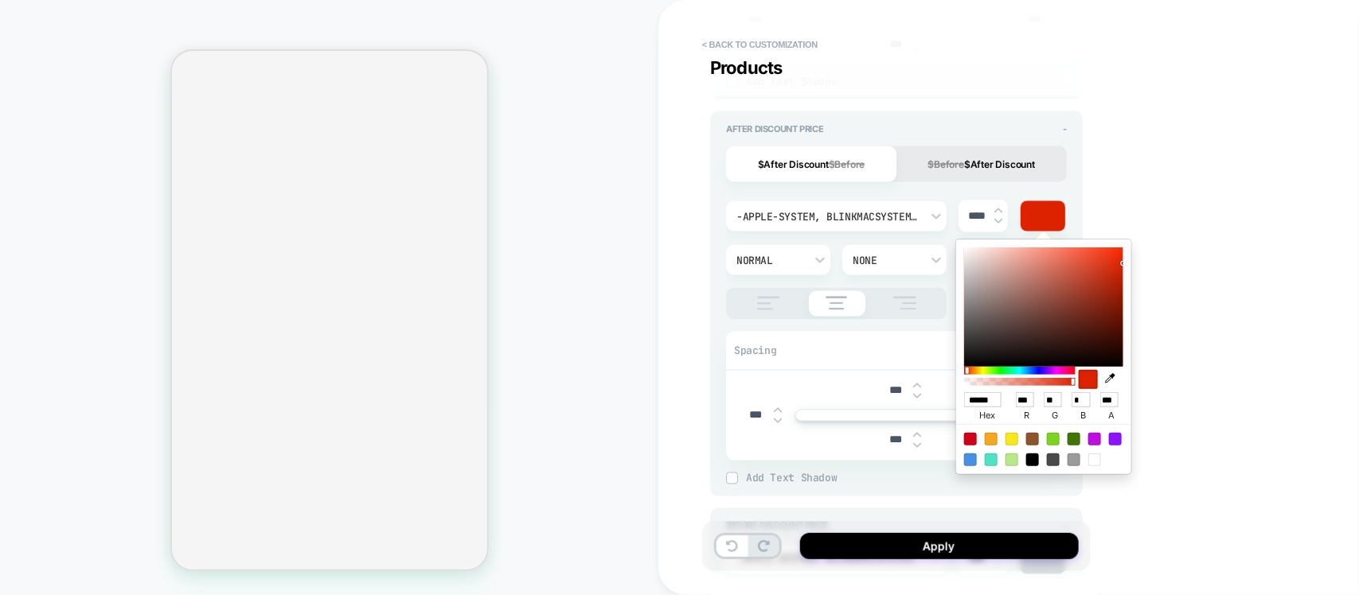
type input "*"
type input "******"
type textarea "*"
type input "******"
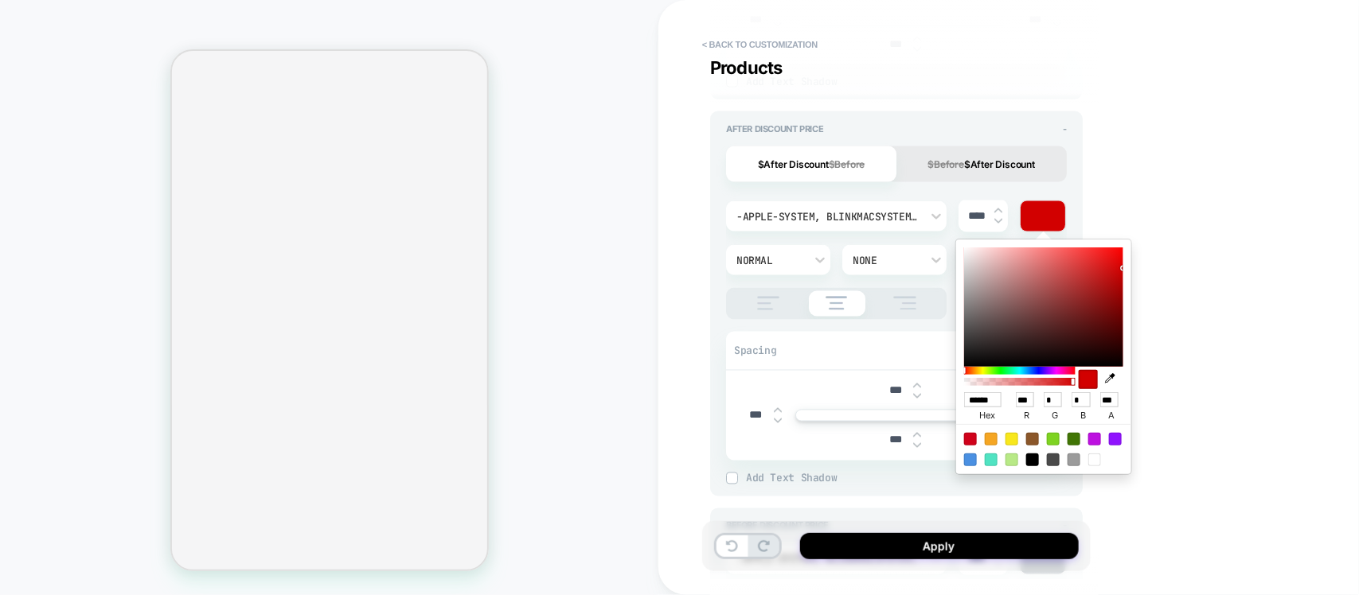
click at [1243, 271] on div "**********" at bounding box center [1008, 297] width 700 height 595
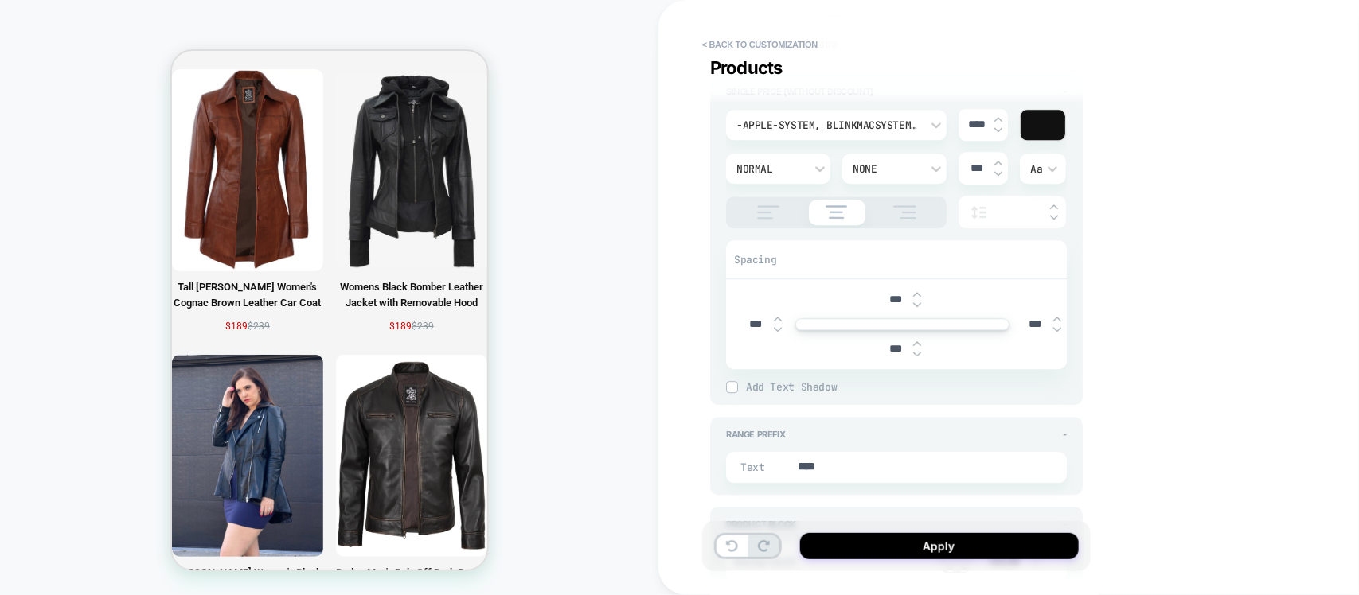
scroll to position [7642, 0]
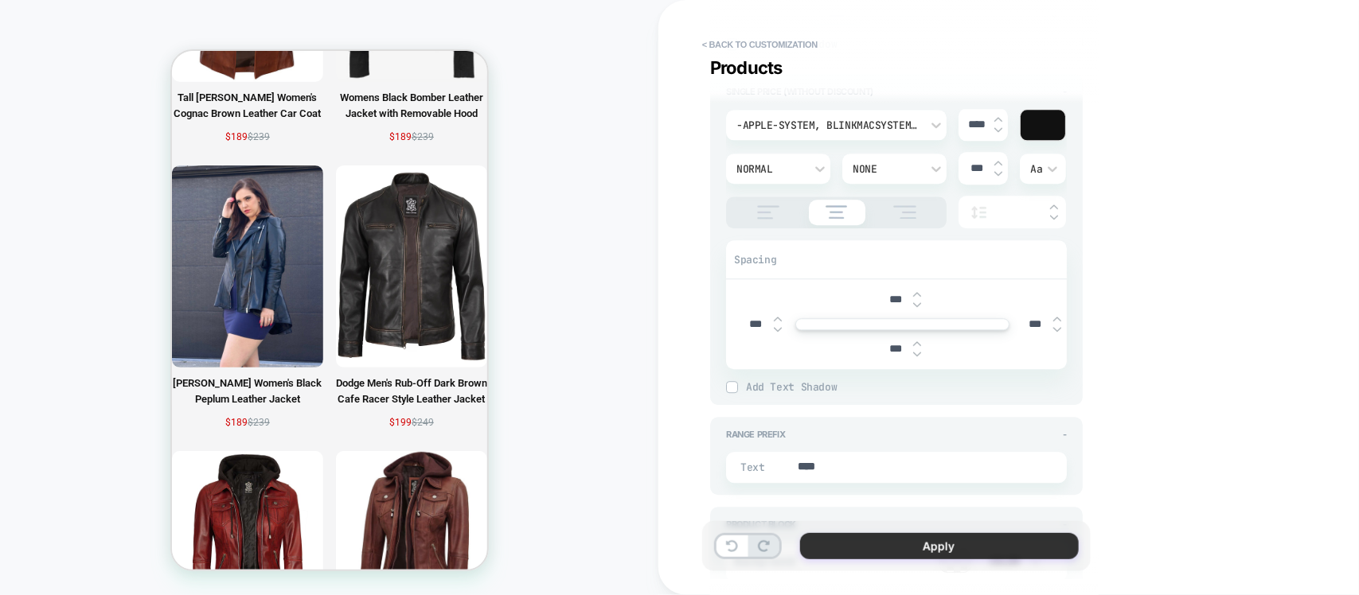
click at [932, 539] on button "Apply" at bounding box center [939, 546] width 279 height 26
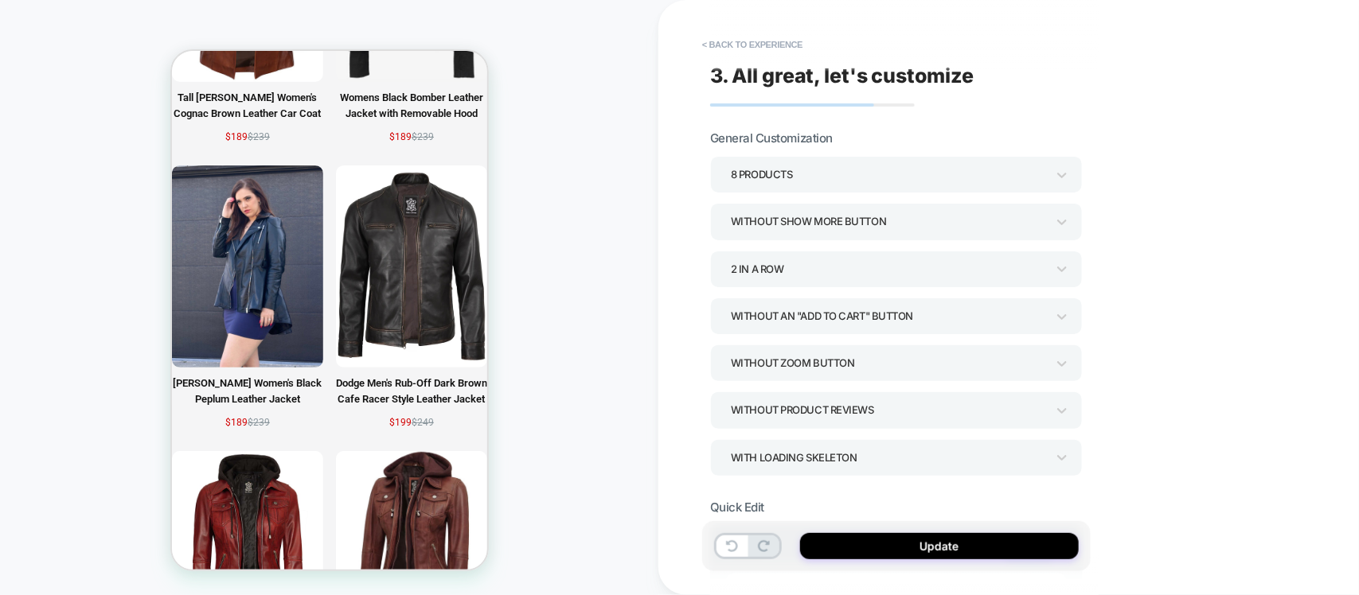
click at [833, 318] on div "Without an "add to cart" button" at bounding box center [888, 316] width 315 height 21
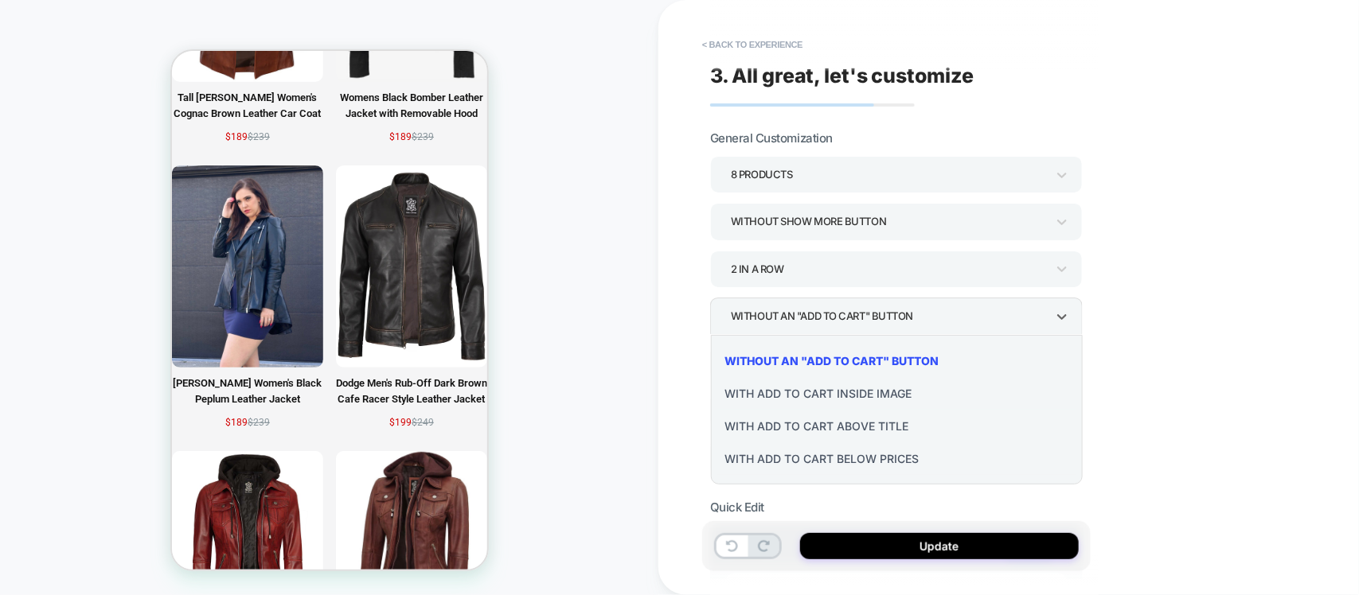
click at [860, 460] on div "With add to cart below prices" at bounding box center [897, 459] width 360 height 33
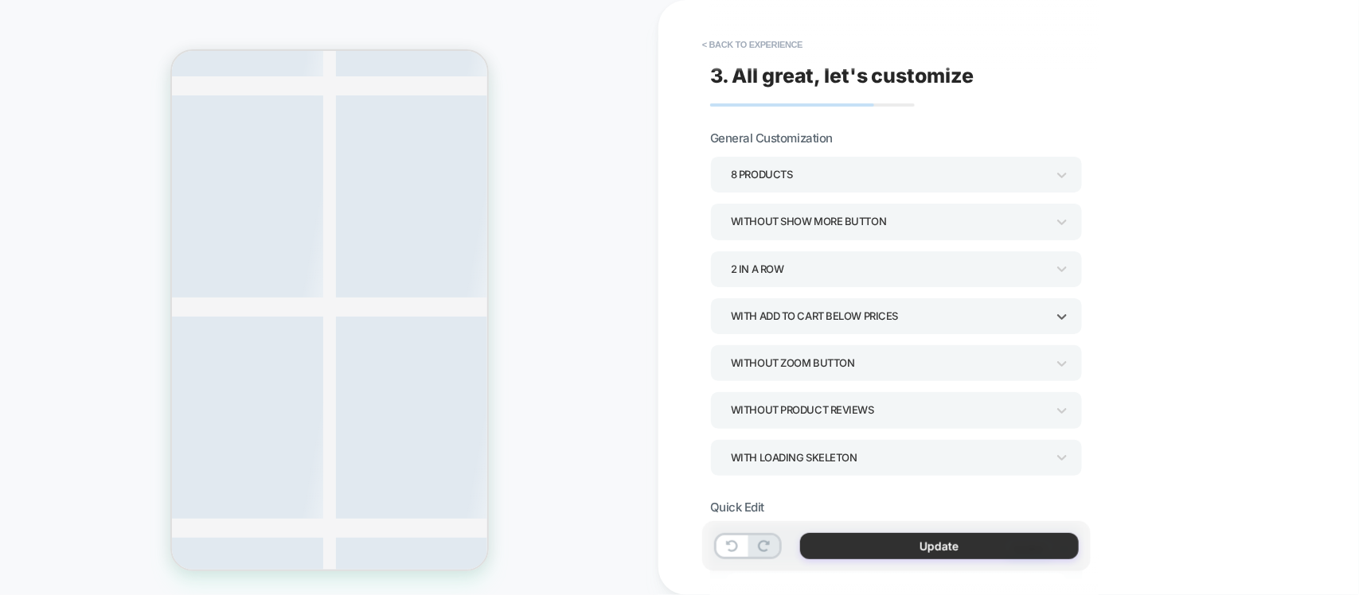
click at [896, 548] on button "Update" at bounding box center [939, 546] width 279 height 26
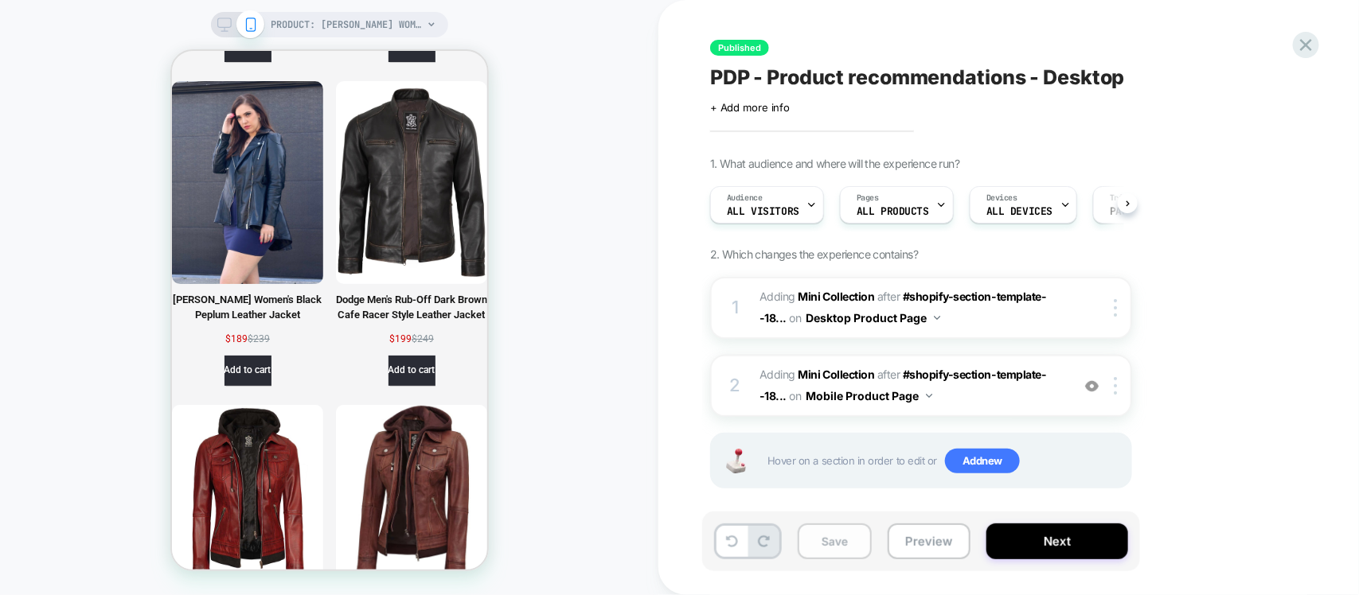
scroll to position [0, 1]
click at [828, 548] on button "Save" at bounding box center [835, 542] width 74 height 36
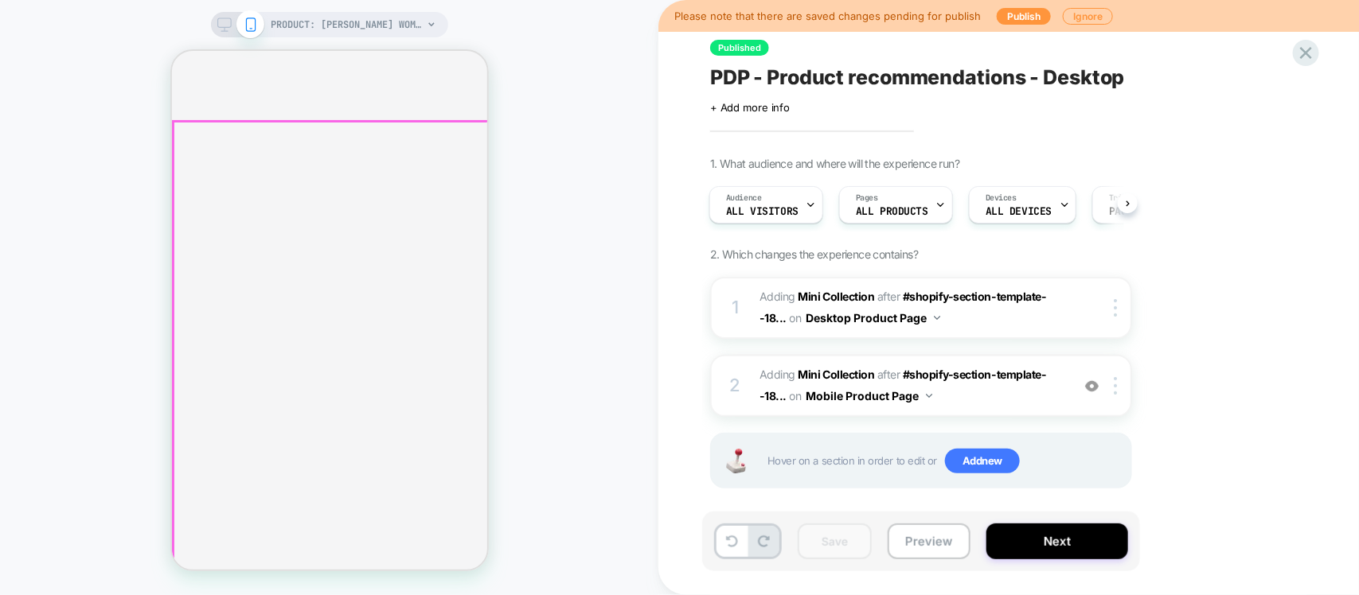
scroll to position [6202, 0]
click at [945, 395] on span "#_loomi_addon_1758970899821 Adding Mini Collection AFTER #shopify-section-templ…" at bounding box center [910, 386] width 303 height 43
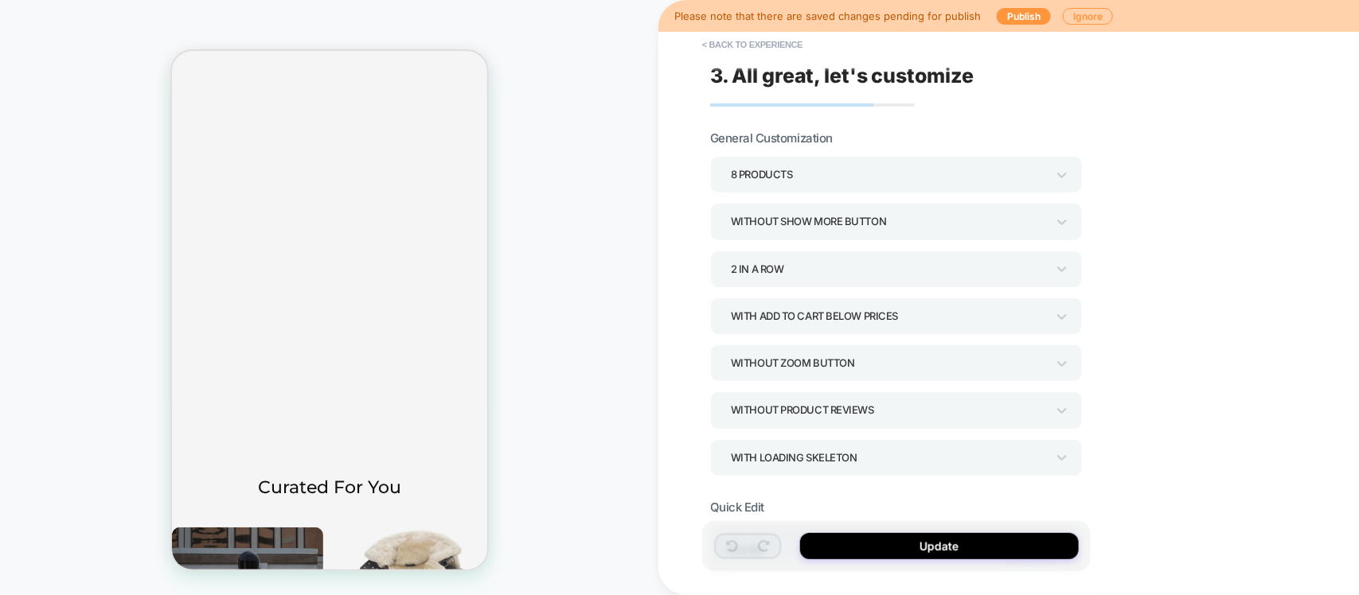
scroll to position [398, 0]
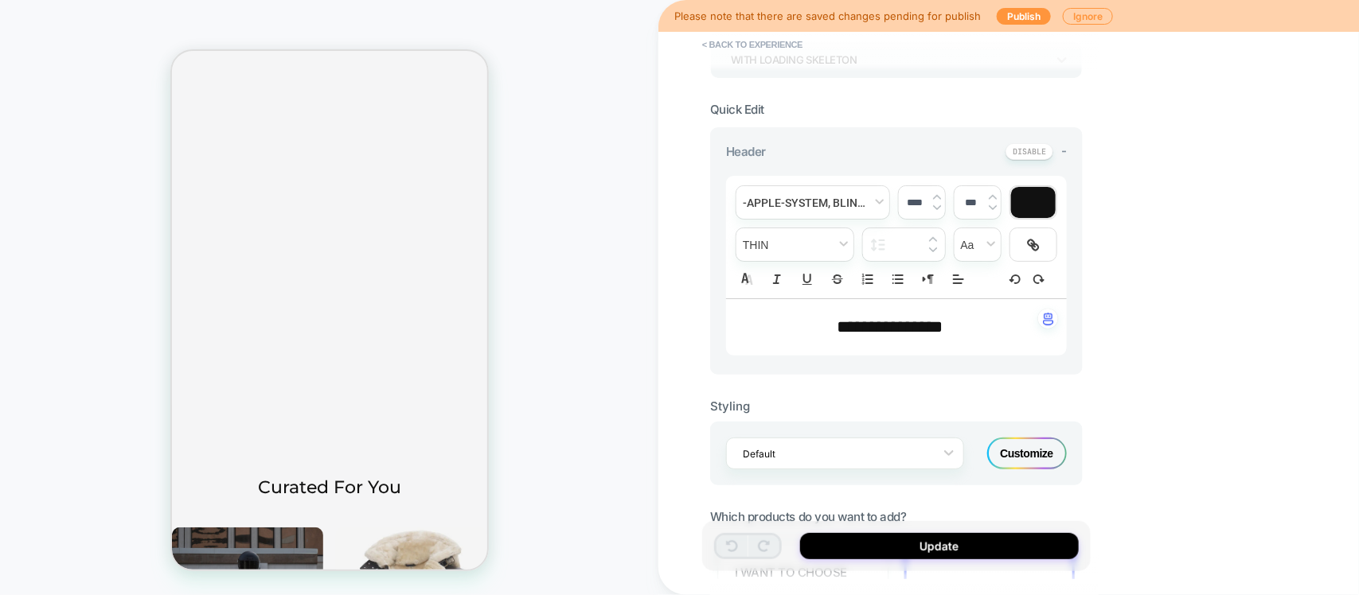
click at [1032, 451] on div "Customize" at bounding box center [1027, 454] width 80 height 32
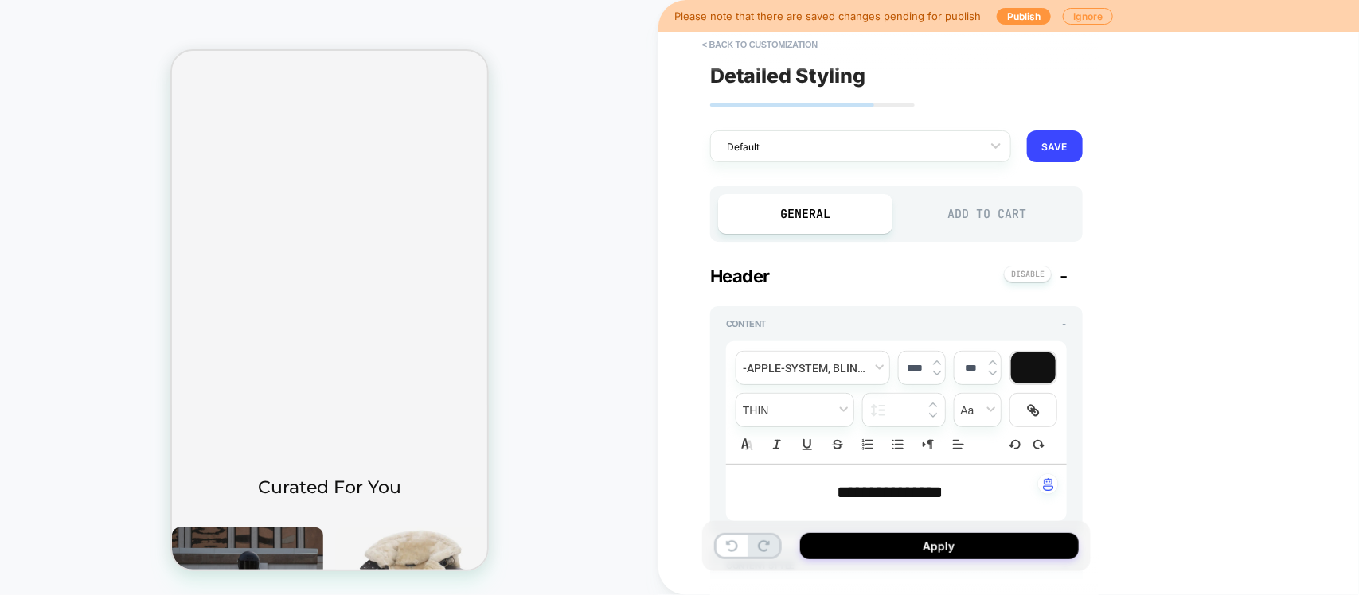
click at [953, 192] on div "General Add to Cart" at bounding box center [896, 214] width 373 height 56
click at [955, 197] on div "Add to Cart" at bounding box center [987, 214] width 174 height 40
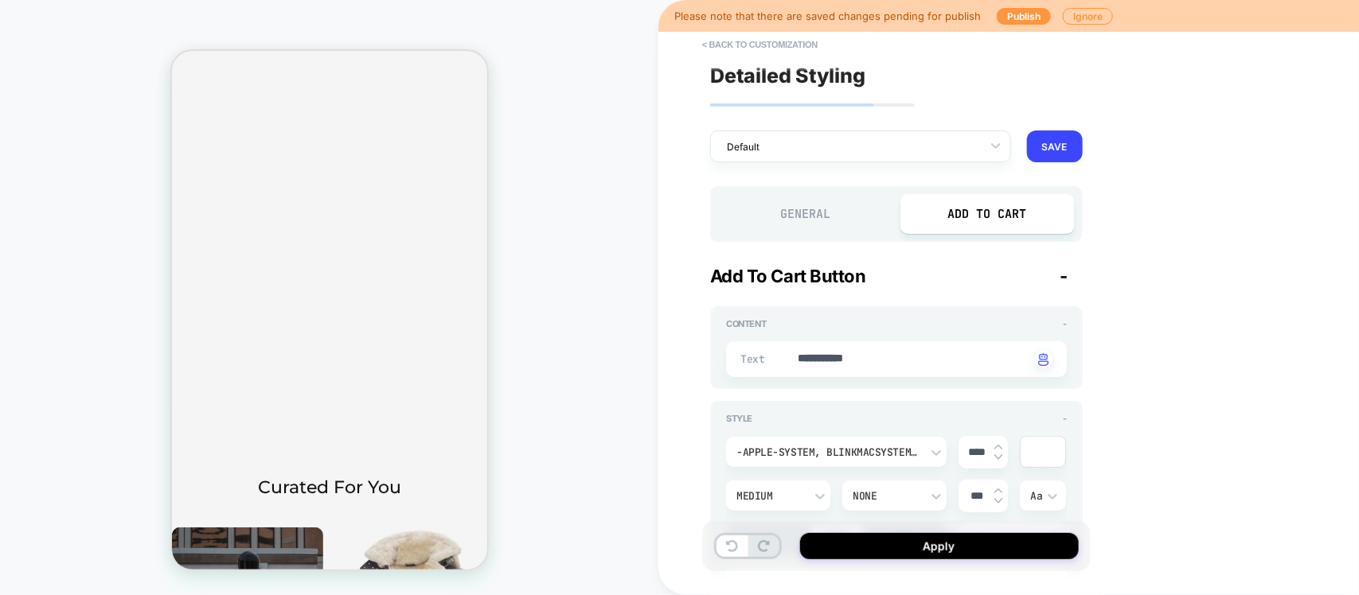
scroll to position [497, 0]
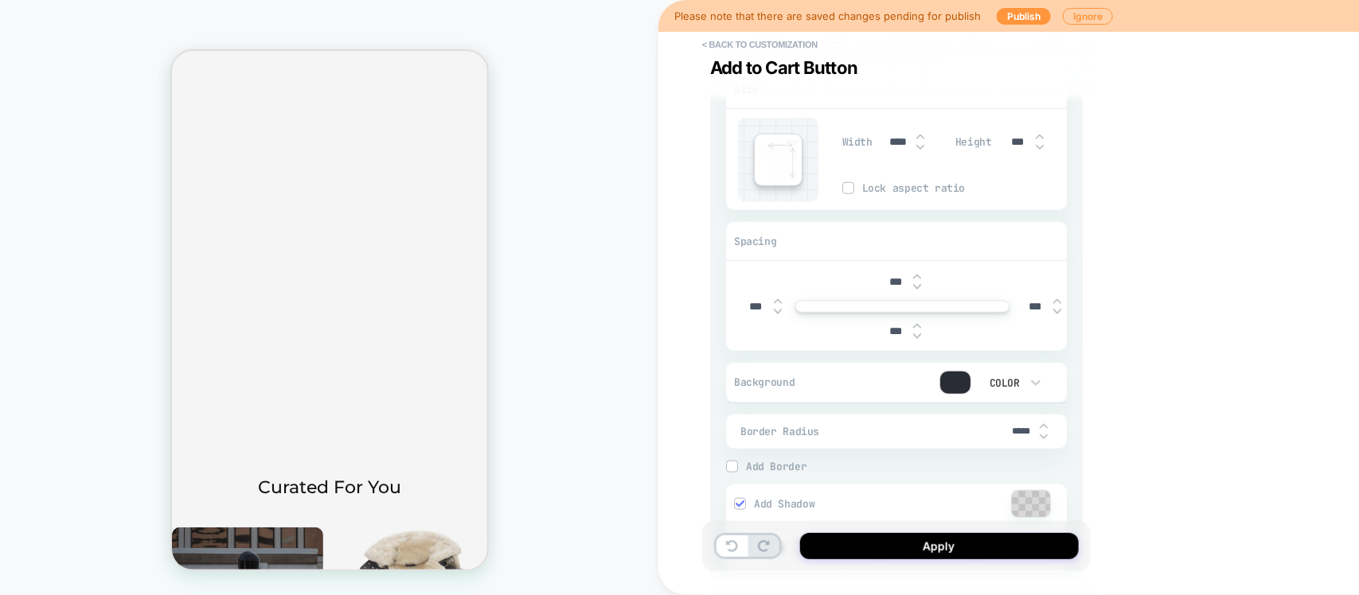
click at [952, 388] on div at bounding box center [955, 383] width 30 height 22
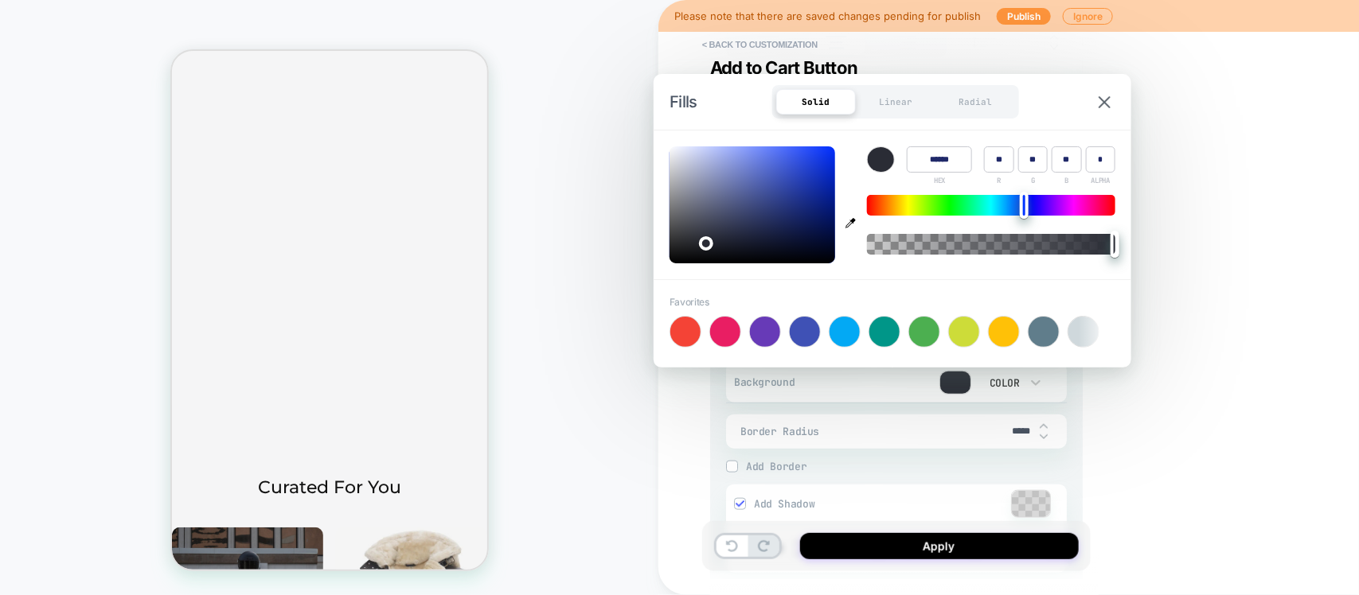
type textarea "*"
click at [930, 165] on input "******" at bounding box center [939, 159] width 65 height 26
type input "******"
type input "***"
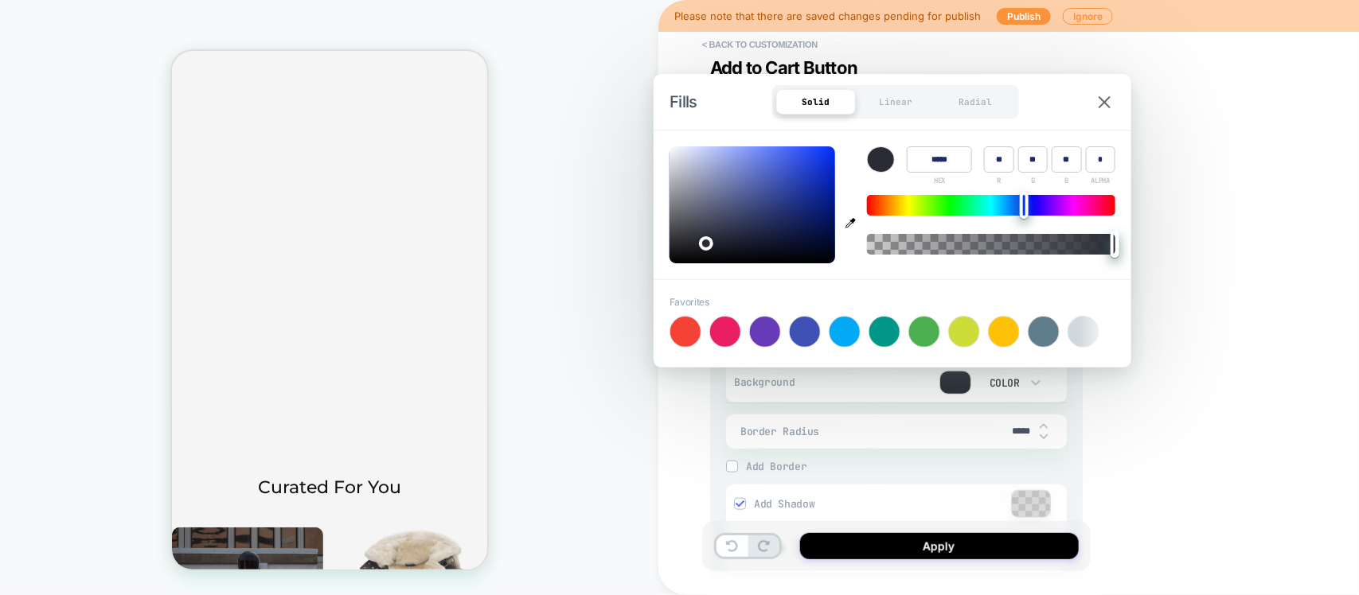
type input "*"
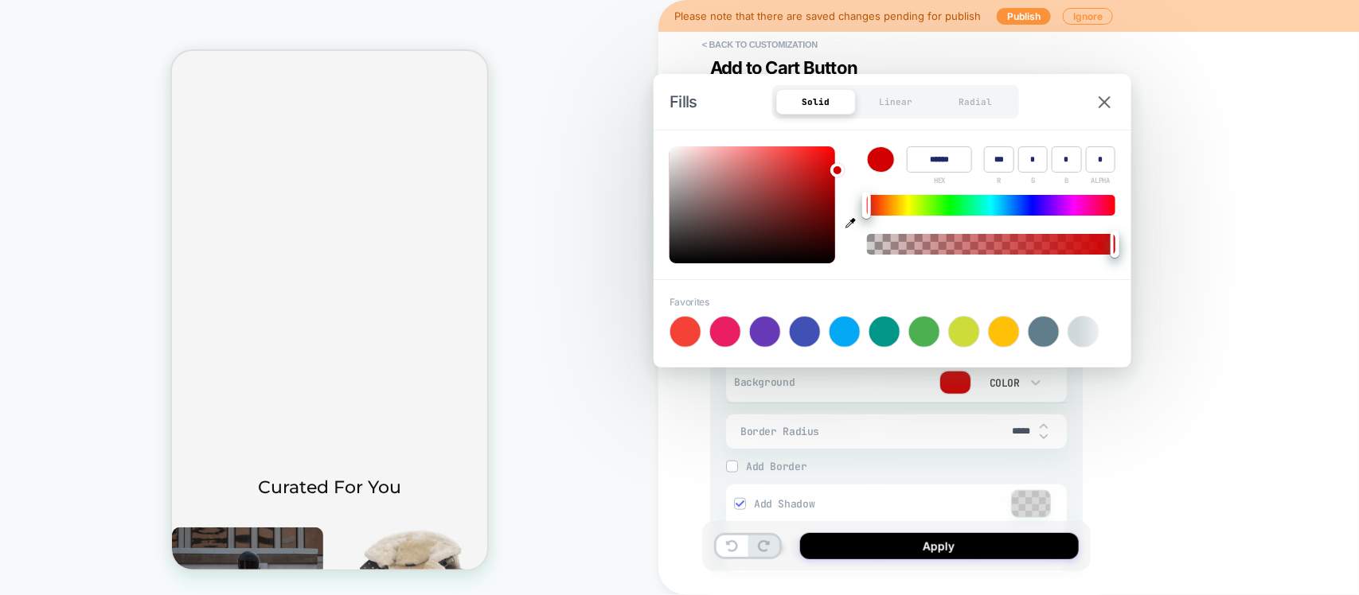
type textarea "*"
type input "******"
click at [1188, 159] on div "**********" at bounding box center [1008, 297] width 700 height 595
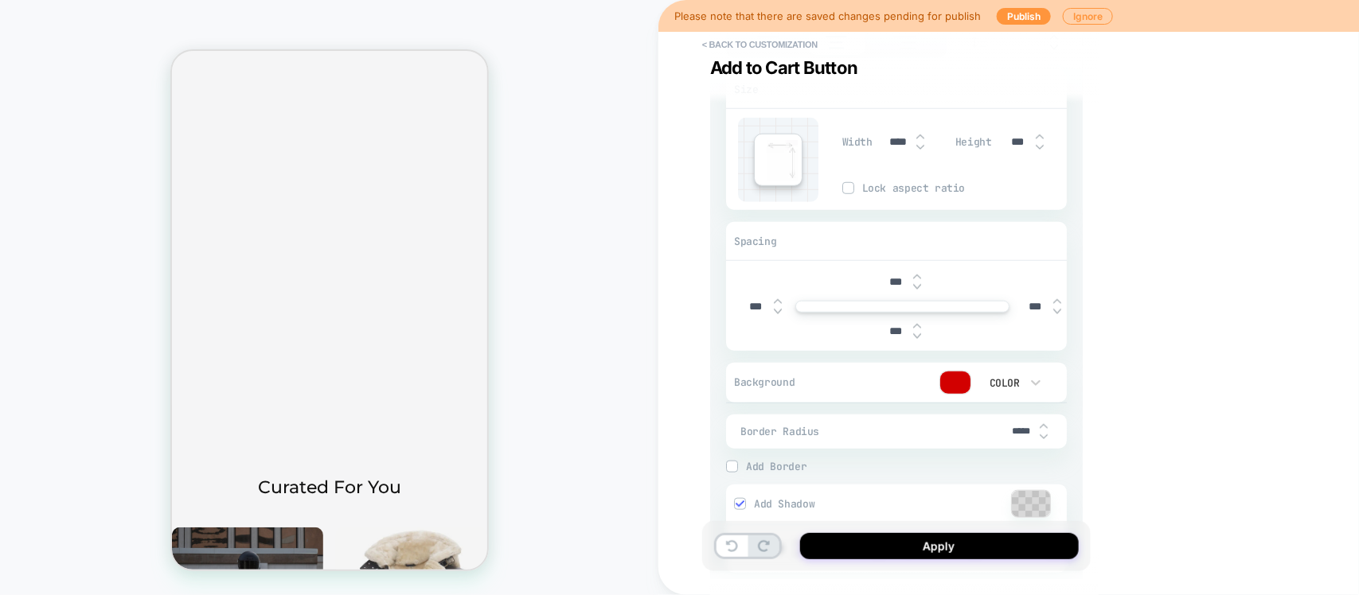
scroll to position [796, 0]
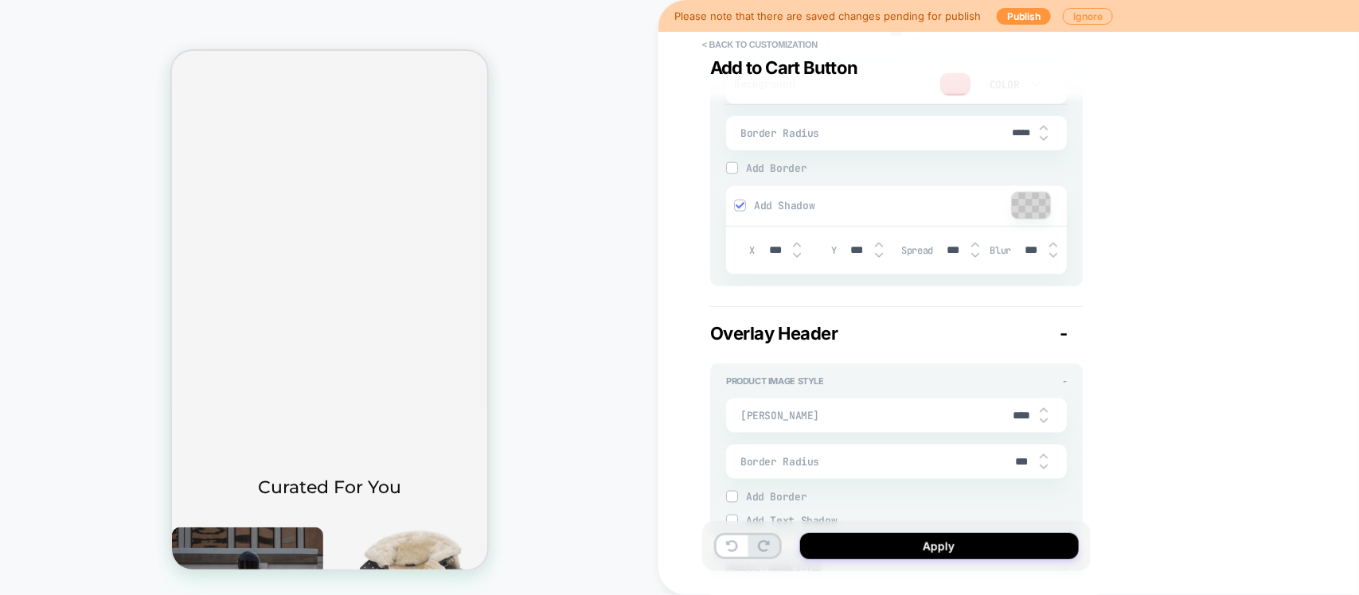
click at [1016, 131] on input "*****" at bounding box center [1022, 133] width 36 height 12
type input "****"
type textarea "*"
type input "****"
click at [984, 544] on button "Apply" at bounding box center [939, 546] width 279 height 26
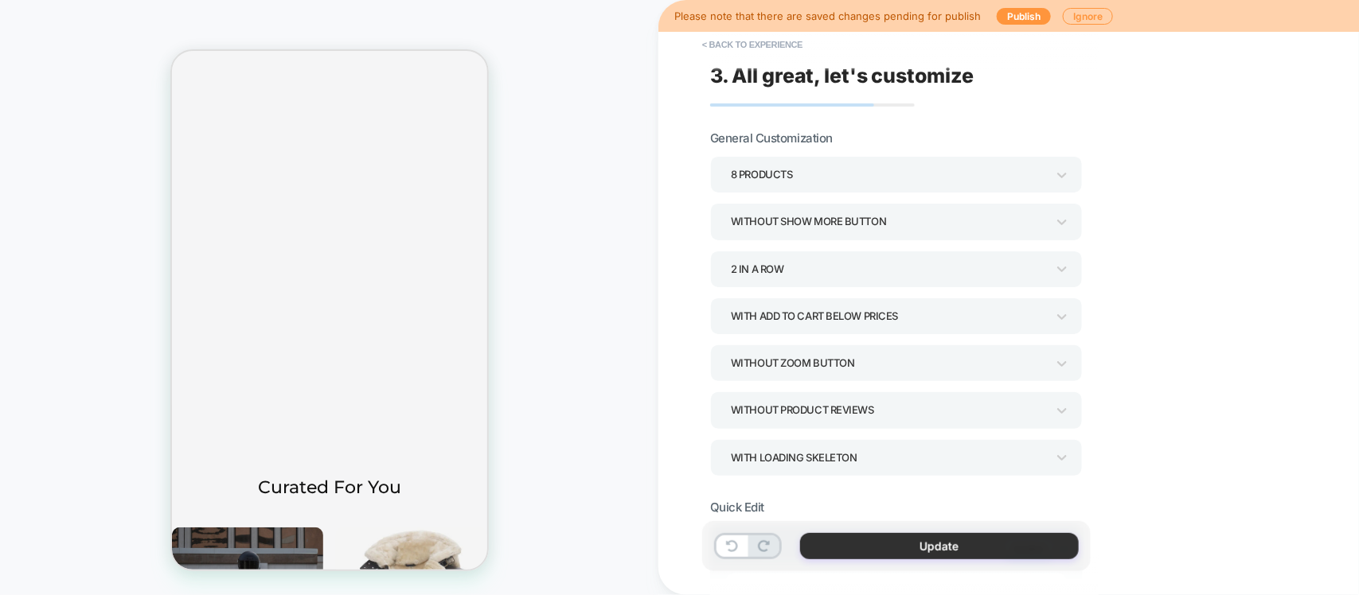
click at [941, 548] on button "Update" at bounding box center [939, 546] width 279 height 26
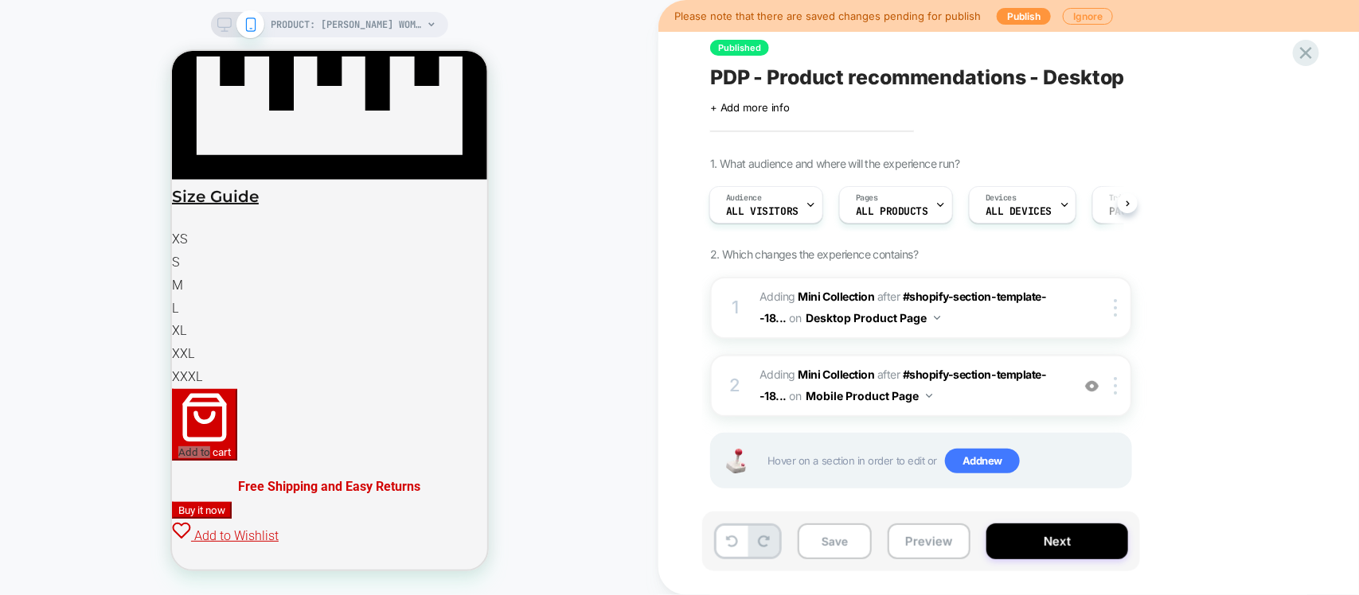
scroll to position [1535, 0]
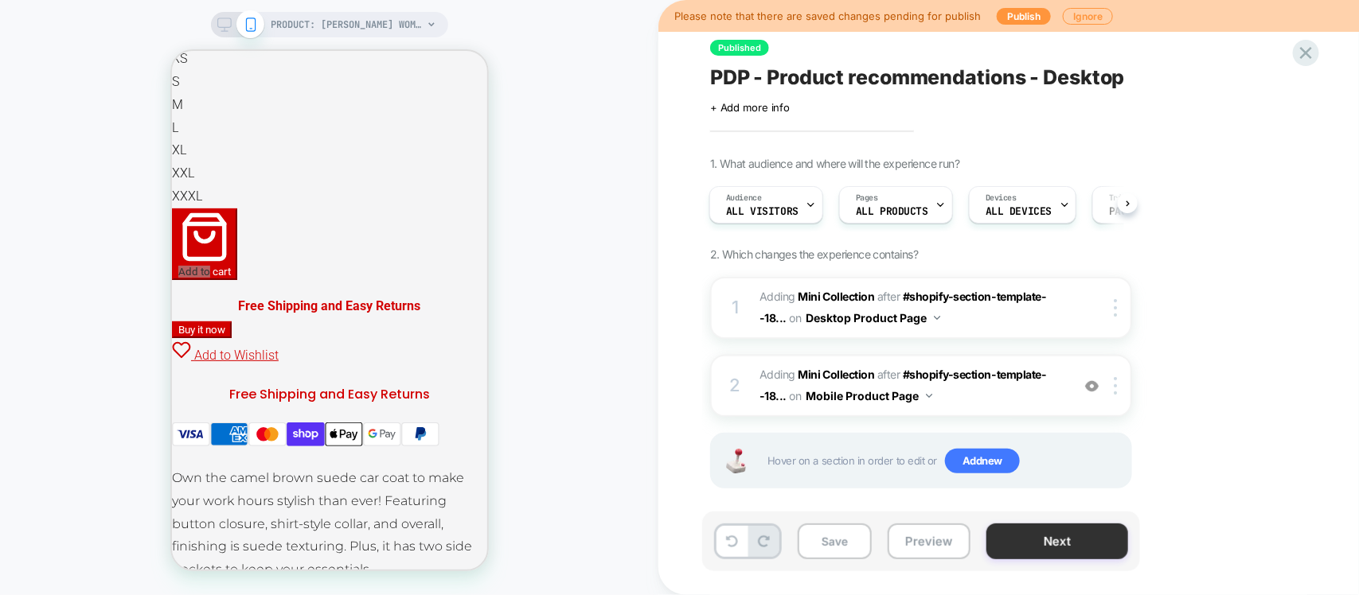
click at [1055, 548] on button "Next" at bounding box center [1057, 542] width 142 height 36
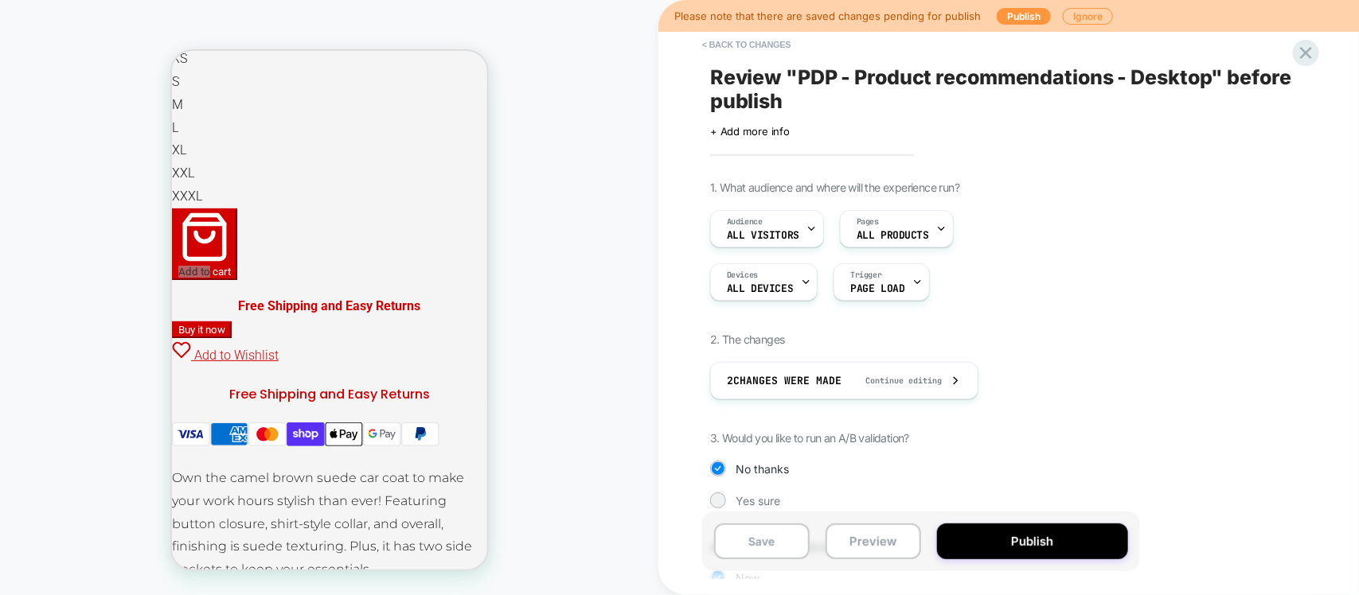
click at [1009, 517] on div "Save Preview Publish" at bounding box center [921, 542] width 438 height 60
click at [1007, 527] on button "Publish" at bounding box center [1032, 542] width 191 height 36
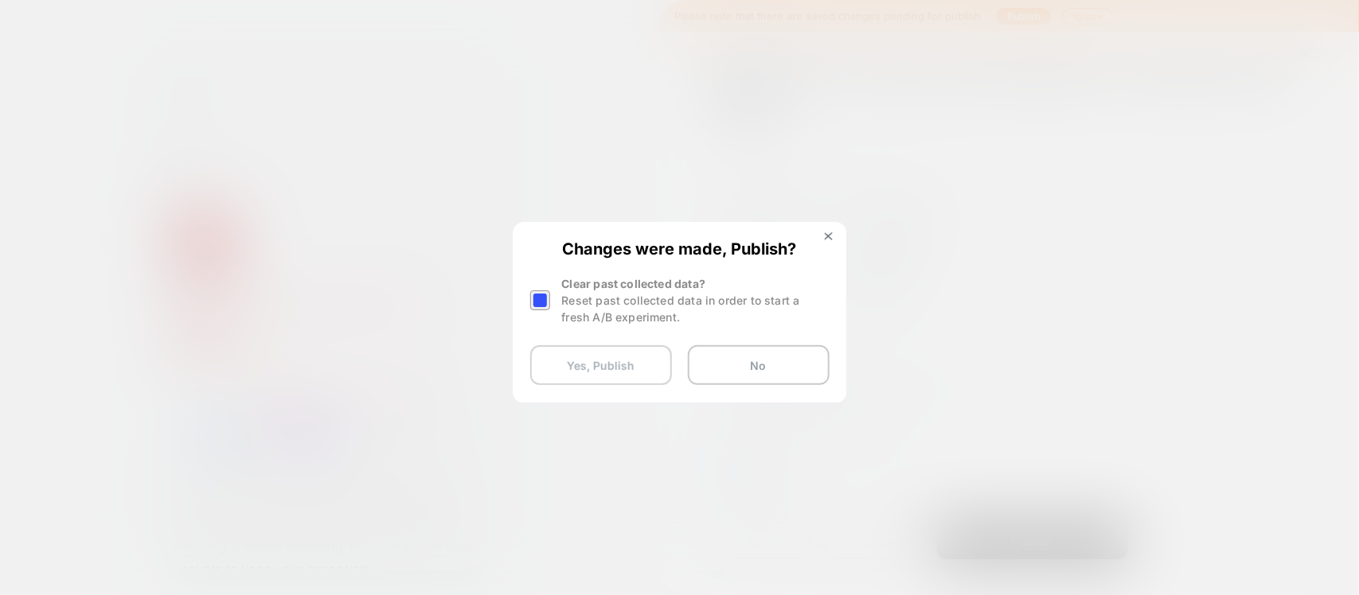
click at [594, 373] on button "Yes, Publish" at bounding box center [601, 365] width 142 height 40
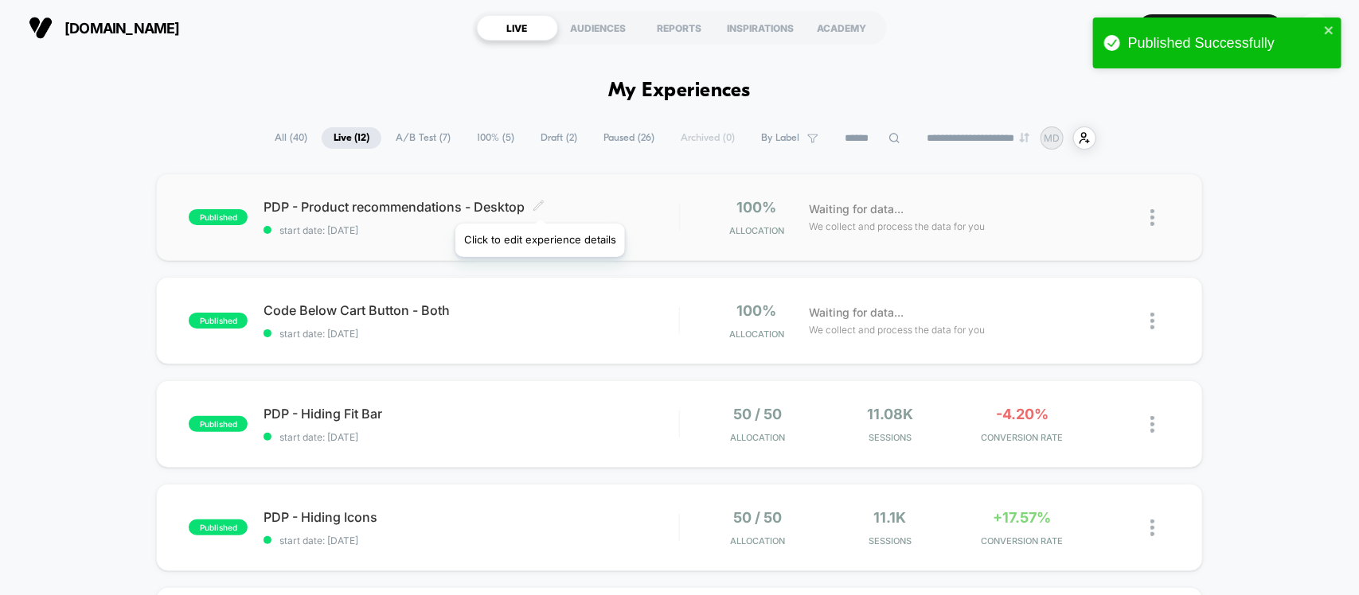
click at [540, 204] on icon at bounding box center [539, 206] width 10 height 10
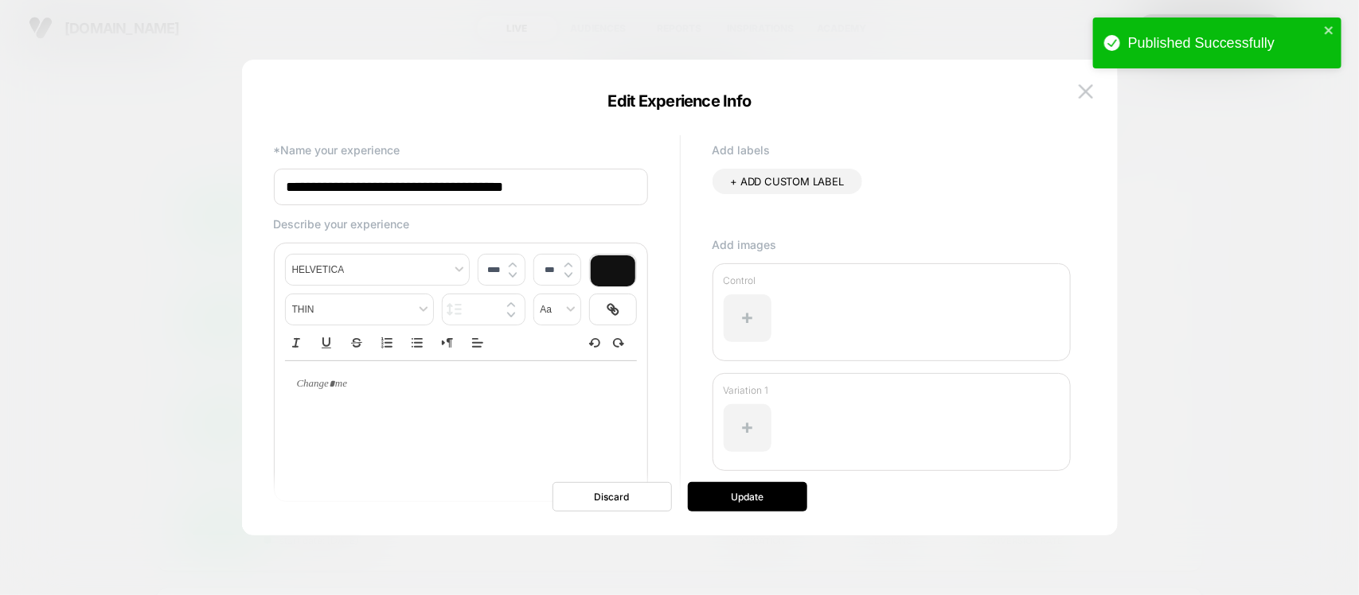
click at [530, 188] on input "**********" at bounding box center [461, 187] width 374 height 37
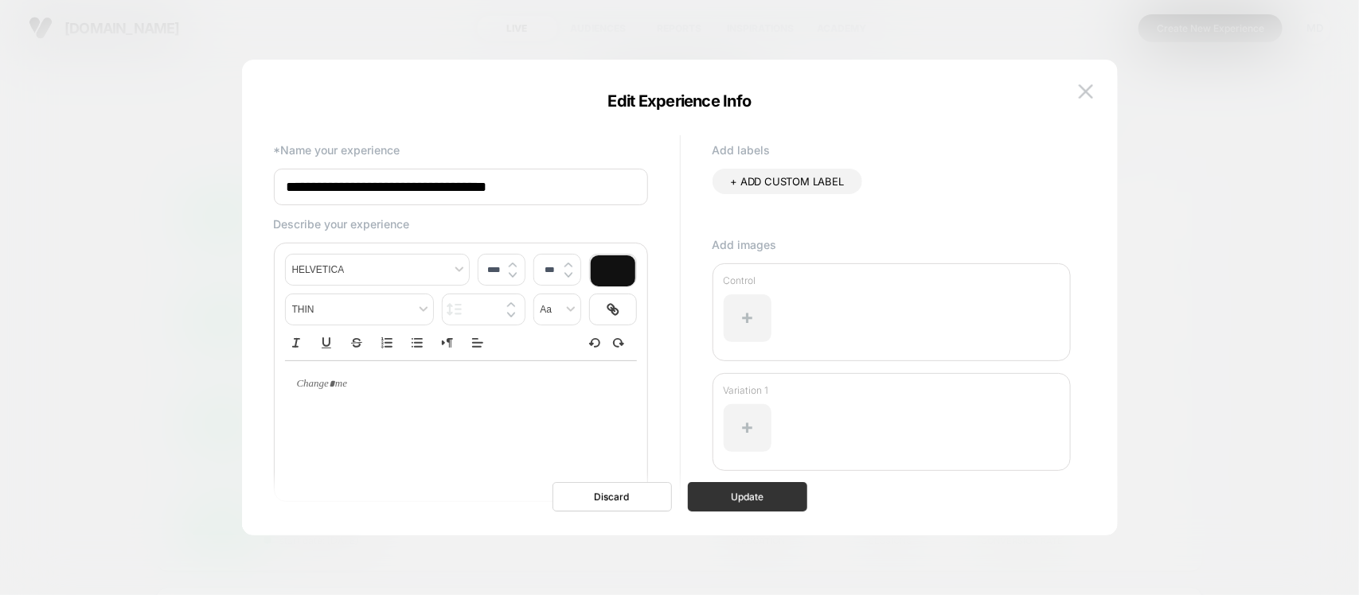
type input "**********"
click at [753, 494] on button "Update" at bounding box center [747, 496] width 119 height 29
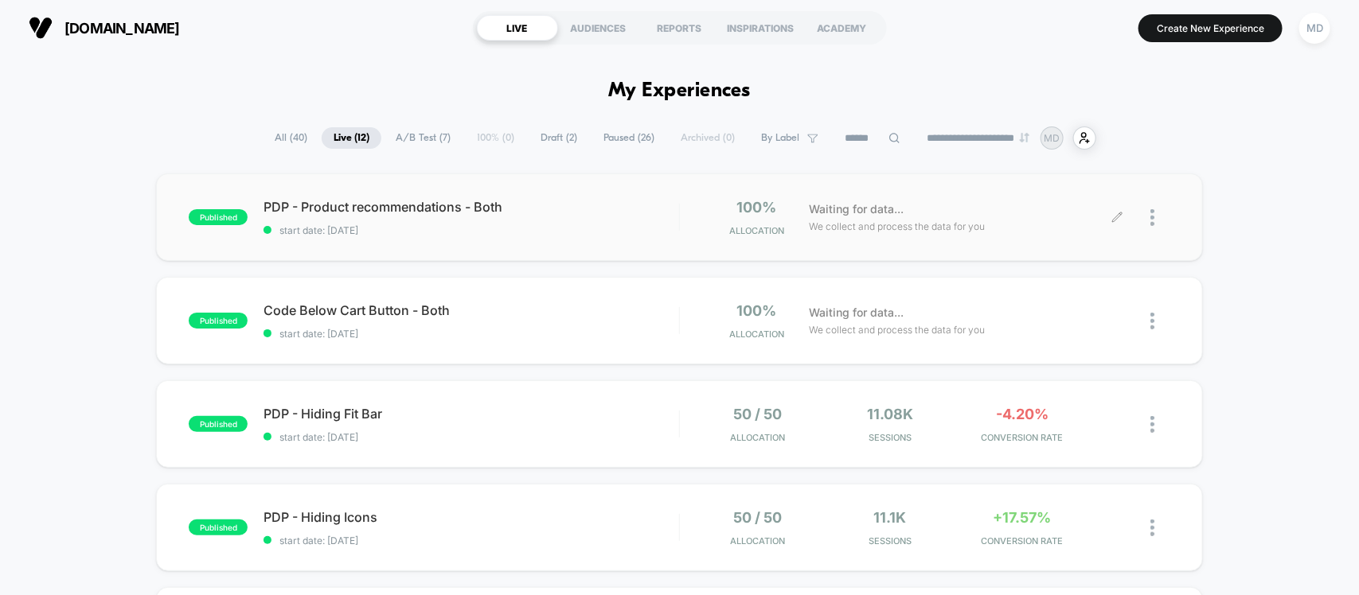
click at [1156, 221] on div at bounding box center [1160, 217] width 20 height 37
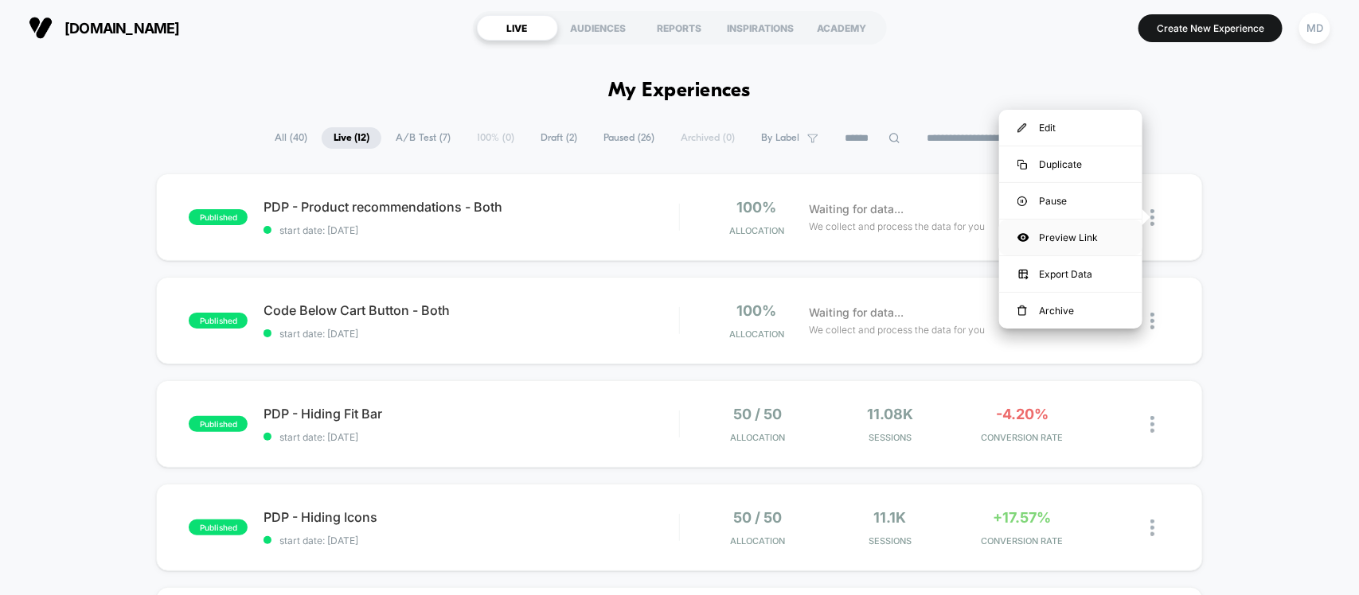
click at [1075, 236] on div "Preview Link" at bounding box center [1070, 238] width 143 height 36
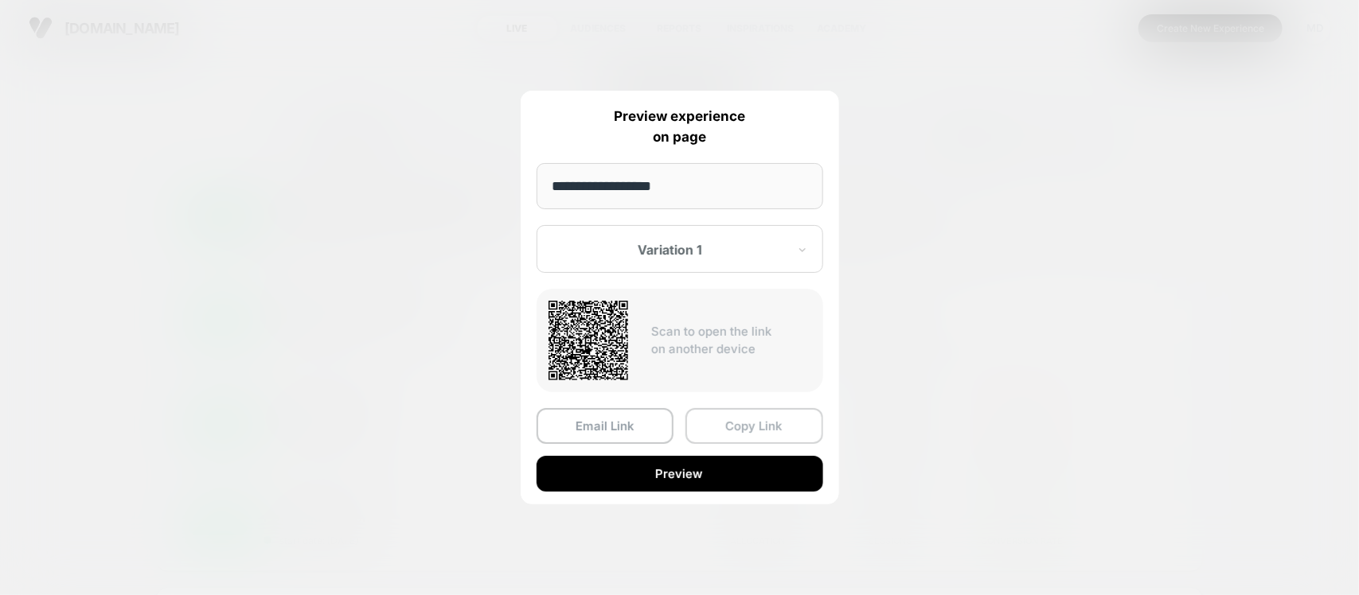
click at [736, 418] on button "Copy Link" at bounding box center [754, 426] width 138 height 36
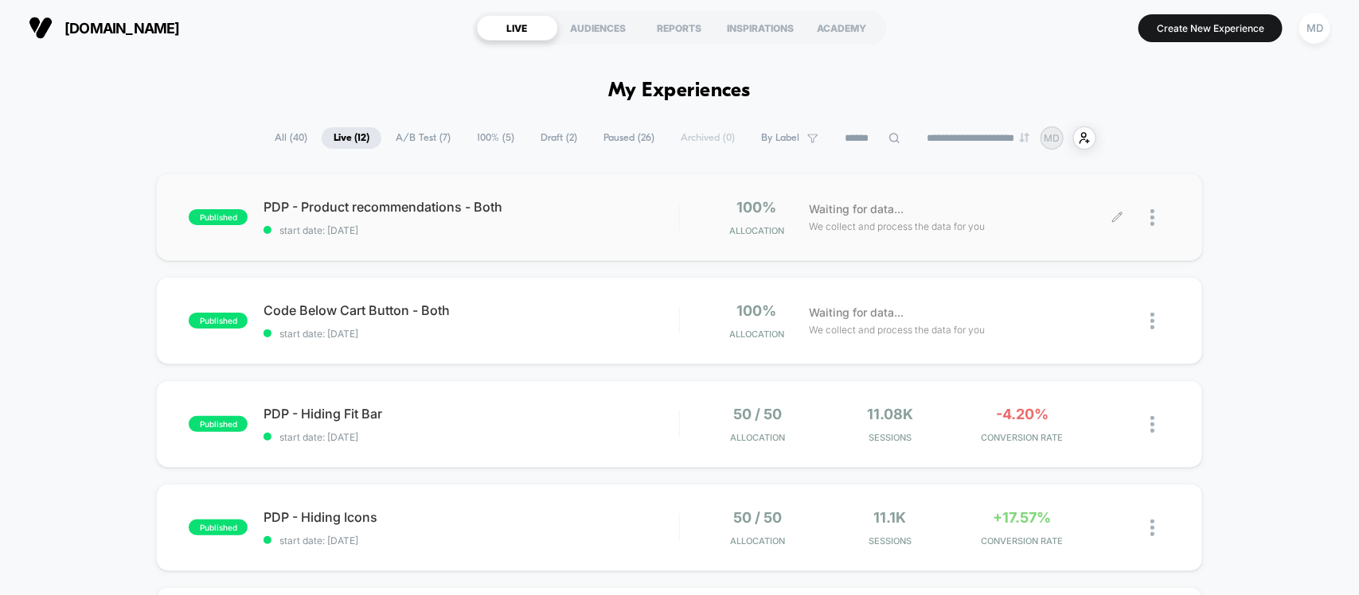
click at [1115, 221] on icon at bounding box center [1117, 218] width 12 height 12
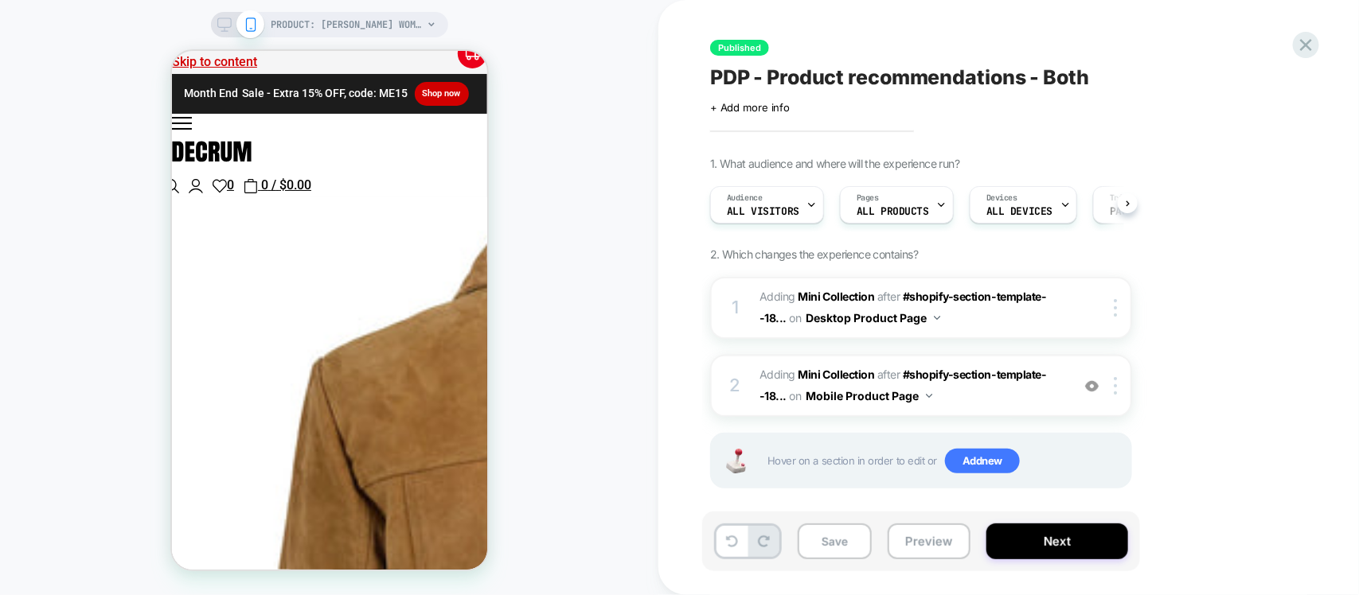
scroll to position [0, 1]
click at [958, 398] on span "#_loomi_addon_1758970899821 Adding Mini Collection AFTER #shopify-section-templ…" at bounding box center [910, 386] width 303 height 43
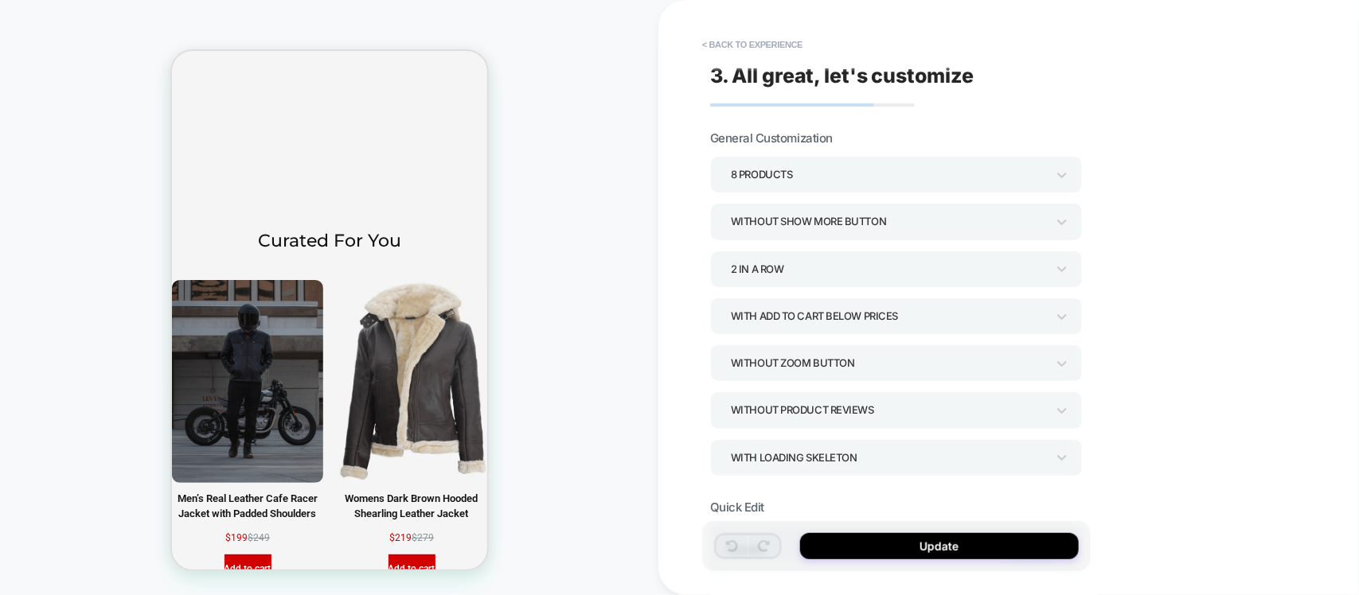
scroll to position [6564, 0]
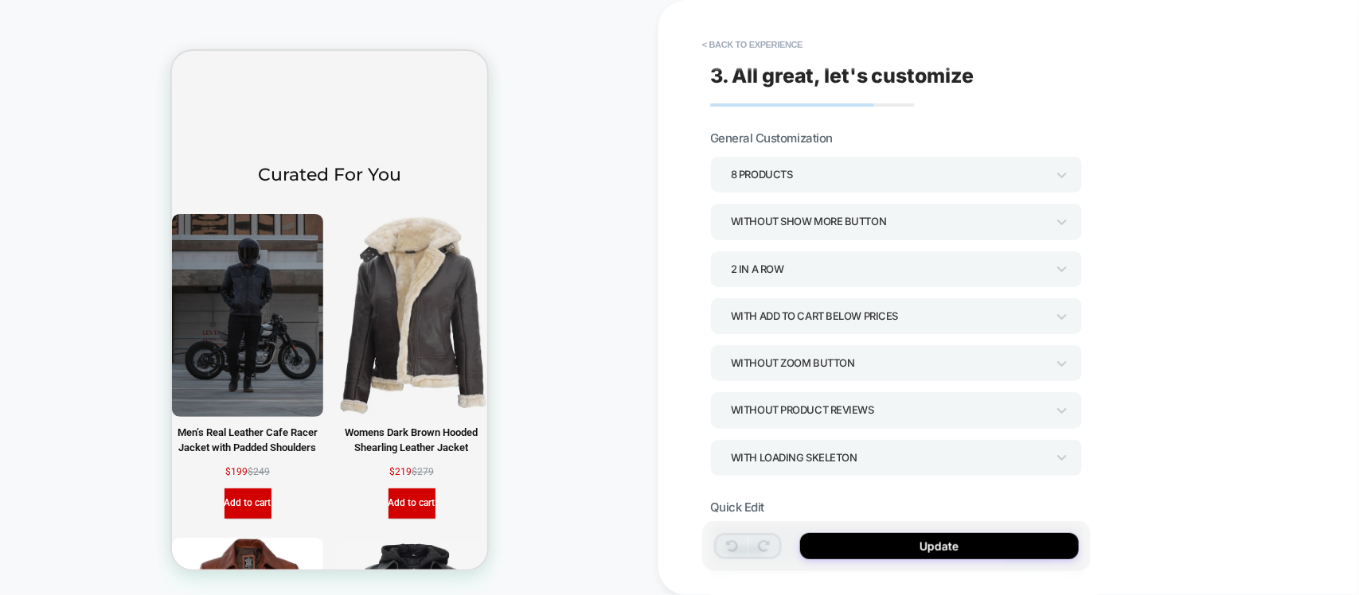
click at [789, 412] on div "Without Product Reviews" at bounding box center [888, 410] width 315 height 21
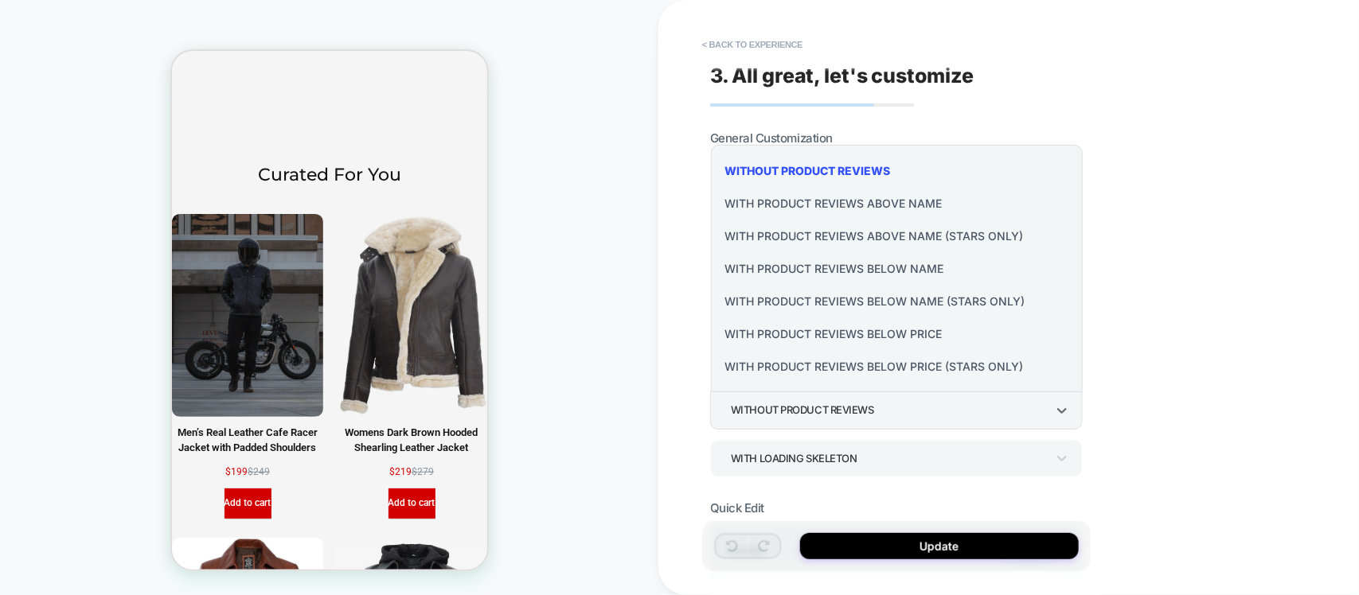
click at [826, 332] on div "With Product Reviews Below Price" at bounding box center [897, 334] width 360 height 33
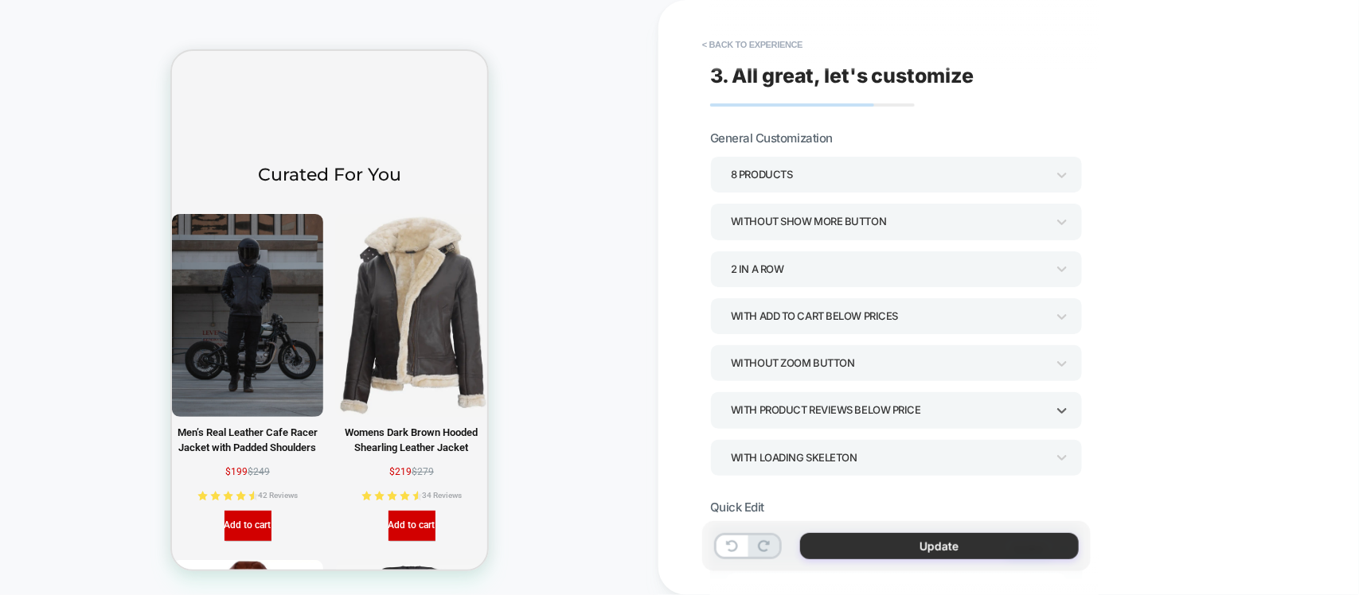
click at [891, 542] on button "Update" at bounding box center [939, 546] width 279 height 26
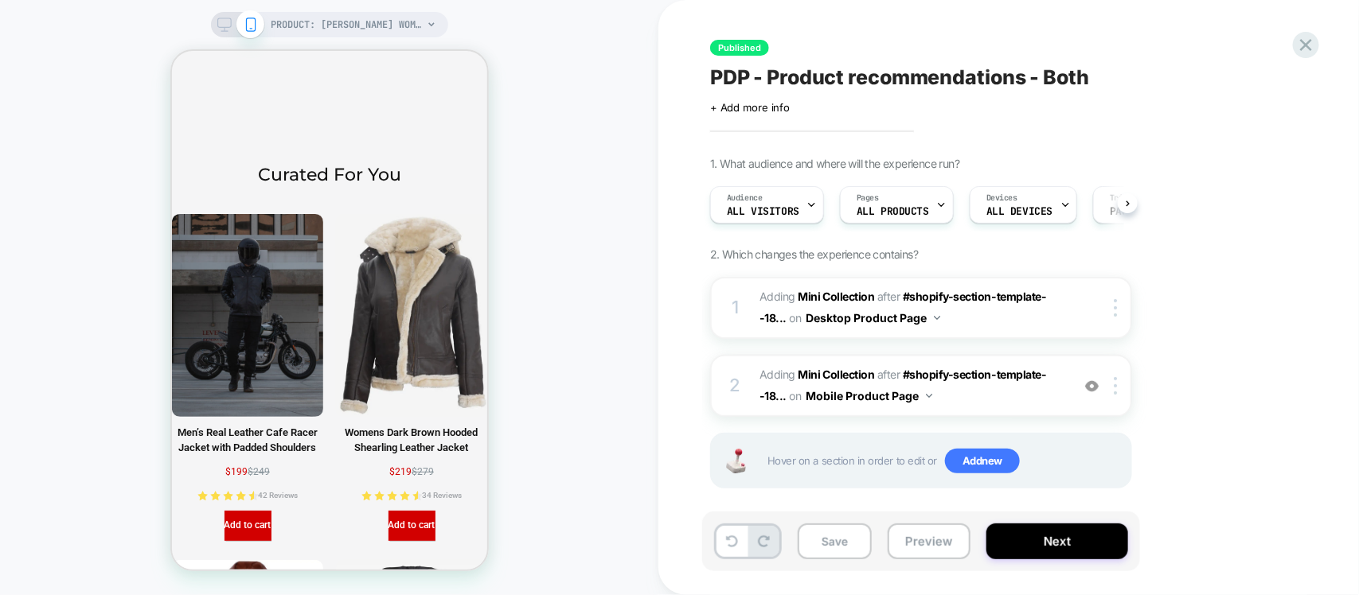
scroll to position [0, 1]
click at [1007, 532] on button "Next" at bounding box center [1057, 542] width 142 height 36
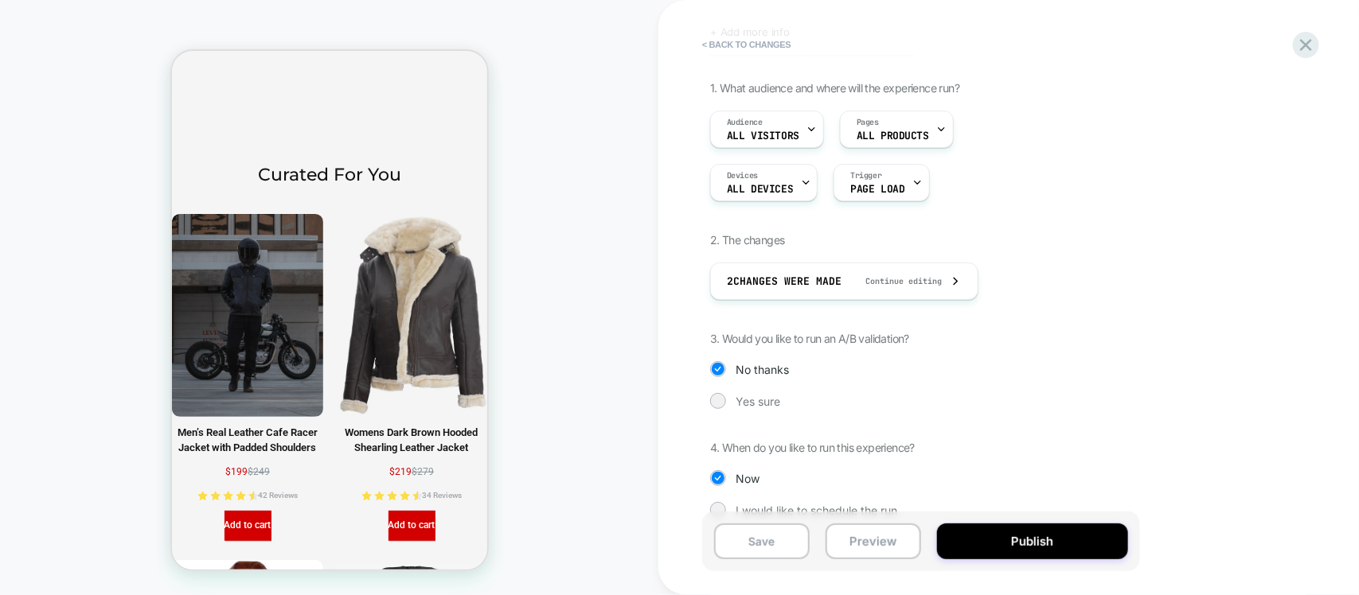
scroll to position [127, 0]
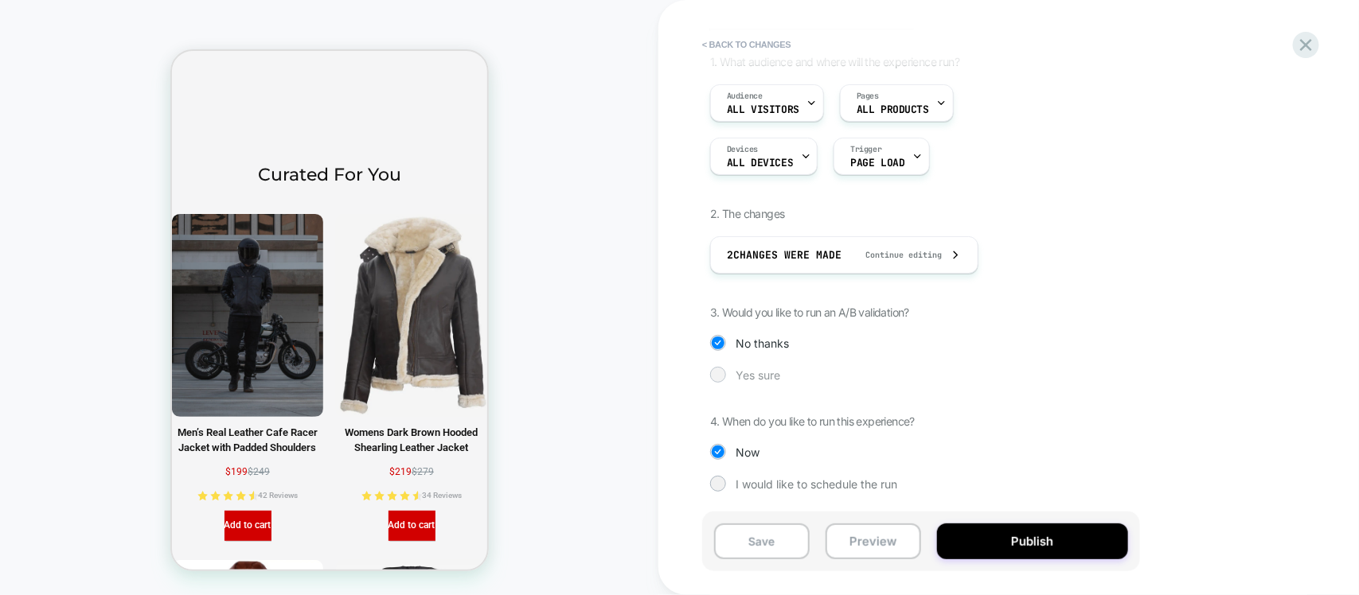
click at [741, 378] on span "Yes sure" at bounding box center [757, 376] width 45 height 14
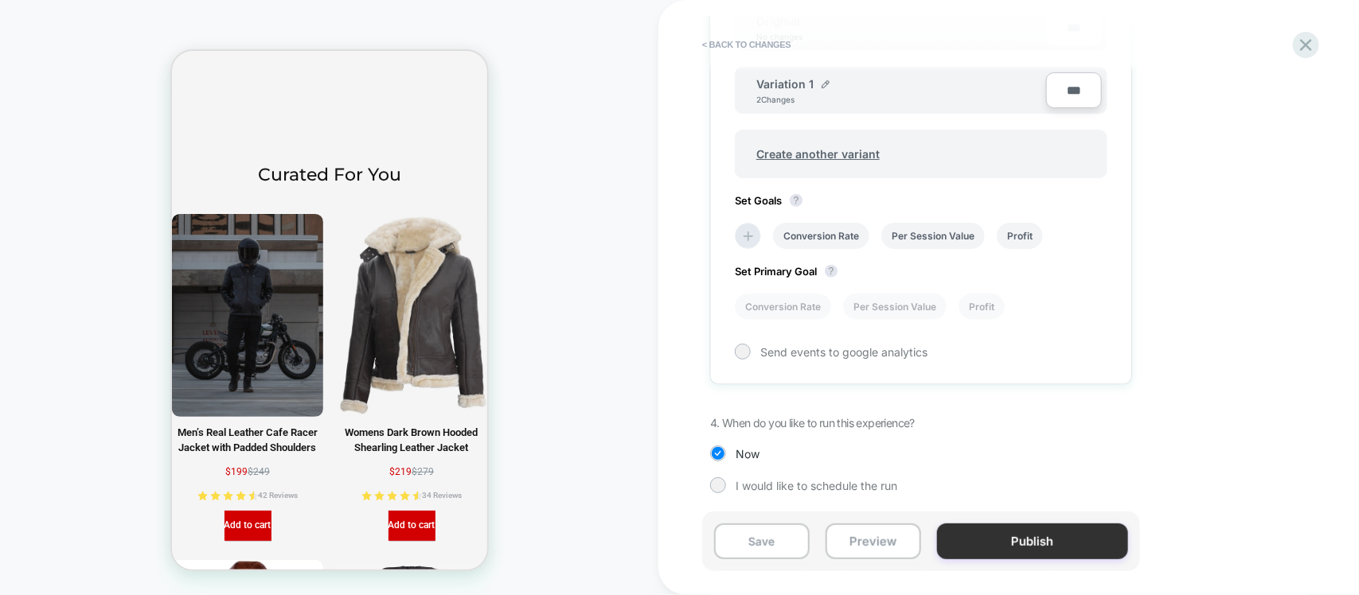
scroll to position [575, 0]
click at [1044, 543] on button "Publish" at bounding box center [1032, 542] width 191 height 36
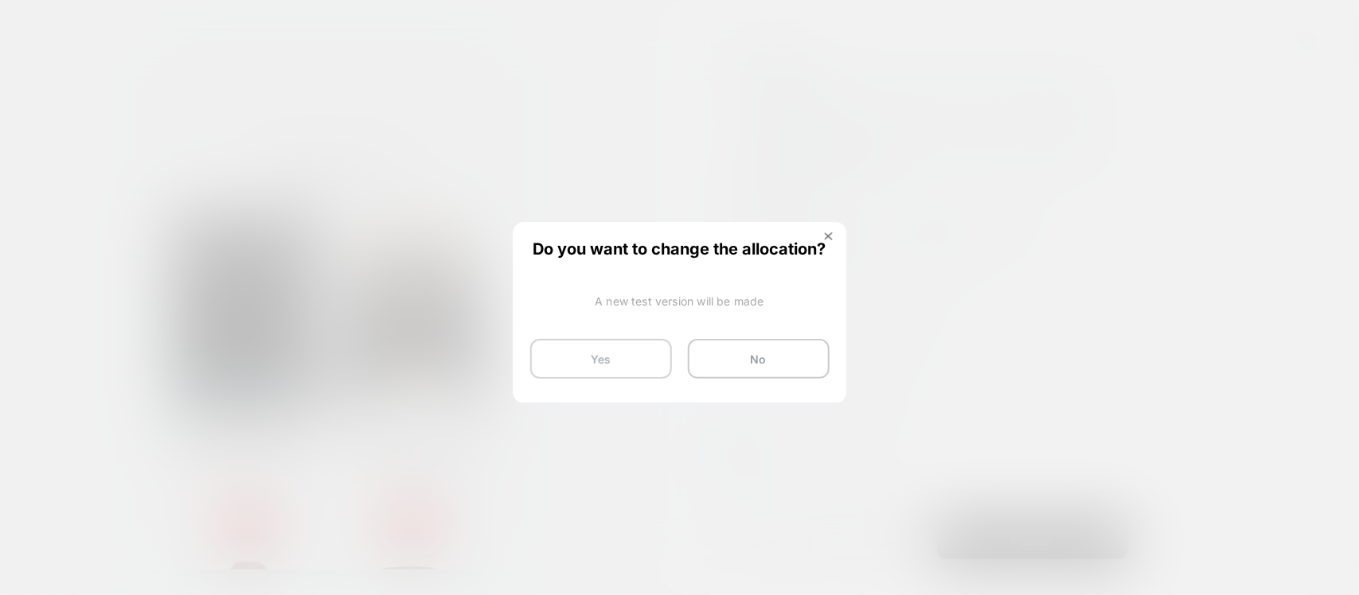
click at [601, 352] on button "Yes" at bounding box center [601, 359] width 142 height 40
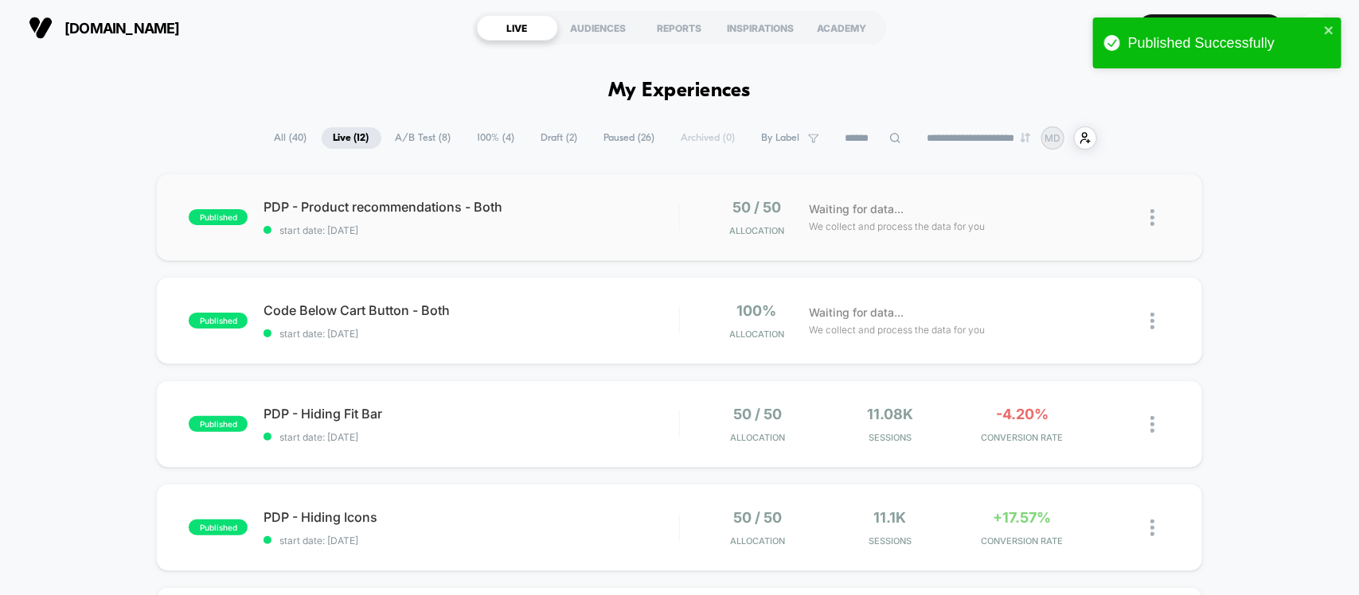
click at [1151, 217] on img at bounding box center [1152, 217] width 4 height 17
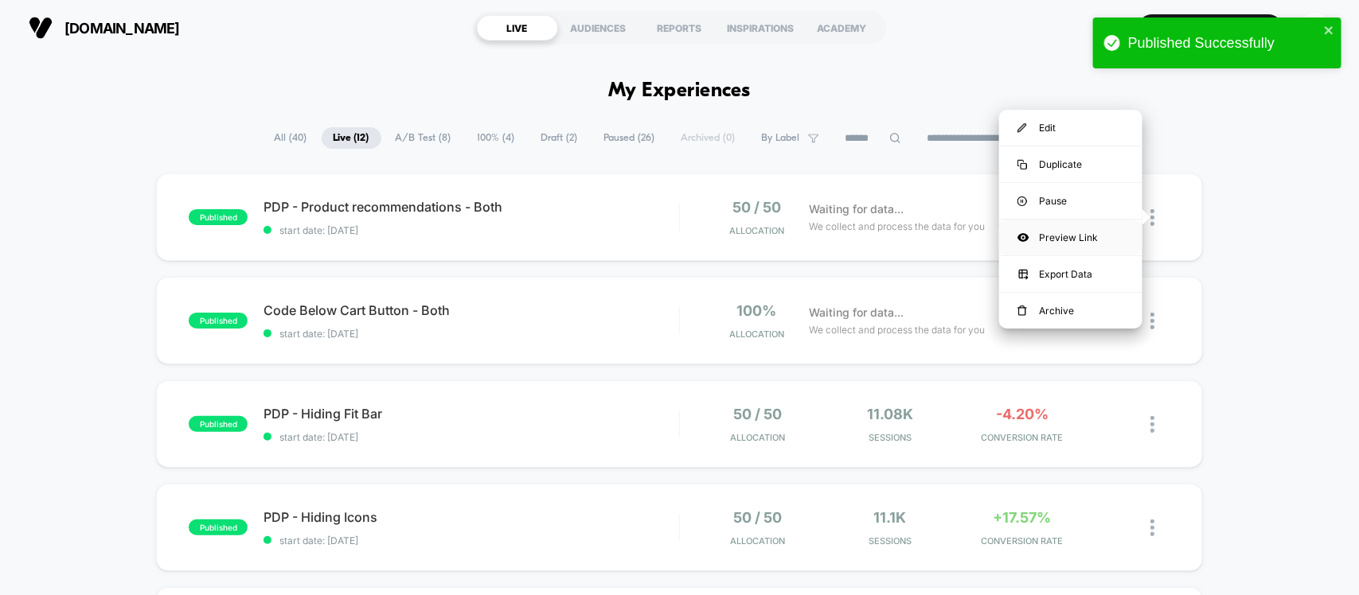
click at [1084, 236] on div "Preview Link" at bounding box center [1070, 238] width 143 height 36
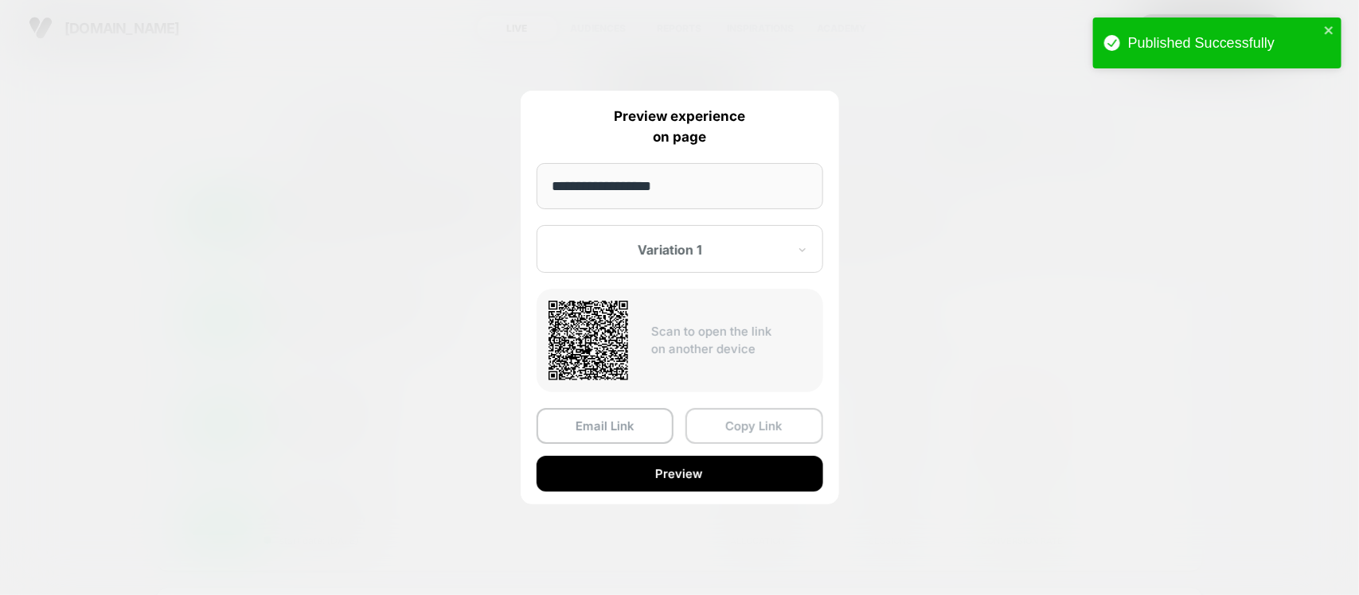
click at [753, 424] on button "Copy Link" at bounding box center [754, 426] width 138 height 36
